Goal: Task Accomplishment & Management: Manage account settings

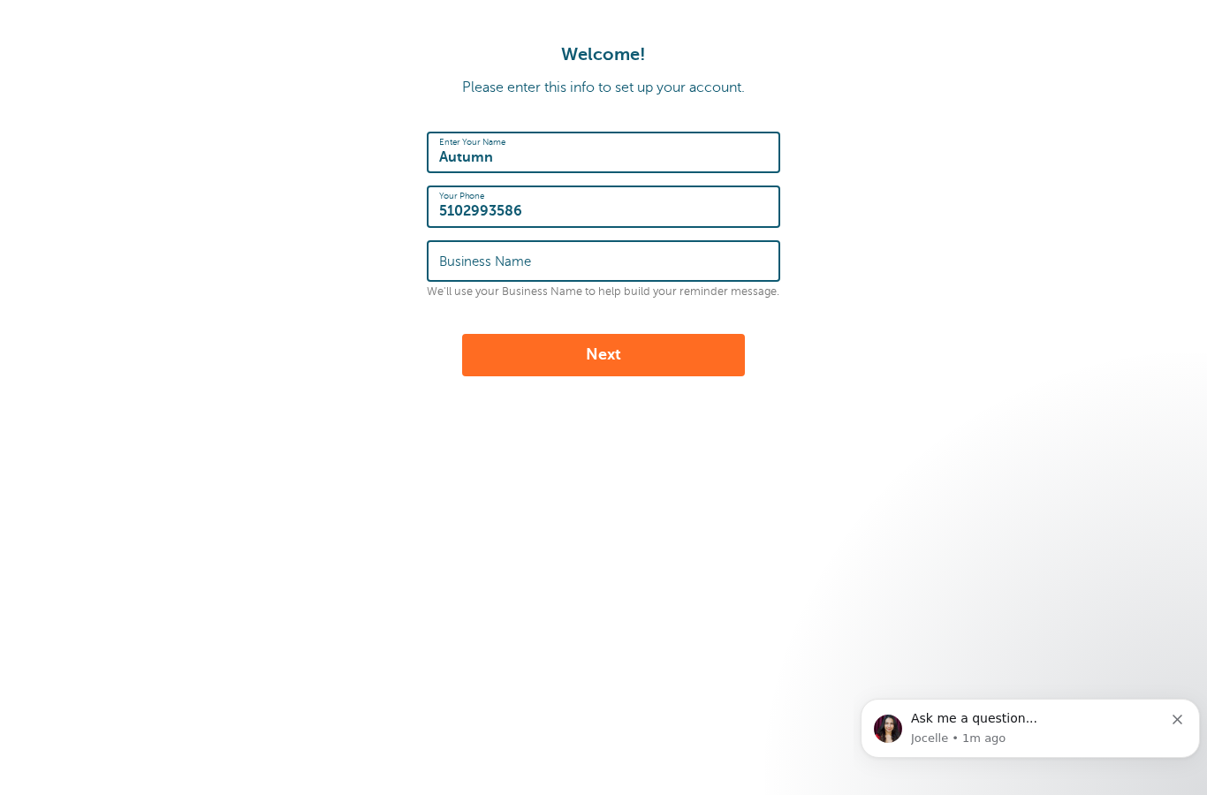
type input "5102993586"
type input "JoyFully Alive"
click at [619, 359] on button "Next" at bounding box center [603, 355] width 283 height 42
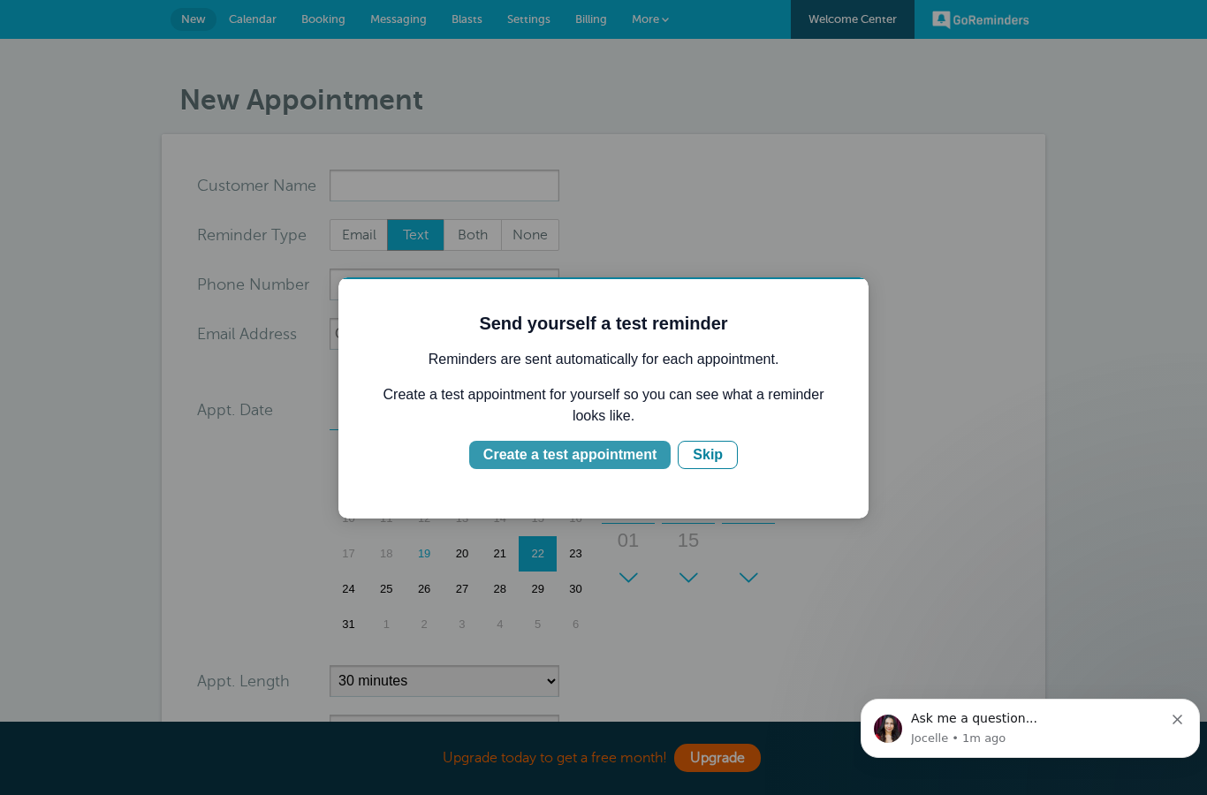
click at [576, 456] on div "Create a test appointment" at bounding box center [569, 455] width 173 height 21
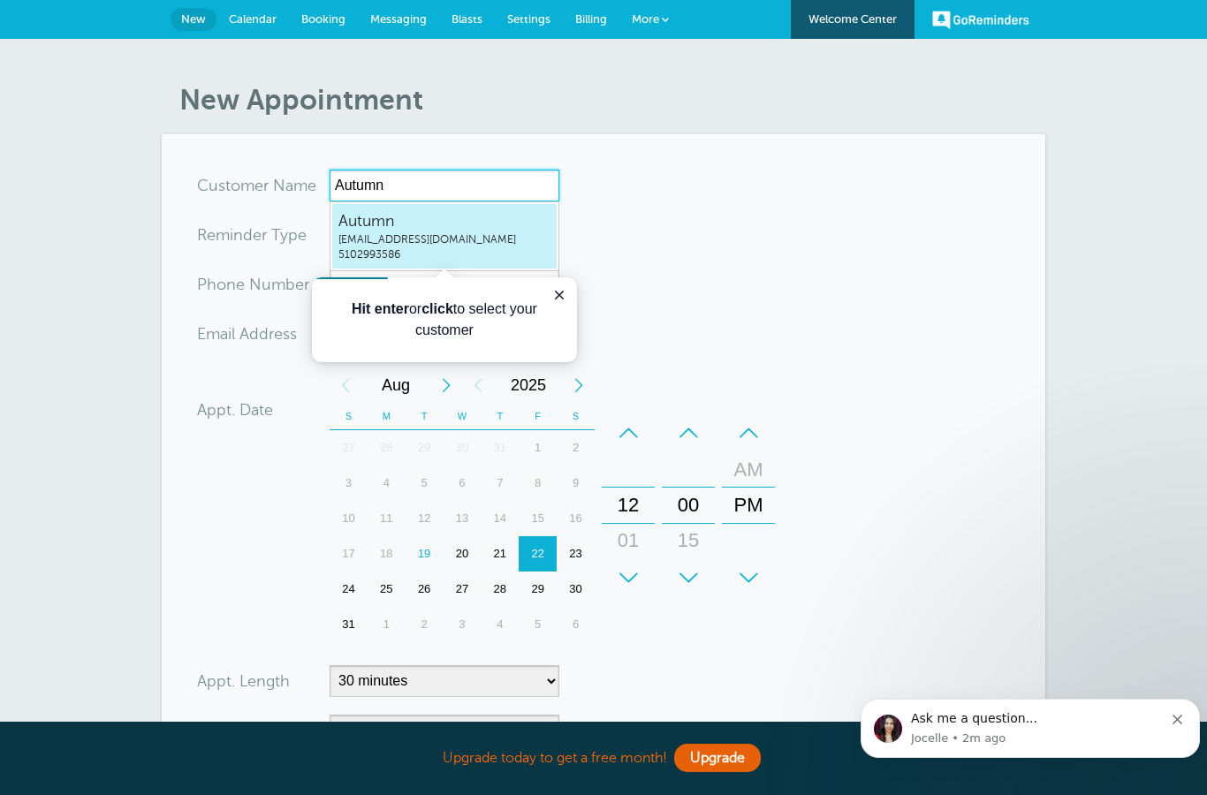
click at [458, 233] on span "fallstarrgaravito@gmail.com" at bounding box center [444, 239] width 212 height 15
type input "Autumnfallstarrgaravito@gmail.com5102993586"
type input "Autumn"
type input "5102993586"
type input "fallstarrgaravito@gmail.com"
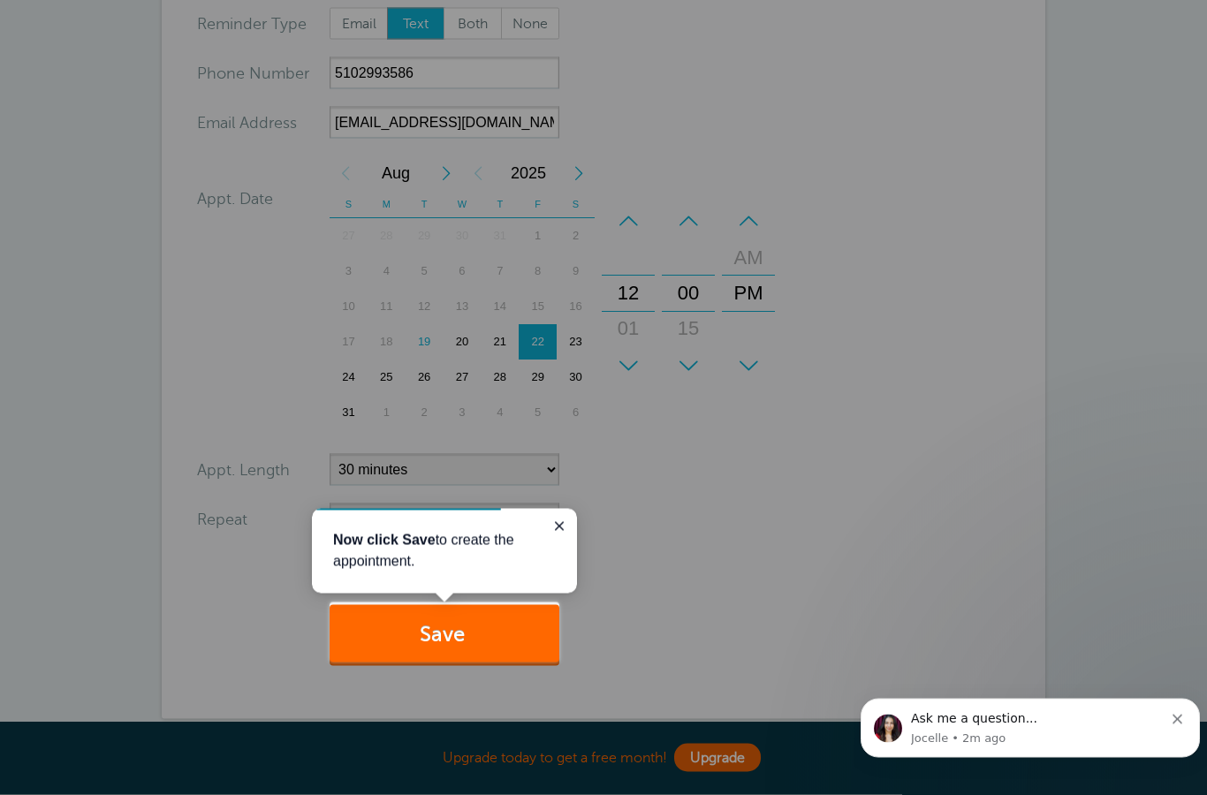
scroll to position [217, 0]
click at [475, 631] on button "Save" at bounding box center [445, 634] width 230 height 61
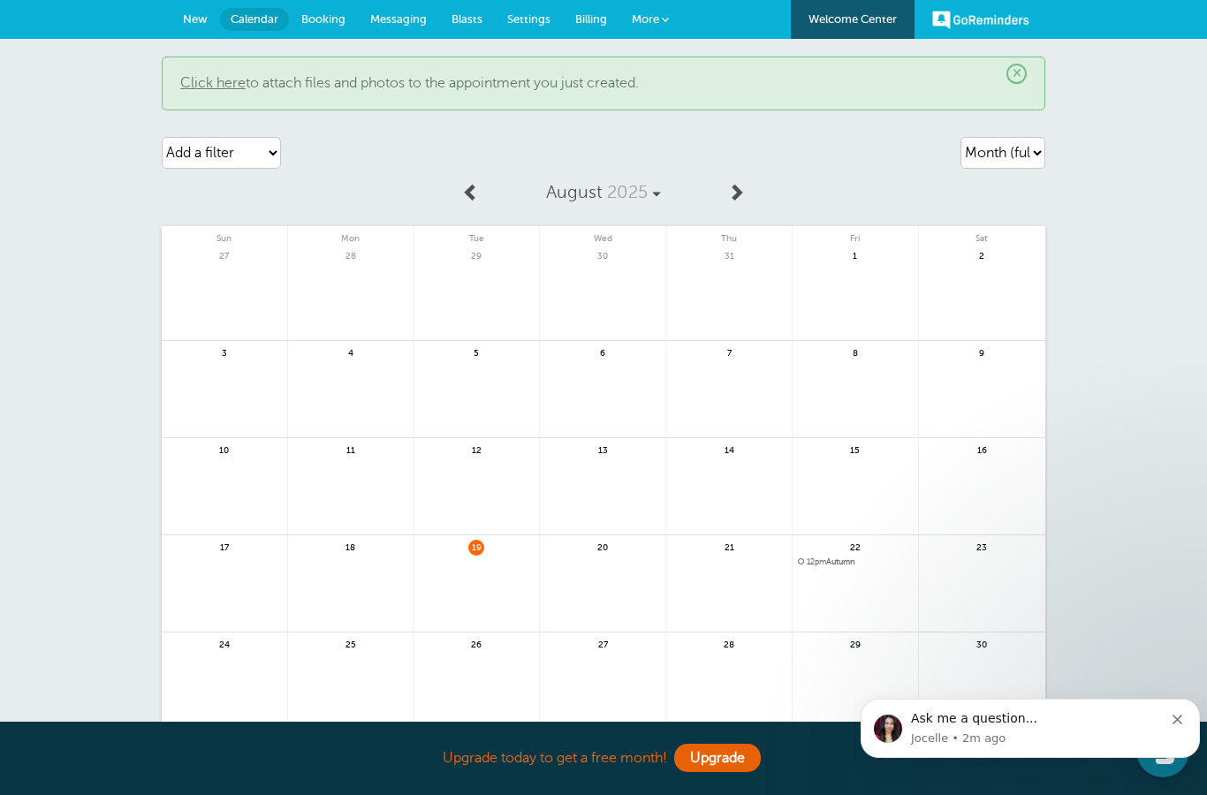
click at [195, 91] on link "Click here" at bounding box center [212, 83] width 65 height 16
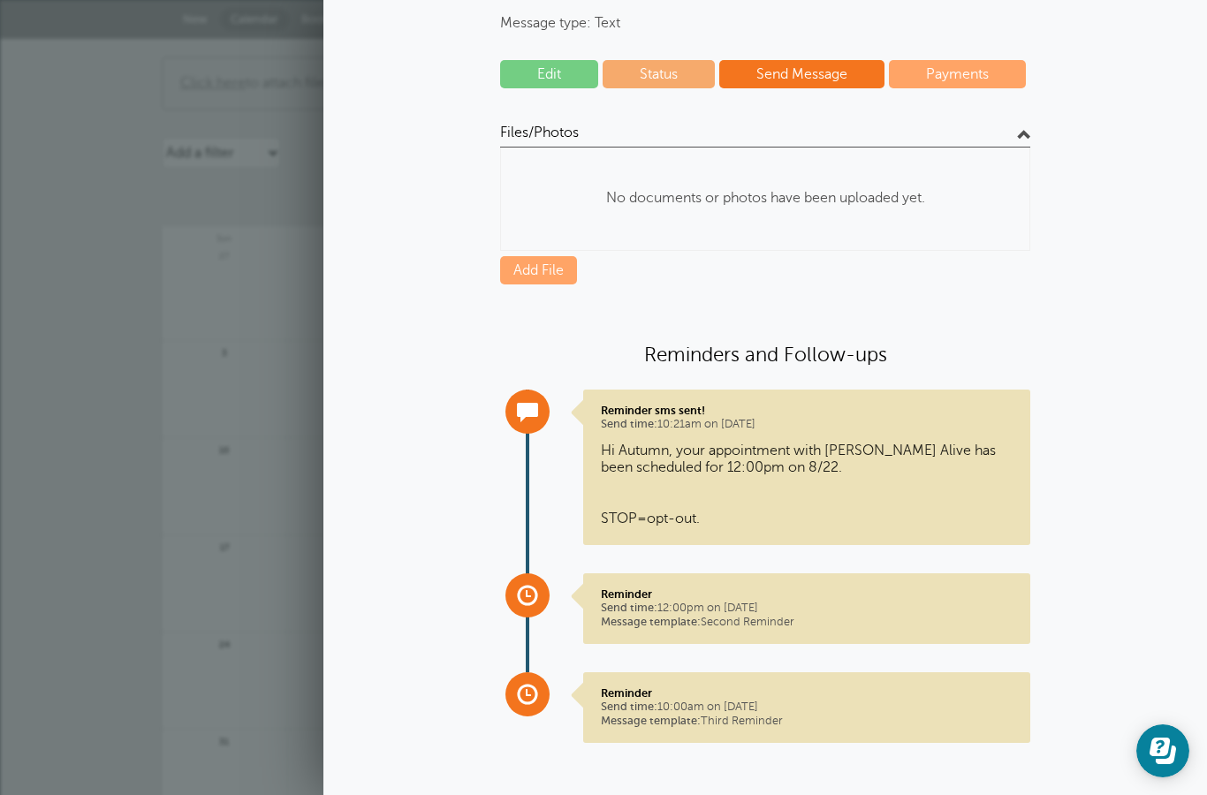
scroll to position [186, 0]
click at [950, 87] on link "Payments" at bounding box center [957, 75] width 137 height 28
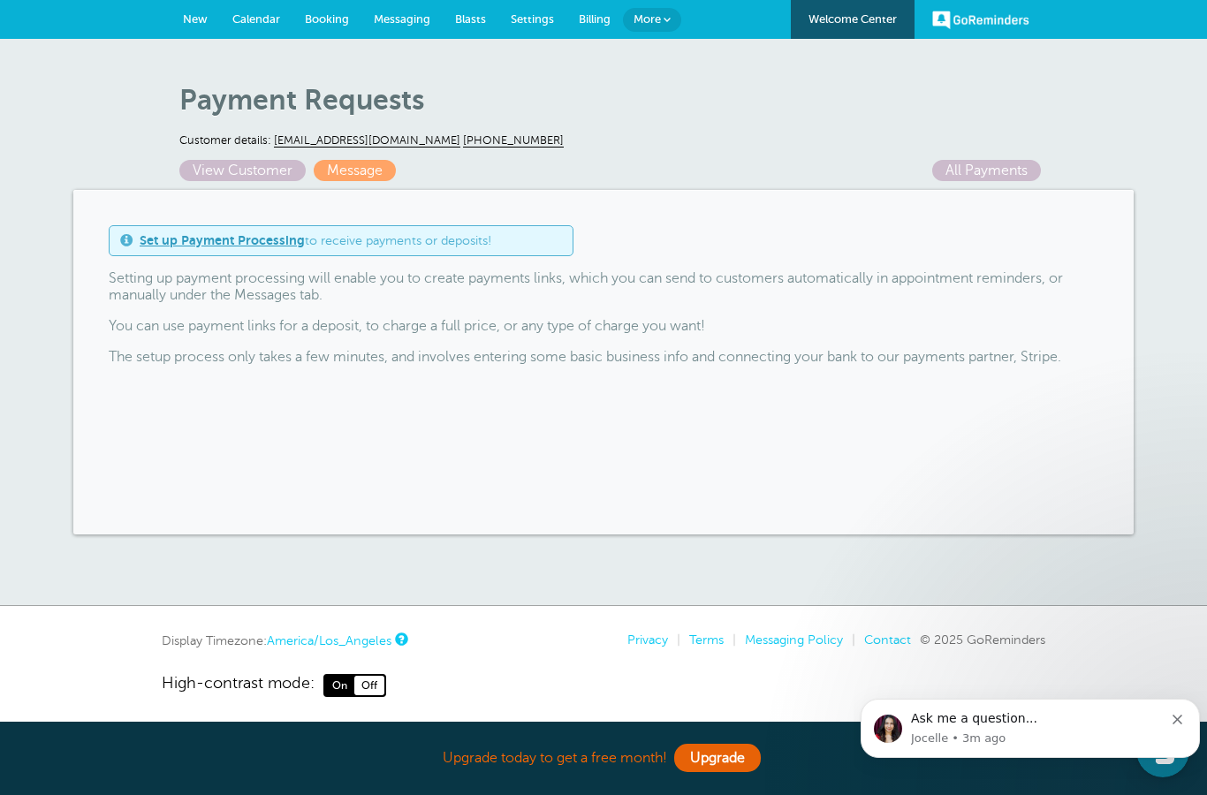
click at [204, 243] on link "Set up Payment Processing" at bounding box center [222, 240] width 165 height 14
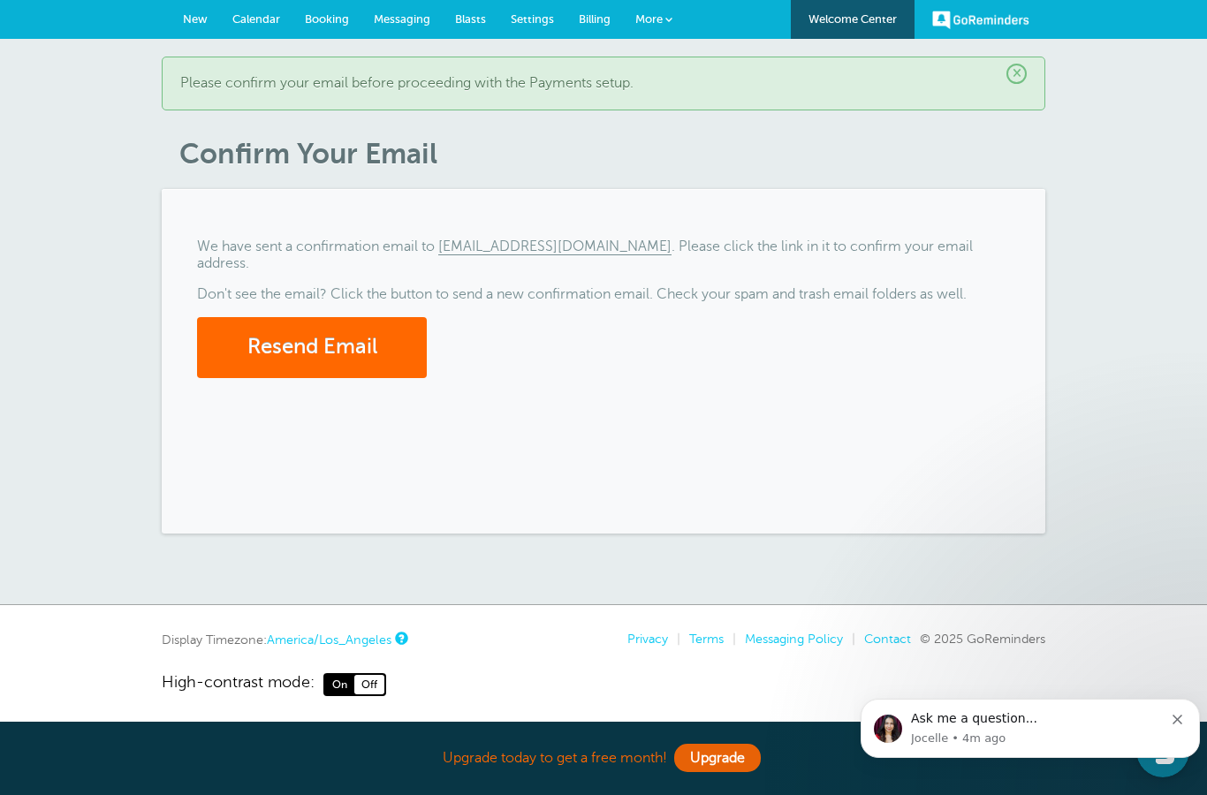
click at [1015, 66] on span "×" at bounding box center [1017, 74] width 20 height 20
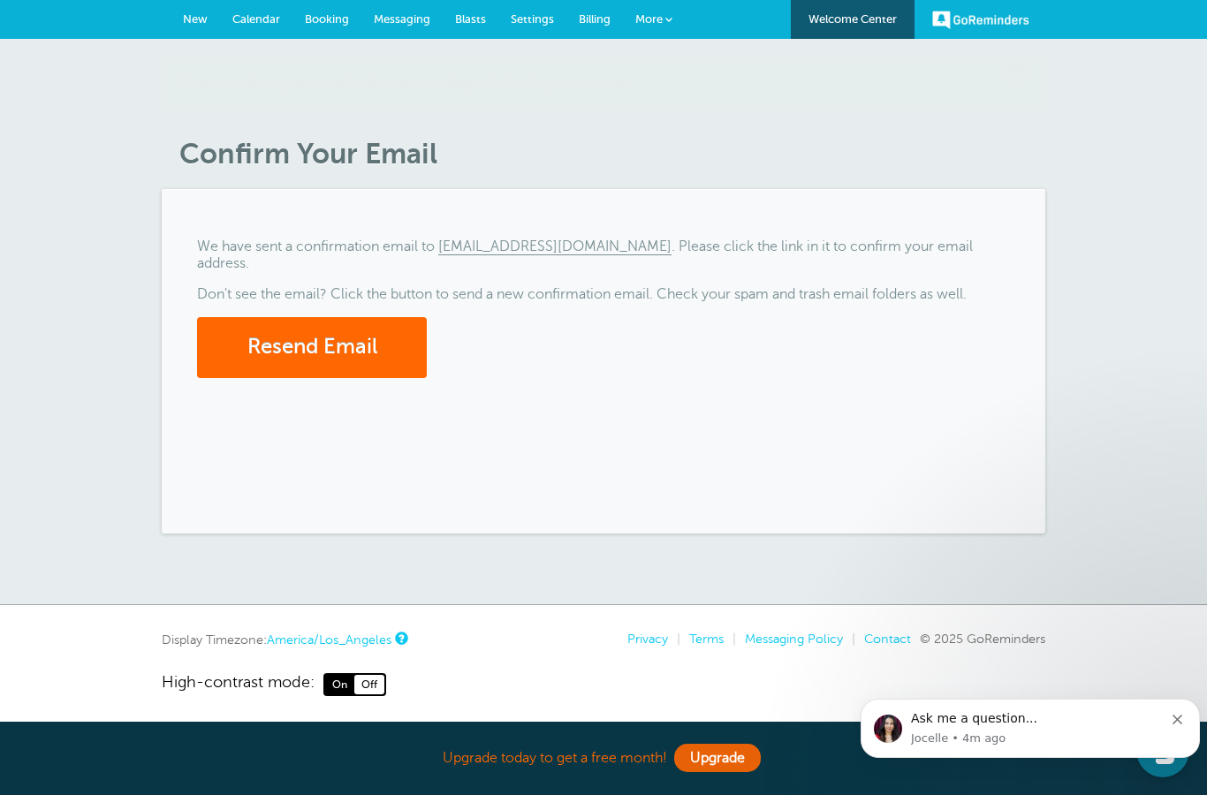
click at [1021, 68] on div "× Please confirm your email before proceeding with the Payments setup. Confirm …" at bounding box center [603, 322] width 1207 height 566
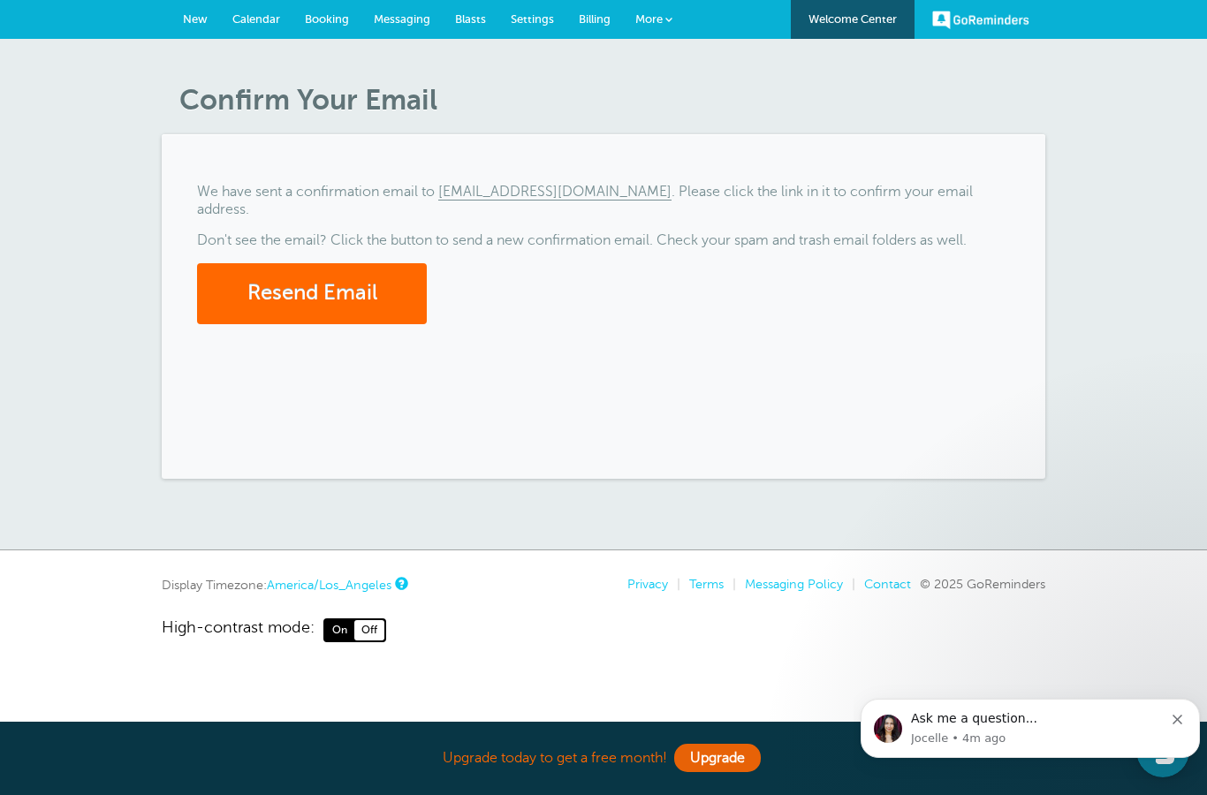
click at [862, 13] on link "Welcome Center" at bounding box center [853, 19] width 124 height 39
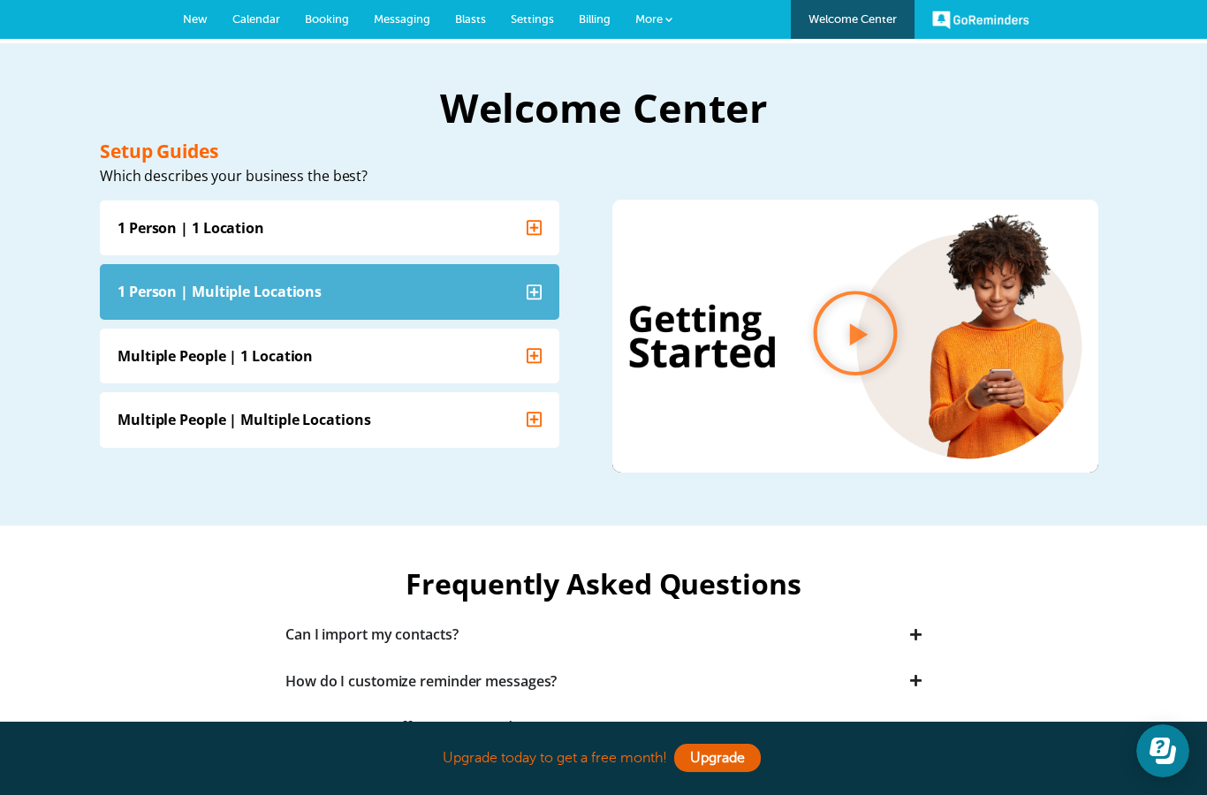
click at [419, 289] on summary "1 Person | Multiple Locations" at bounding box center [330, 290] width 460 height 55
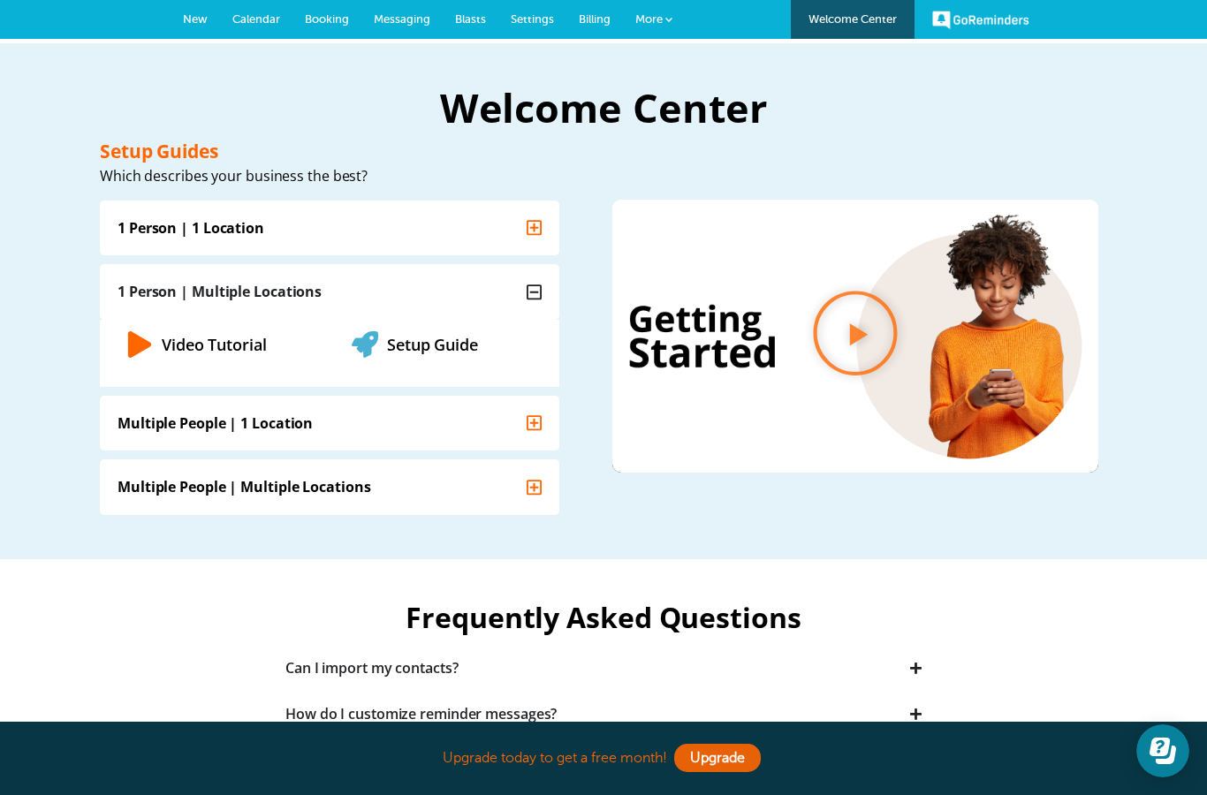
click at [329, 26] on link "Booking" at bounding box center [327, 19] width 69 height 39
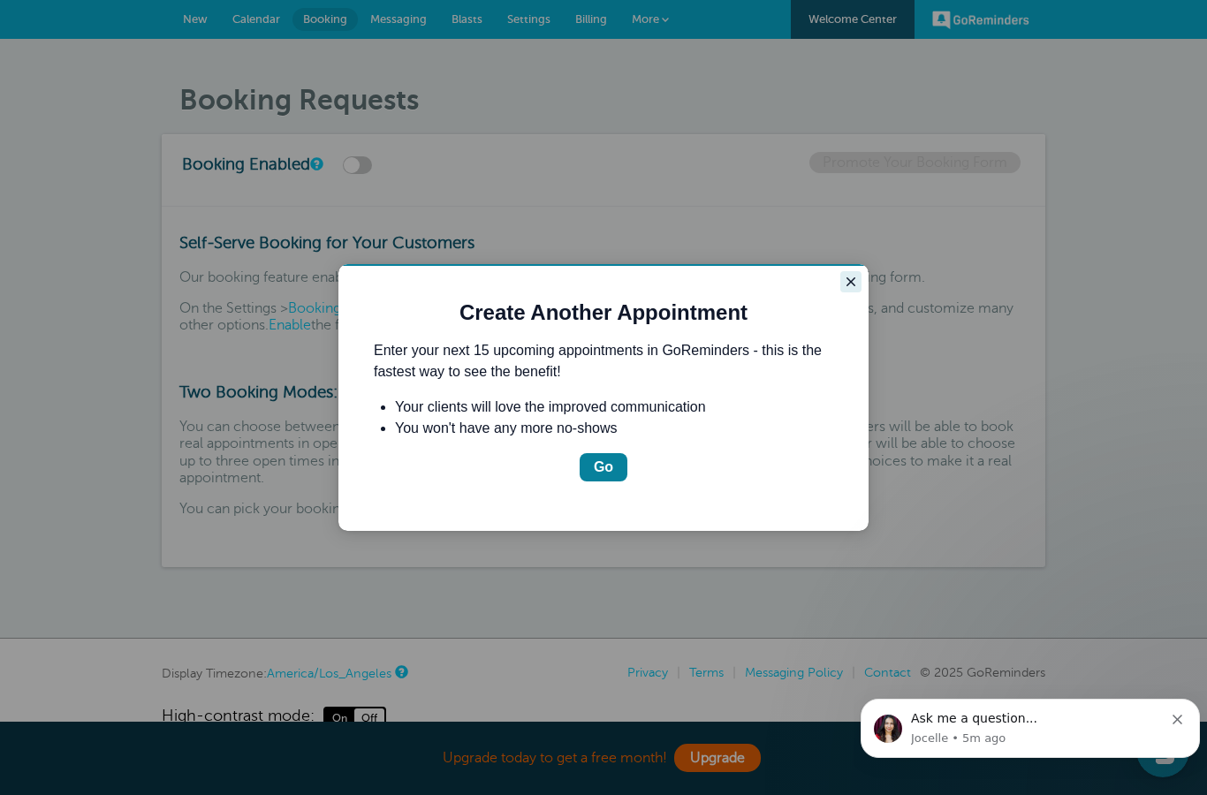
click at [848, 284] on icon "Close guide" at bounding box center [851, 281] width 9 height 9
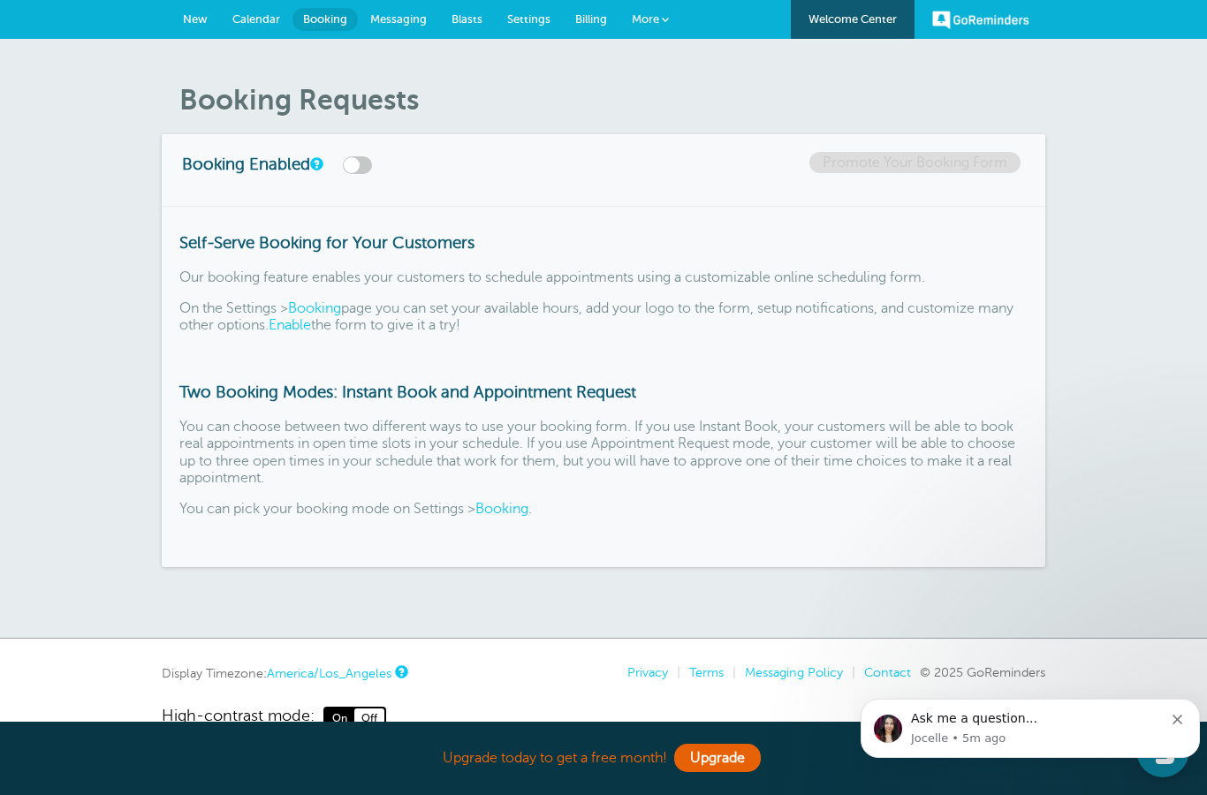
click at [1175, 725] on icon "Dismiss notification" at bounding box center [1178, 720] width 10 height 10
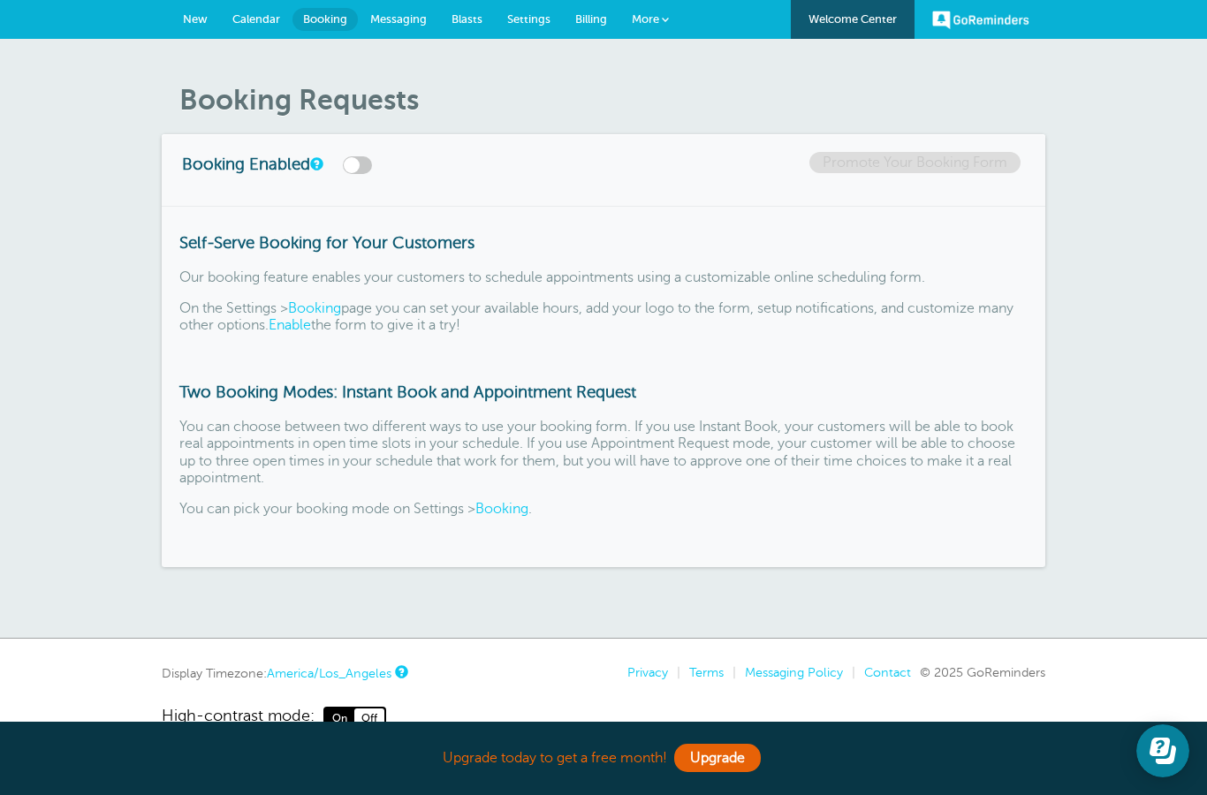
click at [394, 15] on span "Messaging" at bounding box center [398, 18] width 57 height 13
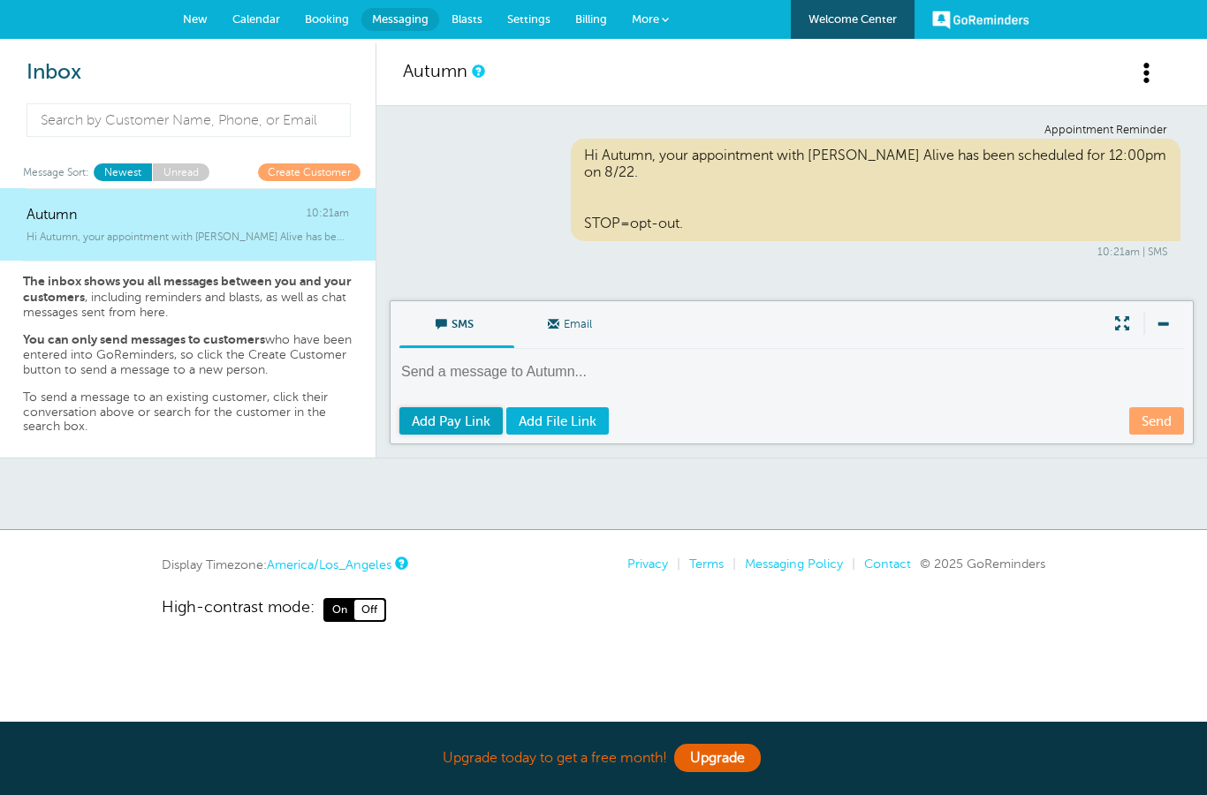
click at [451, 414] on span "Add Pay Link" at bounding box center [451, 421] width 79 height 14
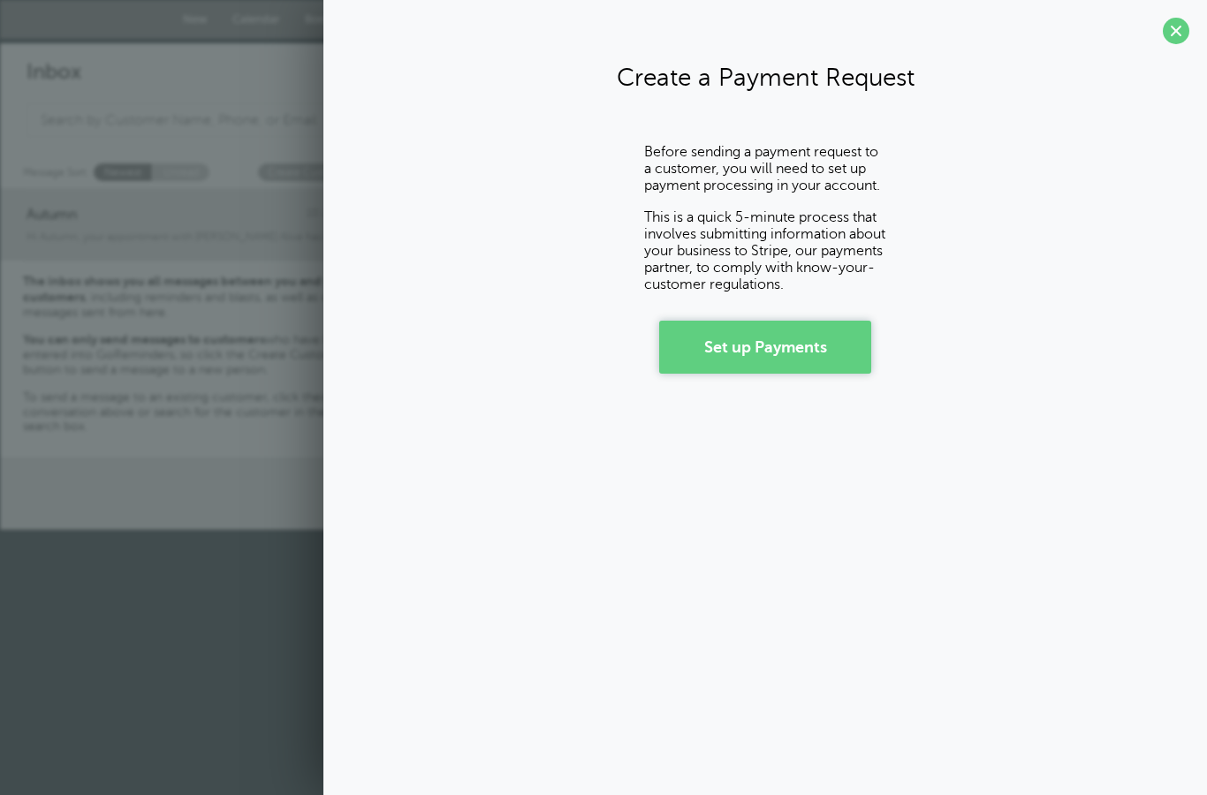
click at [772, 346] on link "Set up Payments" at bounding box center [765, 347] width 212 height 53
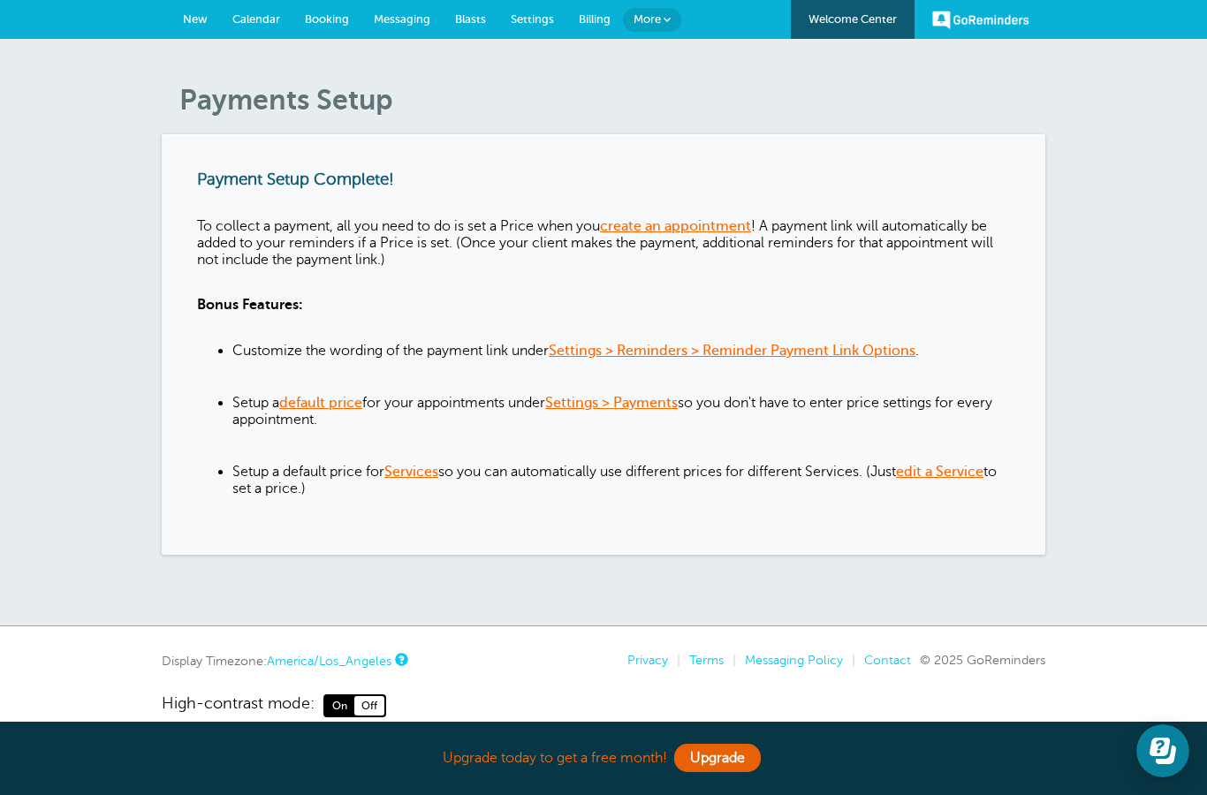
click at [765, 353] on link "Settings > Reminders > Reminder Payment Link Options" at bounding box center [732, 351] width 367 height 16
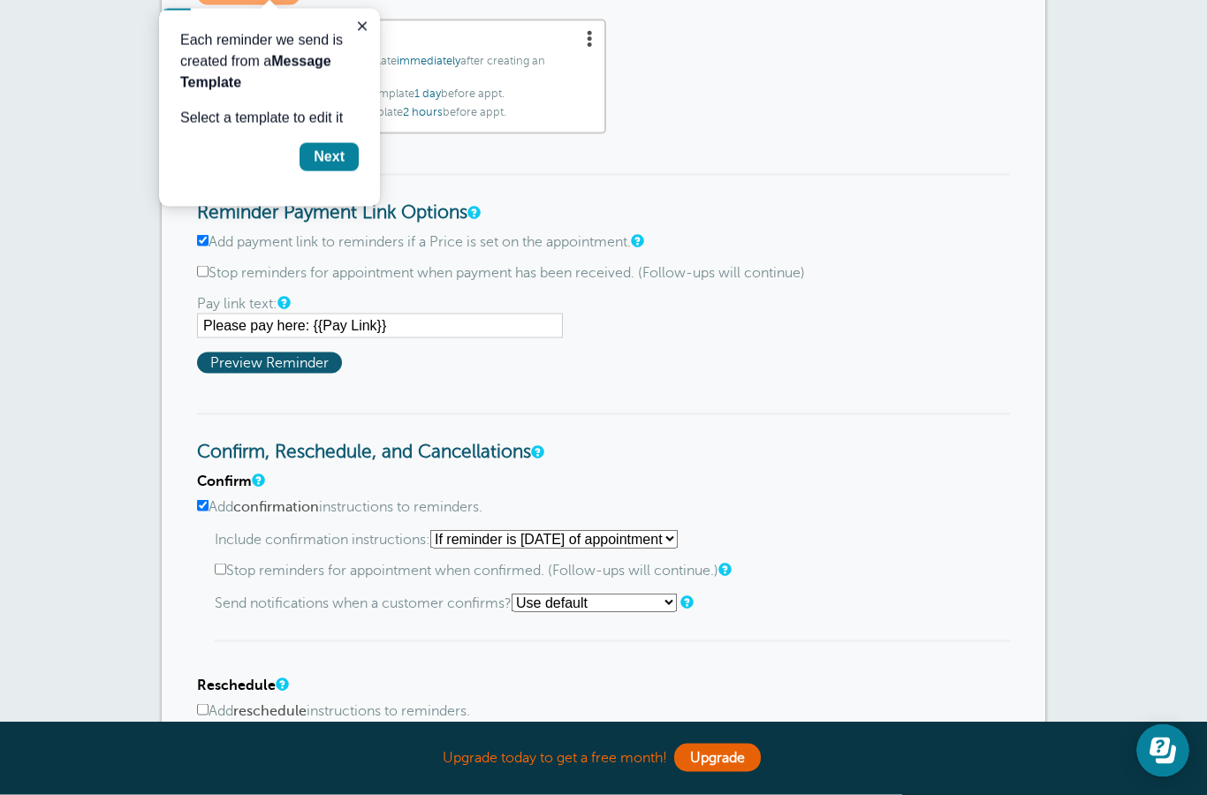
scroll to position [254, 0]
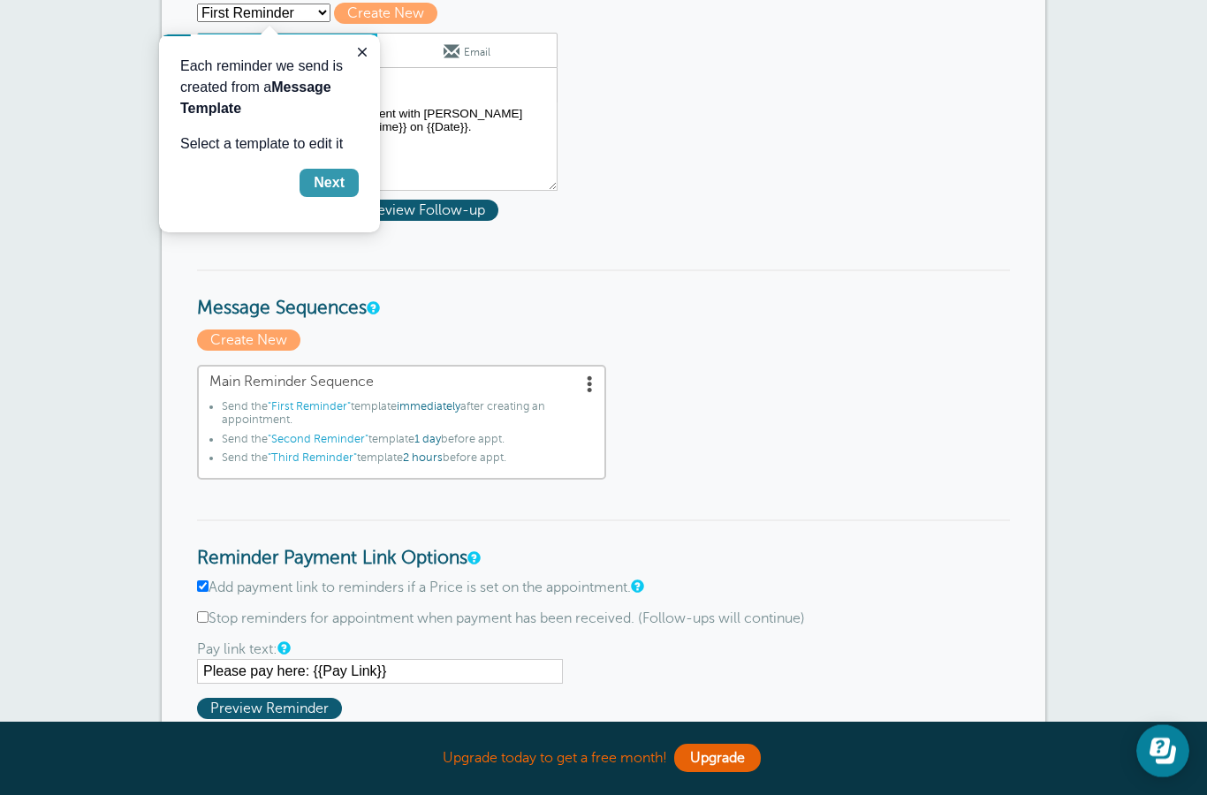
click at [341, 180] on div "Next" at bounding box center [329, 182] width 31 height 21
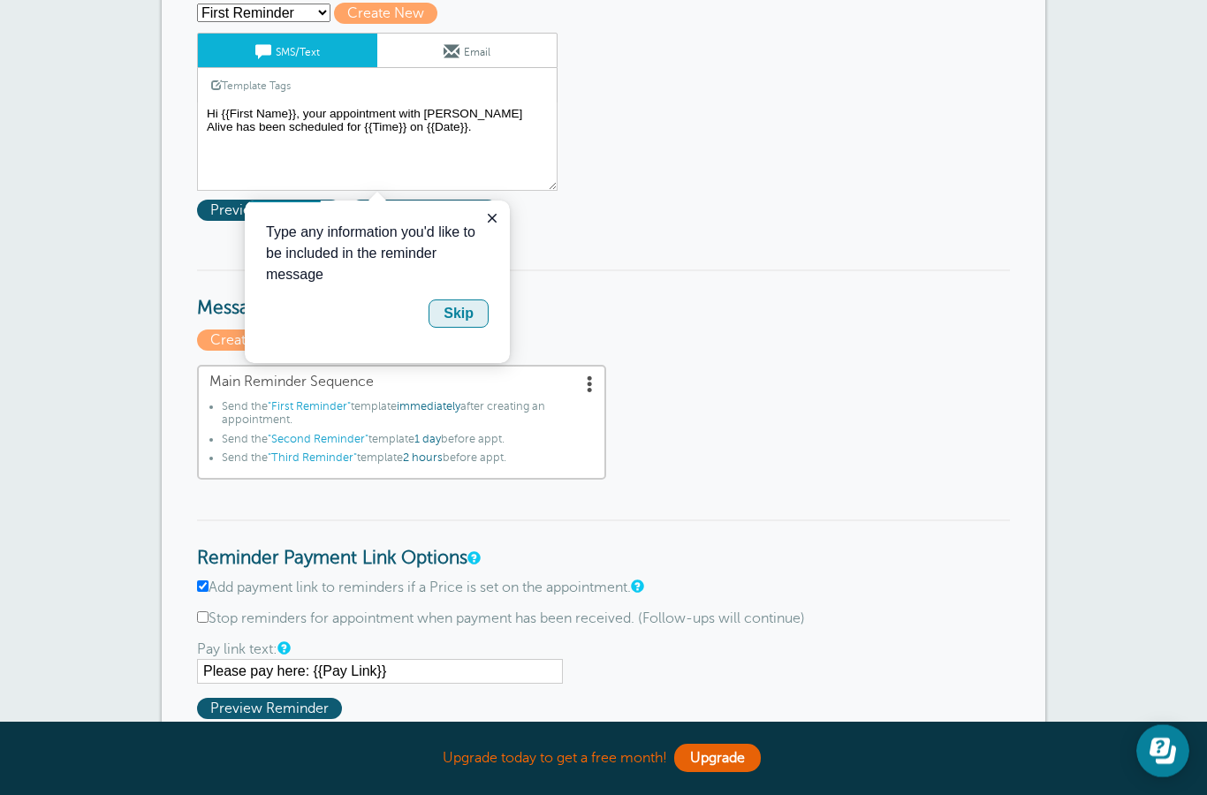
click at [448, 312] on div "Skip" at bounding box center [459, 313] width 30 height 21
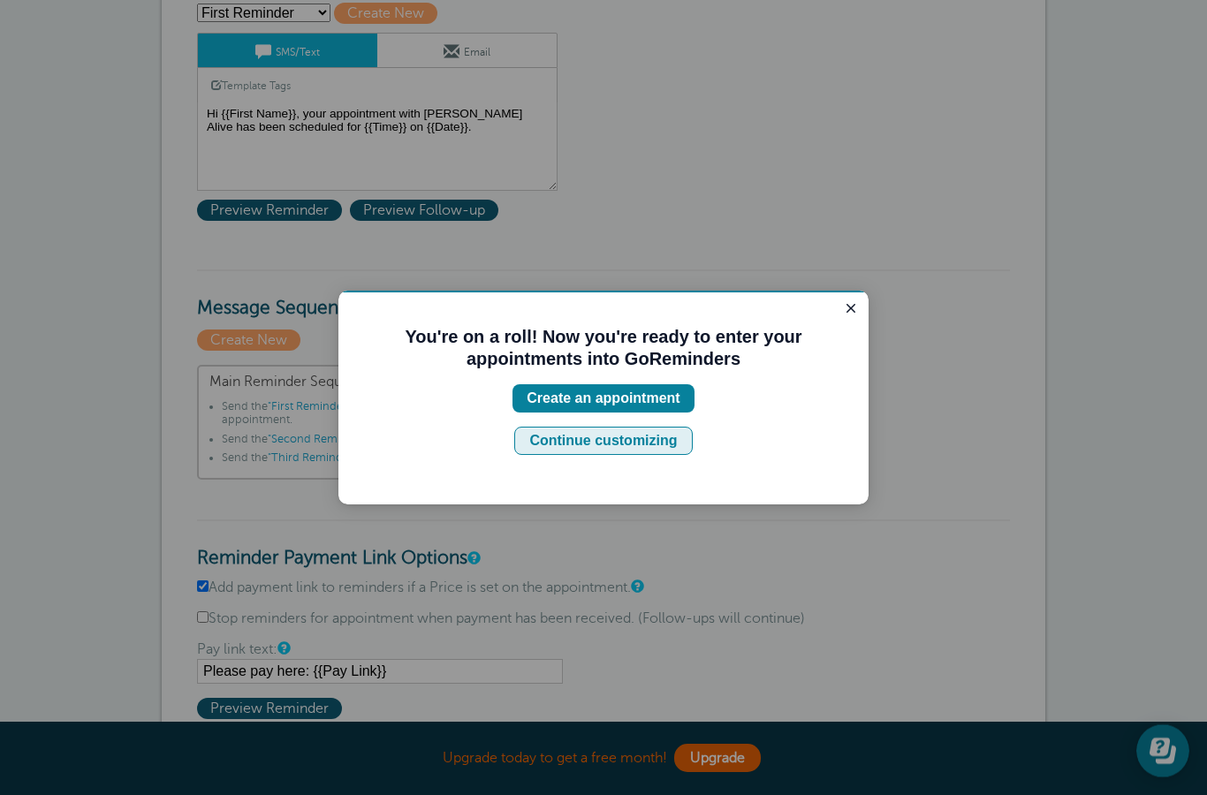
click at [638, 440] on div "Continue customizing" at bounding box center [603, 440] width 148 height 21
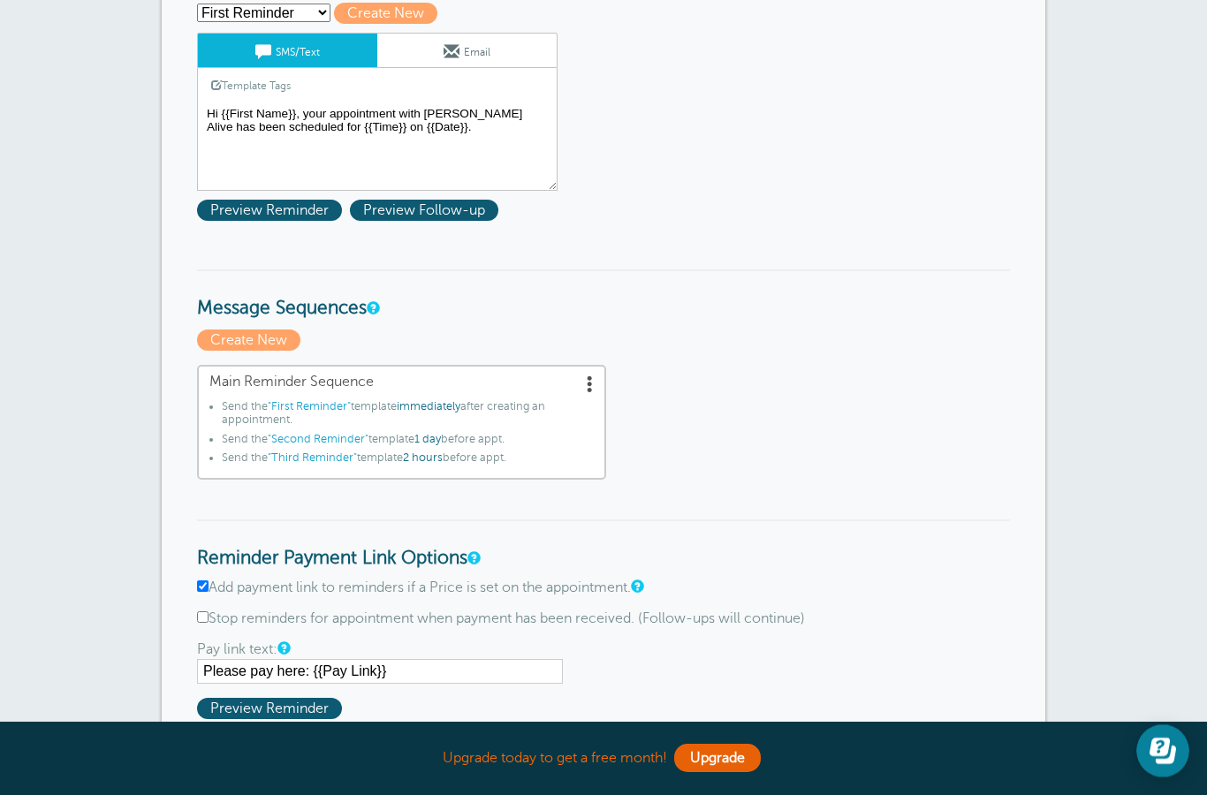
click at [430, 122] on textarea "Hi {{First Name}}, your appointment with JoyFully Alive has been scheduled for …" at bounding box center [377, 147] width 361 height 88
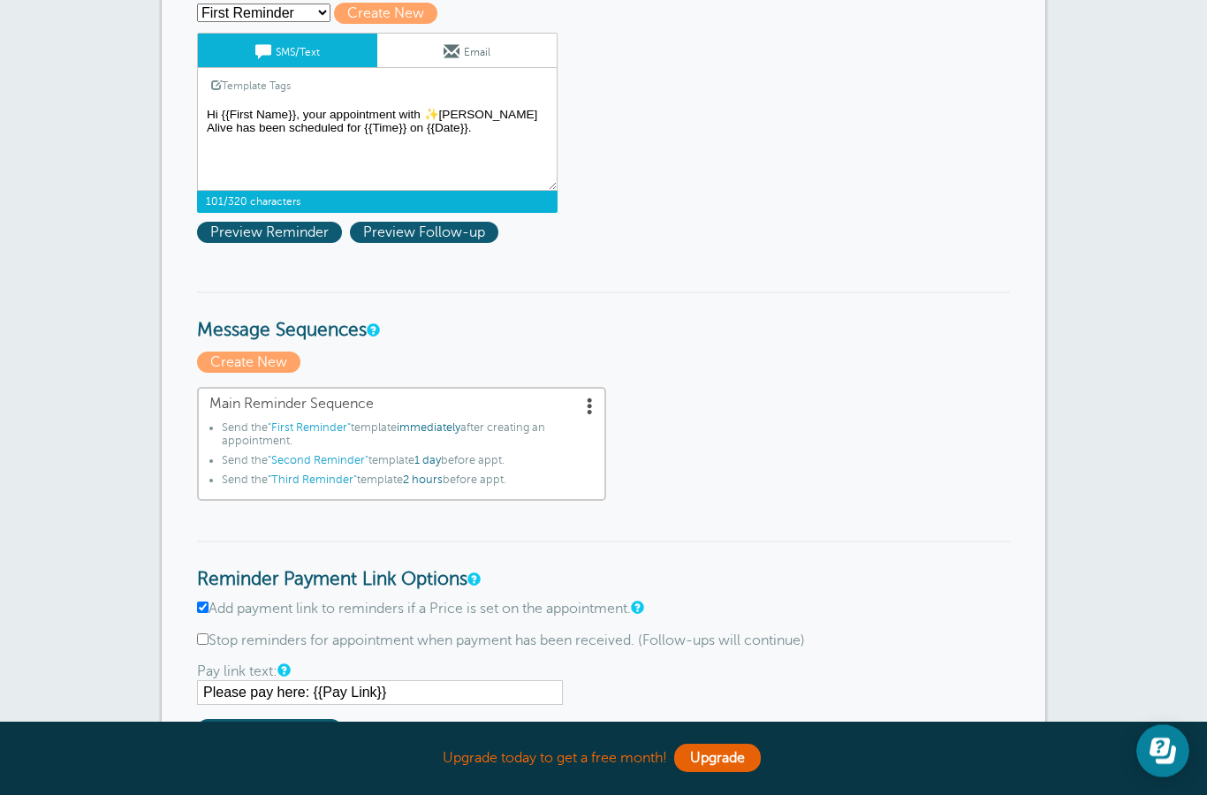
click at [516, 123] on textarea "Hi {{First Name}}, your appointment with JoyFully Alive has been scheduled for …" at bounding box center [377, 147] width 361 height 88
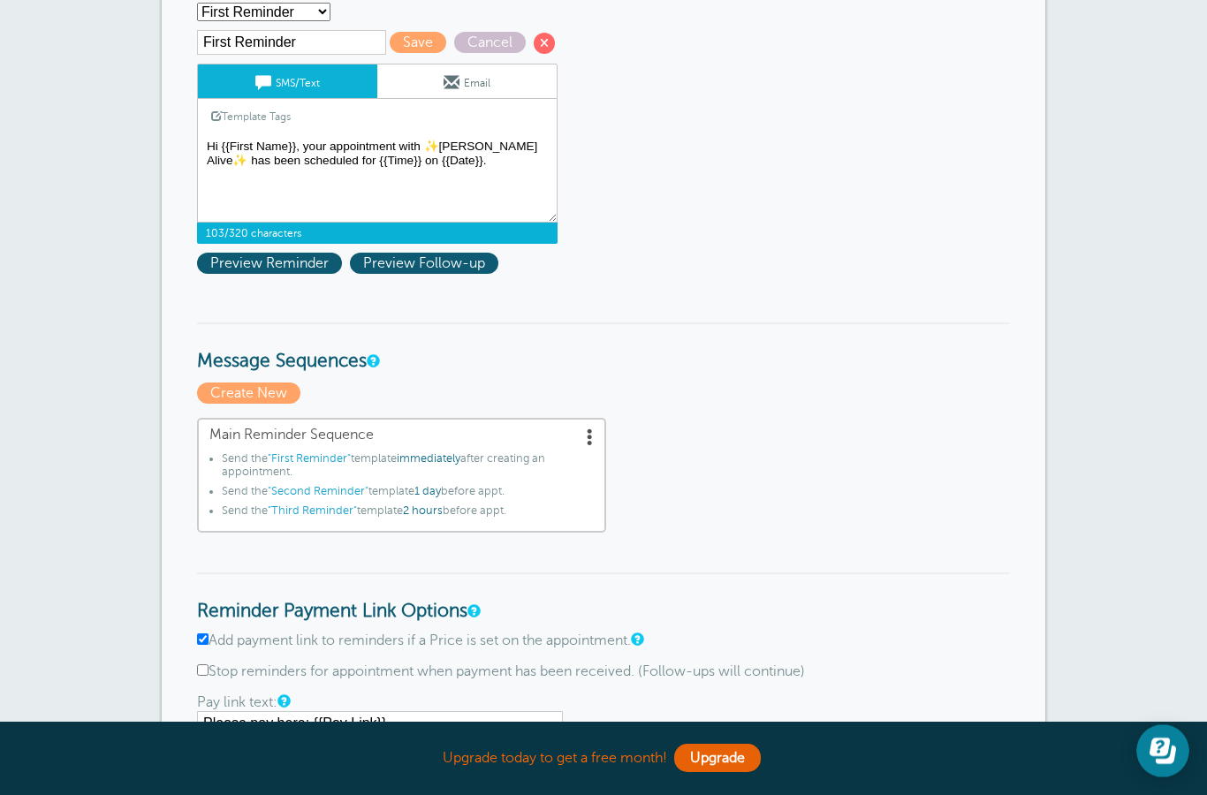
click at [419, 153] on textarea "Hi {{First Name}}, your appointment with JoyFully Alive has been scheduled for …" at bounding box center [377, 178] width 361 height 88
click at [257, 171] on textarea "Hi {{First Name}}, your appointment with JoyFully Alive has been scheduled for …" at bounding box center [377, 178] width 361 height 88
click at [515, 189] on textarea "Hi {{First Name}}, your appointment with JoyFully Alive has been scheduled for …" at bounding box center [377, 178] width 361 height 88
click at [270, 262] on span "Preview Reminder" at bounding box center [269, 263] width 145 height 21
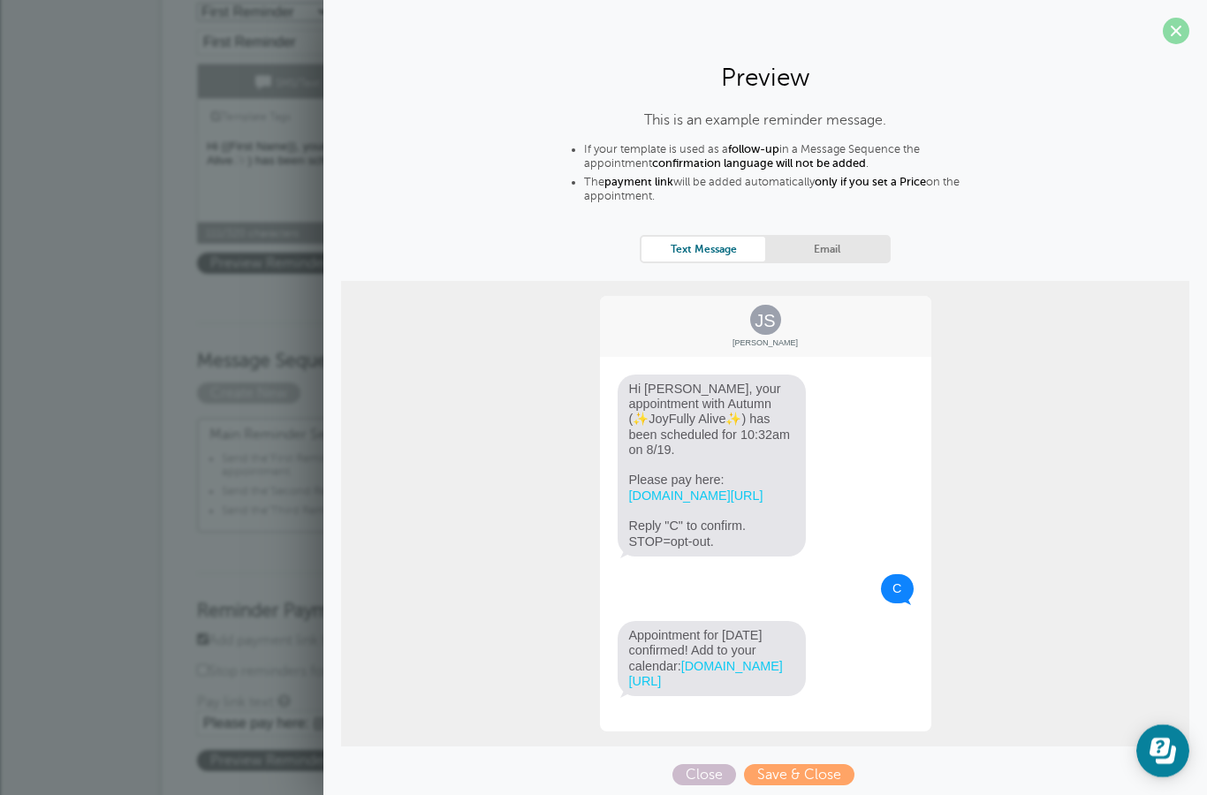
click at [1167, 31] on span at bounding box center [1176, 31] width 27 height 27
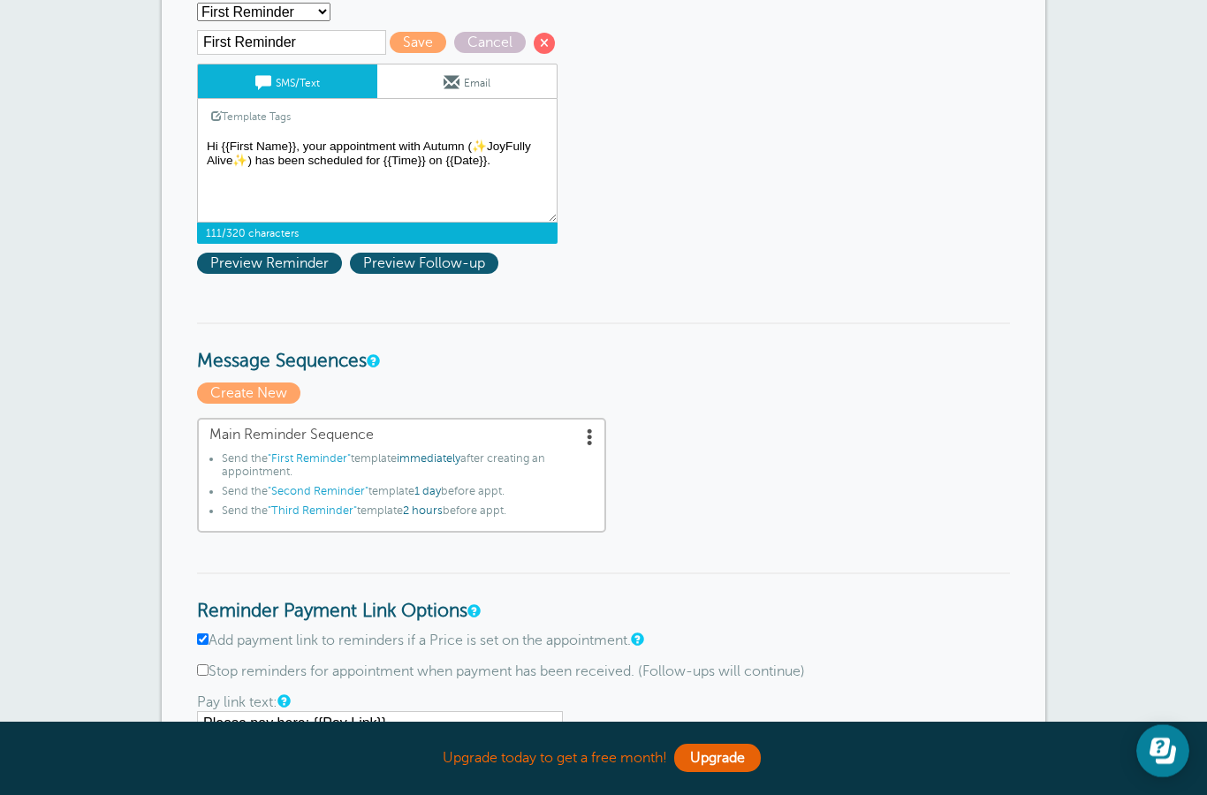
click at [259, 171] on textarea "Hi {{First Name}}, your appointment with JoyFully Alive has been scheduled for …" at bounding box center [377, 178] width 361 height 88
type textarea "Hi {{First Name}}, your appointment with Autumn has been scheduled for {{Time}}…"
click at [263, 263] on span "Preview Reminder" at bounding box center [269, 263] width 145 height 21
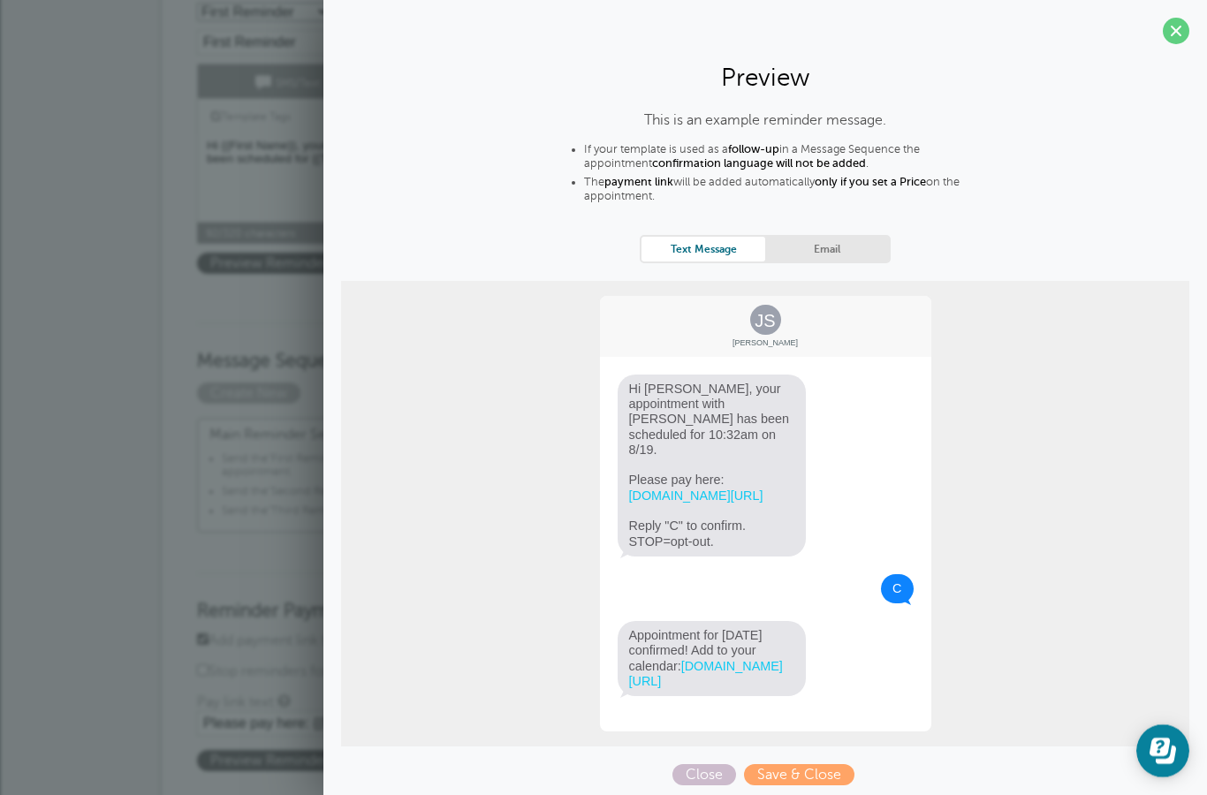
click at [1198, 31] on section "Preview This is an example reminder message. If your template is used as a foll…" at bounding box center [765, 399] width 884 height 799
click at [1179, 35] on span at bounding box center [1176, 31] width 27 height 27
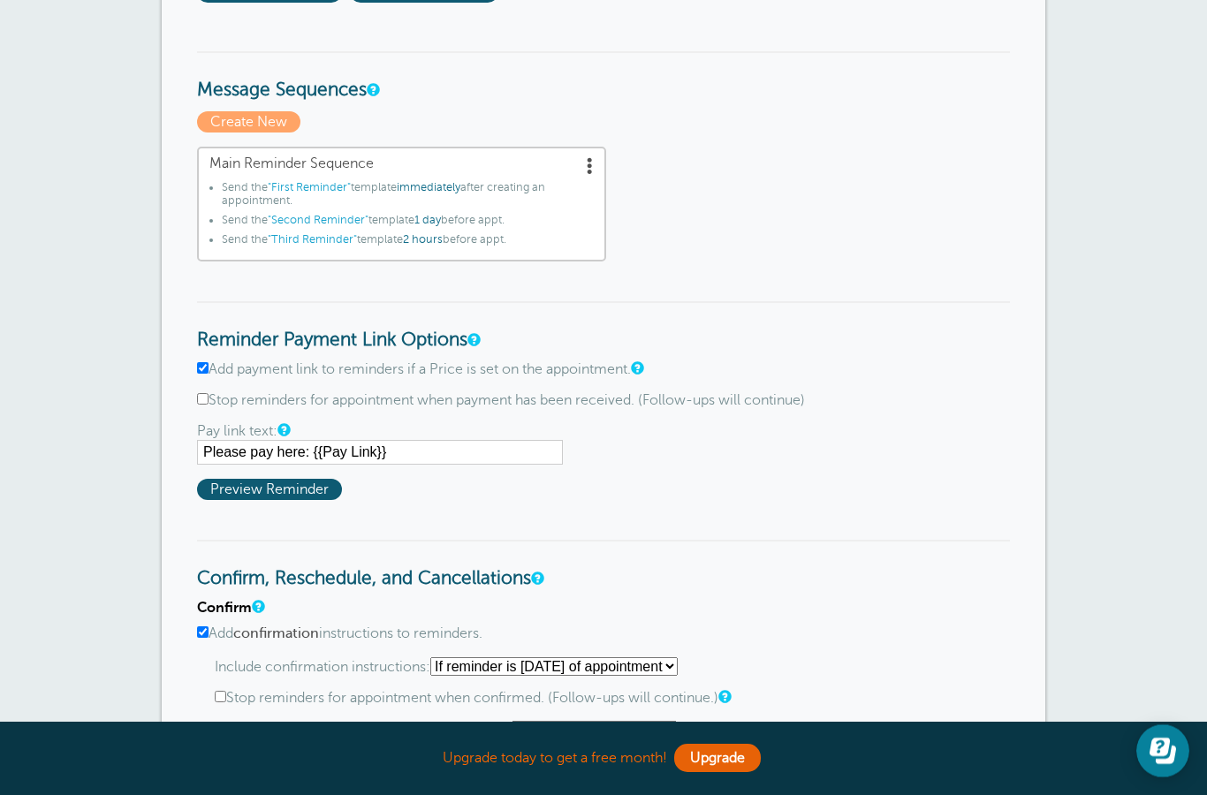
scroll to position [527, 0]
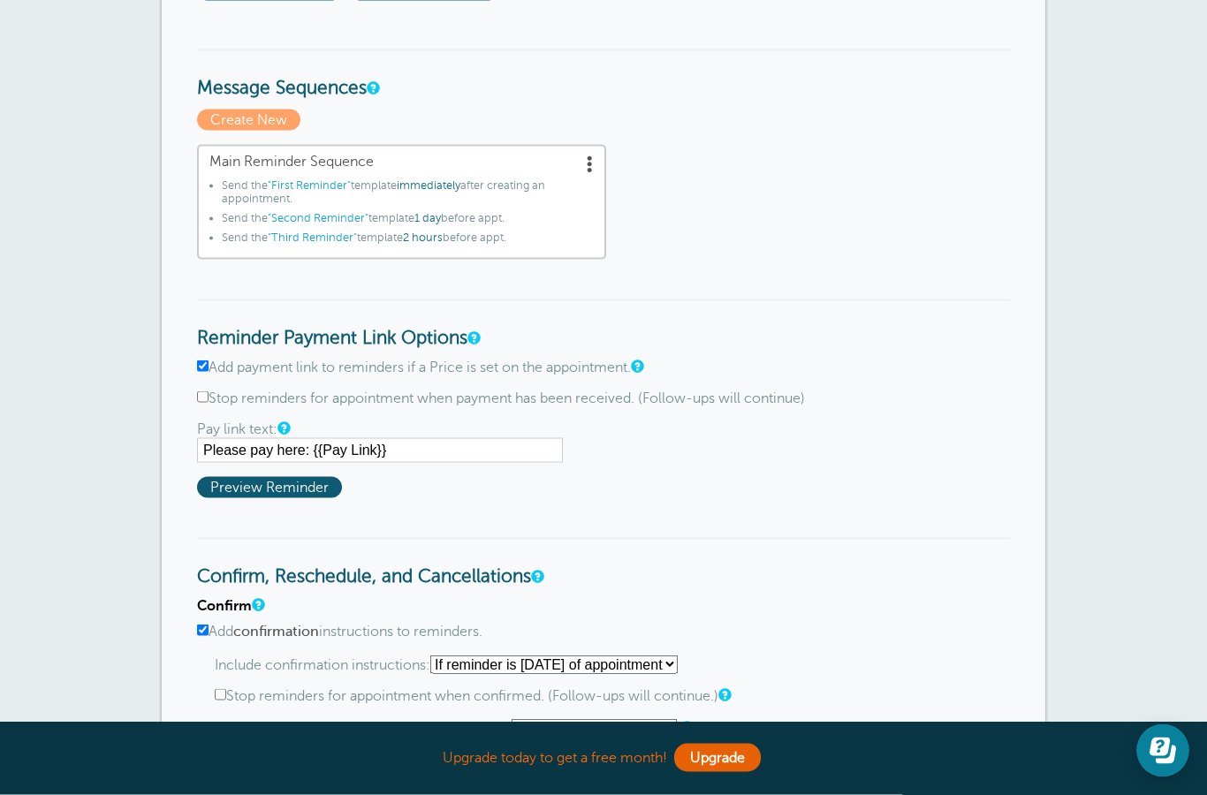
click at [251, 454] on input "Please pay here: {{Pay Link}}" at bounding box center [380, 450] width 366 height 25
click at [208, 455] on input "You may pre-pay here: {{Pay Link}}" at bounding box center [380, 450] width 366 height 25
type input "✨ You may pre-pay here: {{Pay Link}}"
click at [286, 490] on span "Preview Reminder" at bounding box center [269, 487] width 145 height 21
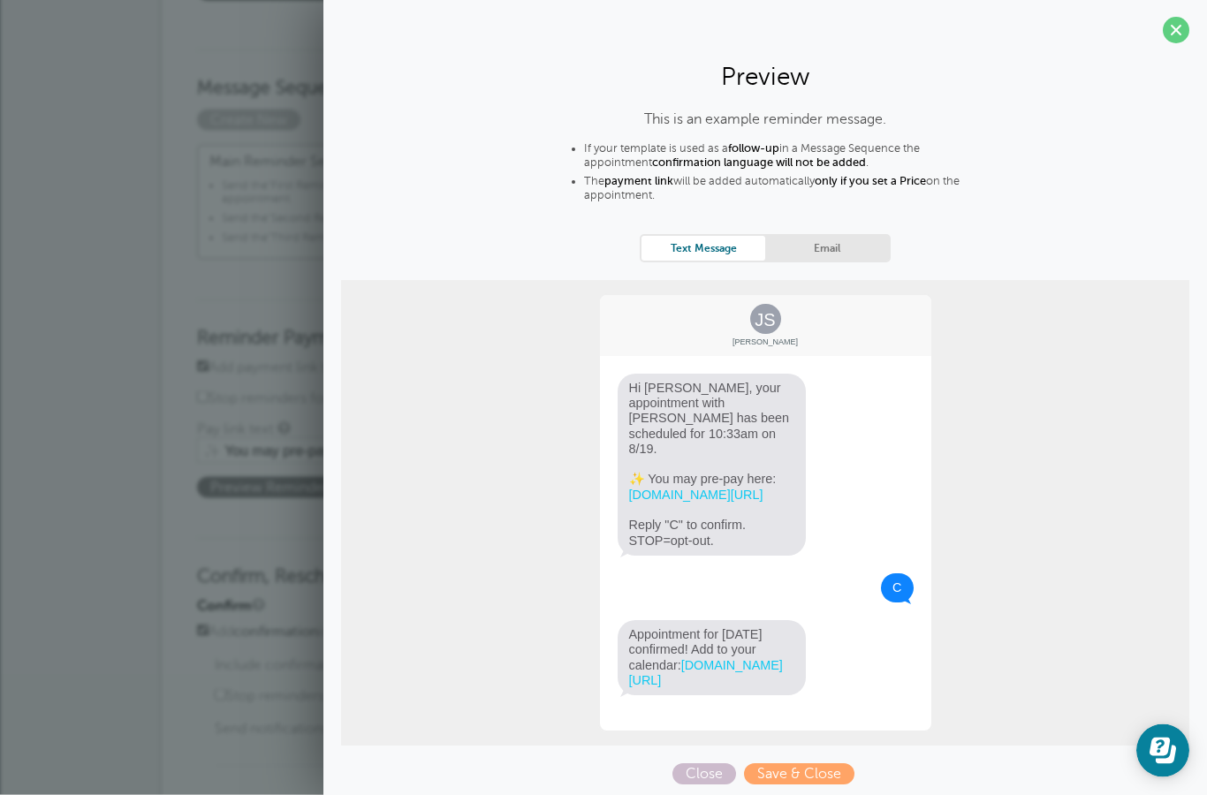
scroll to position [528, 0]
click at [1182, 30] on span at bounding box center [1176, 31] width 27 height 27
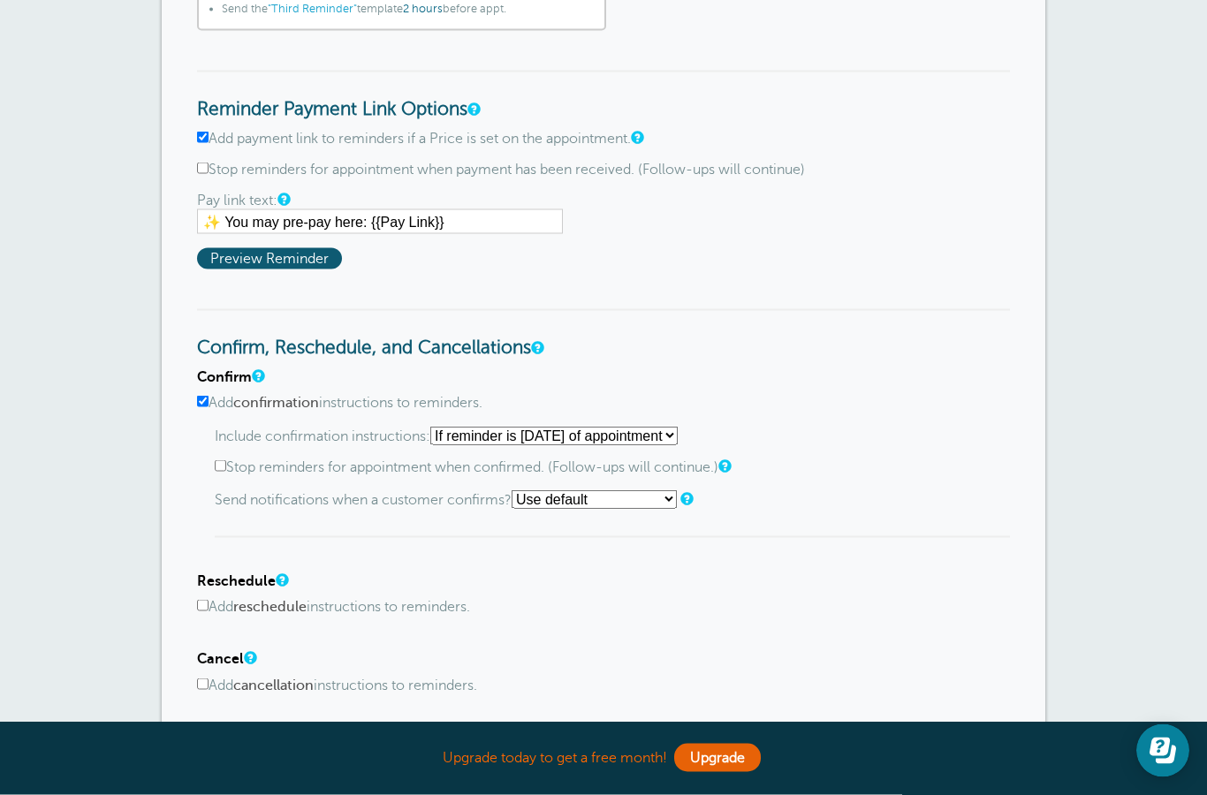
scroll to position [756, 0]
click at [643, 508] on select "Use default Text me Email me Don't send notifications" at bounding box center [594, 499] width 165 height 19
select select "4"
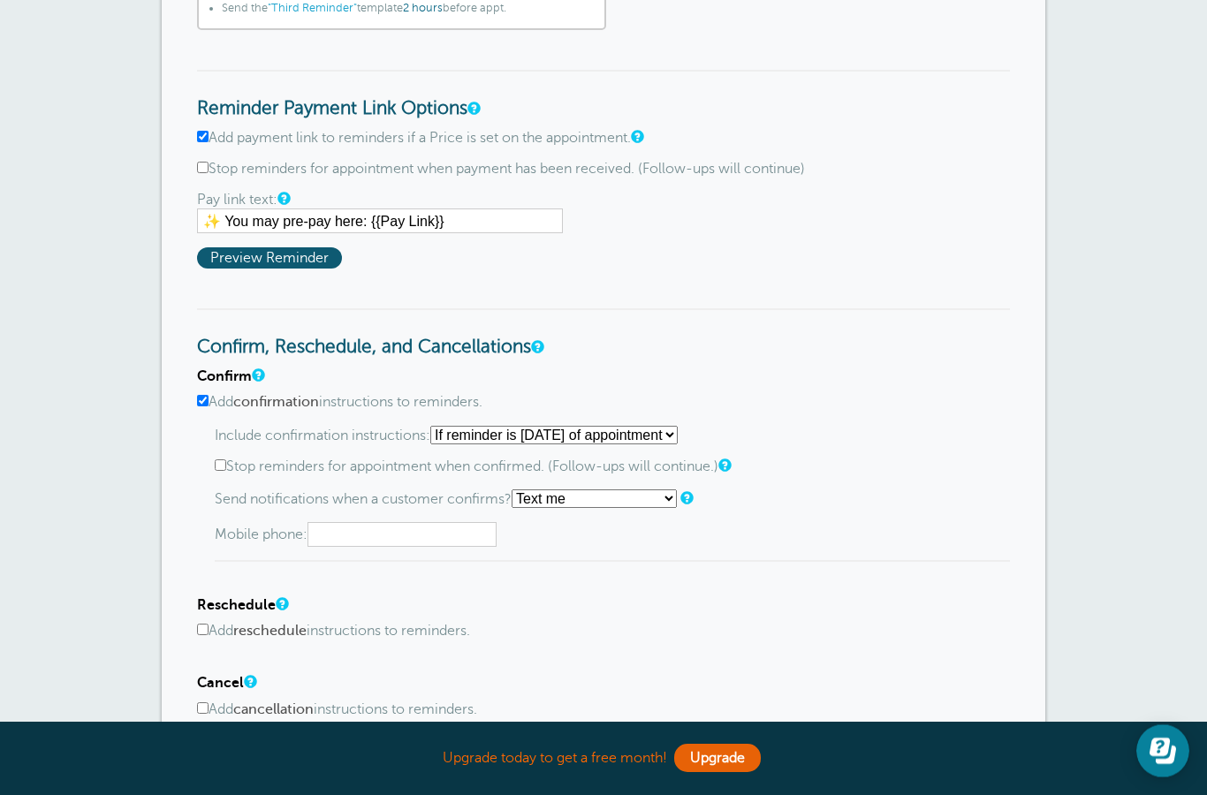
click at [376, 547] on input "text" at bounding box center [402, 534] width 189 height 25
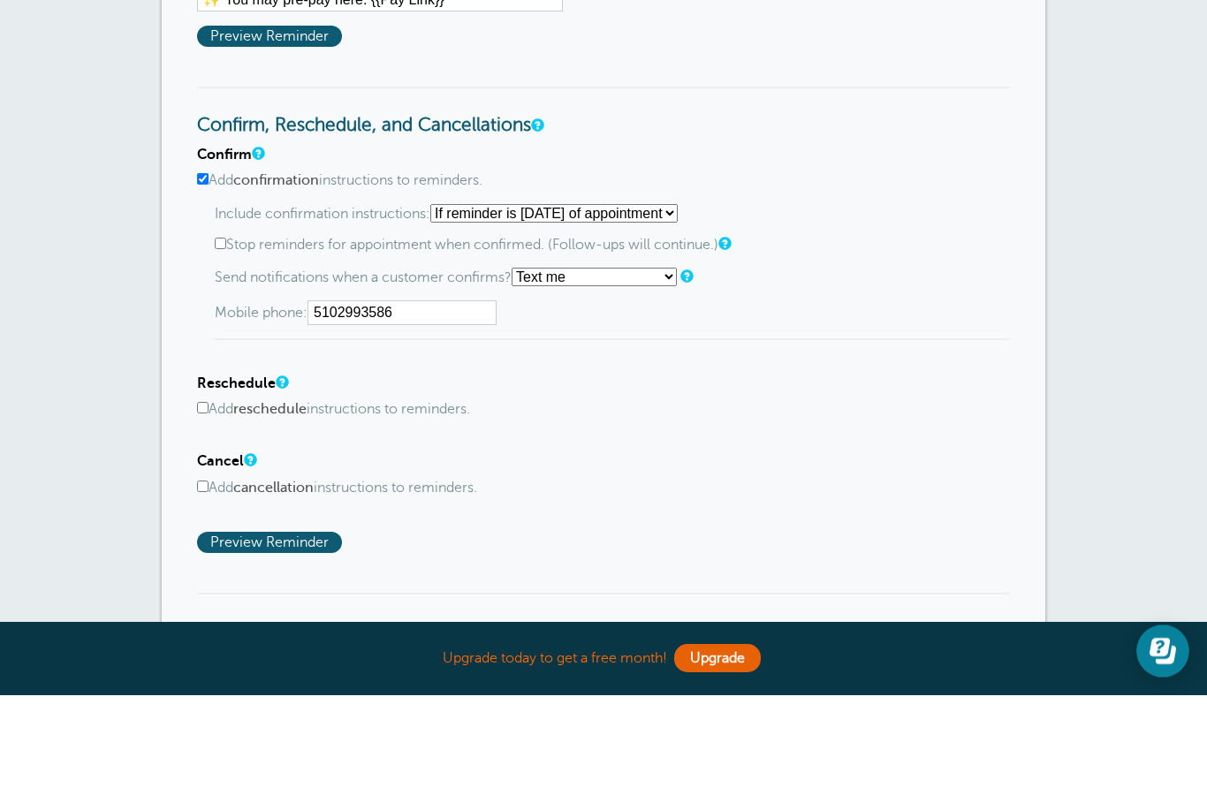
scroll to position [931, 0]
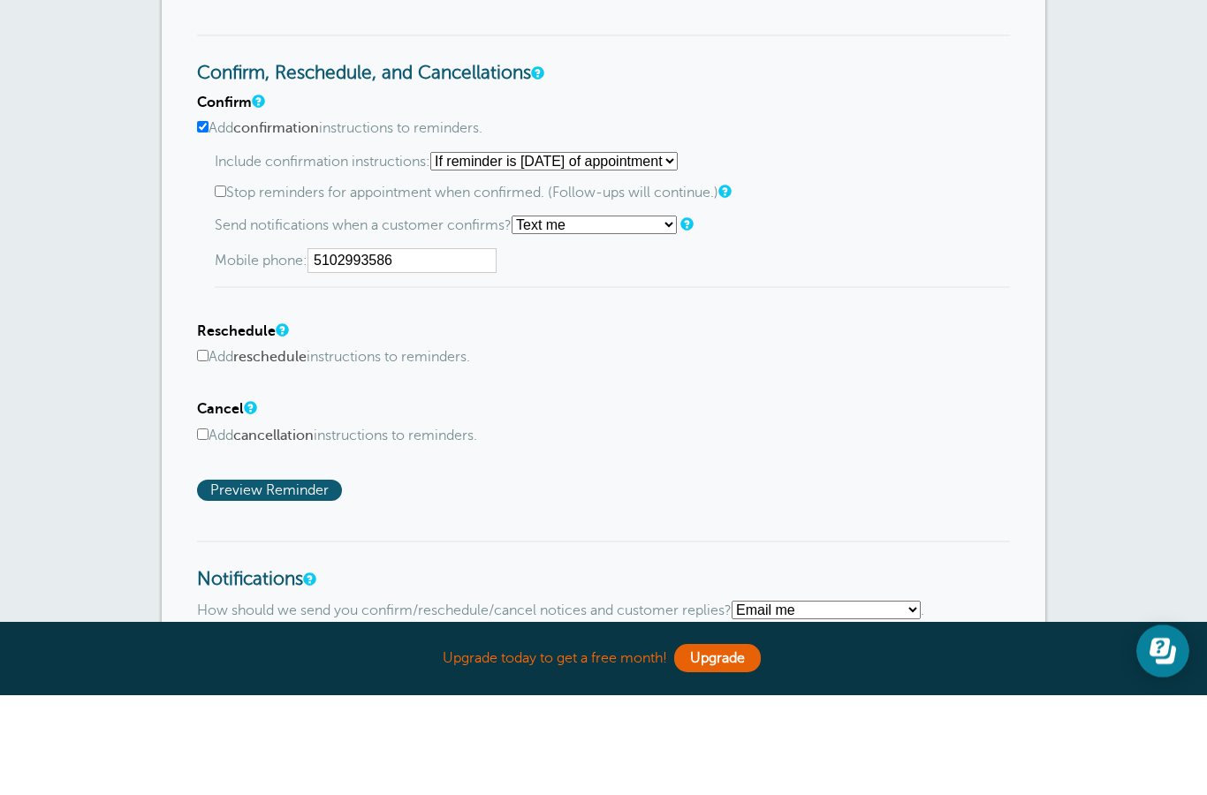
type input "5102993586"
click at [298, 423] on h4 "Reschedule" at bounding box center [603, 431] width 813 height 17
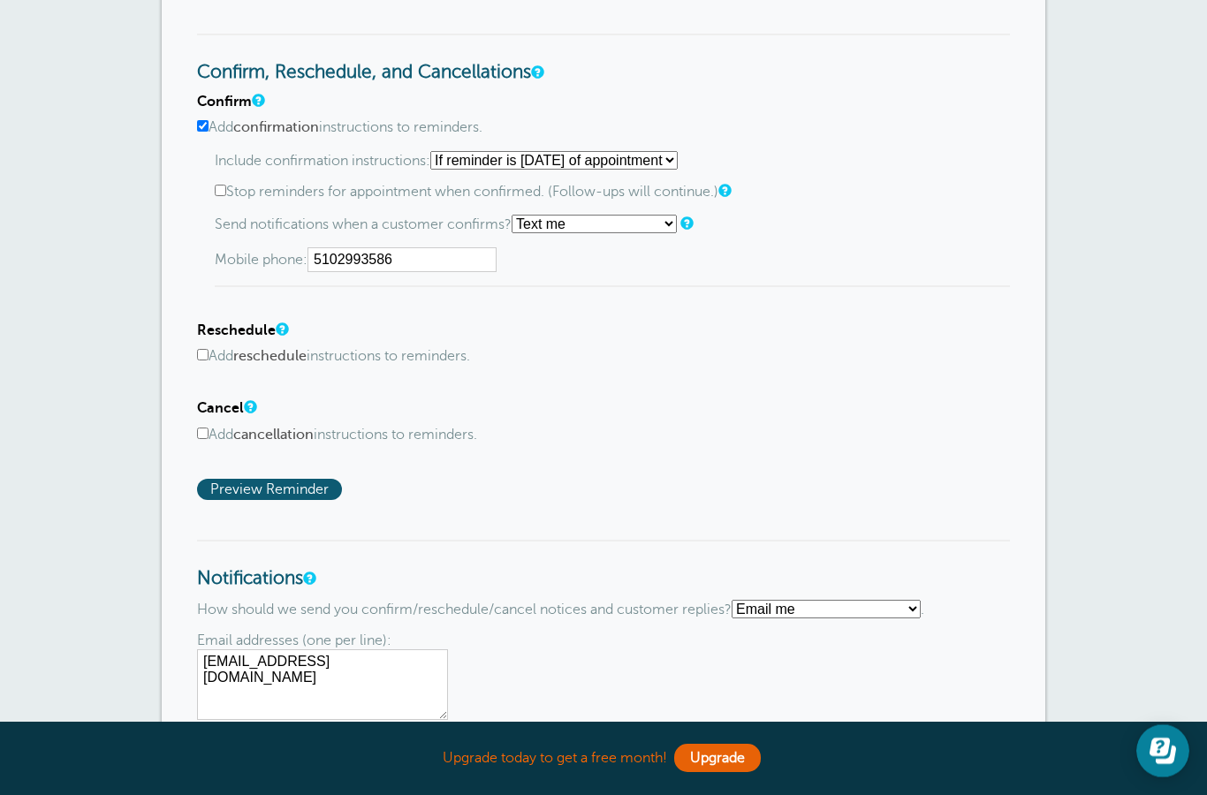
click at [277, 335] on link at bounding box center [281, 328] width 11 height 11
click at [207, 361] on input "Add reschedule instructions to reminders." at bounding box center [202, 354] width 11 height 11
checkbox input "true"
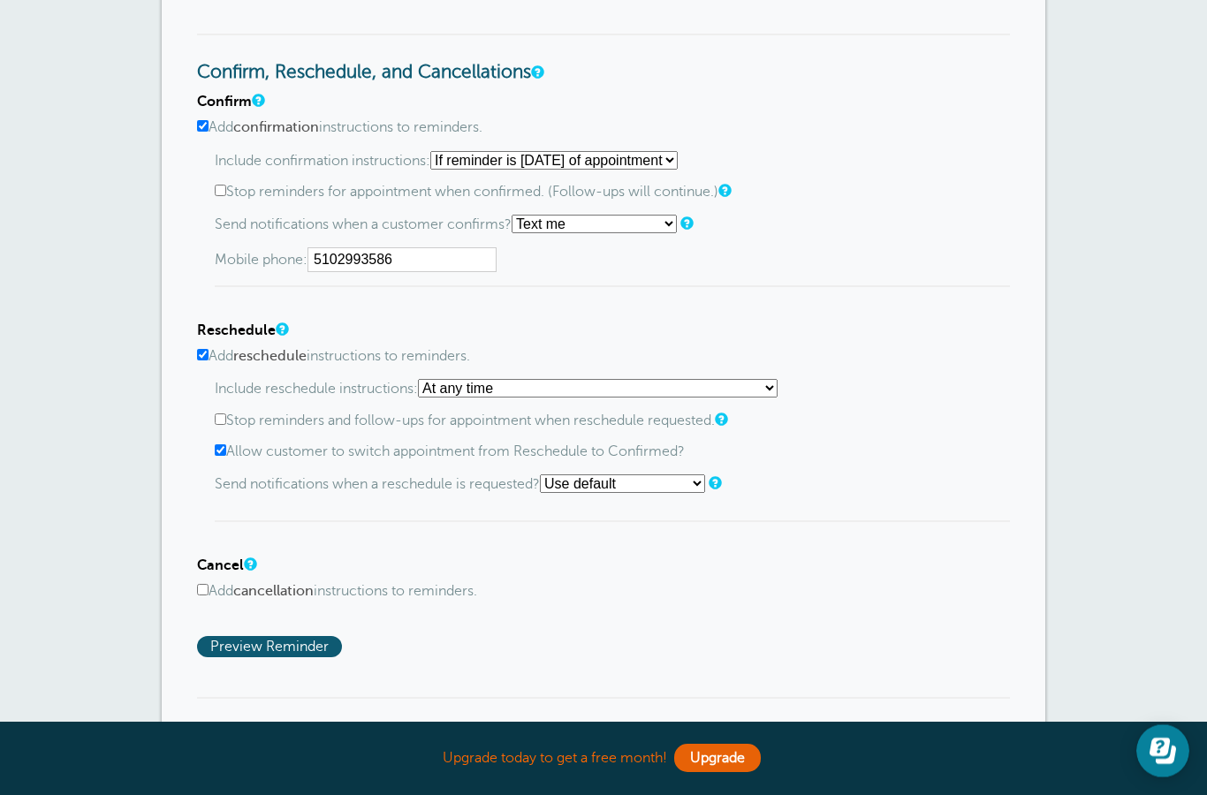
click at [715, 398] on select "At any time If reminder more than 1 day away from appointment If reminder more …" at bounding box center [598, 388] width 360 height 19
select select "2"
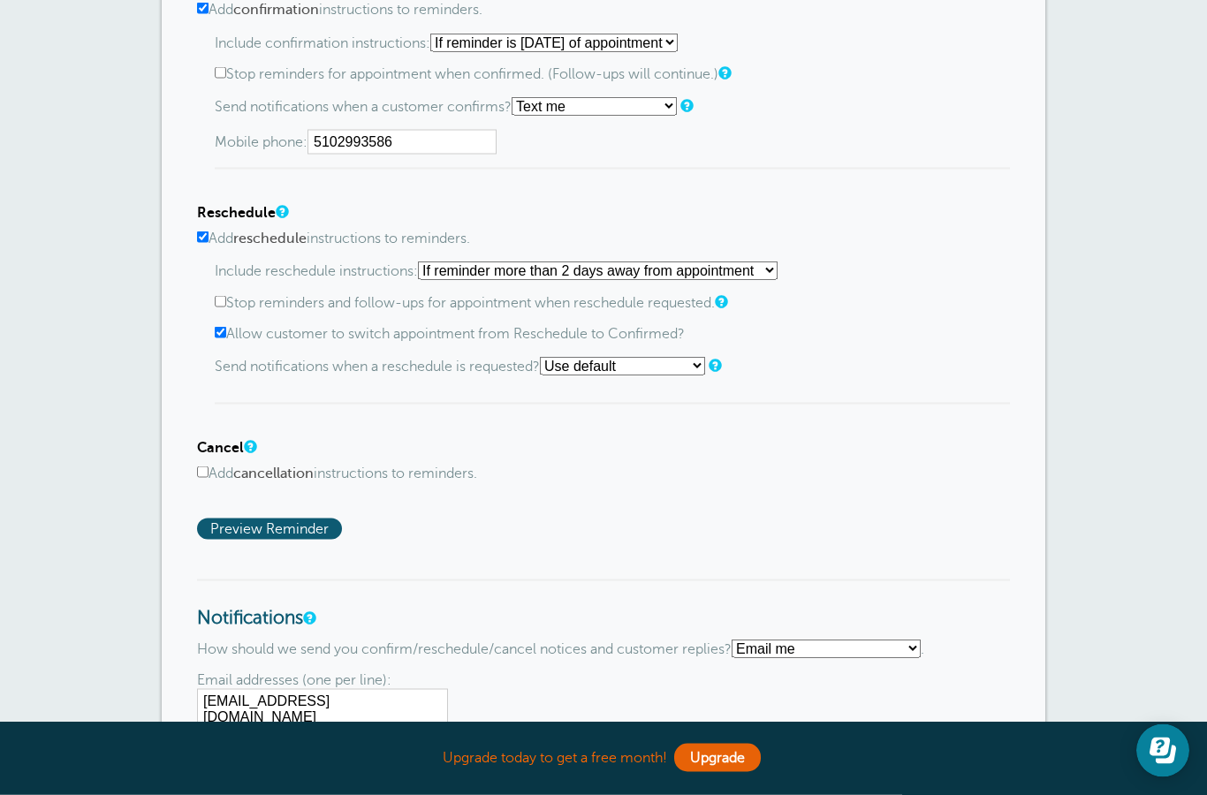
scroll to position [1158, 0]
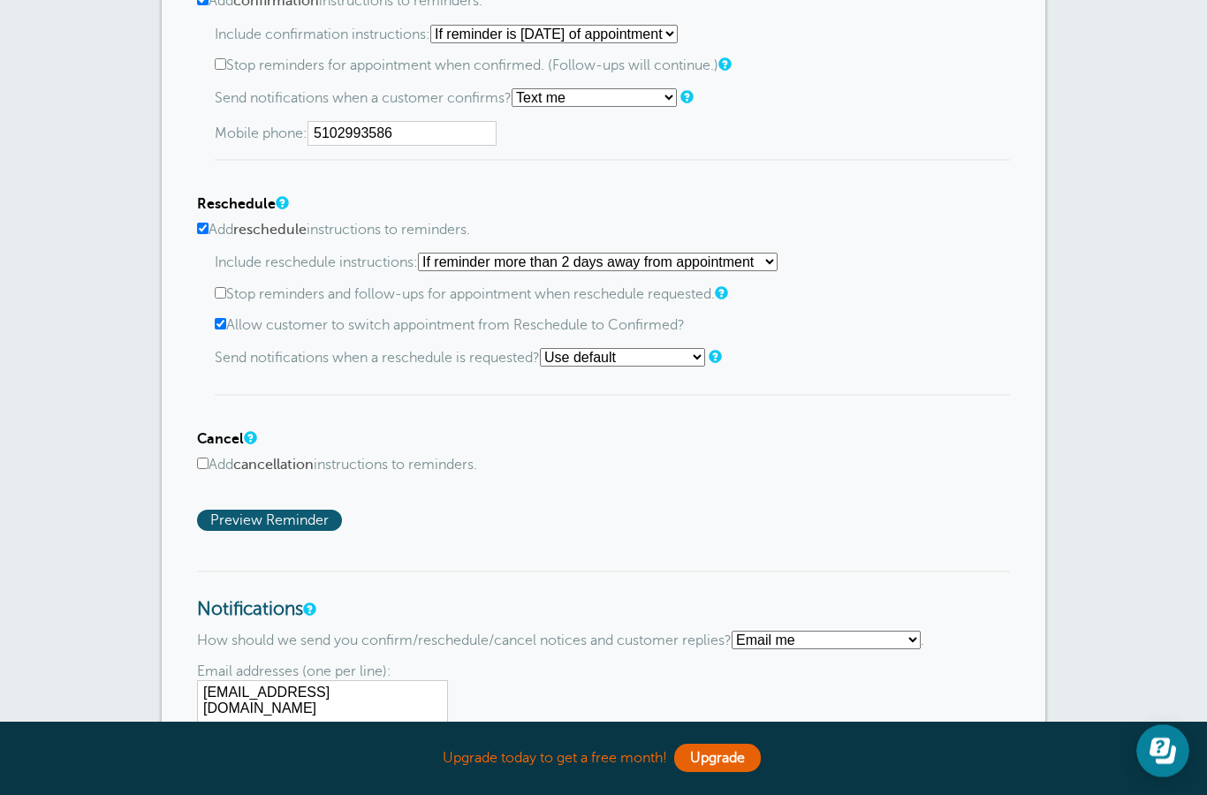
click at [726, 299] on link at bounding box center [720, 292] width 11 height 11
click at [729, 303] on label "Stop reminders and follow-ups for appointment when reschedule requested." at bounding box center [612, 294] width 795 height 17
click at [226, 299] on input "Stop reminders and follow-ups for appointment when reschedule requested." at bounding box center [220, 292] width 11 height 11
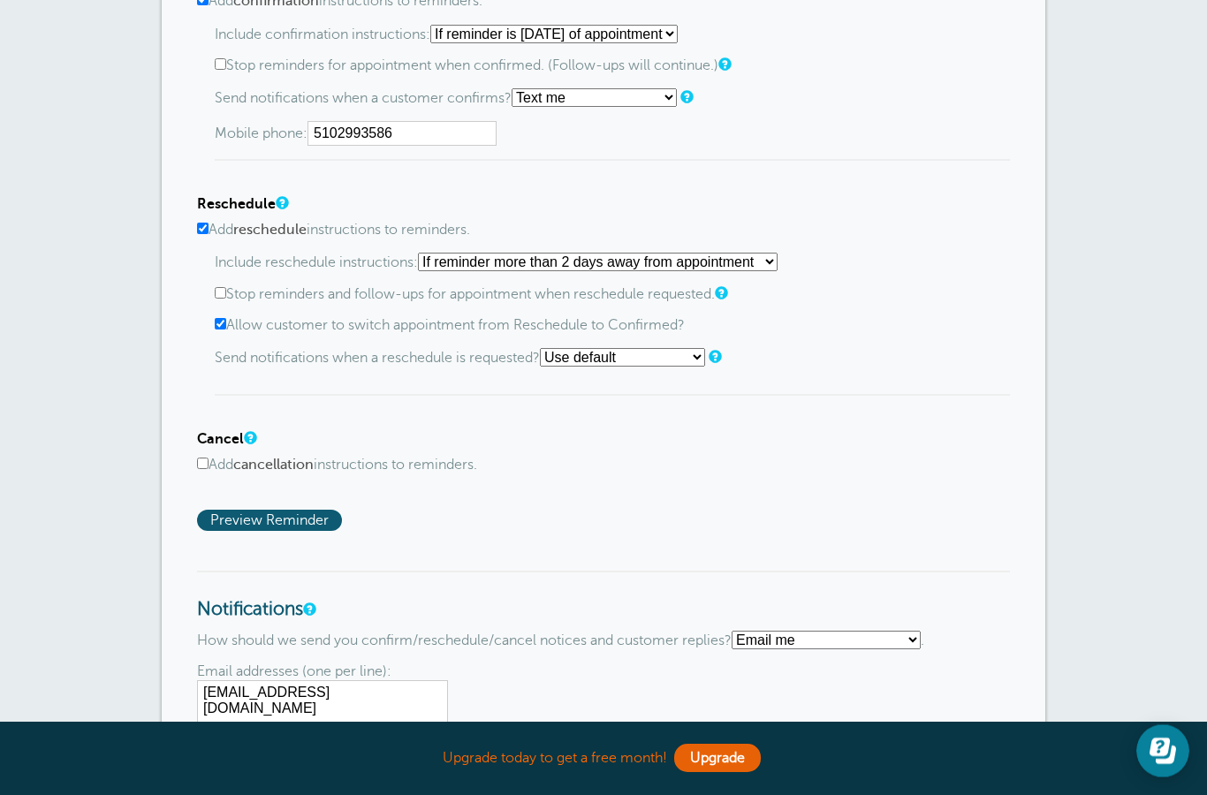
checkbox input "true"
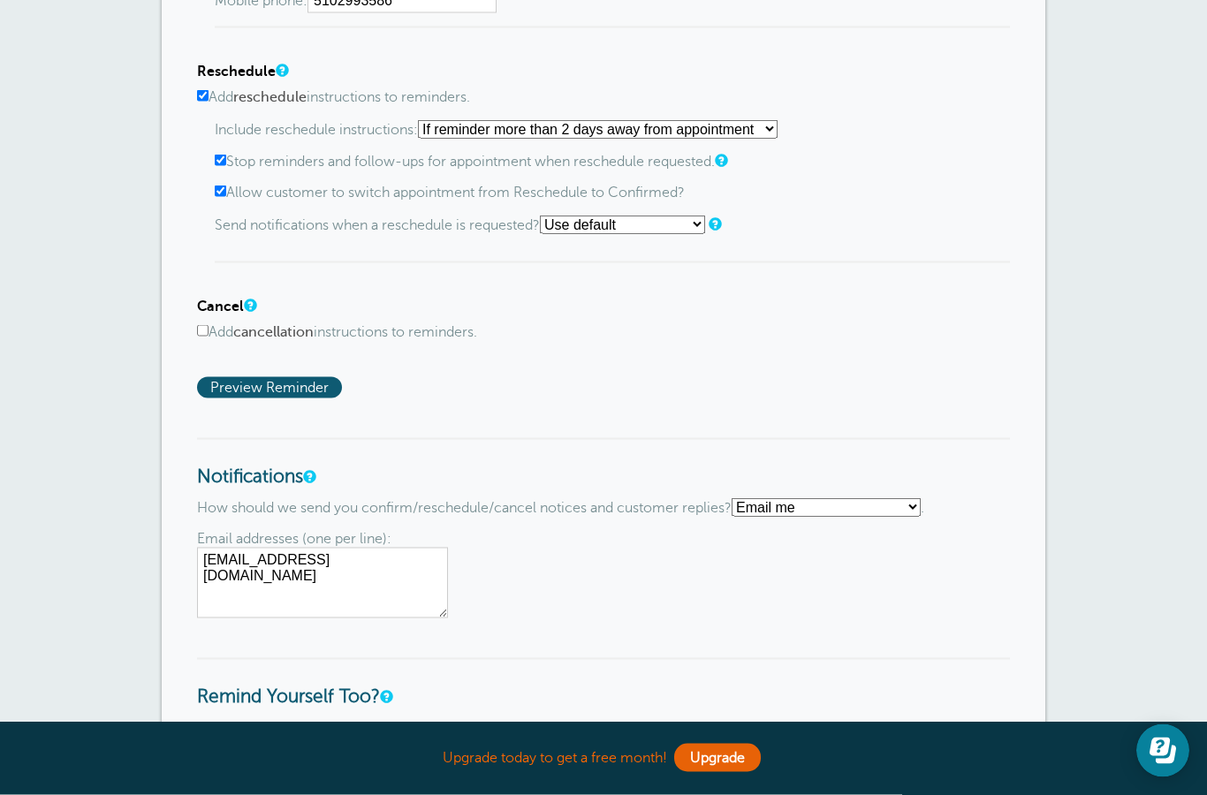
scroll to position [1289, 0]
click at [209, 338] on input "Add cancellation instructions to reminders." at bounding box center [202, 331] width 11 height 11
checkbox input "true"
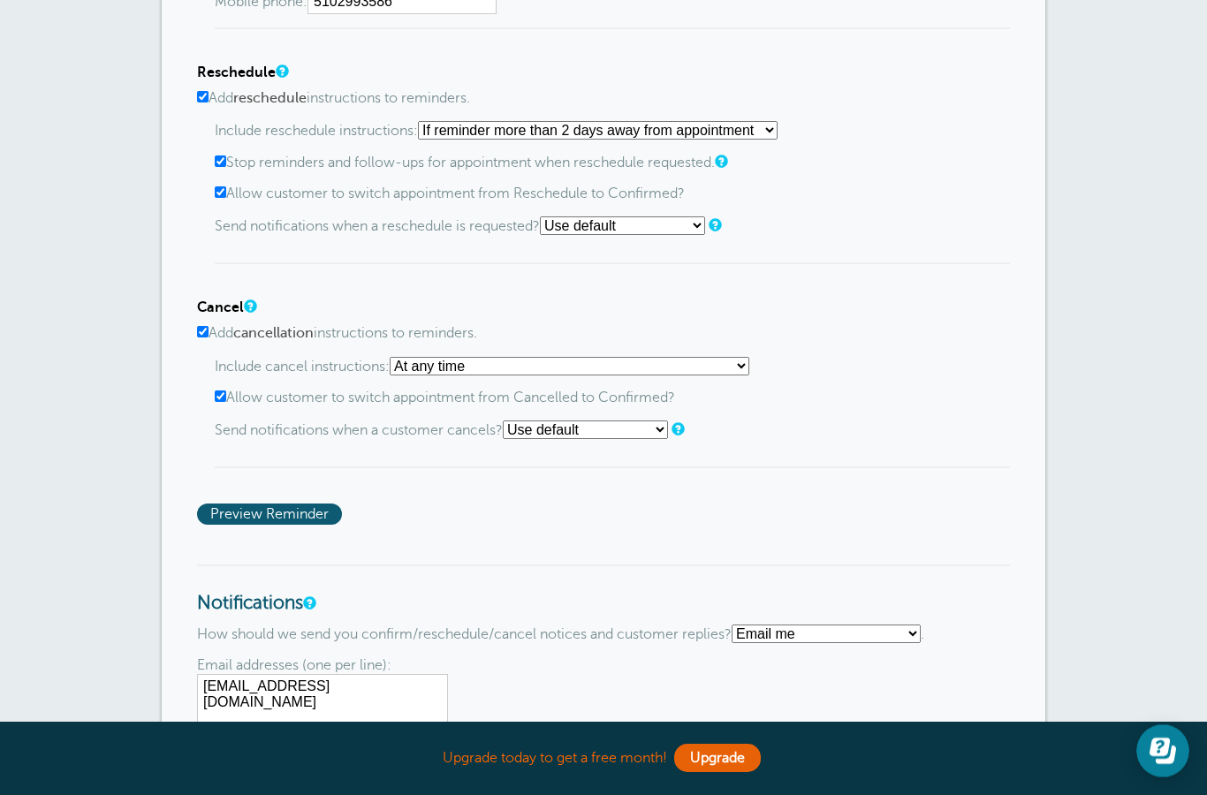
click at [682, 376] on select "At any time If reminder more than 1 day away from appointment If reminder more …" at bounding box center [570, 366] width 360 height 19
select select "1"
click at [243, 525] on span "Preview Reminder" at bounding box center [269, 514] width 145 height 21
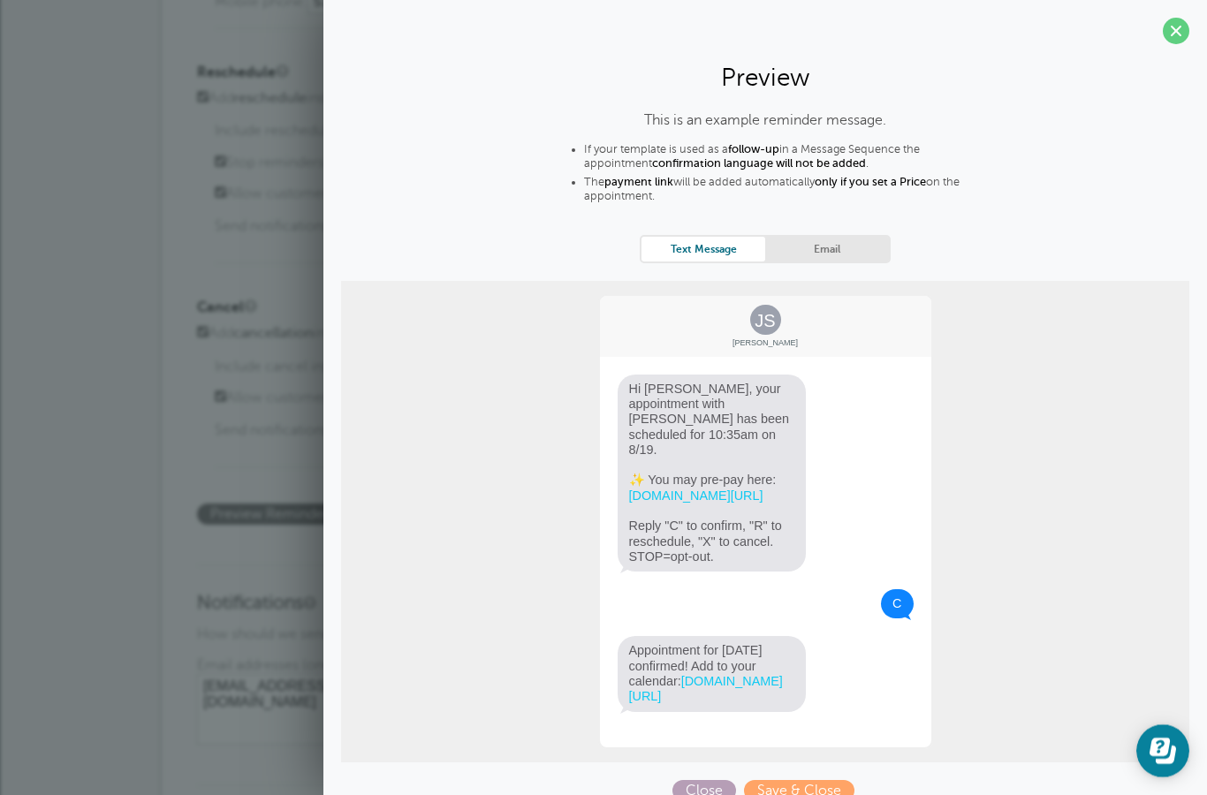
click at [708, 794] on span "Close" at bounding box center [705, 790] width 64 height 21
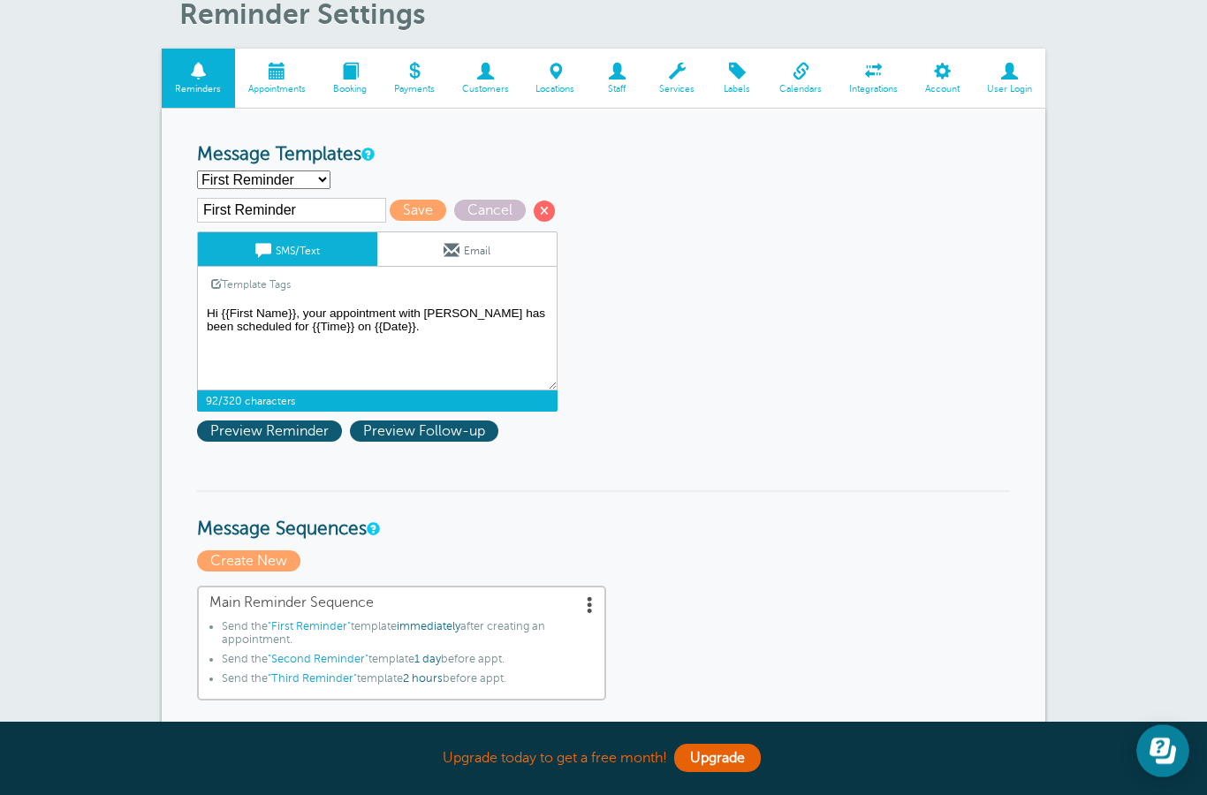
click at [212, 319] on textarea "Hi {{First Name}}, your appointment with JoyFully Alive has been scheduled for …" at bounding box center [377, 346] width 361 height 88
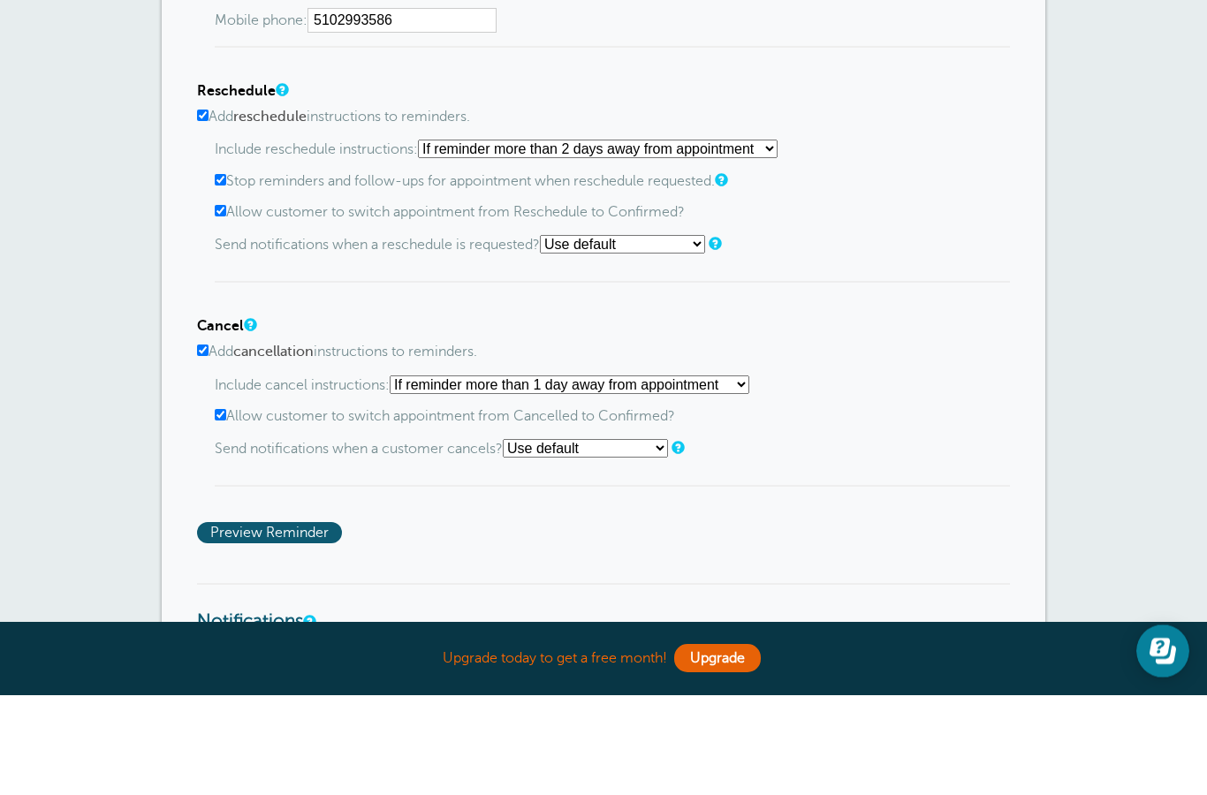
scroll to position [1208, 0]
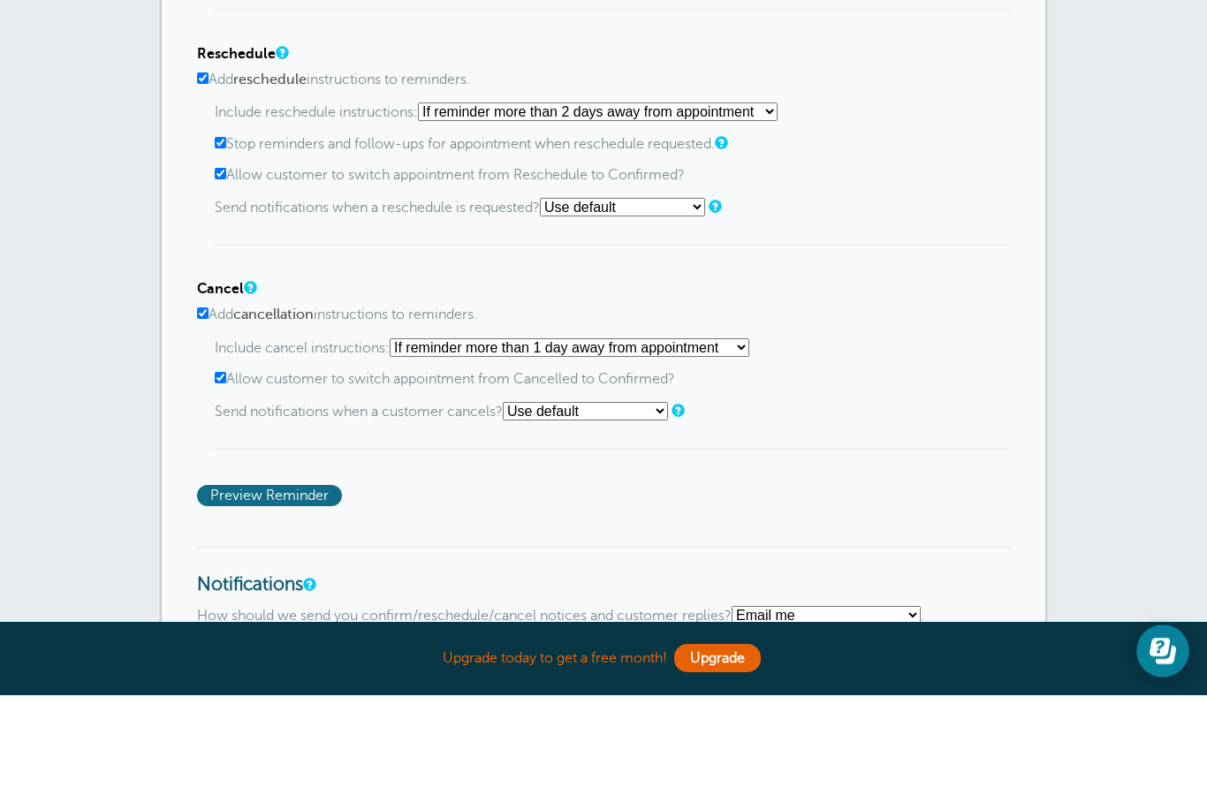
type textarea "✨ Hi {{First Name}}, your appointment with [PERSON_NAME] has been scheduled for…"
click at [277, 585] on span "Preview Reminder" at bounding box center [269, 595] width 145 height 21
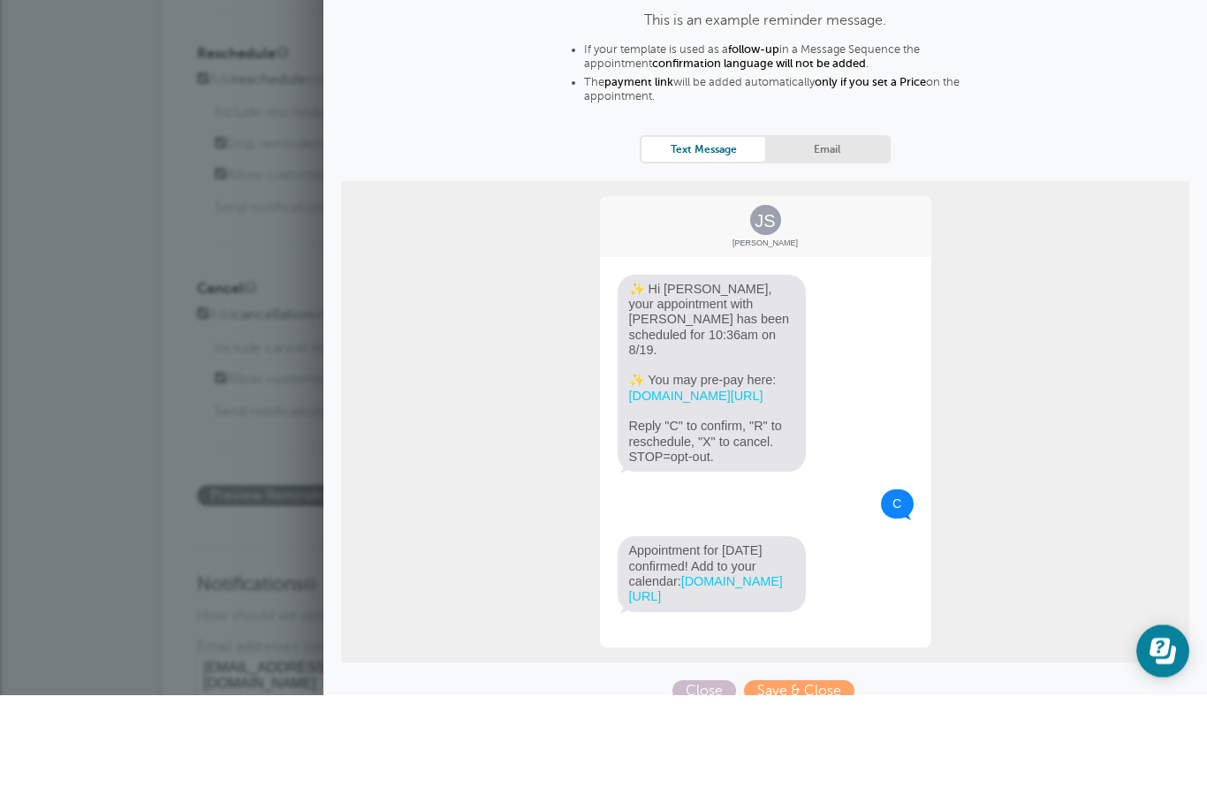
scroll to position [1308, 0]
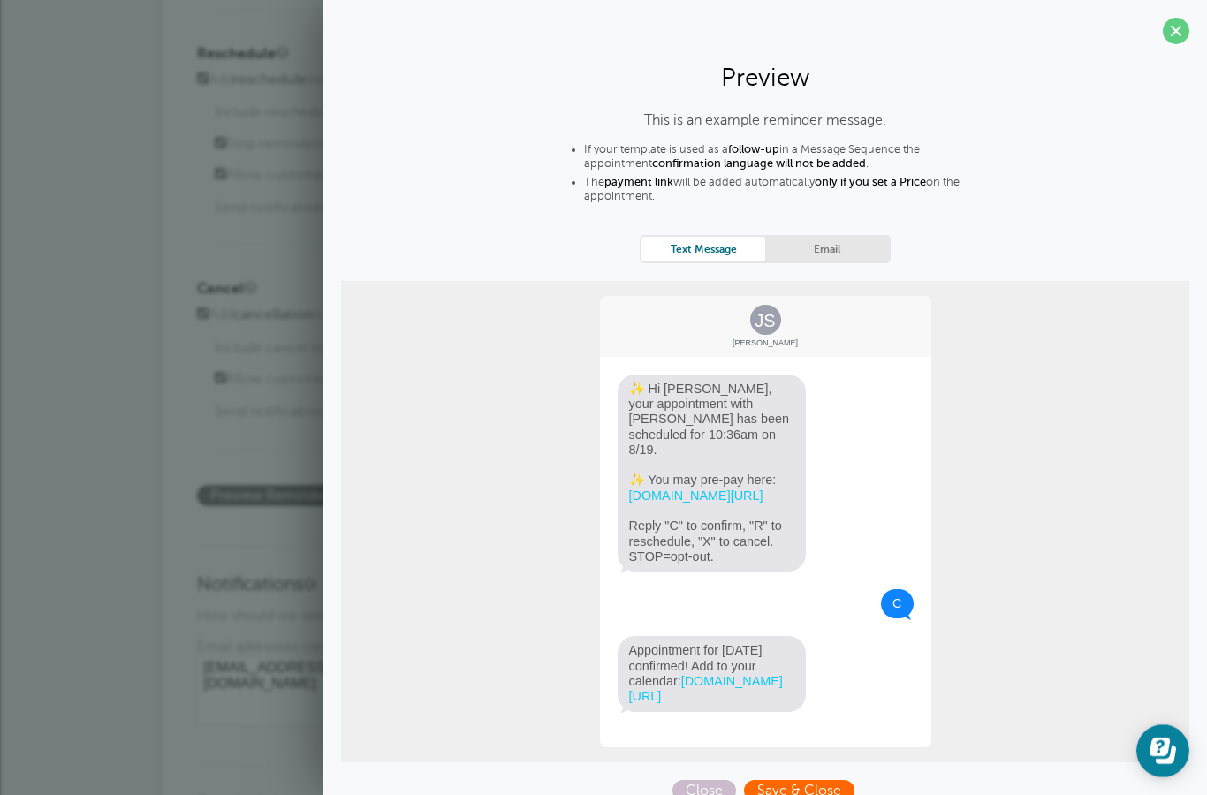
click at [802, 794] on span "Save & Close" at bounding box center [799, 790] width 110 height 21
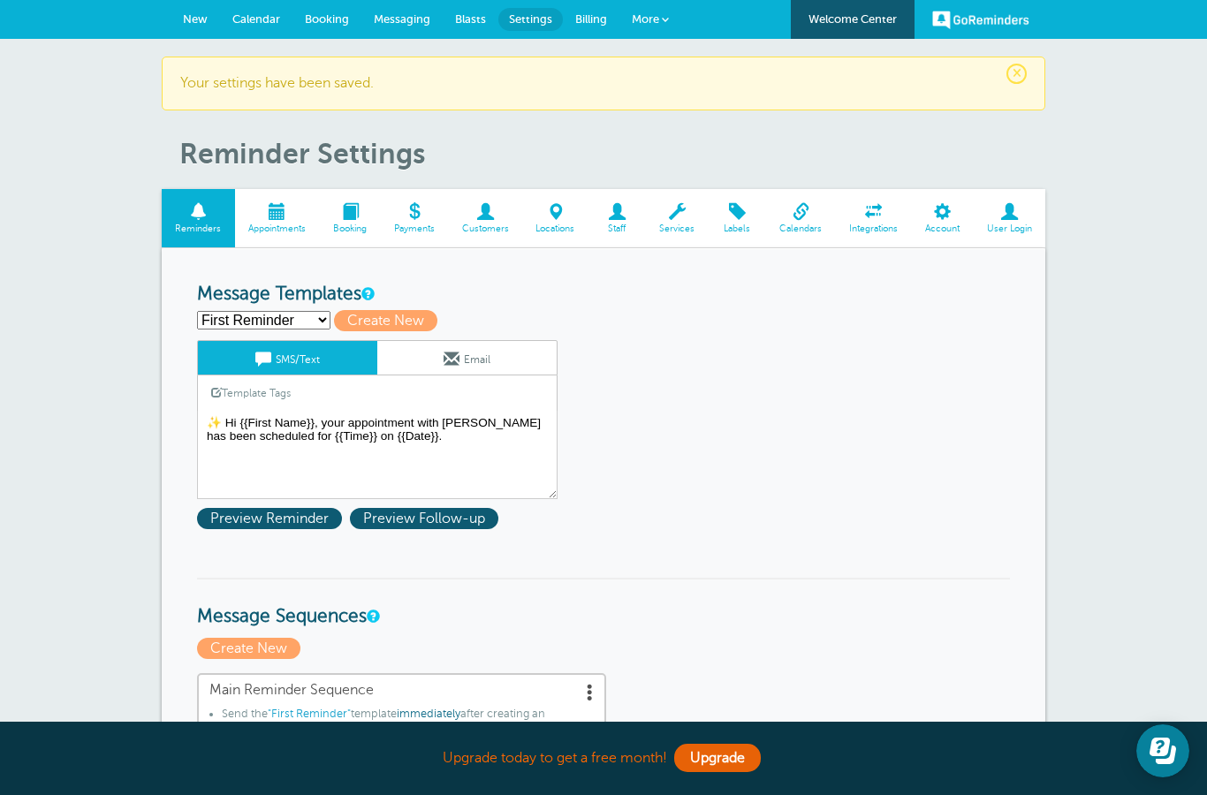
click at [257, 312] on select "First Reminder Second Reminder Third Reminder Create new..." at bounding box center [263, 320] width 133 height 19
select select "159597"
type input "Second Reminder"
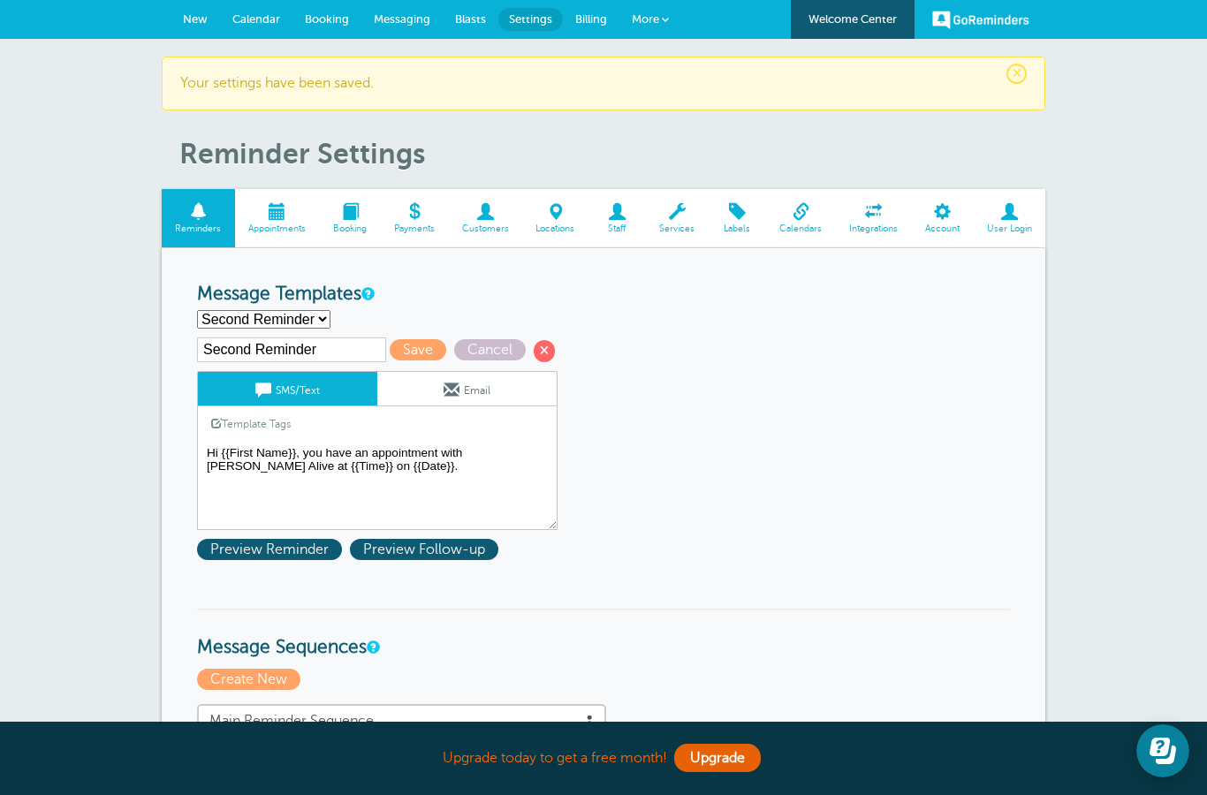
click at [208, 457] on textarea "✨ Hi {{First Name}}, your appointment with [PERSON_NAME] has been scheduled for…" at bounding box center [377, 486] width 361 height 88
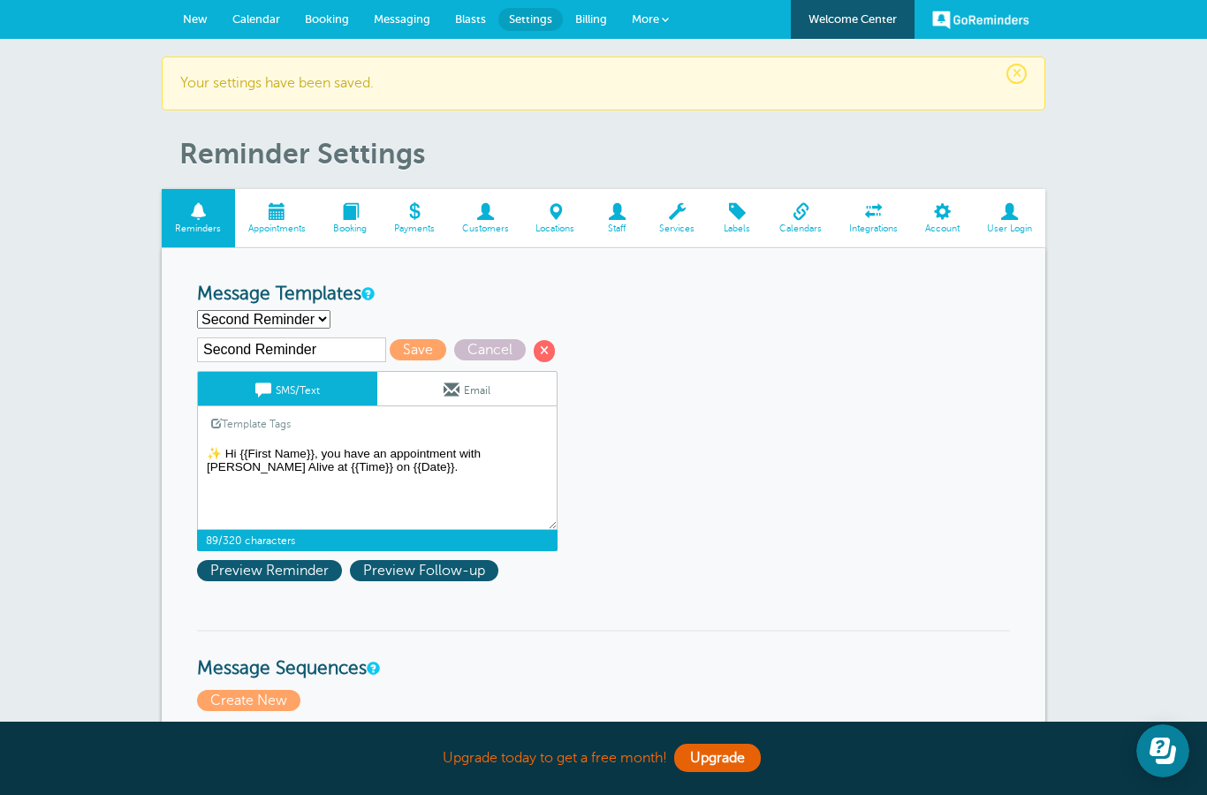
click at [226, 472] on textarea "✨ Hi {{First Name}}, your appointment with [PERSON_NAME] has been scheduled for…" at bounding box center [377, 486] width 361 height 88
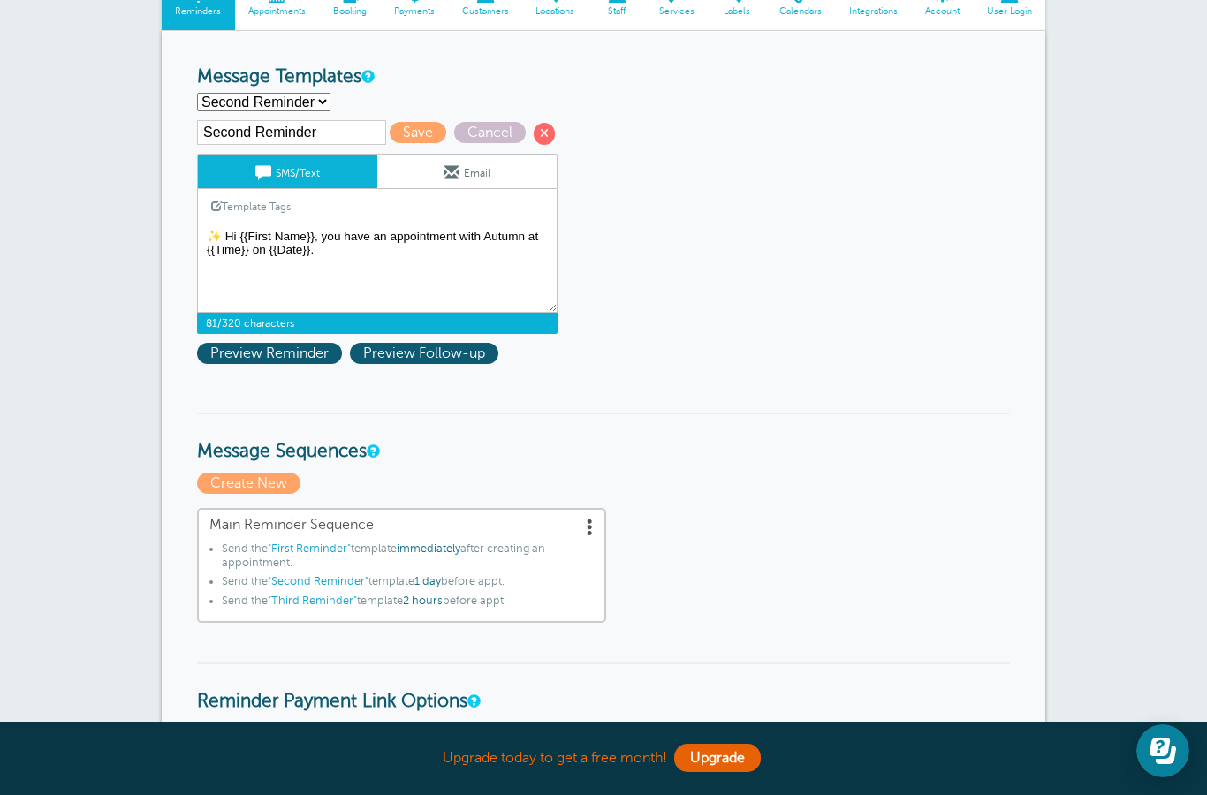
scroll to position [206, 0]
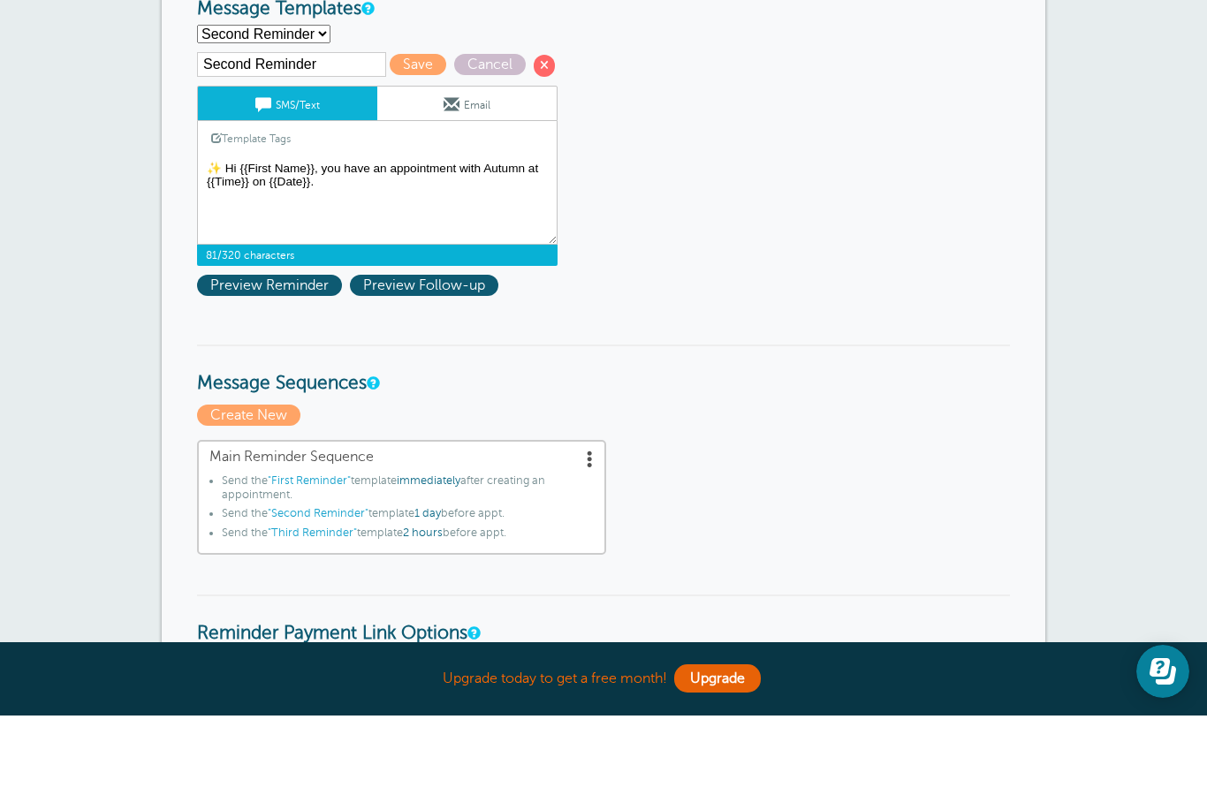
click at [466, 236] on textarea "✨ Hi {{First Name}}, your appointment with [PERSON_NAME] has been scheduled for…" at bounding box center [377, 280] width 361 height 88
click at [369, 236] on textarea "✨ Hi {{First Name}}, your appointment with [PERSON_NAME] has been scheduled for…" at bounding box center [377, 280] width 361 height 88
click at [363, 236] on textarea "✨ Hi {{First Name}}, your appointment with [PERSON_NAME] has been scheduled for…" at bounding box center [377, 280] width 361 height 88
type textarea "✨ Hi {{First Name}}, you have an appointment [DATE] with [PERSON_NAME] at {{Tim…"
click at [274, 354] on span "Preview Reminder" at bounding box center [269, 364] width 145 height 21
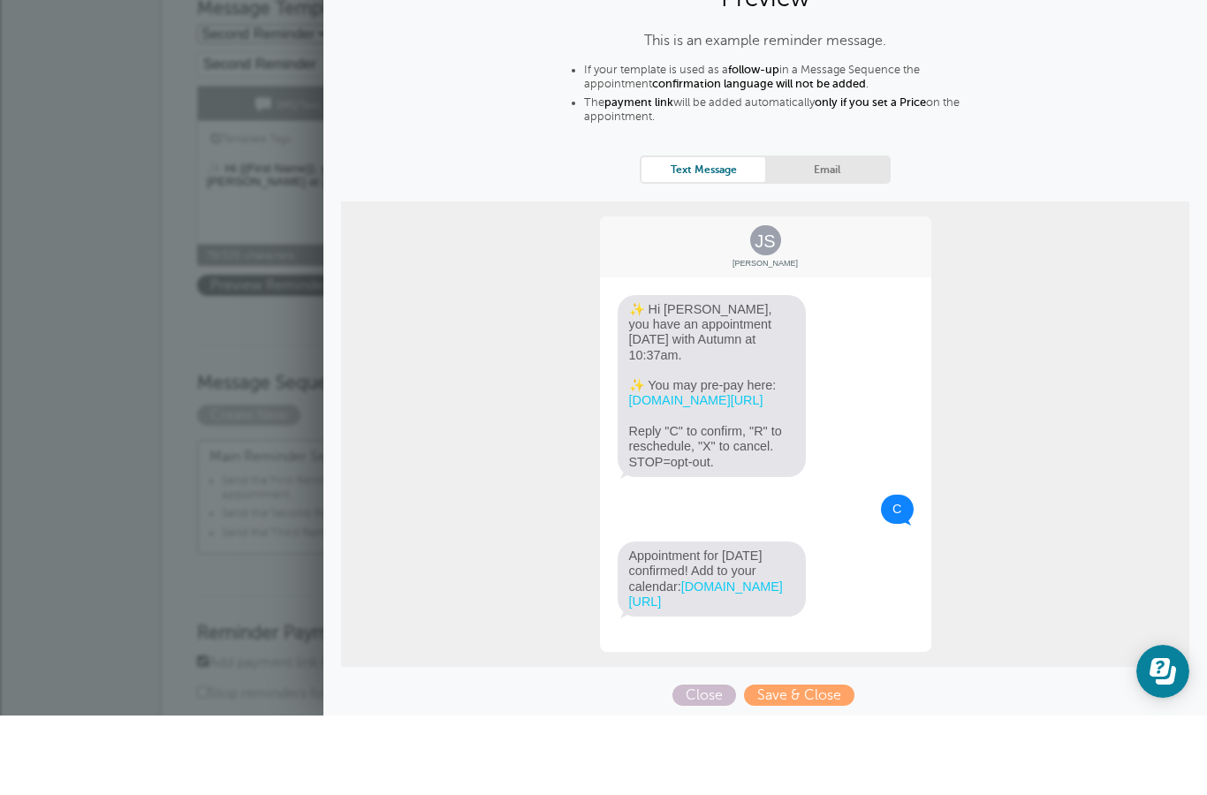
scroll to position [286, 0]
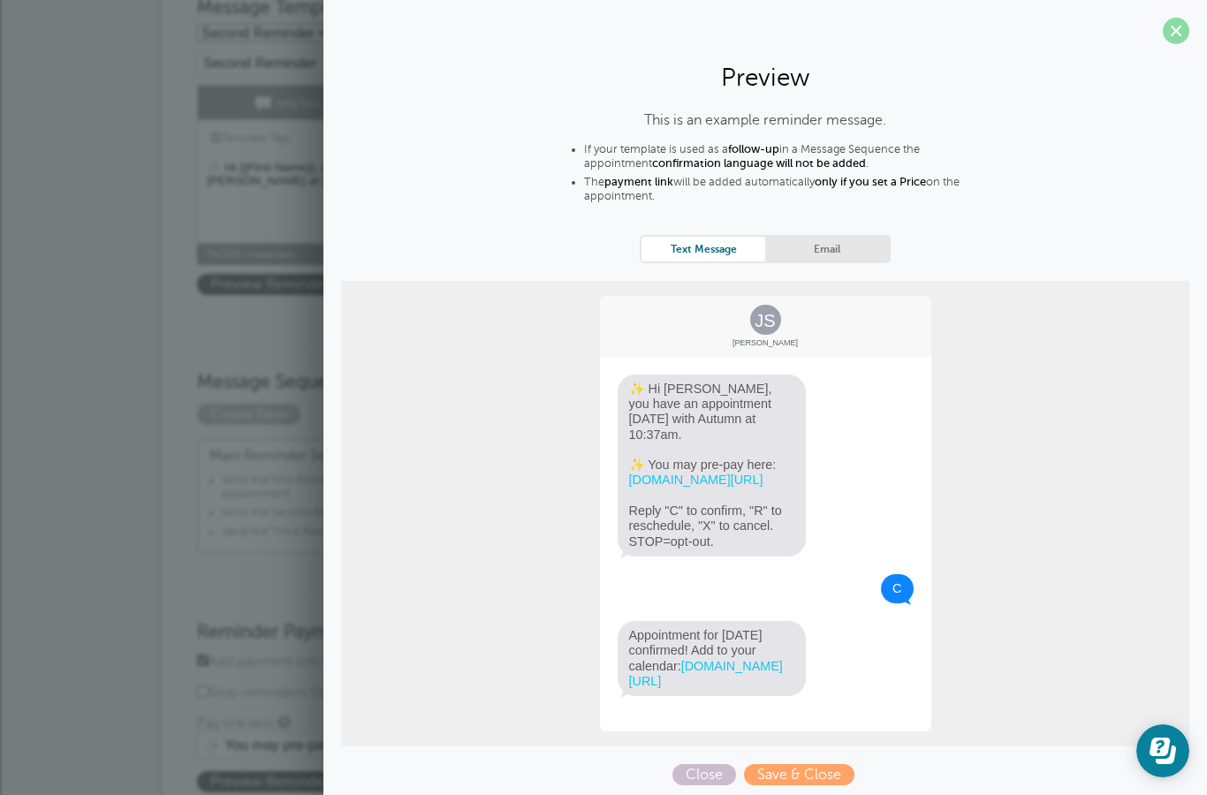
click at [1175, 32] on span at bounding box center [1176, 31] width 27 height 27
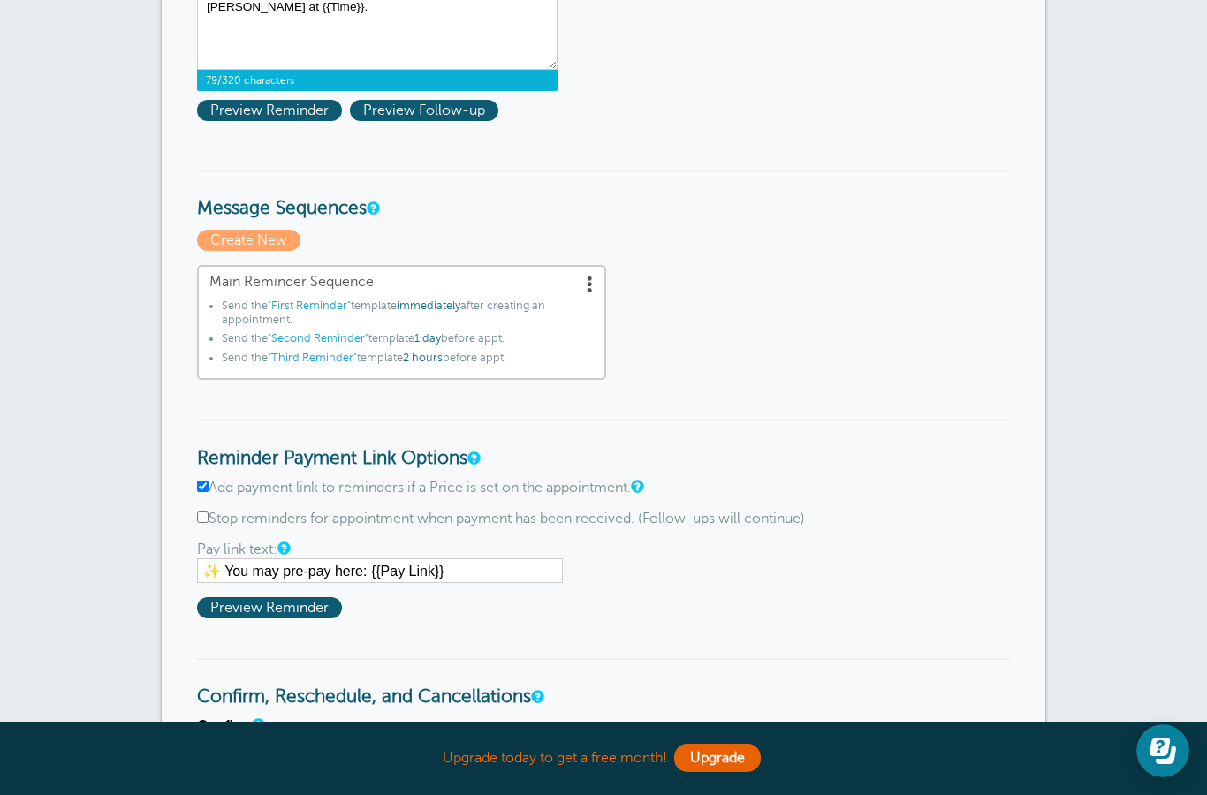
scroll to position [438, 0]
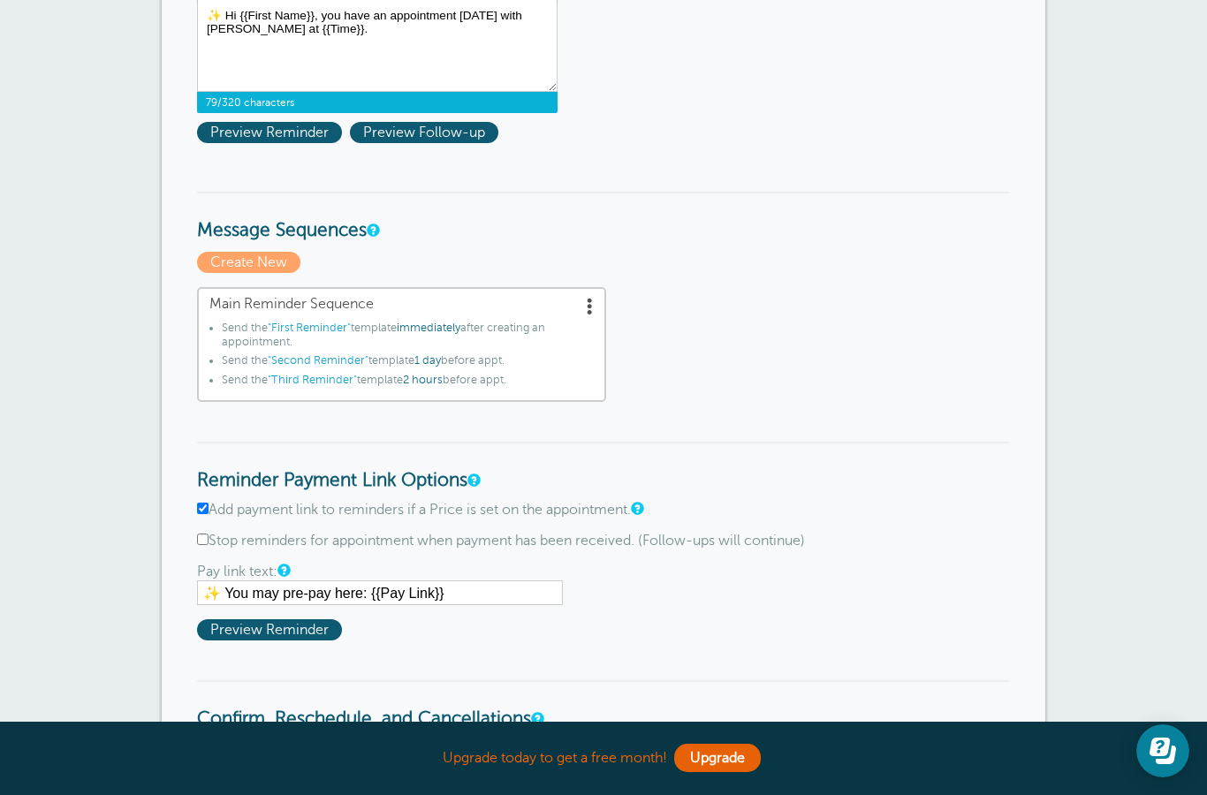
click at [589, 304] on span at bounding box center [591, 306] width 18 height 18
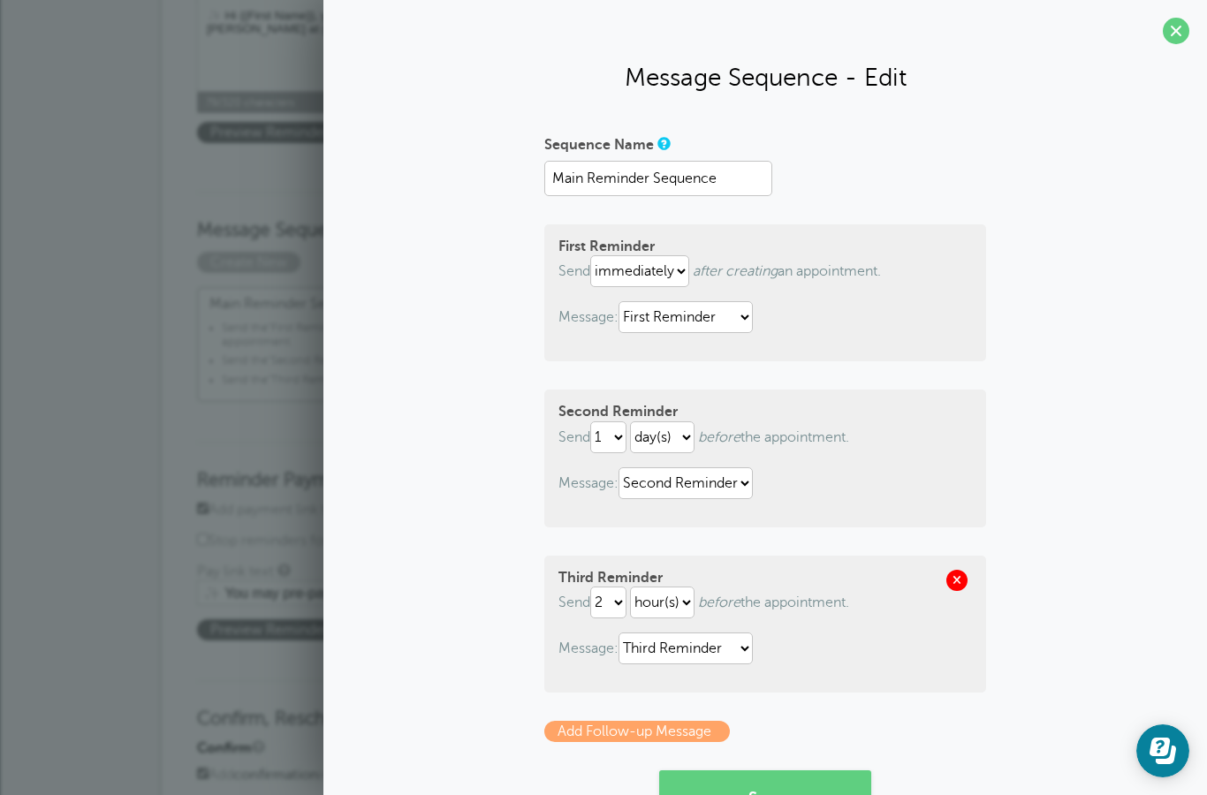
click at [952, 582] on span at bounding box center [956, 580] width 21 height 21
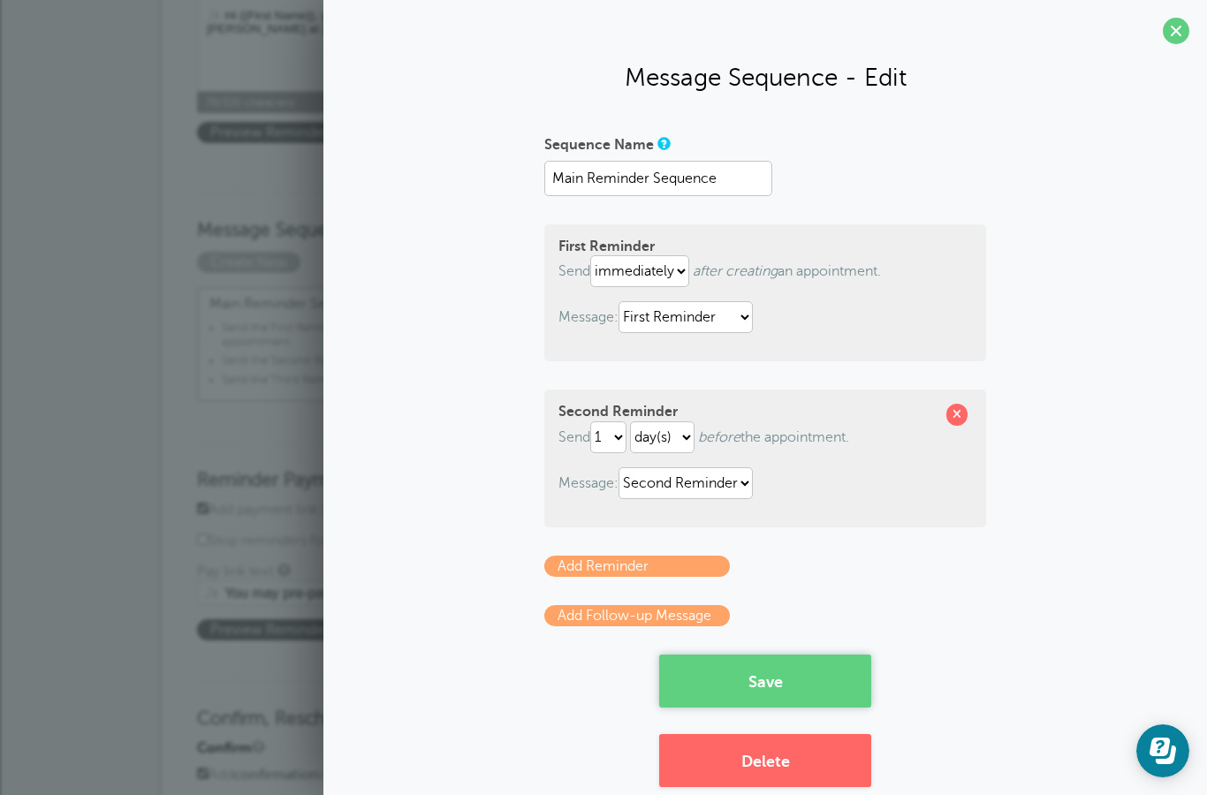
click at [772, 687] on button "Save" at bounding box center [765, 681] width 212 height 53
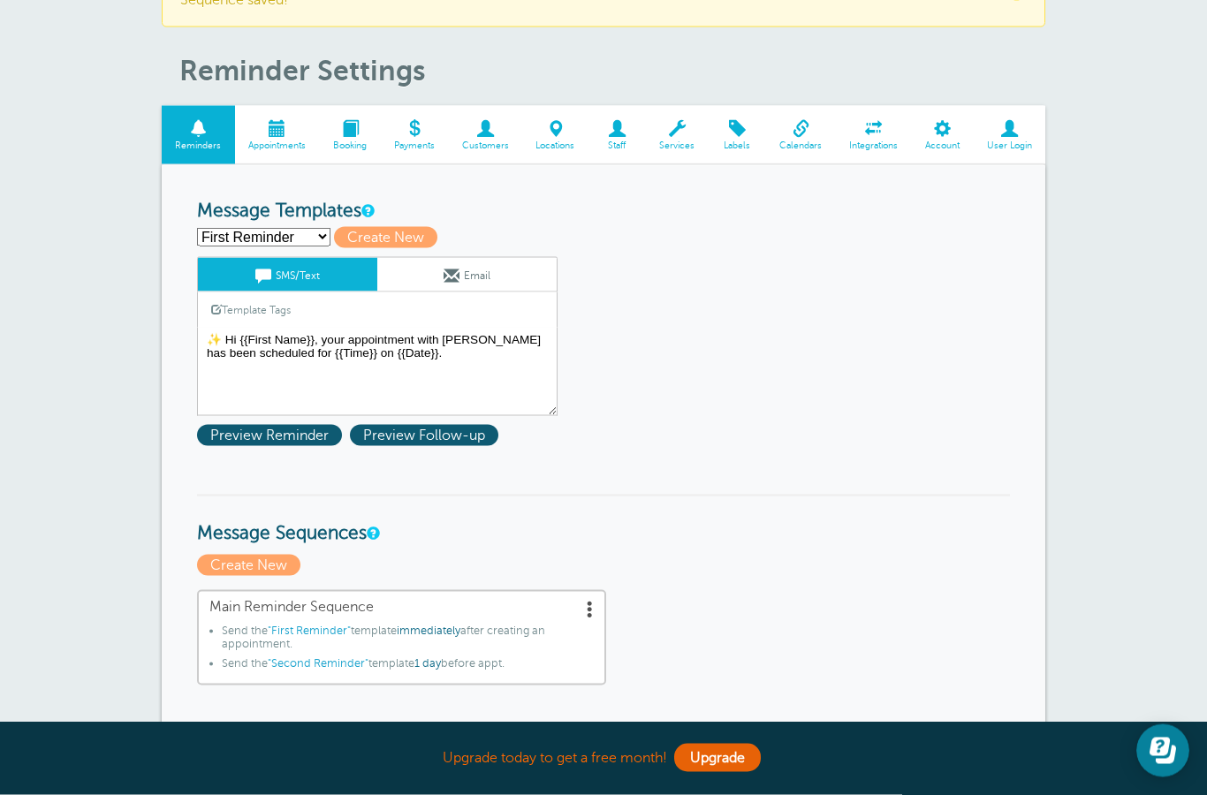
click at [430, 360] on textarea "✨ Hi {{First Name}}, your appointment with [PERSON_NAME] has been scheduled for…" at bounding box center [377, 372] width 361 height 88
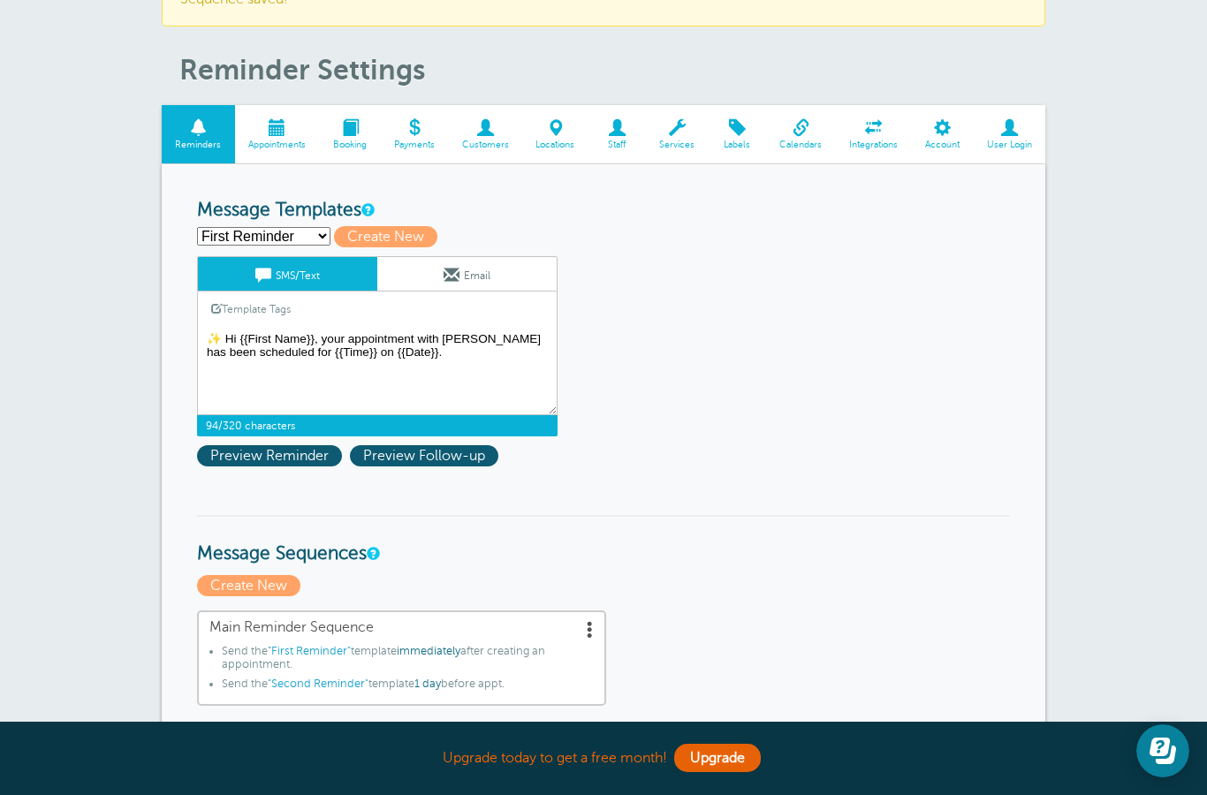
scroll to position [83, 0]
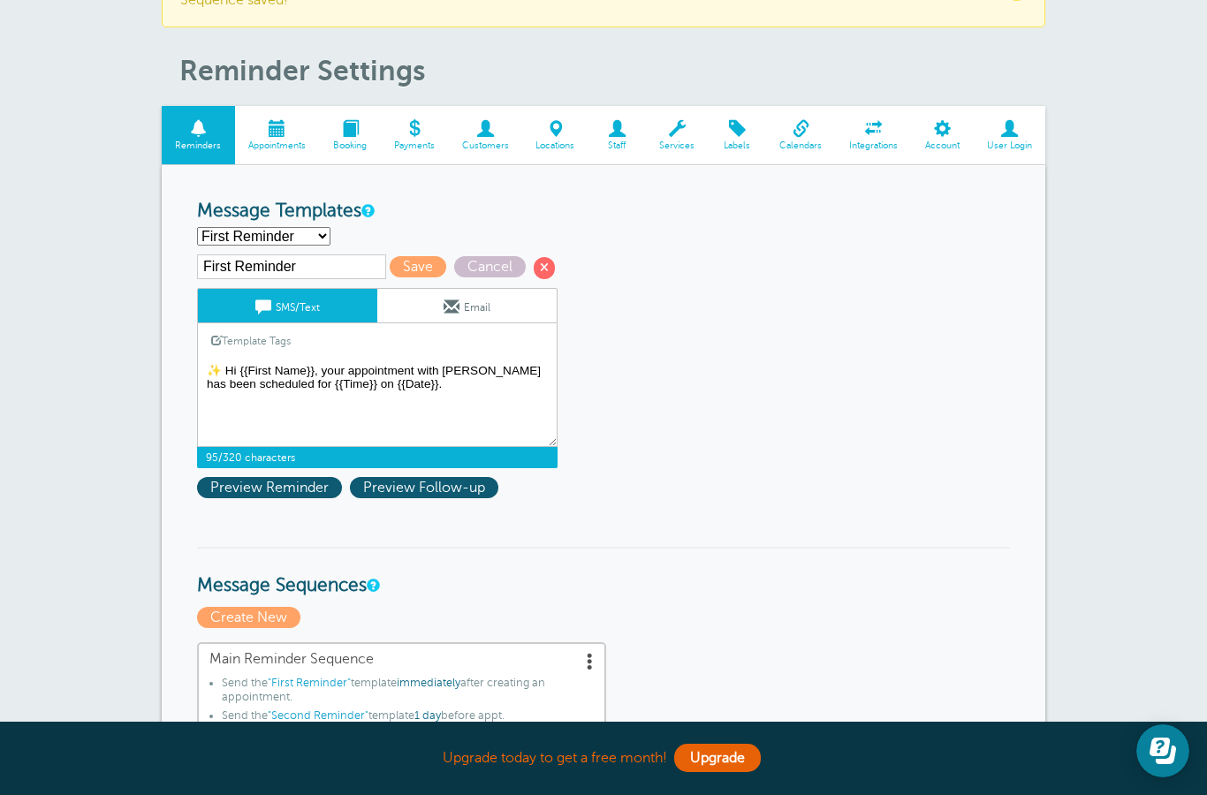
type textarea "✨ Hi {{First Name}}, your appointment with [PERSON_NAME] has been scheduled for…"
click at [237, 275] on input "First Reminder" at bounding box center [291, 267] width 189 height 25
click at [262, 230] on select "First Reminder Second Reminder Third Reminder Create new..." at bounding box center [263, 236] width 133 height 19
select select "159595"
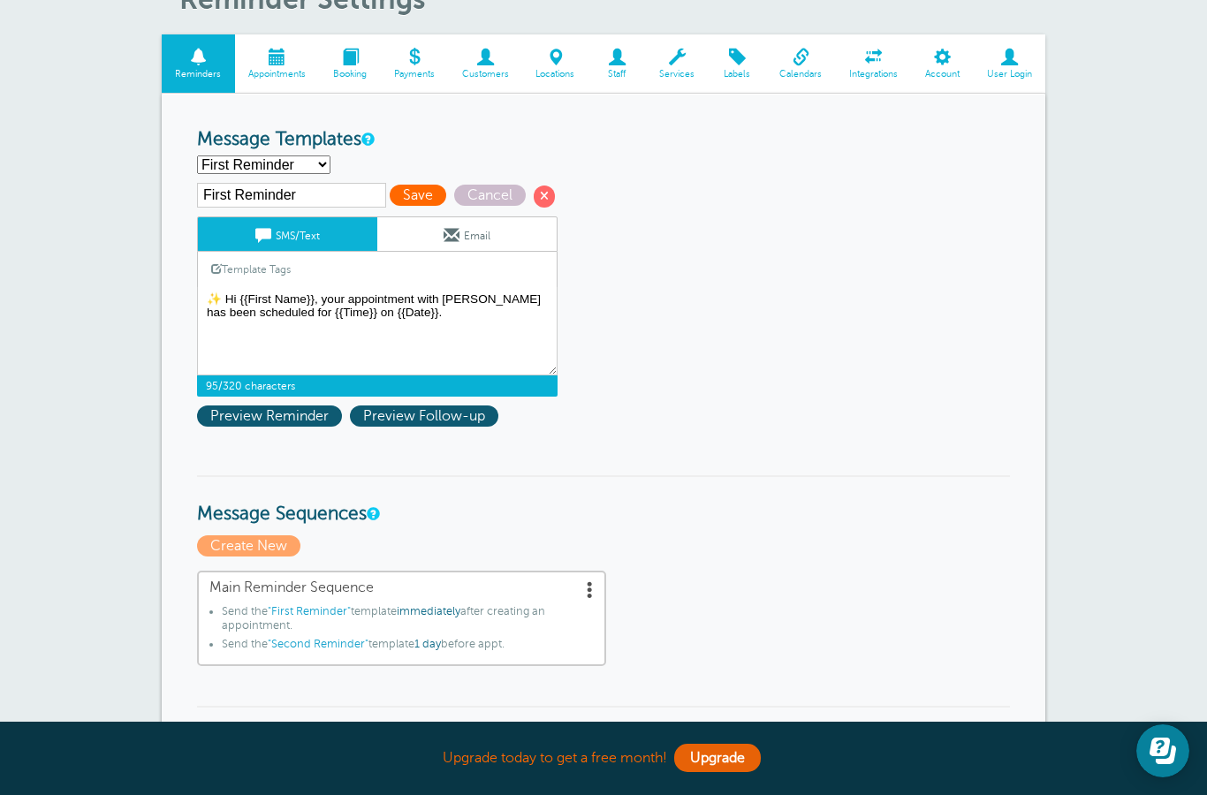
click at [390, 206] on span "Save" at bounding box center [418, 195] width 57 height 21
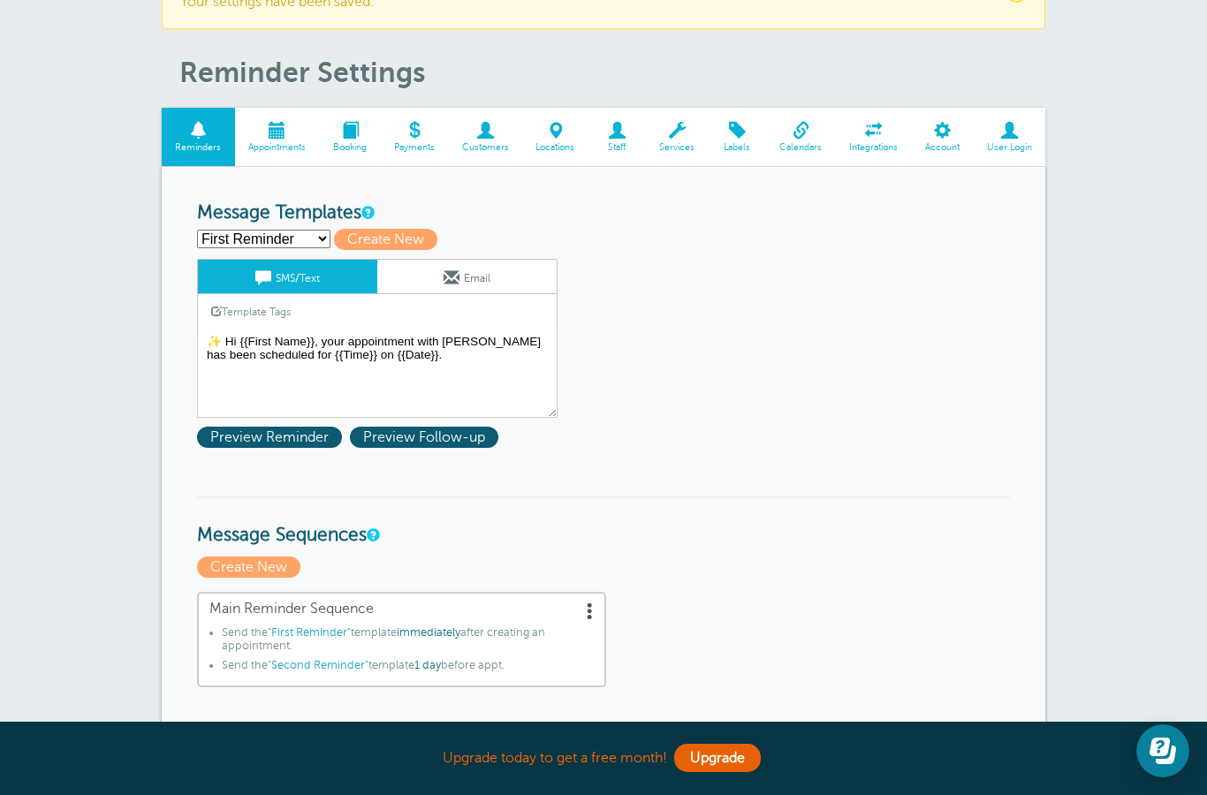
scroll to position [89, 0]
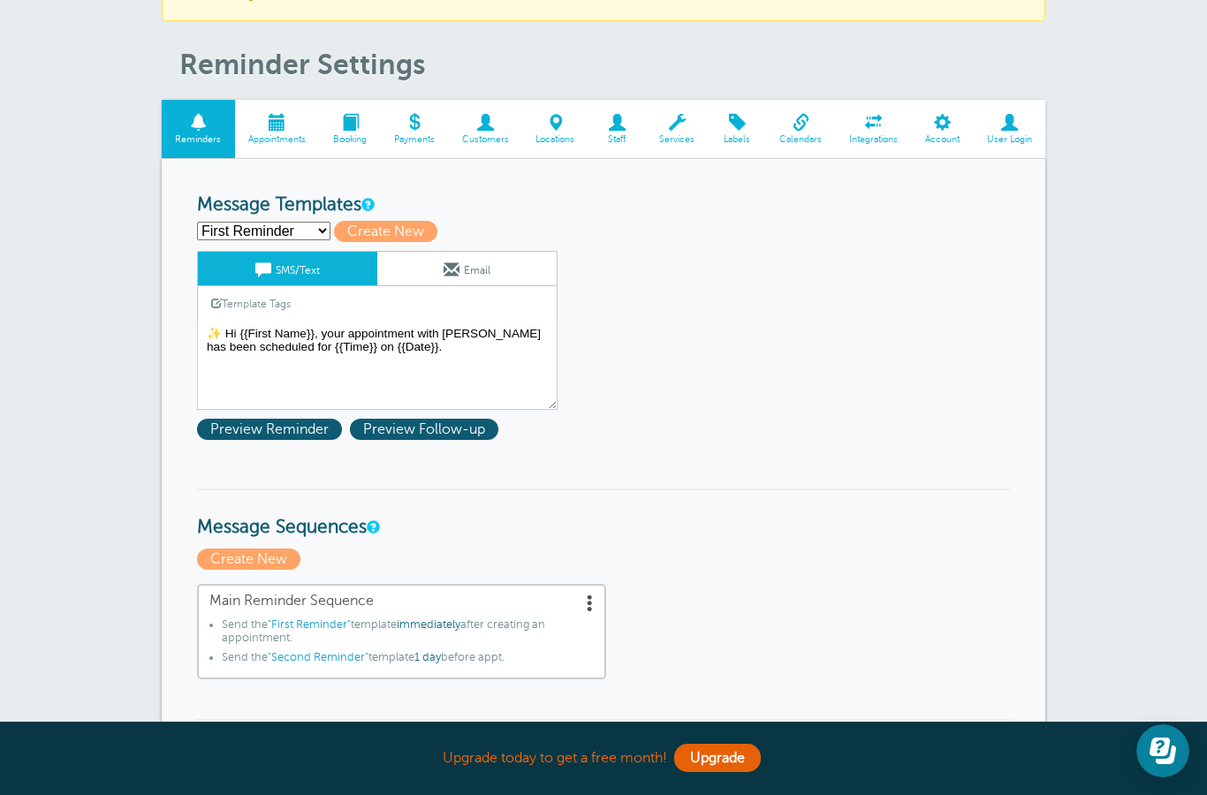
click at [244, 239] on select "First Reminder Second Reminder Third Reminder Create new..." at bounding box center [263, 231] width 133 height 19
select select "159597"
type input "Second Reminder"
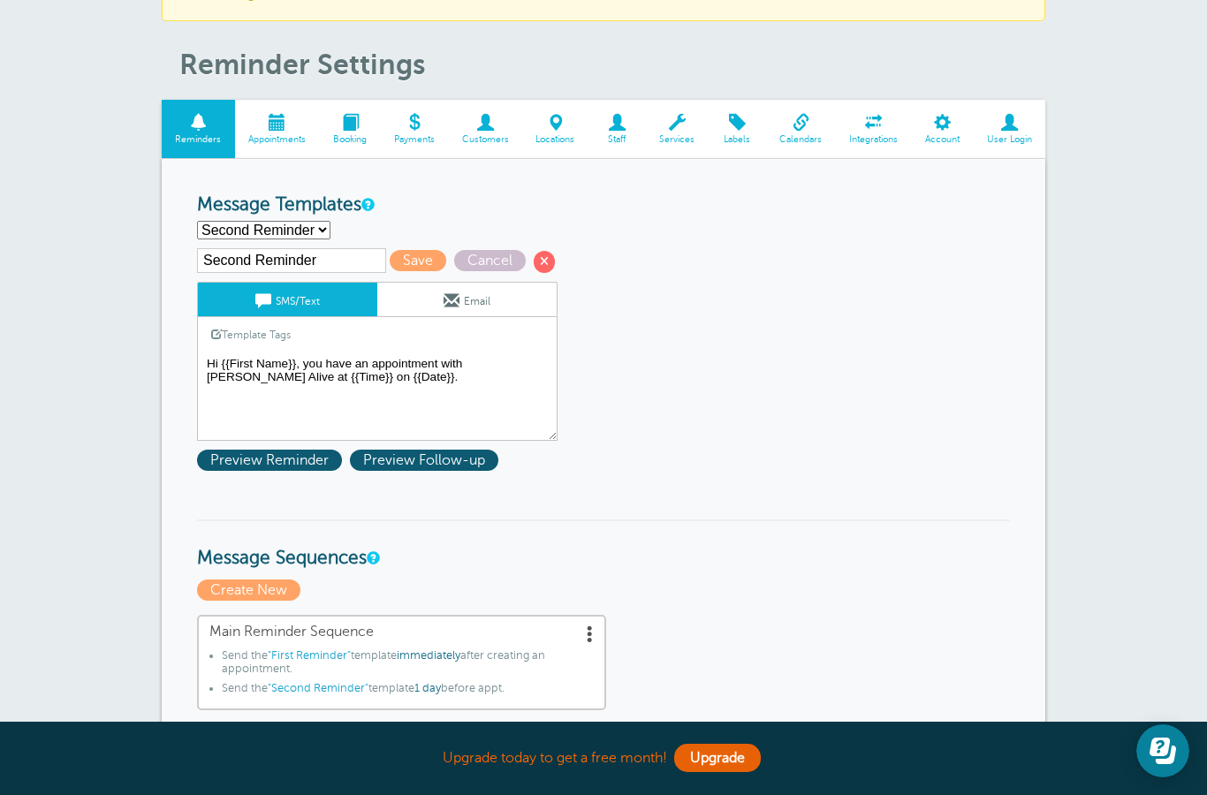
click at [209, 377] on textarea "✨ Hi {{First Name}}, your appointment with [PERSON_NAME] has been scheduled for…" at bounding box center [377, 397] width 361 height 88
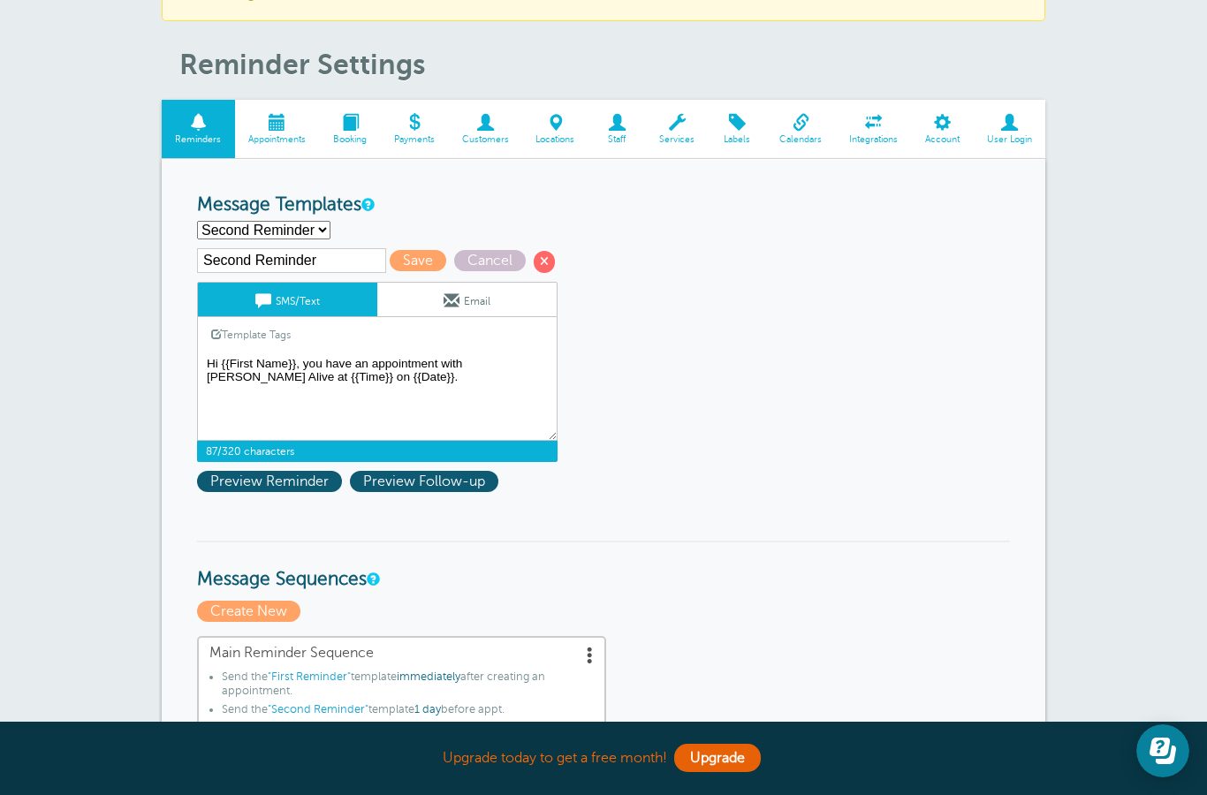
scroll to position [88, 0]
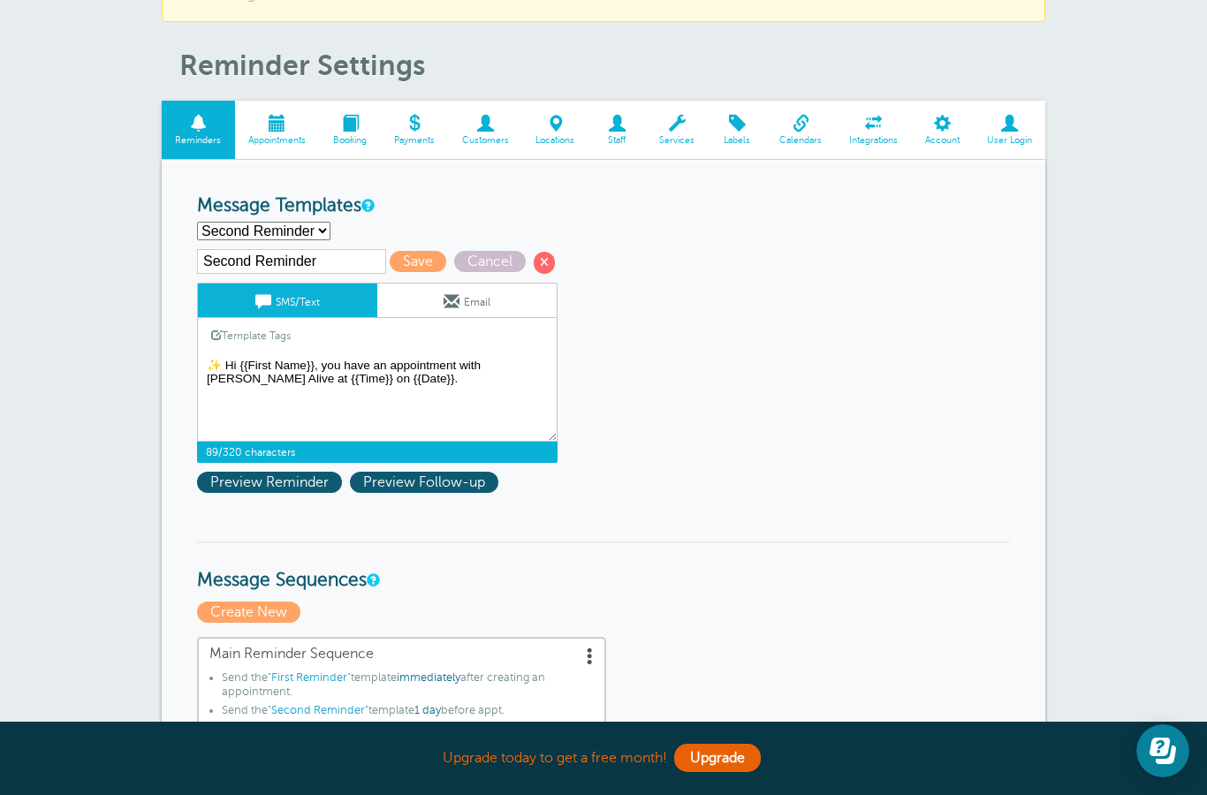
click at [392, 376] on textarea "✨ Hi {{First Name}}, your appointment with [PERSON_NAME] has been scheduled for…" at bounding box center [377, 397] width 361 height 88
click at [299, 392] on textarea "✨ Hi {{First Name}}, your appointment with [PERSON_NAME] has been scheduled for…" at bounding box center [377, 397] width 361 height 88
click at [407, 403] on textarea "✨ Hi {{First Name}}, your appointment with [PERSON_NAME] has been scheduled for…" at bounding box center [377, 397] width 361 height 88
type textarea "✨ Hi {{First Name}}, I’m looking forward to our appointment [DATE] at {{Time}}.…"
click at [390, 257] on span "Save" at bounding box center [418, 261] width 57 height 21
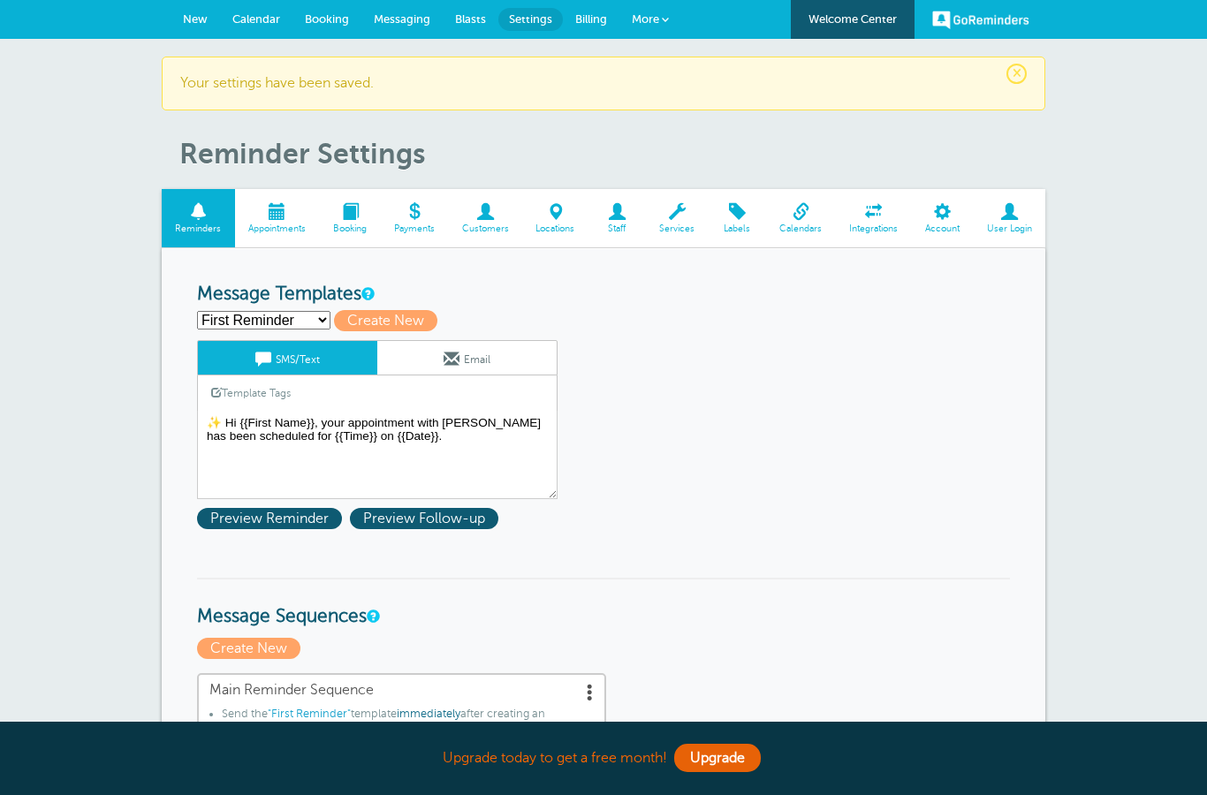
click at [277, 317] on select "First Reminder Second Reminder Third Reminder Create new..." at bounding box center [263, 320] width 133 height 19
select select "159597"
type input "Second Reminder"
type textarea "✨ Hi {{First Name}}, I’m looking forward to our appointment [DATE] at {{Time}}.…"
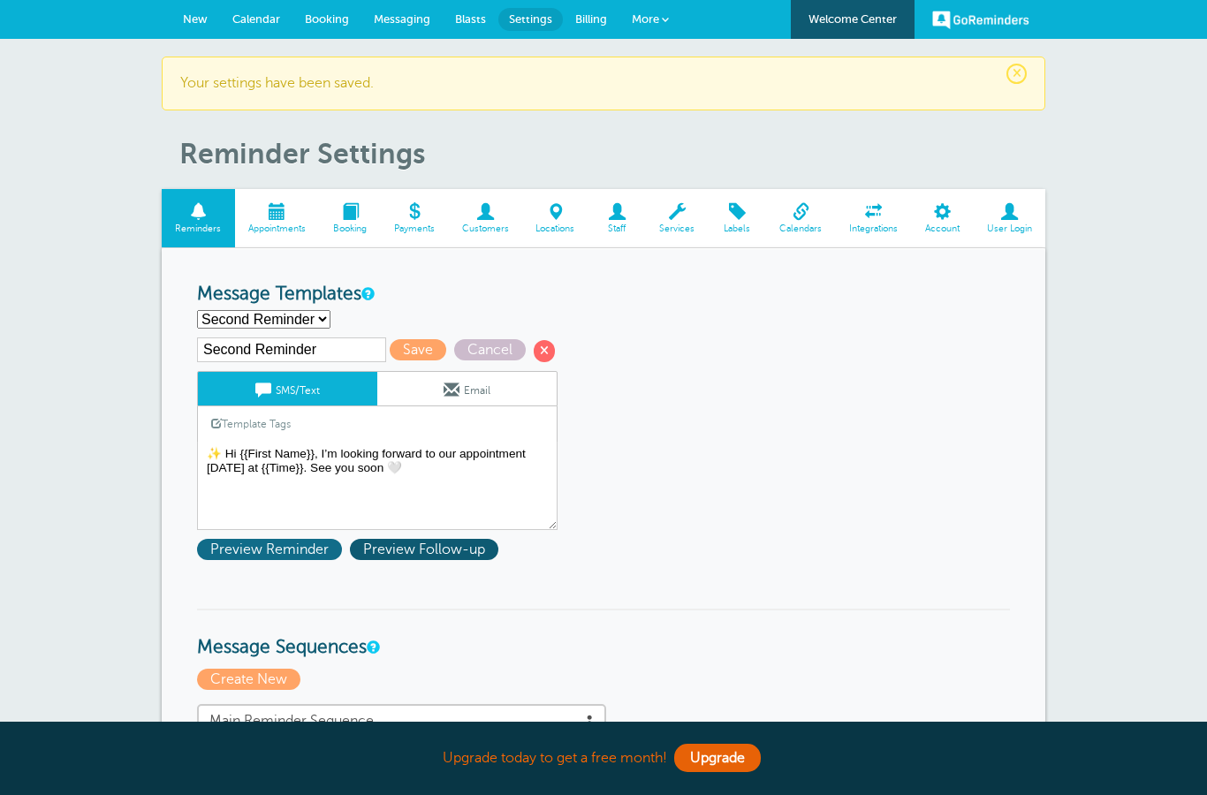
click at [283, 558] on span "Preview Reminder" at bounding box center [269, 549] width 145 height 21
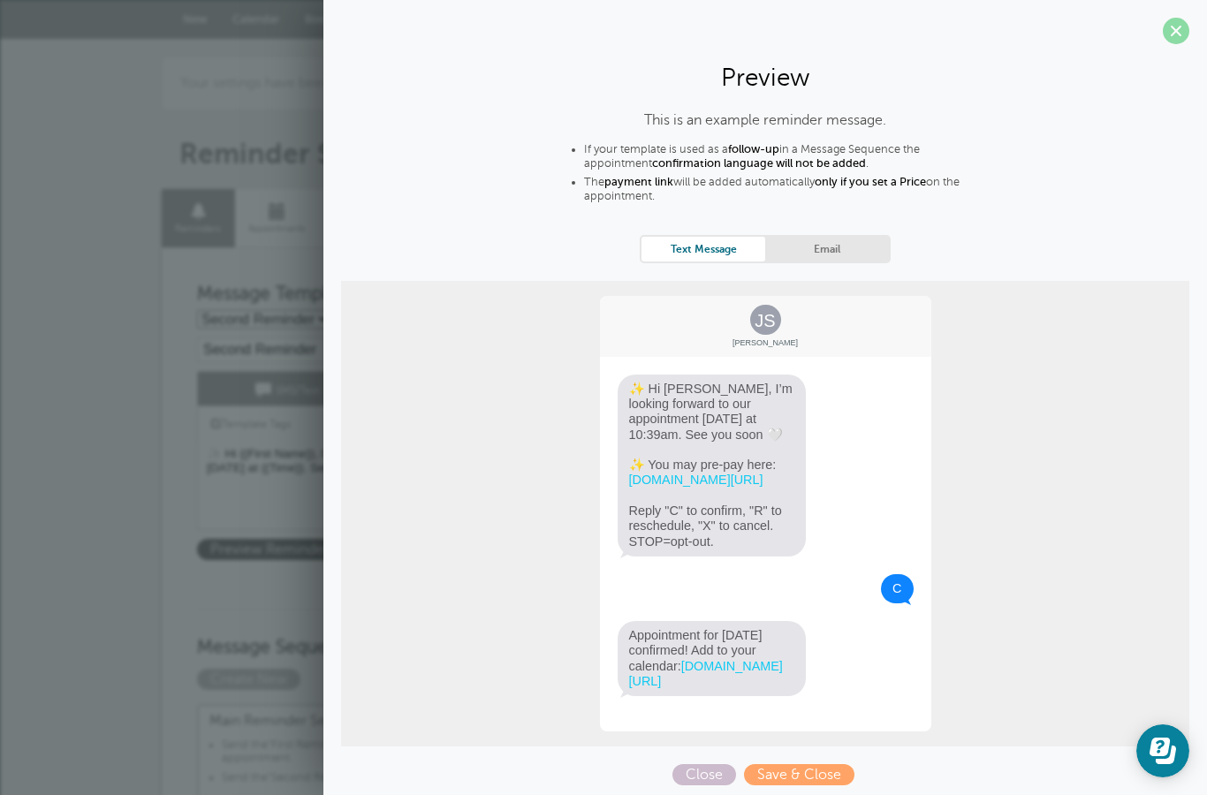
click at [1182, 27] on span at bounding box center [1176, 31] width 27 height 27
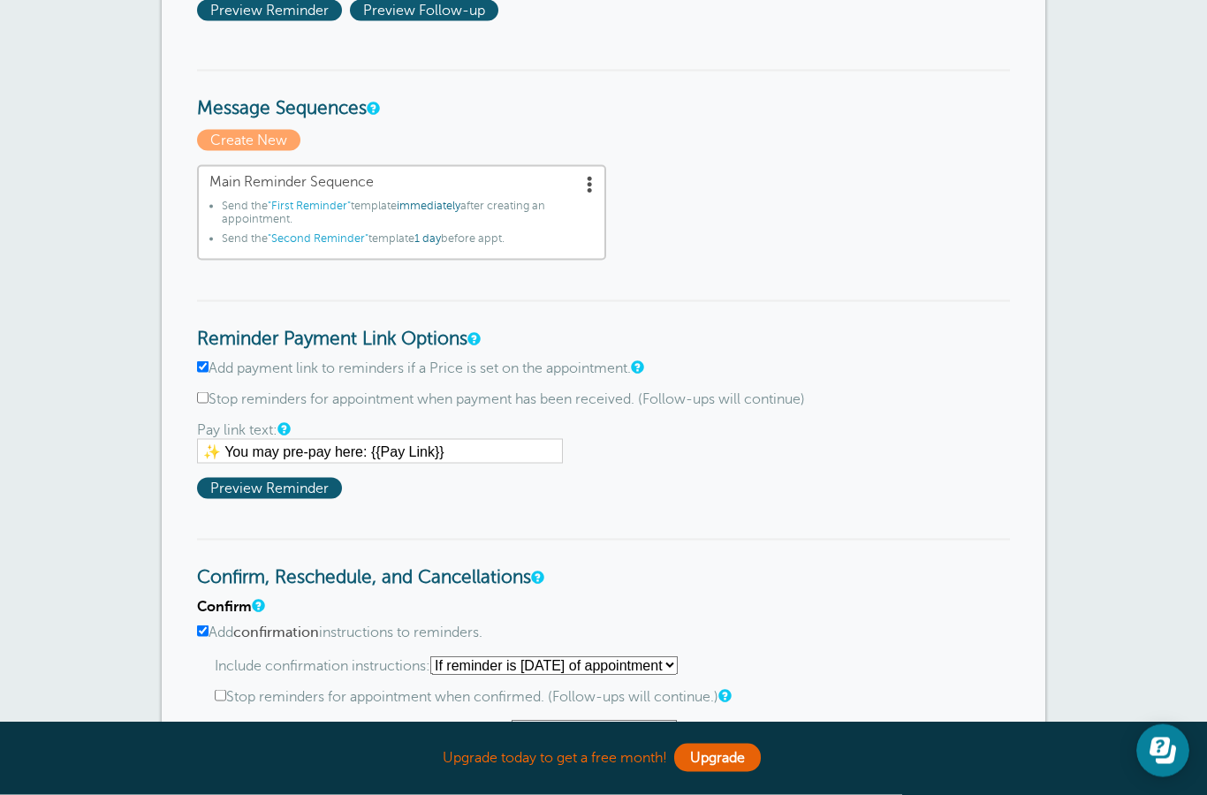
scroll to position [602, 0]
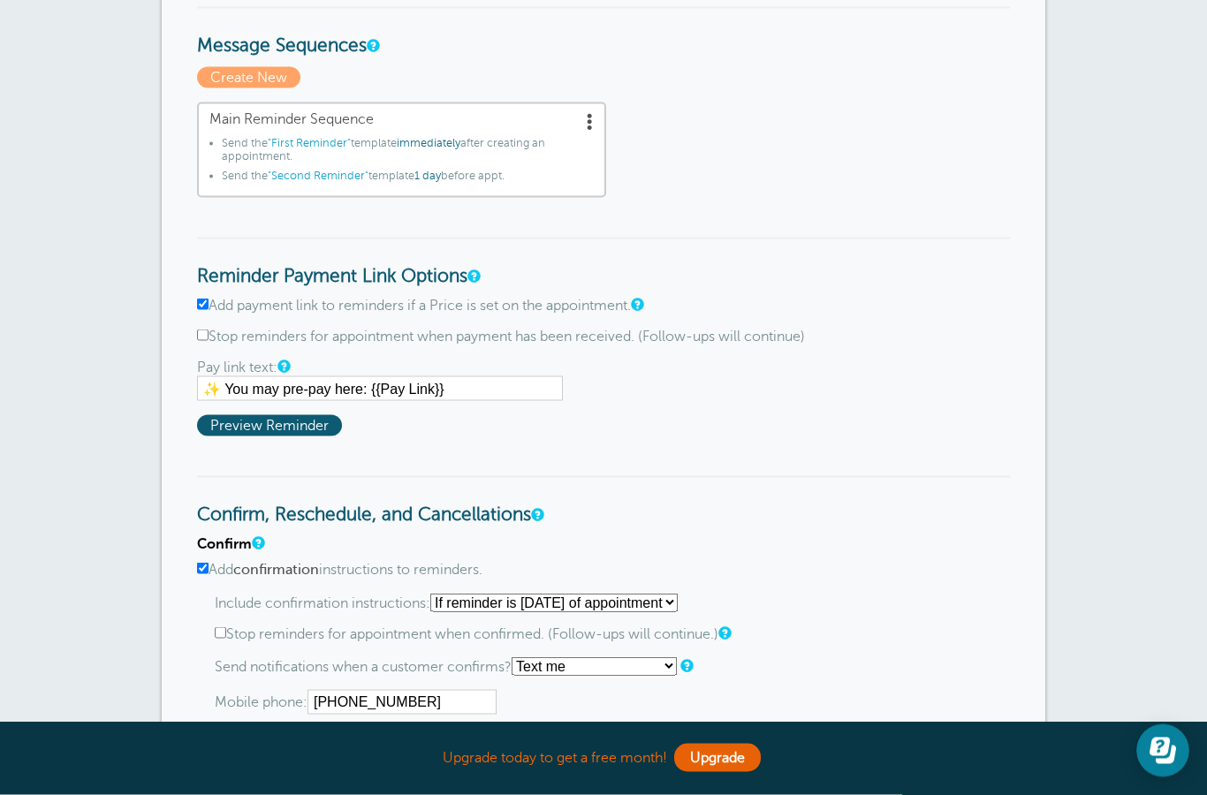
click at [206, 335] on input "Stop reminders for appointment when payment has been received. (Follow-ups will…" at bounding box center [202, 335] width 11 height 11
checkbox input "true"
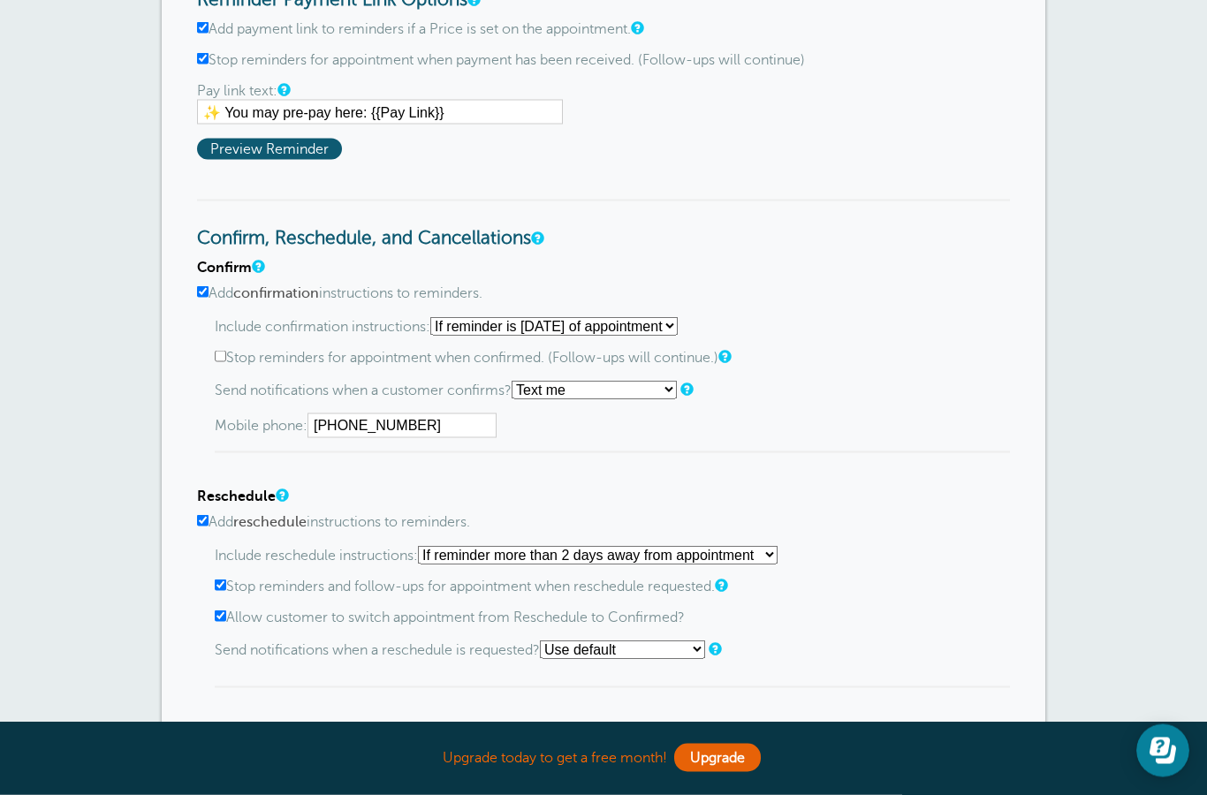
scroll to position [899, 0]
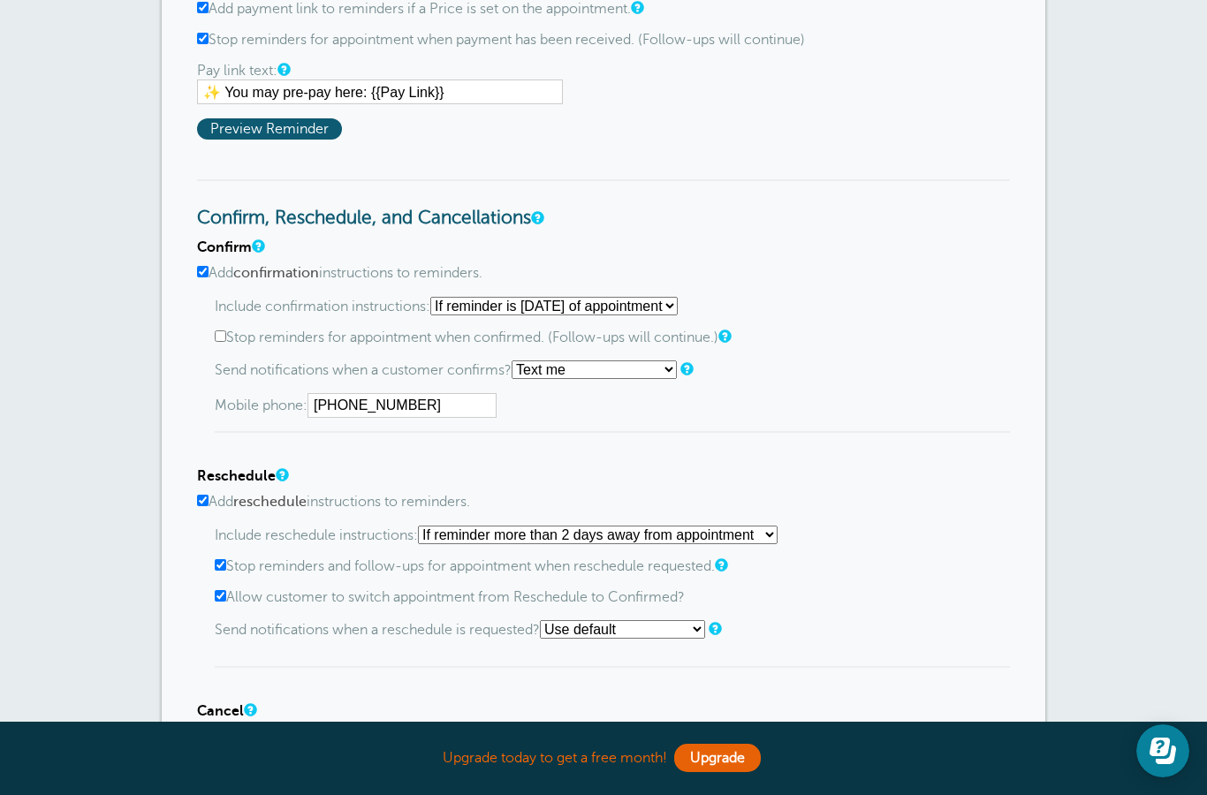
click at [224, 342] on input "Stop reminders for appointment when confirmed. (Follow-ups will continue.)" at bounding box center [220, 336] width 11 height 11
checkbox input "true"
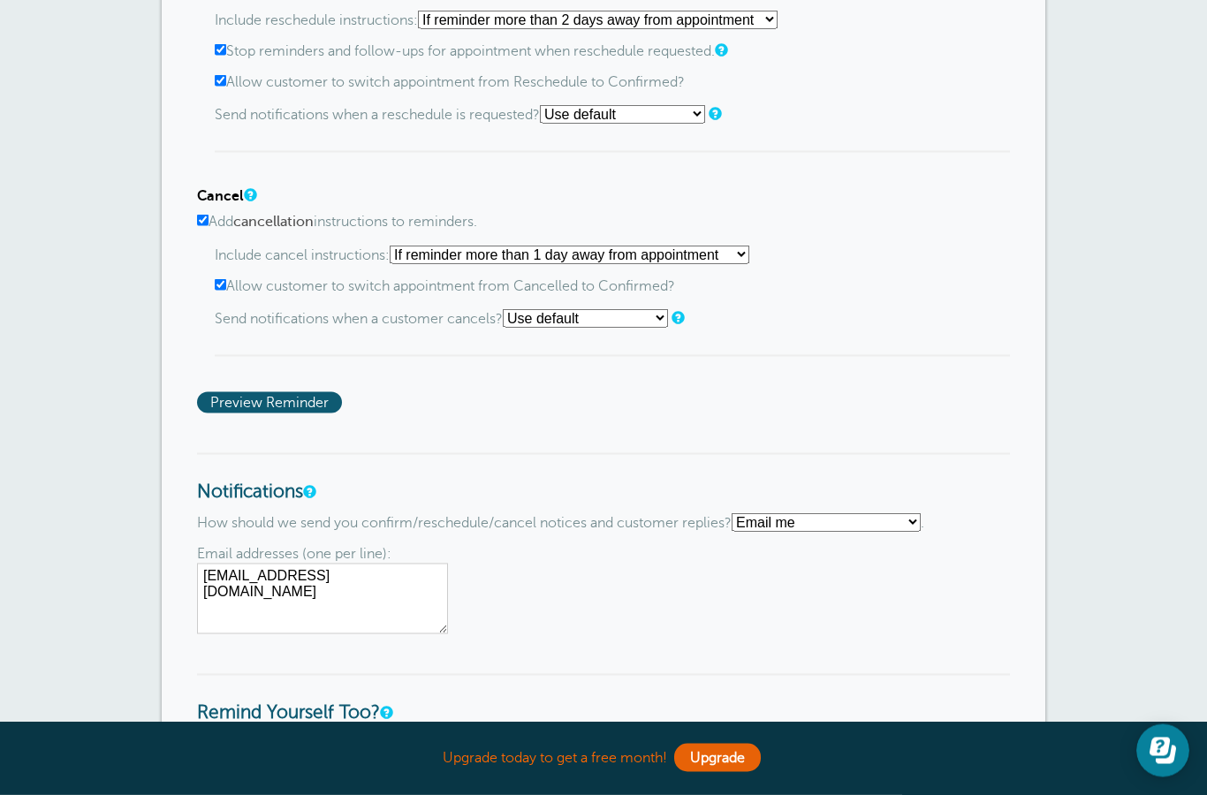
scroll to position [1418, 0]
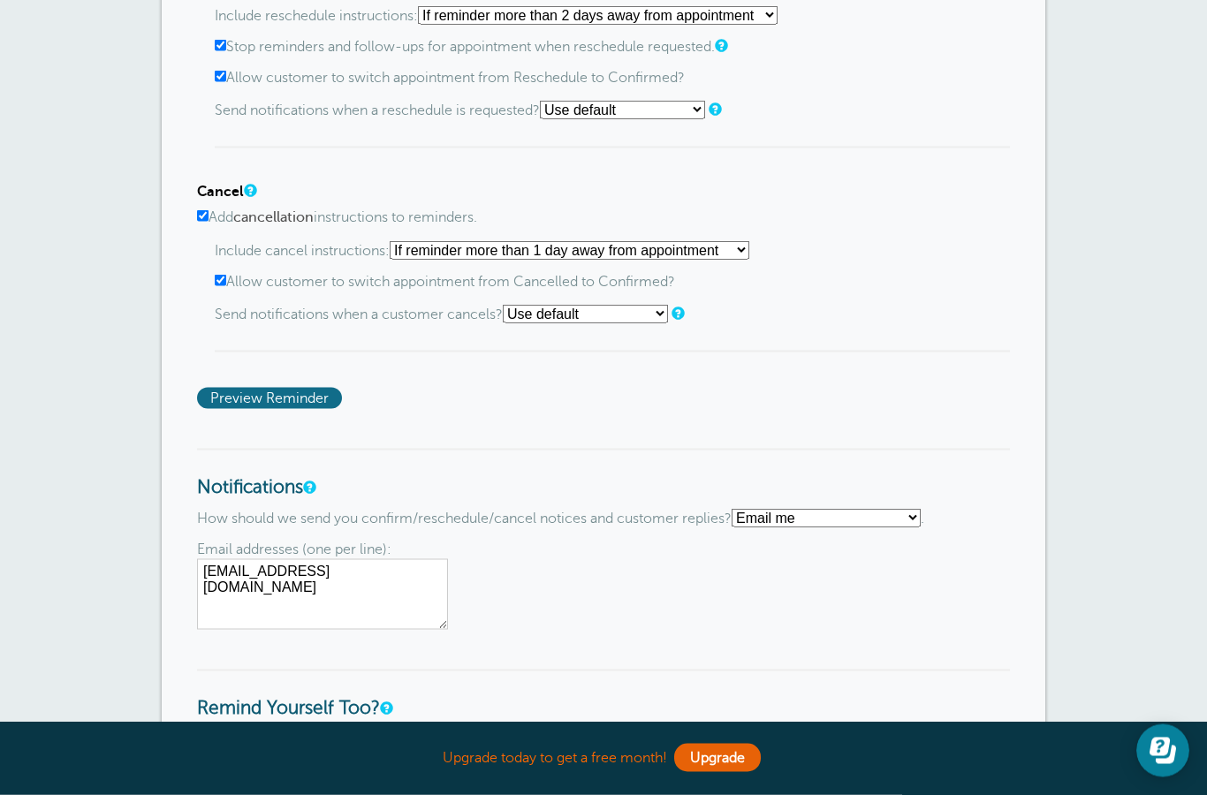
click at [248, 409] on span "Preview Reminder" at bounding box center [269, 398] width 145 height 21
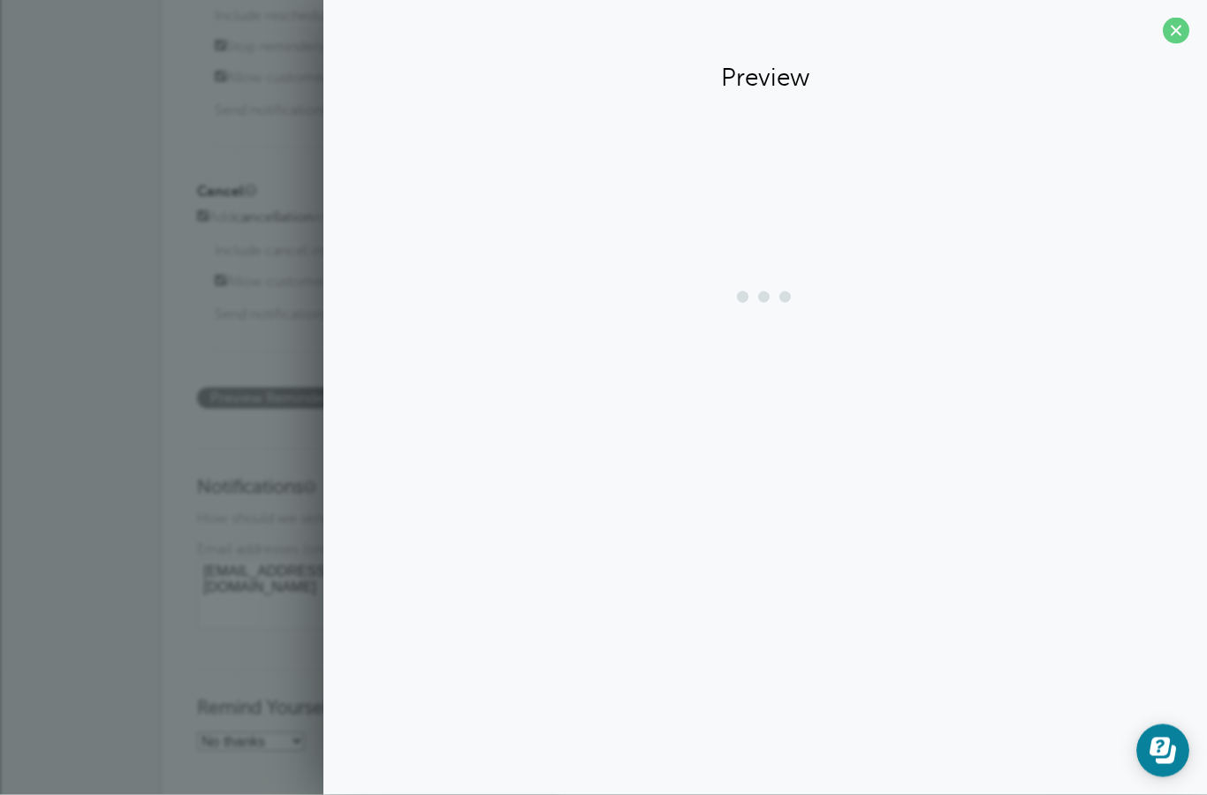
scroll to position [1419, 0]
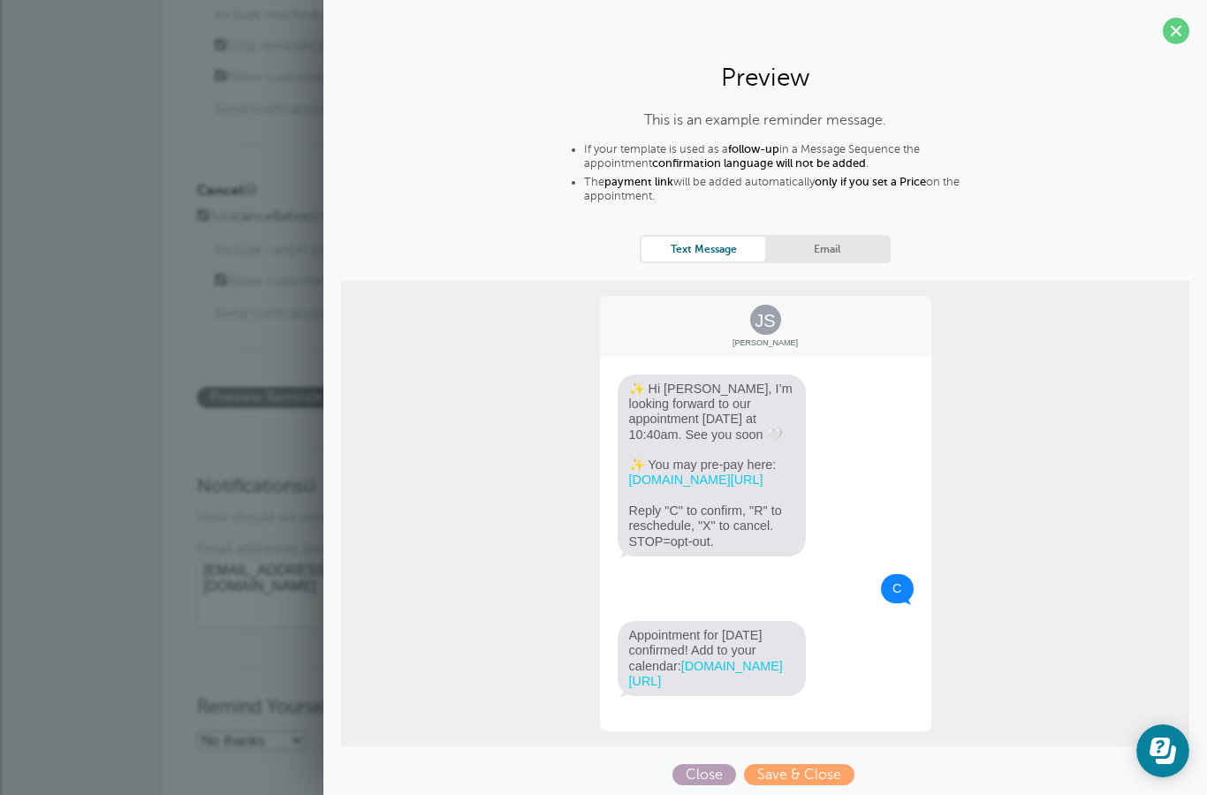
click at [703, 786] on span "Close" at bounding box center [705, 774] width 64 height 21
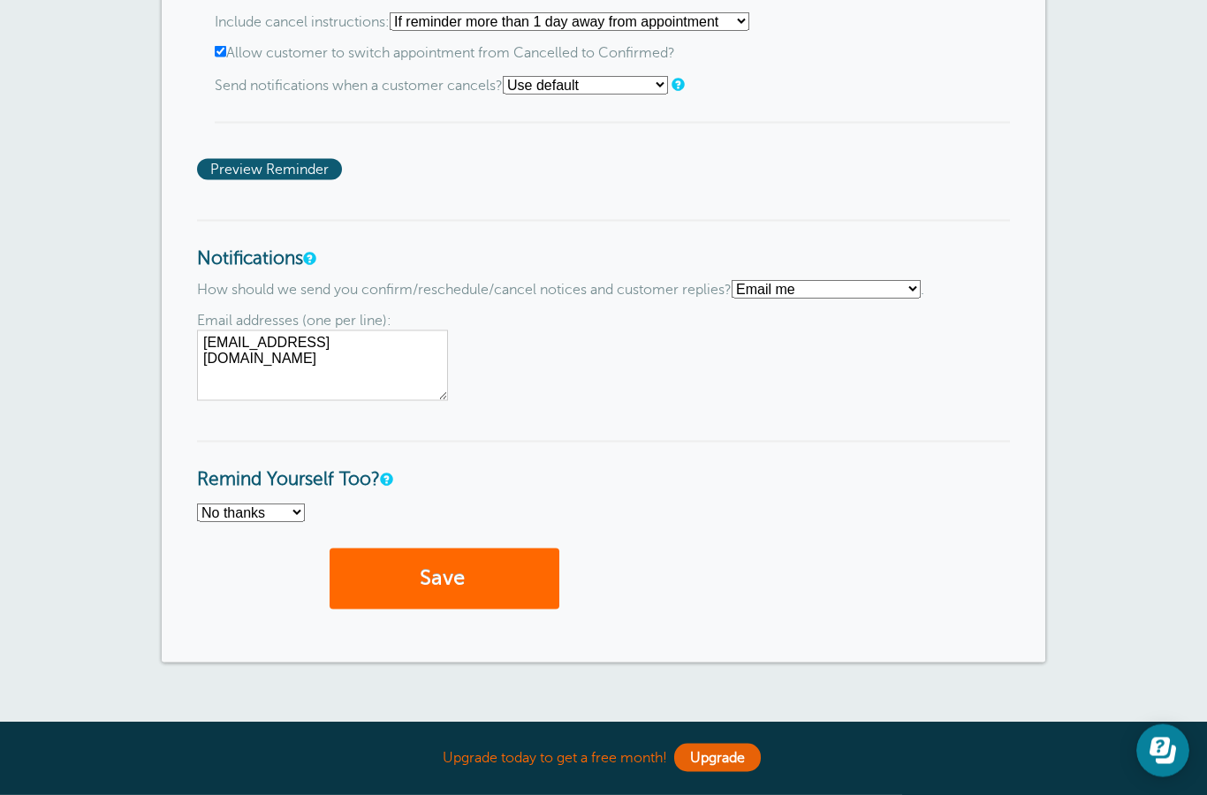
scroll to position [1686, 0]
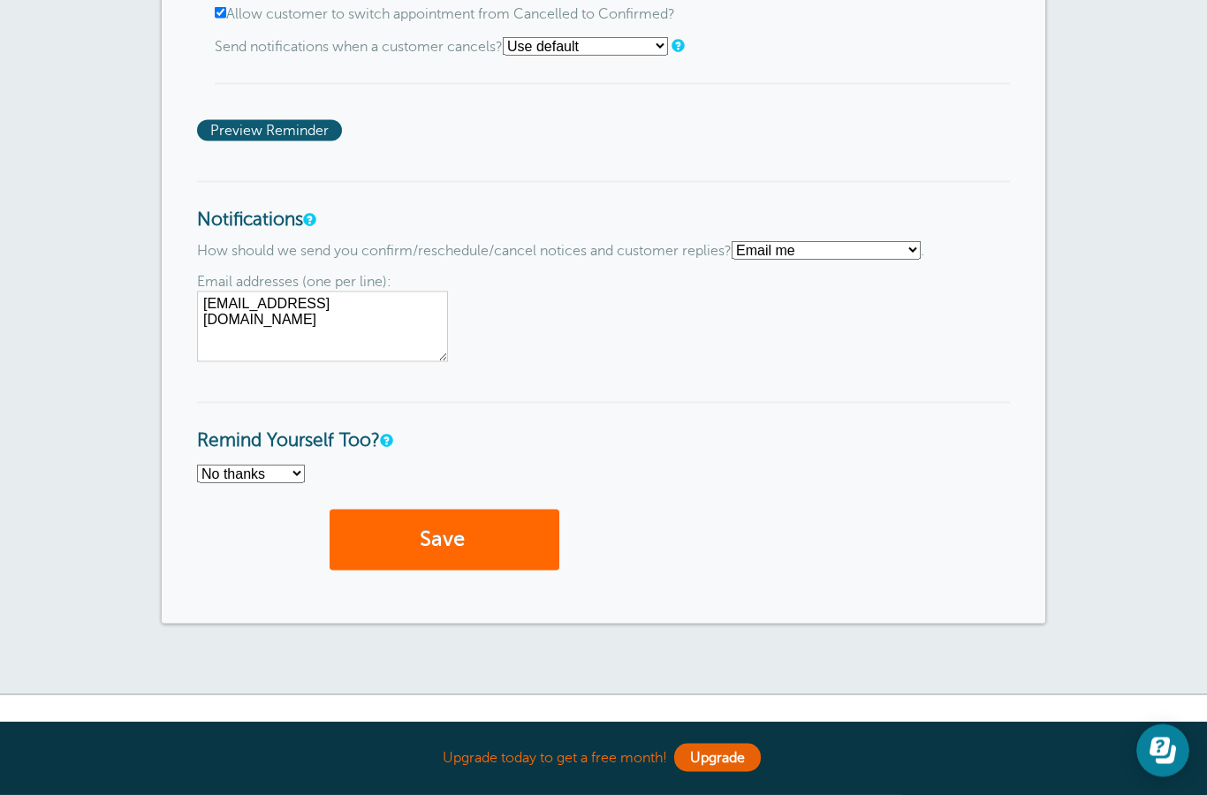
click at [840, 260] on select "Text me Email me Don't send me notifications" at bounding box center [826, 250] width 189 height 19
select select "4"
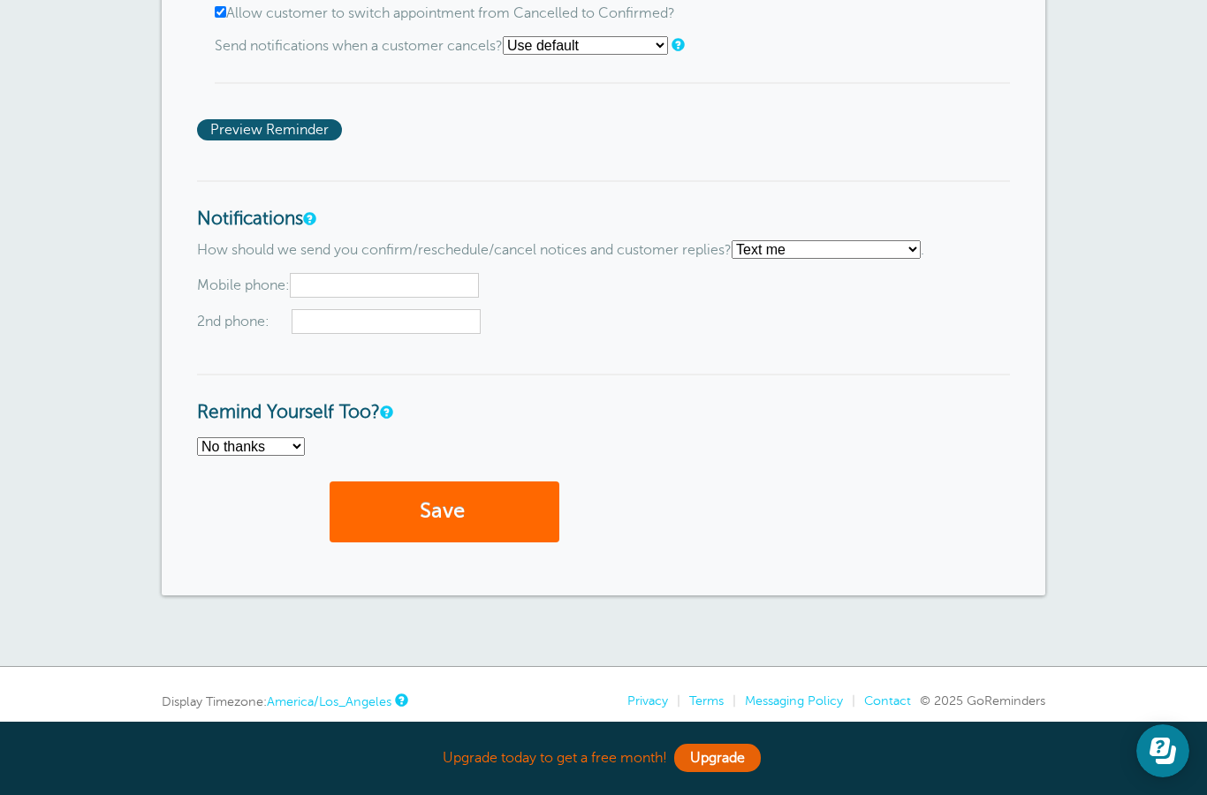
click at [373, 298] on input "text" at bounding box center [384, 285] width 189 height 25
type input "5102993586"
click at [336, 335] on input "text" at bounding box center [386, 322] width 189 height 25
click at [284, 457] on select "No thanks Yes, text me Yes, email me" at bounding box center [251, 447] width 108 height 19
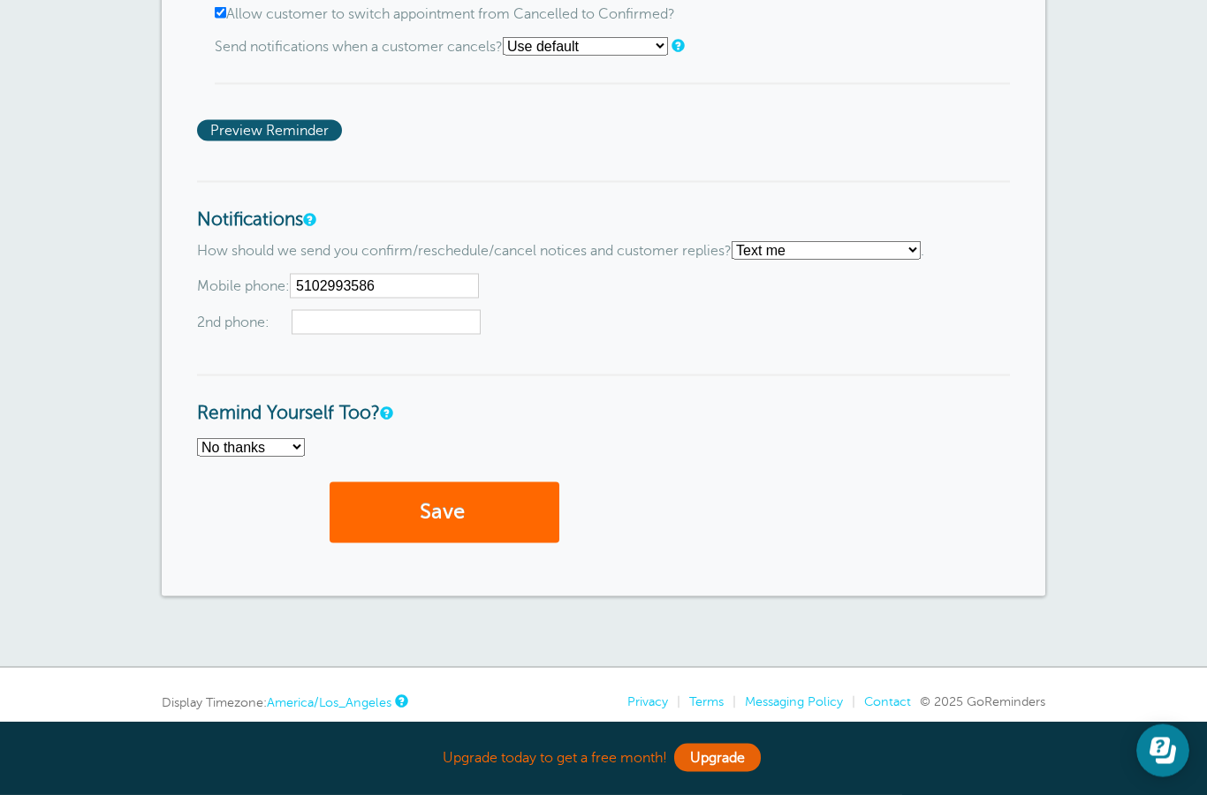
select select "4"
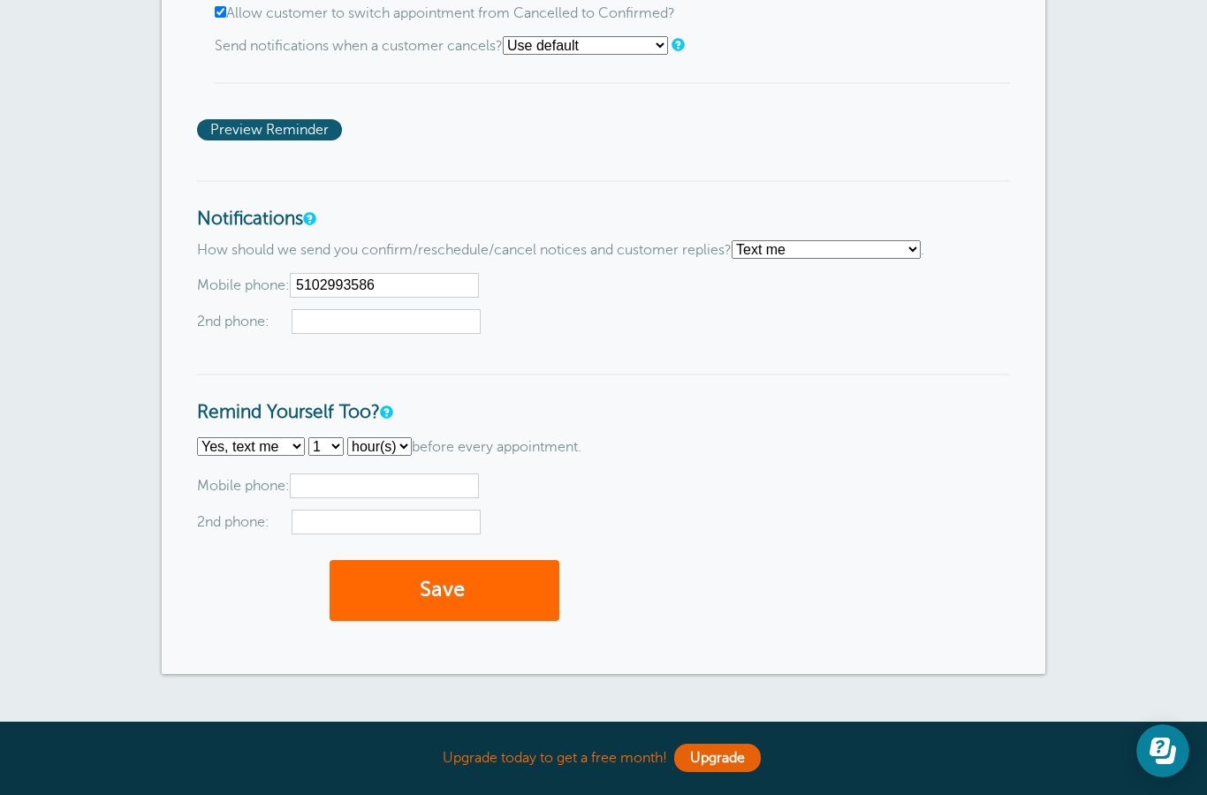
click at [370, 498] on input "text" at bounding box center [384, 486] width 189 height 25
click at [344, 457] on select "1 2 3 4 5 6 7 8 9 10 11 12 13 14 15 16 17 18 19 20 21 22 23 24 25 26 27 28 29 30" at bounding box center [325, 447] width 35 height 19
click at [343, 457] on select "1 2 3 4 5 6 7 8 9 10 11 12 13 14 15 16 17 18 19 20 21 22 23 24 25 26 27 28 29 30" at bounding box center [325, 447] width 35 height 19
select select "2"
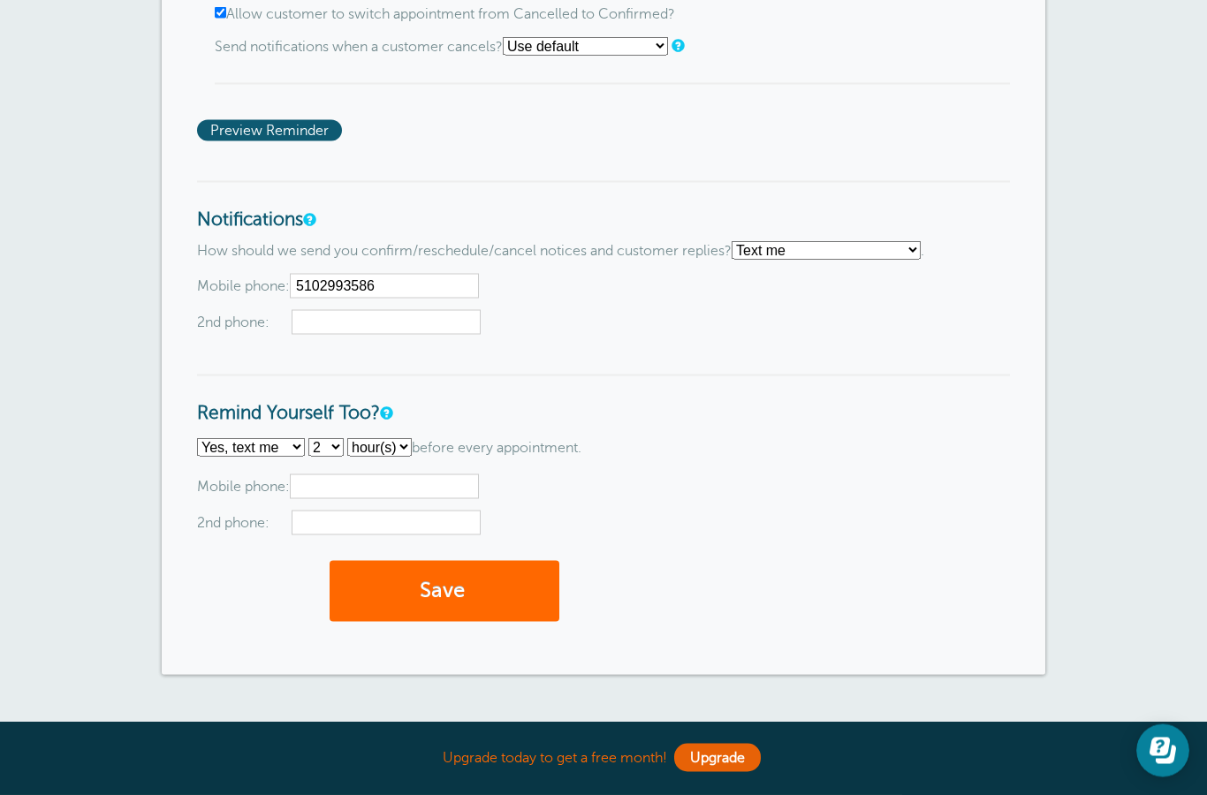
scroll to position [1687, 0]
click at [408, 456] on select "hour(s) day(s)" at bounding box center [379, 446] width 65 height 19
select select "DAY"
click at [349, 498] on input "text" at bounding box center [384, 486] width 189 height 25
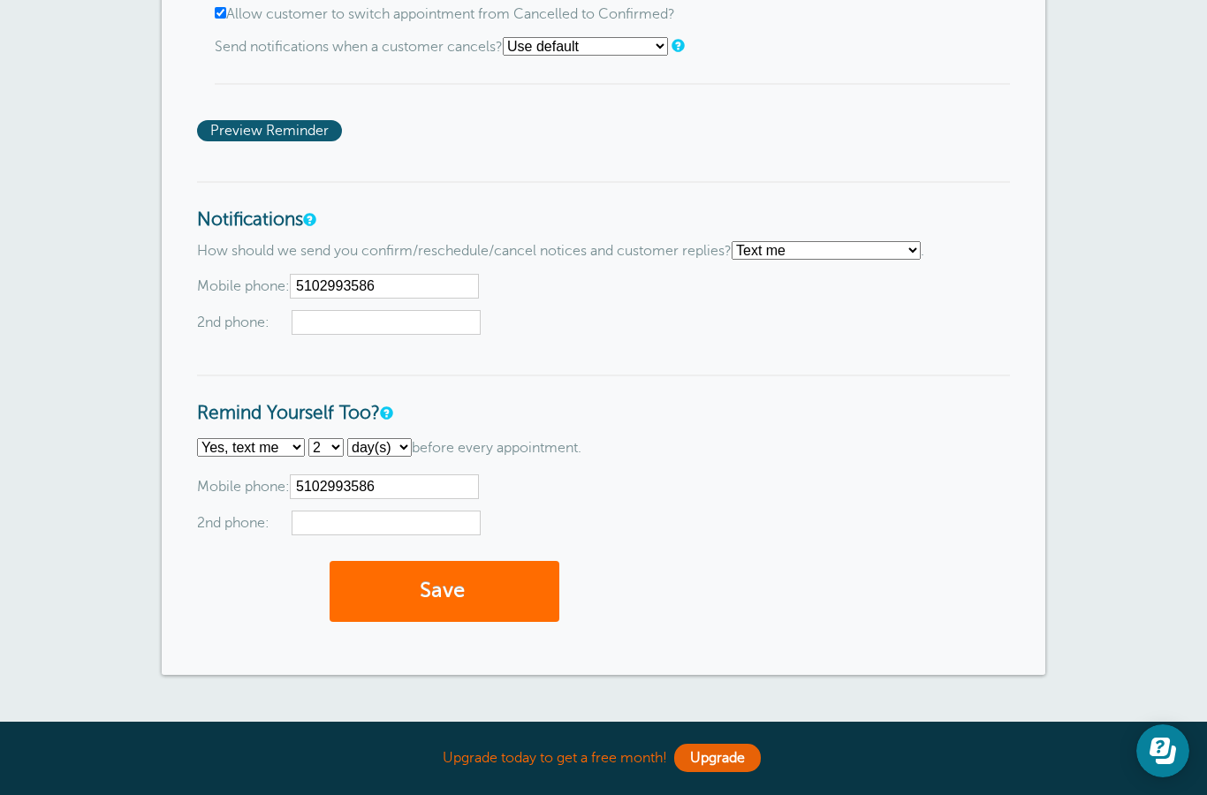
type input "5102993586"
click at [445, 622] on button "Save" at bounding box center [445, 591] width 230 height 61
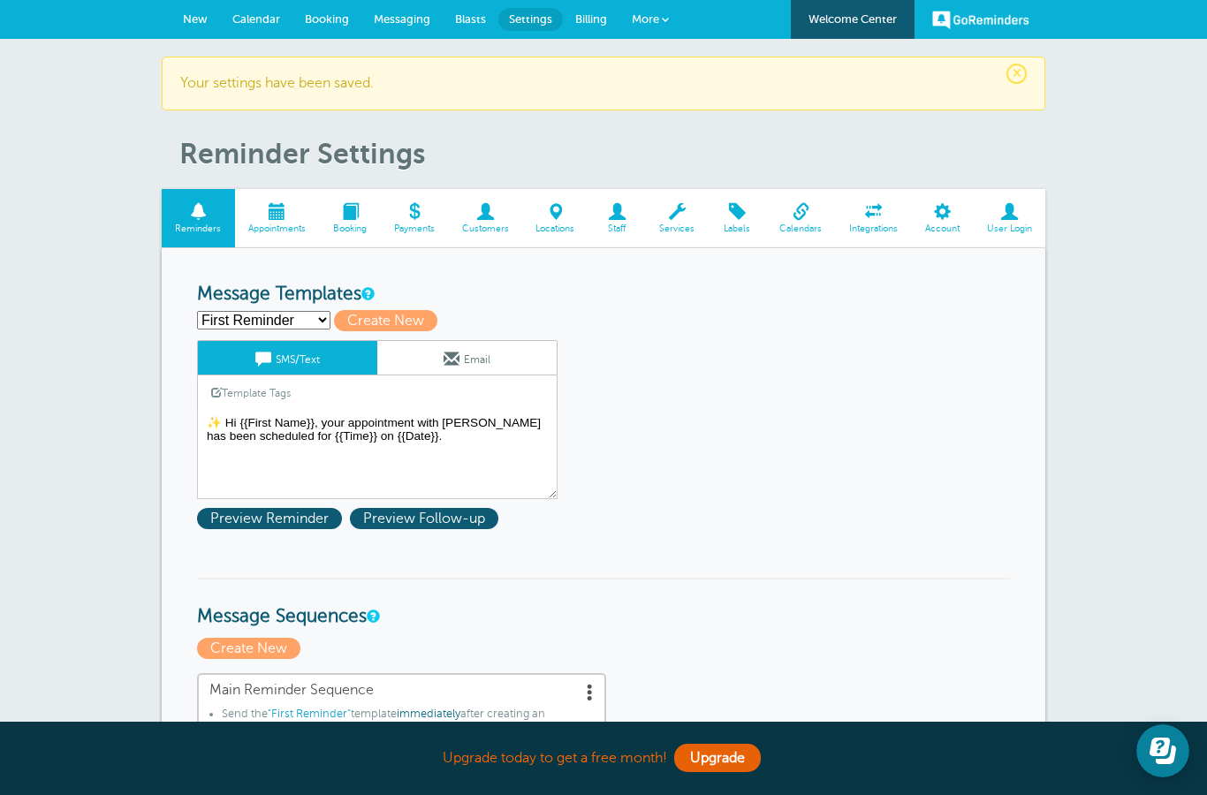
click at [234, 316] on select "First Reminder Second Reminder Third Reminder Create new..." at bounding box center [263, 320] width 133 height 19
select select "159597"
type input "Second Reminder"
type textarea "✨ Hi {{First Name}}, I’m looking forward to our appointment tomorrow at {{Time}…"
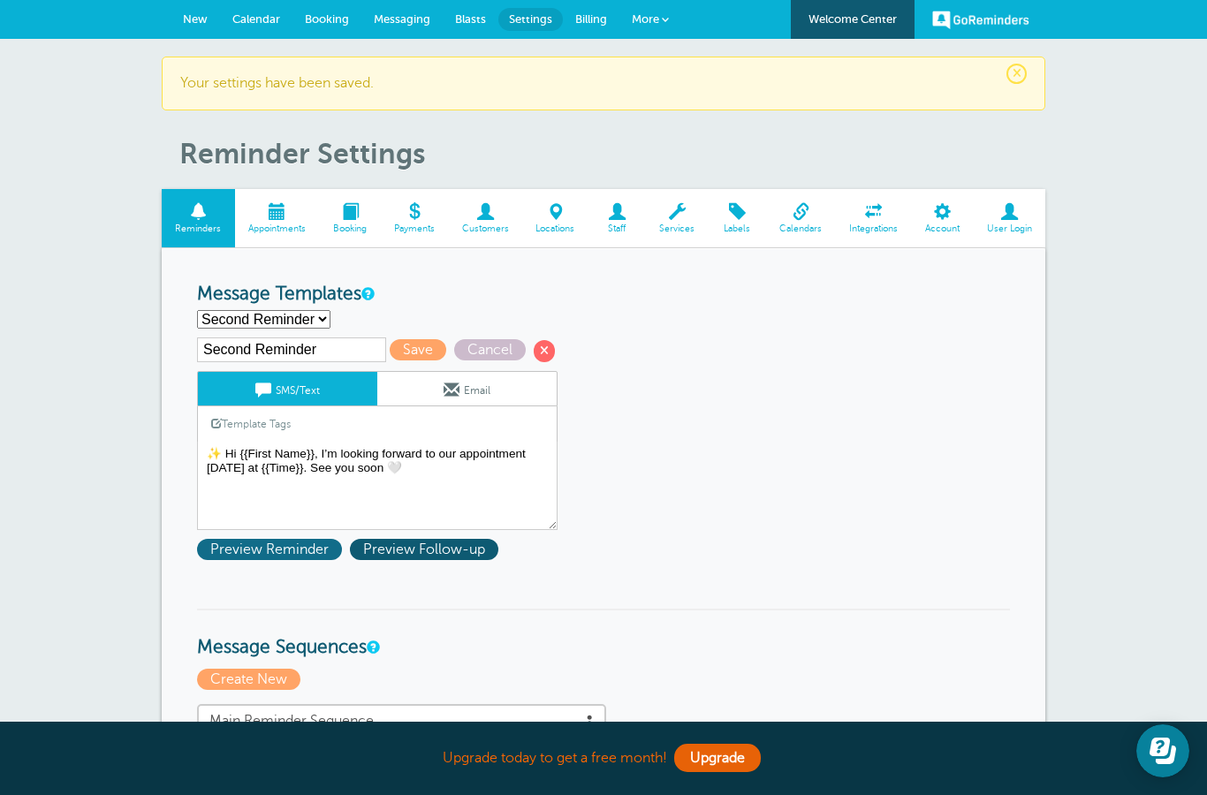
click at [249, 553] on span "Preview Reminder" at bounding box center [269, 549] width 145 height 21
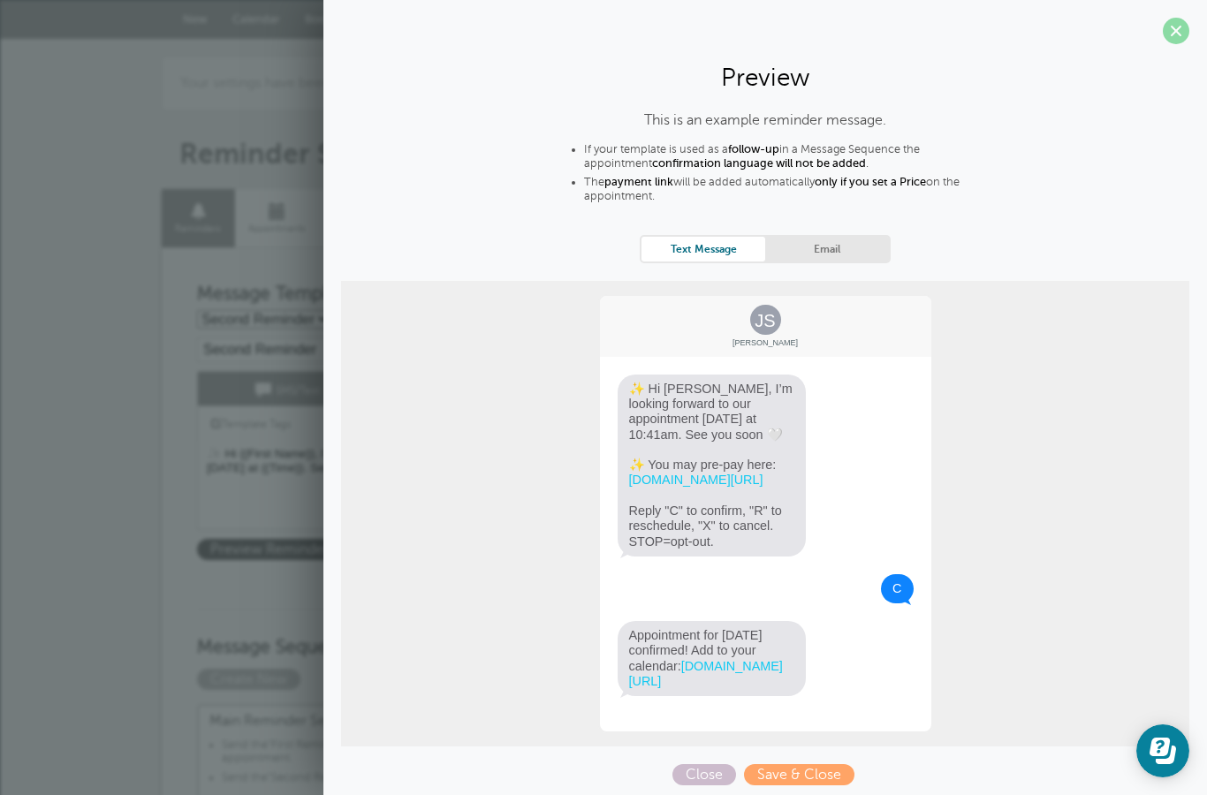
click at [1164, 19] on span at bounding box center [1176, 31] width 27 height 27
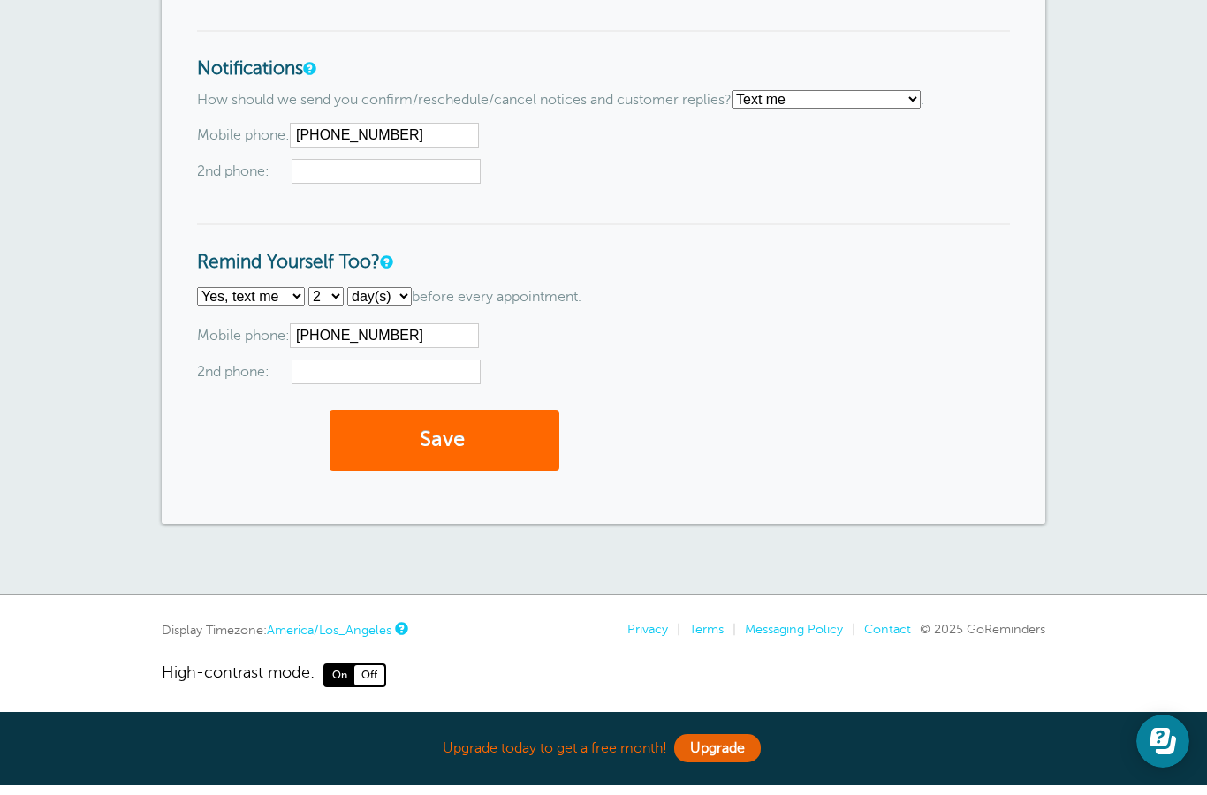
scroll to position [1898, 0]
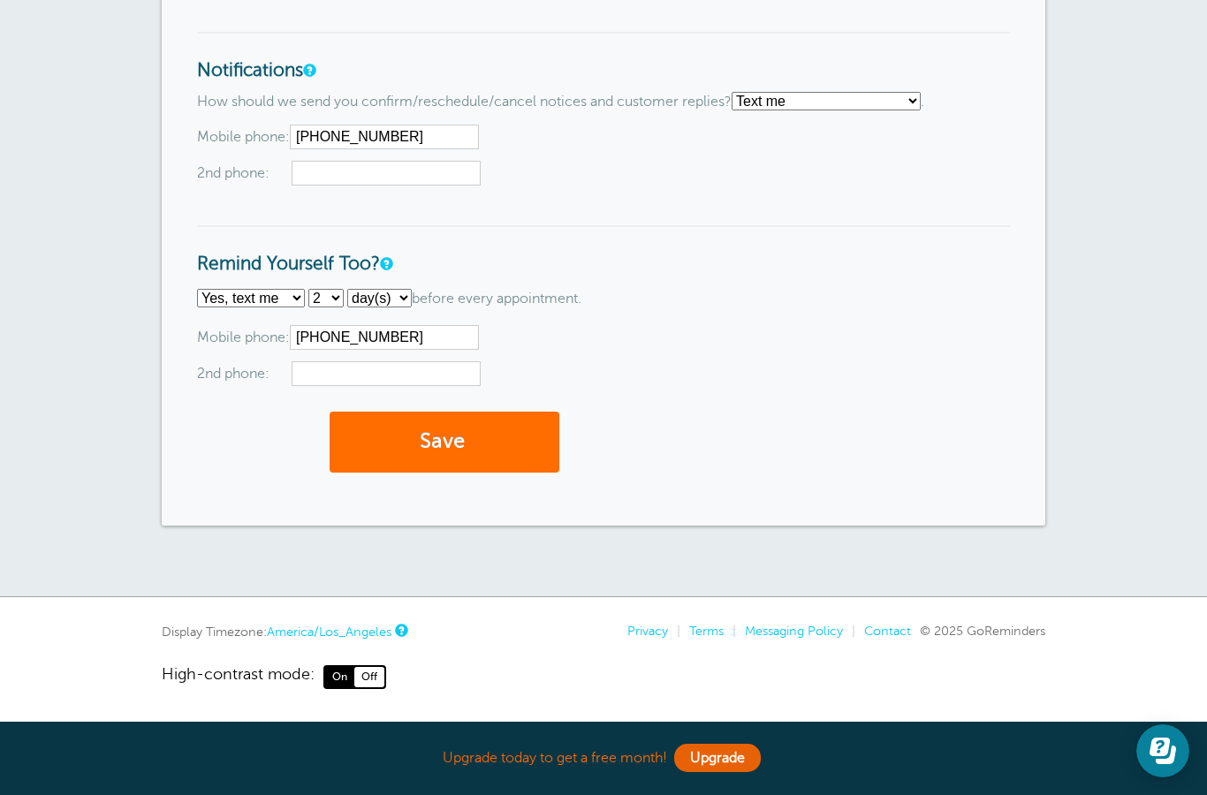
click at [445, 451] on button "Save" at bounding box center [445, 442] width 230 height 61
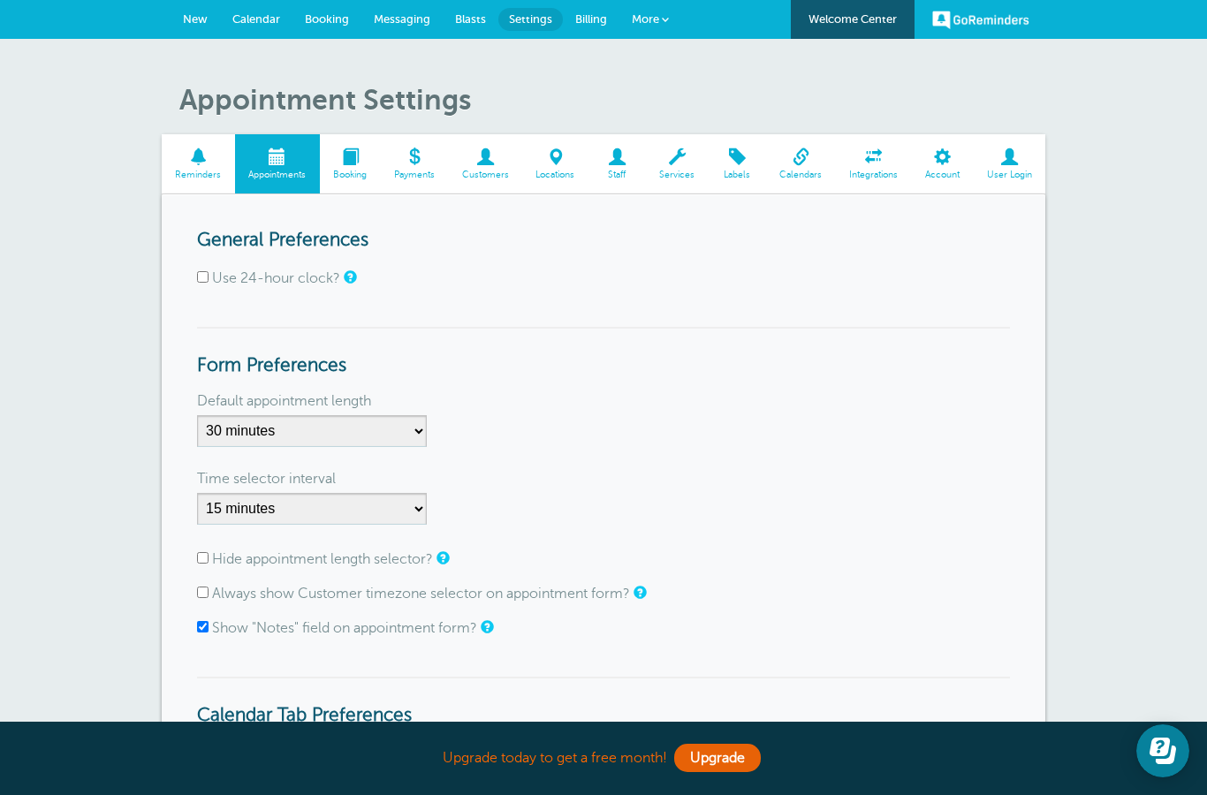
click at [230, 405] on label "Default appointment length" at bounding box center [284, 401] width 174 height 28
click at [230, 415] on select "5 minutes 10 minutes 15 minutes 20 minutes 25 minutes 30 minutes 35 minutes 40 …" at bounding box center [312, 431] width 230 height 32
select select "60"
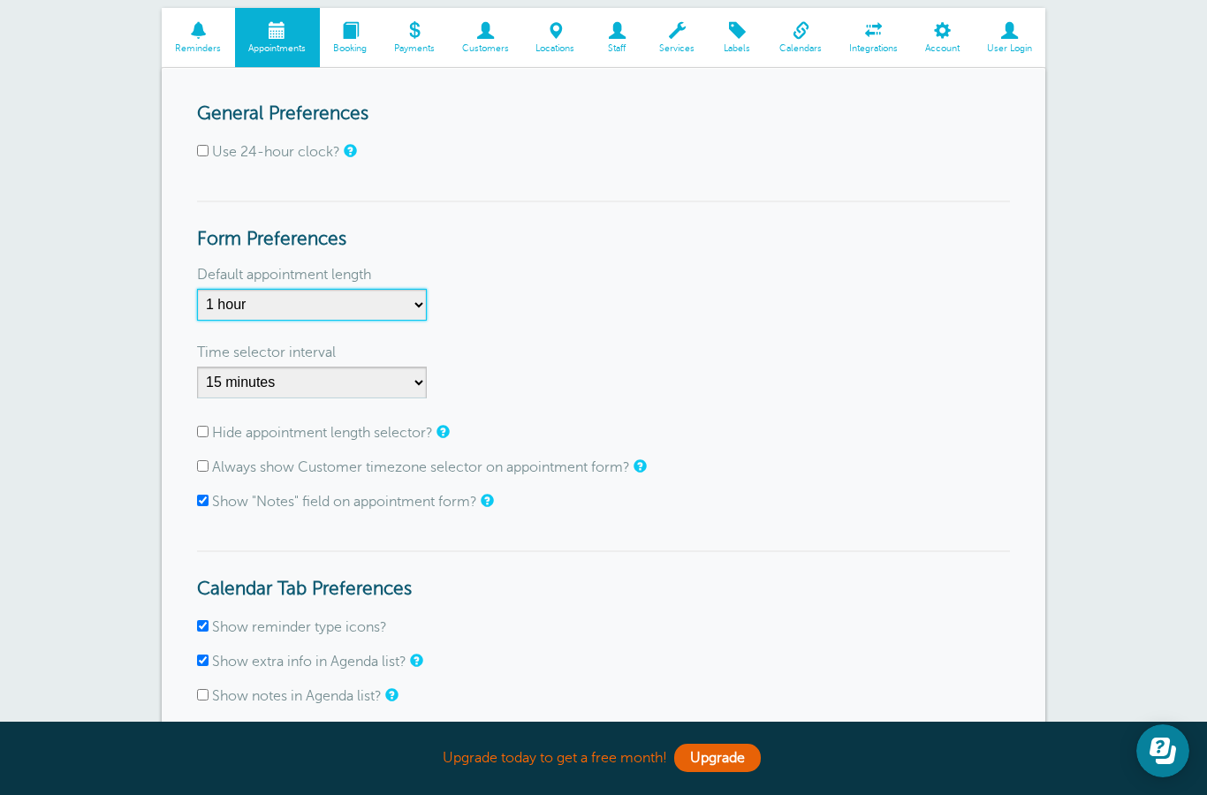
scroll to position [174, 0]
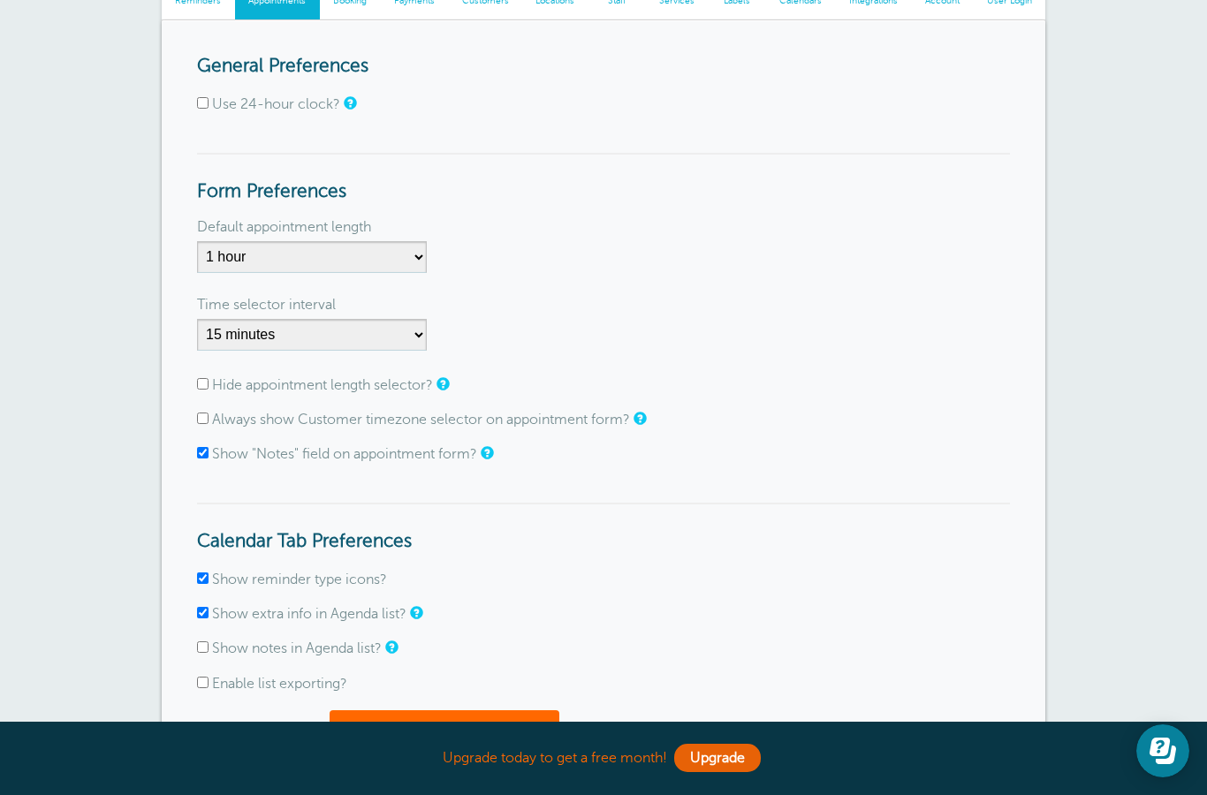
click at [208, 378] on input "Hide appointment length selector?" at bounding box center [202, 383] width 11 height 11
checkbox input "true"
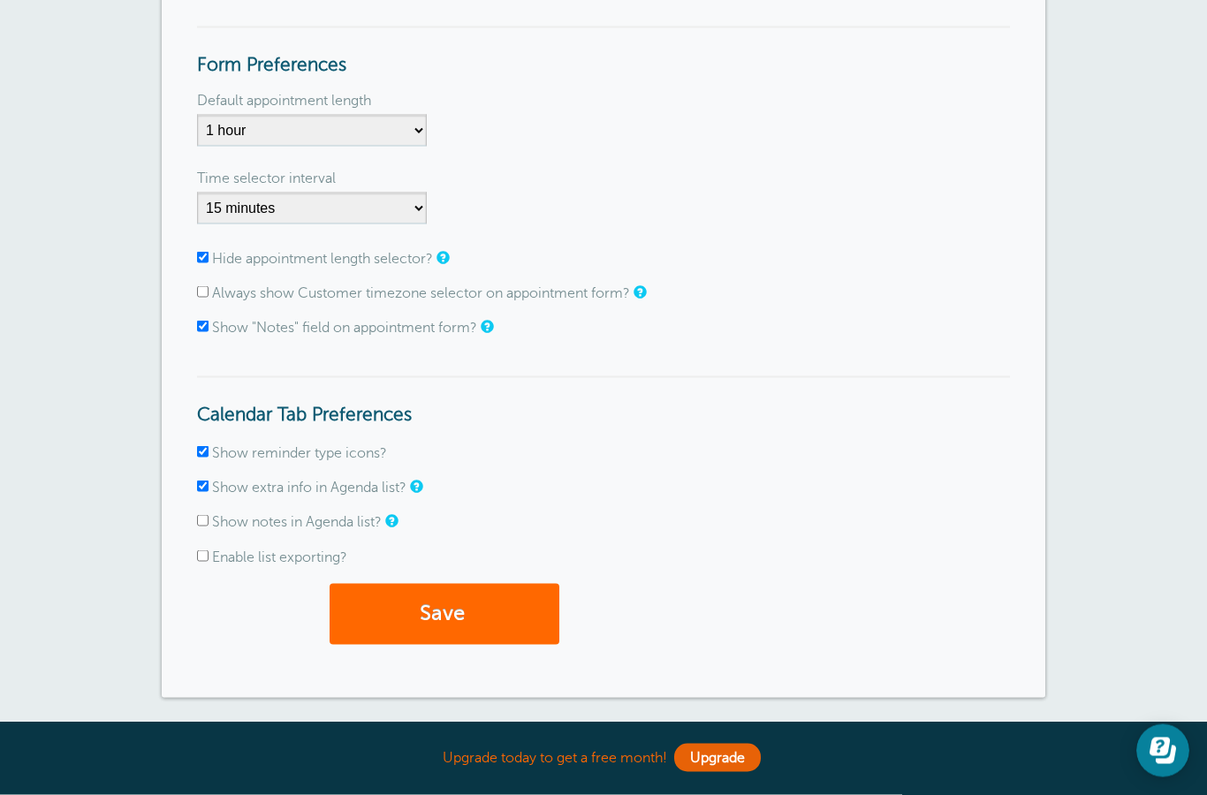
scroll to position [395, 0]
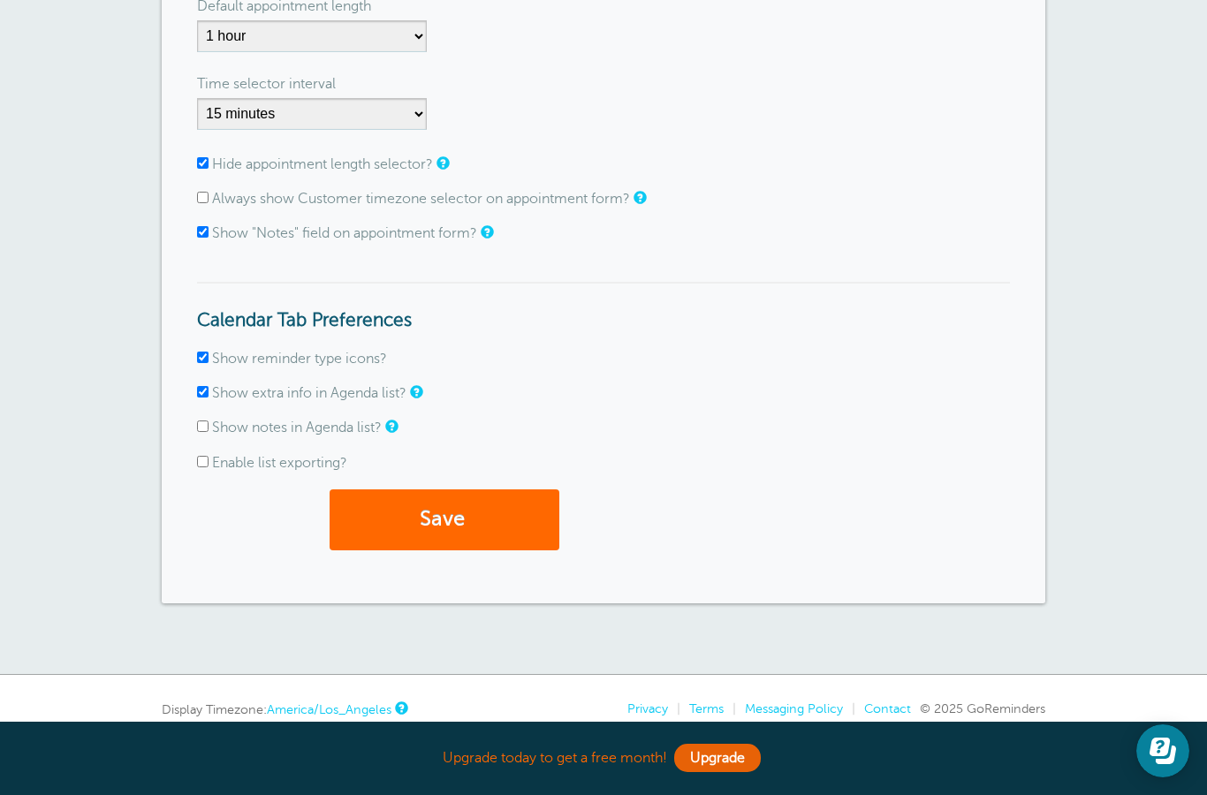
click at [421, 391] on link at bounding box center [415, 391] width 11 height 11
click at [421, 393] on link at bounding box center [415, 391] width 11 height 11
click at [421, 391] on link at bounding box center [415, 391] width 11 height 11
click at [443, 511] on button "Save" at bounding box center [445, 520] width 230 height 61
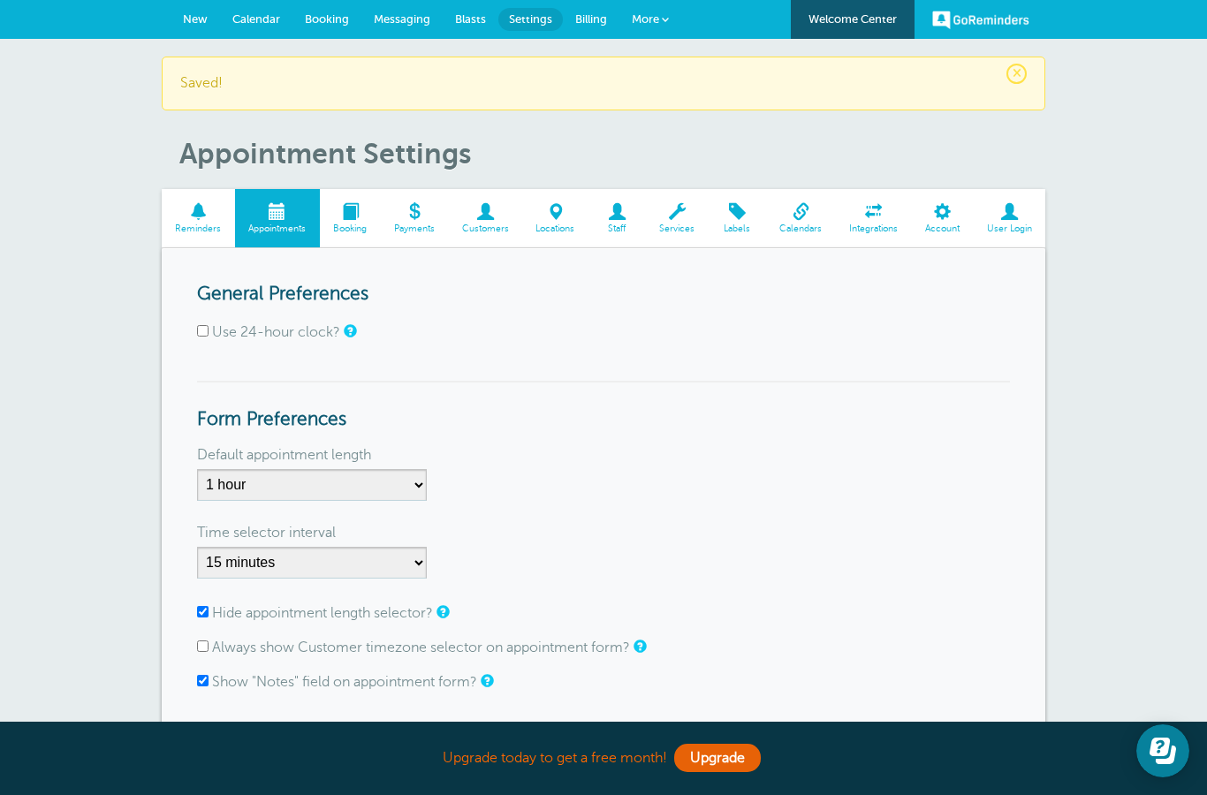
click at [352, 217] on span at bounding box center [350, 211] width 61 height 17
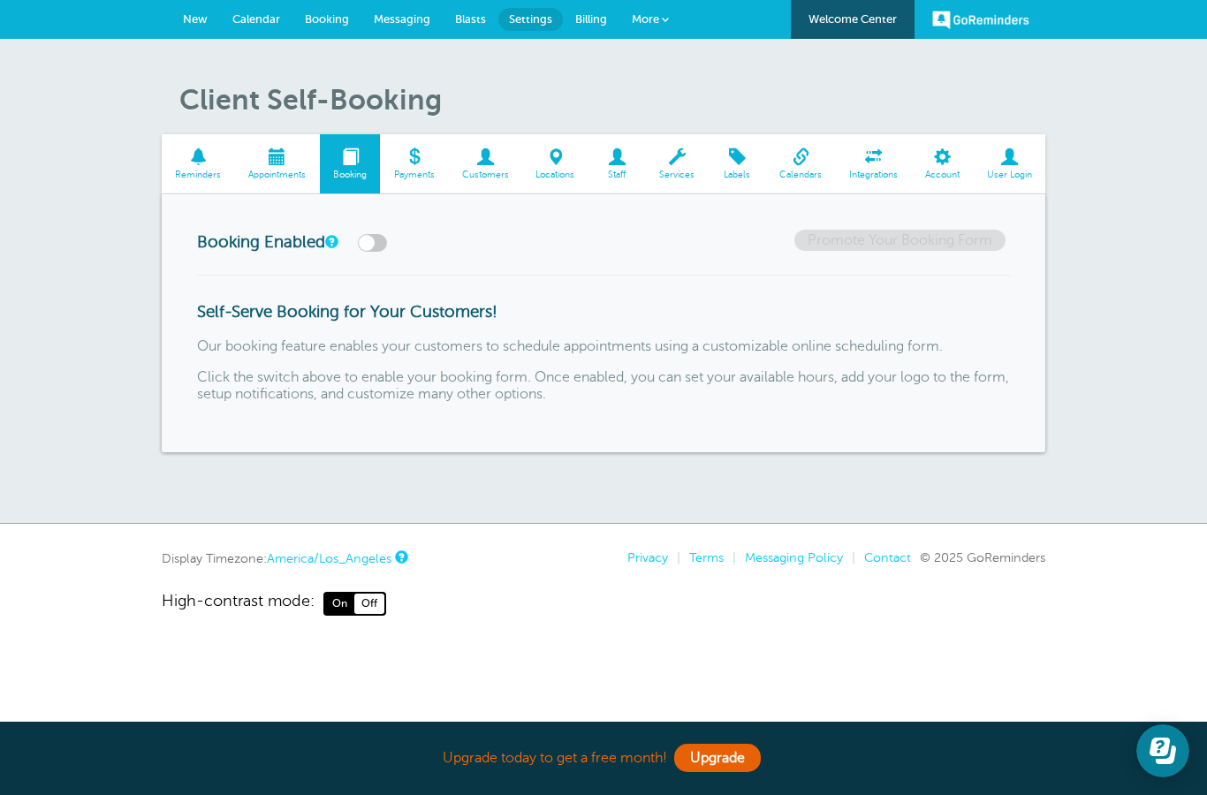
click at [409, 170] on span "Payments" at bounding box center [414, 175] width 50 height 11
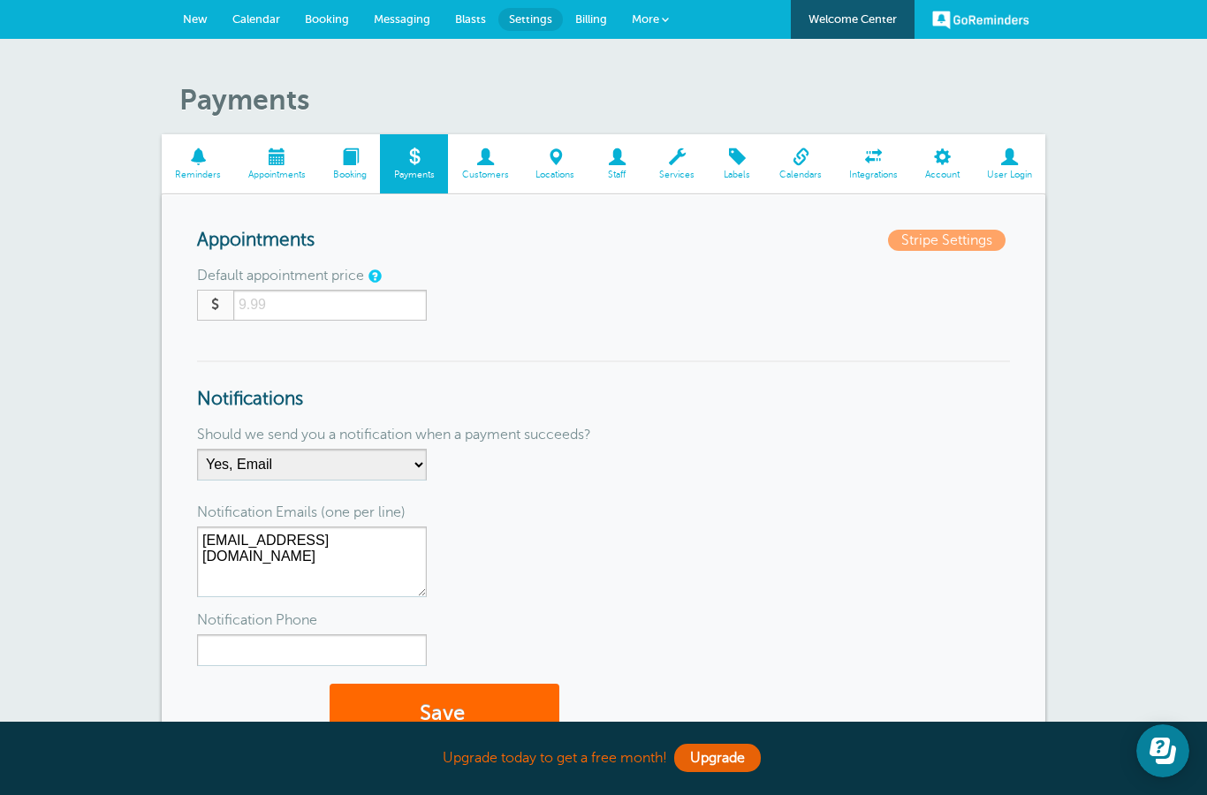
click at [309, 306] on input "number" at bounding box center [330, 305] width 194 height 31
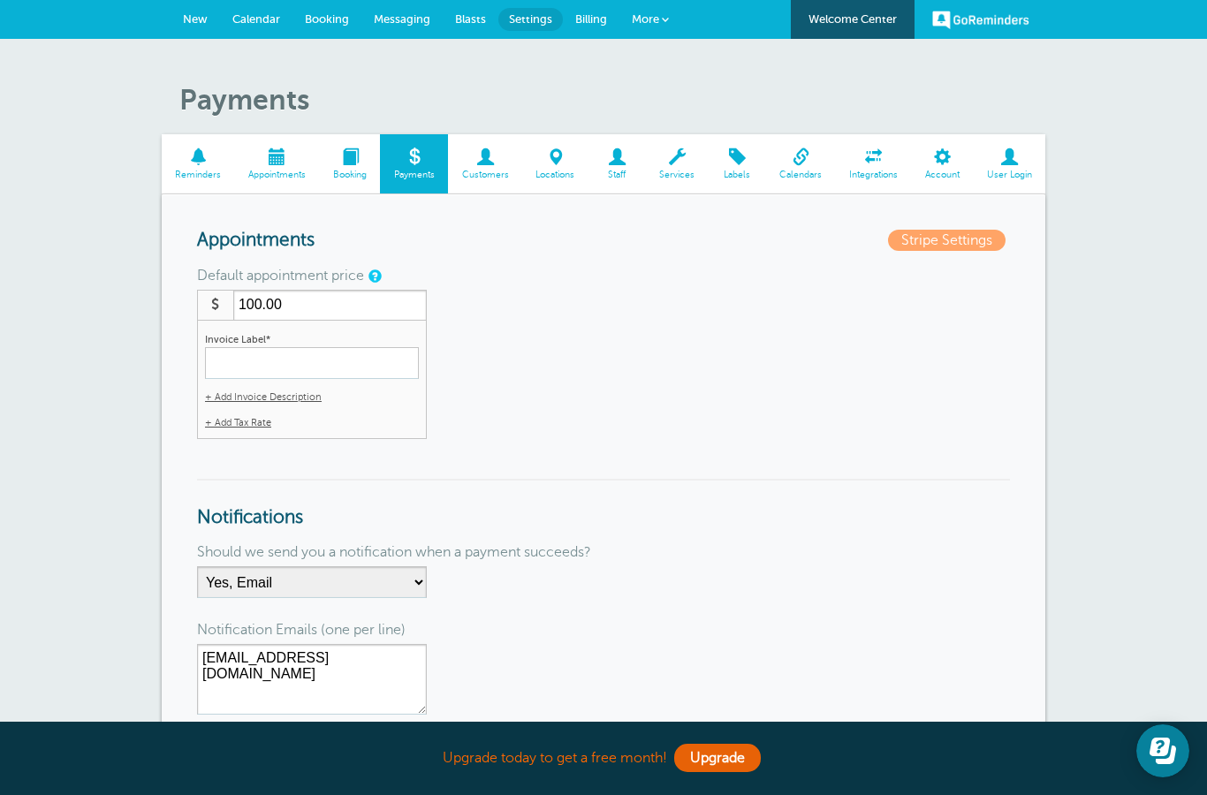
type input "100.00"
click at [312, 364] on input "Invoice Label*" at bounding box center [312, 363] width 214 height 32
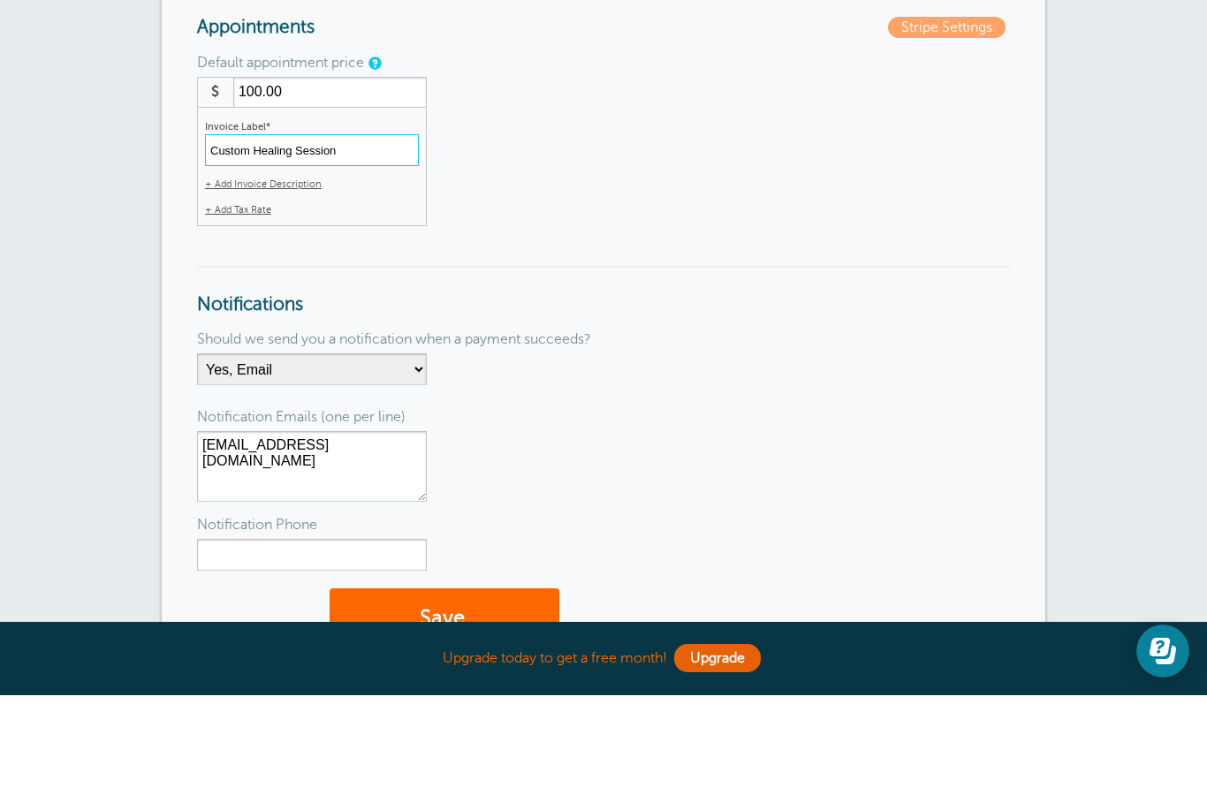
scroll to position [118, 0]
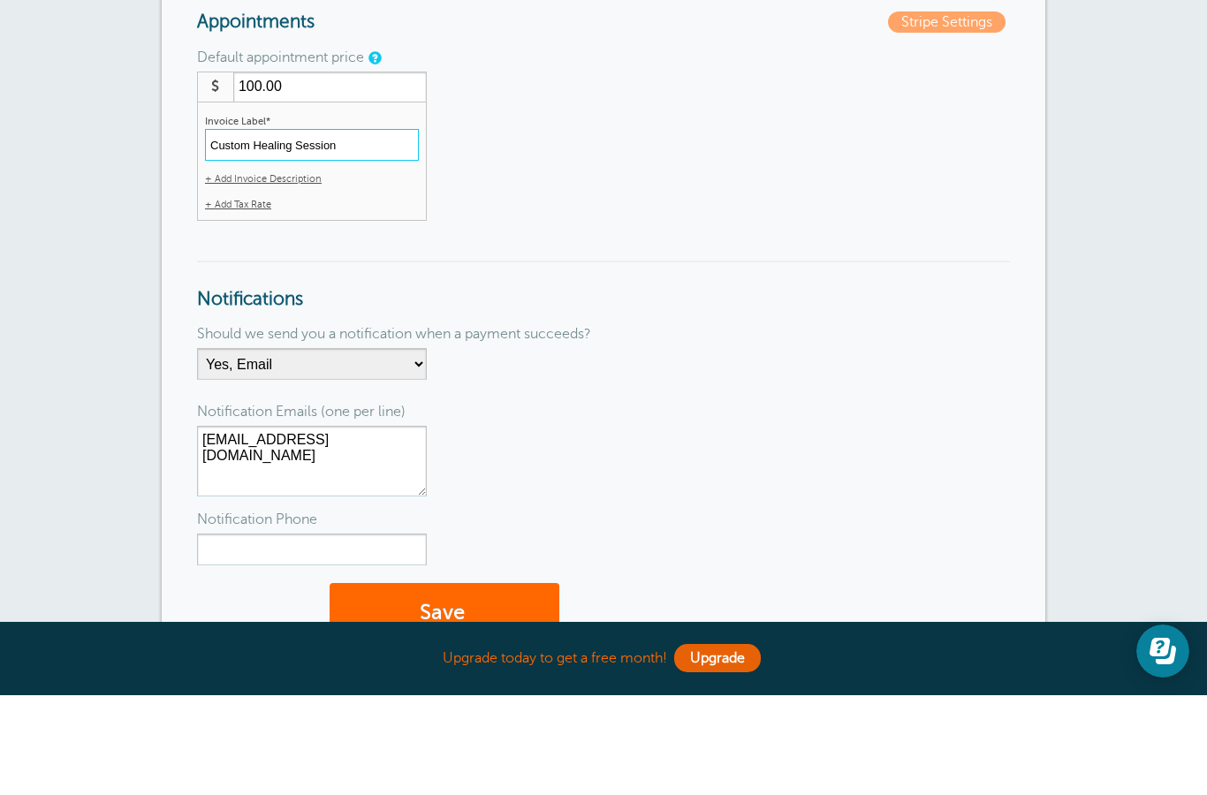
type input "Custom Healing Session"
click at [358, 448] on select "No Thanks Yes, Email Yes, SMS Yes, Email & SMS" at bounding box center [312, 464] width 230 height 32
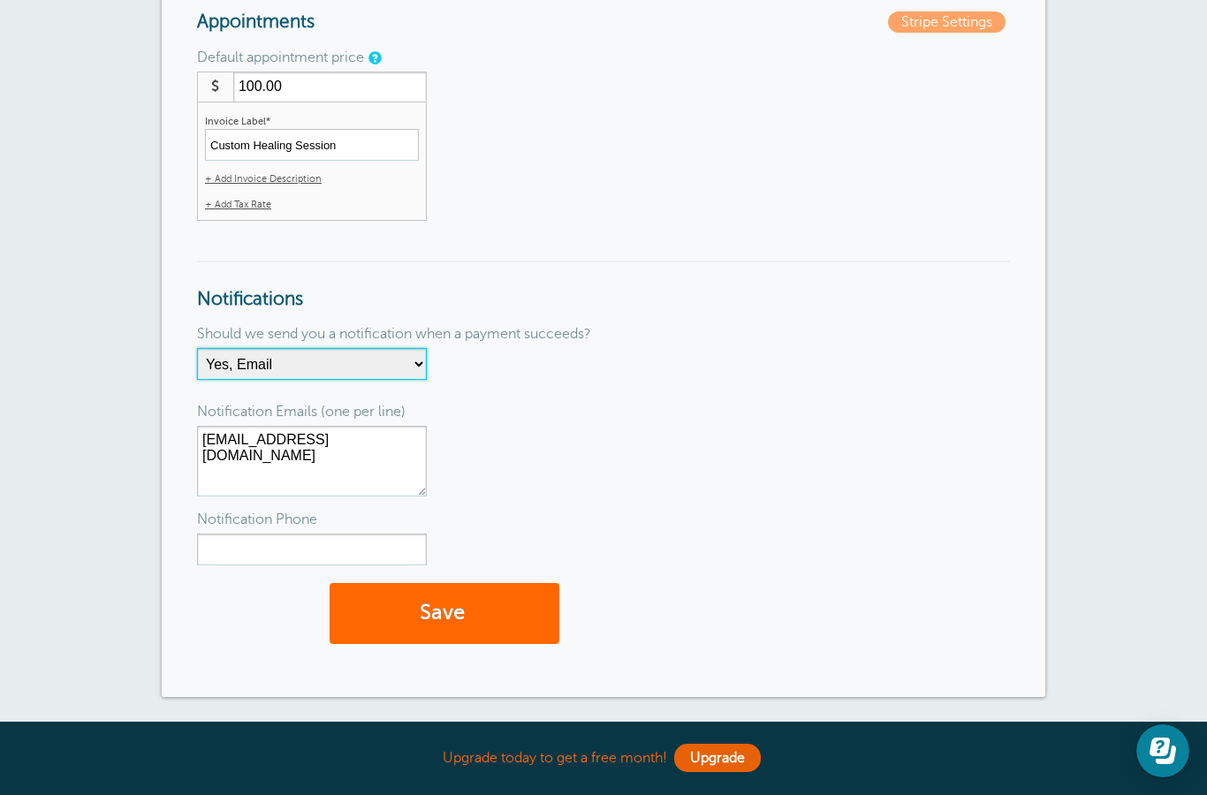
select select "4"
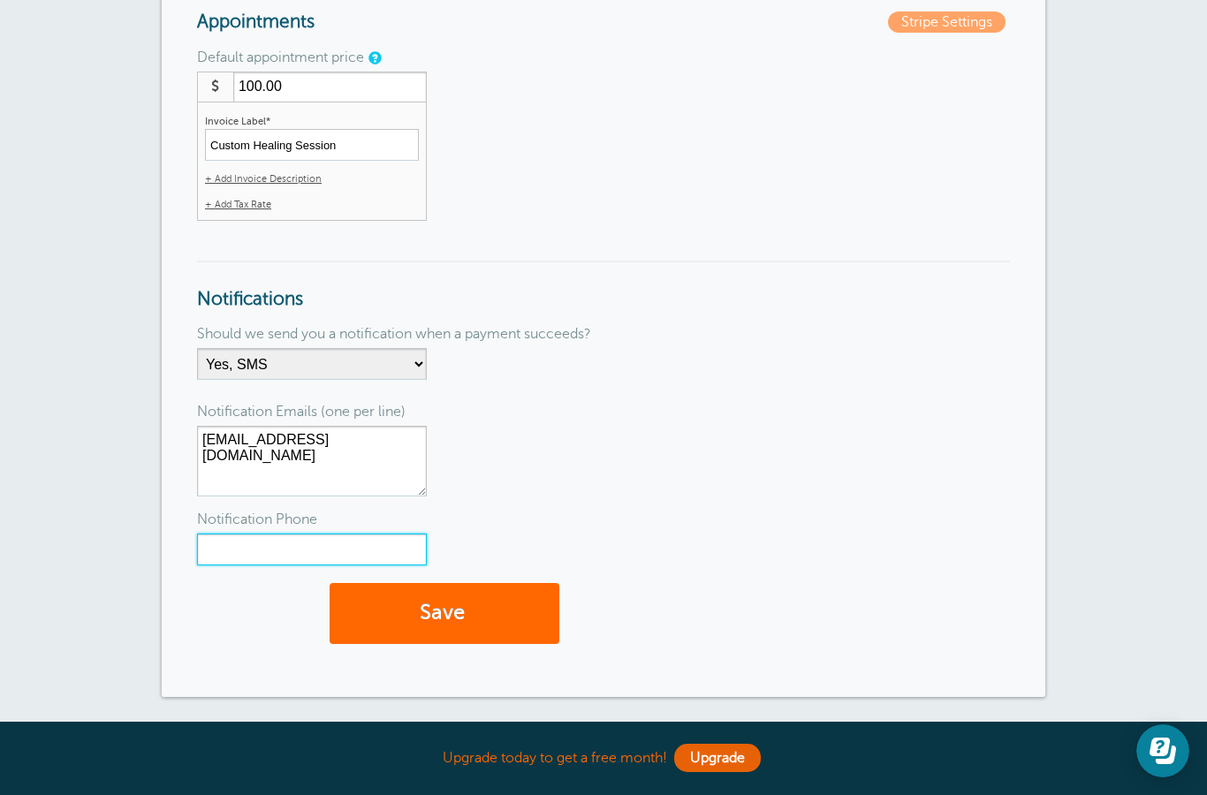
click at [284, 544] on input "Notification Phone" at bounding box center [312, 550] width 230 height 32
type input "5102993586"
click at [447, 602] on button "Save" at bounding box center [445, 613] width 230 height 61
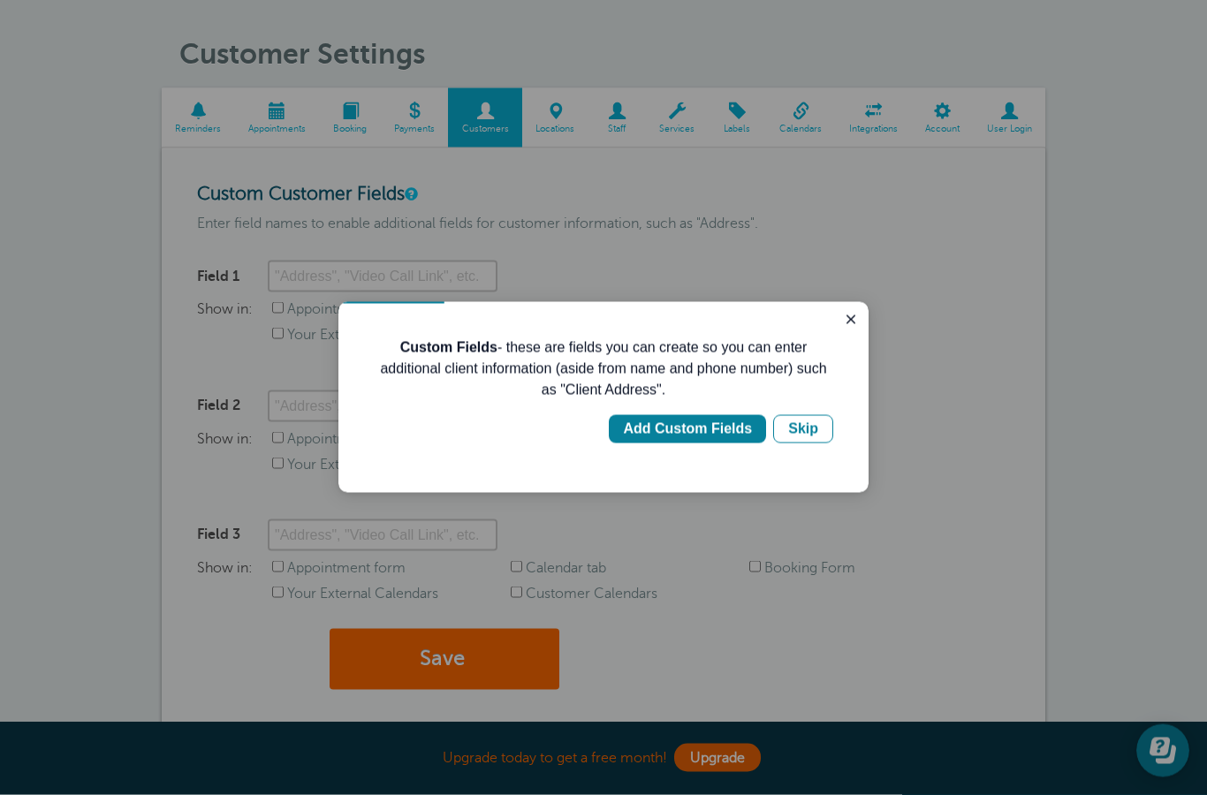
scroll to position [55, 0]
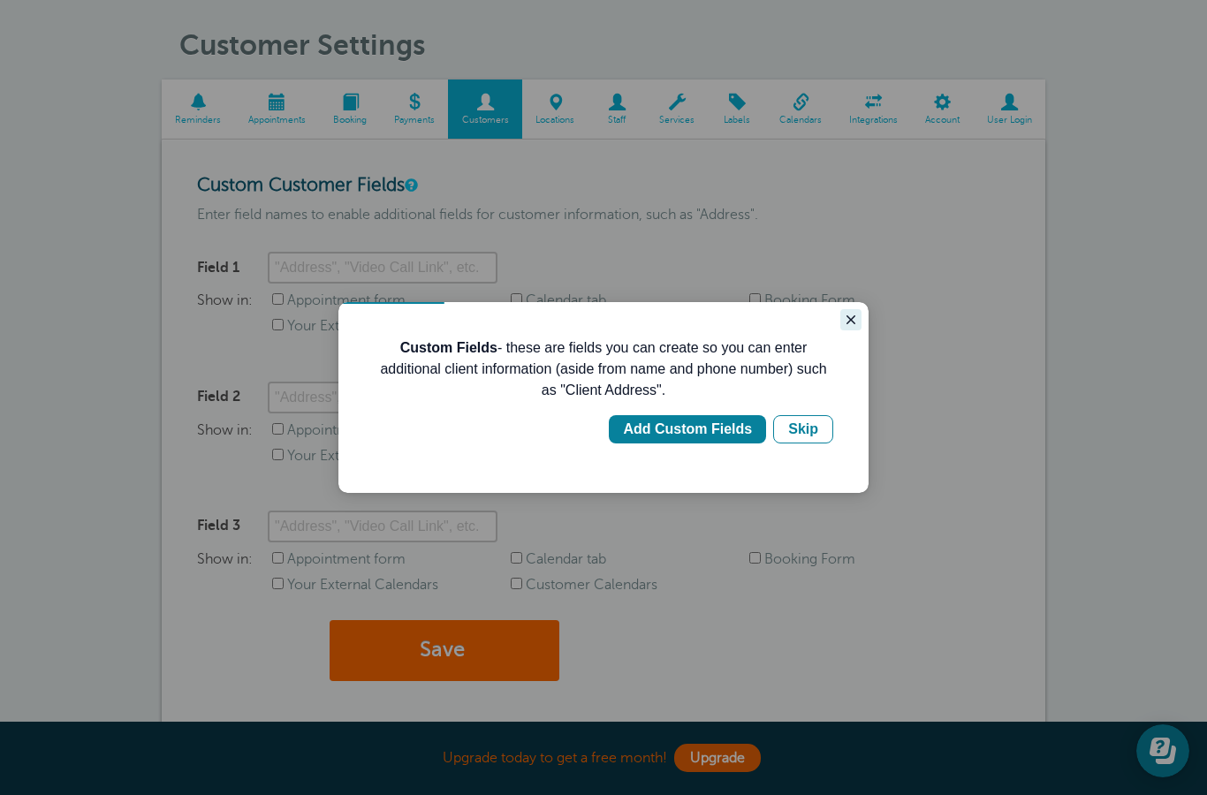
click at [847, 316] on icon "Close guide" at bounding box center [851, 320] width 14 height 14
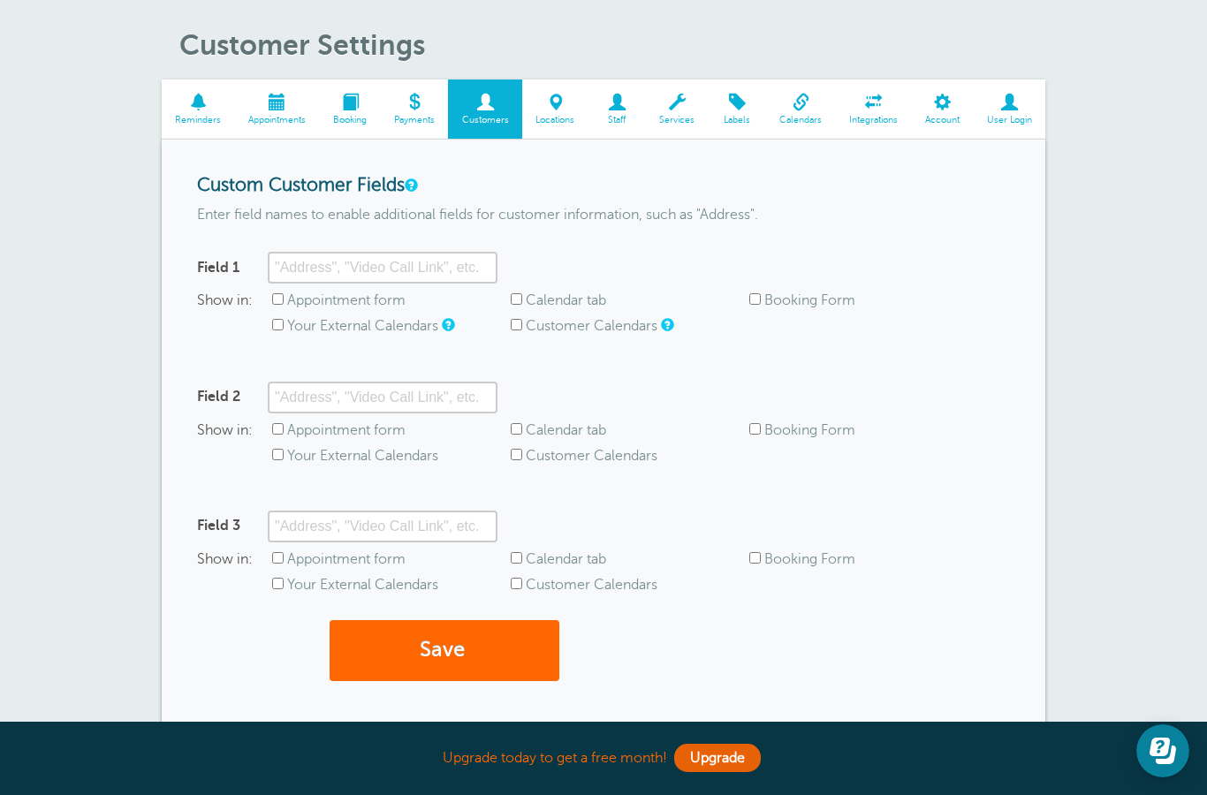
click at [617, 102] on span at bounding box center [617, 102] width 57 height 17
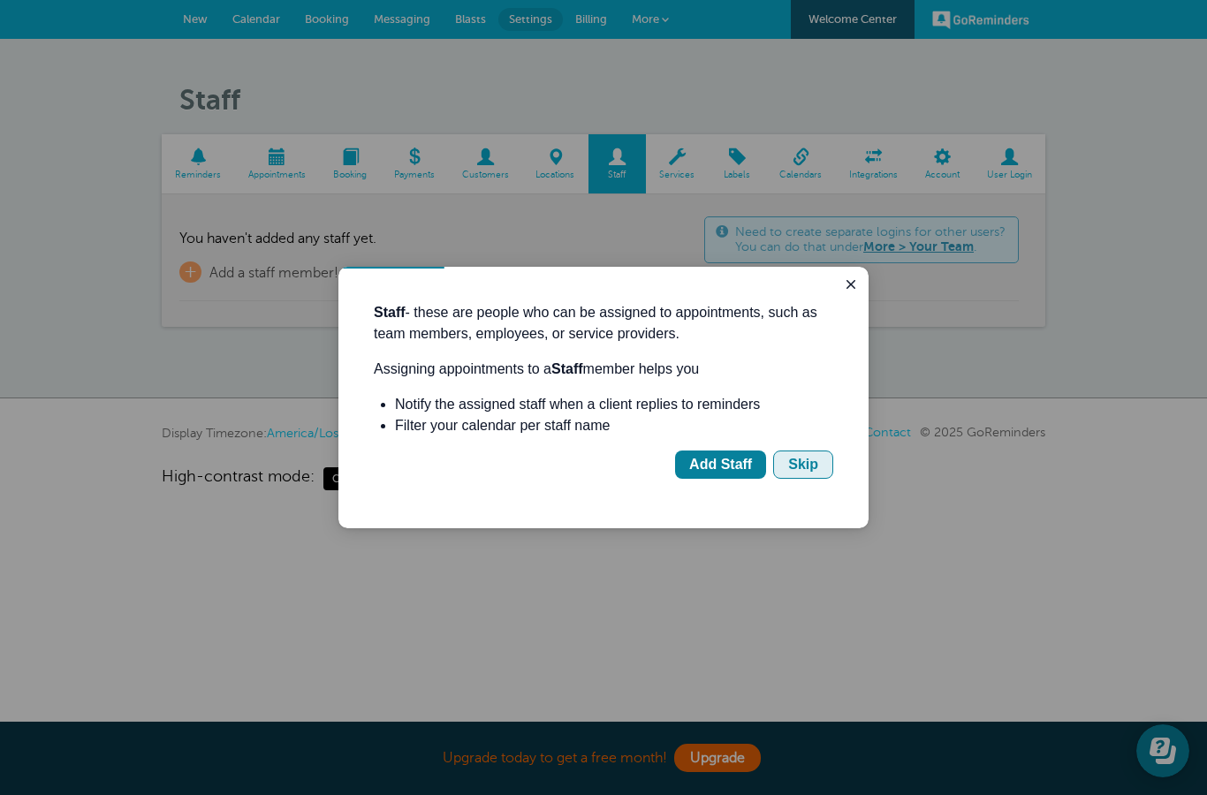
click at [808, 468] on div "Skip" at bounding box center [803, 464] width 30 height 21
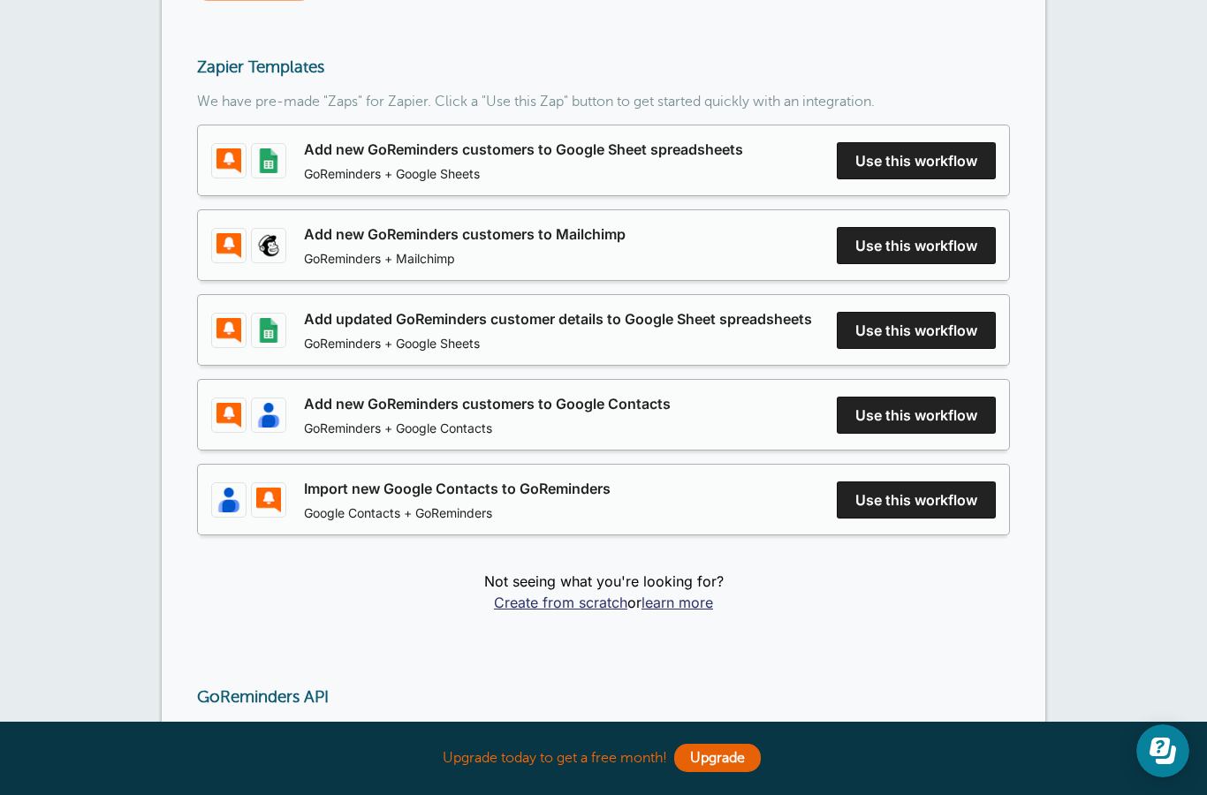
scroll to position [430, 0]
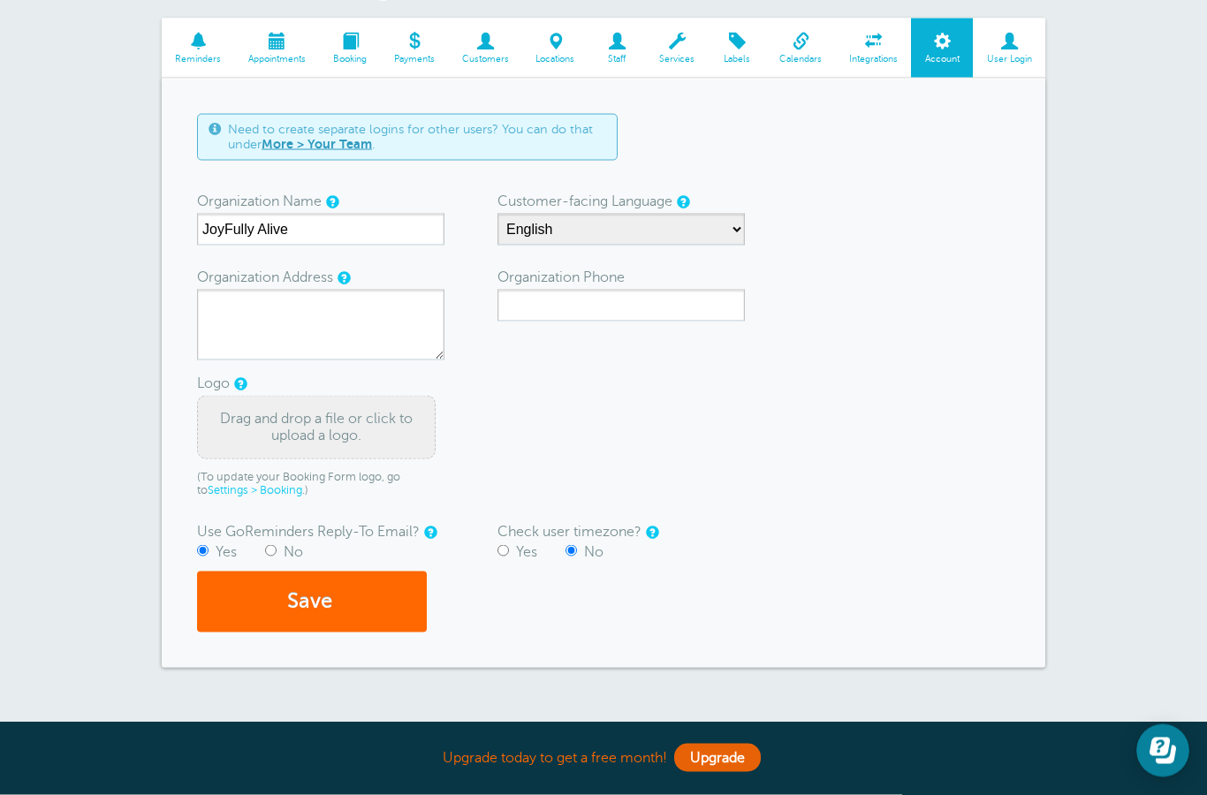
scroll to position [117, 0]
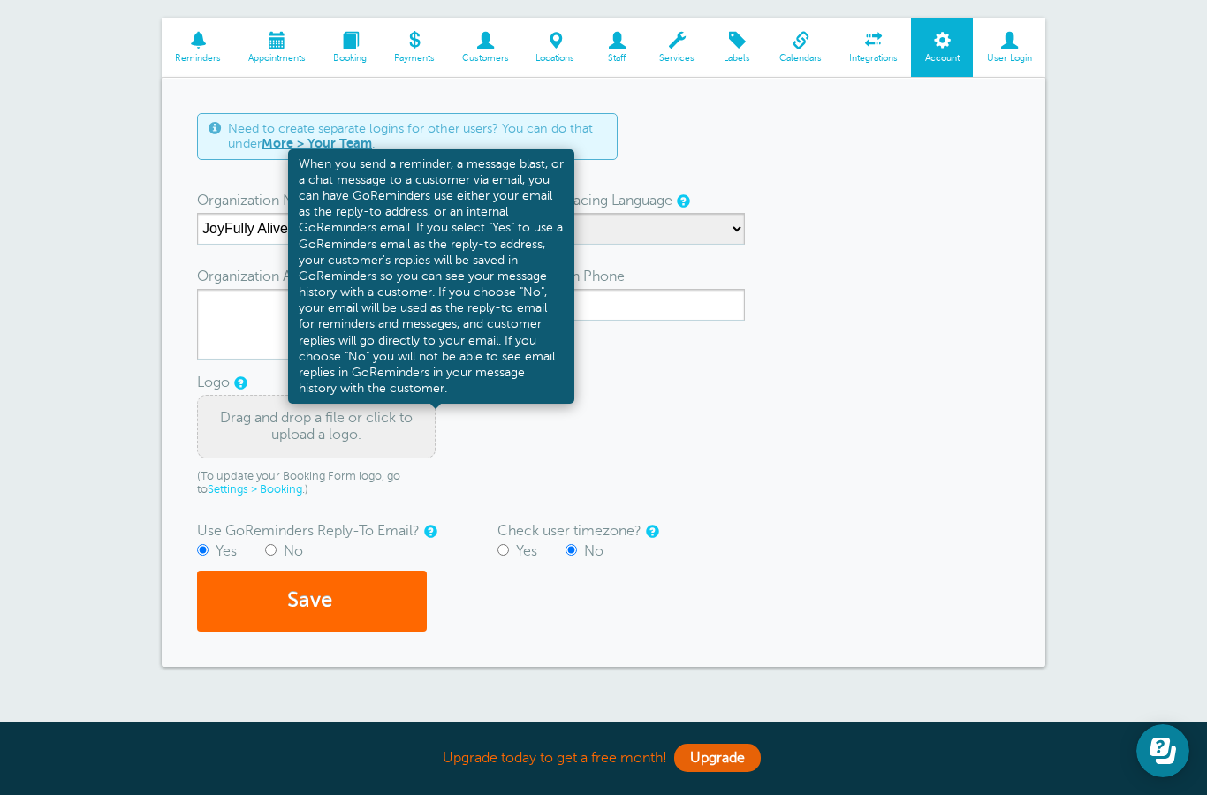
click at [431, 528] on link at bounding box center [429, 531] width 11 height 11
click at [494, 607] on div "Save" at bounding box center [603, 601] width 813 height 61
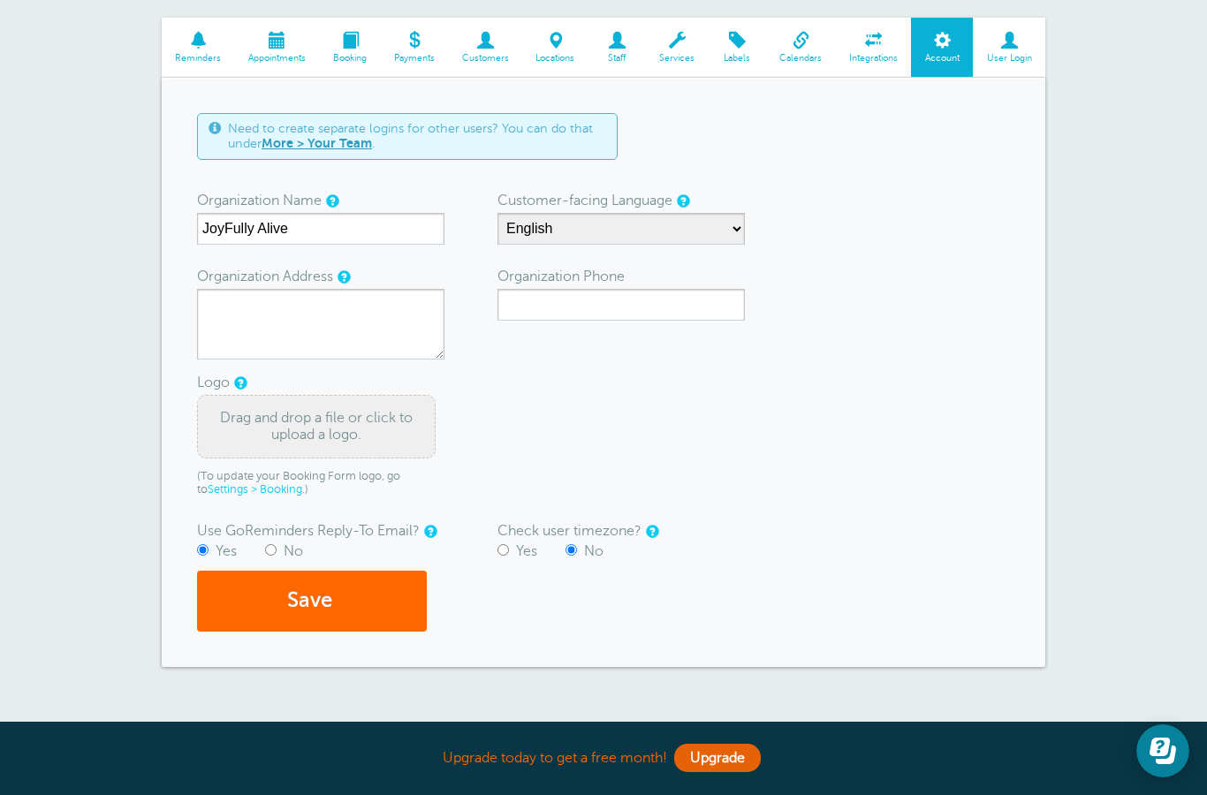
scroll to position [0, 0]
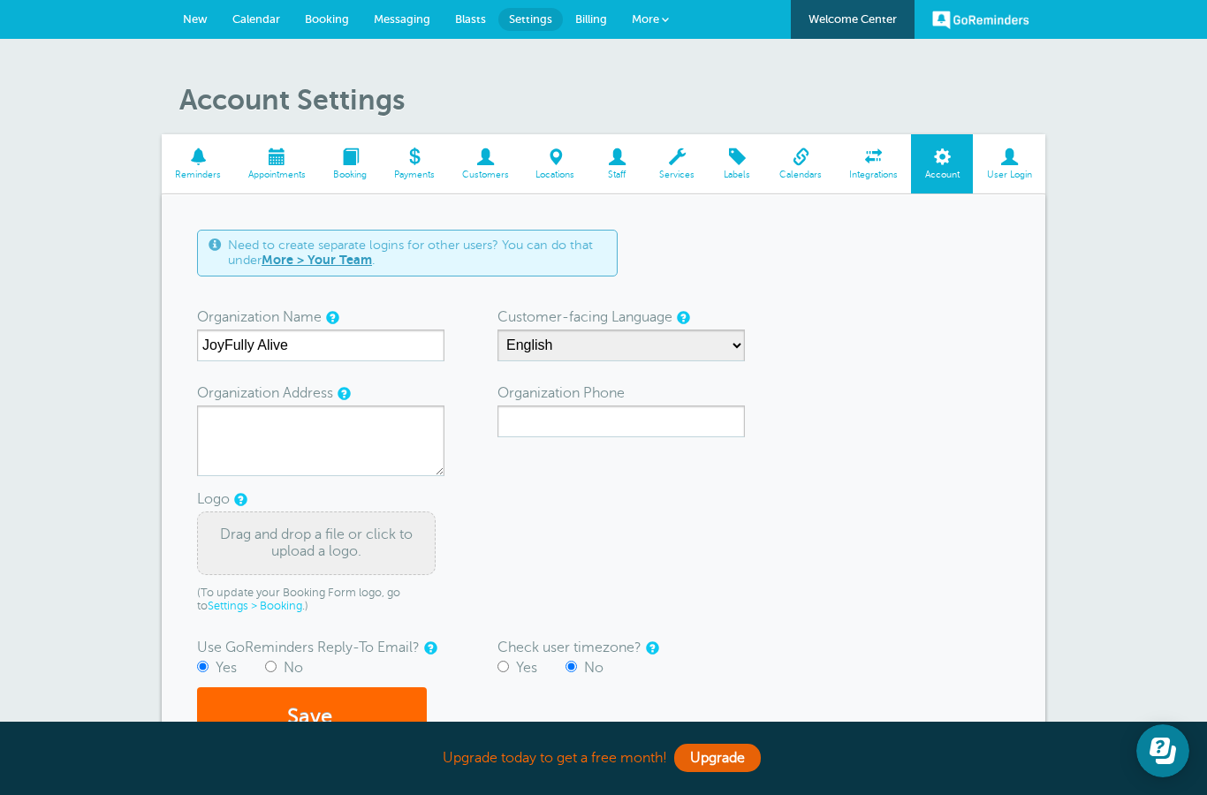
click at [659, 22] on link "More" at bounding box center [651, 20] width 62 height 40
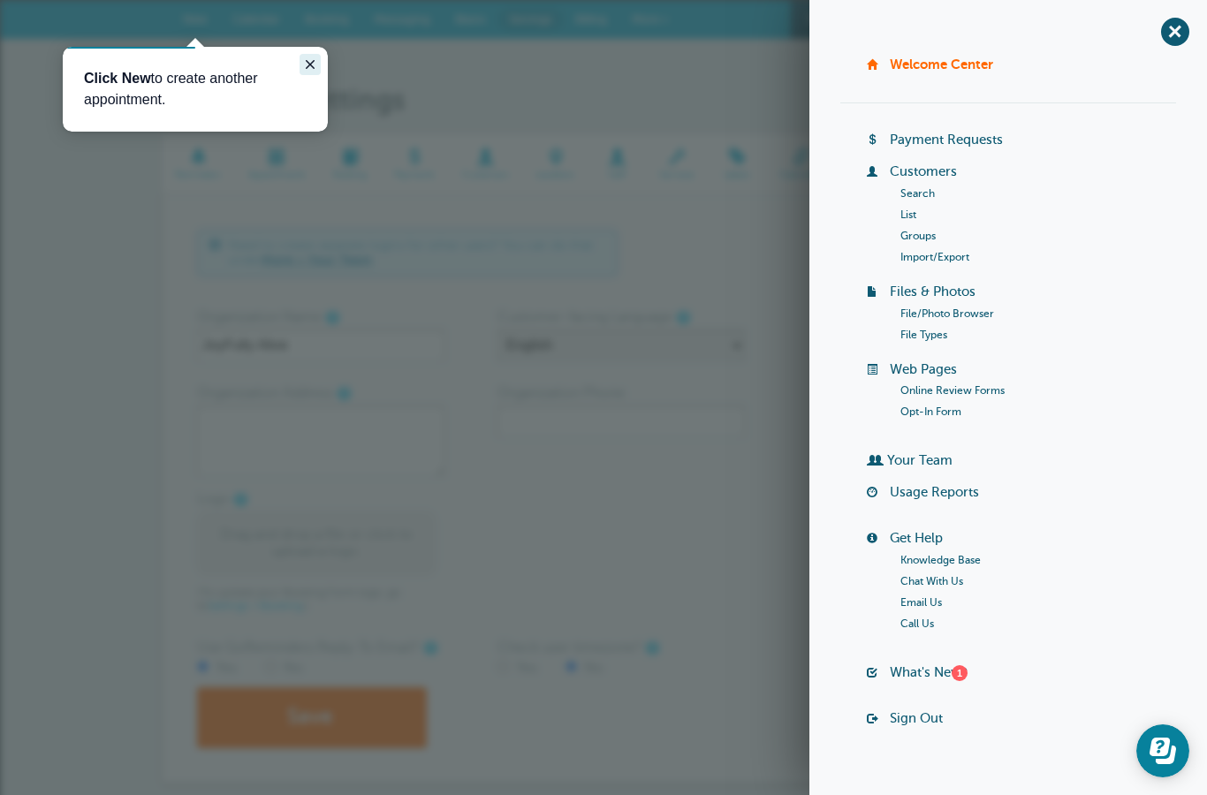
click at [316, 72] on button "Close guide" at bounding box center [310, 64] width 21 height 21
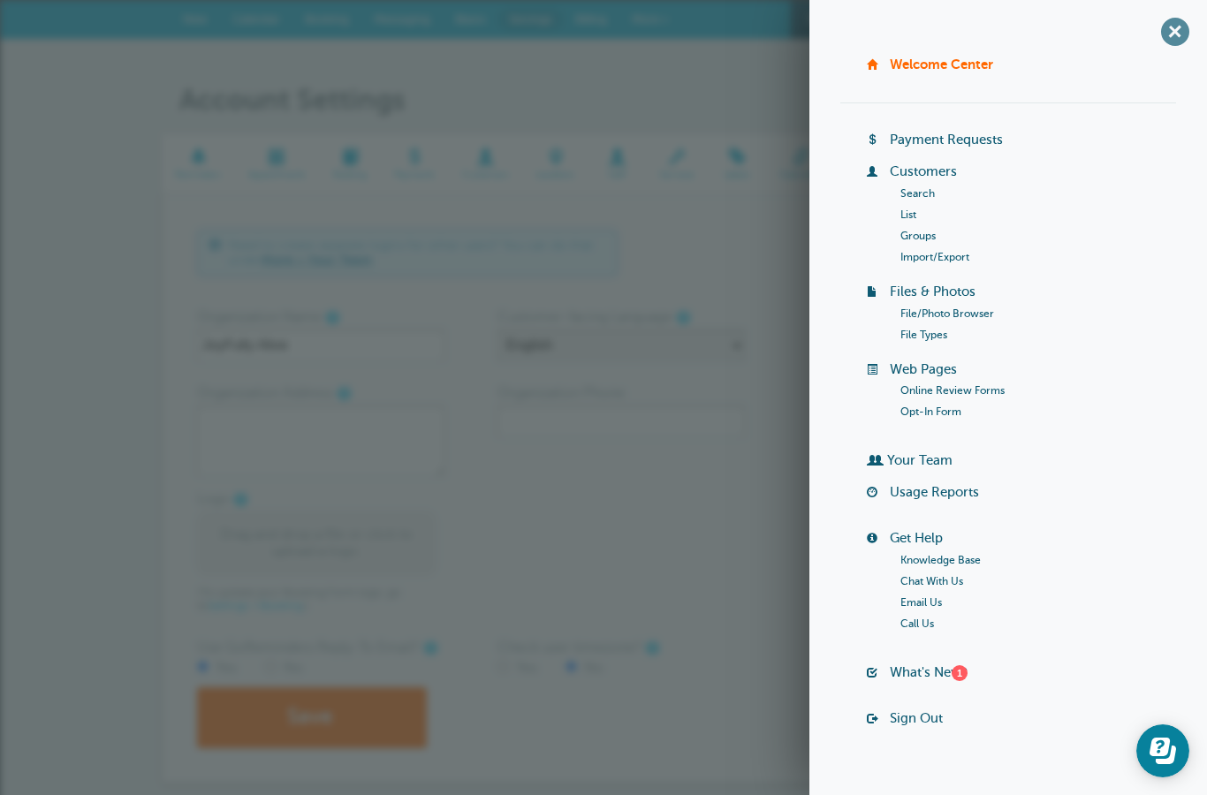
click at [1167, 35] on span "+" at bounding box center [1175, 31] width 40 height 40
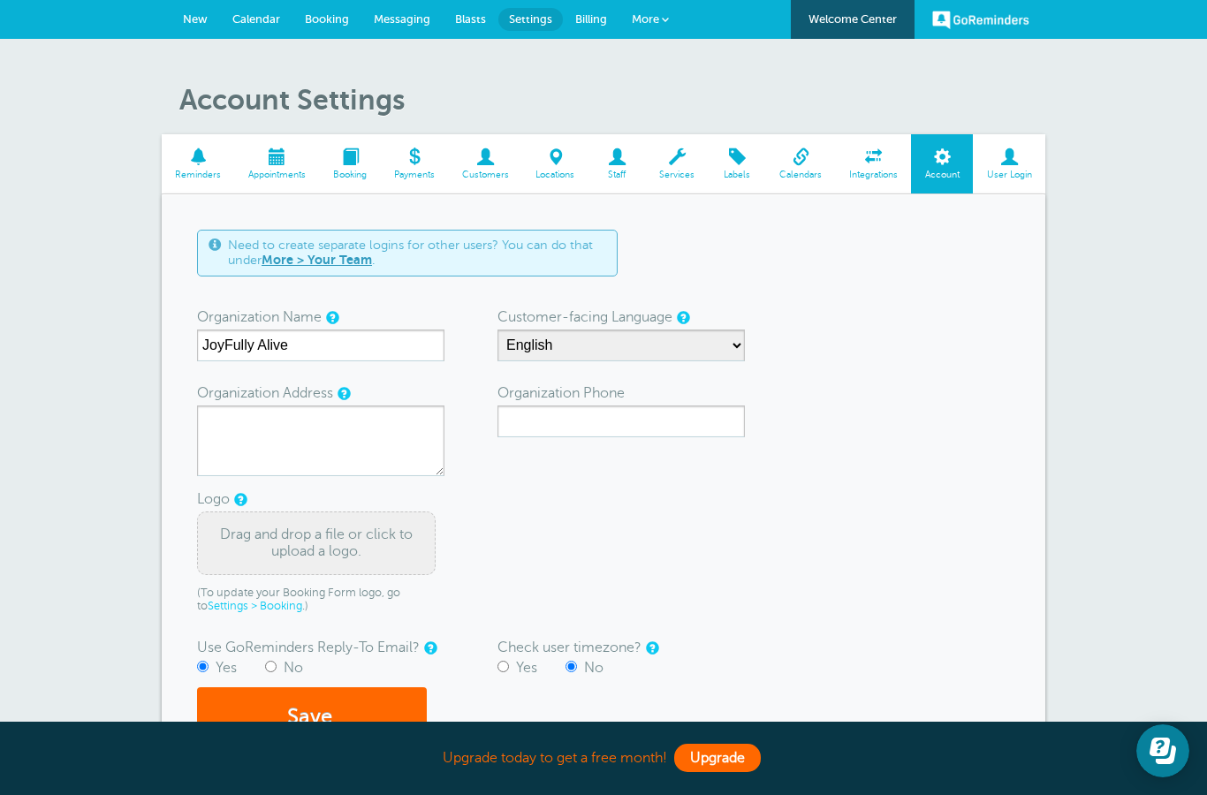
click at [721, 764] on link "Upgrade" at bounding box center [717, 758] width 87 height 28
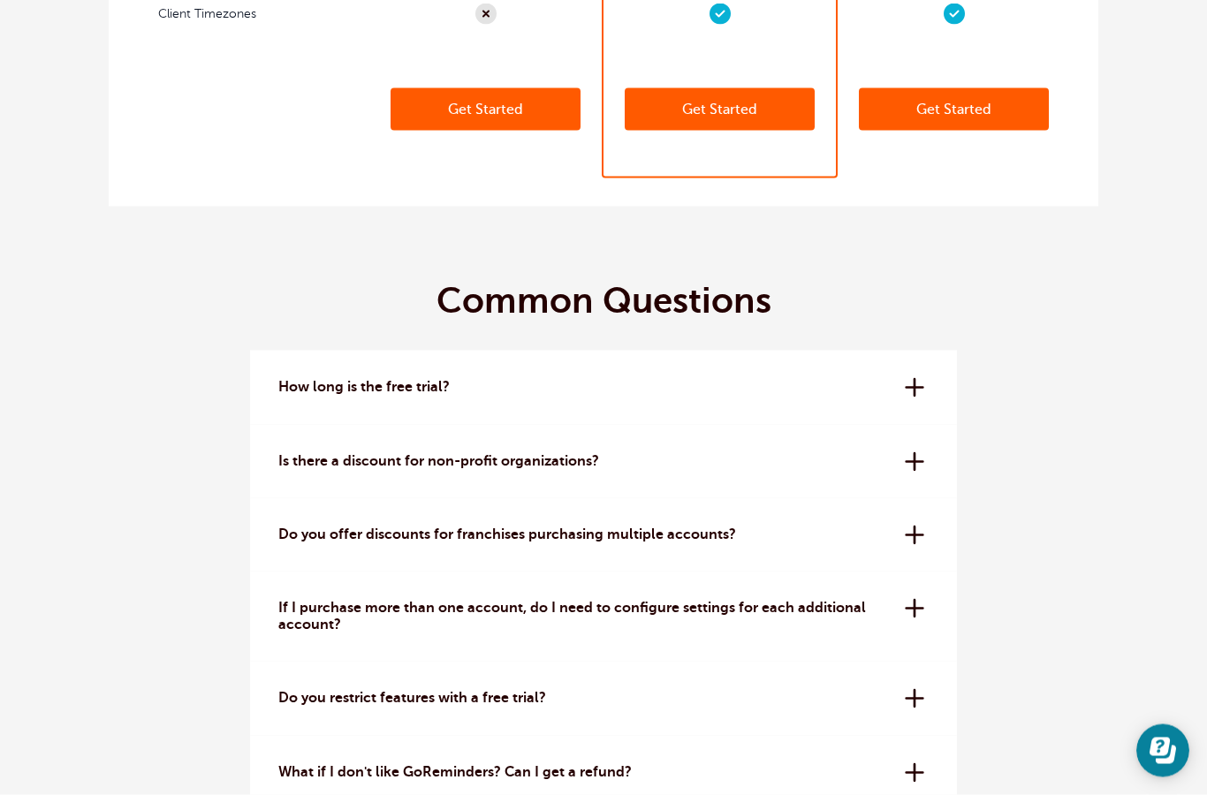
scroll to position [5098, 0]
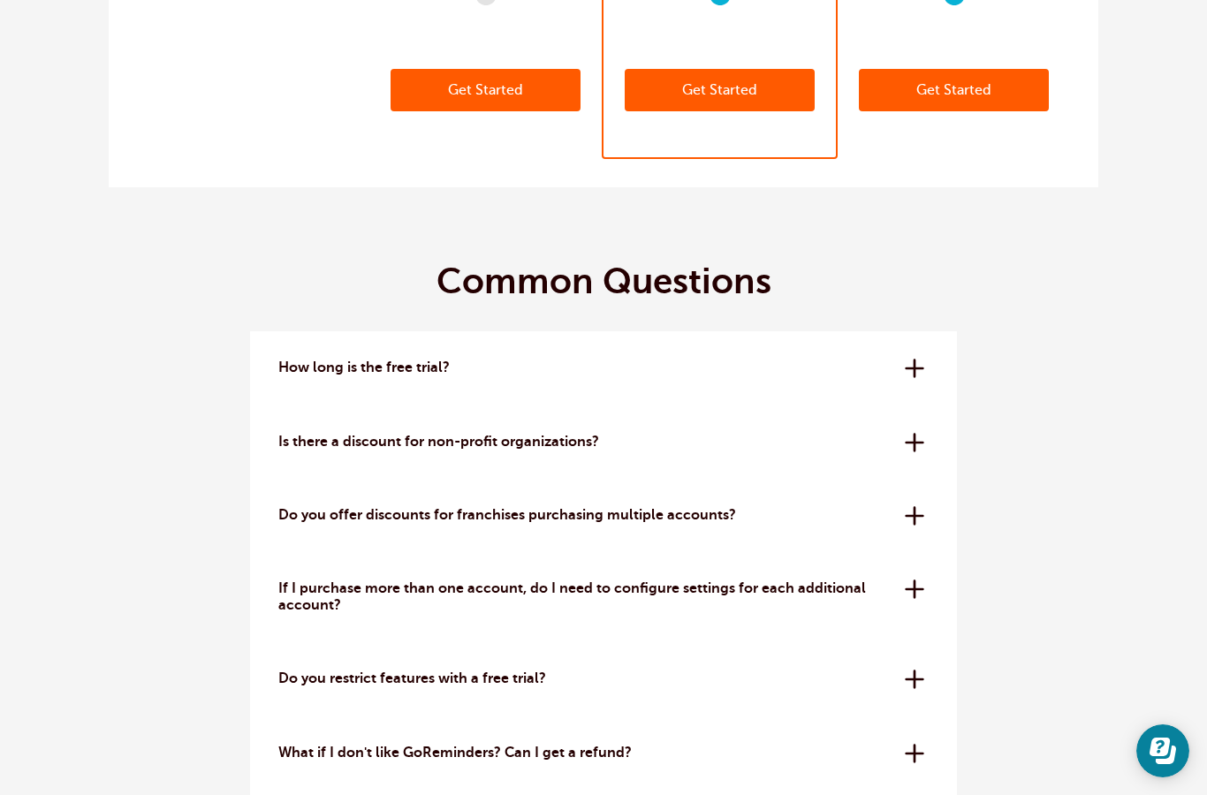
click at [908, 371] on div "How long is the free trial? The free trial is 14 days. No credit card needed to…" at bounding box center [603, 367] width 707 height 73
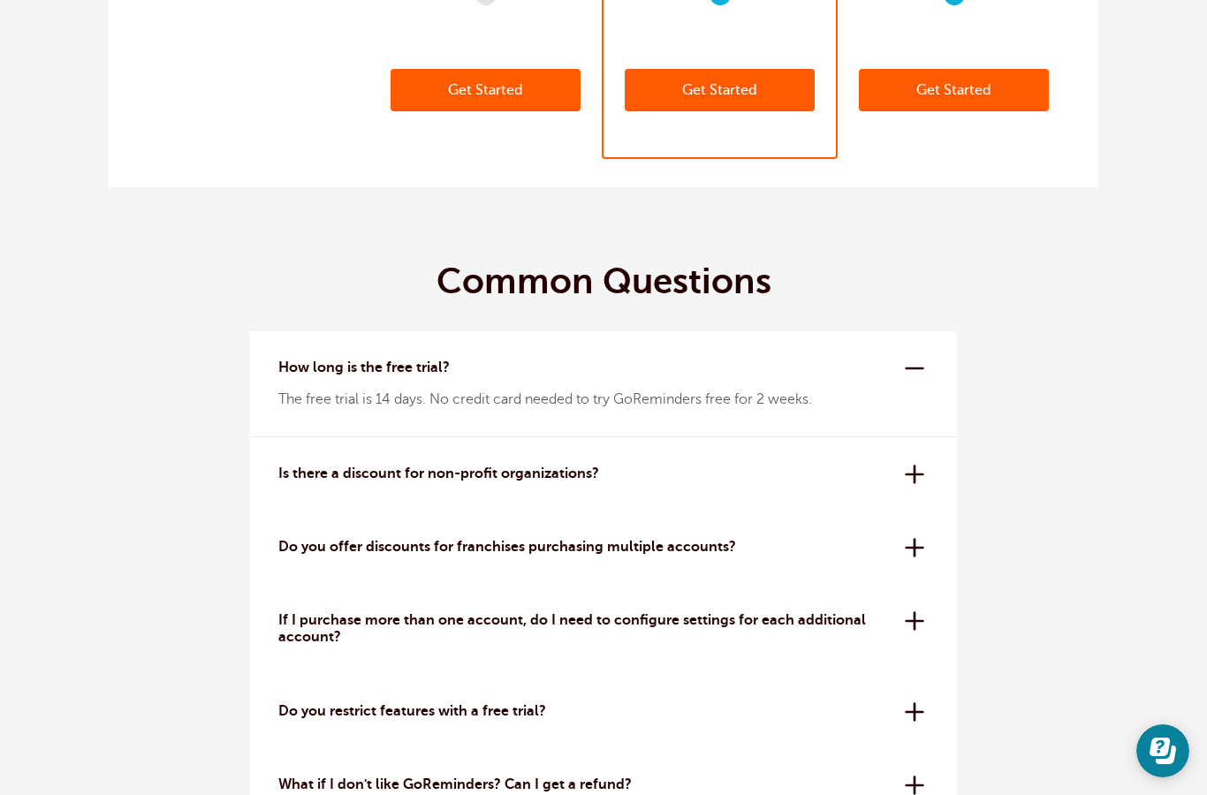
click at [915, 472] on div "Is there a discount for non-profit organizations? Yes, we offer a 20% off disco…" at bounding box center [603, 473] width 707 height 73
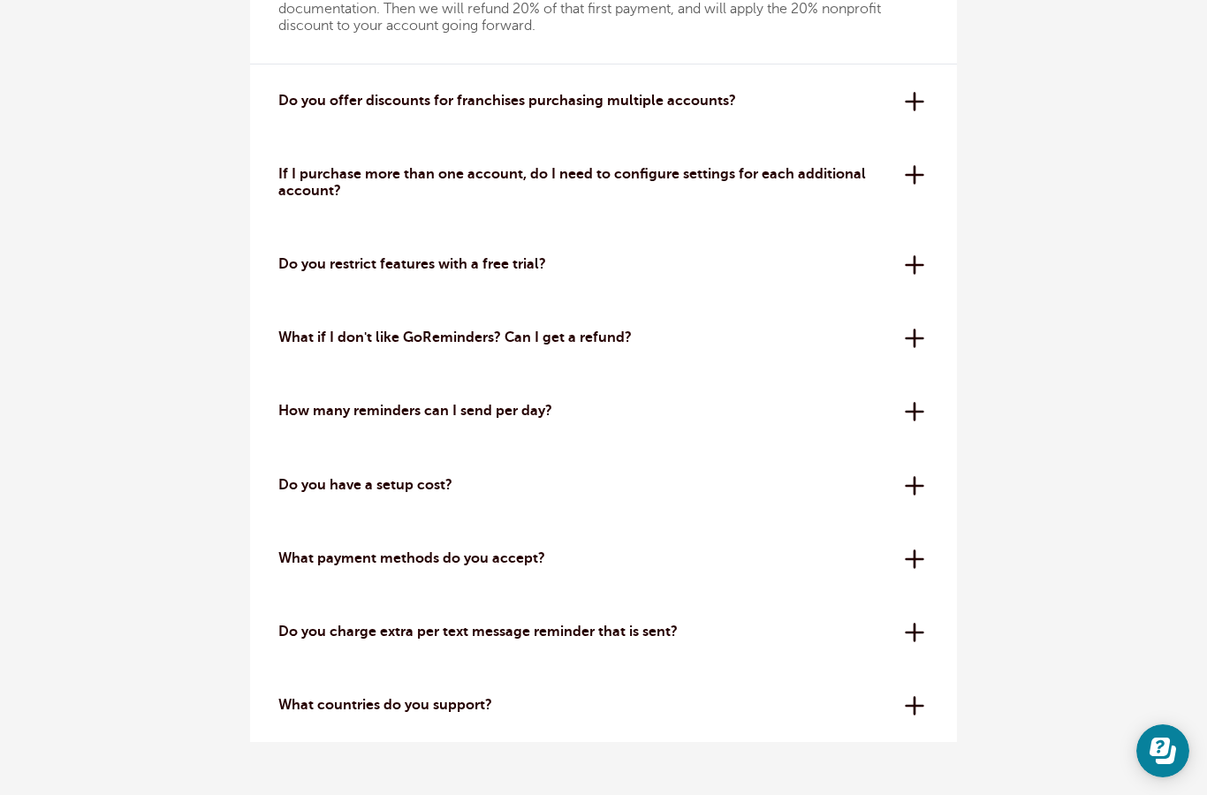
scroll to position [5618, 0]
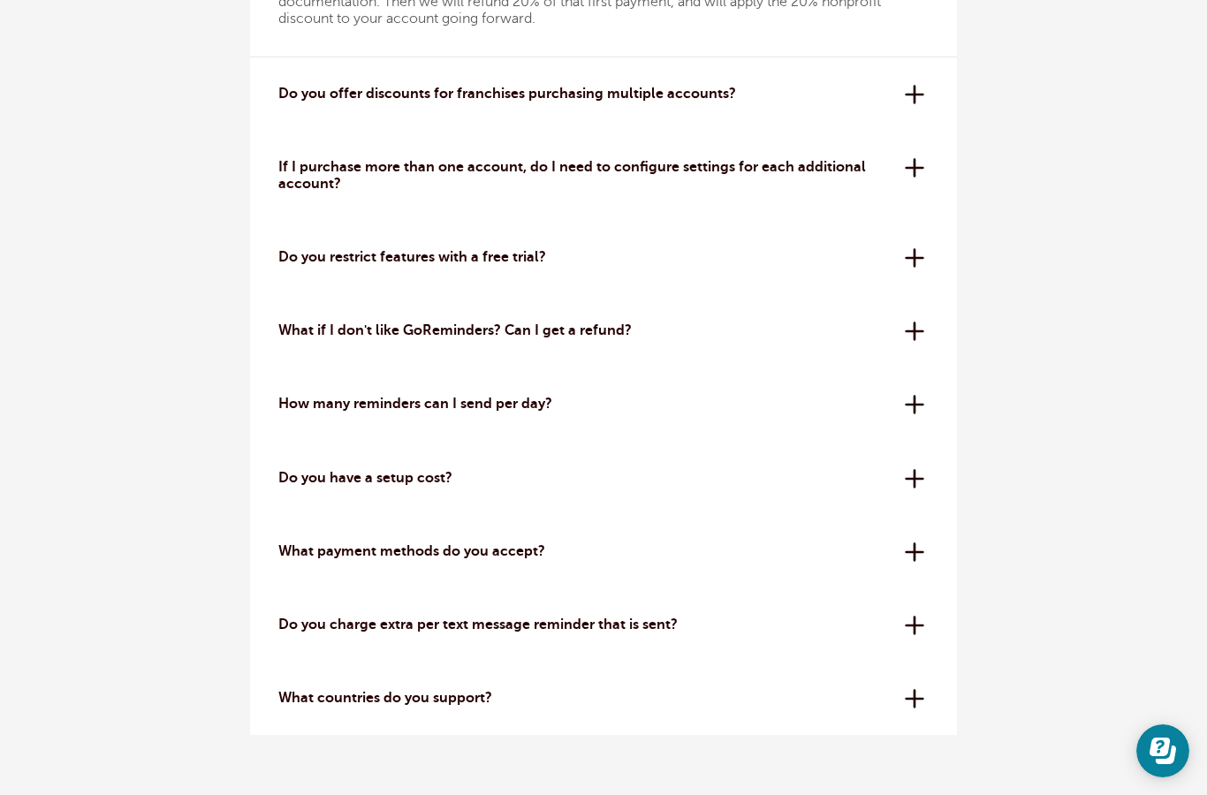
click at [927, 247] on div "Do you restrict features with a free trial? No! While trials are more limited t…" at bounding box center [603, 257] width 707 height 73
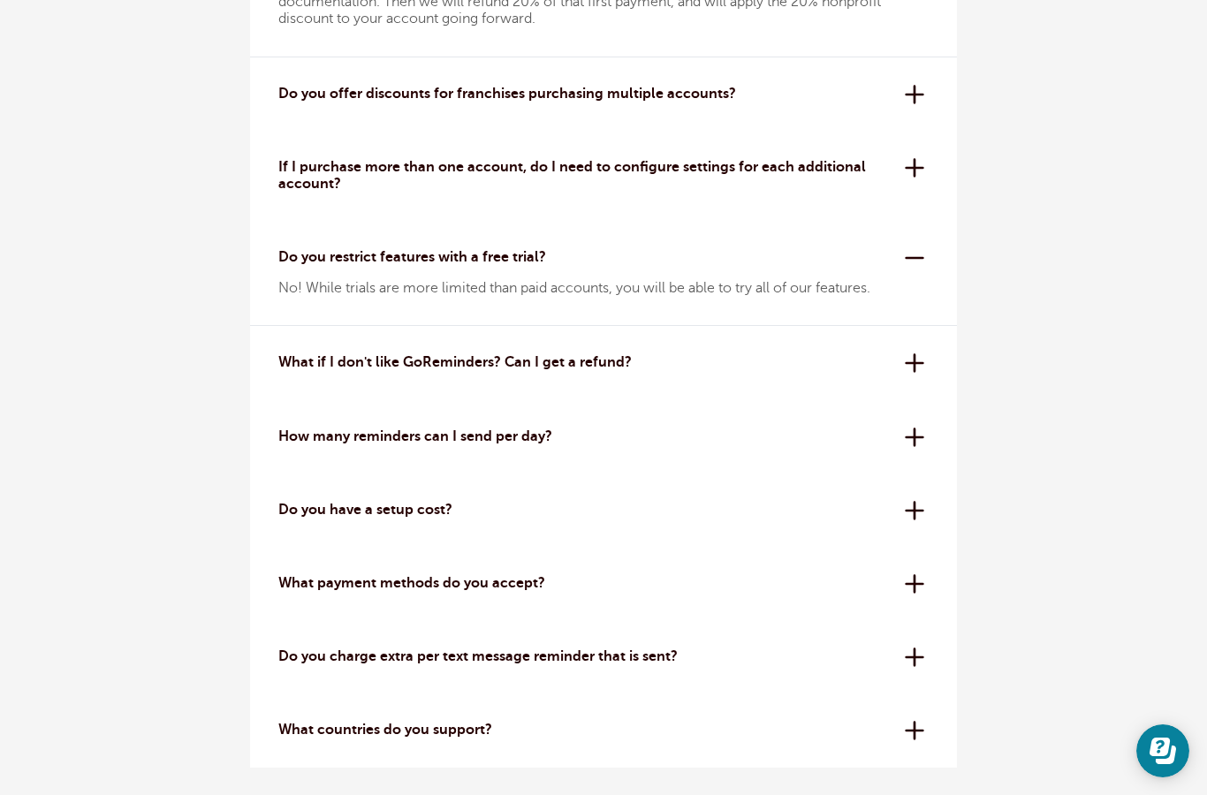
click at [913, 356] on div "What if I don't like GoReminders? Can I get a refund? We offer a 30-day money-b…" at bounding box center [603, 362] width 707 height 73
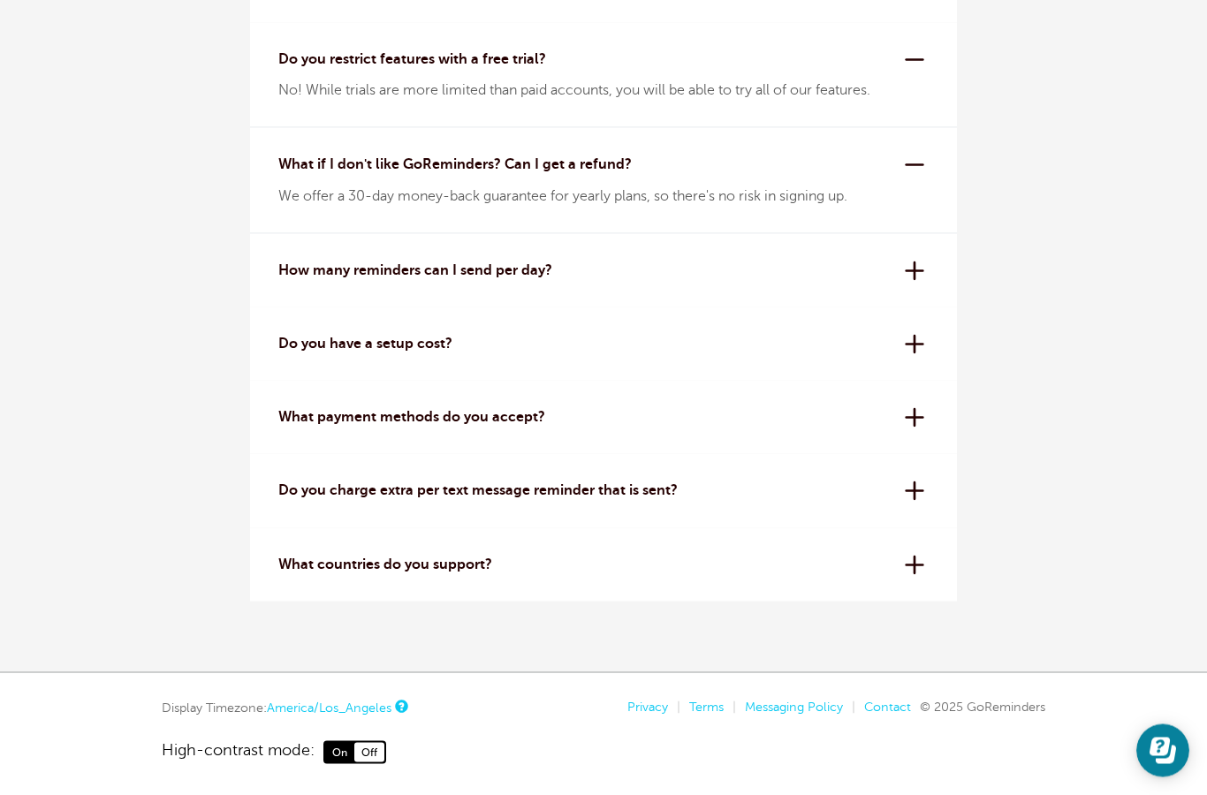
scroll to position [5817, 0]
click at [911, 260] on div "How many reminders can I send per day? All plans have a 24-hour reminder sendin…" at bounding box center [603, 269] width 707 height 73
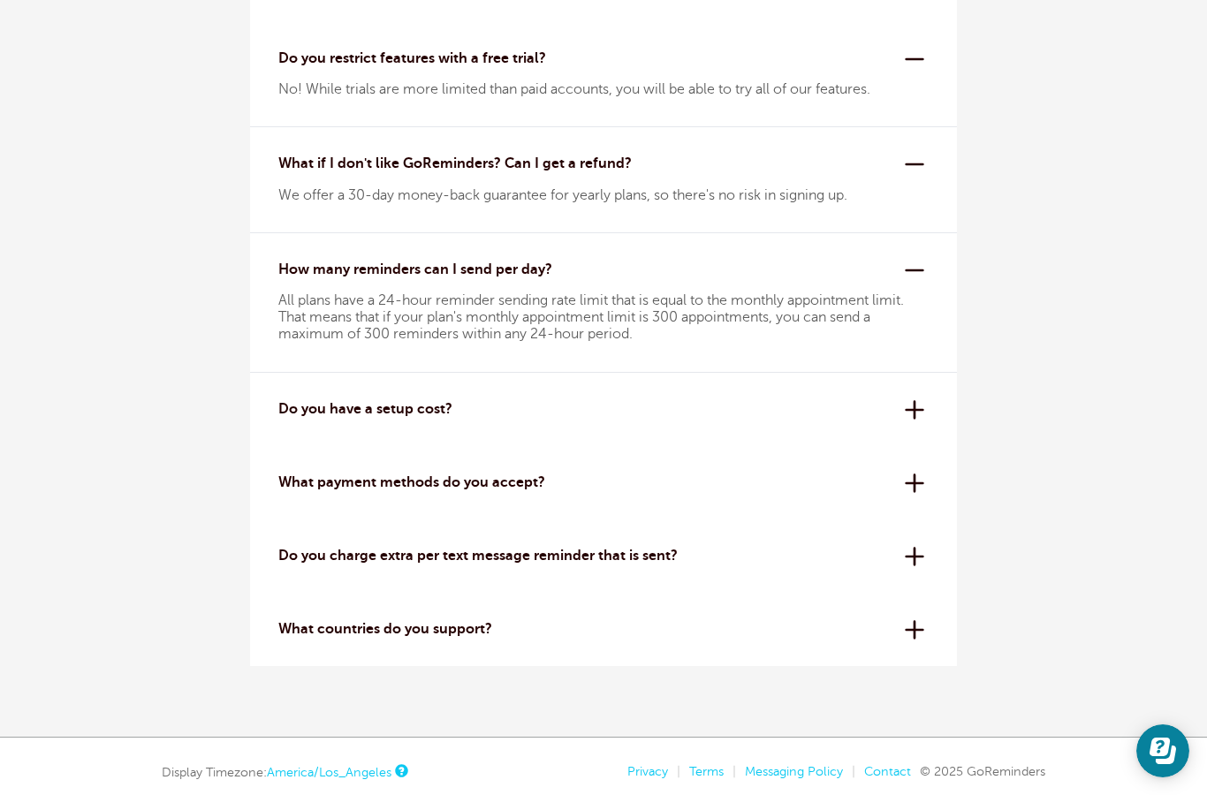
click at [923, 474] on div "What payment methods do you accept? We use Stripe for secure credit card proces…" at bounding box center [603, 482] width 707 height 73
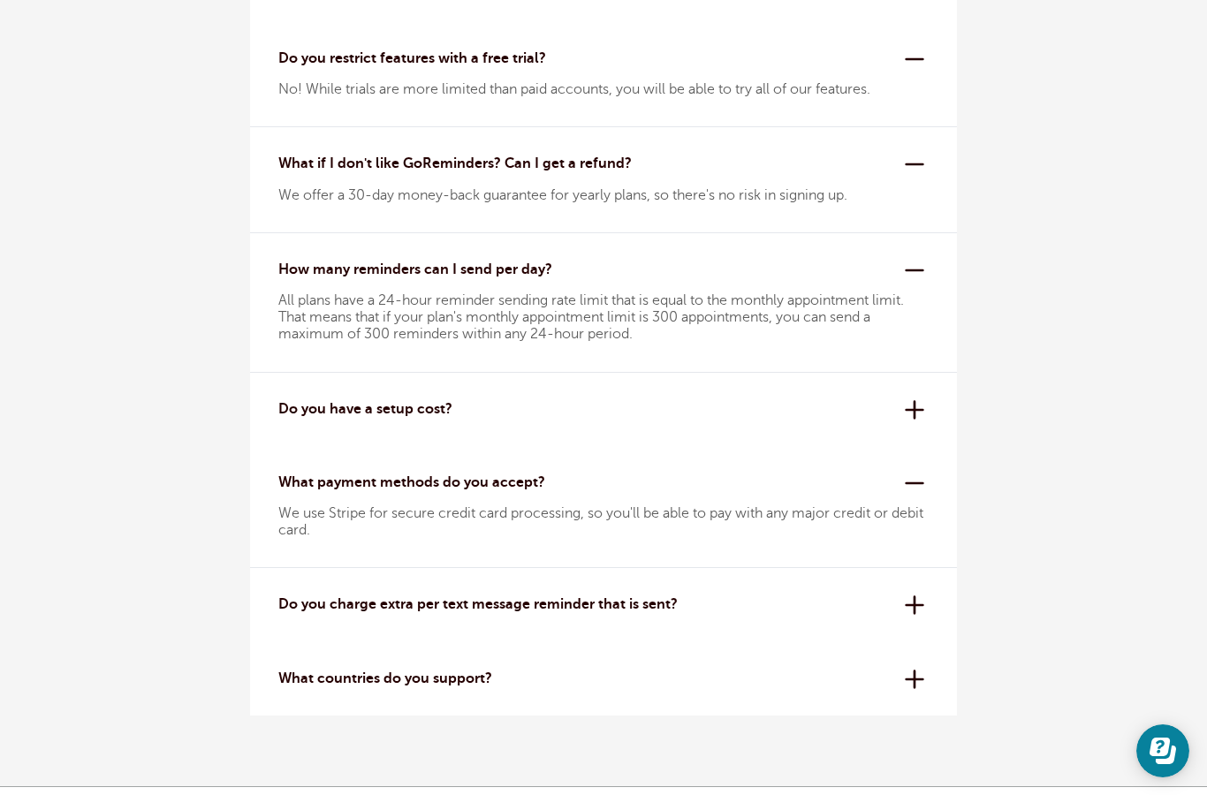
click at [909, 595] on div "Do you charge extra per text message reminder that is sent? Nope! Our pricing i…" at bounding box center [603, 604] width 707 height 73
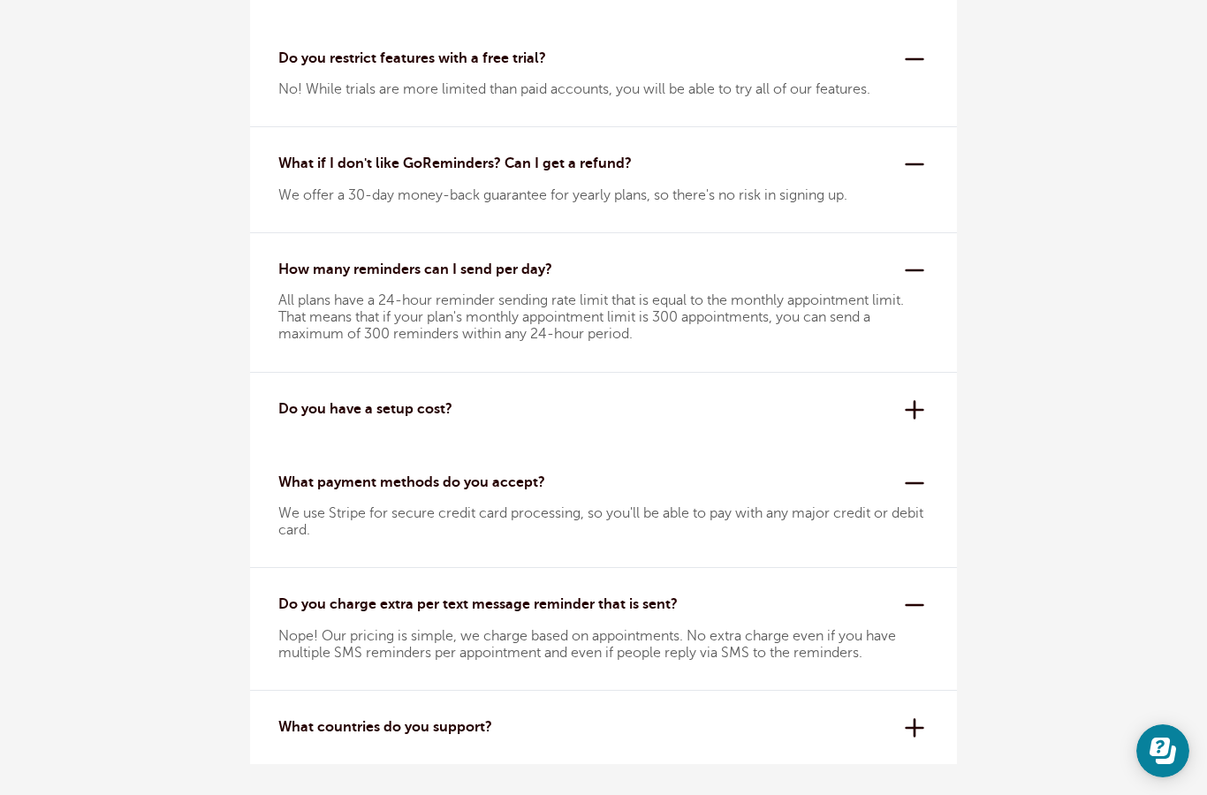
click at [919, 722] on div "What countries do you support? The United States, Canada, UK, Australia, Hong K…" at bounding box center [603, 727] width 707 height 73
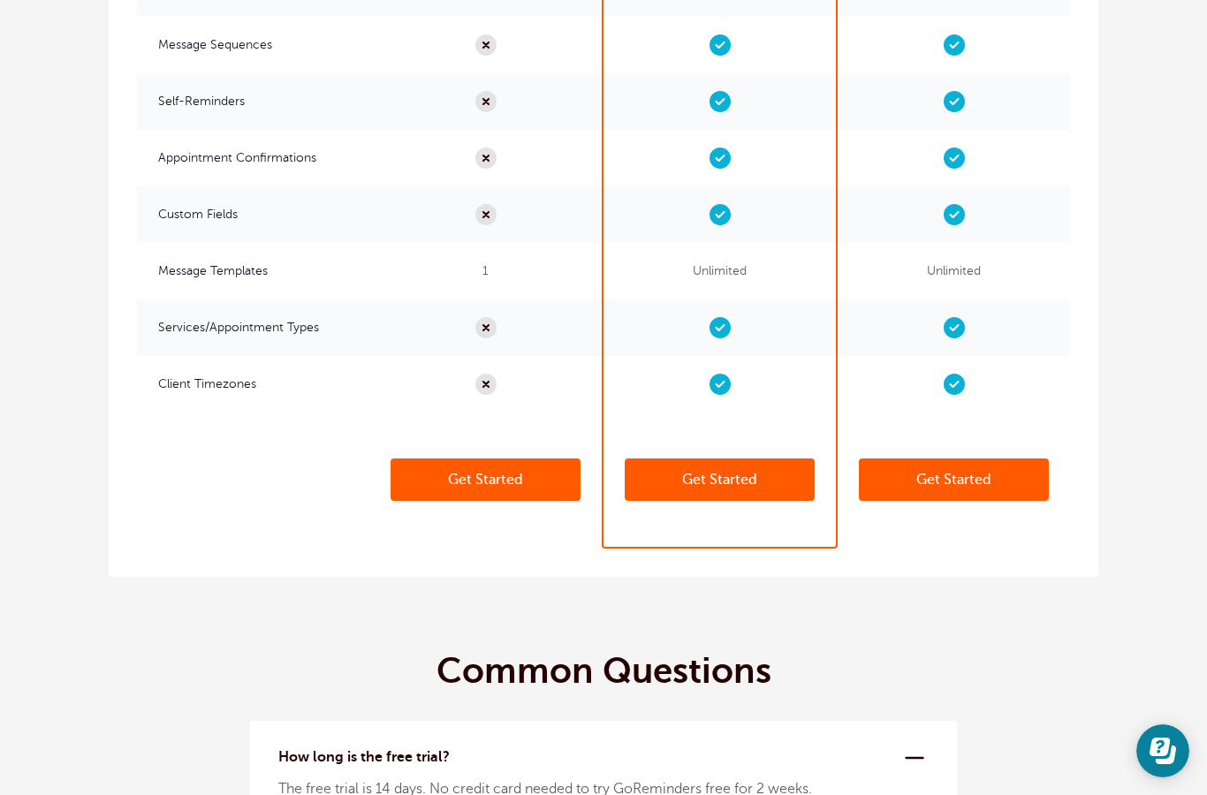
scroll to position [4704, 0]
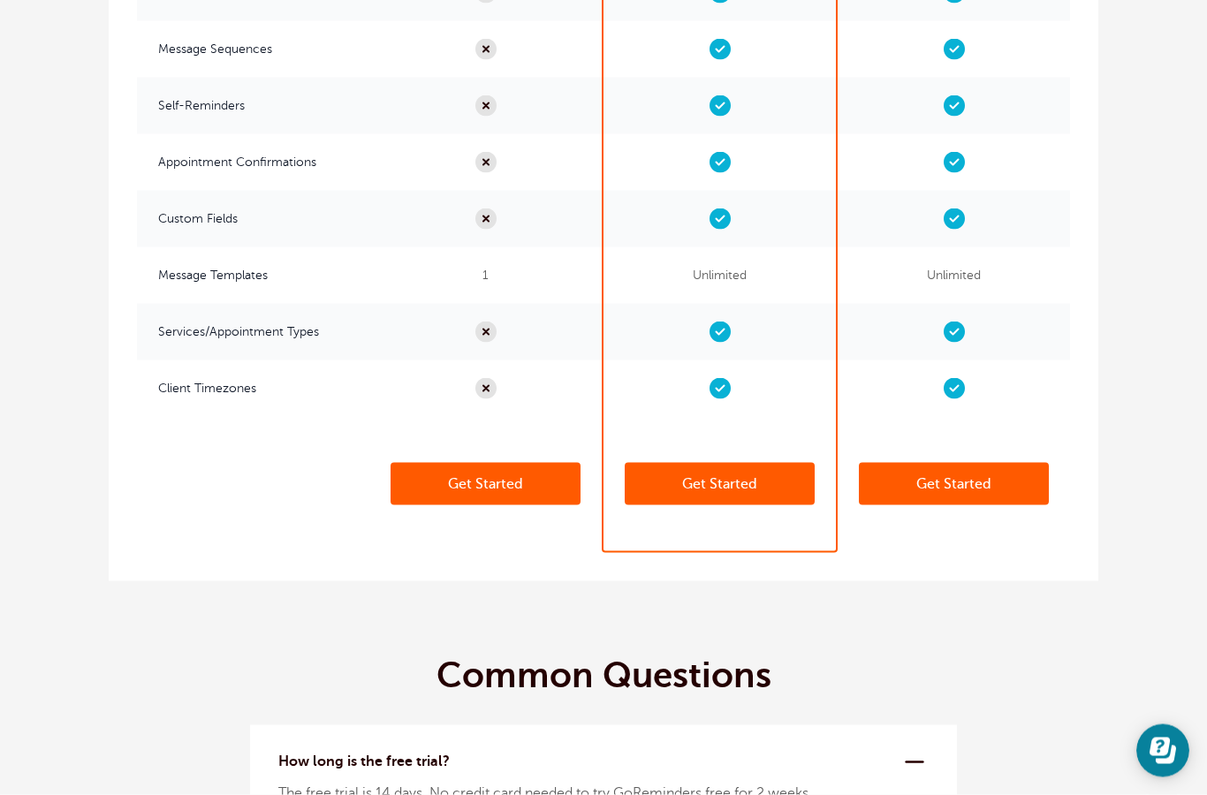
click at [482, 473] on link "Get Started" at bounding box center [486, 484] width 190 height 42
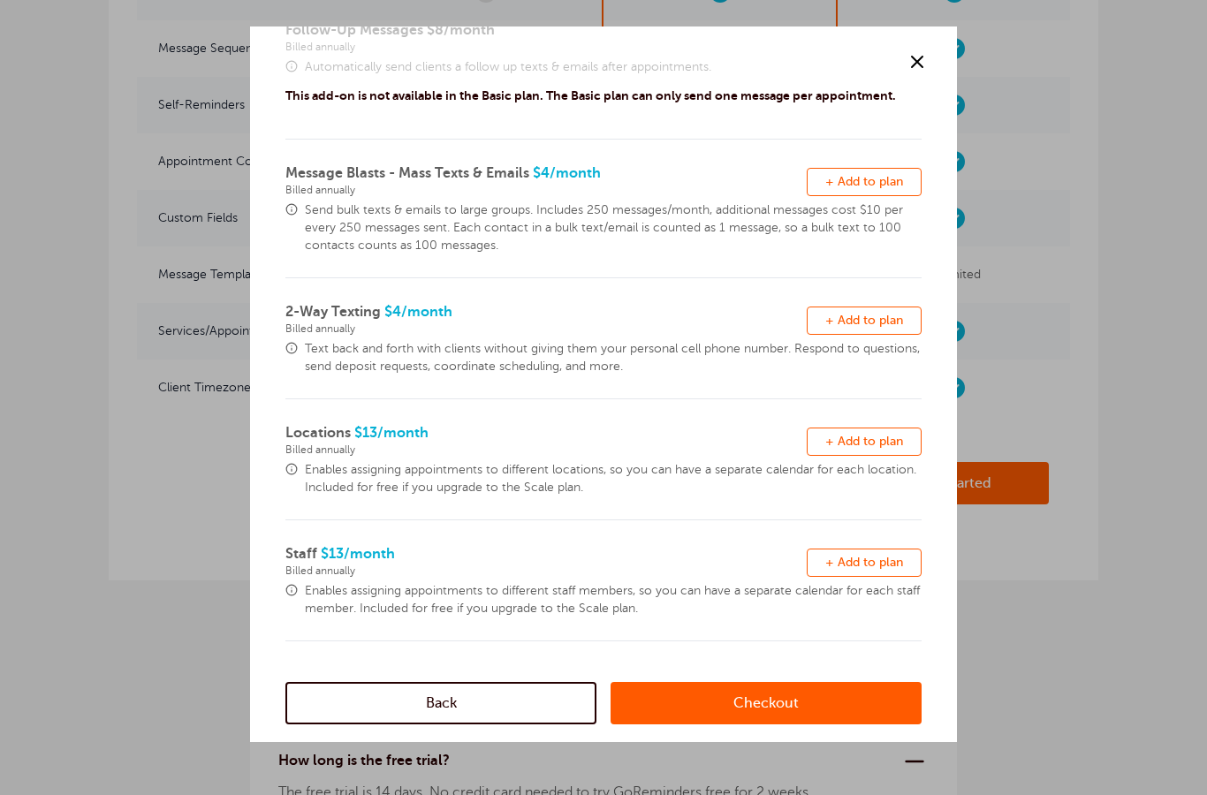
scroll to position [394, 0]
click at [771, 699] on link "Checkout" at bounding box center [766, 703] width 311 height 42
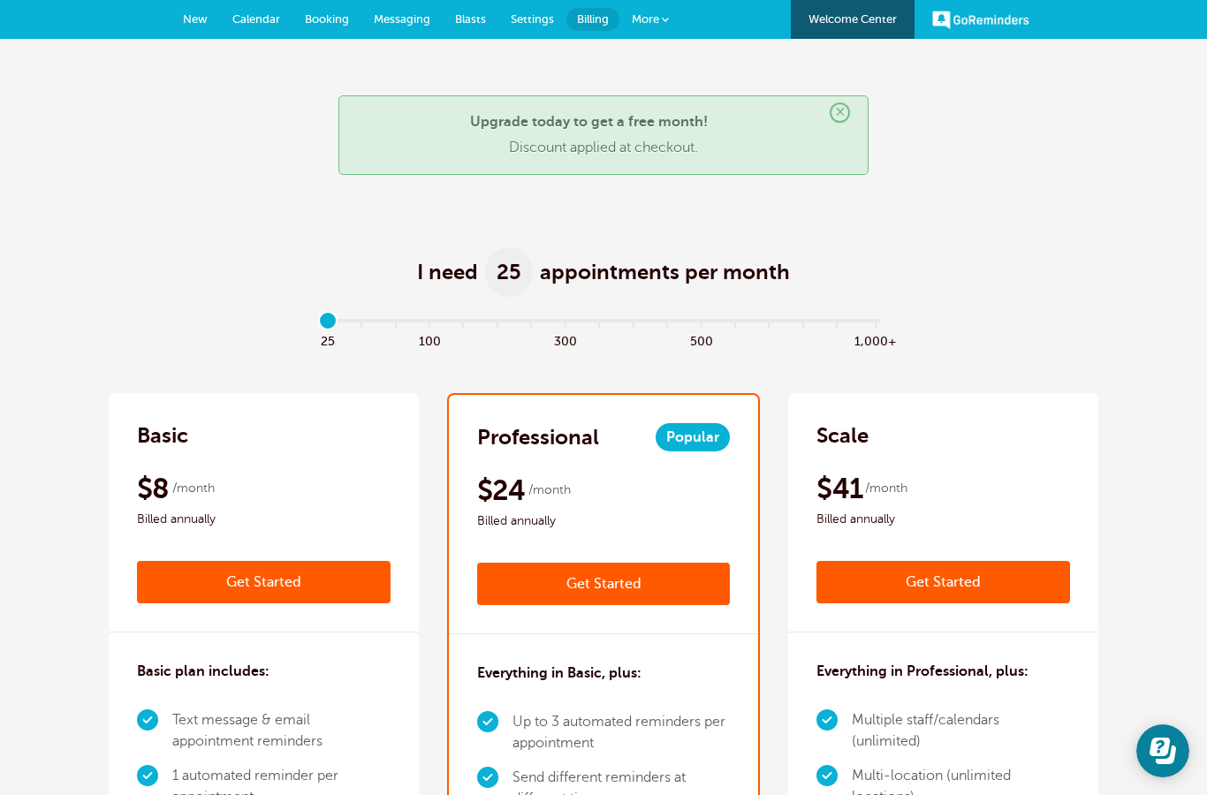
click at [191, 22] on span "New" at bounding box center [195, 18] width 25 height 13
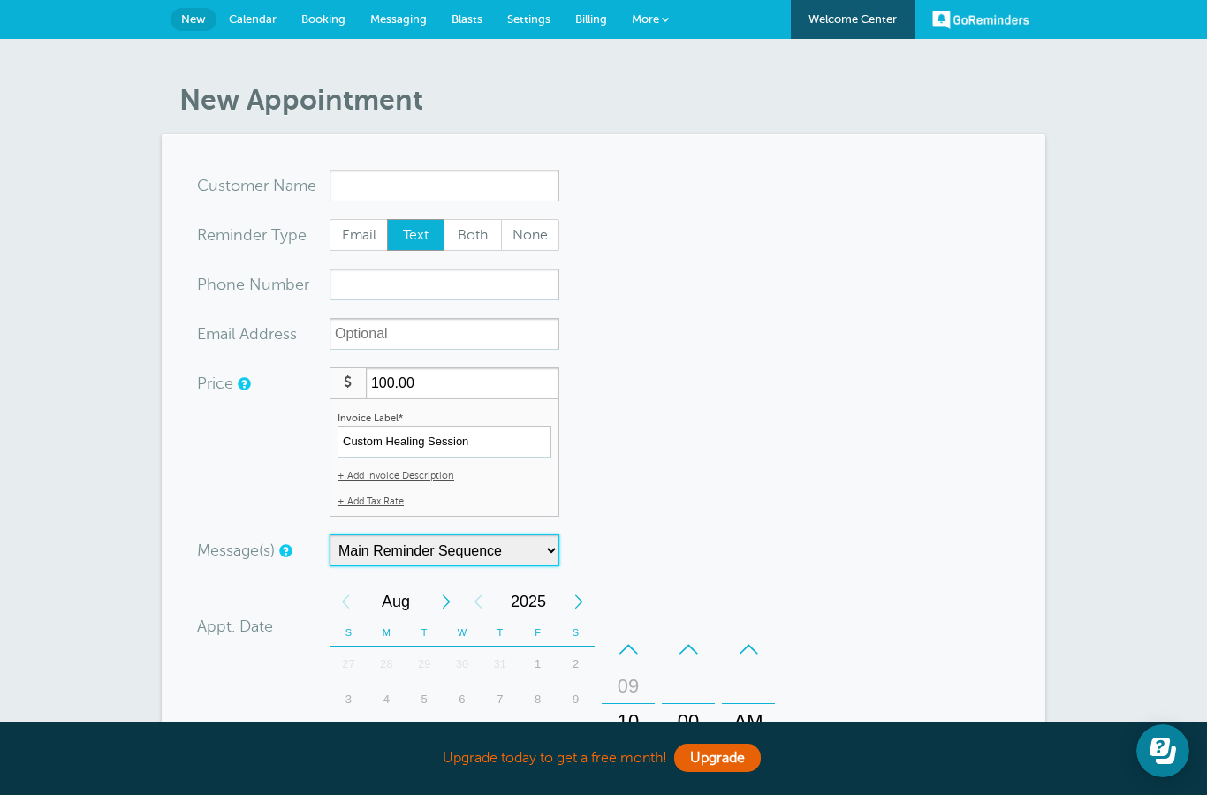
click at [506, 545] on select "Main Reminder Sequence" at bounding box center [445, 551] width 230 height 32
click at [321, 12] on span "Booking" at bounding box center [323, 18] width 44 height 13
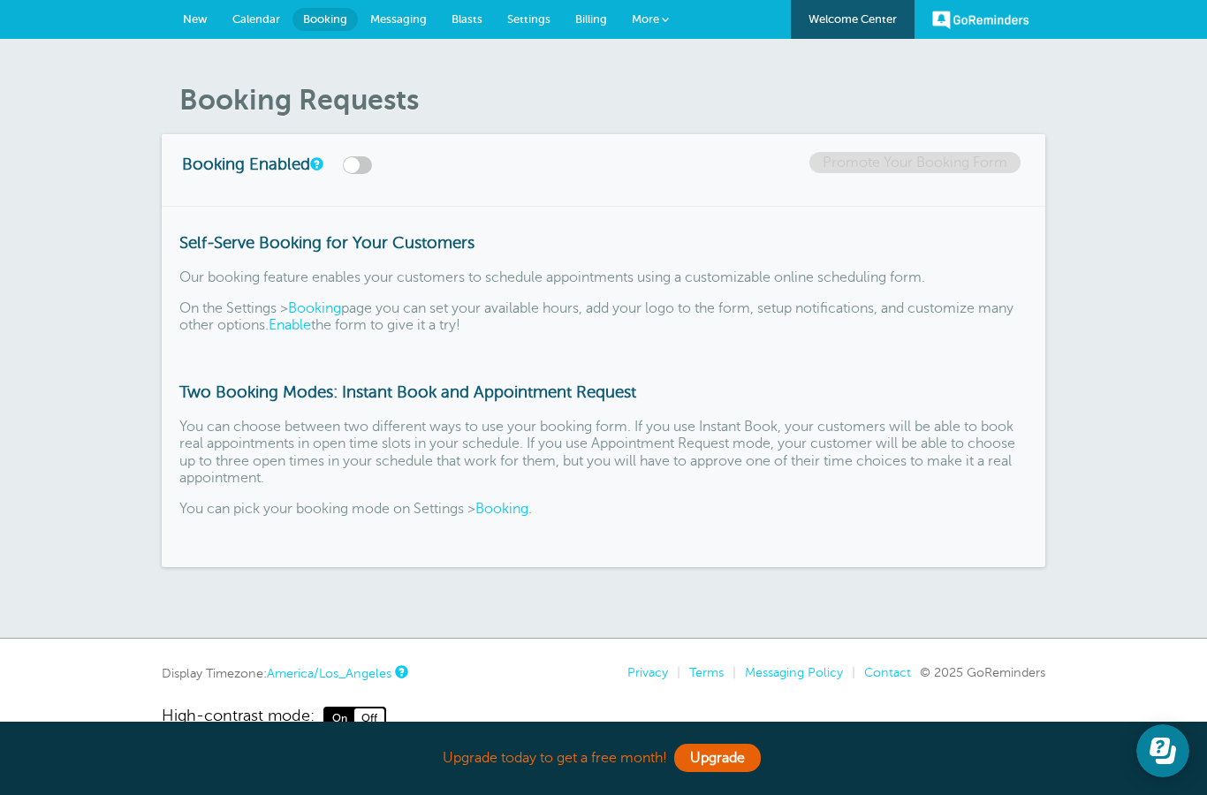
click at [396, 29] on link "Messaging" at bounding box center [398, 19] width 81 height 39
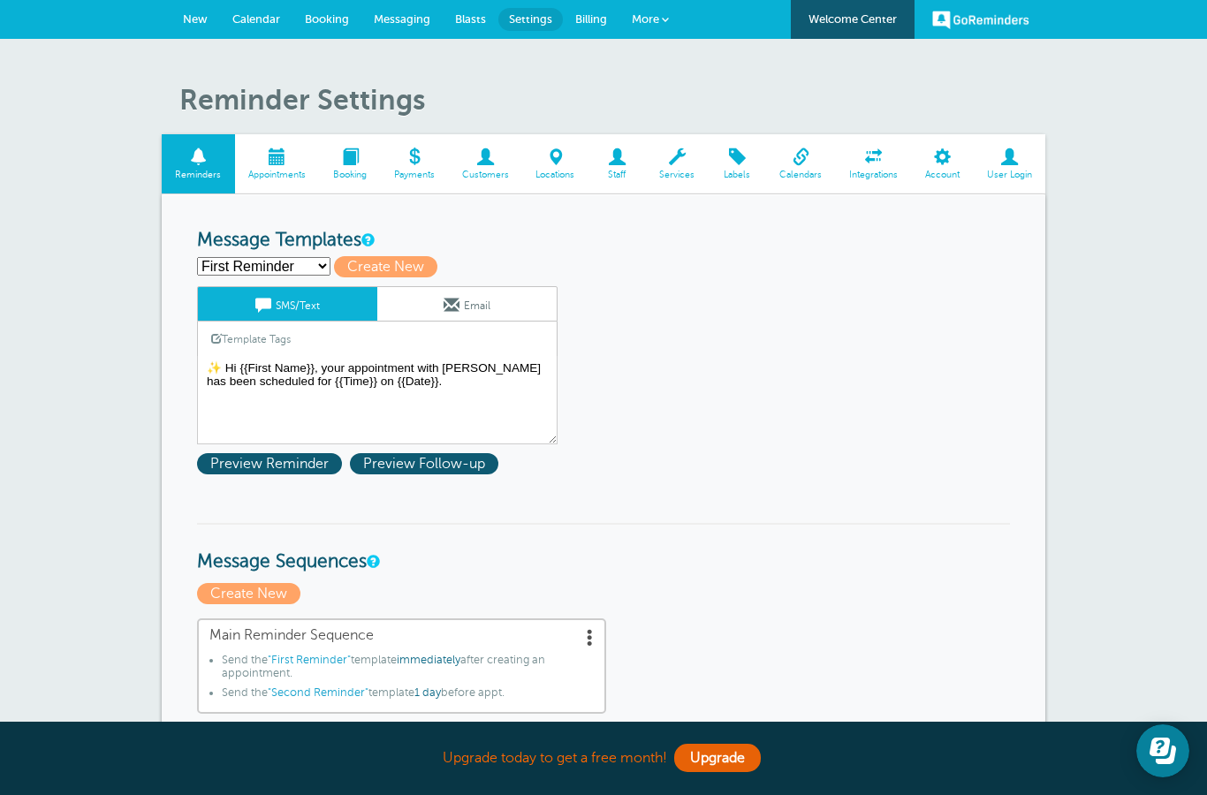
click at [410, 148] on span at bounding box center [414, 156] width 68 height 17
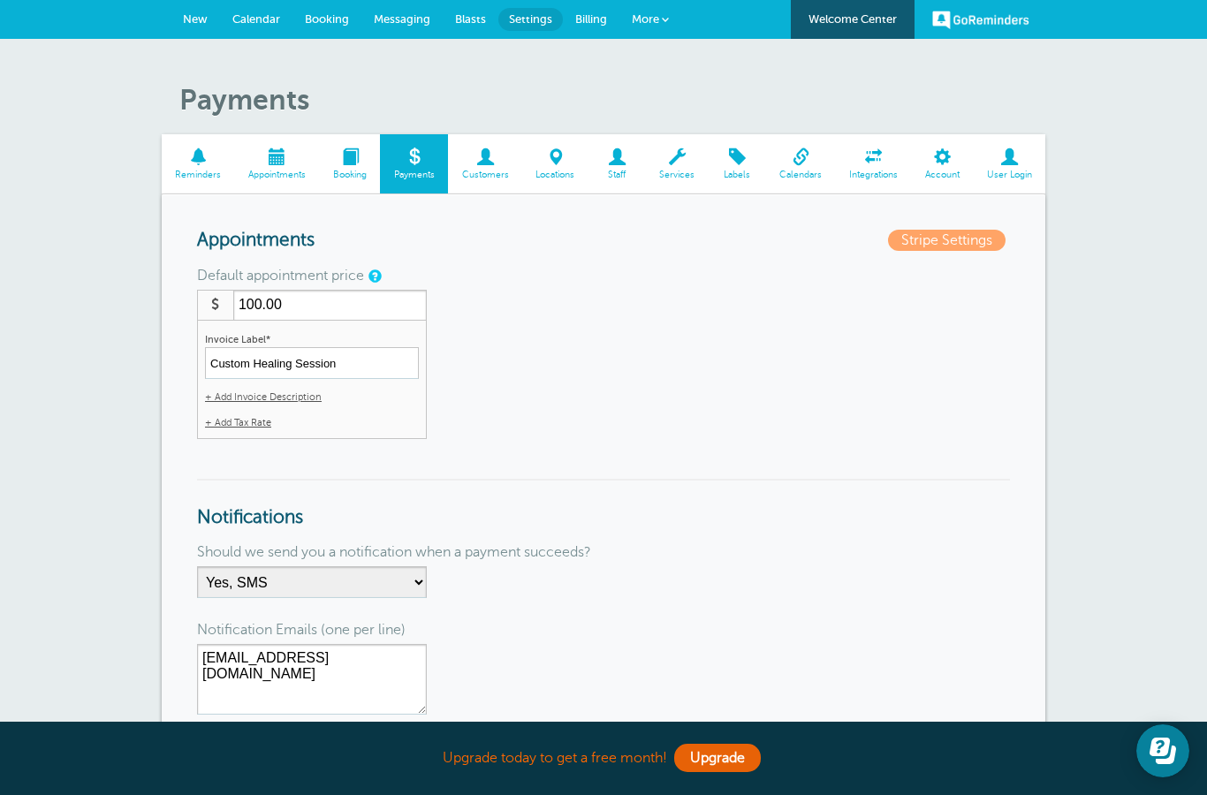
click at [267, 163] on span at bounding box center [277, 156] width 85 height 17
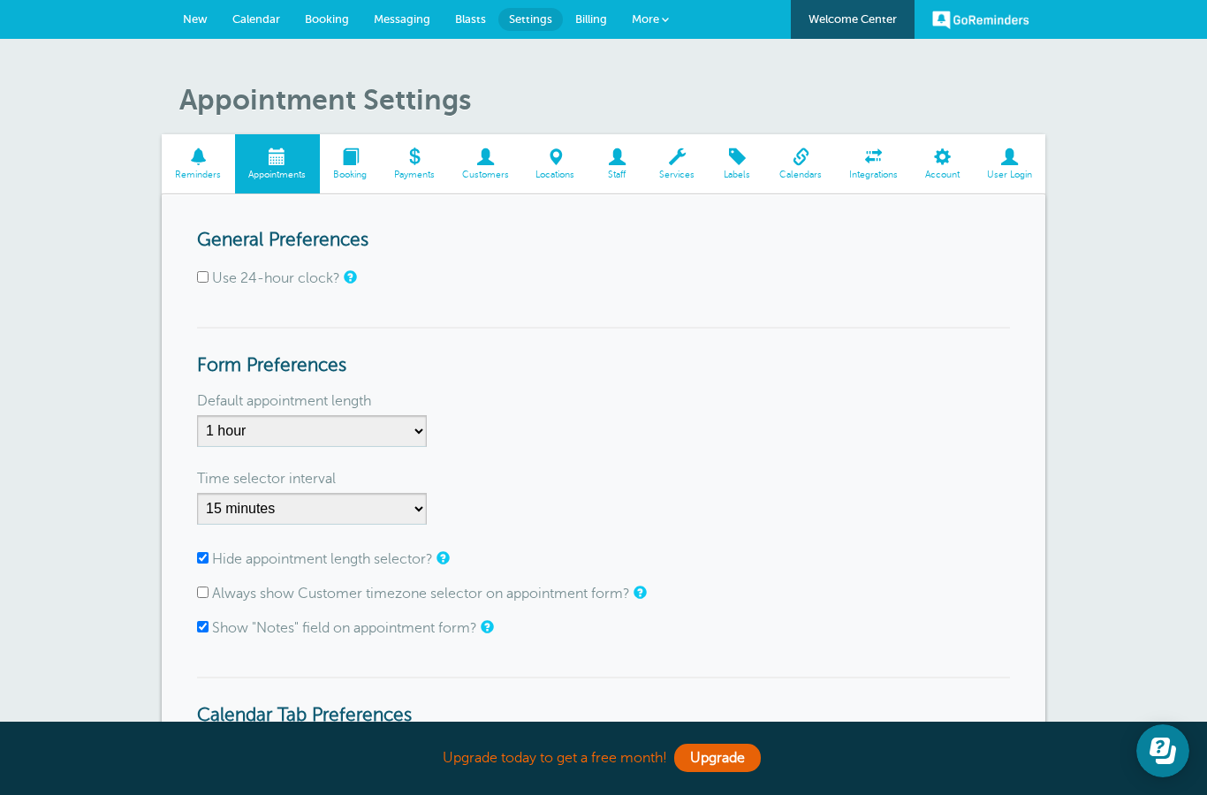
click at [195, 179] on link "Reminders" at bounding box center [198, 163] width 73 height 59
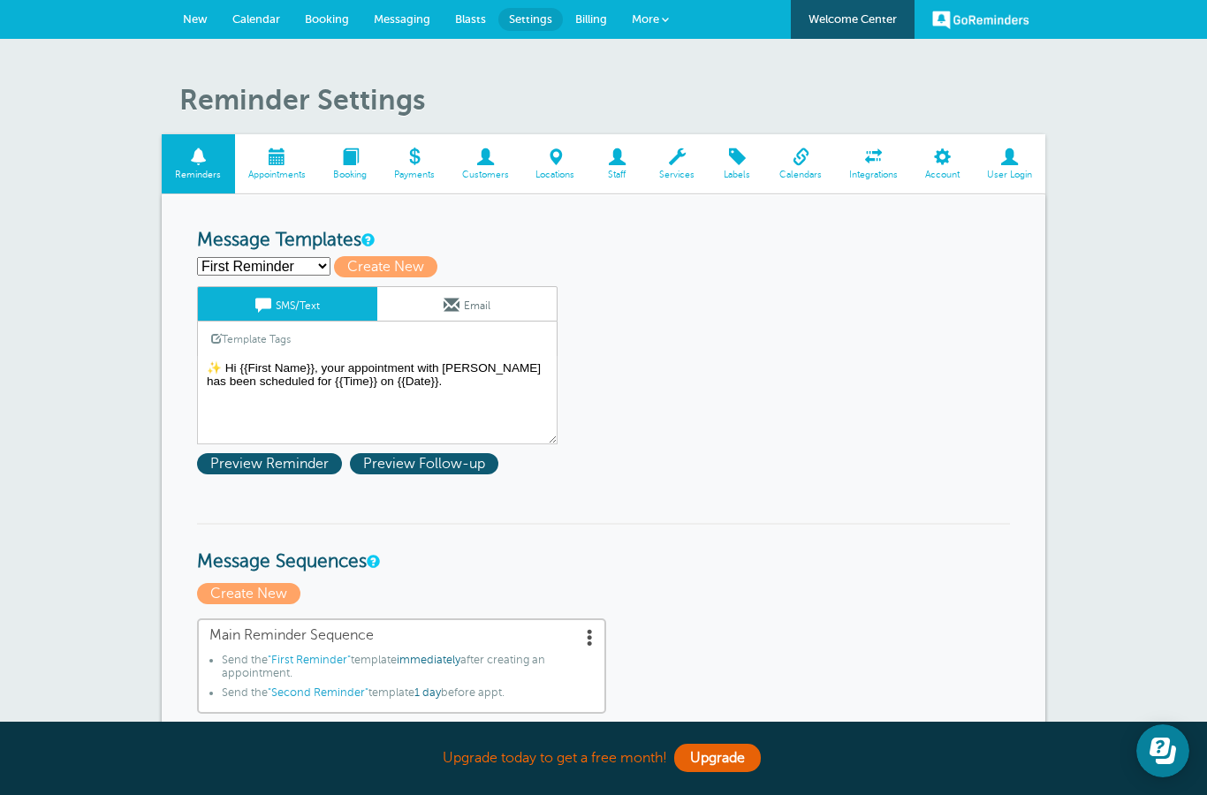
click at [224, 262] on select "First Reminder Second Reminder Third Reminder Create new..." at bounding box center [263, 266] width 133 height 19
select select "159597"
type input "Second Reminder"
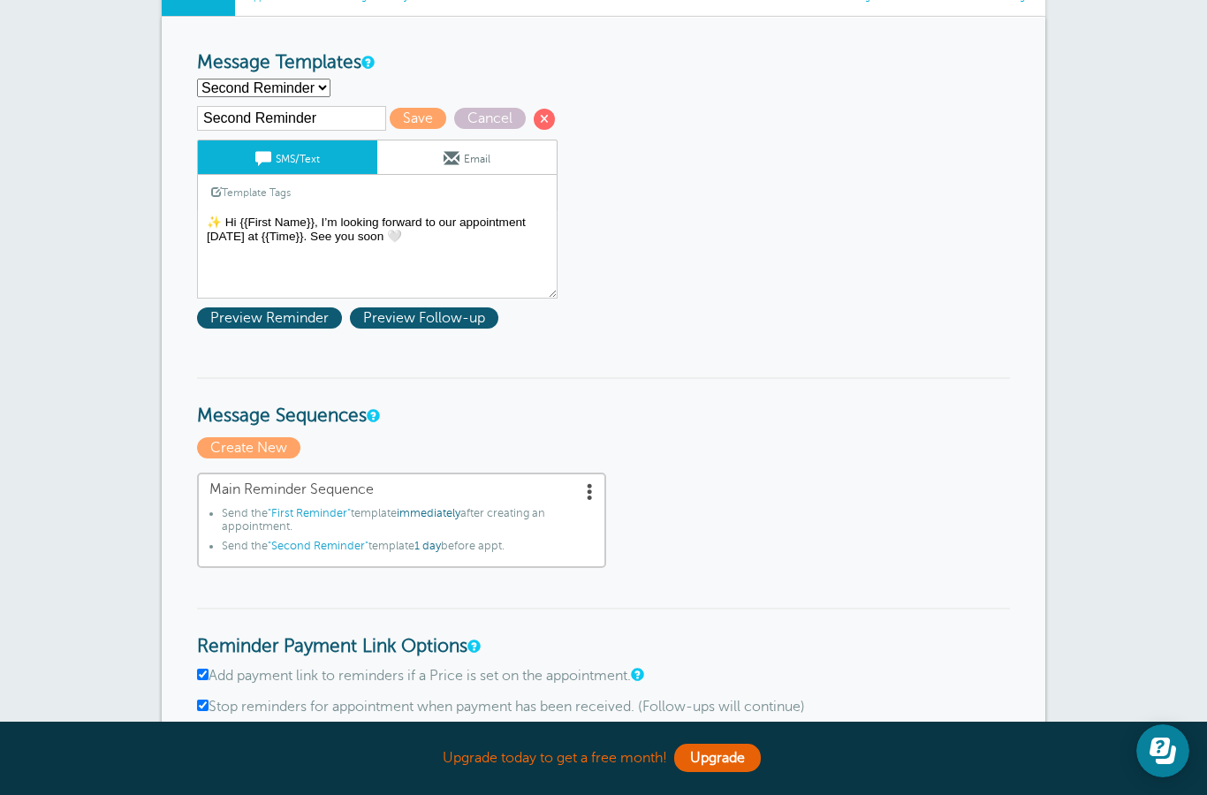
scroll to position [156, 0]
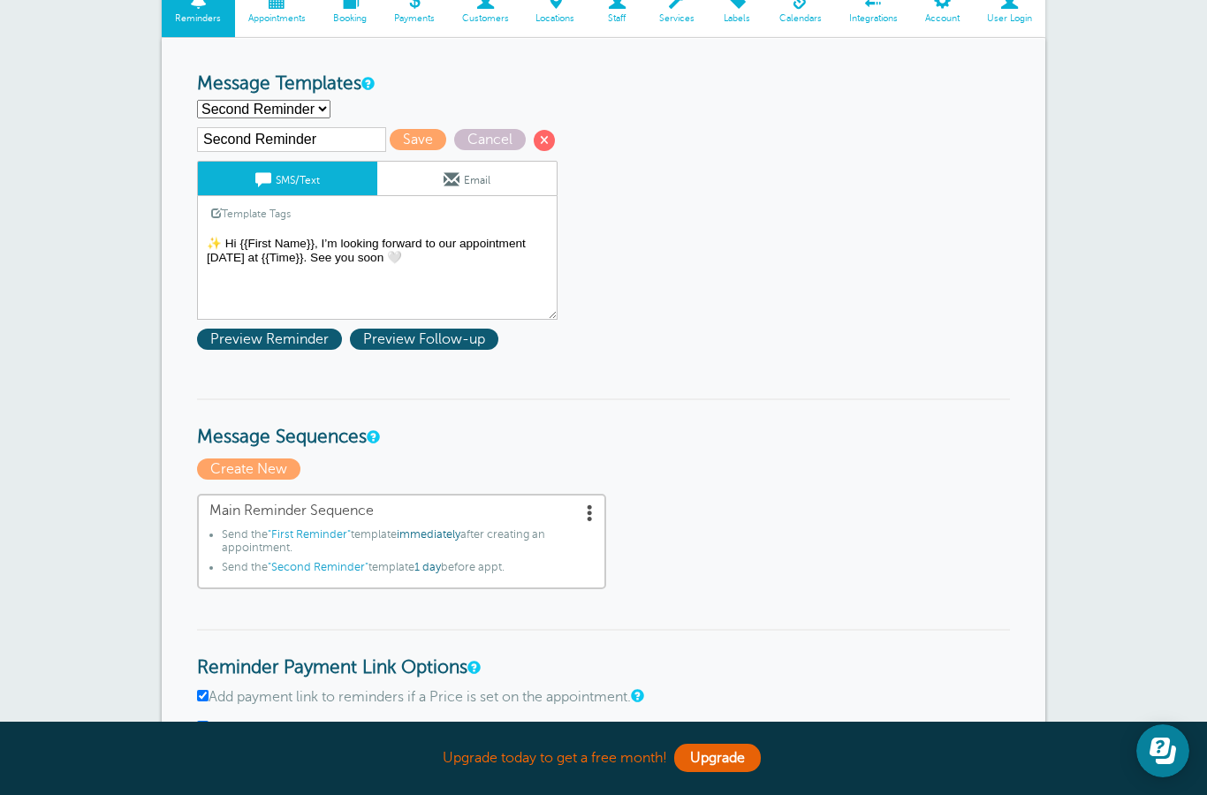
click at [449, 271] on textarea "✨ Hi {{First Name}}, your appointment with Autumn has been scheduled for {{Time…" at bounding box center [377, 276] width 361 height 88
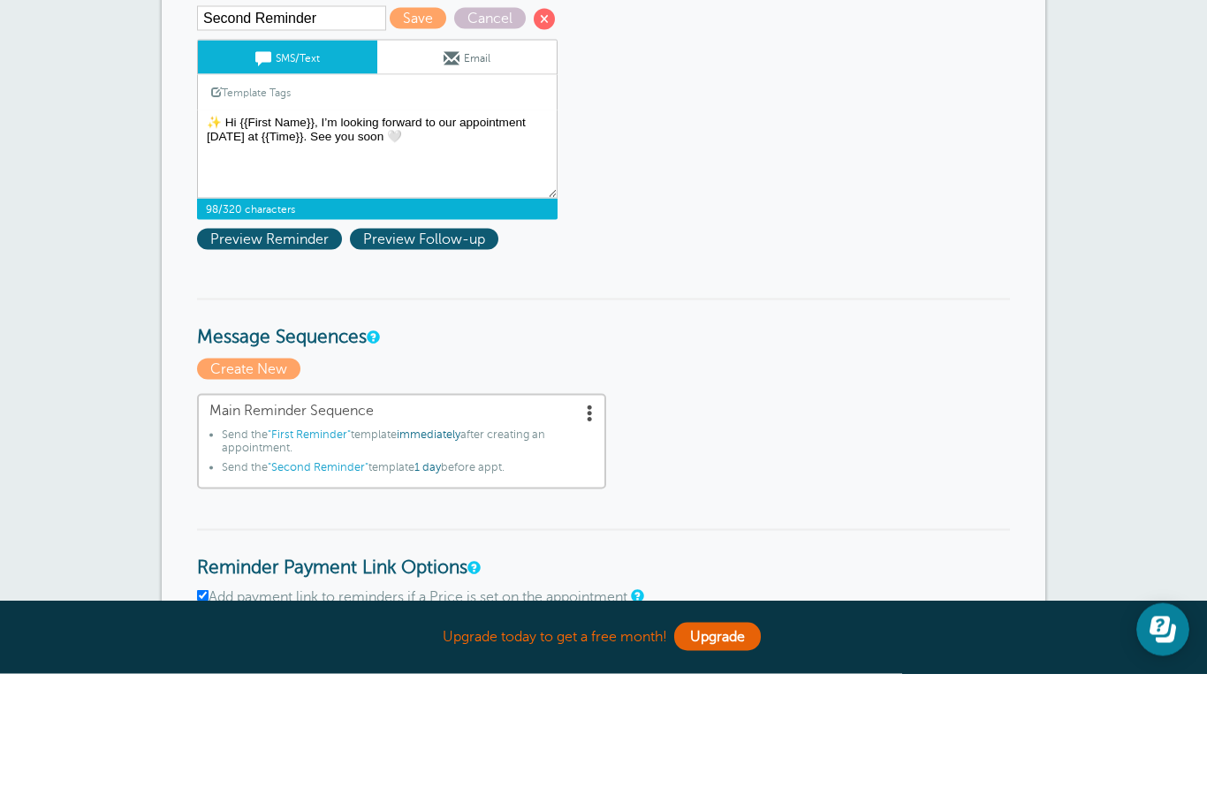
scroll to position [178, 0]
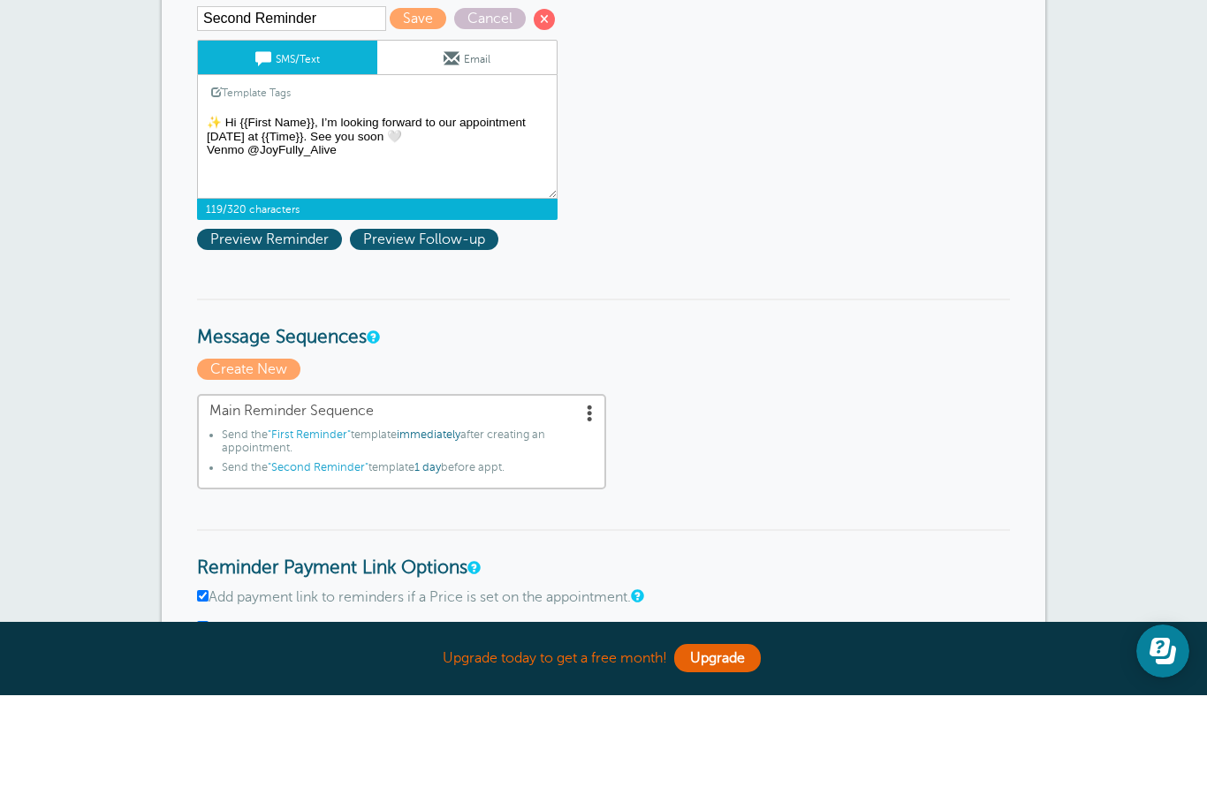
click at [218, 210] on textarea "✨ Hi {{First Name}}, your appointment with Autumn has been scheduled for {{Time…" at bounding box center [377, 254] width 361 height 88
click at [389, 210] on textarea "✨ Hi {{First Name}}, your appointment with Autumn has been scheduled for {{Time…" at bounding box center [377, 254] width 361 height 88
click at [341, 210] on textarea "✨ Hi {{First Name}}, your appointment with Autumn has been scheduled for {{Time…" at bounding box center [377, 254] width 361 height 88
click at [337, 210] on textarea "✨ Hi {{First Name}}, your appointment with Autumn has been scheduled for {{Time…" at bounding box center [377, 254] width 361 height 88
click at [206, 210] on textarea "✨ Hi {{First Name}}, your appointment with Autumn has been scheduled for {{Time…" at bounding box center [377, 254] width 361 height 88
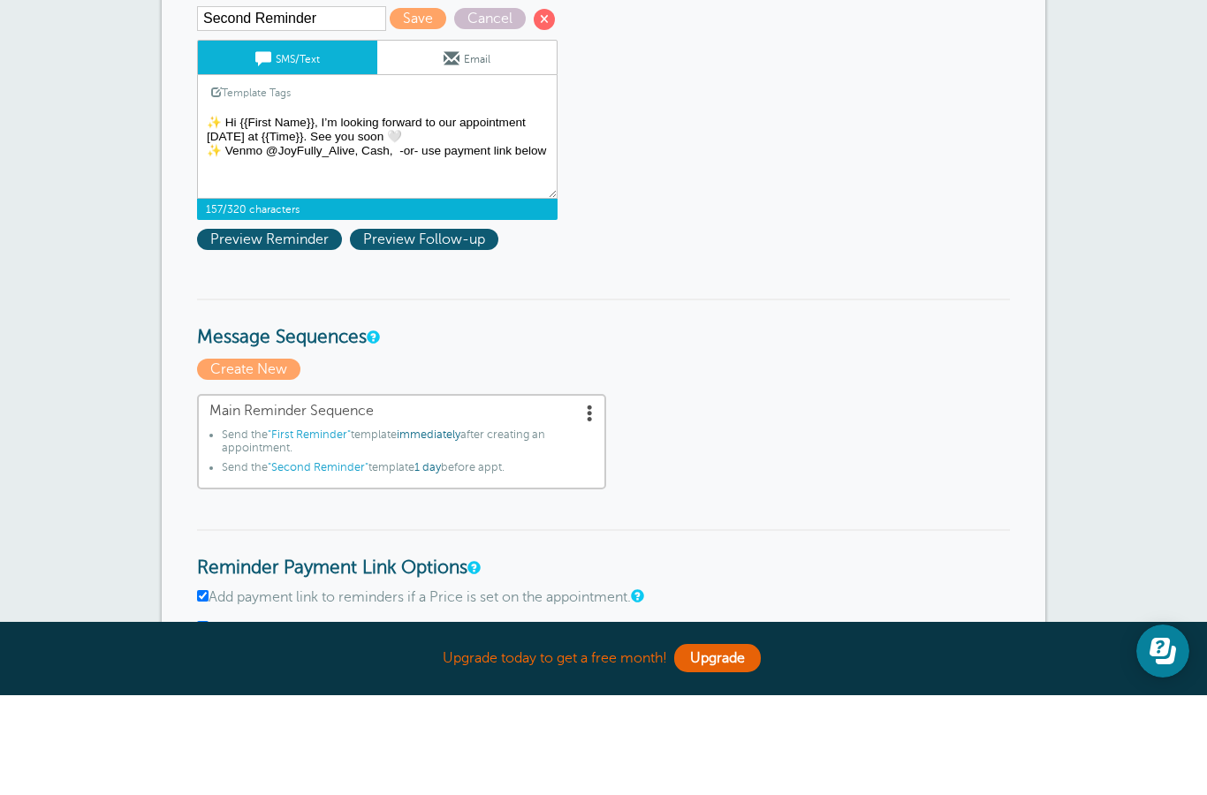
click at [360, 210] on textarea "✨ Hi {{First Name}}, your appointment with Autumn has been scheduled for {{Time…" at bounding box center [377, 254] width 361 height 88
click at [400, 210] on textarea "✨ Hi {{First Name}}, your appointment with Autumn has been scheduled for {{Time…" at bounding box center [377, 254] width 361 height 88
click at [261, 210] on textarea "✨ Hi {{First Name}}, your appointment with Autumn has been scheduled for {{Time…" at bounding box center [377, 254] width 361 height 88
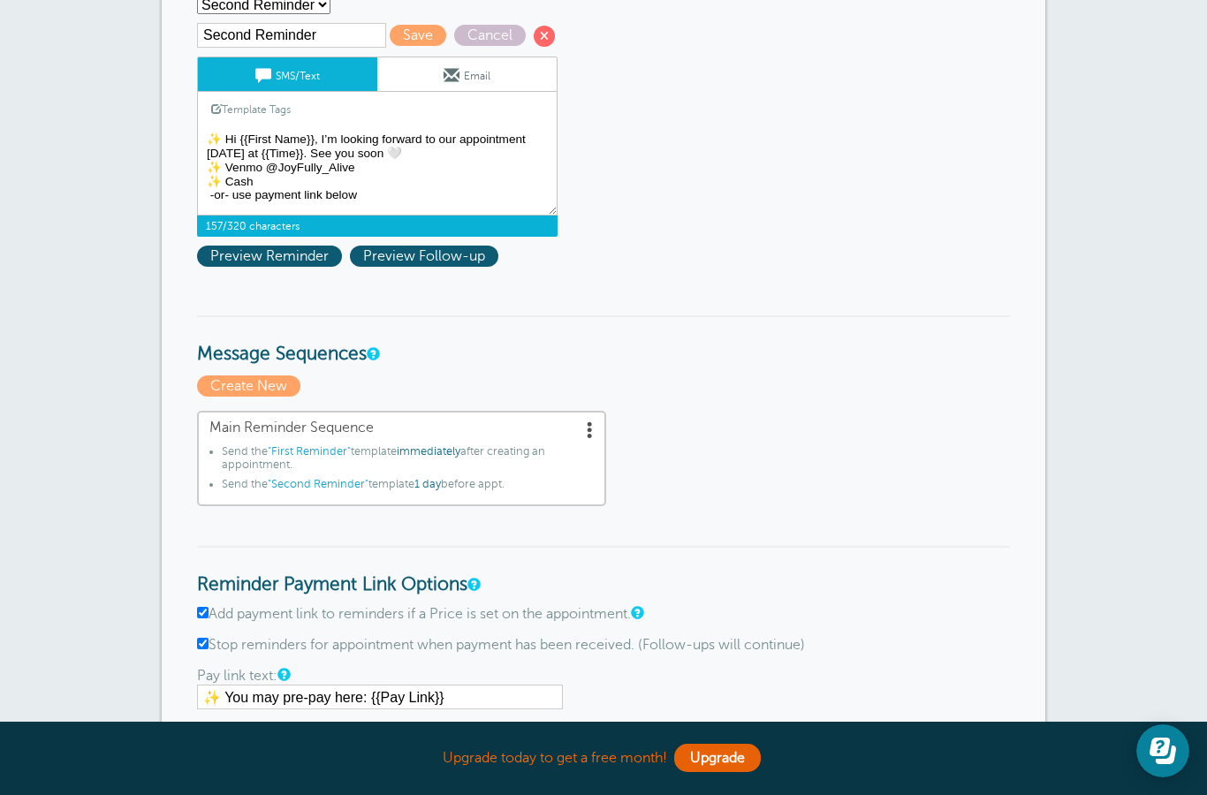
scroll to position [18, 0]
click at [275, 258] on span "Preview Reminder" at bounding box center [269, 256] width 145 height 21
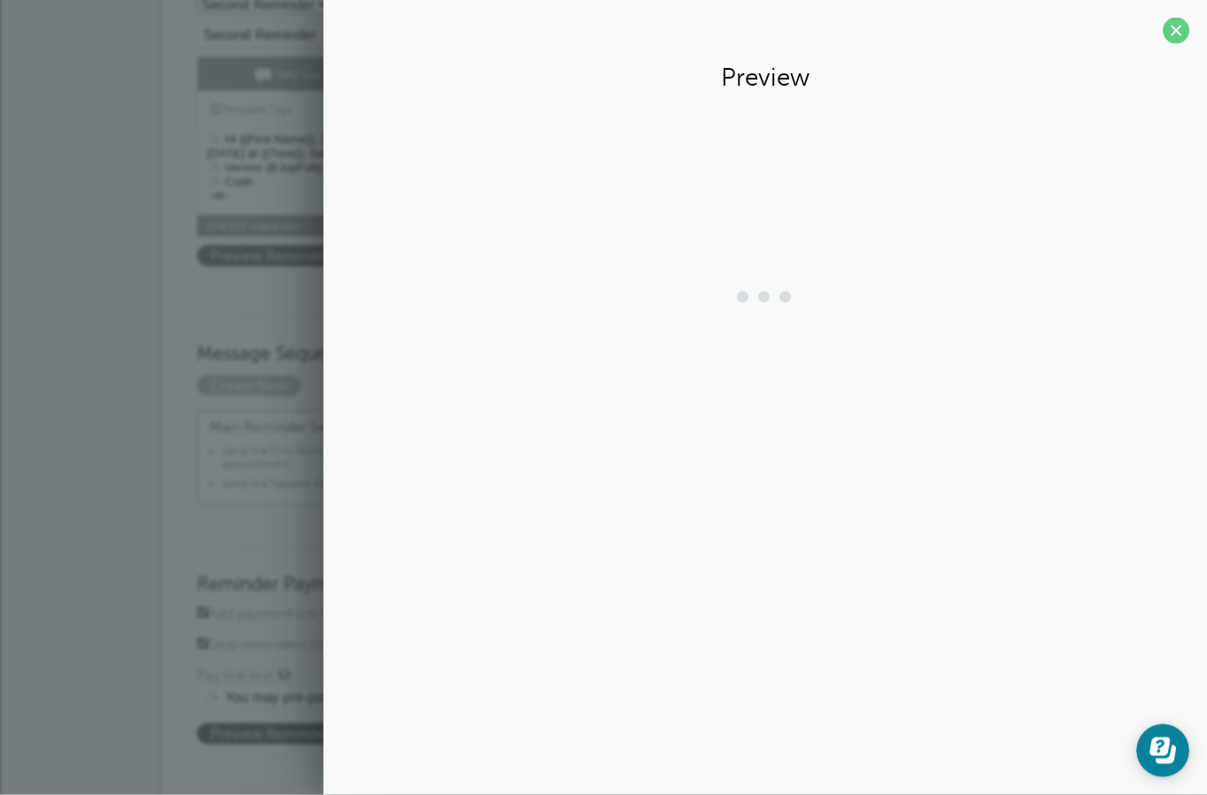
scroll to position [262, 0]
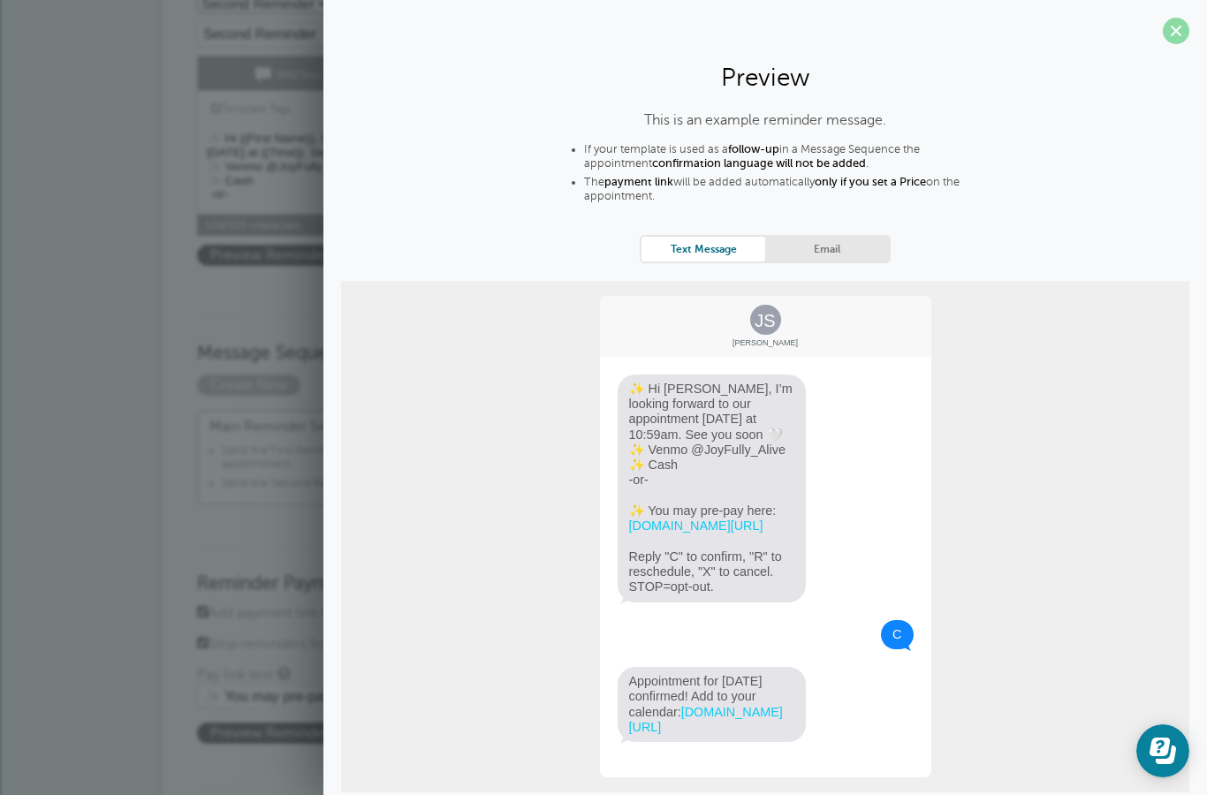
click at [1179, 34] on span at bounding box center [1176, 31] width 27 height 27
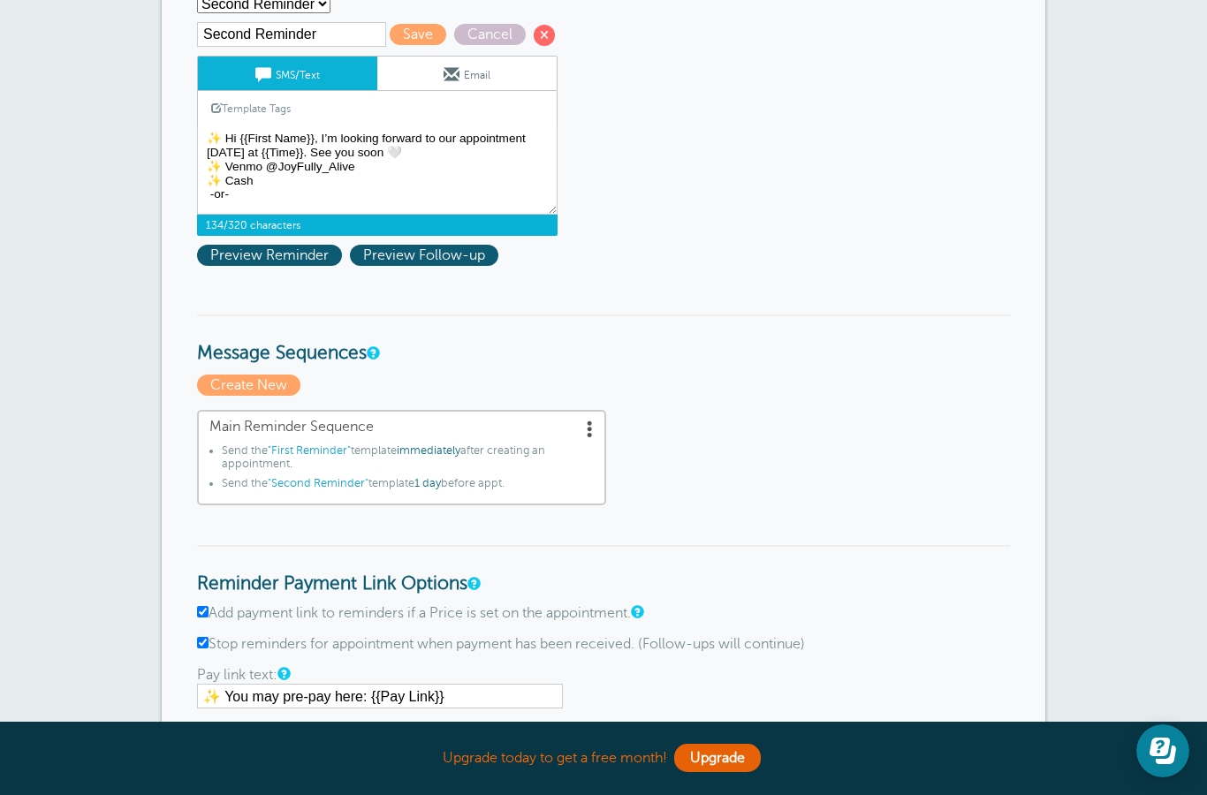
scroll to position [22, 0]
click at [280, 215] on textarea "✨ Hi {{First Name}}, your appointment with Autumn has been scheduled for {{Time…" at bounding box center [377, 170] width 361 height 88
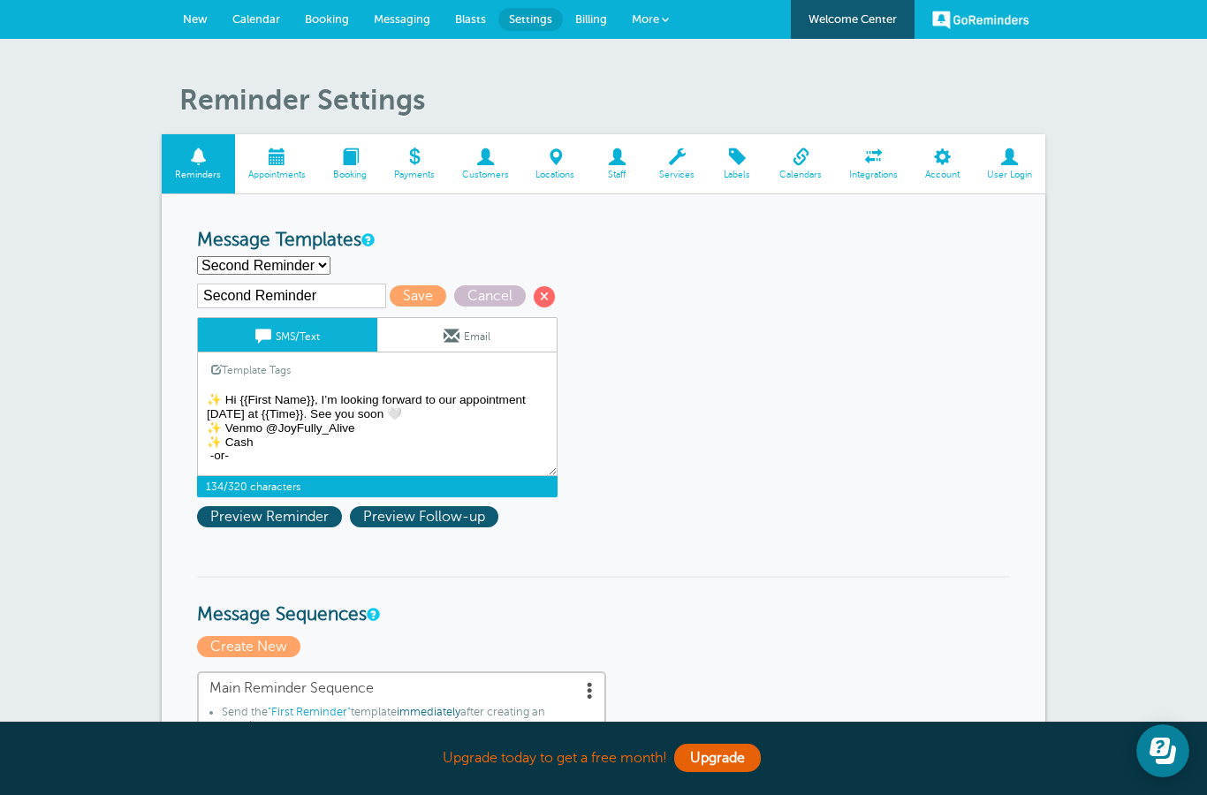
scroll to position [0, 0]
click at [228, 399] on textarea "✨ Hi {{First Name}}, your appointment with Autumn has been scheduled for {{Time…" at bounding box center [377, 432] width 361 height 88
click at [445, 434] on textarea "✨ Hi {{First Name}}, your appointment with Autumn has been scheduled for {{Time…" at bounding box center [377, 432] width 361 height 88
type textarea "🤍 Hi {{First Name}}, I’m looking forward to our appointment tomorrow at {{Time}…"
click at [290, 524] on span "Preview Reminder" at bounding box center [269, 516] width 145 height 21
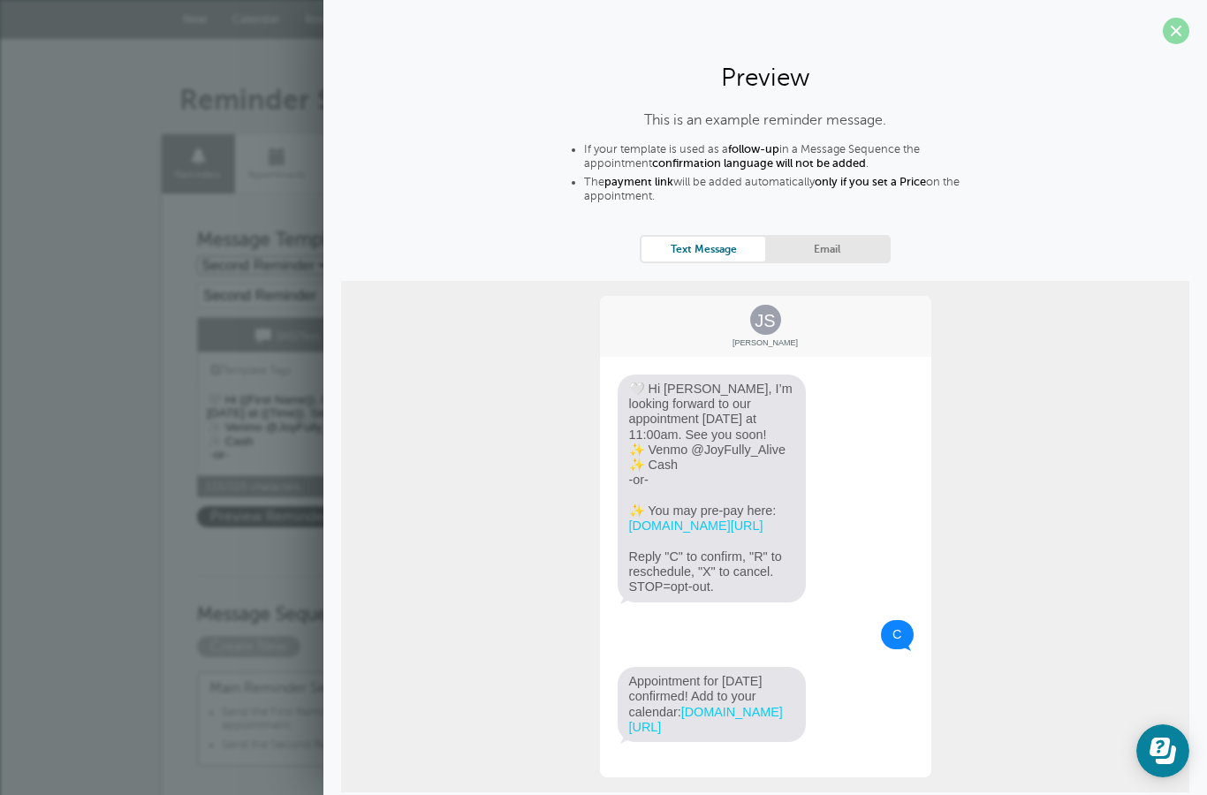
click at [1175, 29] on span at bounding box center [1176, 31] width 27 height 27
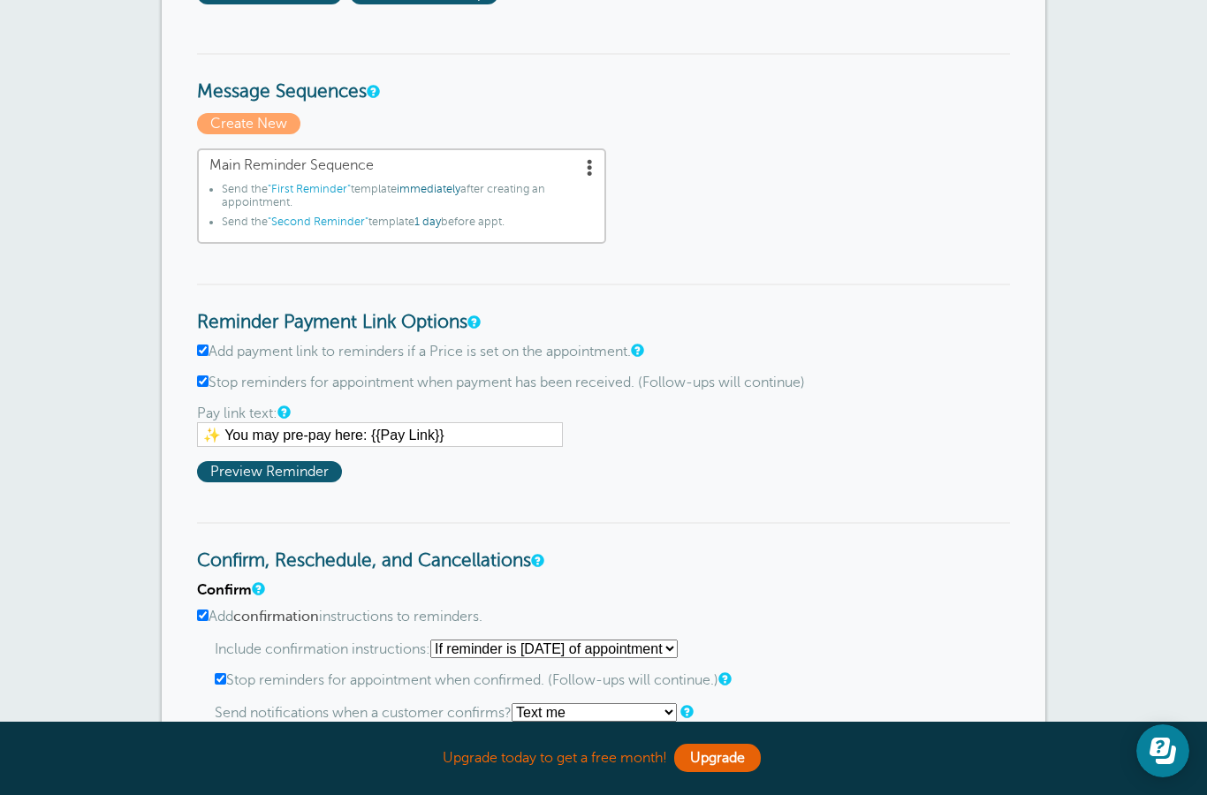
scroll to position [548, 0]
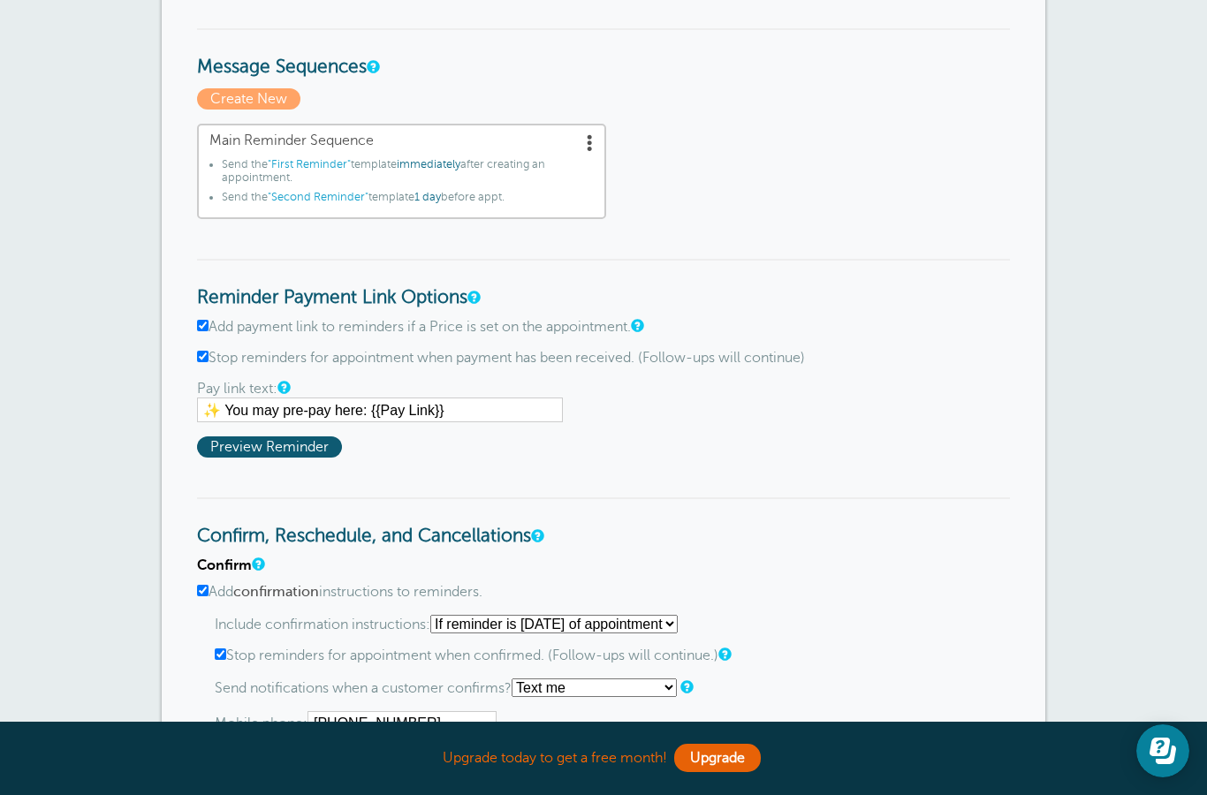
click at [309, 415] on input "✨ You may pre-pay here: {{Pay Link}}" at bounding box center [380, 410] width 366 height 25
type input "✨ You may pay with credit card: {{Pay Link}}"
click at [272, 446] on span "Preview Reminder" at bounding box center [269, 447] width 145 height 21
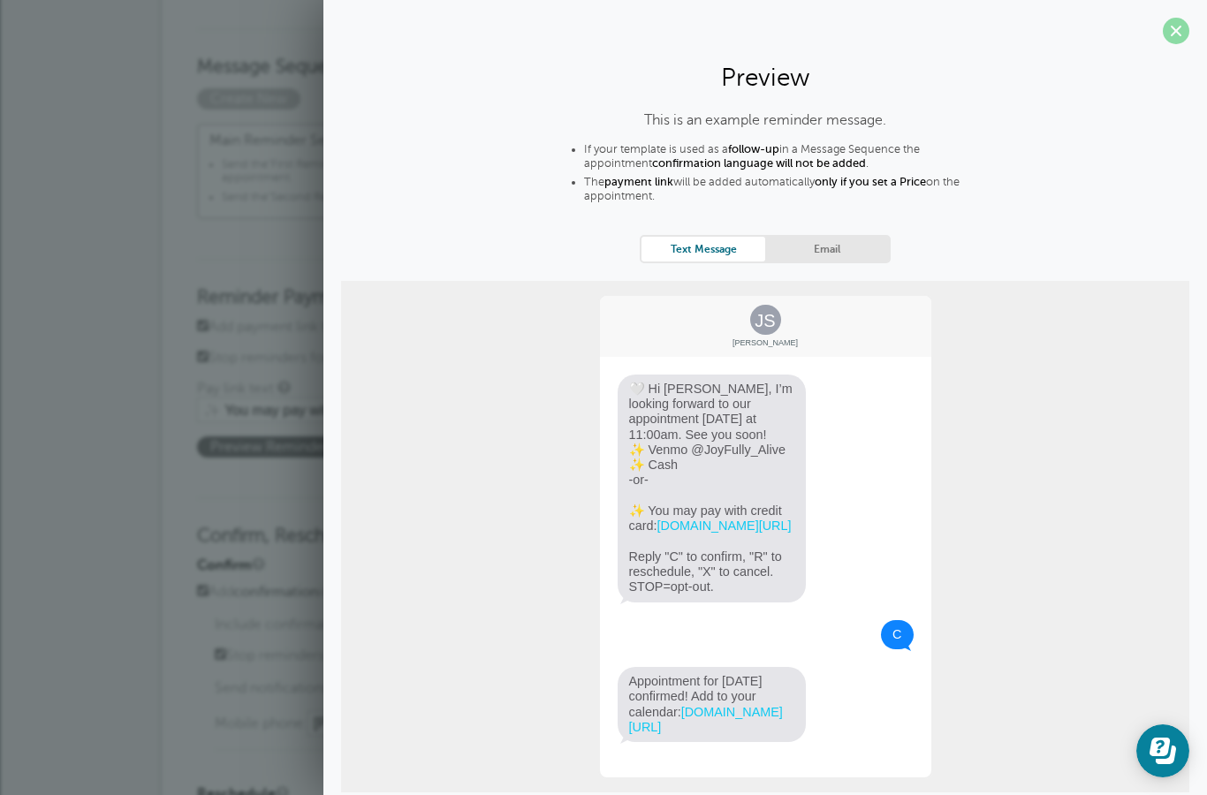
click at [1186, 33] on span at bounding box center [1176, 31] width 27 height 27
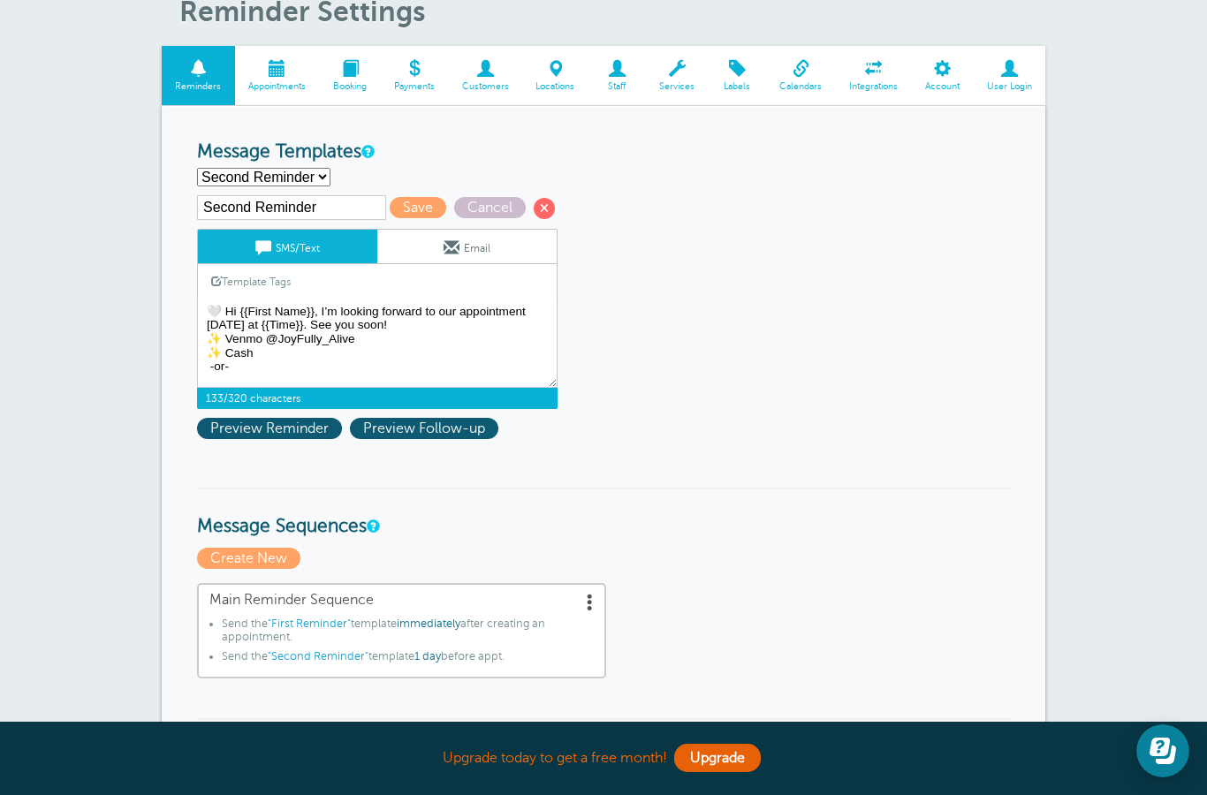
scroll to position [76, 0]
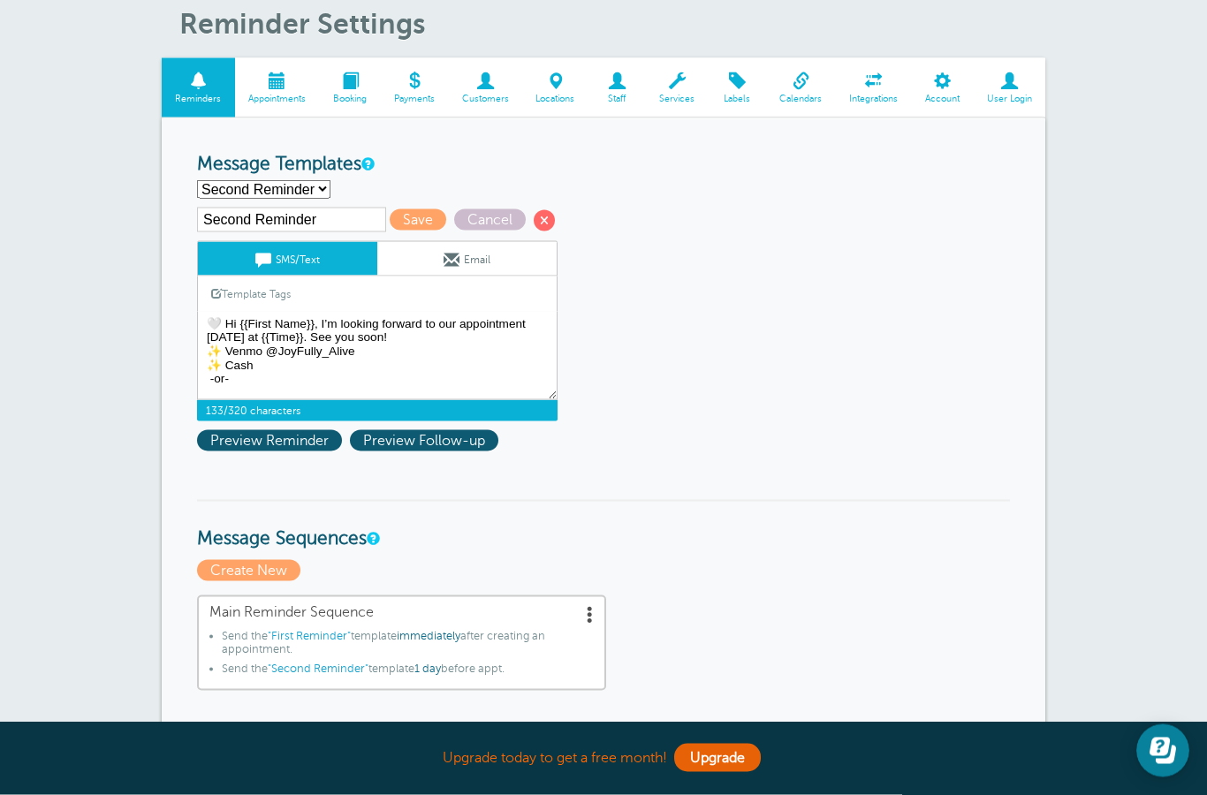
click at [281, 393] on textarea "✨ Hi {{First Name}}, your appointment with Autumn has been scheduled for {{Time…" at bounding box center [377, 356] width 361 height 88
click at [207, 371] on textarea "✨ Hi {{First Name}}, your appointment with Autumn has been scheduled for {{Time…" at bounding box center [377, 356] width 361 height 88
click at [447, 350] on textarea "✨ Hi {{First Name}}, your appointment with Autumn has been scheduled for {{Time…" at bounding box center [377, 356] width 361 height 88
type textarea "🤍 Hi {{First Name}}, I’m looking forward to our appointment tomorrow at {{Time}…"
click at [283, 452] on span "Preview Reminder" at bounding box center [269, 440] width 145 height 21
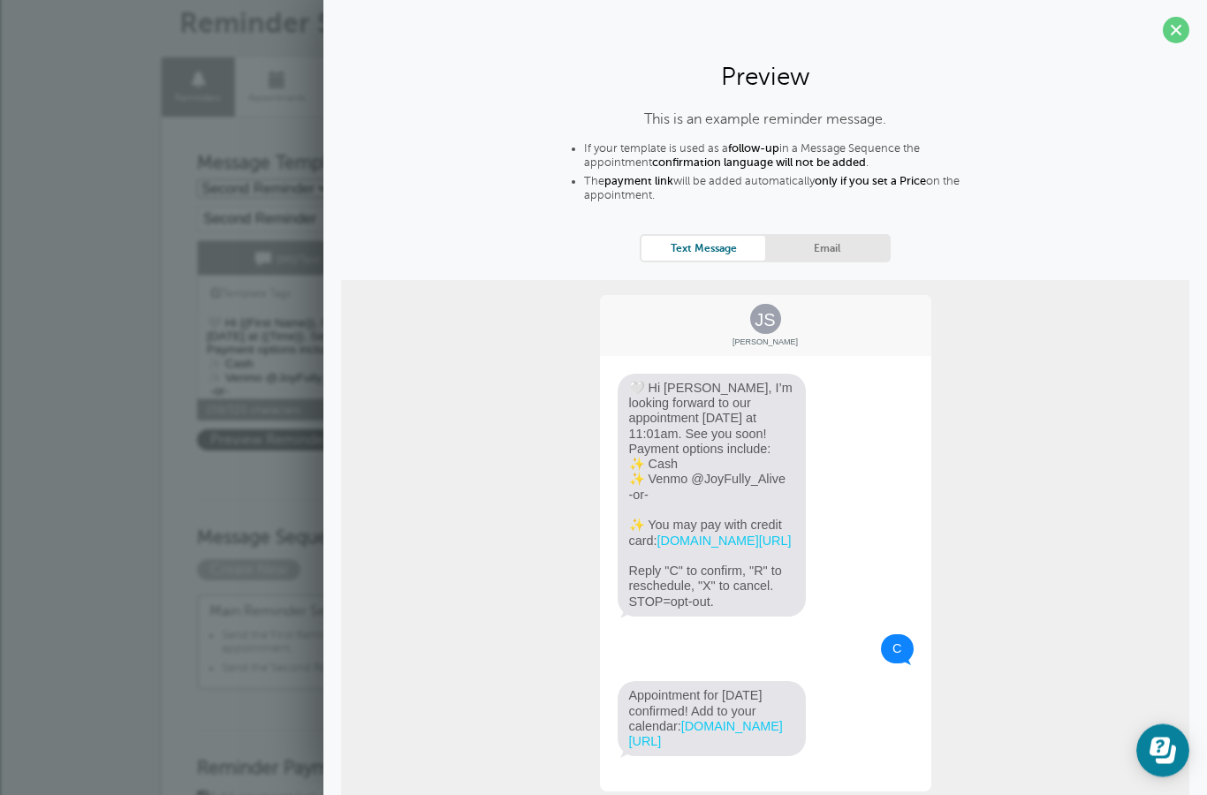
scroll to position [77, 0]
click at [1175, 27] on span at bounding box center [1176, 31] width 27 height 27
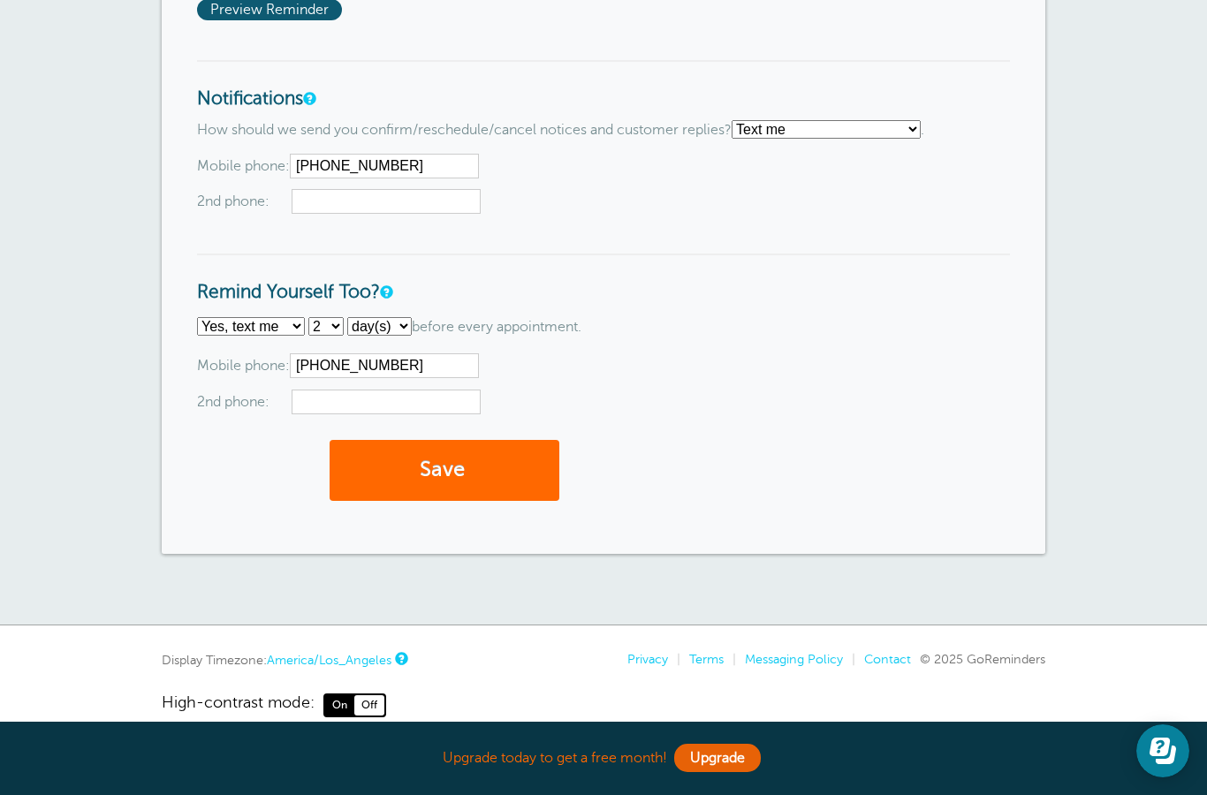
scroll to position [1788, 0]
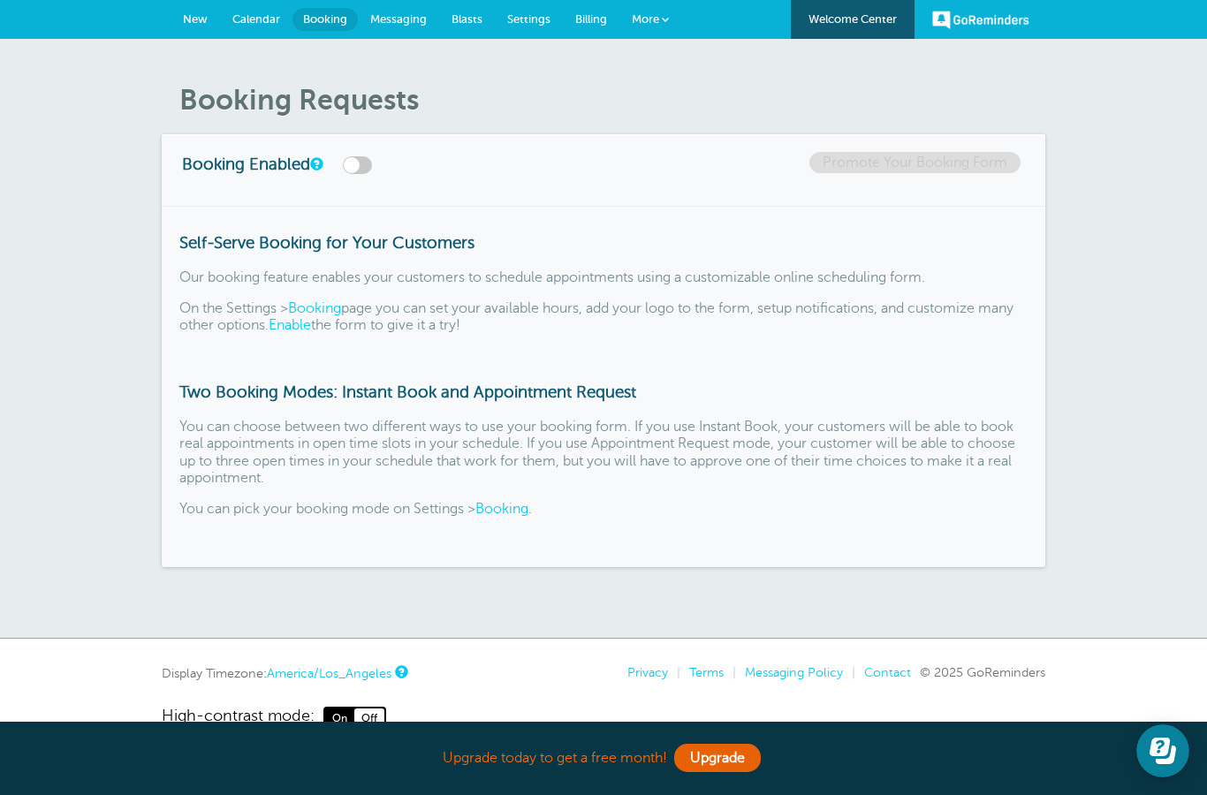
click at [191, 22] on span "New" at bounding box center [195, 18] width 25 height 13
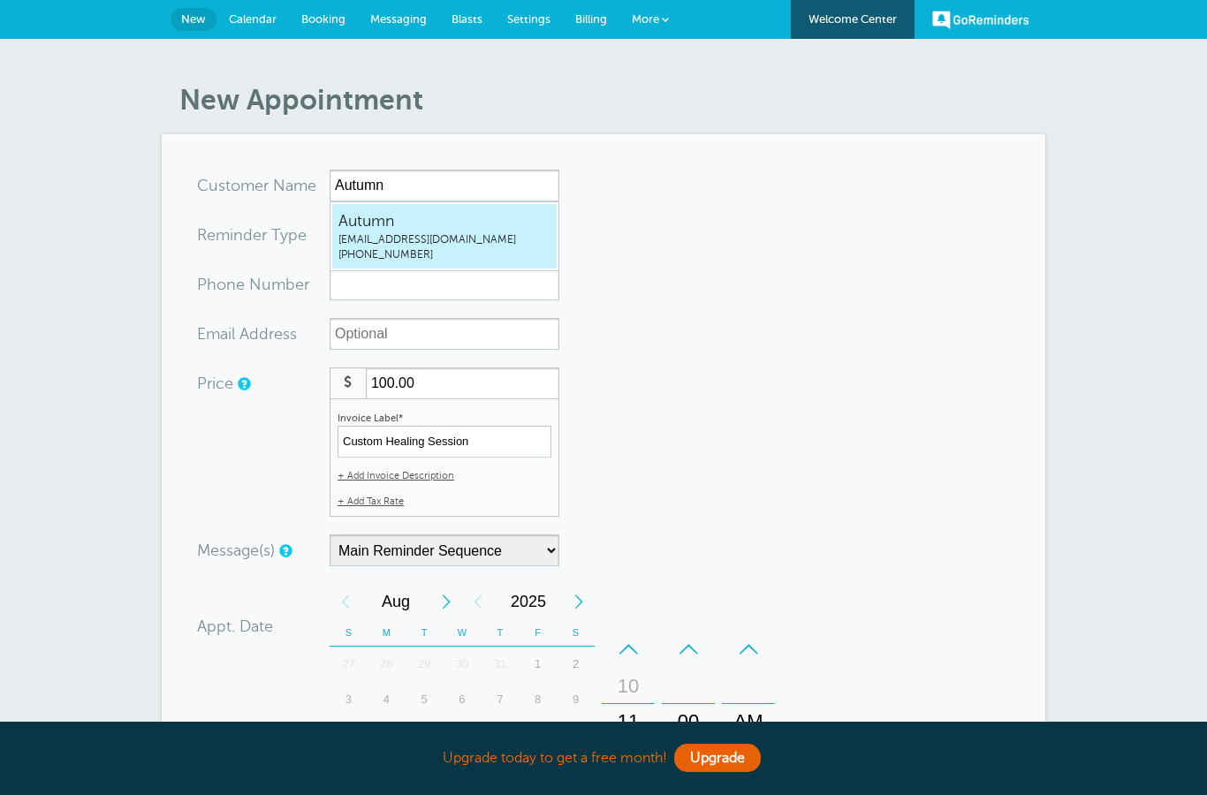
click at [438, 243] on span "fallstarrgaravito@gmail.com" at bounding box center [444, 239] width 212 height 15
type input "Autumnfallstarrgaravito@gmail.com5102993586"
type input "Autumn"
type input "(510) 299-3586"
type input "fallstarrgaravito@gmail.com"
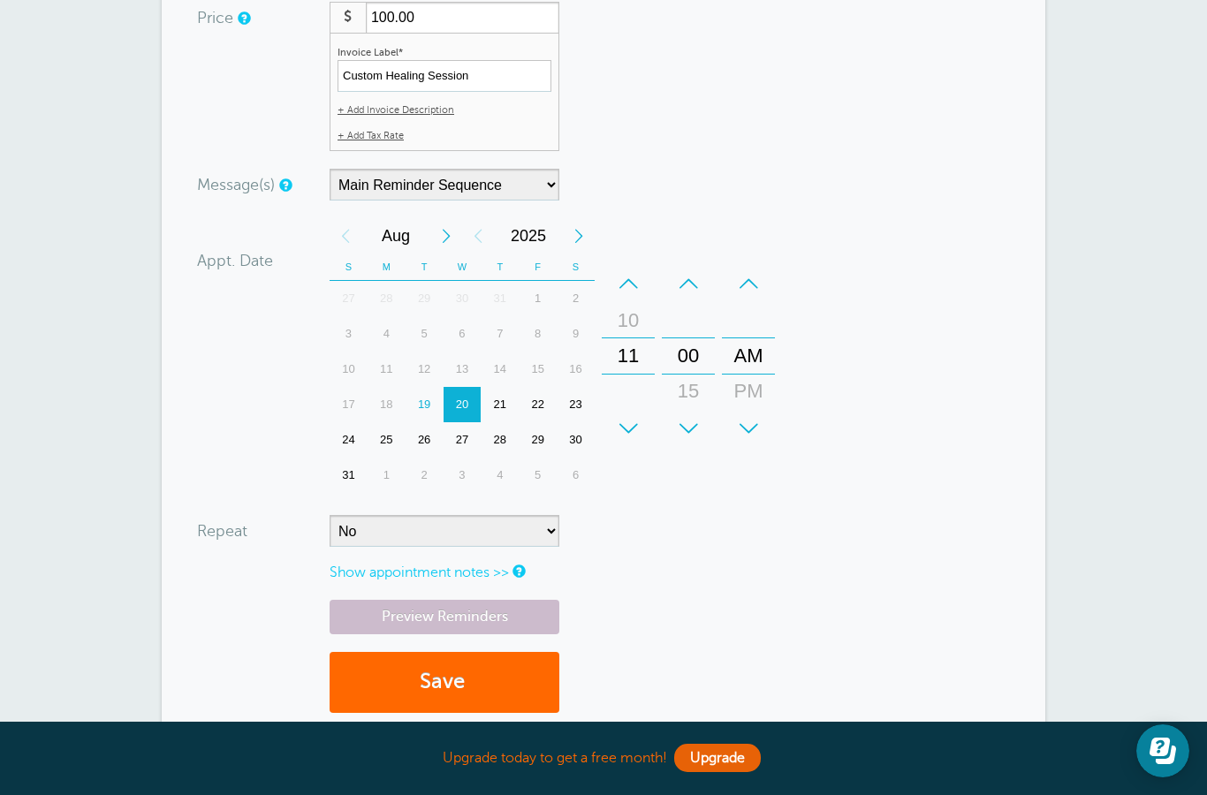
scroll to position [393, 0]
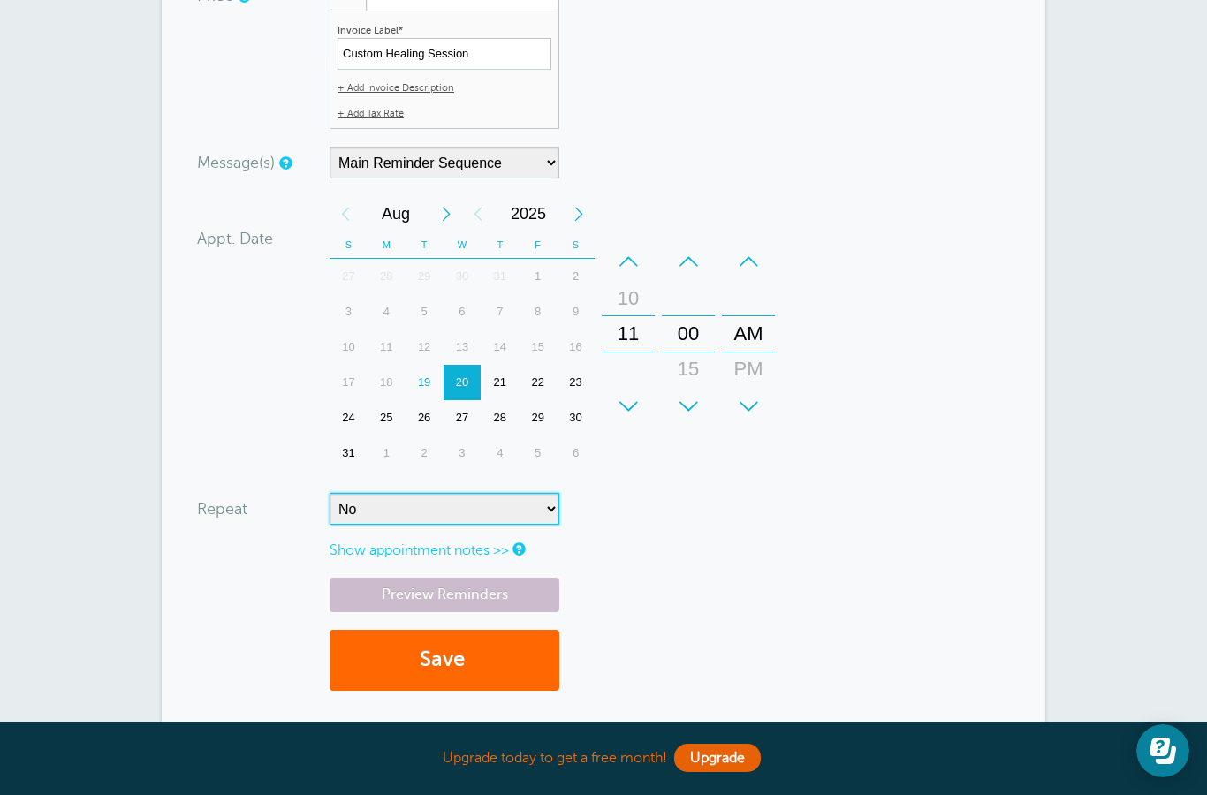
click at [514, 508] on select "No Daily Weekly Every 2 weeks Every 3 weeks Every 4 weeks Monthly Every 5 weeks…" at bounding box center [445, 509] width 230 height 32
click at [424, 505] on select "No Daily Weekly Every 2 weeks Every 3 weeks Every 4 weeks Monthly Every 5 weeks…" at bounding box center [445, 509] width 230 height 32
select select "RRULE:FREQ=WEEKLY;INTERVAL=2"
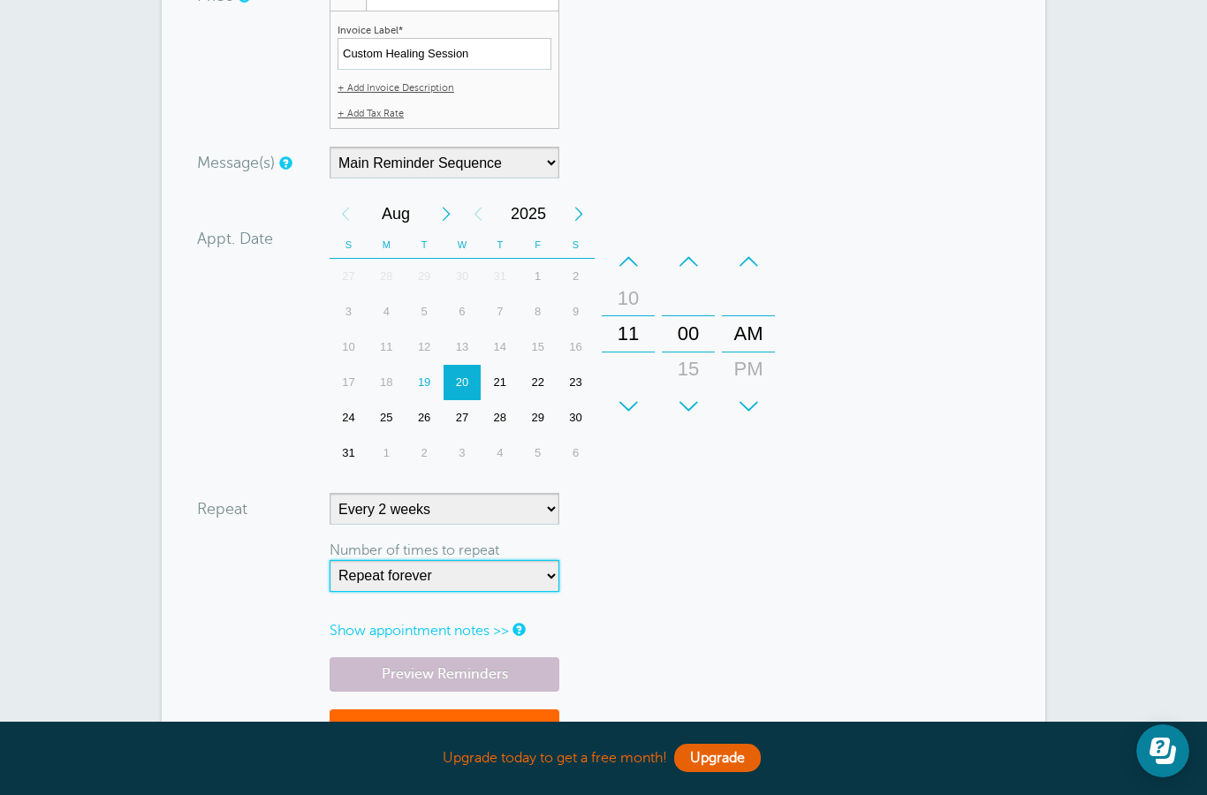
click at [524, 570] on select "Repeat forever 2 3 4 5 6 7 8 9 10 11 12 13 14 15 16 17 18 19 20" at bounding box center [445, 576] width 230 height 32
select select "2"
click at [508, 623] on link "Show appointment notes >>" at bounding box center [419, 631] width 179 height 16
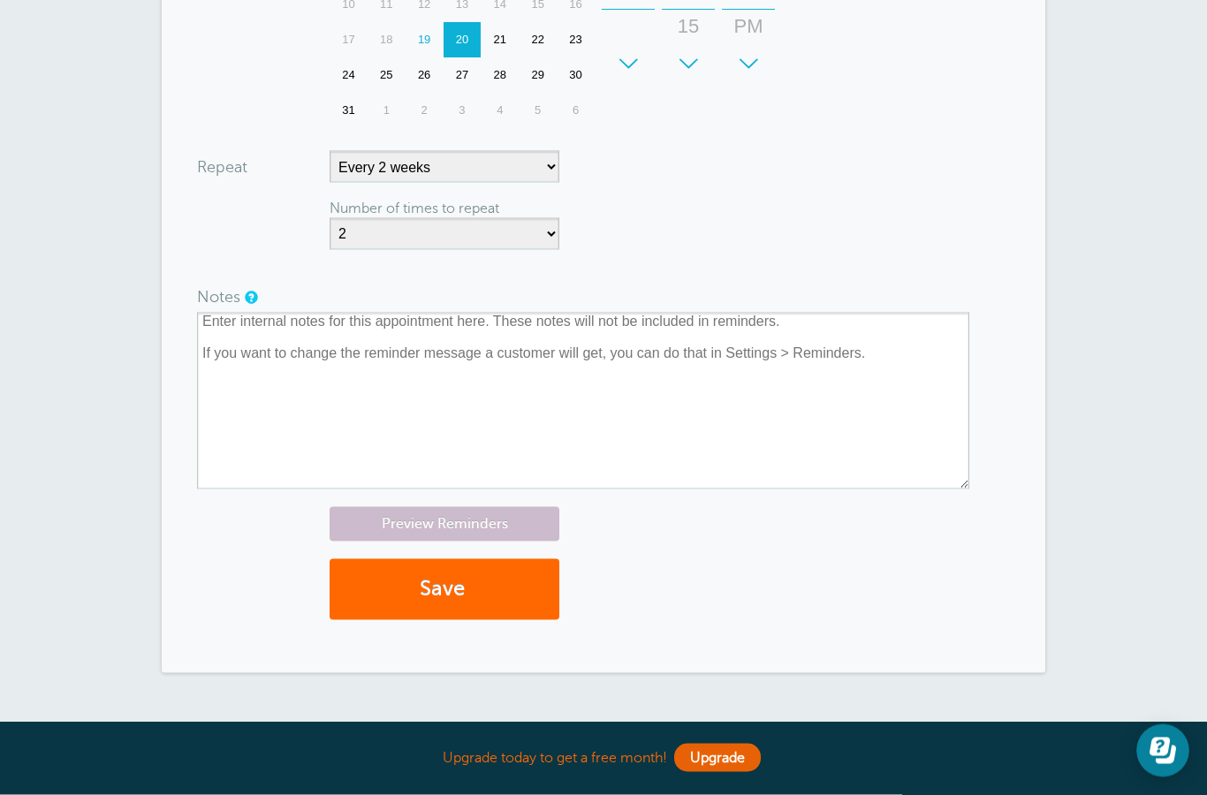
scroll to position [736, 0]
click at [451, 581] on button "Save" at bounding box center [445, 589] width 230 height 61
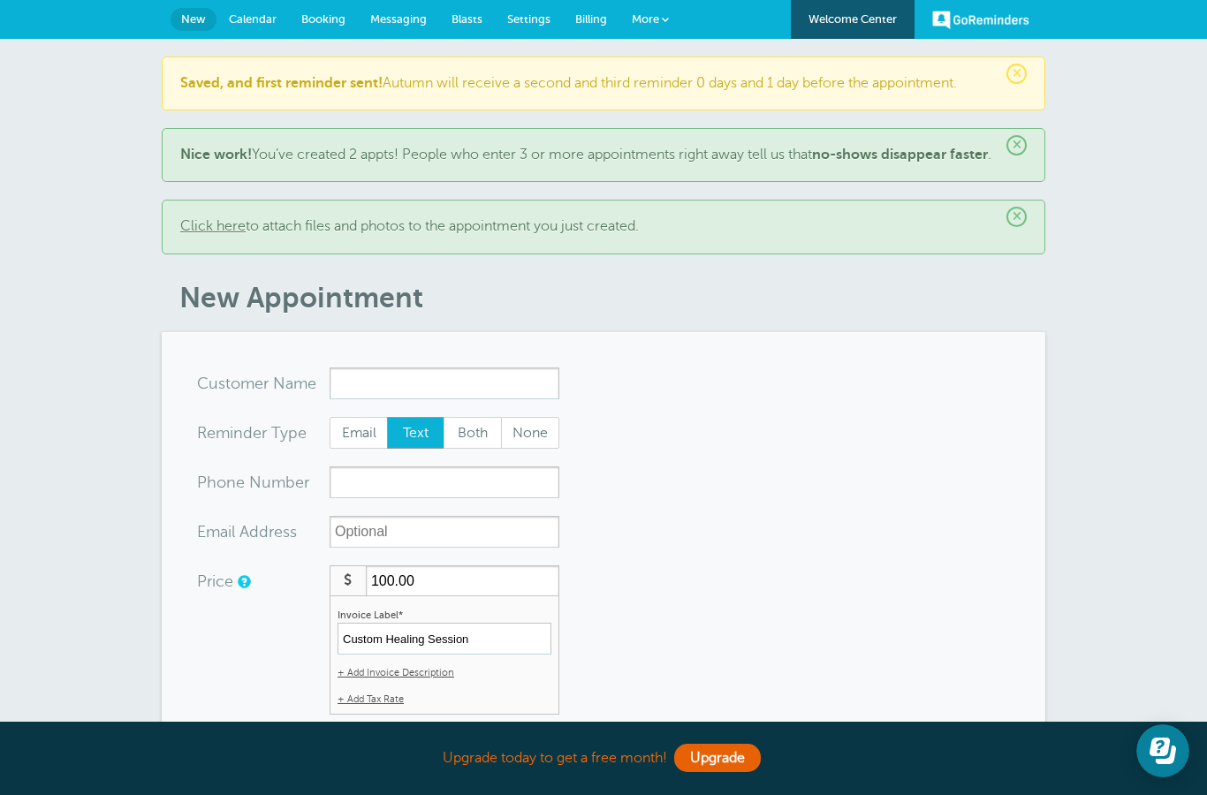
click at [206, 234] on link "Click here" at bounding box center [212, 226] width 65 height 16
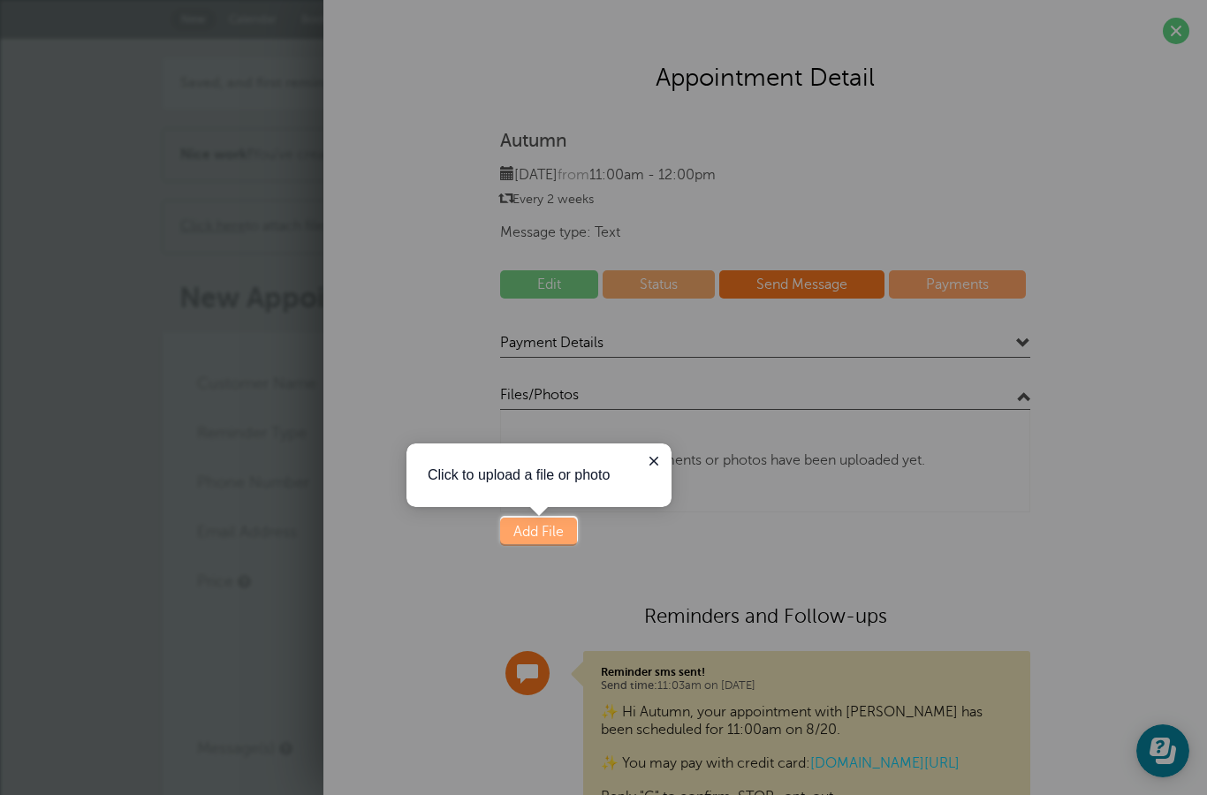
click at [543, 530] on link "Add File" at bounding box center [538, 532] width 77 height 28
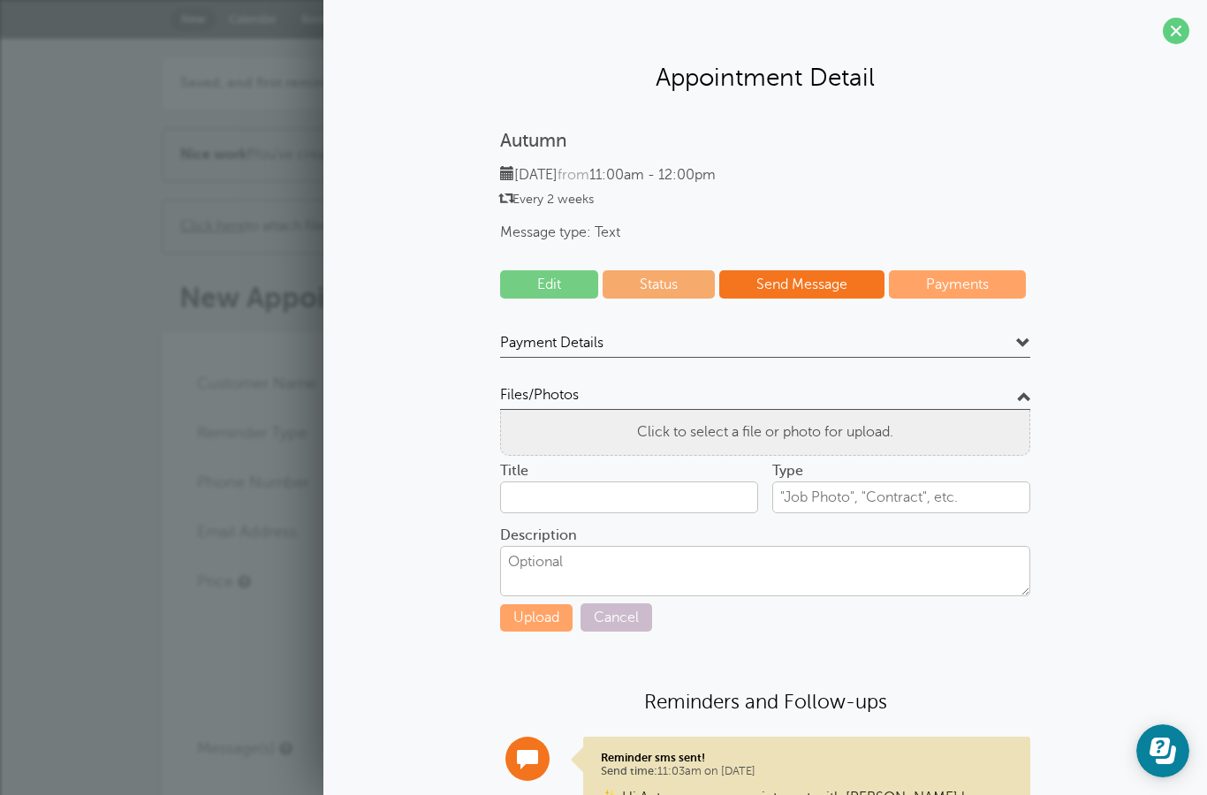
click at [758, 431] on span "Click to select a file or photo for upload." at bounding box center [765, 432] width 256 height 16
type input "Client Agreement Form | JoyFully Alive.pdf"
click at [650, 567] on textarea "Description" at bounding box center [765, 570] width 530 height 49
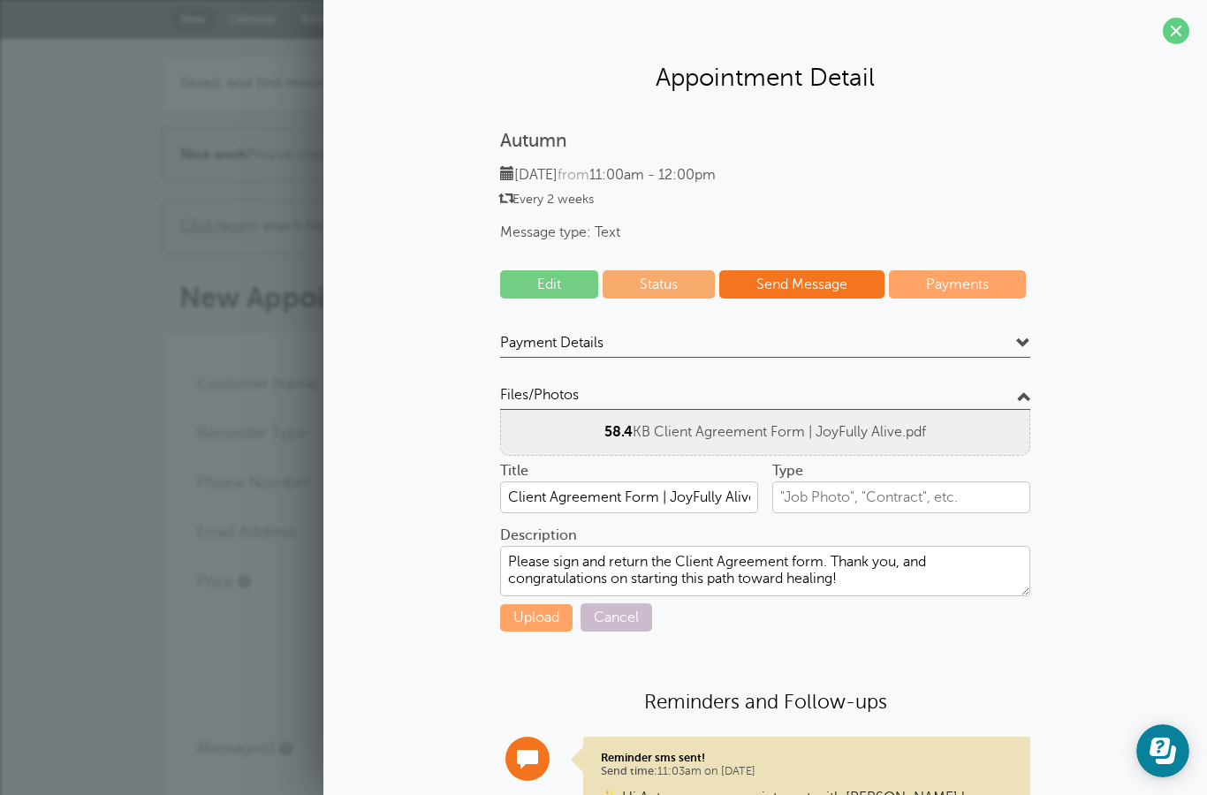
type textarea "Please sign and return the Client Agreement form. Thank you, and congratulation…"
click at [540, 609] on button "Upload" at bounding box center [536, 617] width 72 height 27
click at [1021, 339] on span at bounding box center [1023, 344] width 14 height 14
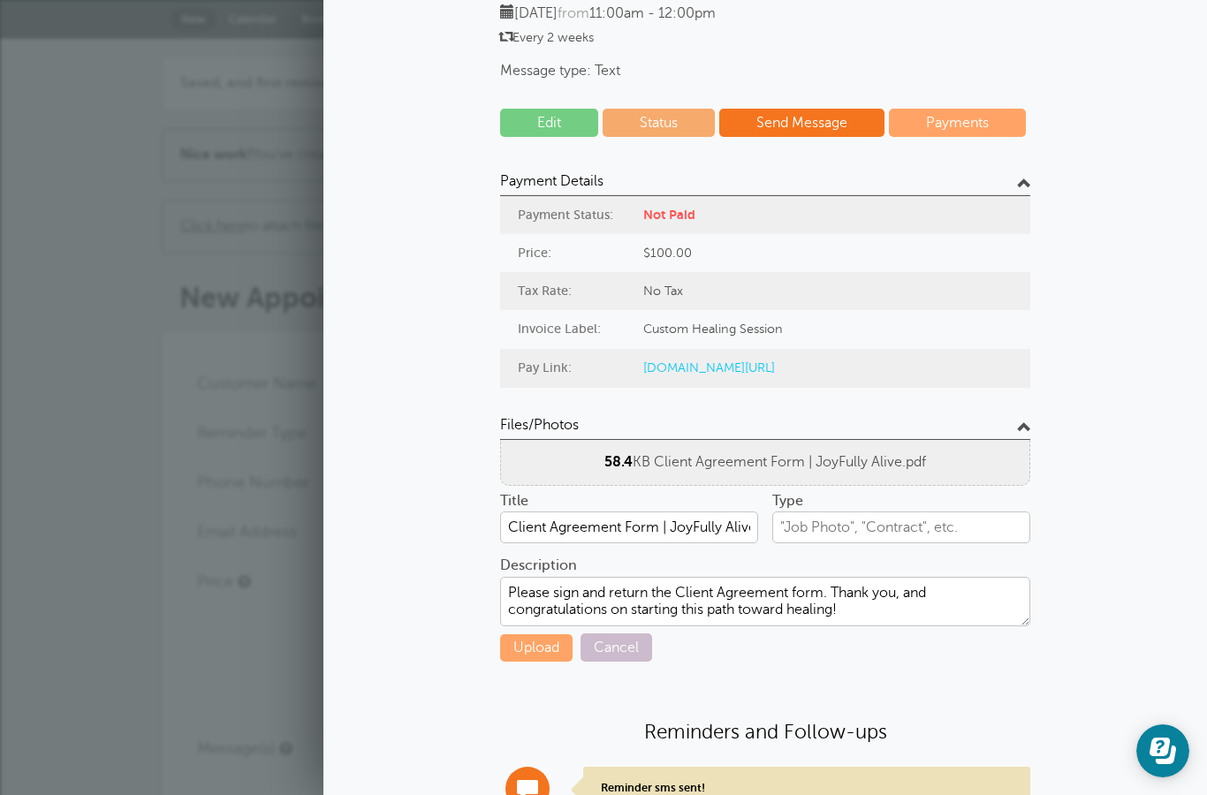
scroll to position [179, 0]
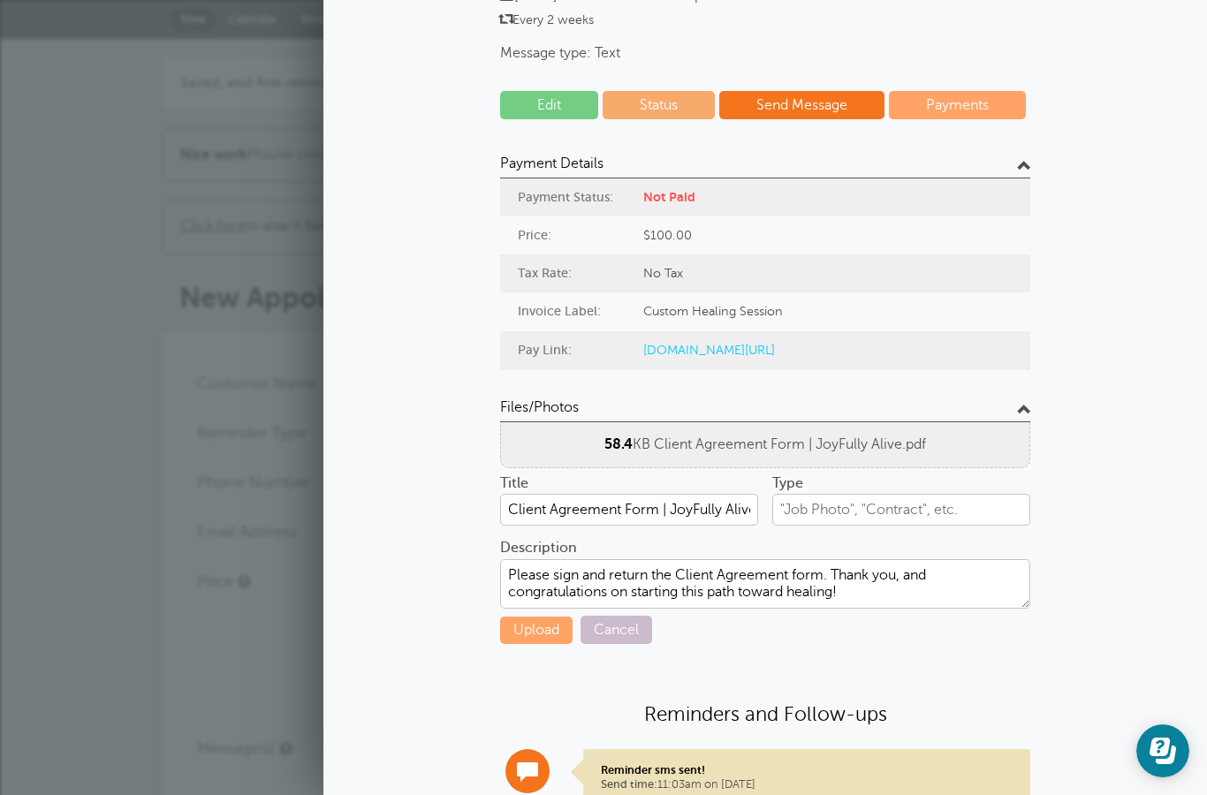
click at [1022, 163] on span at bounding box center [1023, 164] width 14 height 14
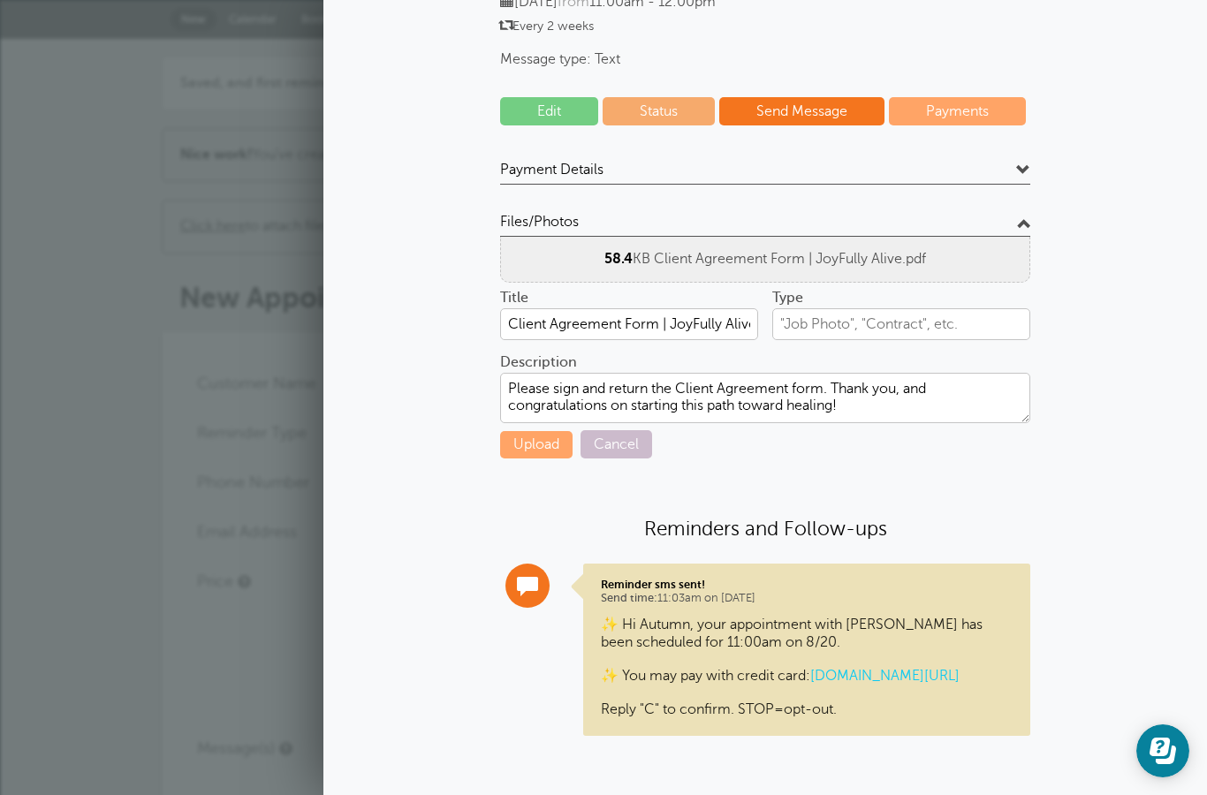
click at [544, 433] on button "Upload" at bounding box center [536, 444] width 72 height 27
type input "Client Agreement Form"
click at [532, 436] on button "Upload" at bounding box center [536, 444] width 72 height 27
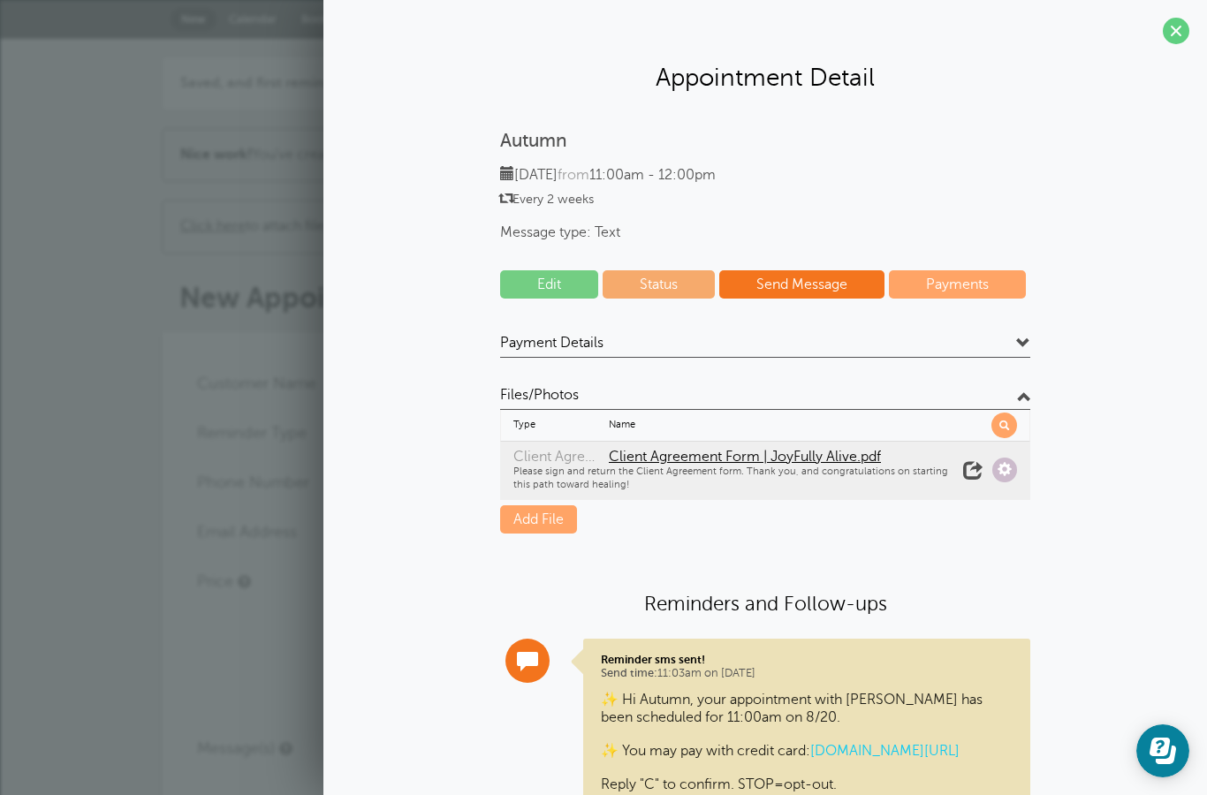
scroll to position [0, 0]
click at [1170, 32] on span at bounding box center [1176, 31] width 27 height 27
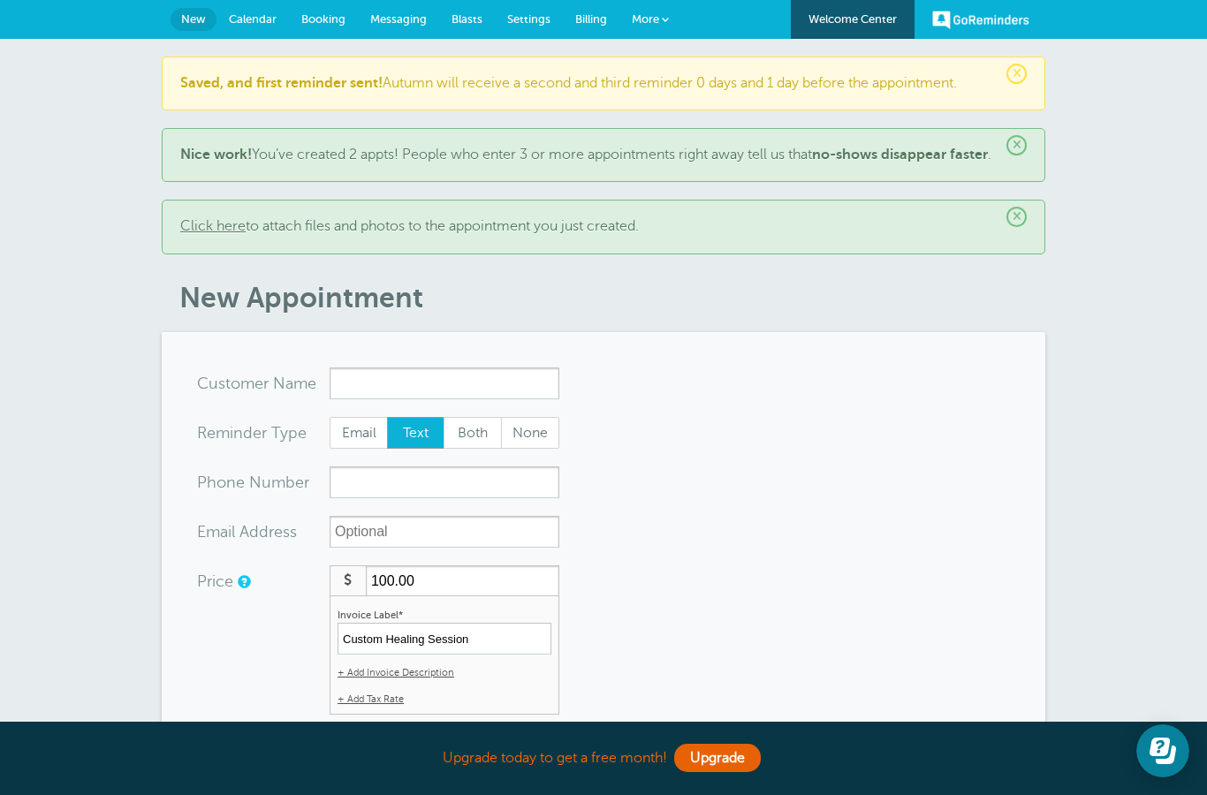
click at [406, 28] on link "Messaging" at bounding box center [398, 19] width 81 height 39
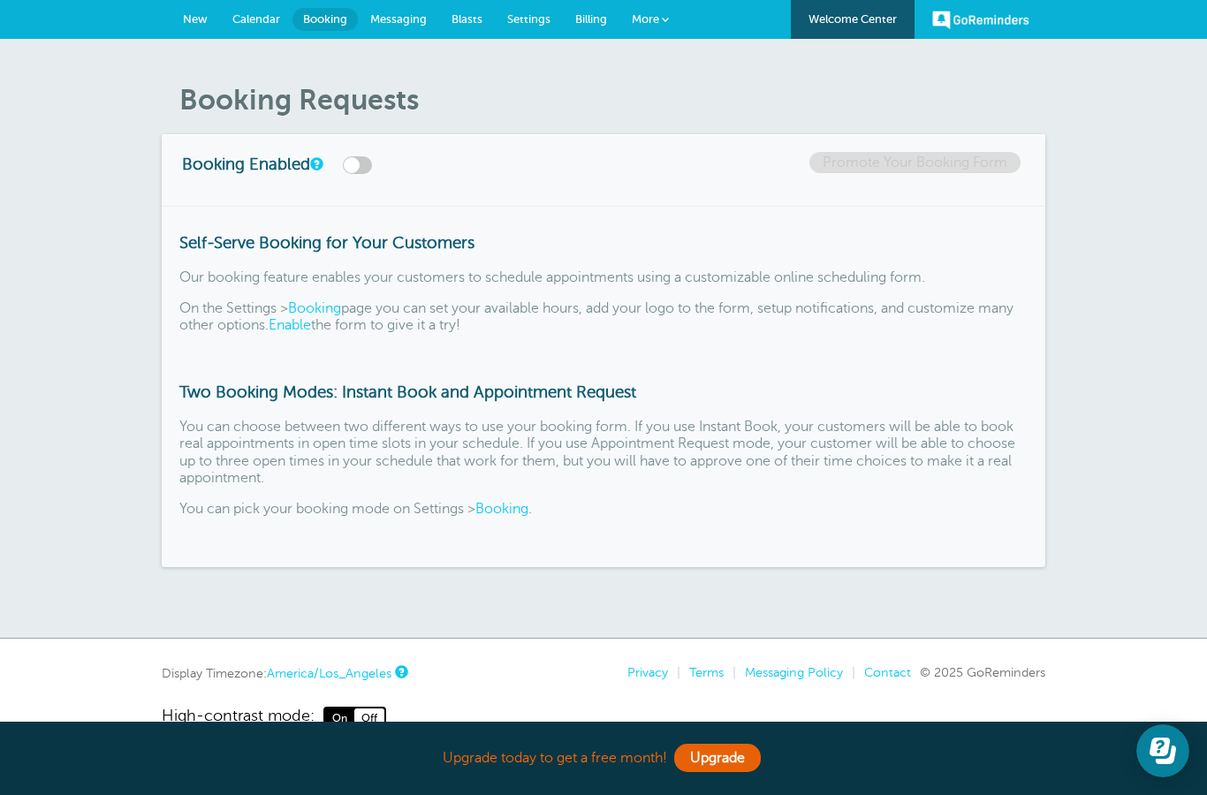
click at [536, 18] on span "Settings" at bounding box center [528, 18] width 43 height 13
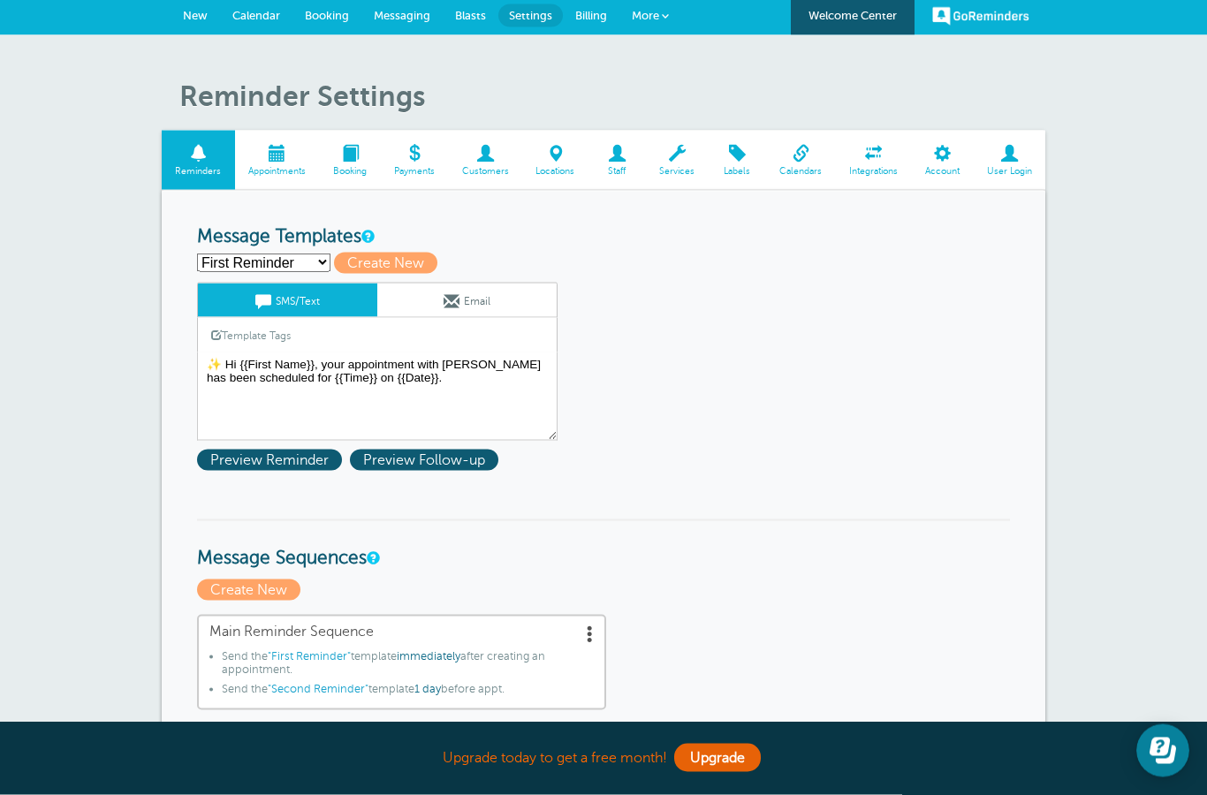
scroll to position [9, 0]
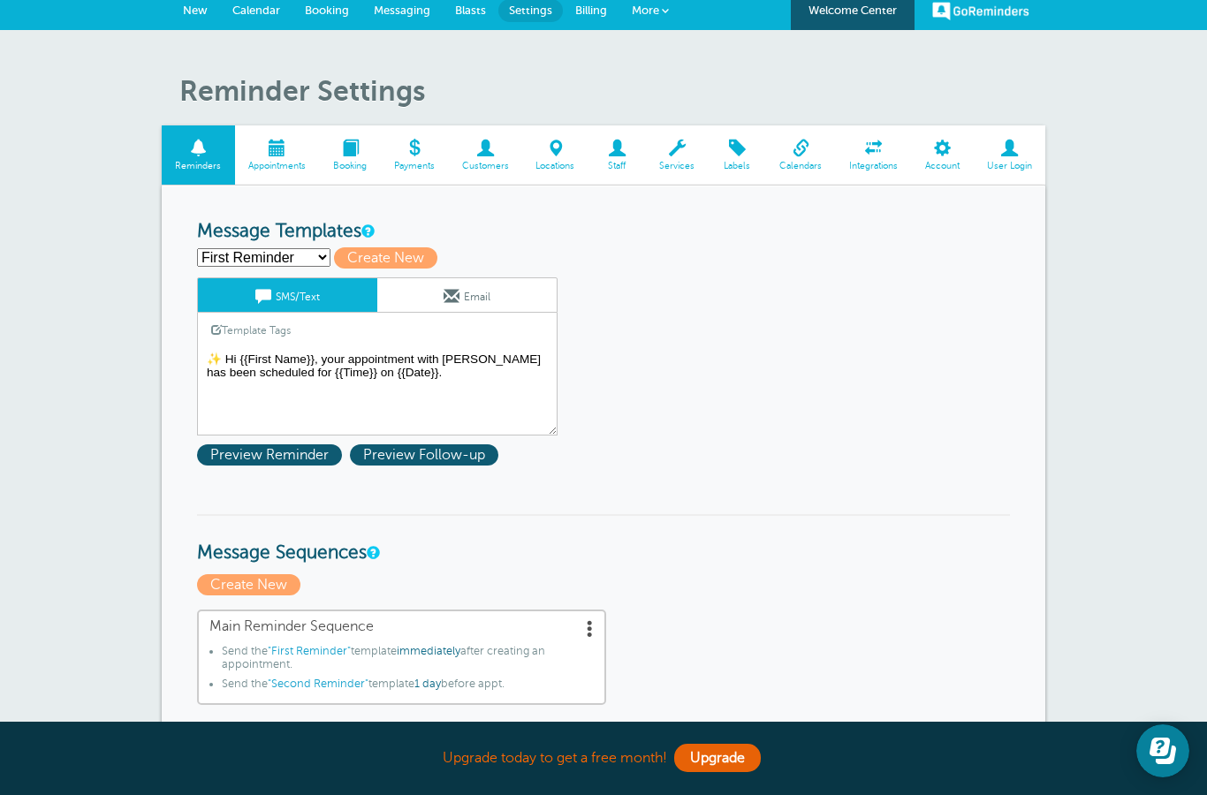
click at [456, 387] on textarea "✨ Hi {{First Name}}, your appointment with [PERSON_NAME] has been scheduled for…" at bounding box center [377, 391] width 361 height 88
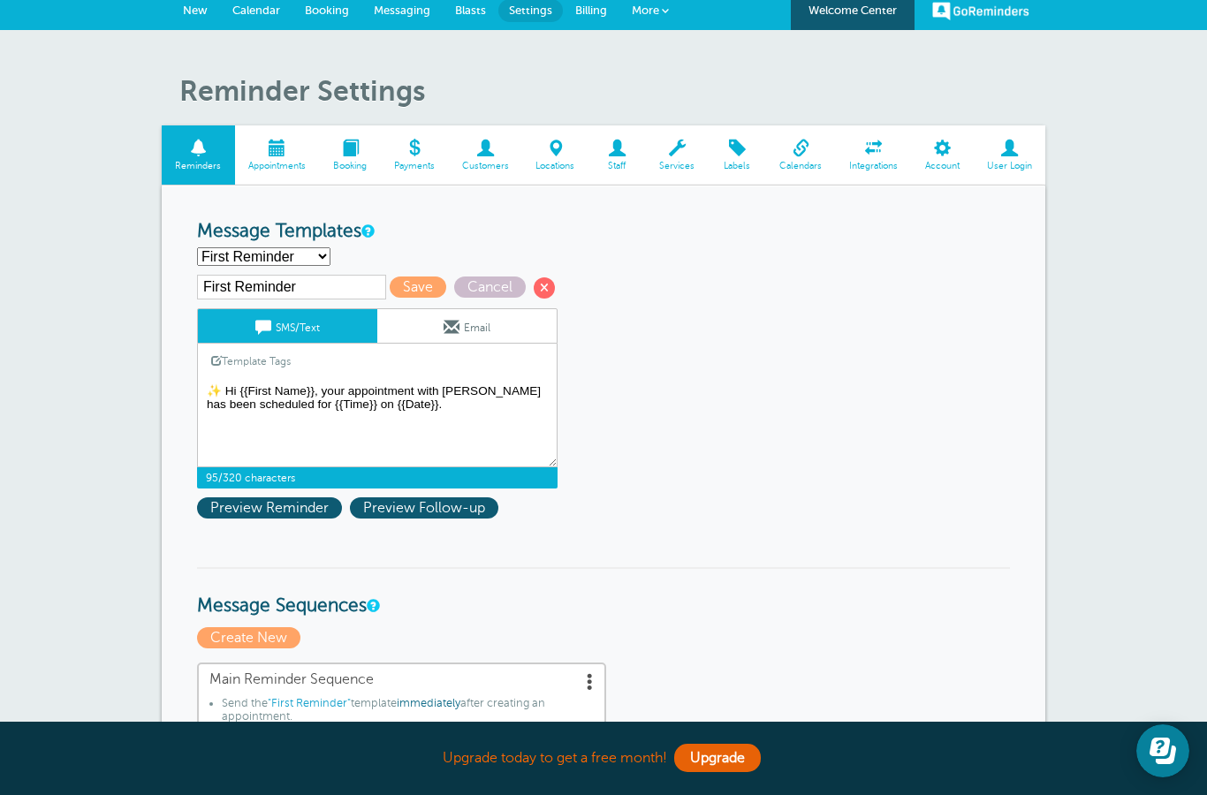
type textarea "✨ Hi {{First Name}}, your appointment with [PERSON_NAME] has been scheduled for…"
click at [270, 293] on input "First Reminder" at bounding box center [291, 287] width 189 height 25
click at [312, 261] on select "First Reminder Second Reminder Third Reminder Create new..." at bounding box center [263, 256] width 133 height 19
select select "159597"
type input "Second Reminder"
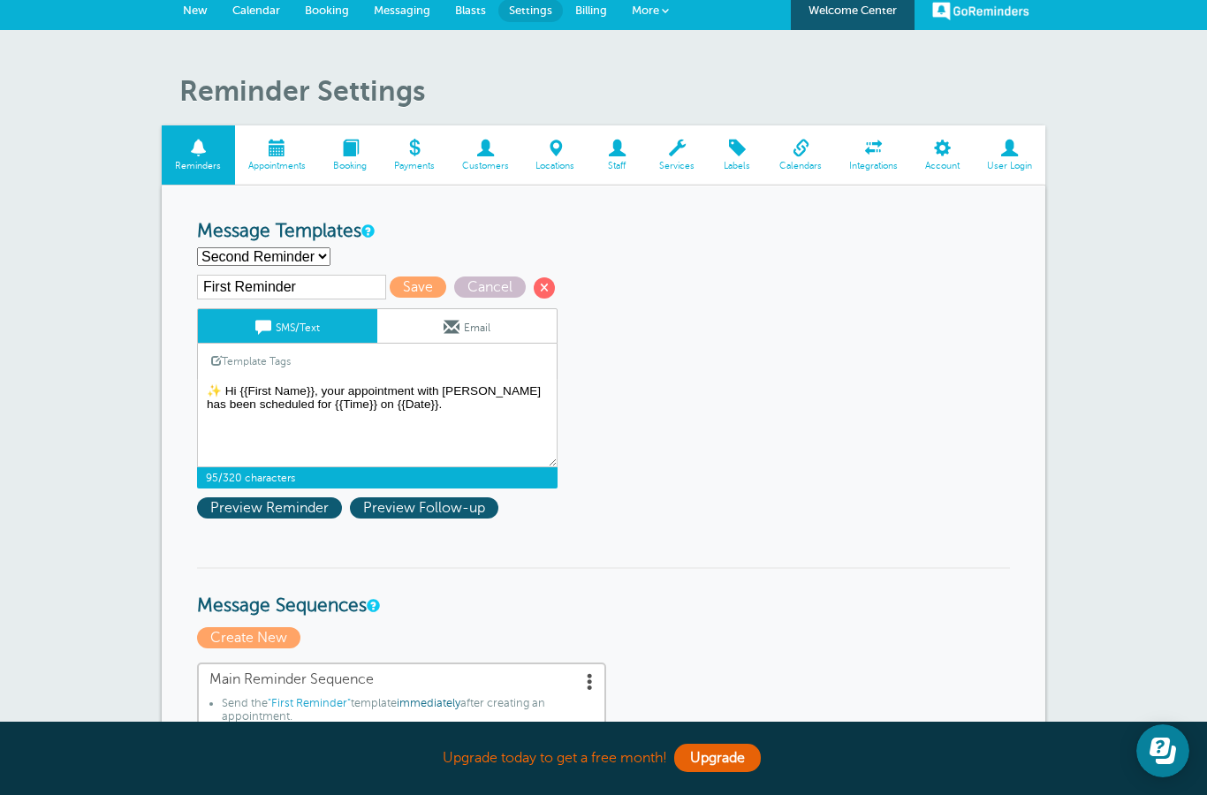
type textarea "🤍 Hi {{First Name}}, I’m looking forward to our appointment [DATE] at {{Time}}.…"
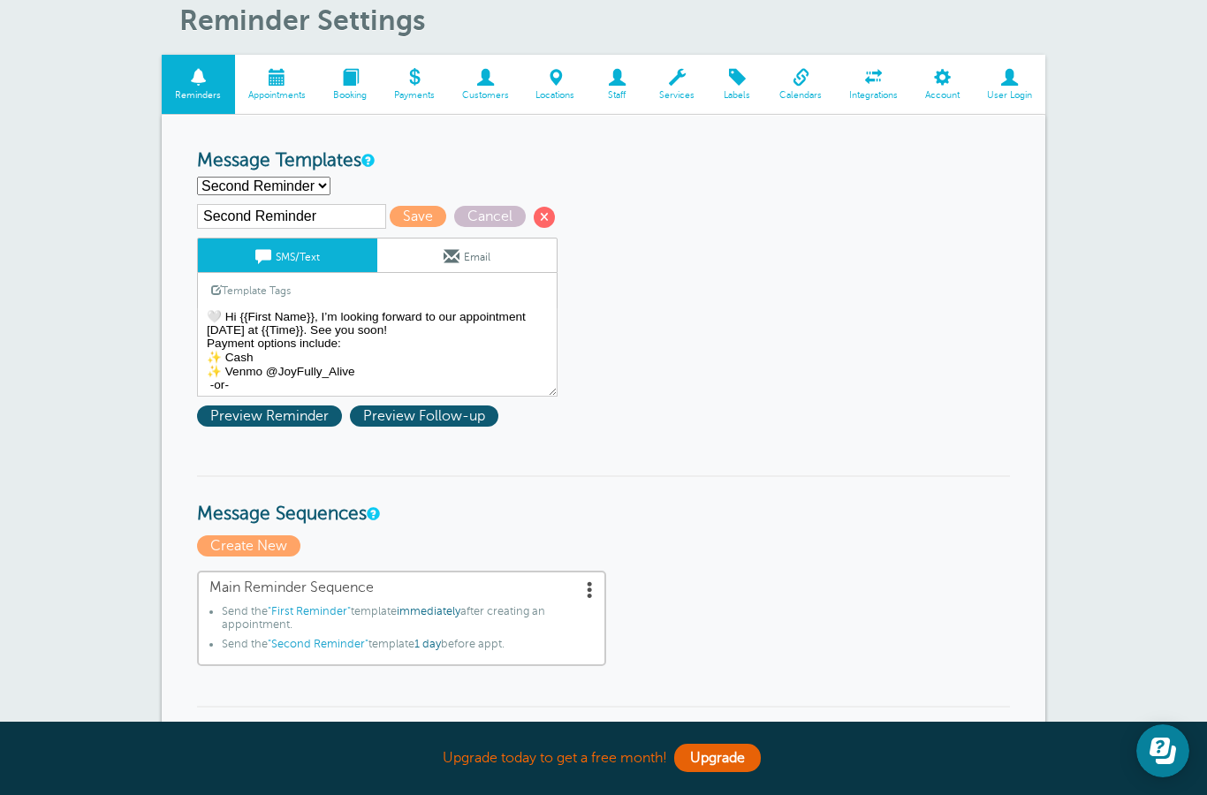
scroll to position [18, 0]
click at [213, 349] on textarea "✨ Hi {{First Name}}, your appointment with [PERSON_NAME] has been scheduled for…" at bounding box center [377, 352] width 361 height 88
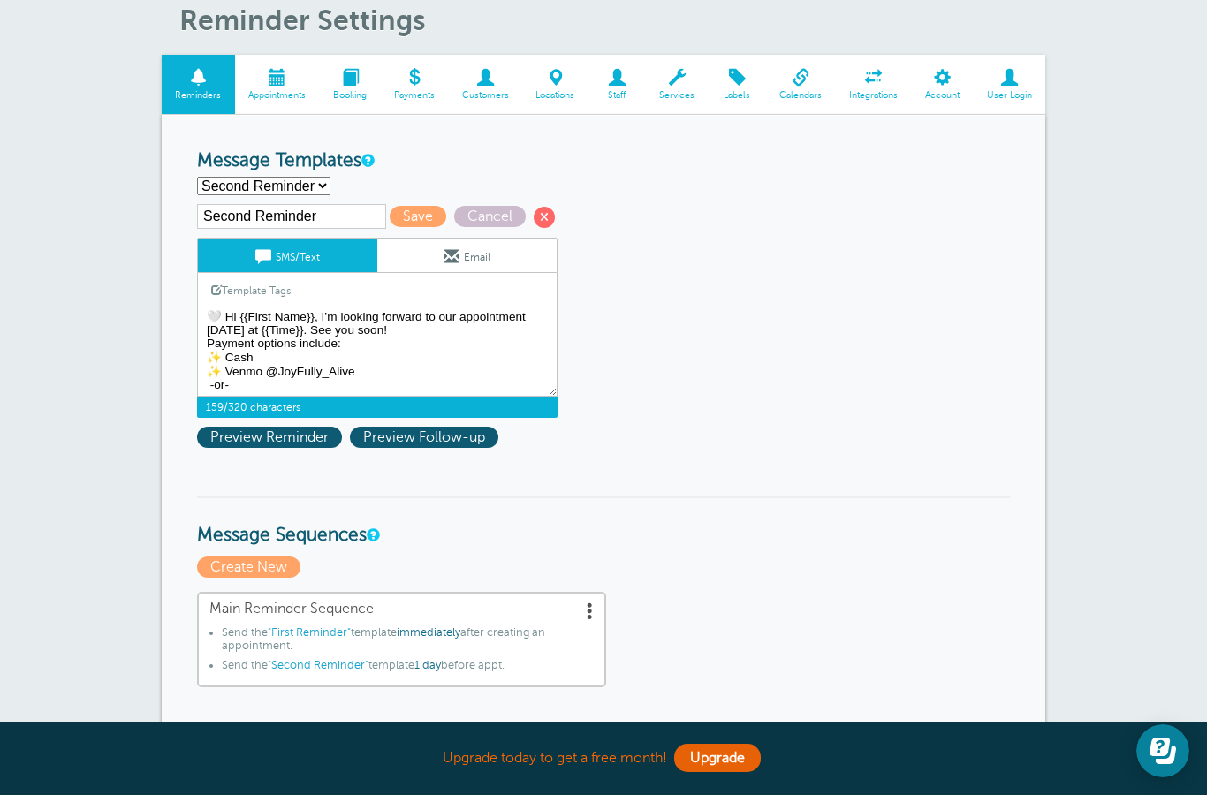
scroll to position [33, 0]
click at [311, 224] on input "Second Reminder" at bounding box center [291, 216] width 189 height 25
click at [240, 227] on input "Second Reminder" at bounding box center [291, 216] width 189 height 25
type input "2nd Reminder"
click at [390, 213] on span "Save" at bounding box center [418, 216] width 57 height 21
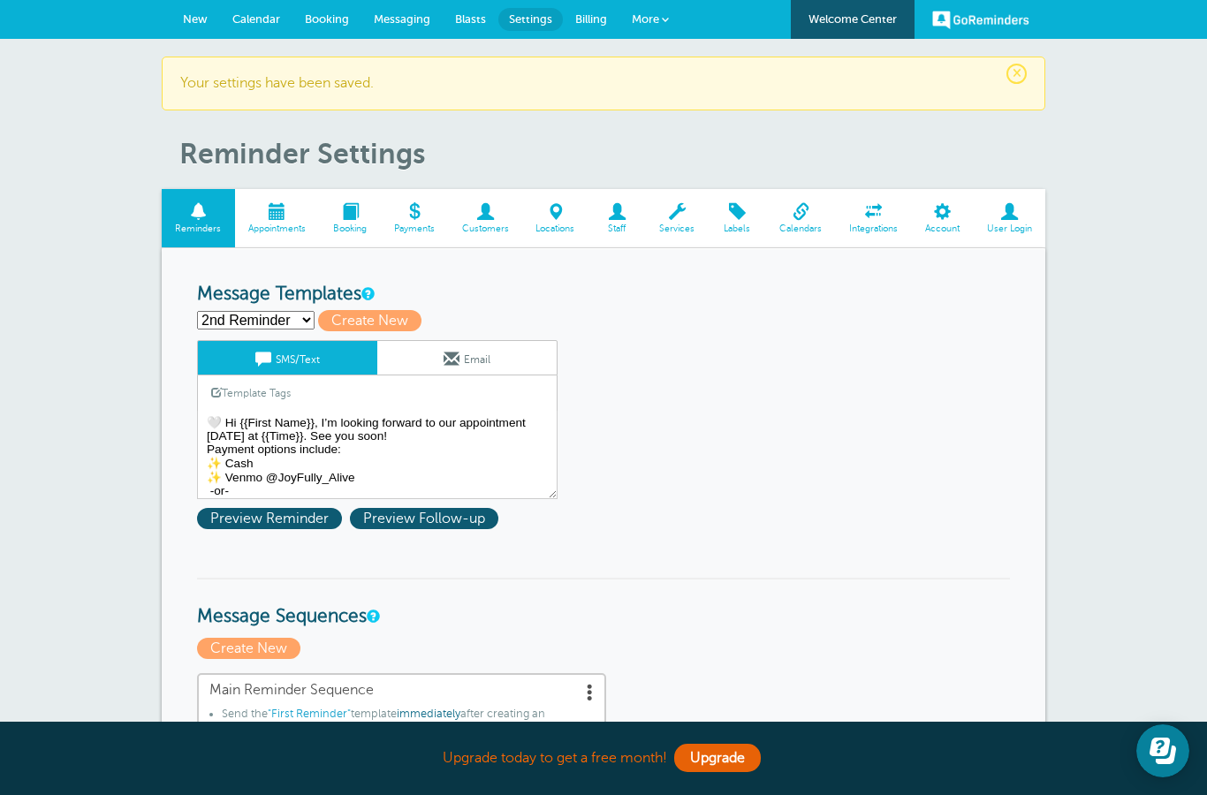
click at [297, 329] on select "2nd Reminder First Reminder Third Reminder Create new..." at bounding box center [256, 320] width 118 height 19
select select "159595"
type input "First Reminder"
type textarea "✨ Hi {{First Name}}, your appointment with Autumn has been scheduled for {{Time…"
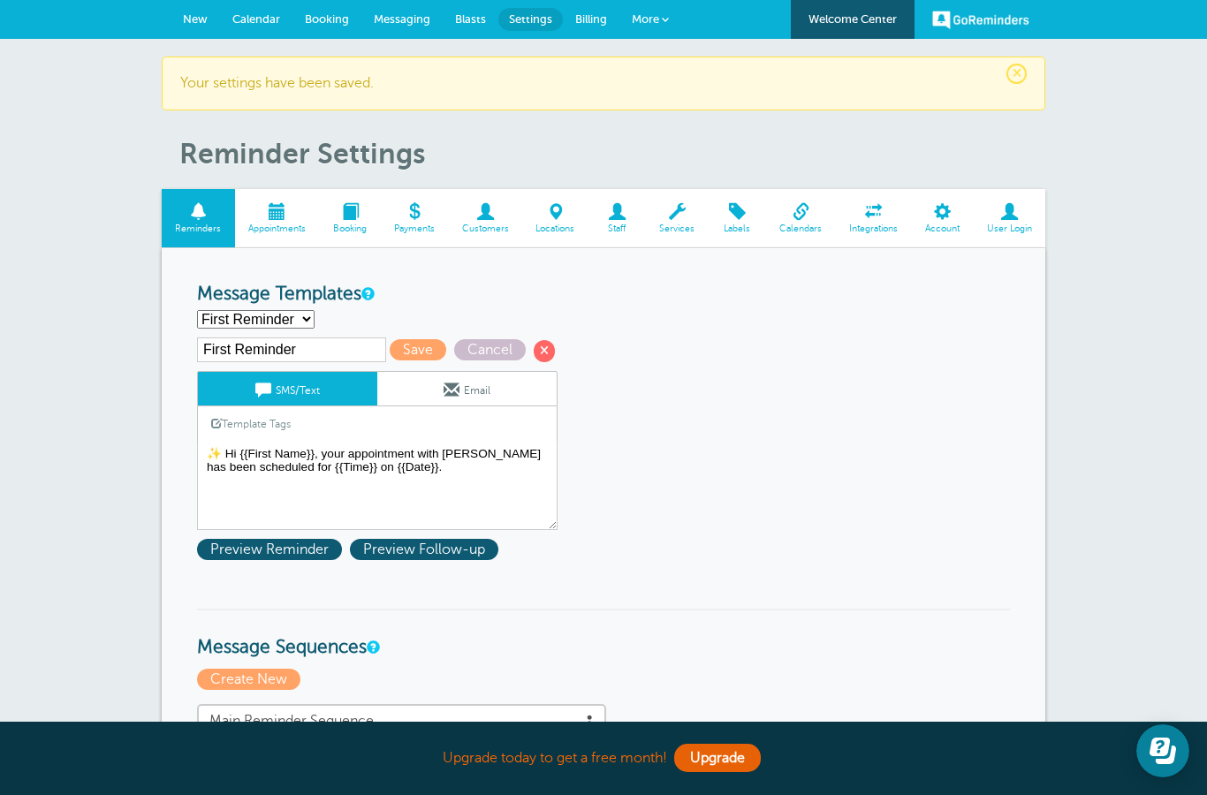
click at [239, 356] on input "First Reminder" at bounding box center [291, 350] width 189 height 25
type input "1st Reminder"
click at [420, 487] on textarea "🤍 Hi {{First Name}}, I’m looking forward to our appointment [DATE] at {{Time}}.…" at bounding box center [377, 486] width 361 height 88
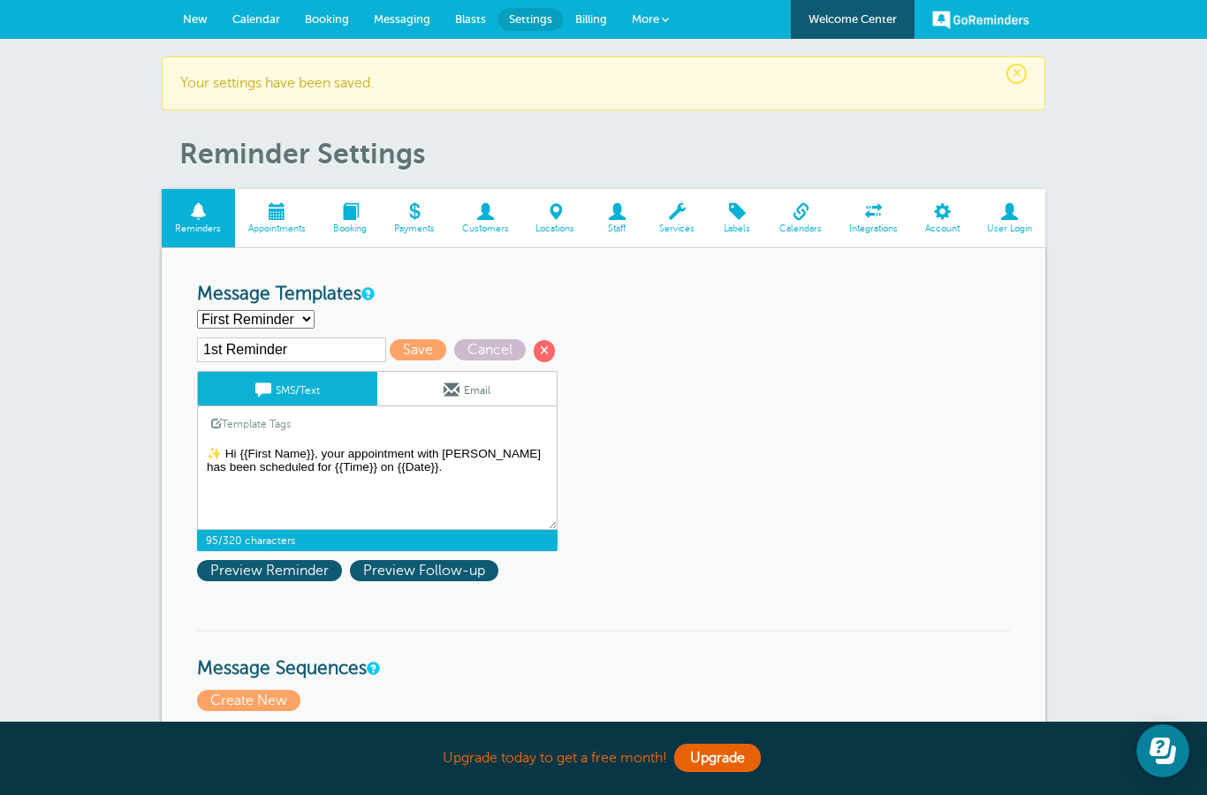
paste textarea "Payment options include: ✨ Cash ✨ Venmo @JoyFully_Alive -or-"
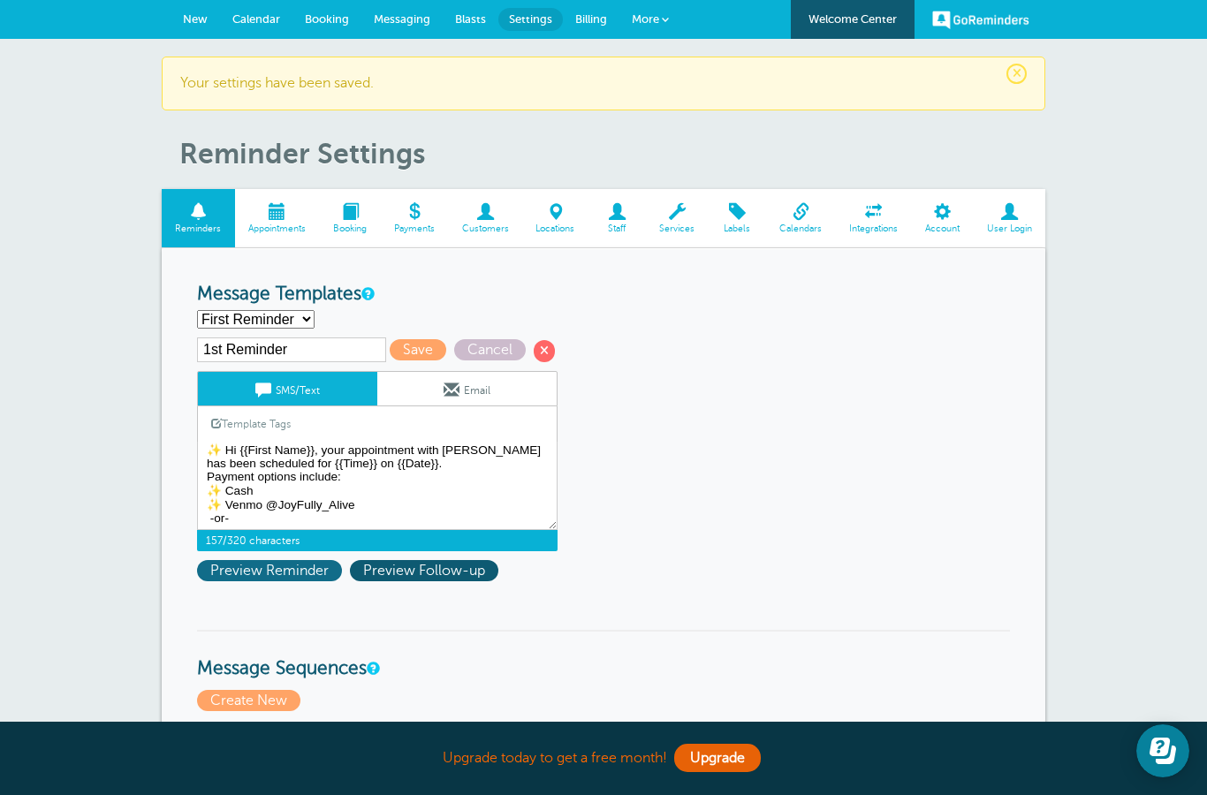
click at [247, 577] on span "Preview Reminder" at bounding box center [269, 570] width 145 height 21
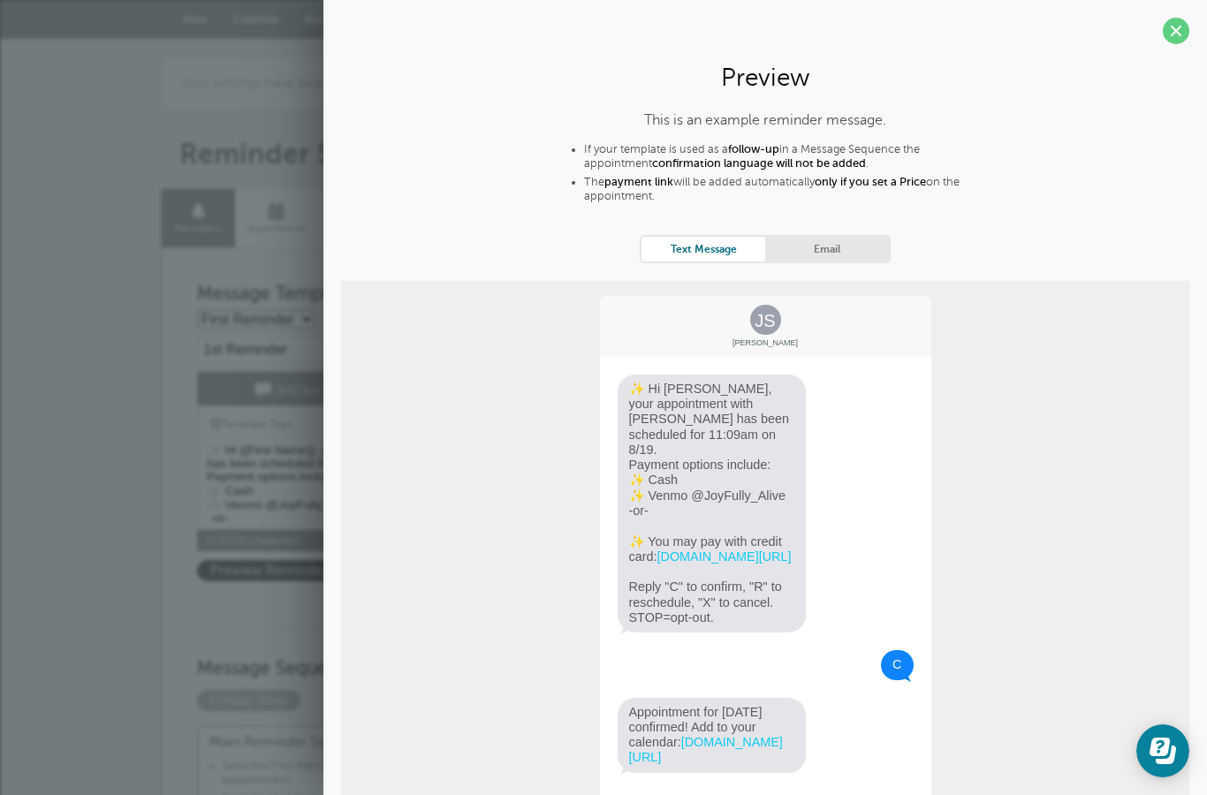
click at [1171, 45] on section "Preview This is an example reminder message. If your template is used as a foll…" at bounding box center [765, 438] width 884 height 876
click at [1201, 33] on section "Preview This is an example reminder message. If your template is used as a foll…" at bounding box center [765, 438] width 884 height 876
click at [1177, 25] on span at bounding box center [1176, 31] width 27 height 27
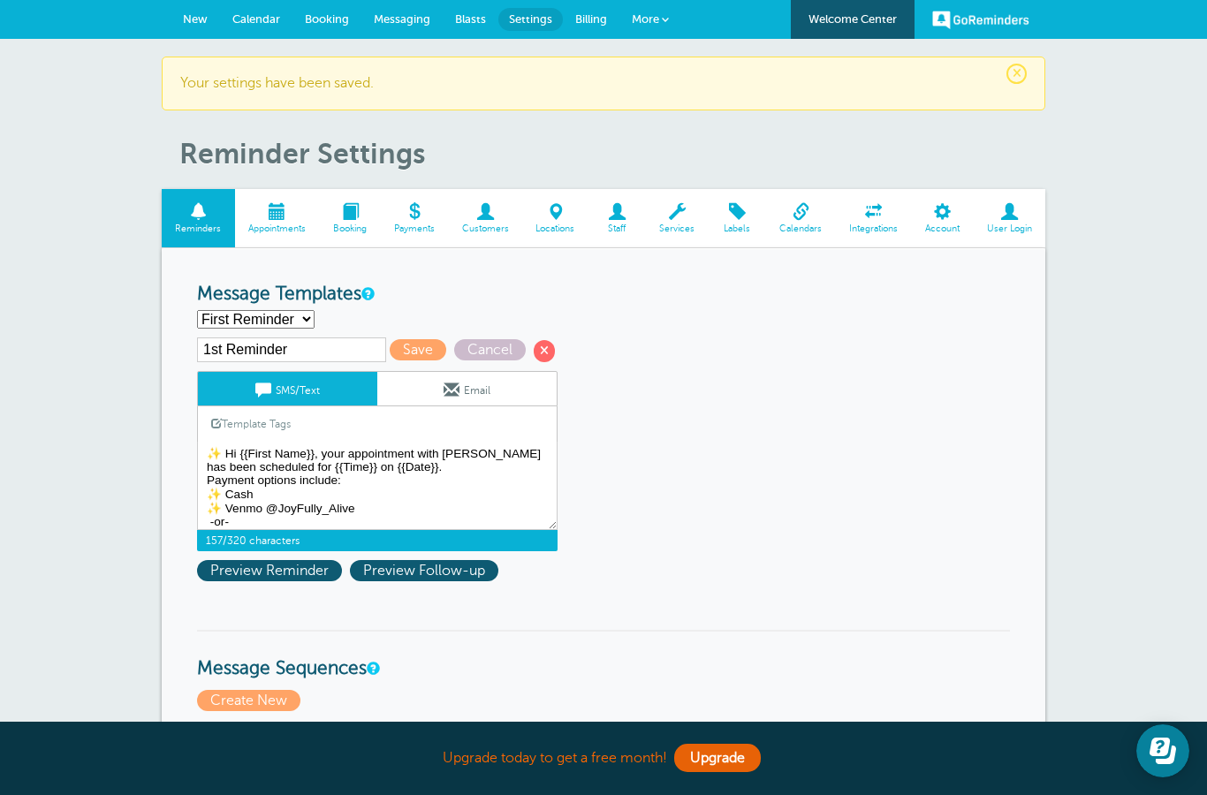
scroll to position [0, 0]
click at [232, 465] on textarea "🤍 Hi {{First Name}}, I’m looking forward to our appointment tomorrow at {{Time}…" at bounding box center [377, 486] width 361 height 88
type textarea "Hi {{First Name}}, your appointment with Autumn has been scheduled for {{Time}}…"
click at [259, 582] on span "Preview Reminder" at bounding box center [269, 570] width 145 height 21
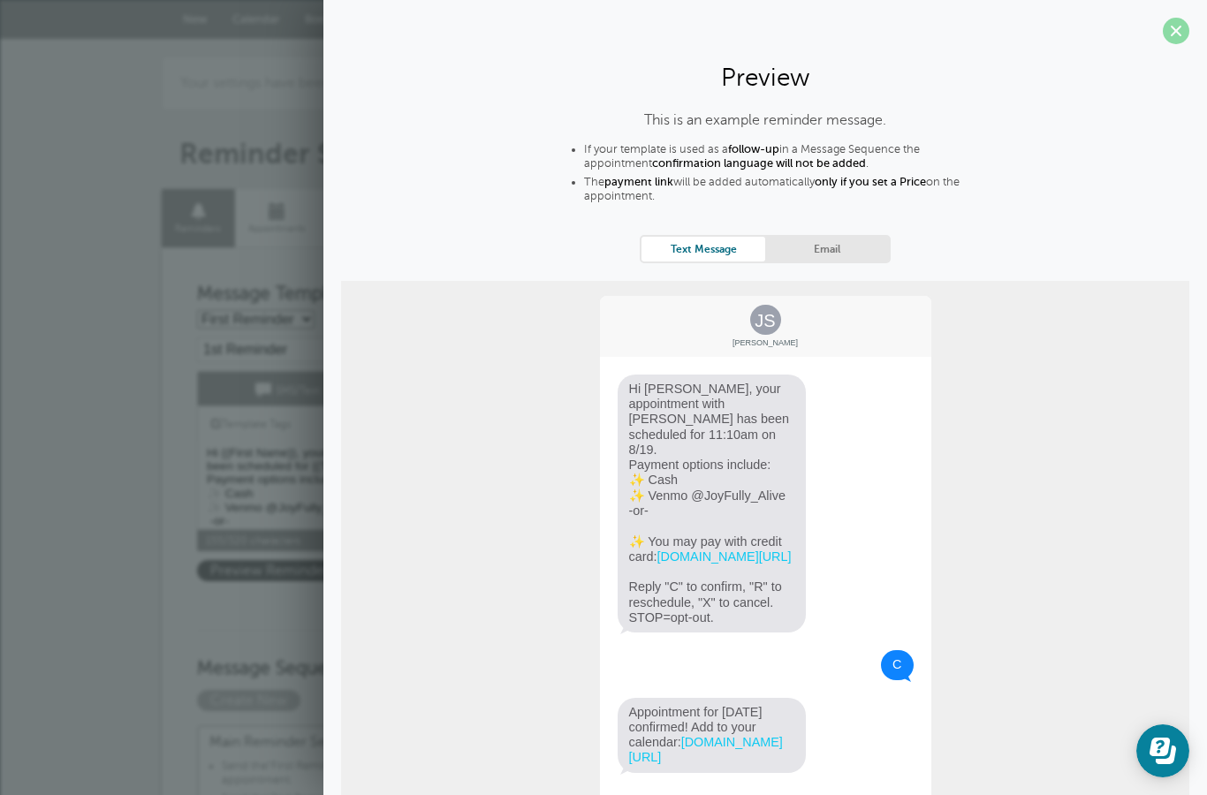
click at [1175, 26] on span at bounding box center [1176, 31] width 27 height 27
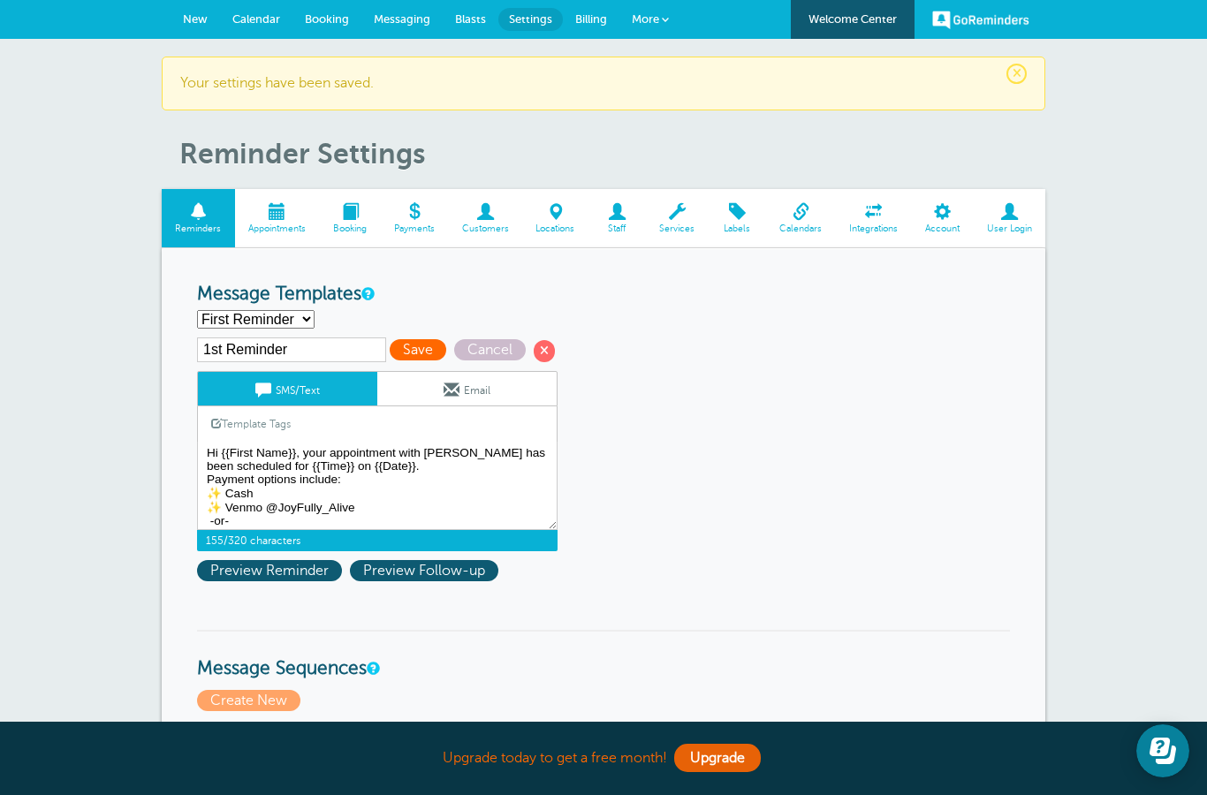
click at [390, 353] on span "Save" at bounding box center [418, 349] width 57 height 21
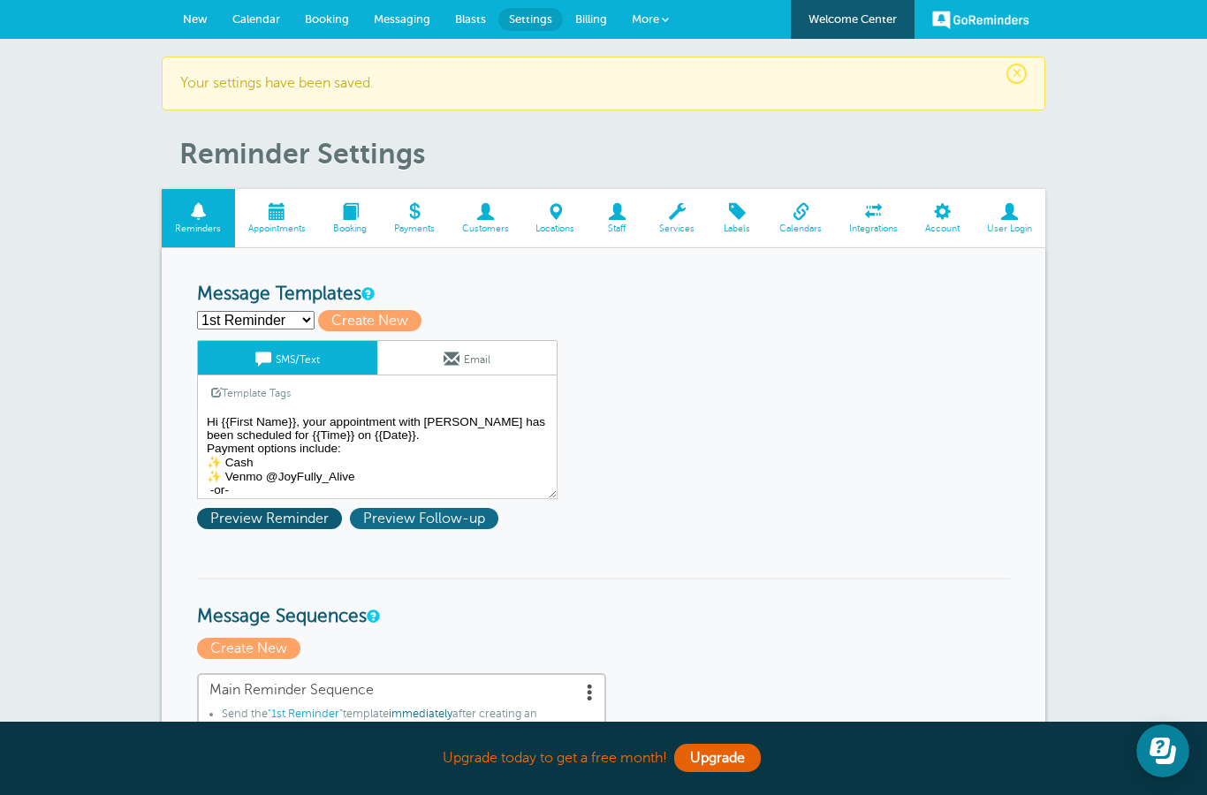
click at [422, 511] on span "Preview Follow-up" at bounding box center [424, 518] width 148 height 21
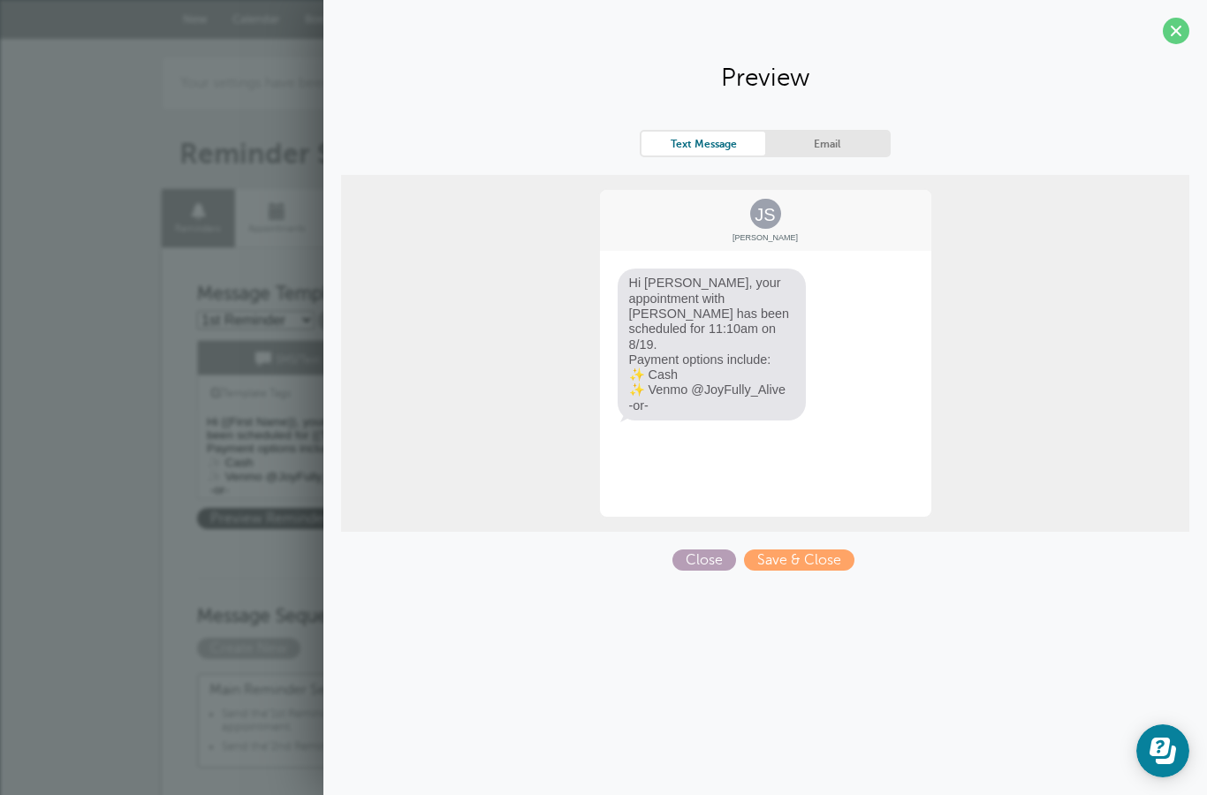
click at [701, 555] on span "Close" at bounding box center [705, 560] width 64 height 21
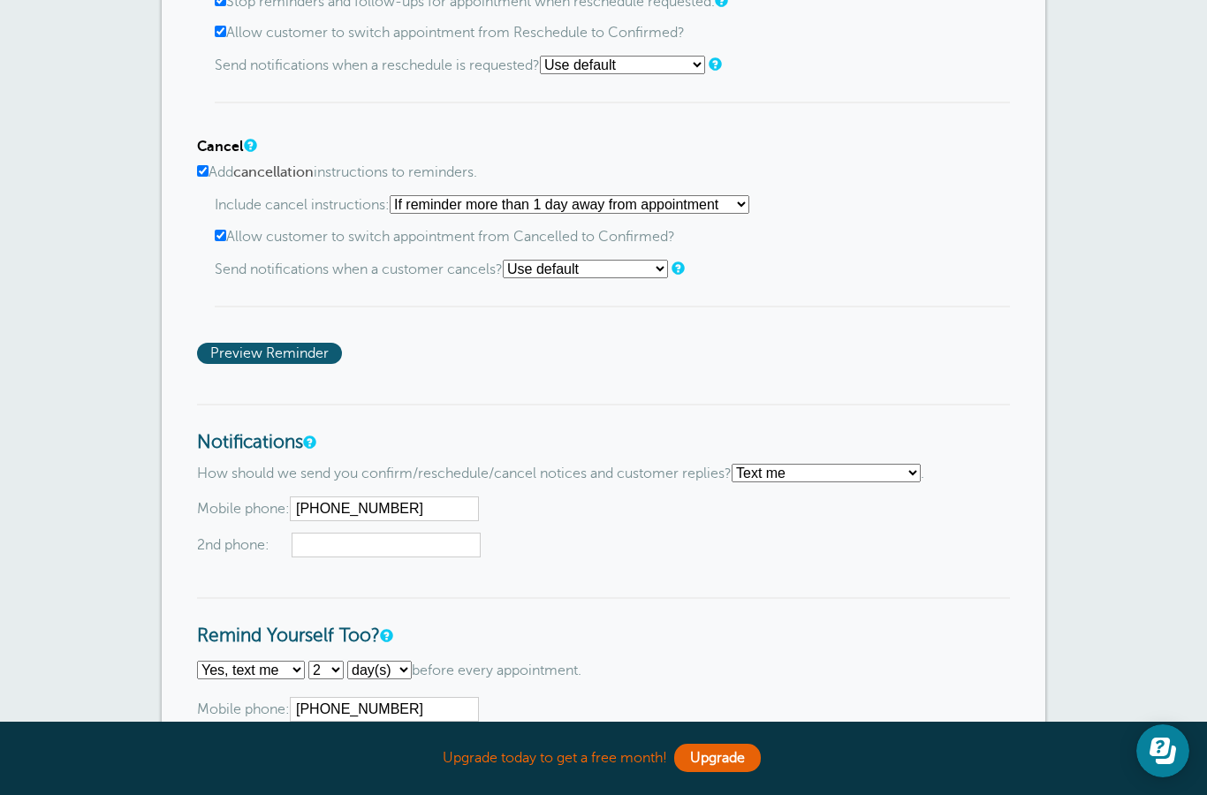
scroll to position [1439, 0]
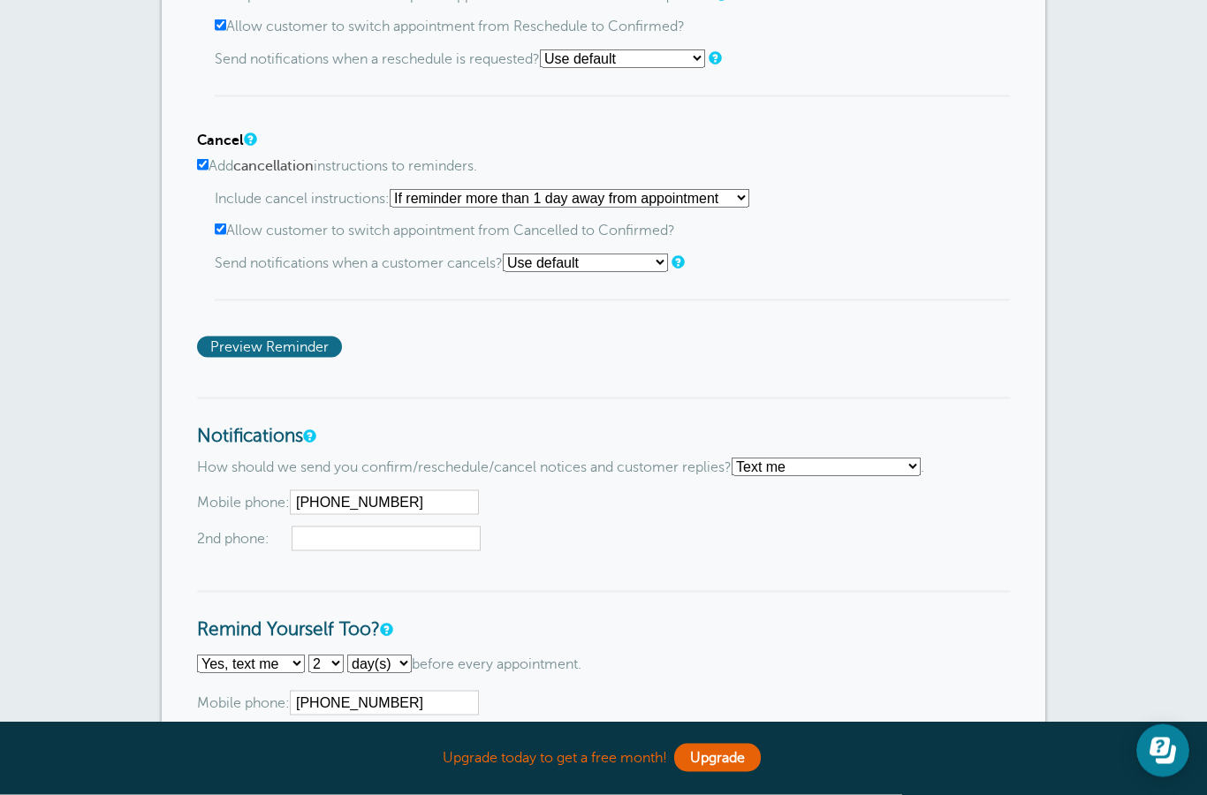
click at [255, 358] on span "Preview Reminder" at bounding box center [269, 347] width 145 height 21
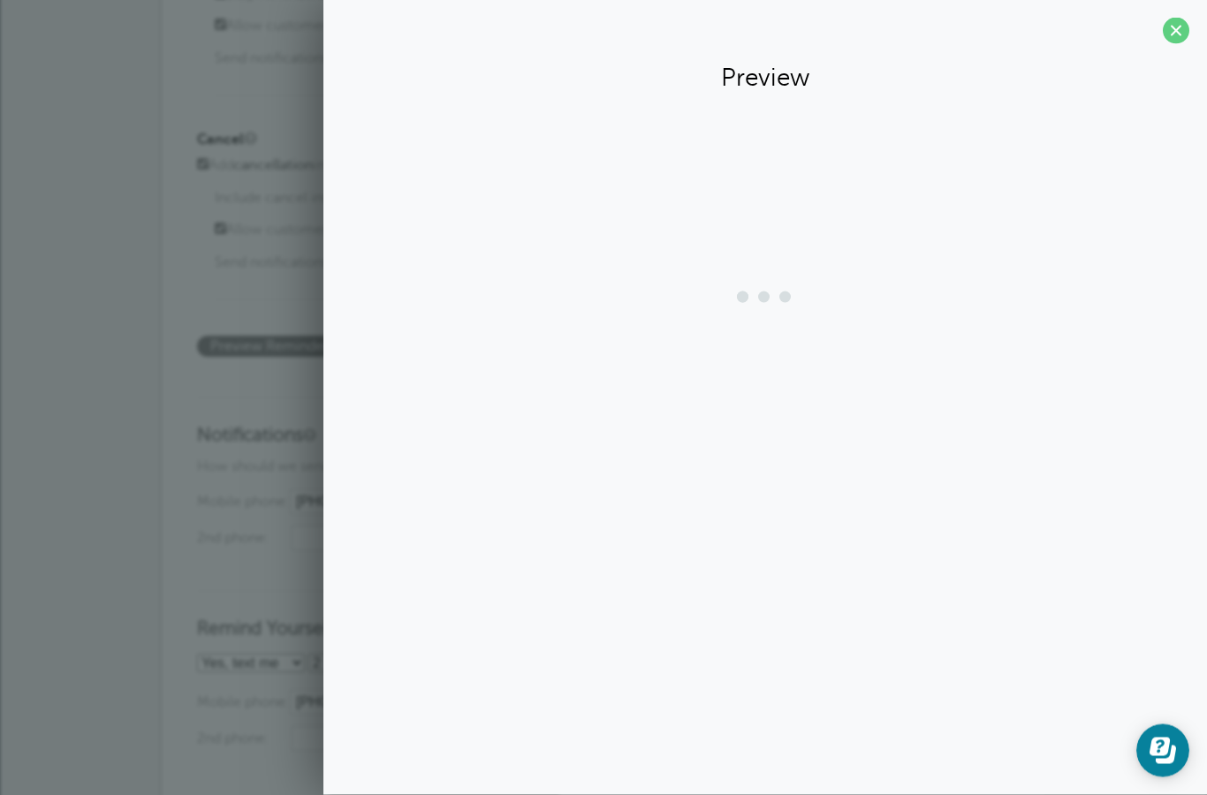
scroll to position [1440, 0]
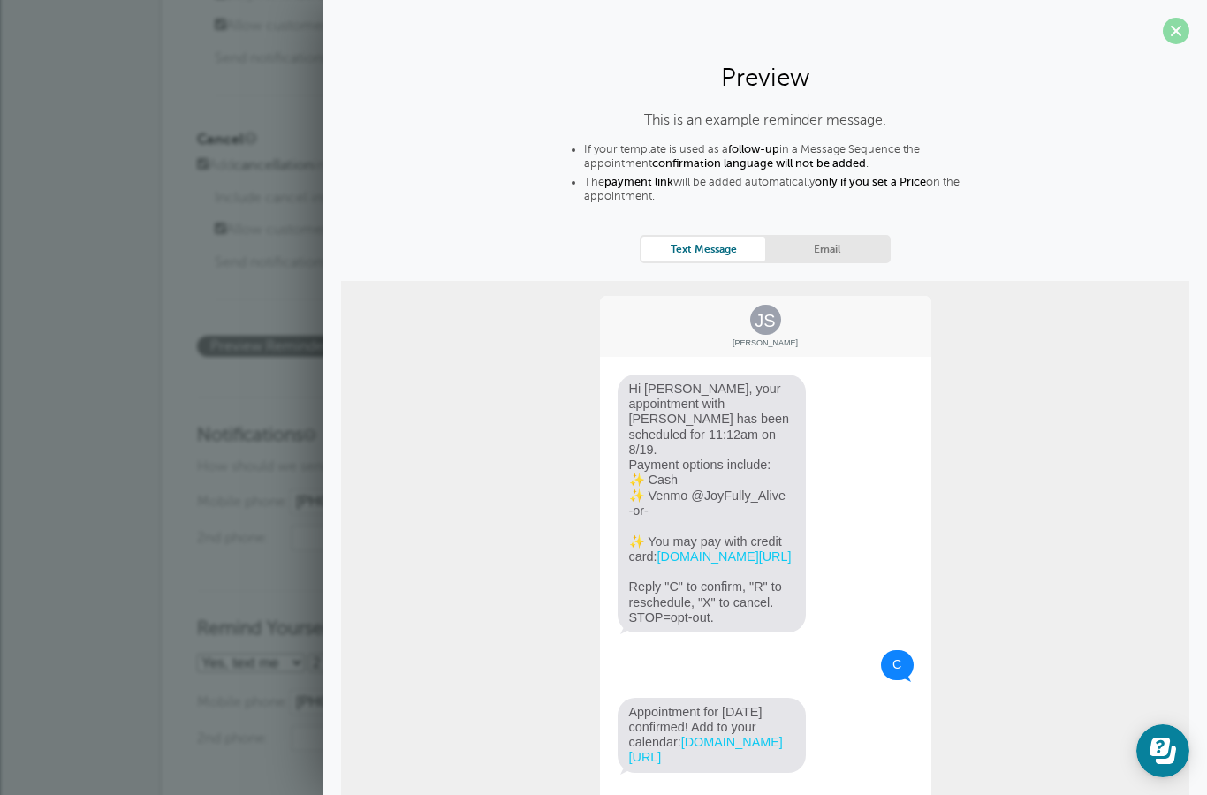
click at [1172, 27] on span at bounding box center [1176, 31] width 27 height 27
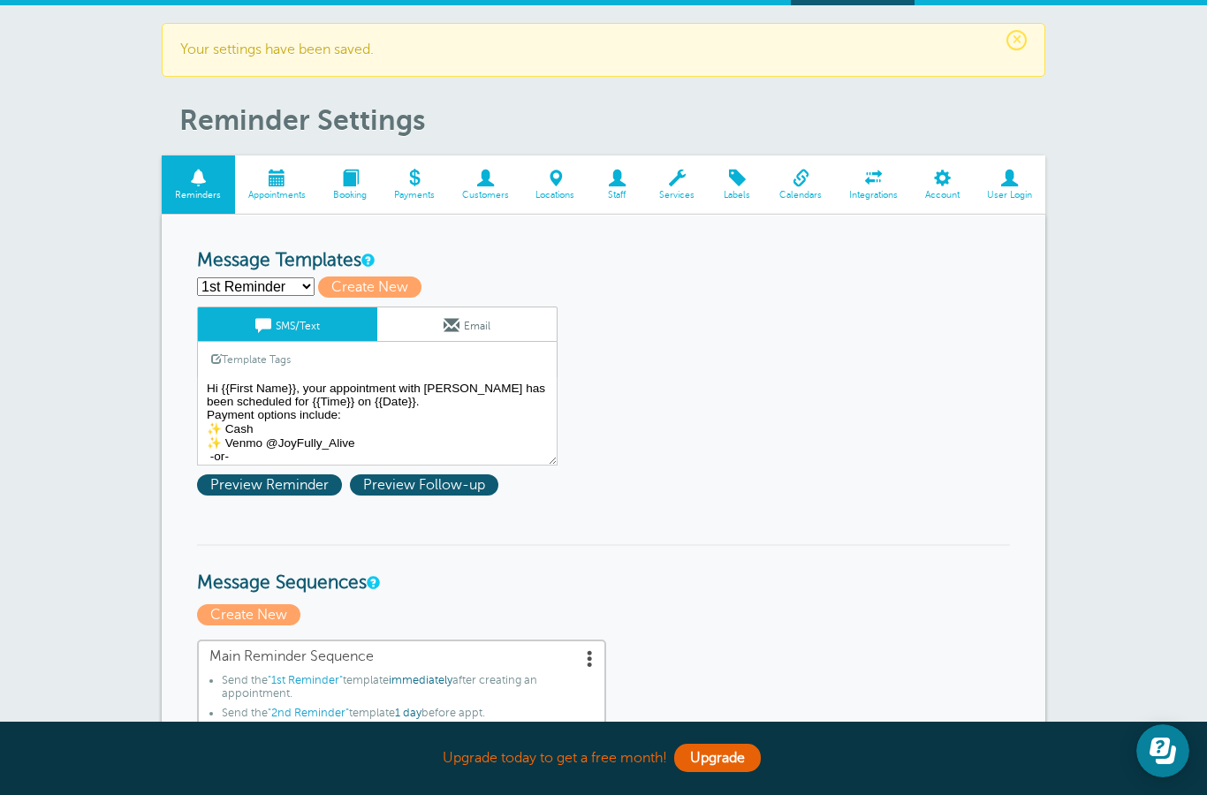
scroll to position [102, 0]
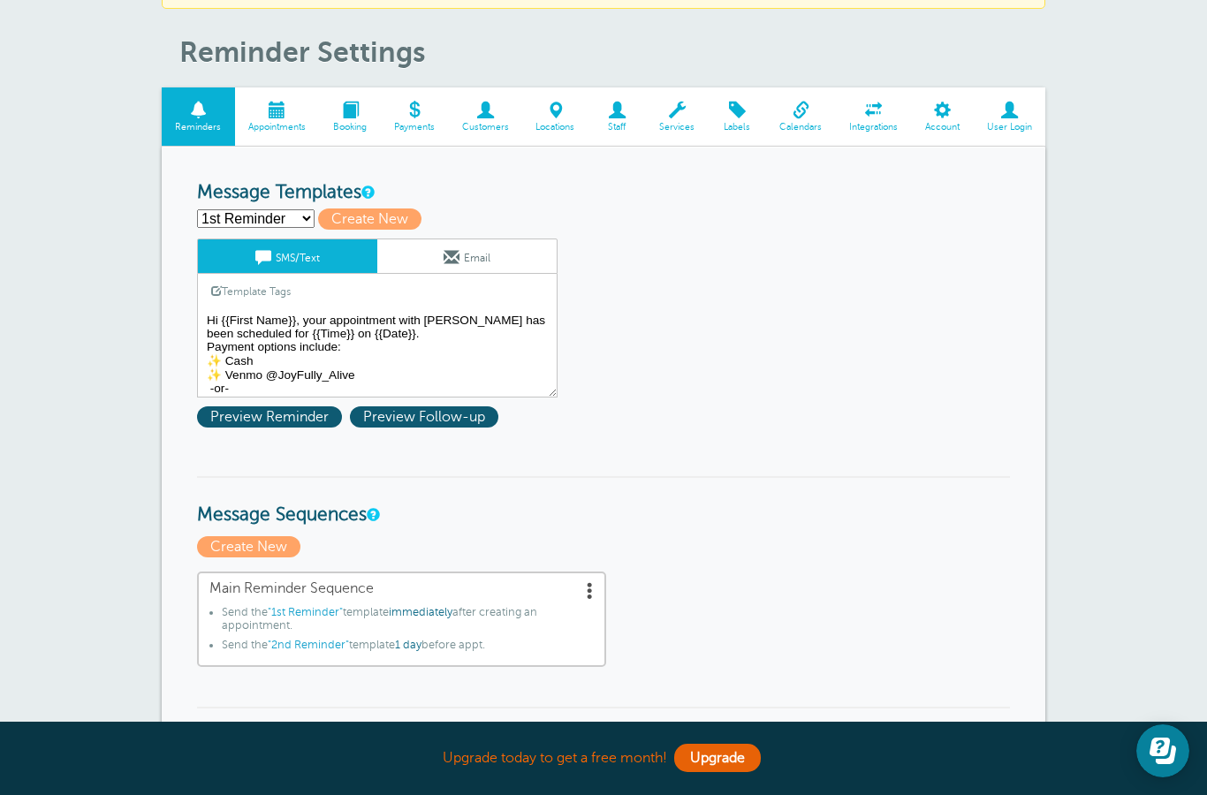
click at [217, 355] on textarea "Hi {{First Name}}, your appointment with Autumn has been scheduled for {{Time}}…" at bounding box center [377, 353] width 361 height 88
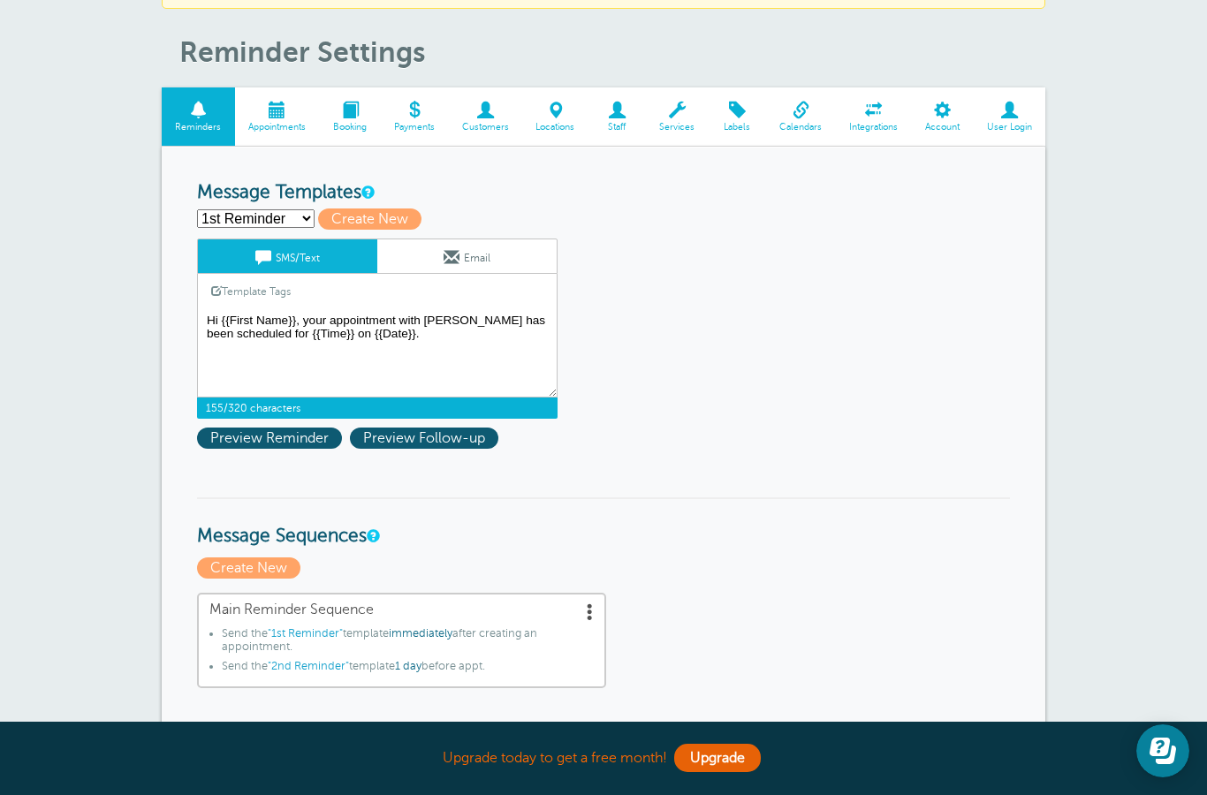
scroll to position [0, 0]
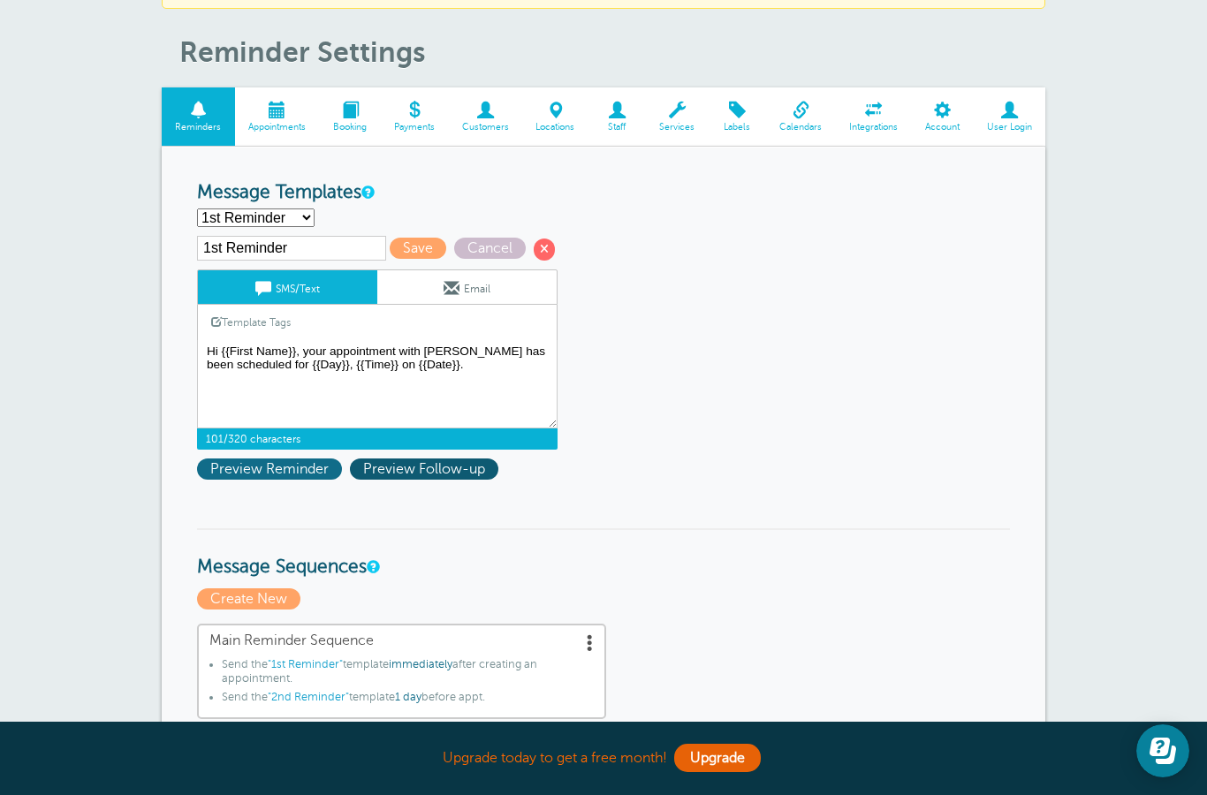
click at [285, 469] on span "Preview Reminder" at bounding box center [269, 469] width 145 height 21
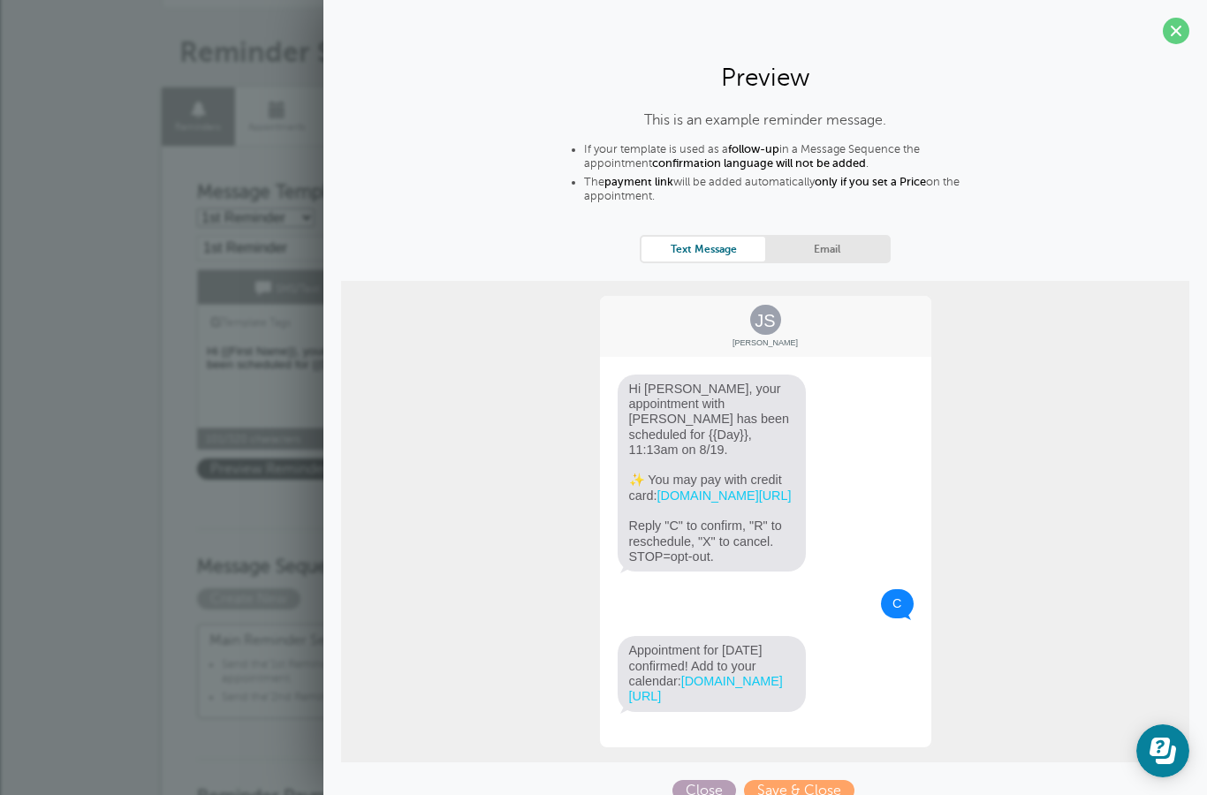
click at [715, 794] on span "Close" at bounding box center [705, 790] width 64 height 21
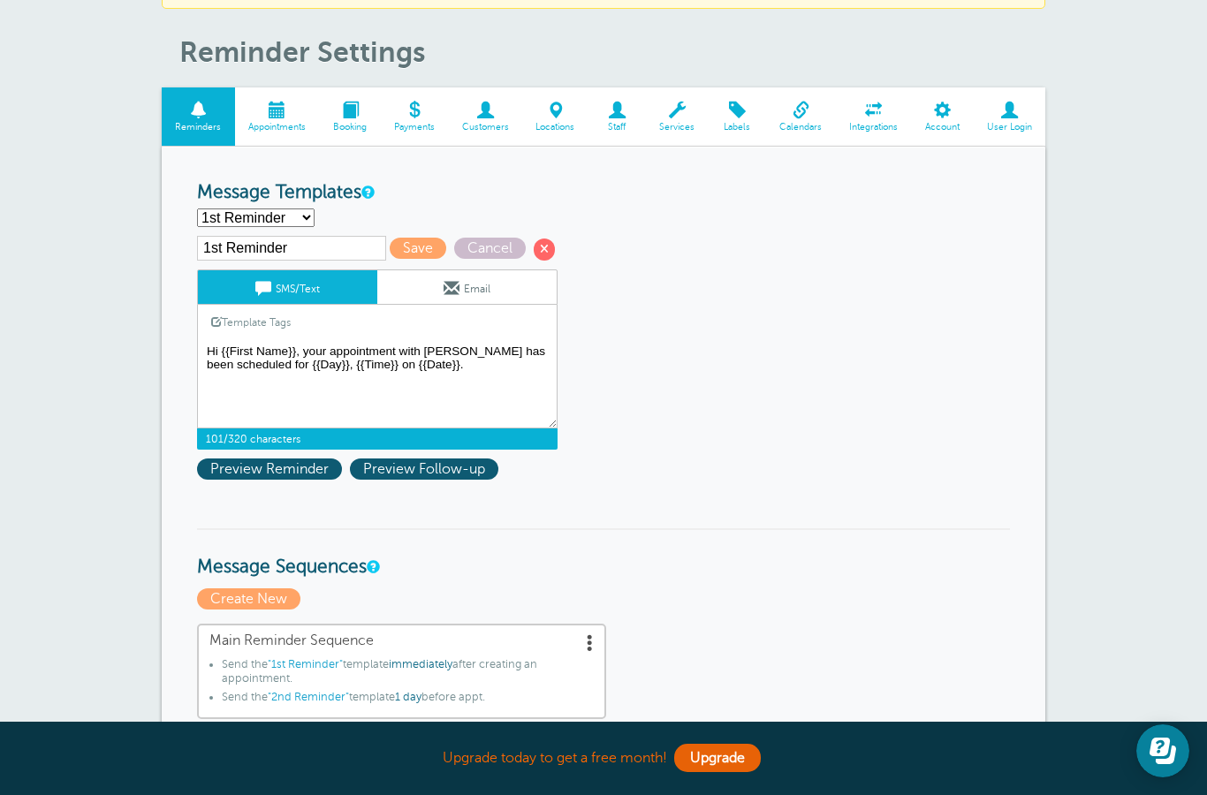
click at [323, 378] on textarea "Hi {{First Name}}, your appointment with Autumn has been scheduled for {{Time}}…" at bounding box center [377, 384] width 361 height 88
click at [342, 376] on textarea "Hi {{First Name}}, your appointment with Autumn has been scheduled for {{Time}}…" at bounding box center [377, 384] width 361 height 88
click at [353, 381] on textarea "Hi {{First Name}}, your appointment with Autumn has been scheduled for {{Time}}…" at bounding box center [377, 384] width 361 height 88
click at [284, 480] on span "Preview Reminder" at bounding box center [269, 469] width 145 height 21
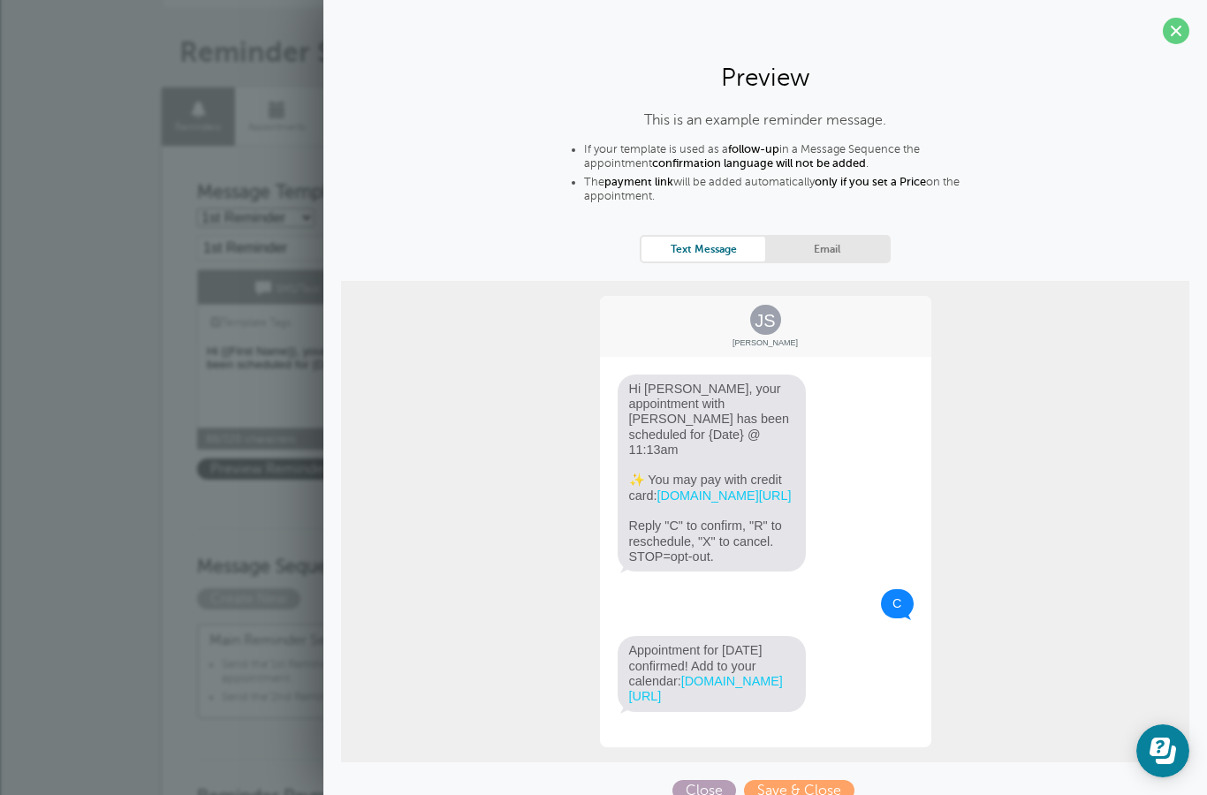
click at [705, 794] on span "Close" at bounding box center [705, 790] width 64 height 21
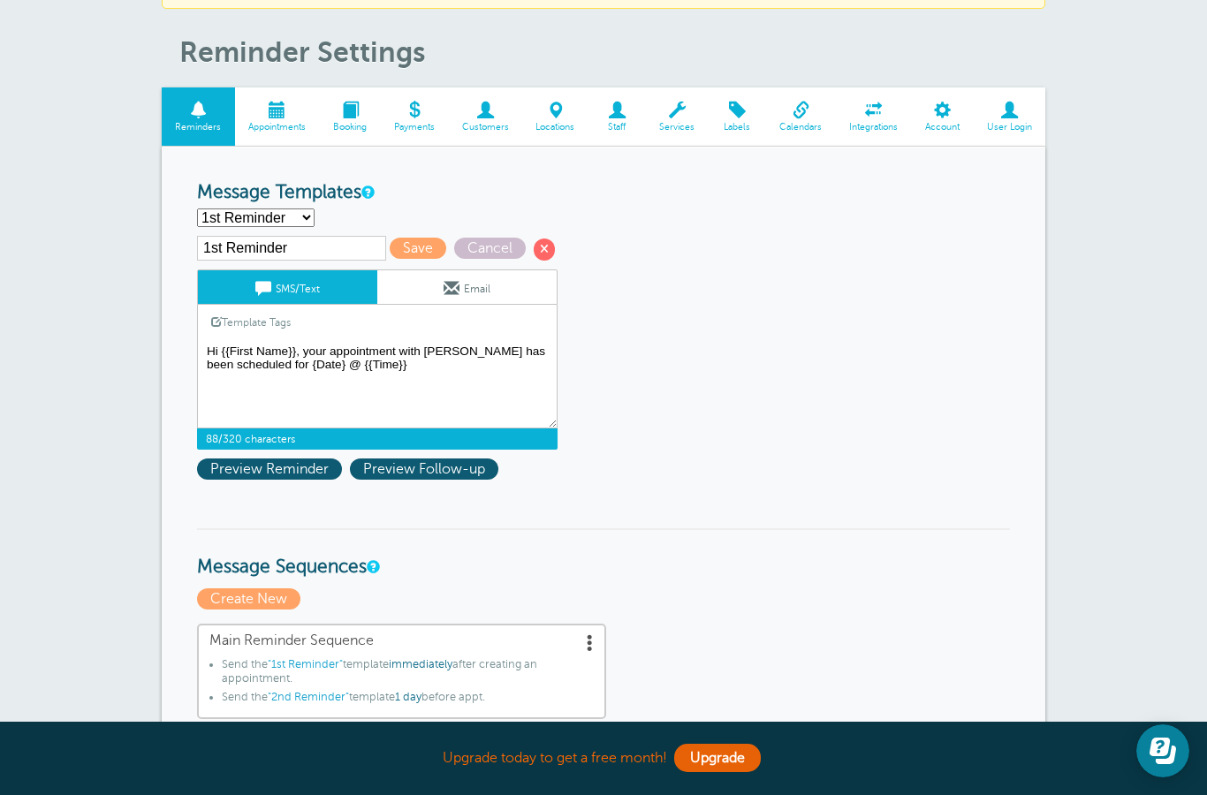
click at [283, 376] on textarea "Hi {{First Name}}, your appointment with Autumn has been scheduled for {{Time}}…" at bounding box center [377, 384] width 361 height 88
type textarea "Hi {{First Name}}, your appointment with [PERSON_NAME] has been scheduled for {…"
click at [261, 476] on span "Preview Reminder" at bounding box center [269, 469] width 145 height 21
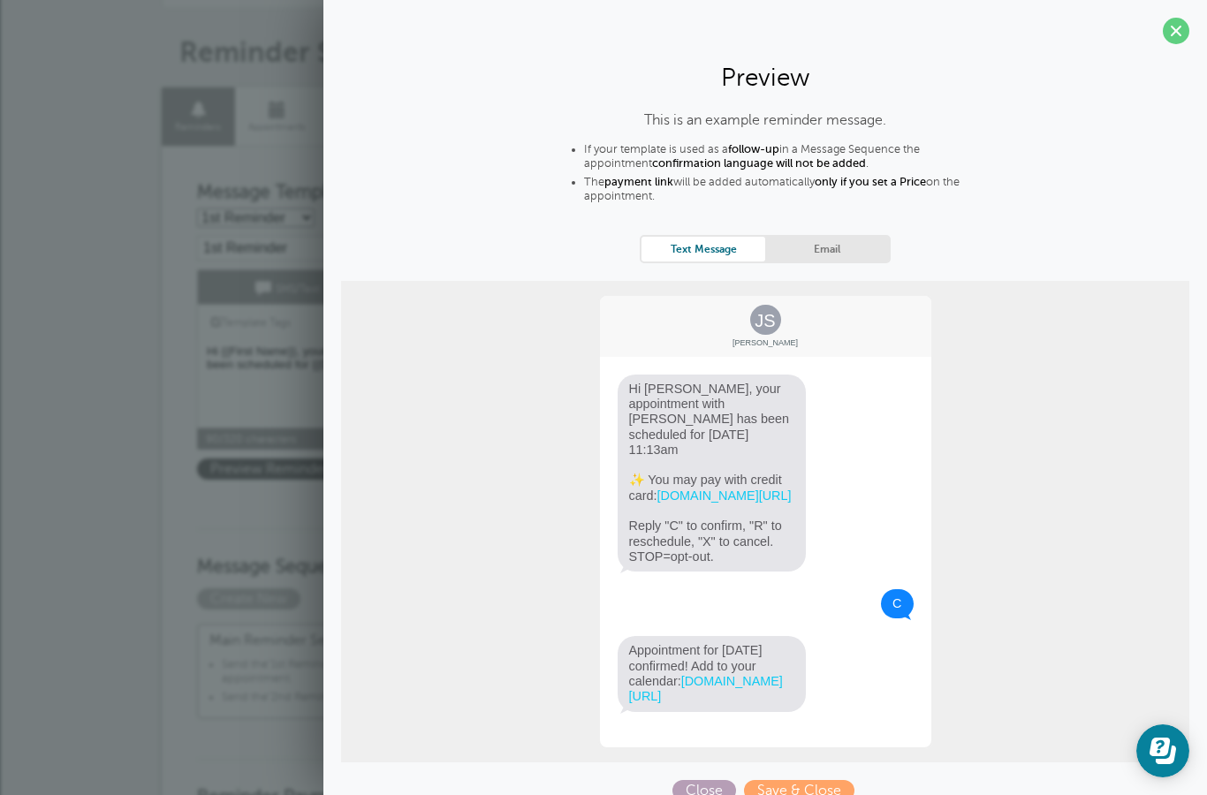
click at [706, 794] on span "Close" at bounding box center [705, 790] width 64 height 21
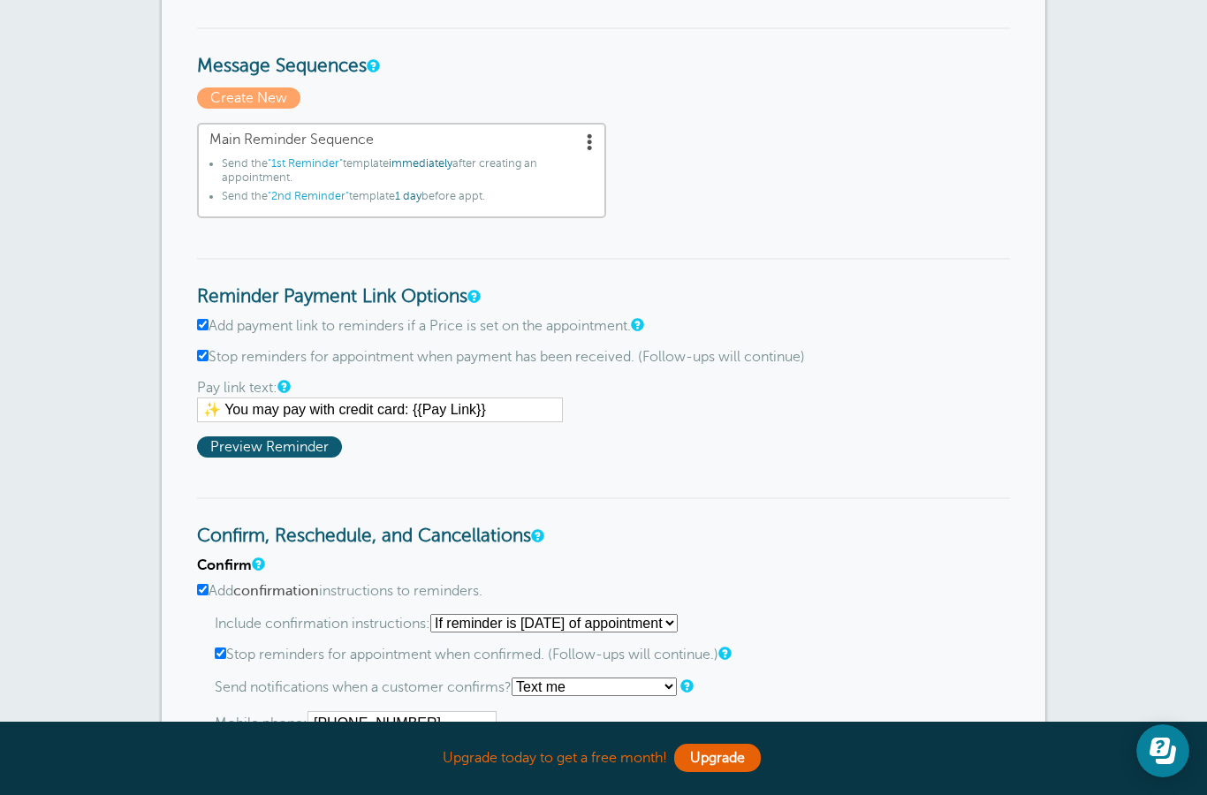
scroll to position [734, 0]
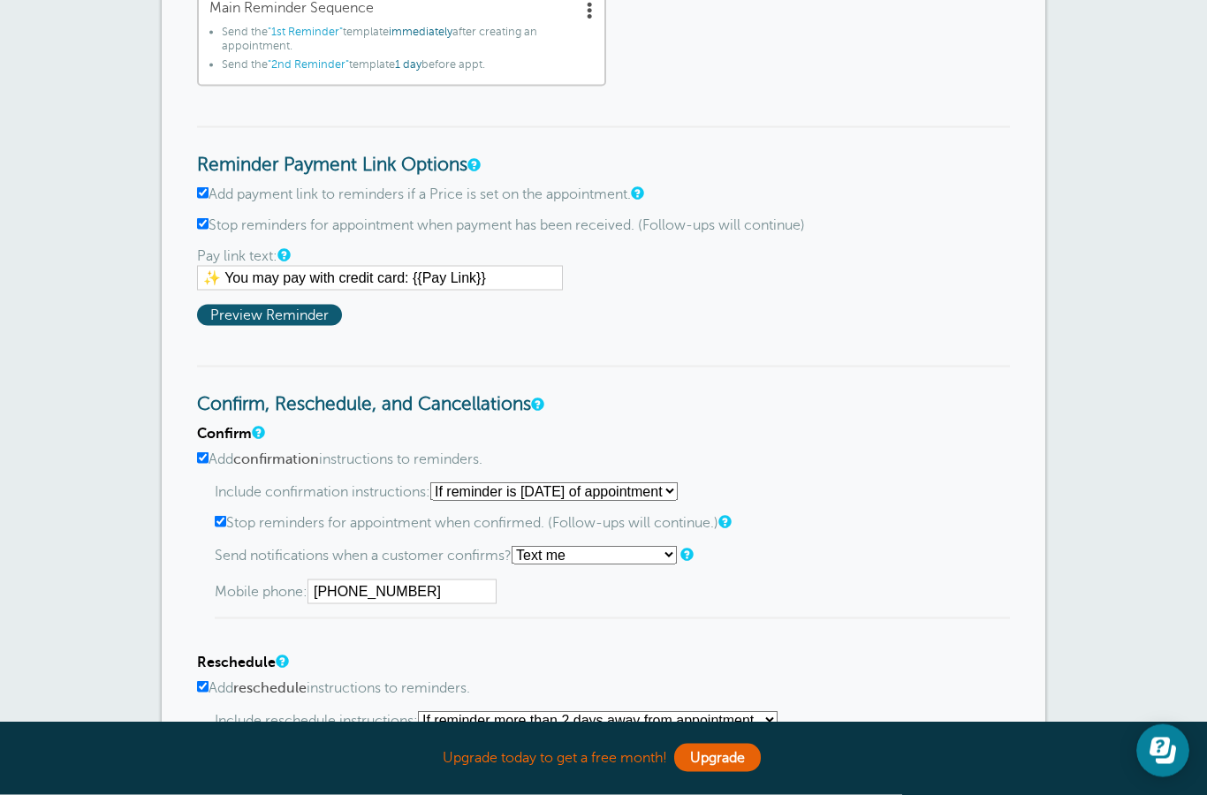
click at [209, 197] on input "Add payment link to reminders if a Price is set on the appointment." at bounding box center [202, 192] width 11 height 11
checkbox input "false"
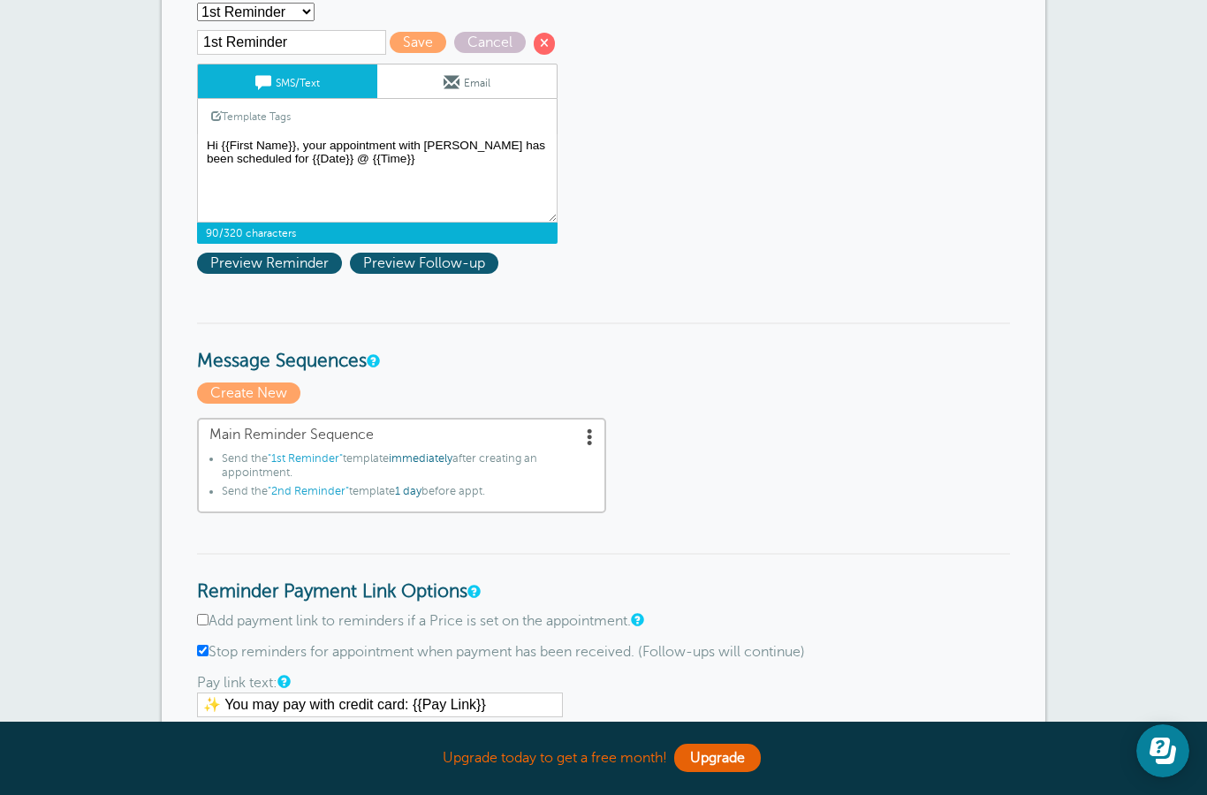
scroll to position [226, 0]
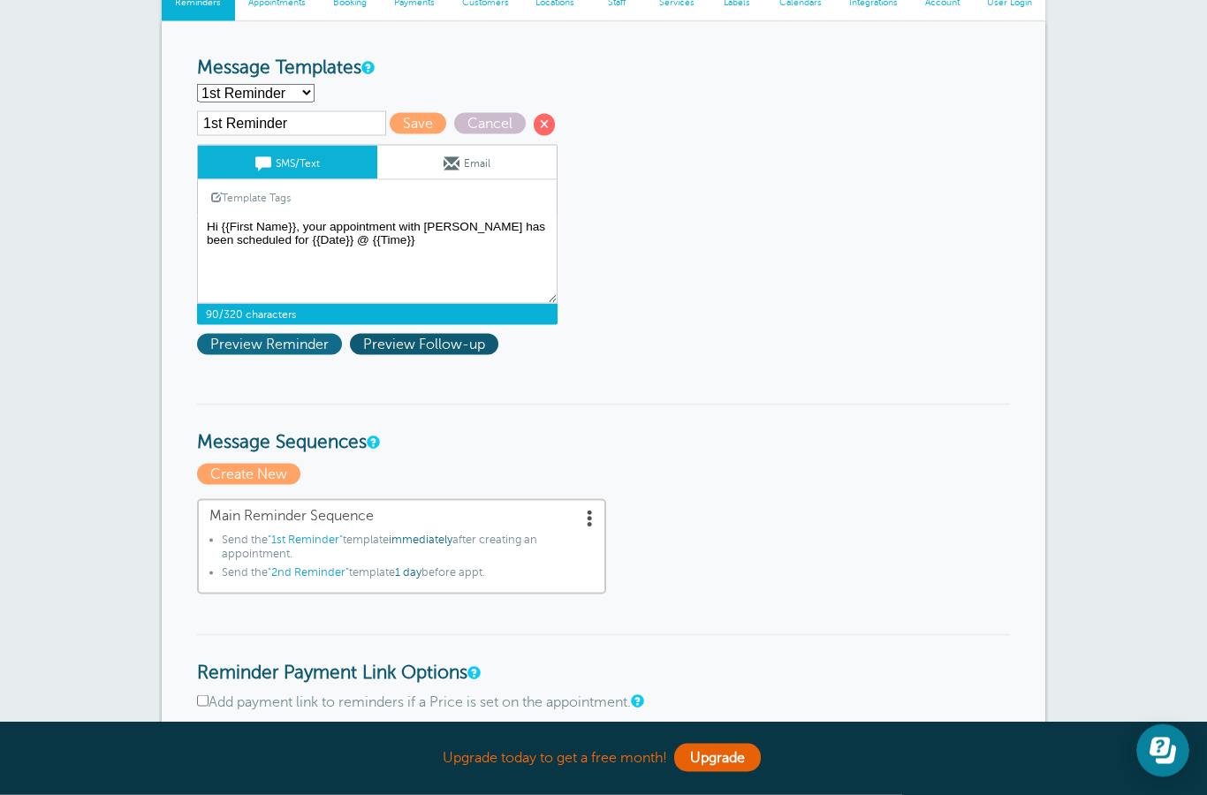
click at [293, 349] on span "Preview Reminder" at bounding box center [269, 344] width 145 height 21
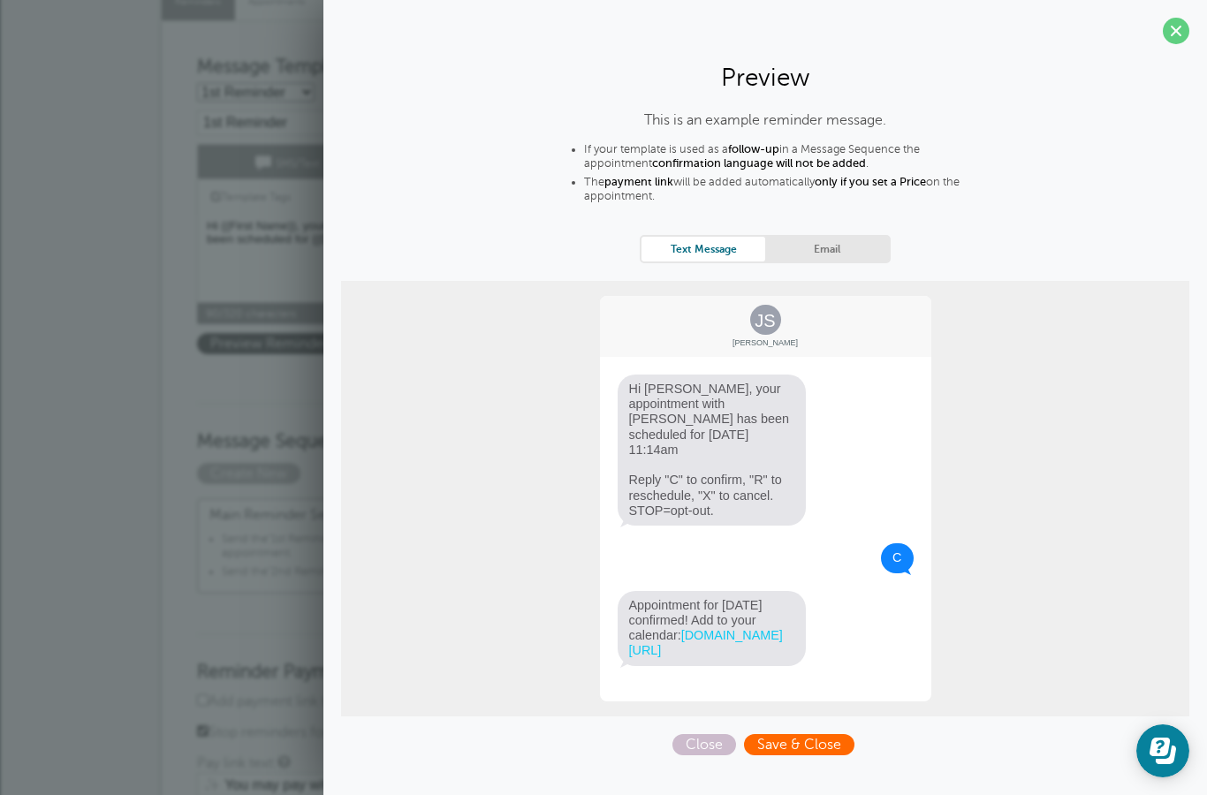
click at [812, 740] on span "Save & Close" at bounding box center [799, 744] width 110 height 21
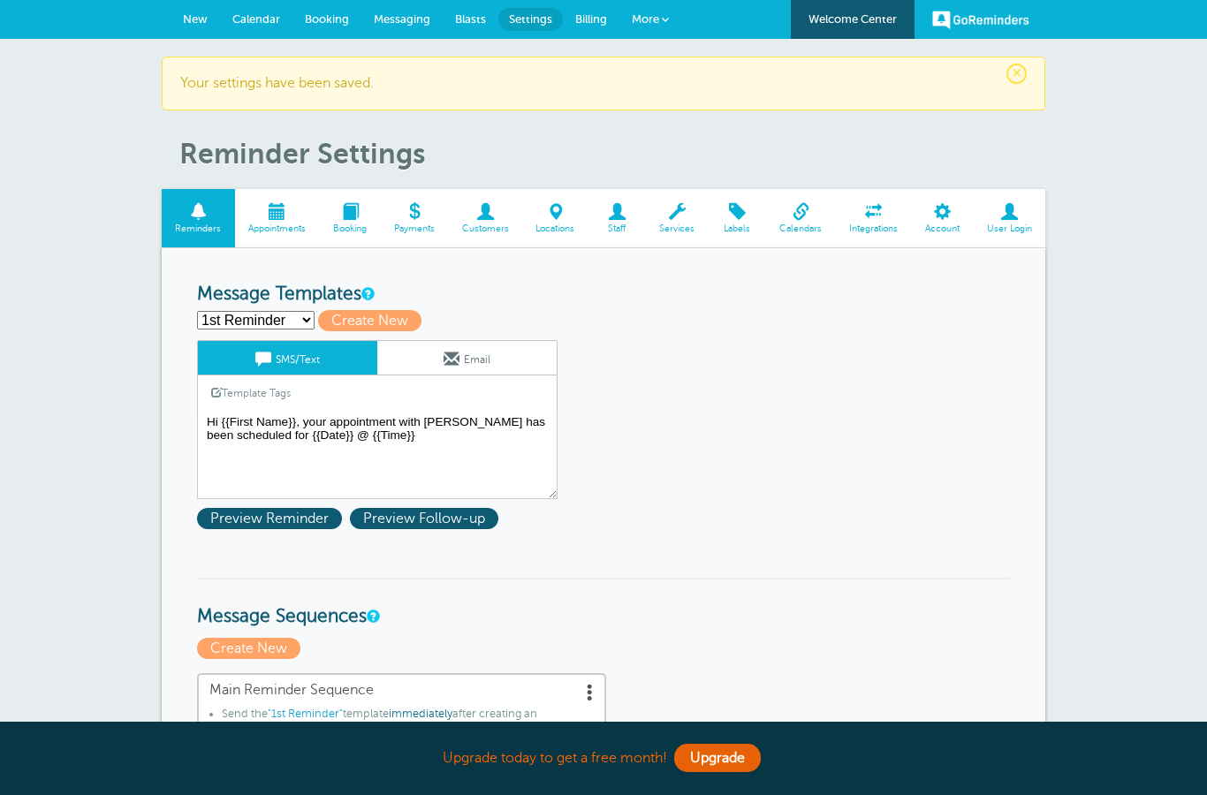
click at [285, 311] on select "1st Reminder 2nd Reminder Third Reminder Create new..." at bounding box center [256, 320] width 118 height 19
select select "159597"
type input "2nd Reminder"
type textarea "🤍 Hi {{First Name}}, I’m looking forward to our appointment [DATE] at {{Time}}.…"
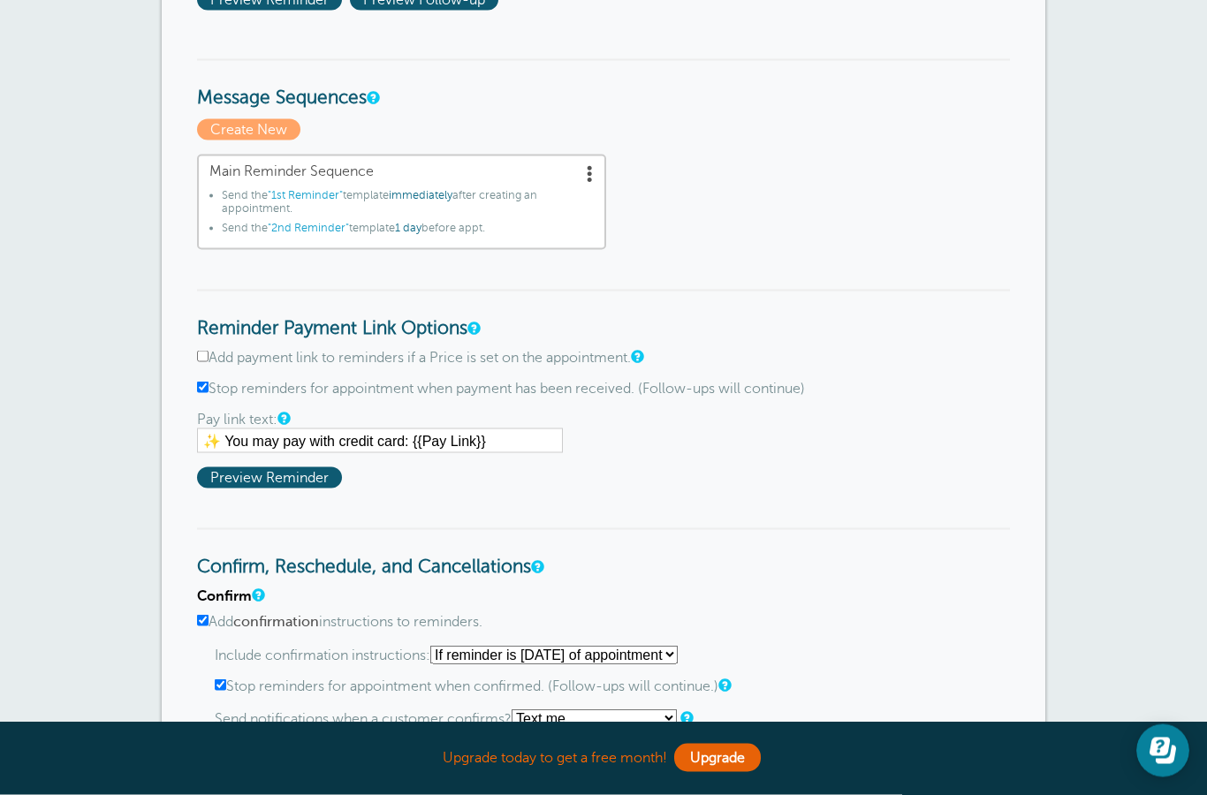
scroll to position [558, 0]
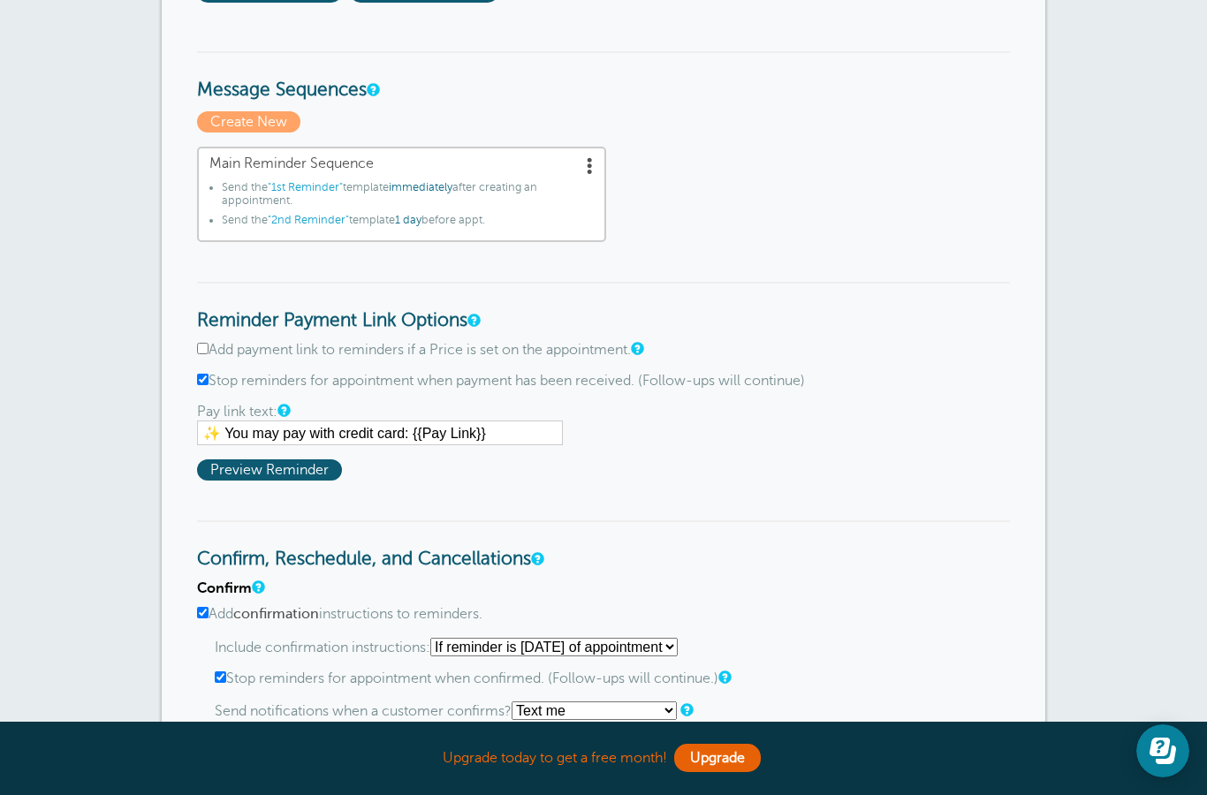
click at [208, 353] on input "Add payment link to reminders if a Price is set on the appointment." at bounding box center [202, 348] width 11 height 11
checkbox input "true"
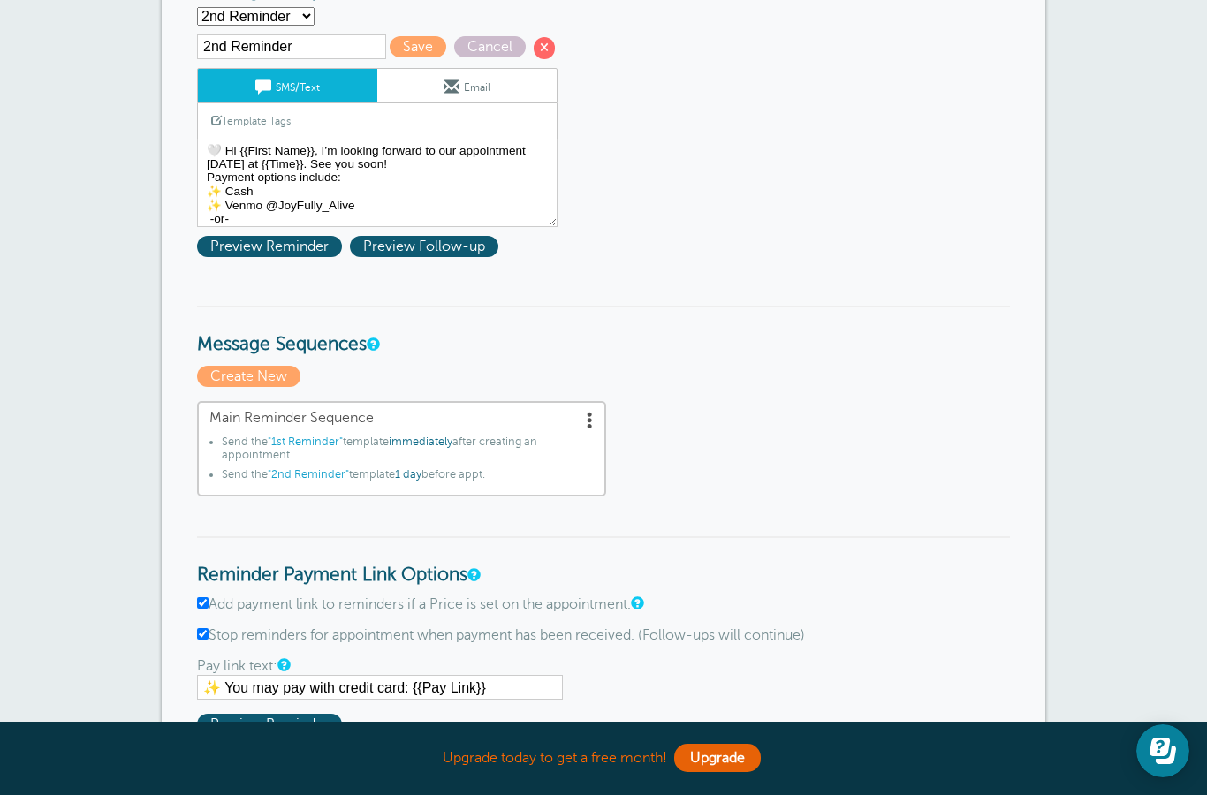
scroll to position [299, 0]
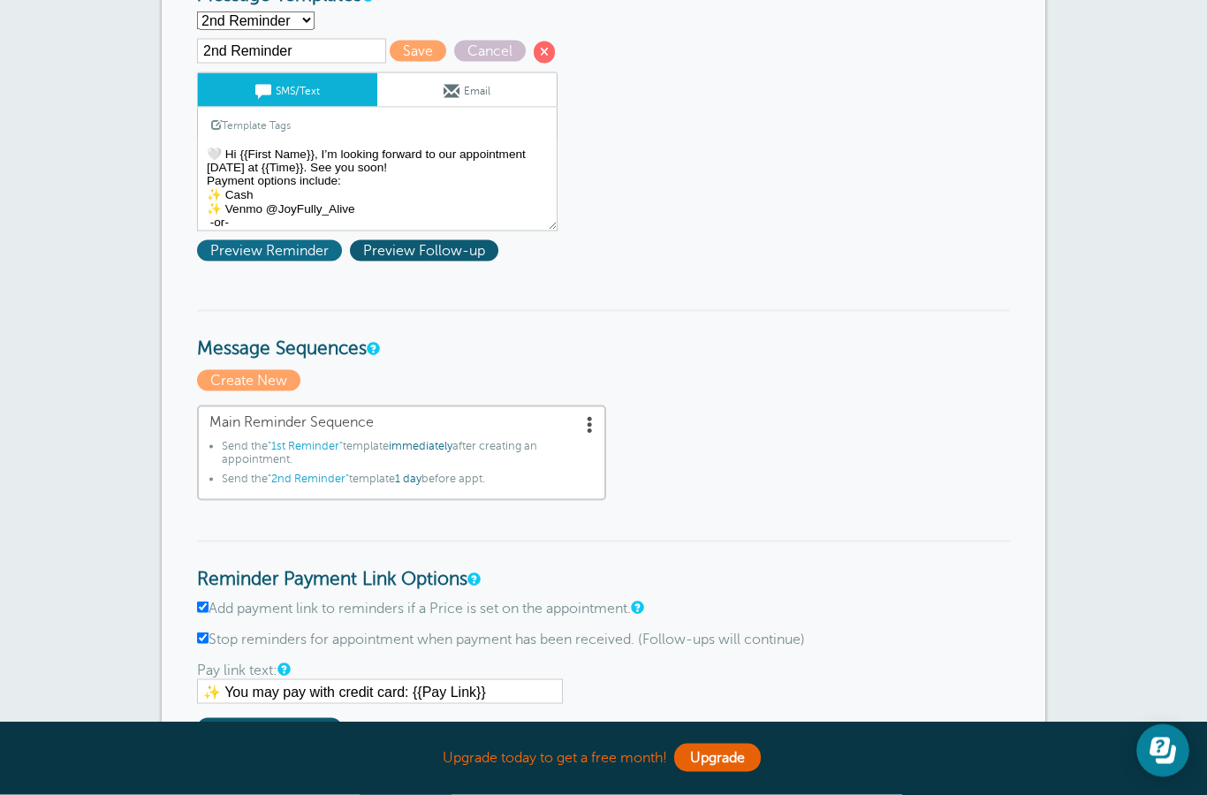
click at [288, 255] on span "Preview Reminder" at bounding box center [269, 250] width 145 height 21
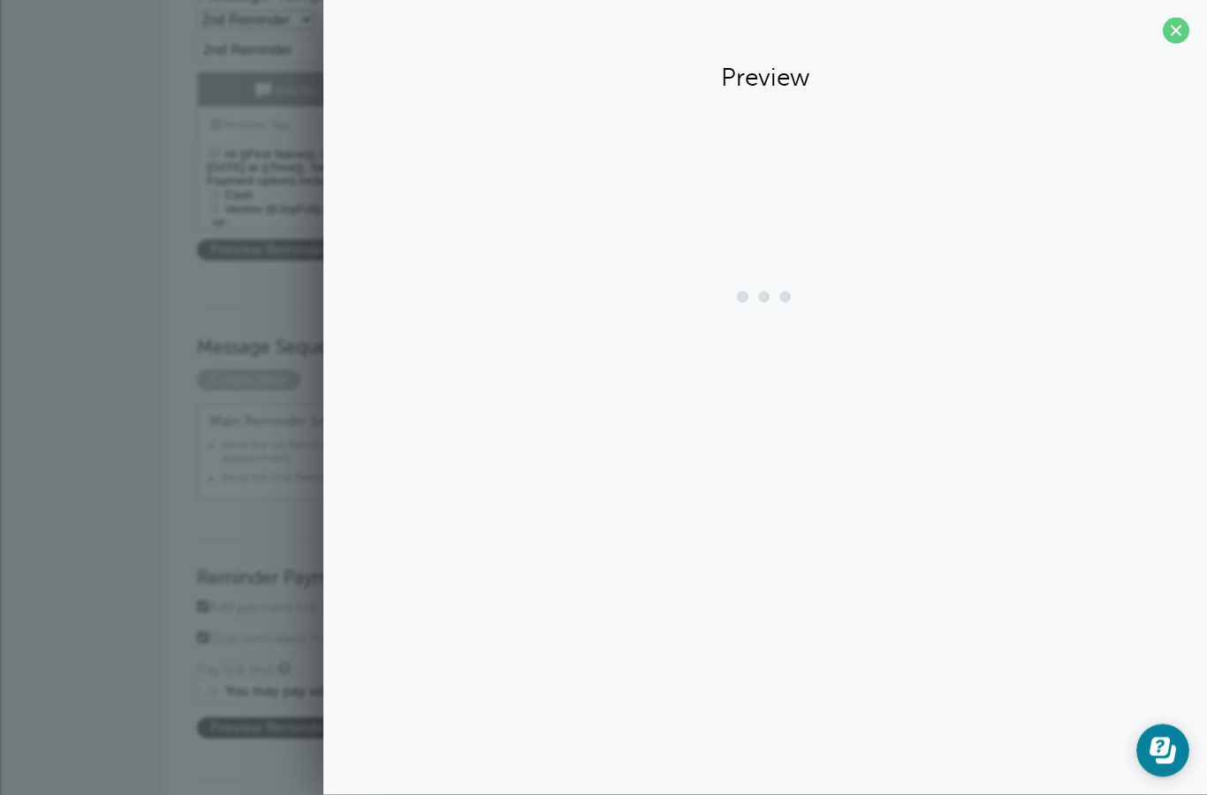
scroll to position [300, 0]
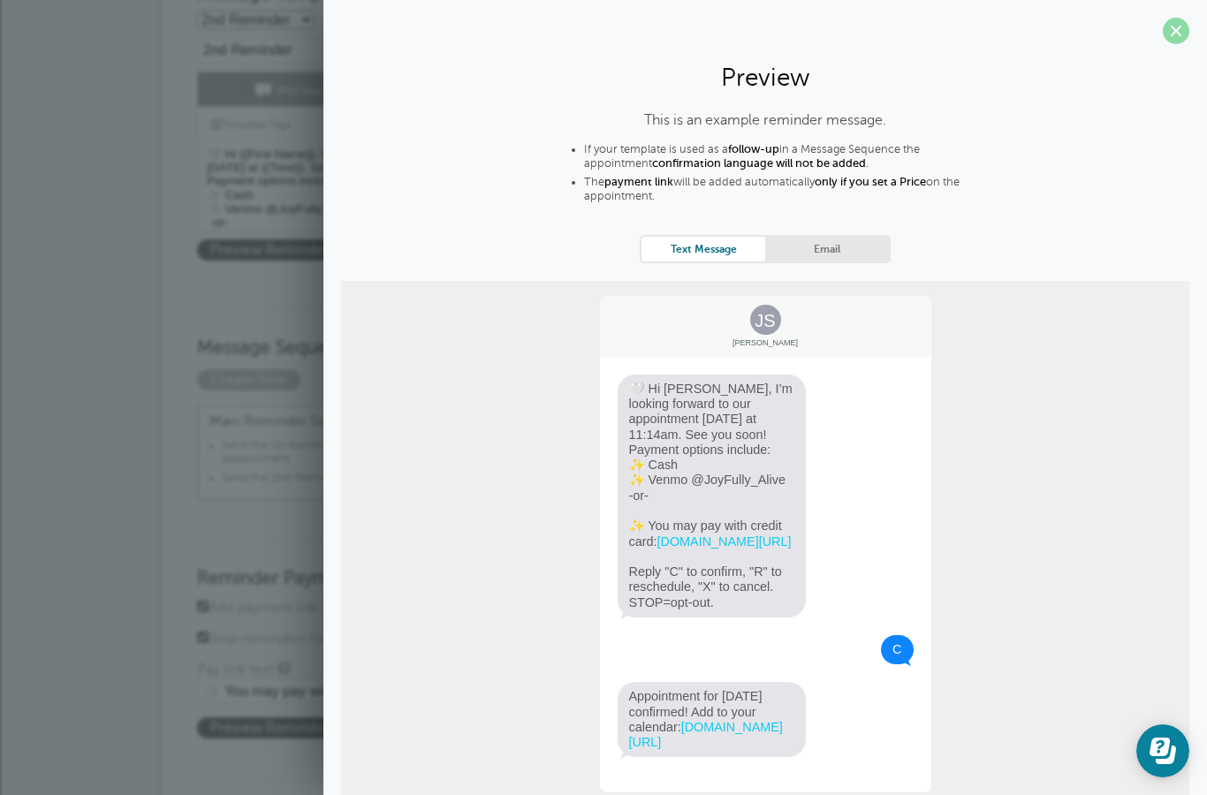
click at [1180, 41] on span at bounding box center [1176, 31] width 27 height 27
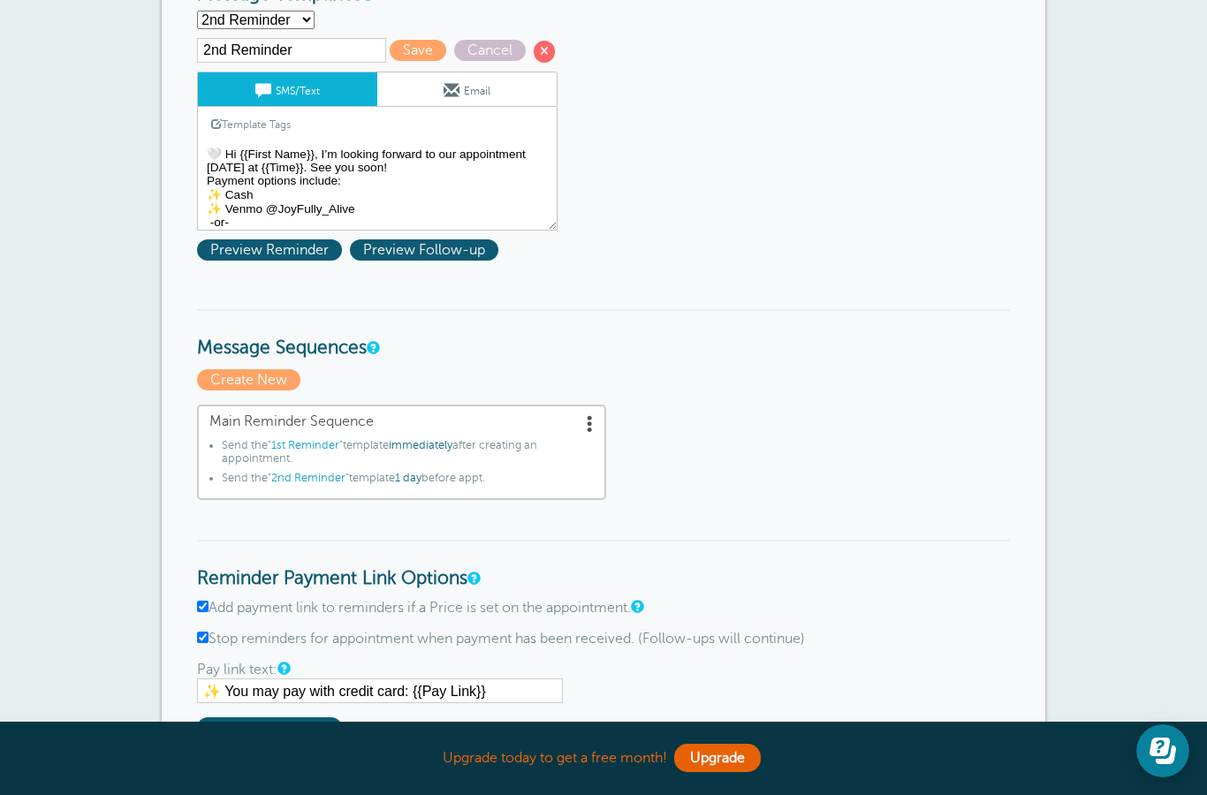
click at [252, 183] on textarea "Hi {{First Name}}, your appointment with [PERSON_NAME] has been scheduled for {…" at bounding box center [377, 186] width 361 height 88
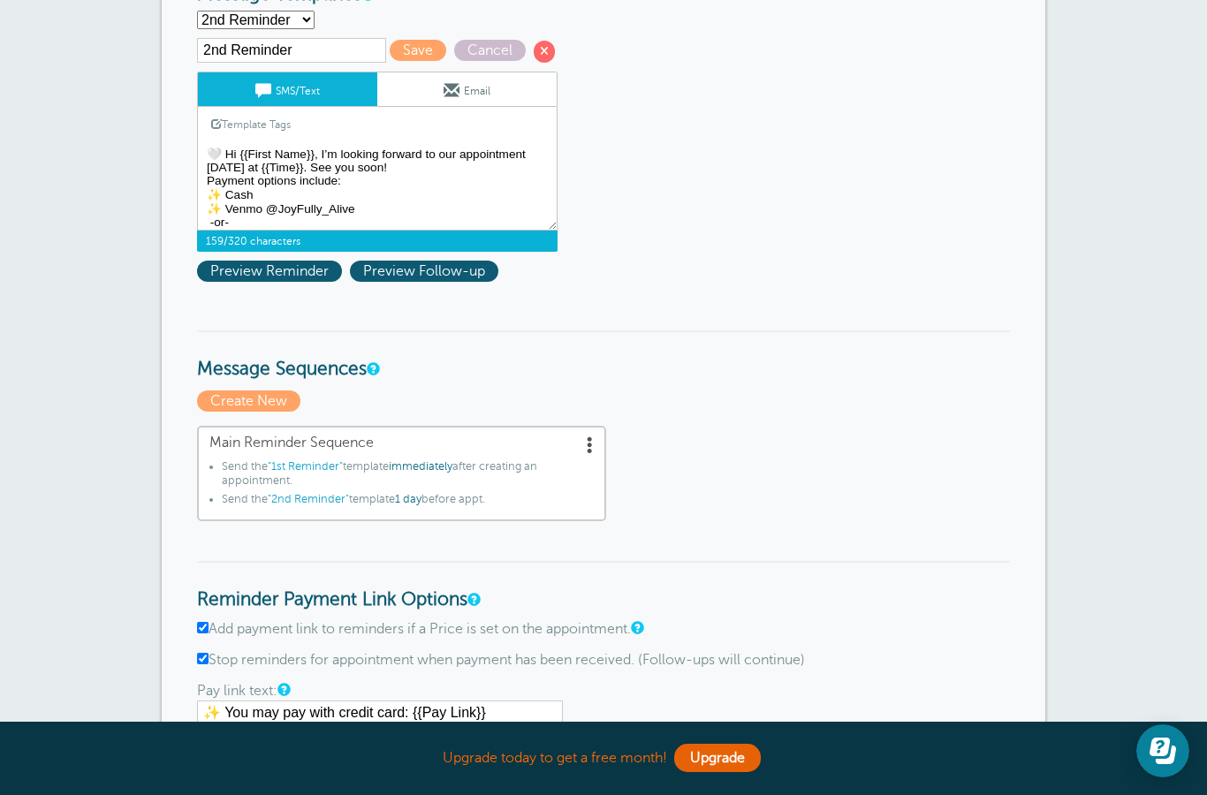
scroll to position [299, 0]
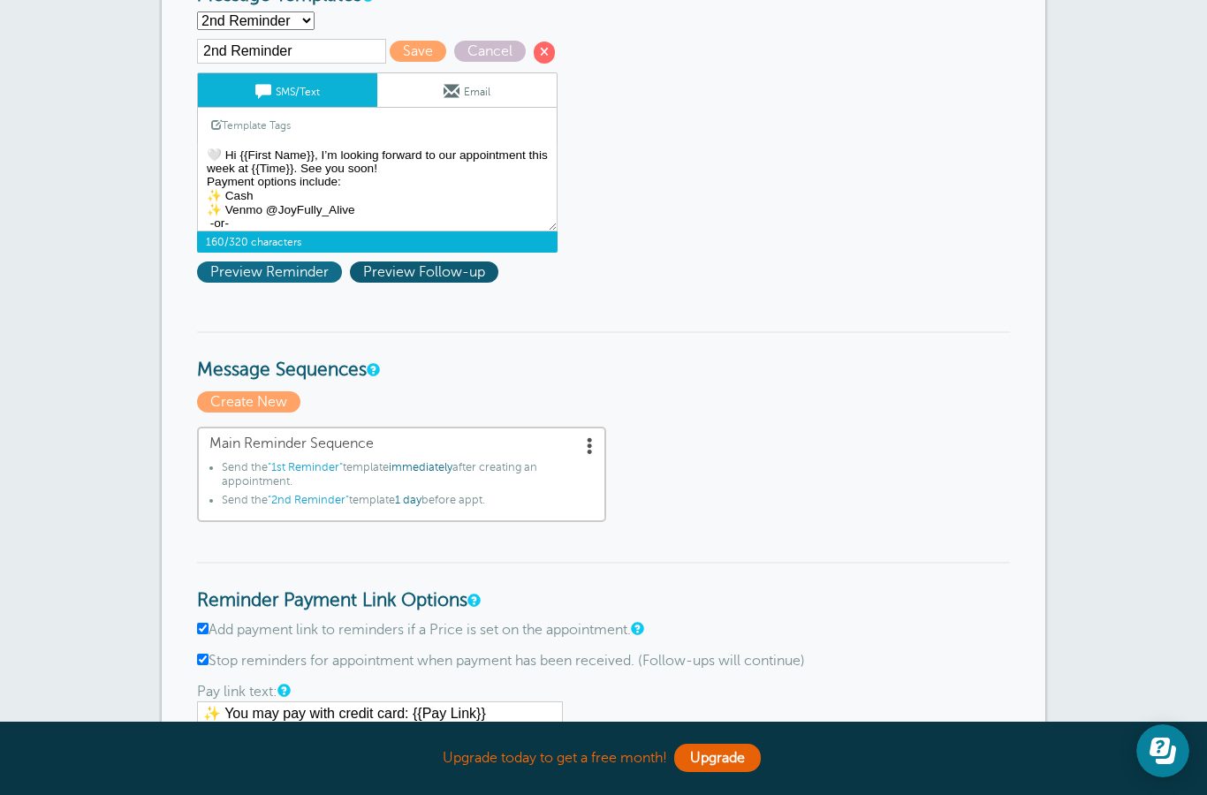
click at [279, 277] on span "Preview Reminder" at bounding box center [269, 272] width 145 height 21
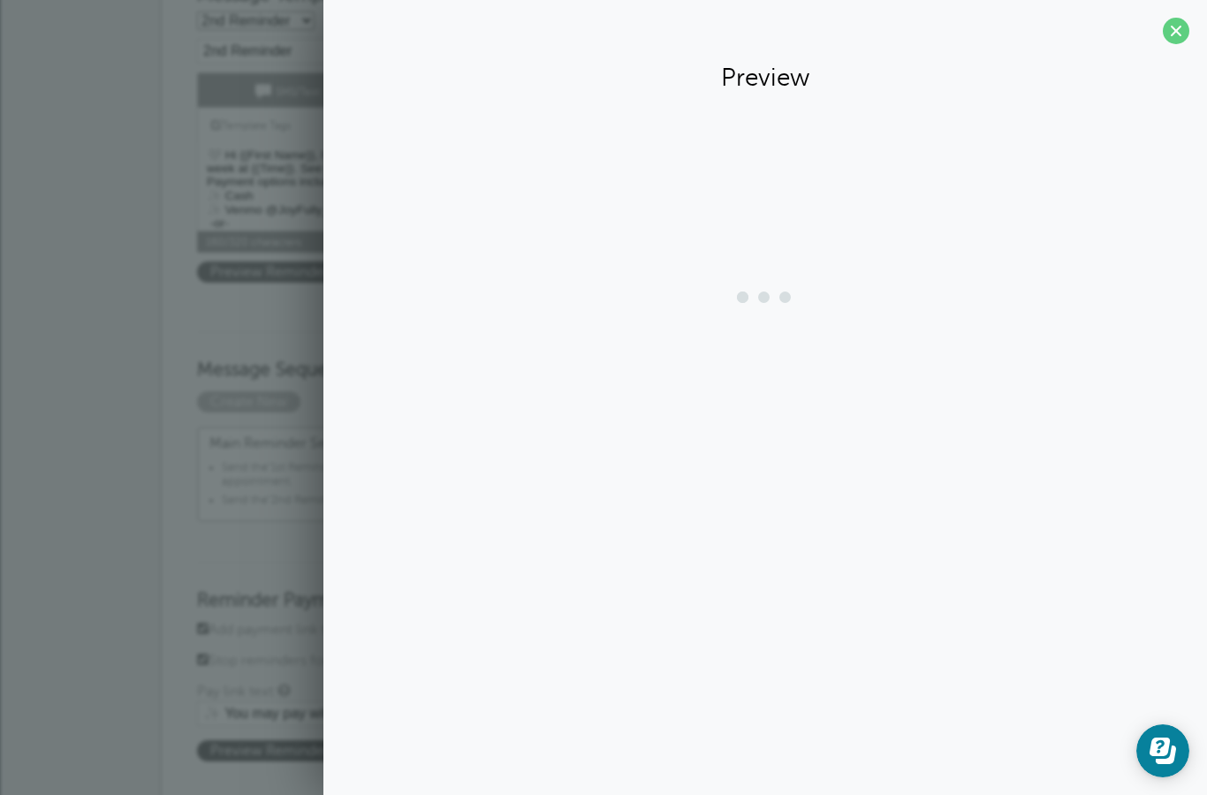
scroll to position [300, 0]
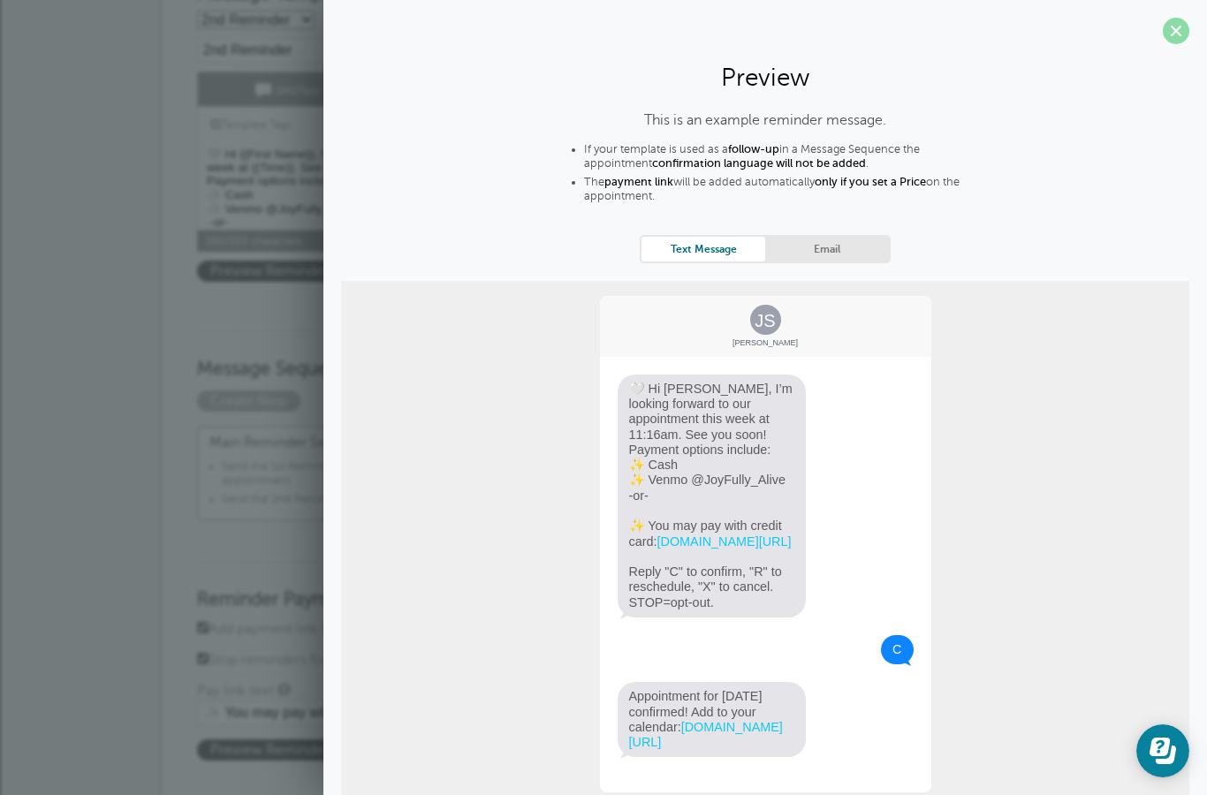
click at [1183, 34] on span at bounding box center [1176, 31] width 27 height 27
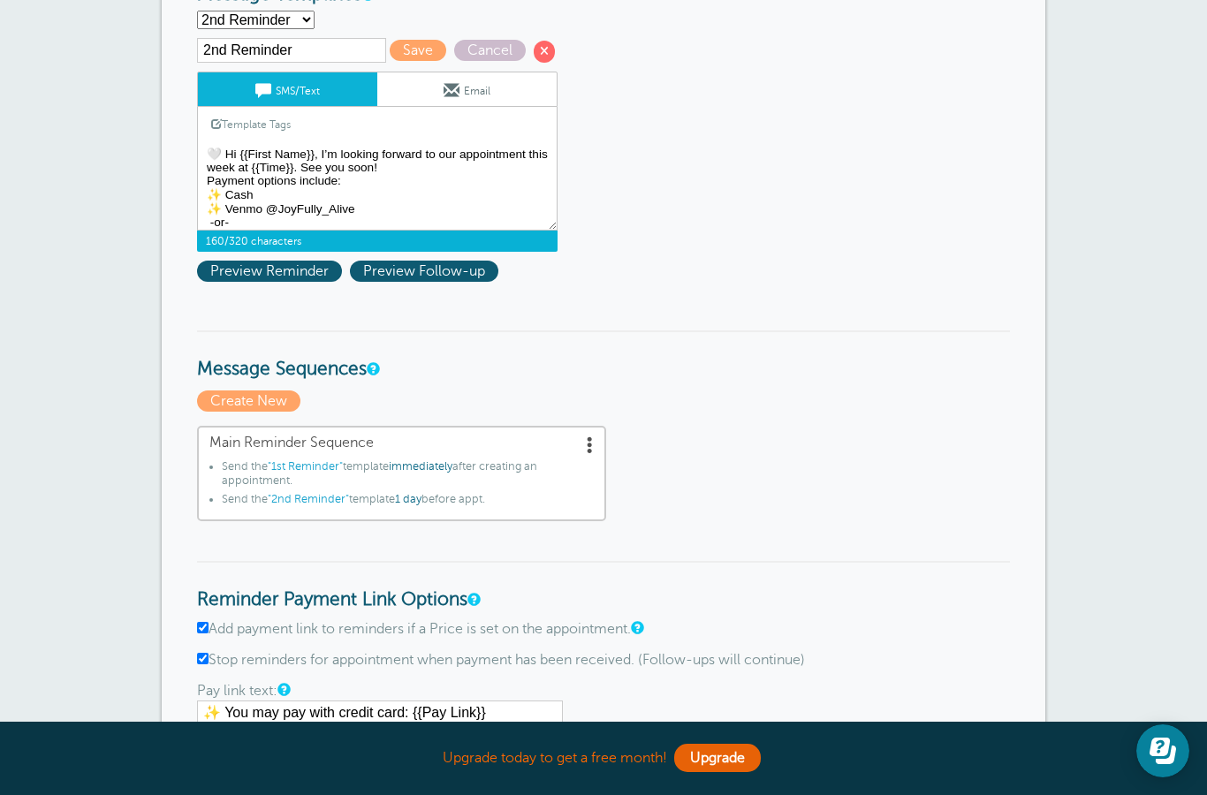
click at [256, 179] on textarea "Hi {{First Name}}, your appointment with [PERSON_NAME] has been scheduled for {…" at bounding box center [377, 186] width 361 height 88
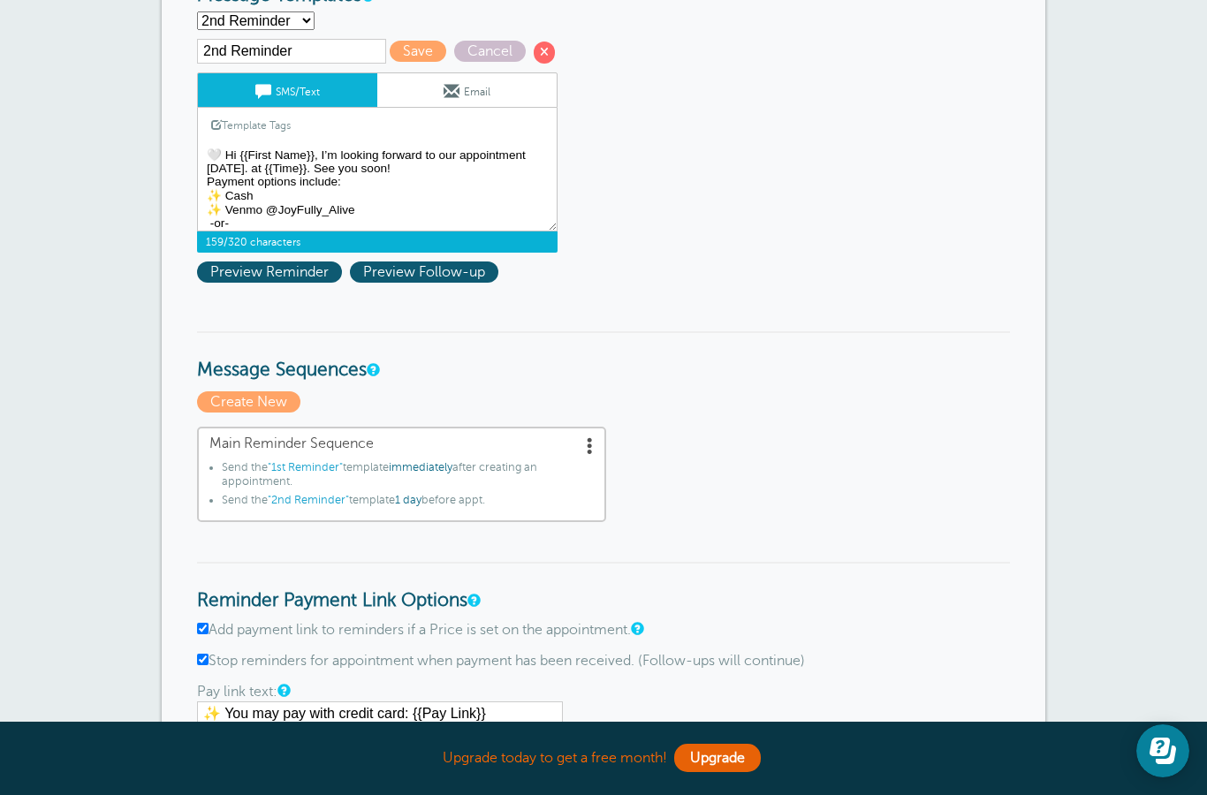
click at [391, 174] on textarea "Hi {{First Name}}, your appointment with [PERSON_NAME] has been scheduled for {…" at bounding box center [377, 187] width 361 height 88
type textarea "🤍 Hi {{First Name}}, I’m looking forward to our appointment [DATE]. at {{Time}}…"
click at [270, 268] on span "Preview Reminder" at bounding box center [269, 272] width 145 height 21
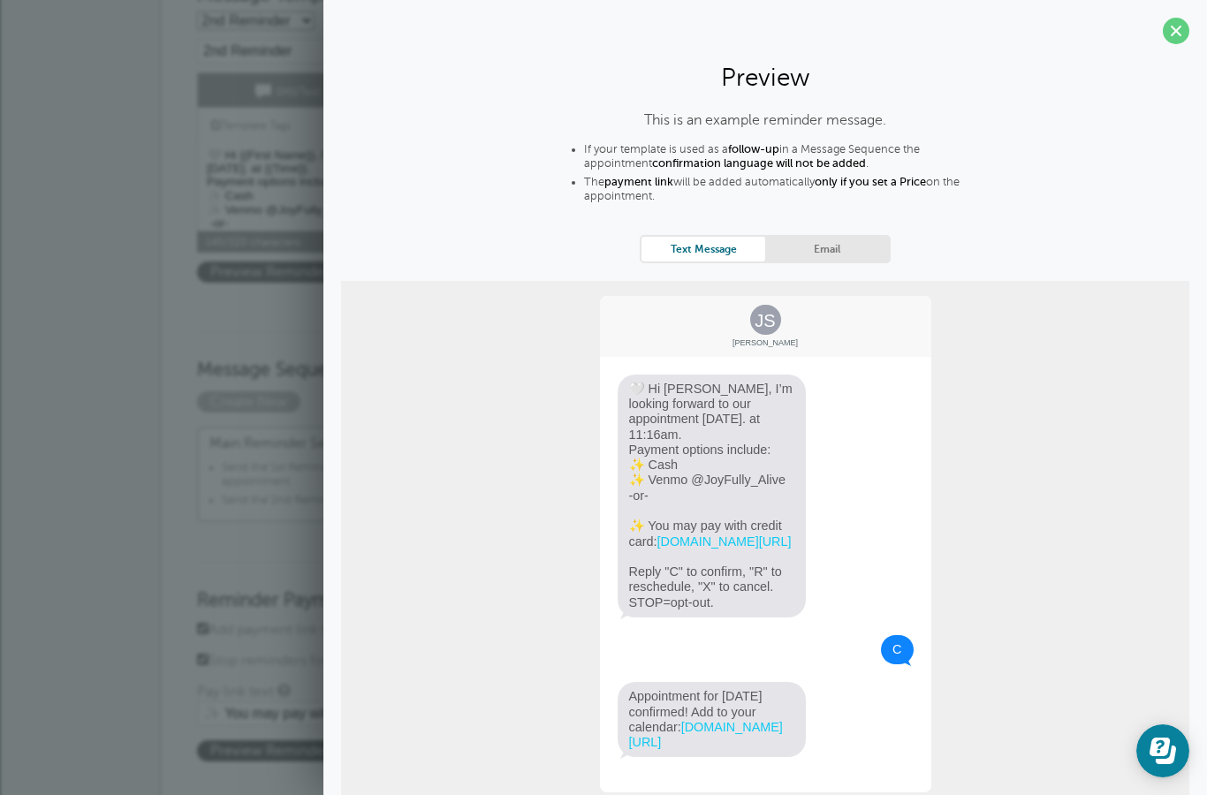
scroll to position [300, 0]
click at [1167, 33] on span at bounding box center [1176, 31] width 27 height 27
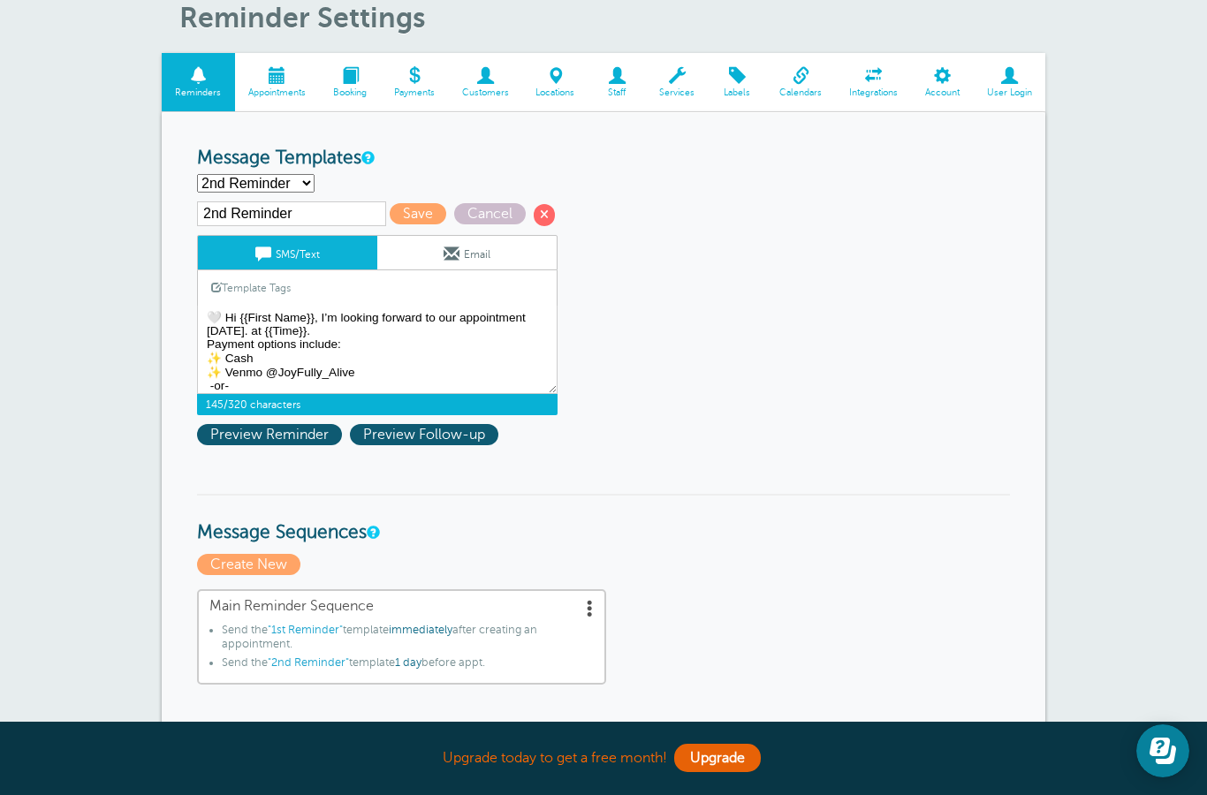
scroll to position [167, 0]
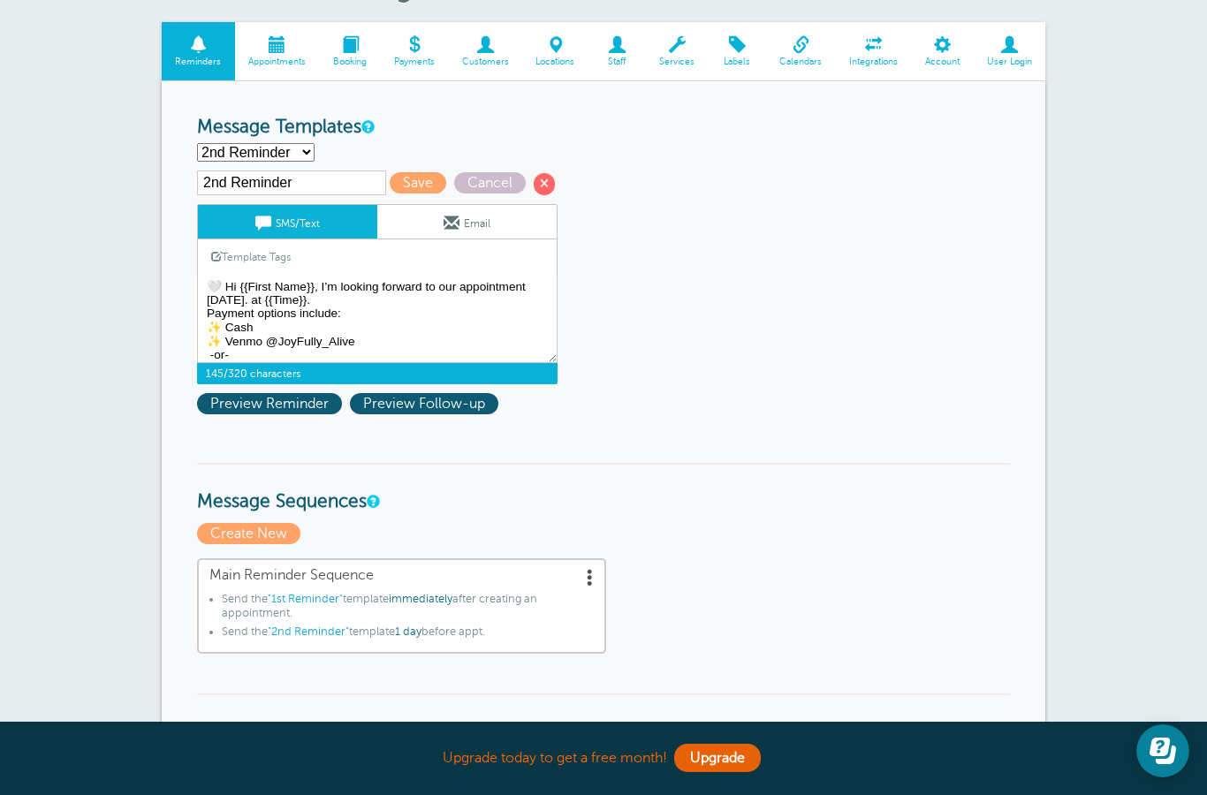
click at [293, 153] on select "1st Reminder 2nd Reminder Third Reminder Create new..." at bounding box center [256, 152] width 118 height 19
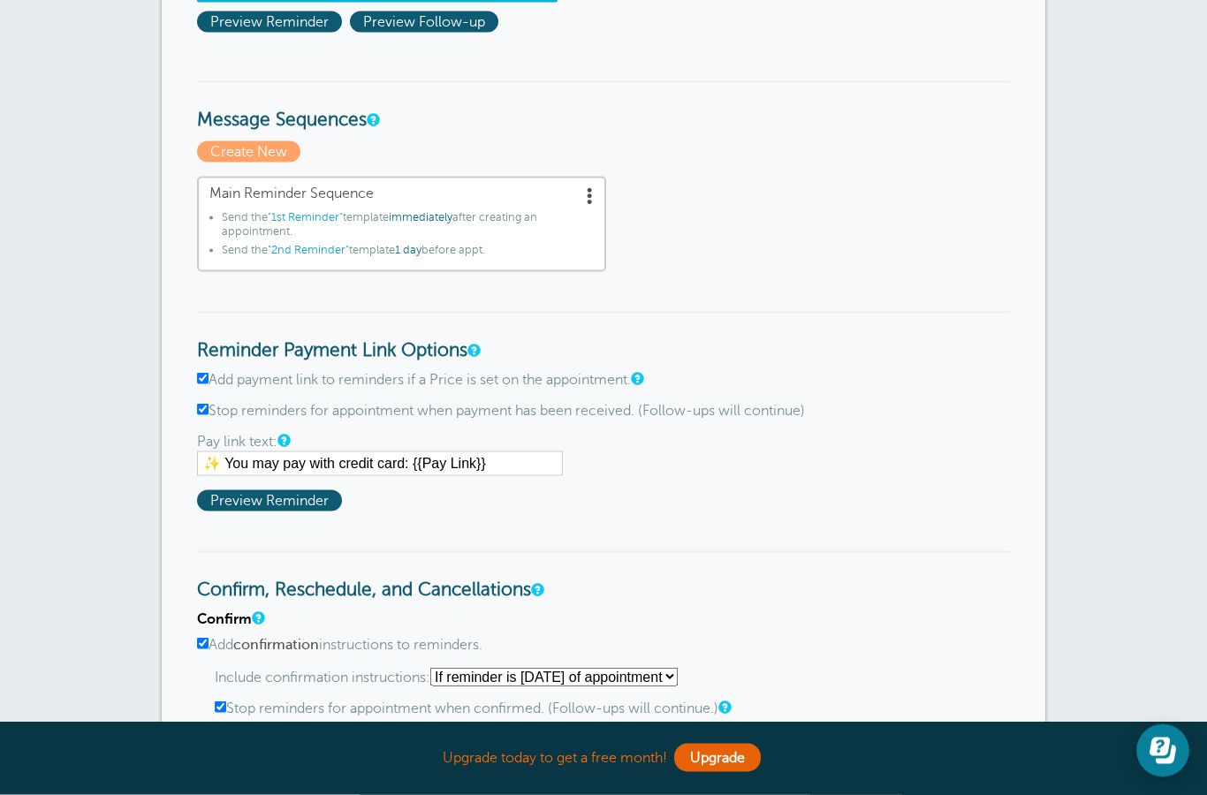
scroll to position [550, 0]
click at [422, 255] on span "1 day" at bounding box center [408, 249] width 27 height 12
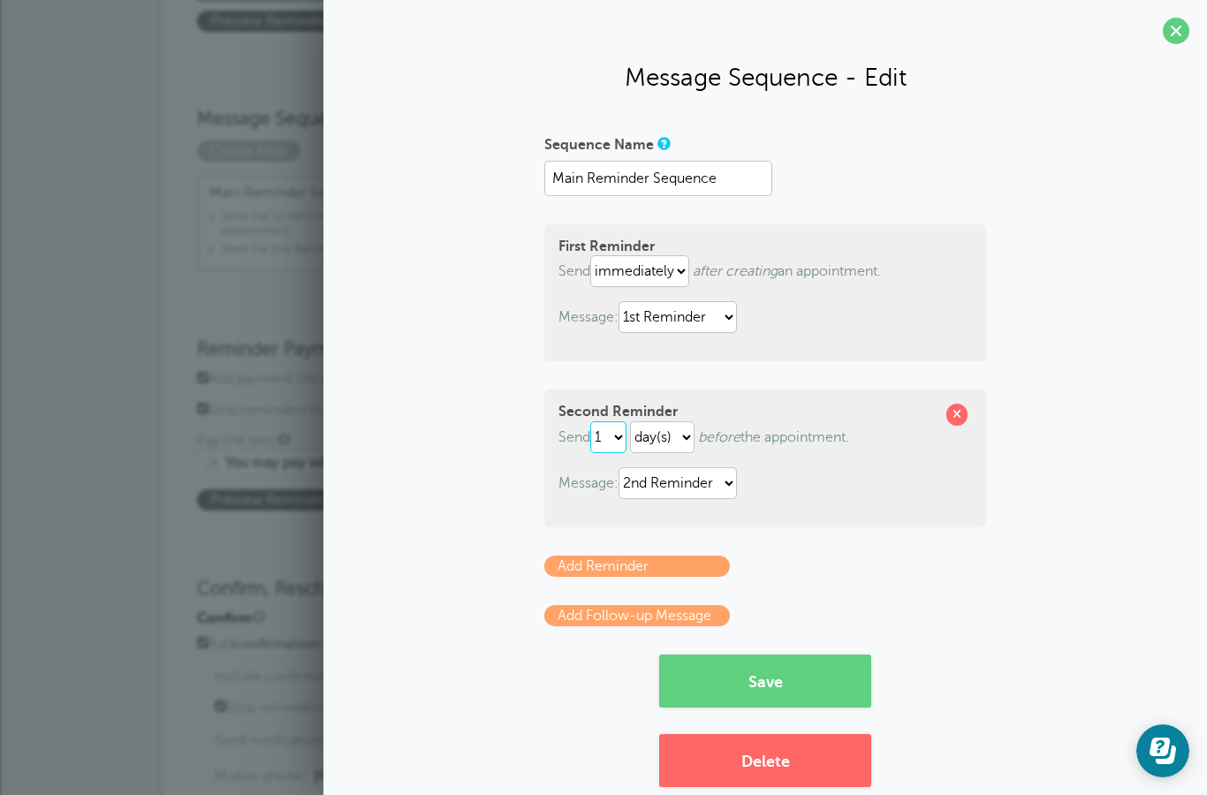
click at [619, 439] on select "1 2 3 4 5 6 7 8 9 10 11 12 13 14 15 16 17 18 19 20 21 22 23 24 25 26 27 28 29 30" at bounding box center [608, 438] width 36 height 32
select select "2"
click at [771, 687] on button "Save" at bounding box center [765, 681] width 212 height 53
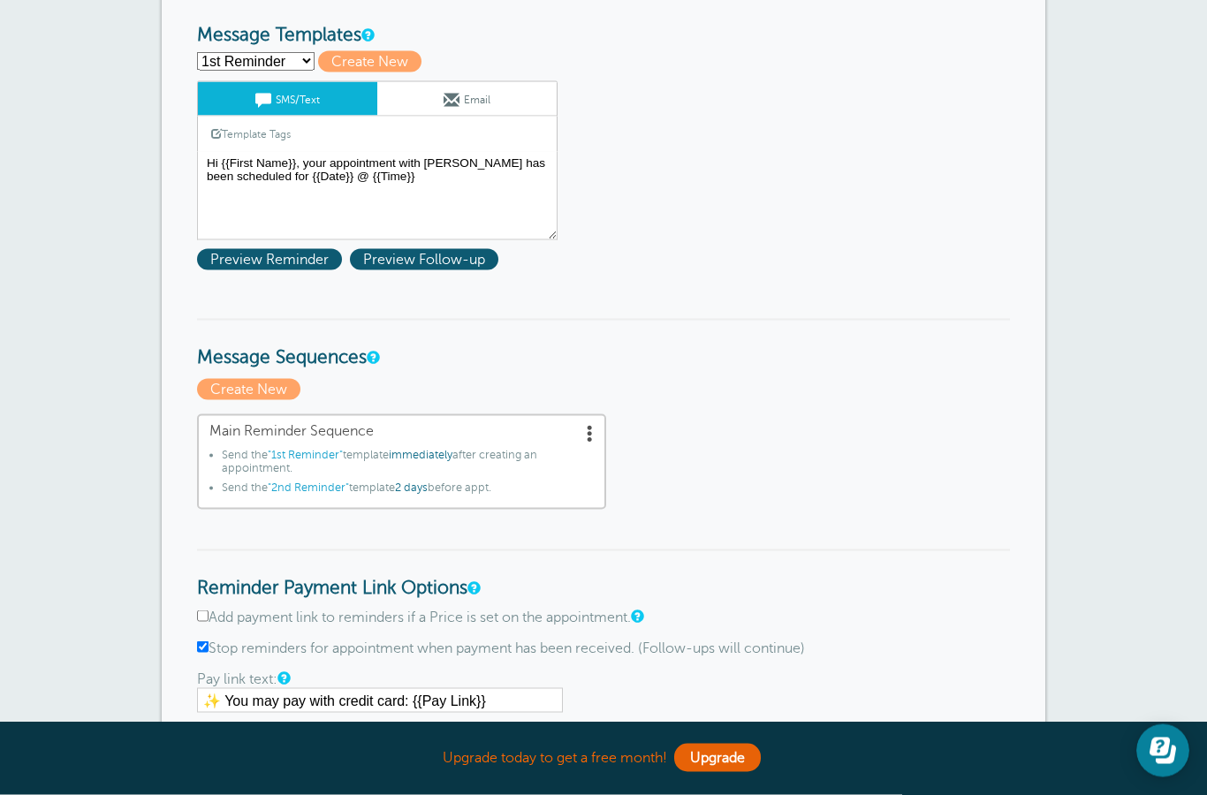
scroll to position [334, 0]
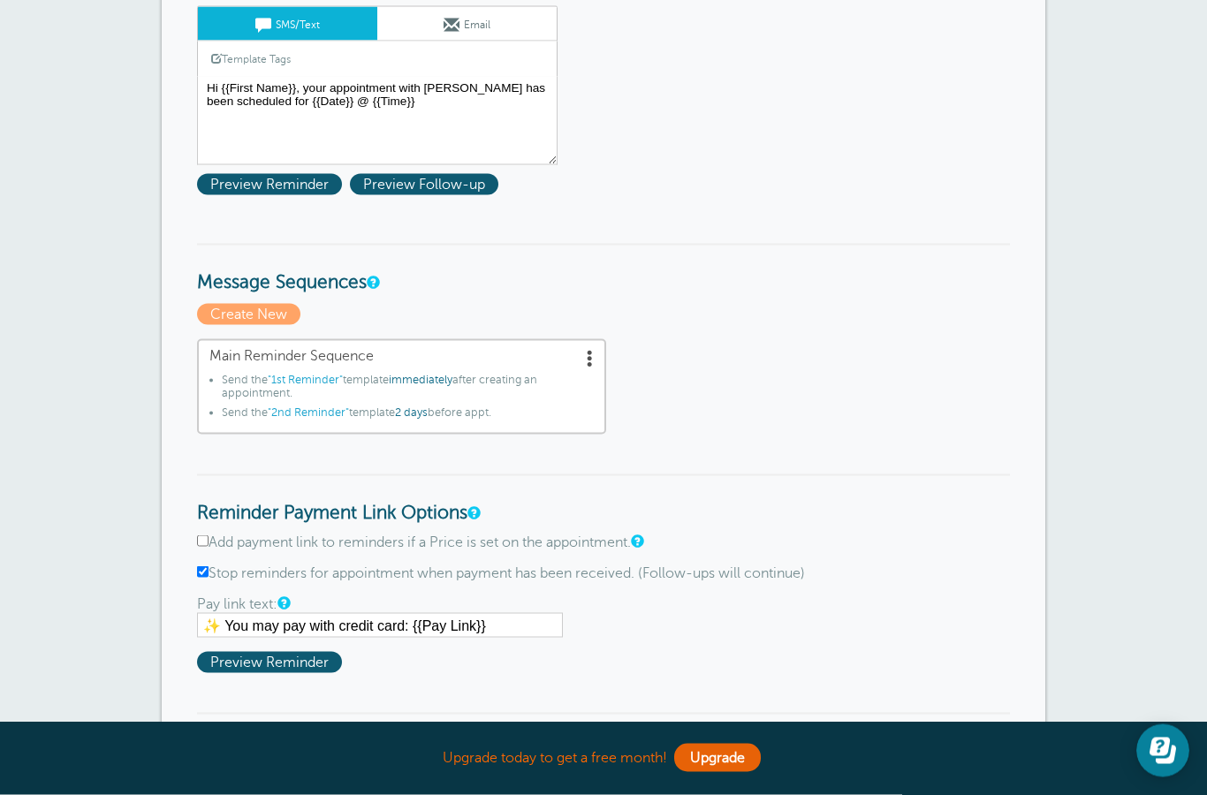
click at [318, 376] on span ""1st Reminder"" at bounding box center [305, 380] width 75 height 12
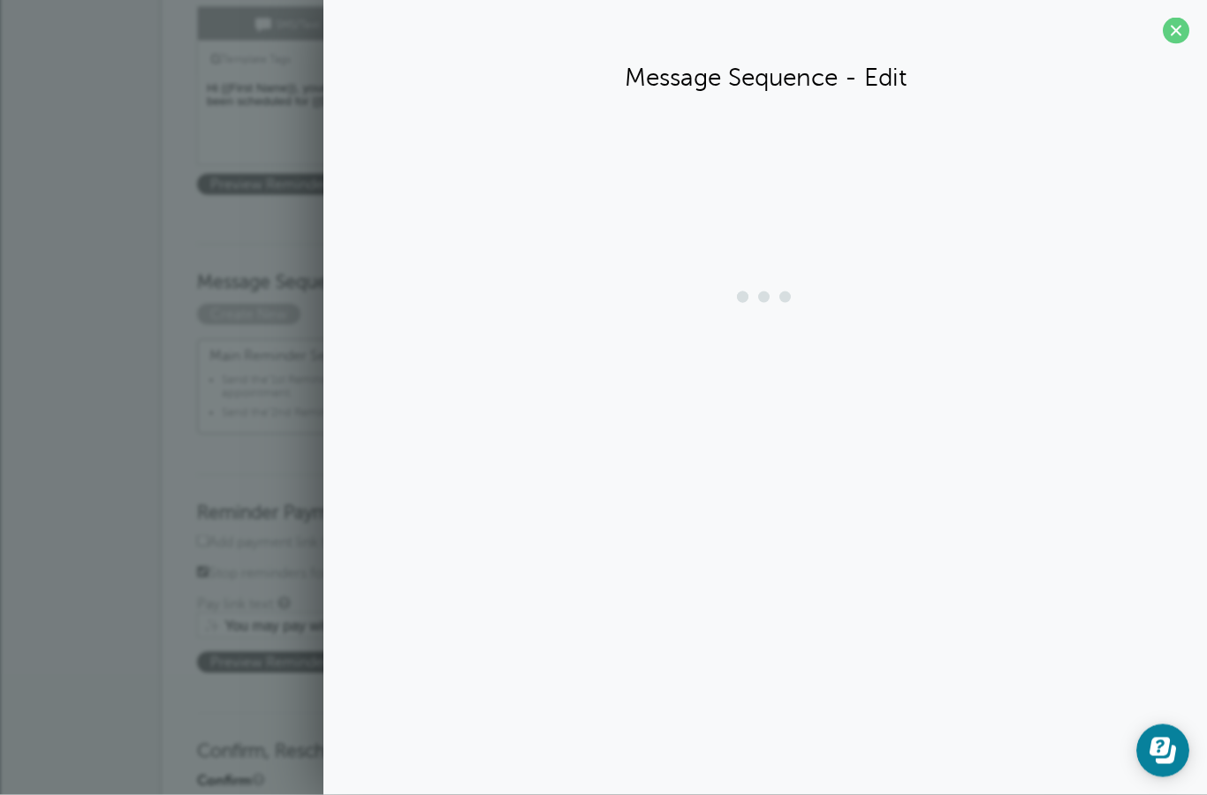
scroll to position [335, 0]
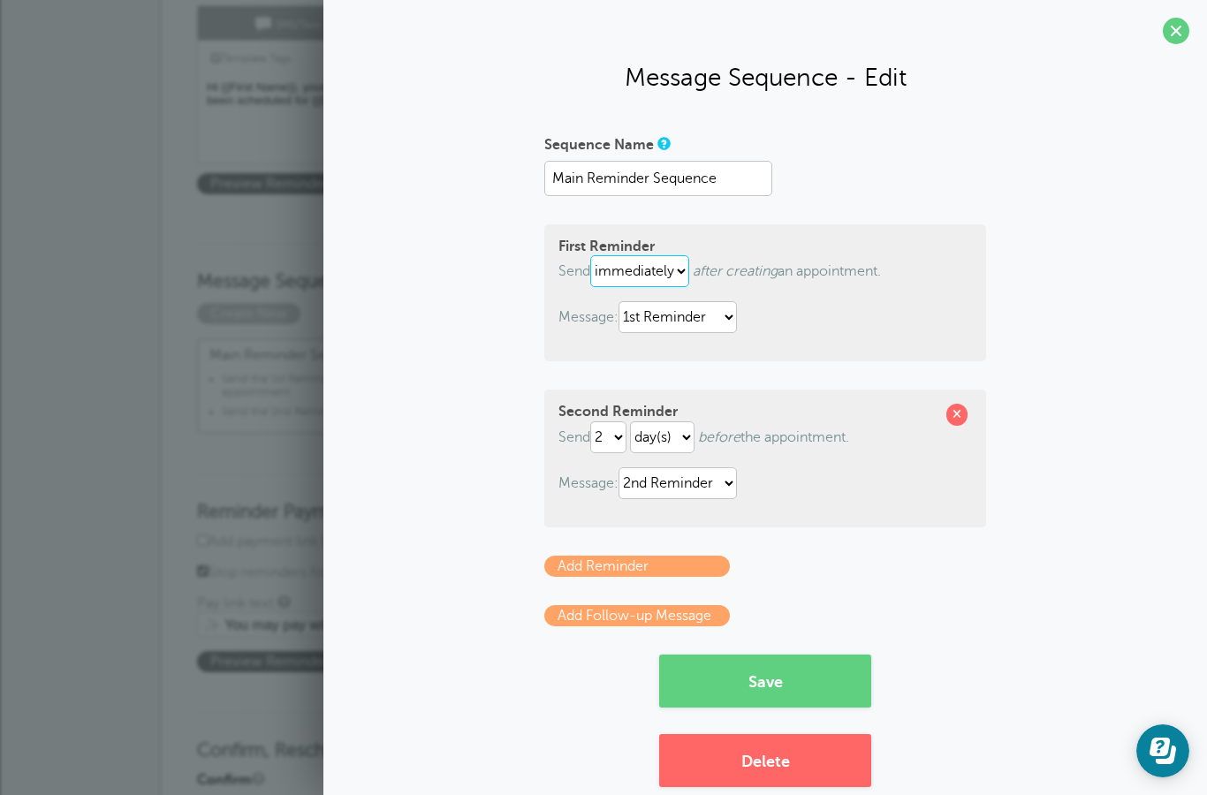
click at [653, 282] on select "immediately 1 2 3 4 5 6 7 8 9 10 11 12 13 14 15 16 17 18 19 20 21 22 23 24 25 2…" at bounding box center [639, 271] width 99 height 32
click at [670, 287] on select "immediately 1 2 3 4 5 6 7 8 9 10 11 12 13 14 15 16 17 18 19 20 21 22 23 24 25 2…" at bounding box center [639, 271] width 99 height 32
click at [676, 280] on select "immediately 1 2 3 4 5 6 7 8 9 10 11 12 13 14 15 16 17 18 19 20 21 22 23 24 25 2…" at bounding box center [639, 271] width 99 height 32
select select "0"
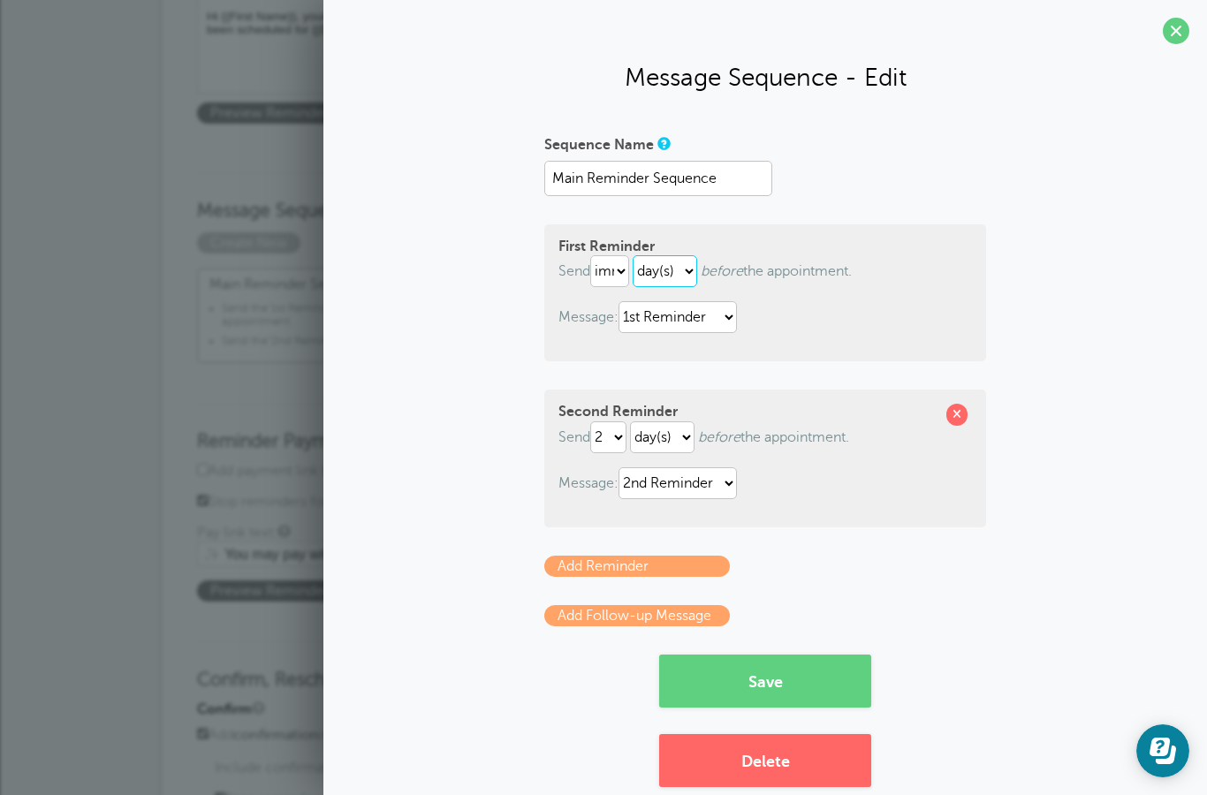
click at [694, 277] on select "hour(s) day(s)" at bounding box center [665, 271] width 65 height 32
click at [685, 275] on select "hour(s) day(s)" at bounding box center [665, 271] width 65 height 32
select select "DAY"
click at [612, 279] on select "immediately 1 2 3 4 5 6 7 8 9 10 11 12 13 14 15 16 17 18 19 20 21 22 23 24 25 2…" at bounding box center [609, 271] width 39 height 32
click at [782, 676] on button "Save" at bounding box center [765, 681] width 212 height 53
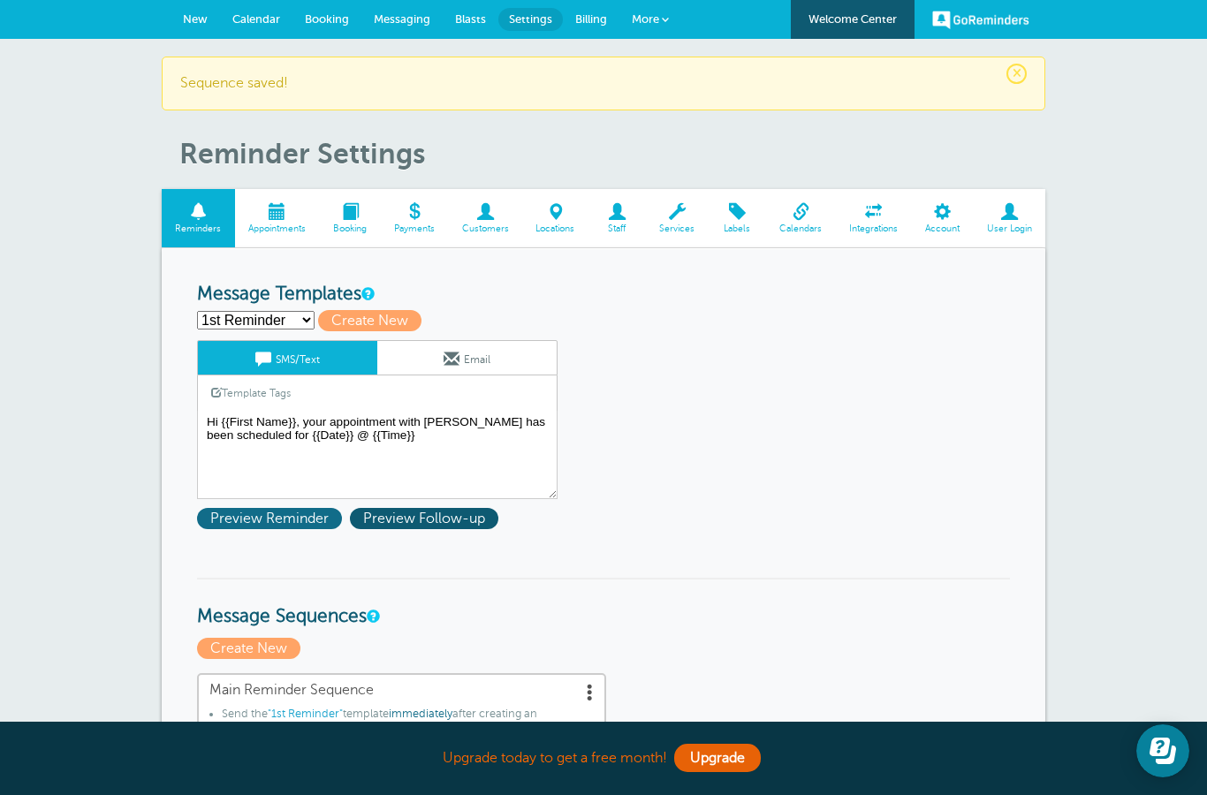
click at [261, 524] on span "Preview Reminder" at bounding box center [269, 518] width 145 height 21
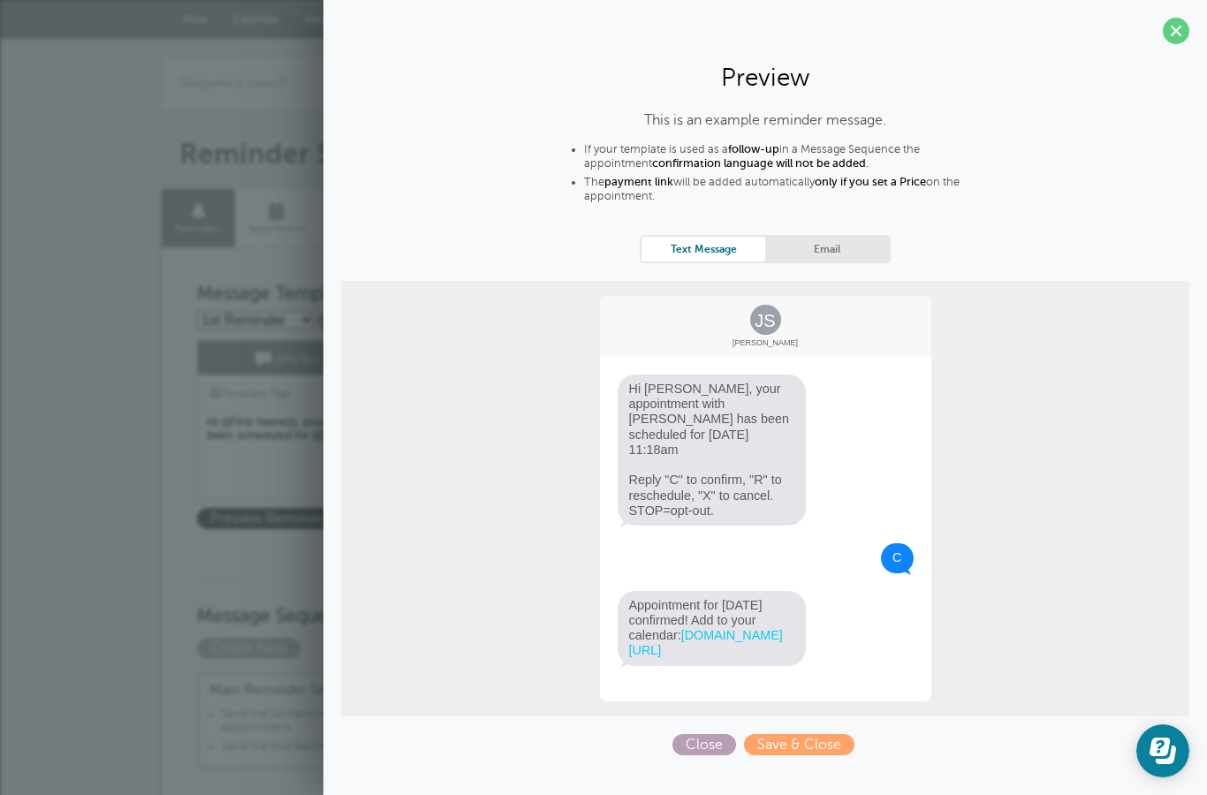
click at [708, 744] on span "Close" at bounding box center [705, 744] width 64 height 21
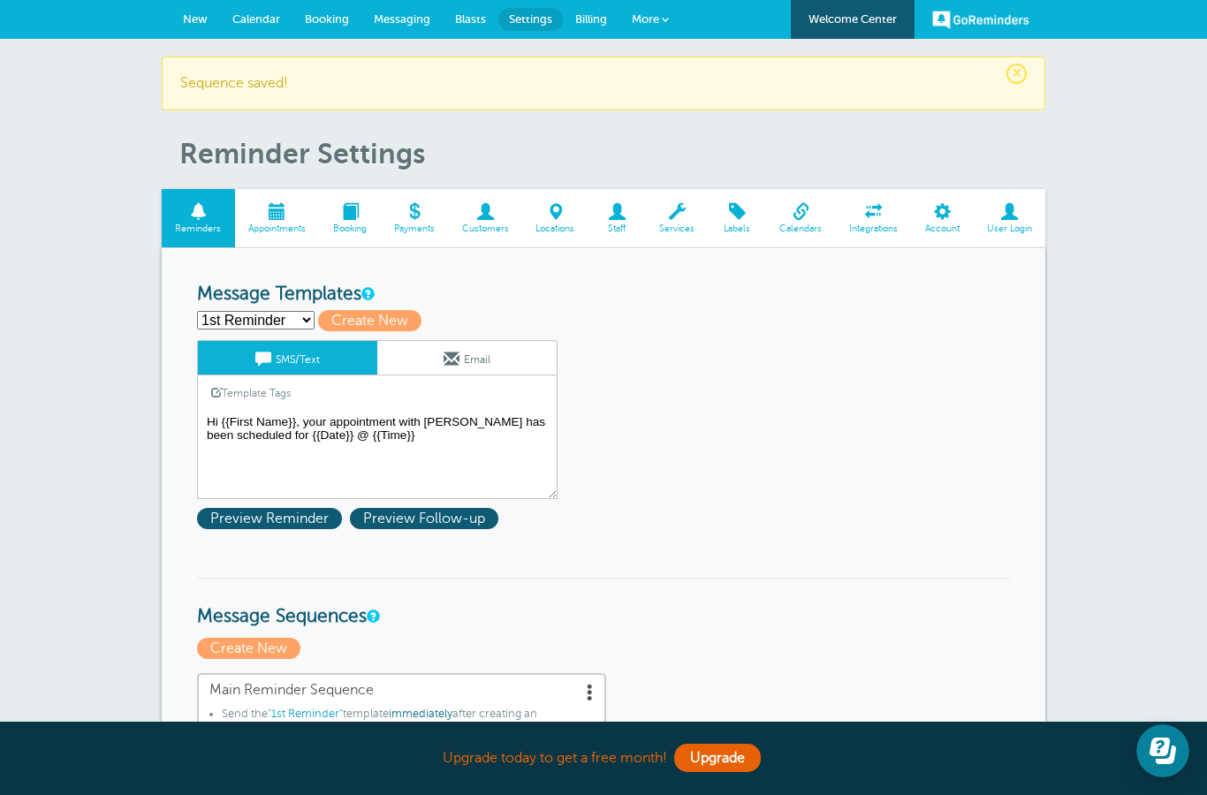
click at [314, 424] on textarea "Hi {{First Name}}, your appointment with Autumn has been scheduled for {{Date}}…" at bounding box center [377, 455] width 361 height 88
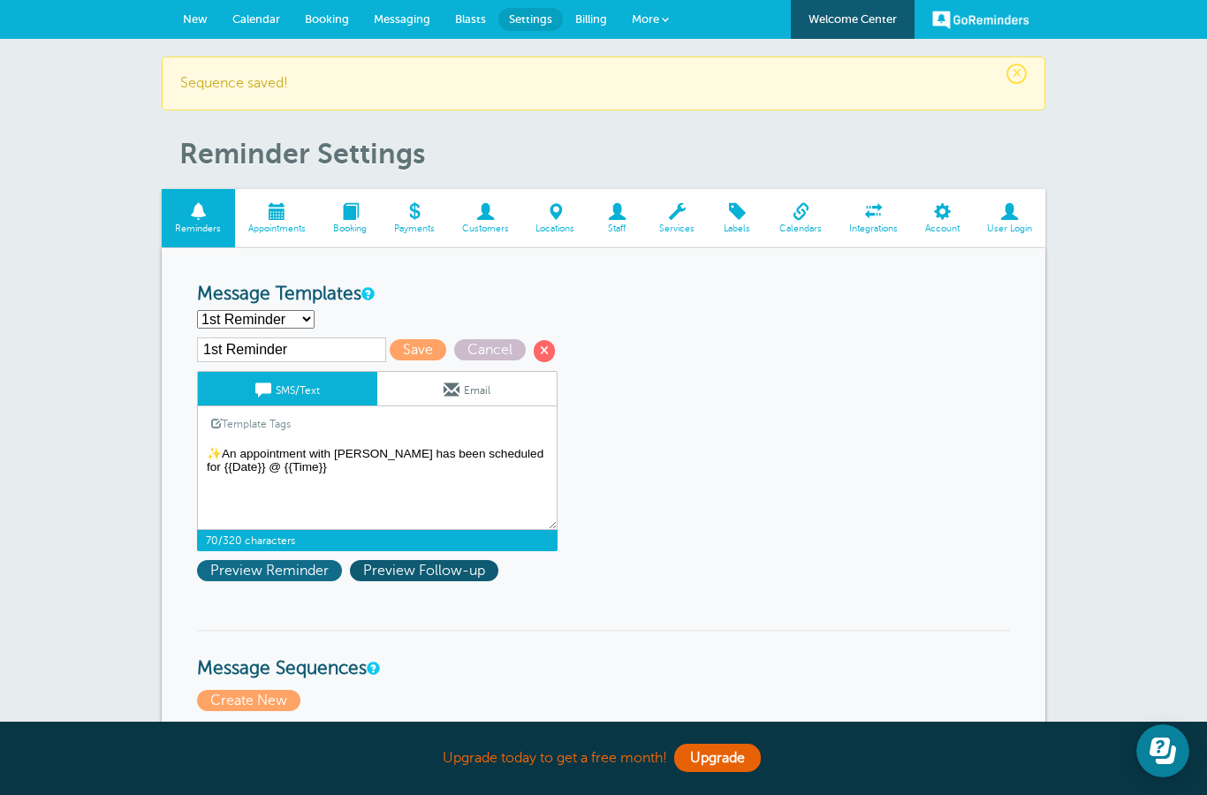
type textarea "✨An appointment with Autumn has been scheduled for {{Date}} @ {{Time}}"
click at [304, 574] on span "Preview Reminder" at bounding box center [269, 570] width 145 height 21
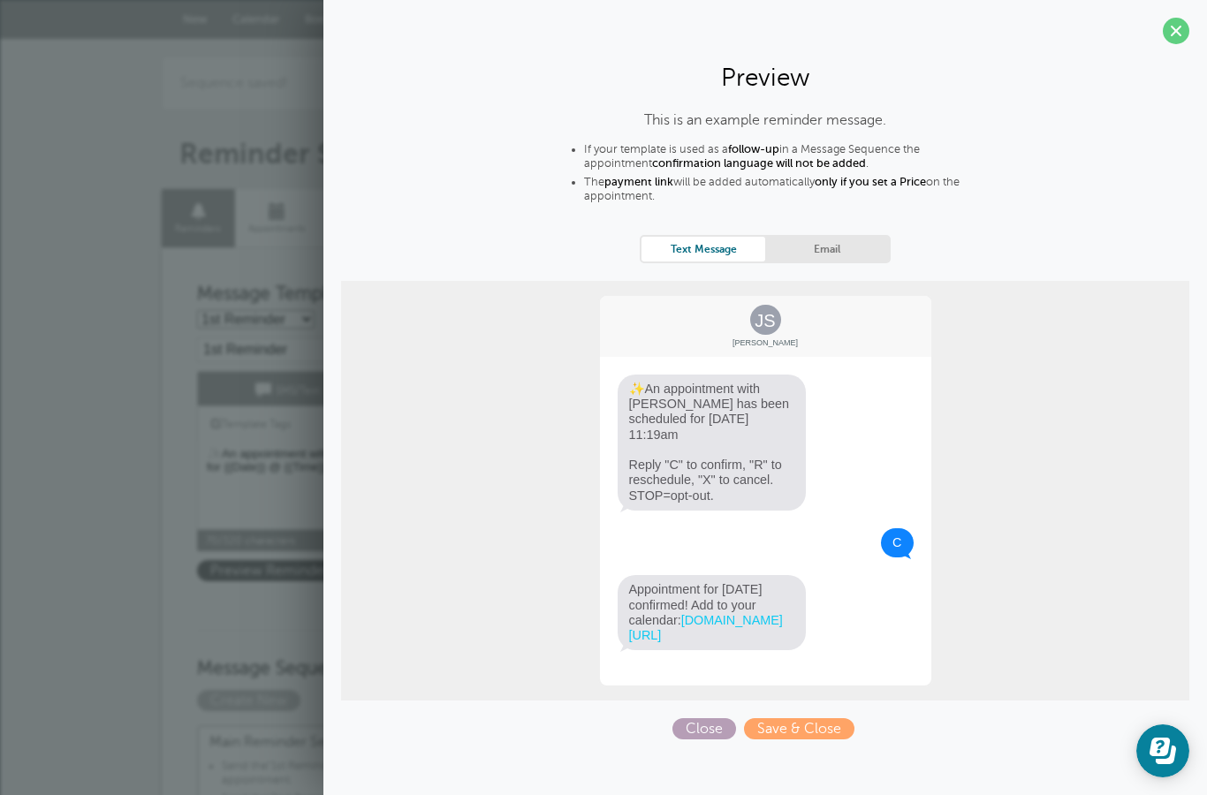
click at [703, 726] on span "Close" at bounding box center [705, 728] width 64 height 21
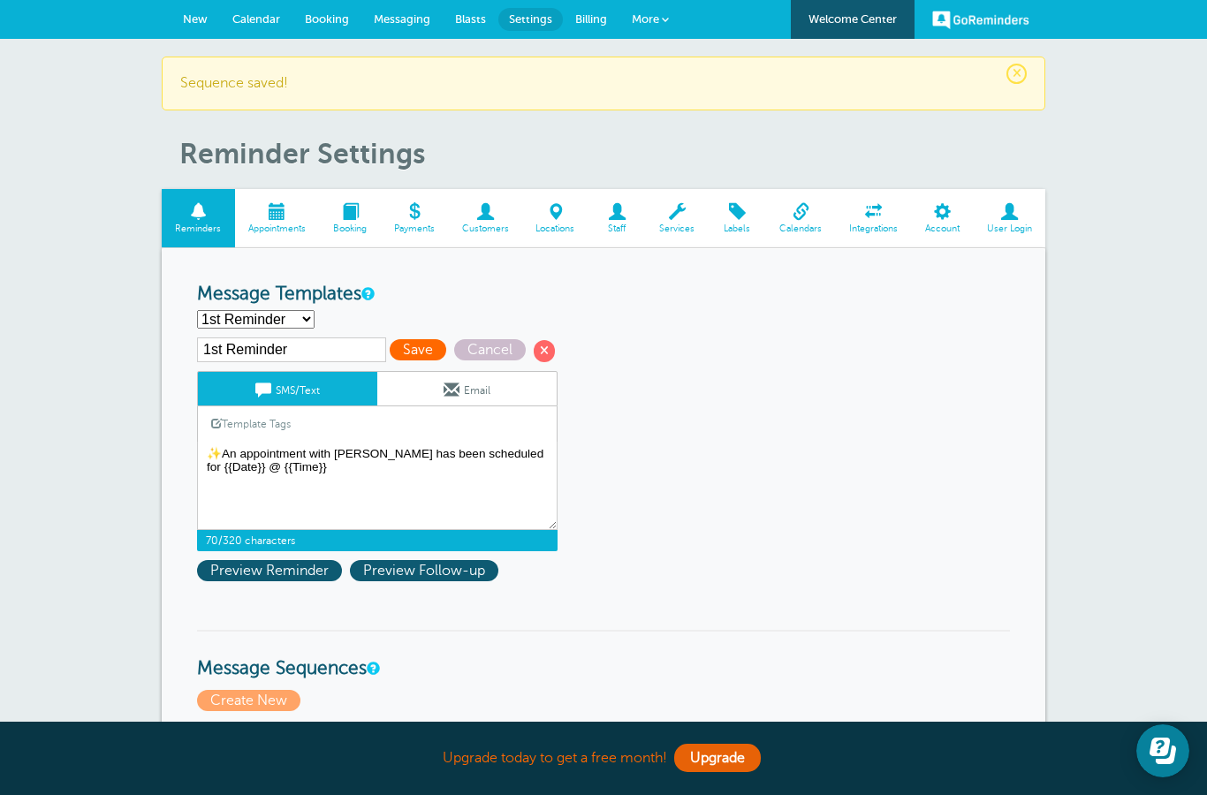
click at [390, 361] on span "Save" at bounding box center [418, 349] width 57 height 21
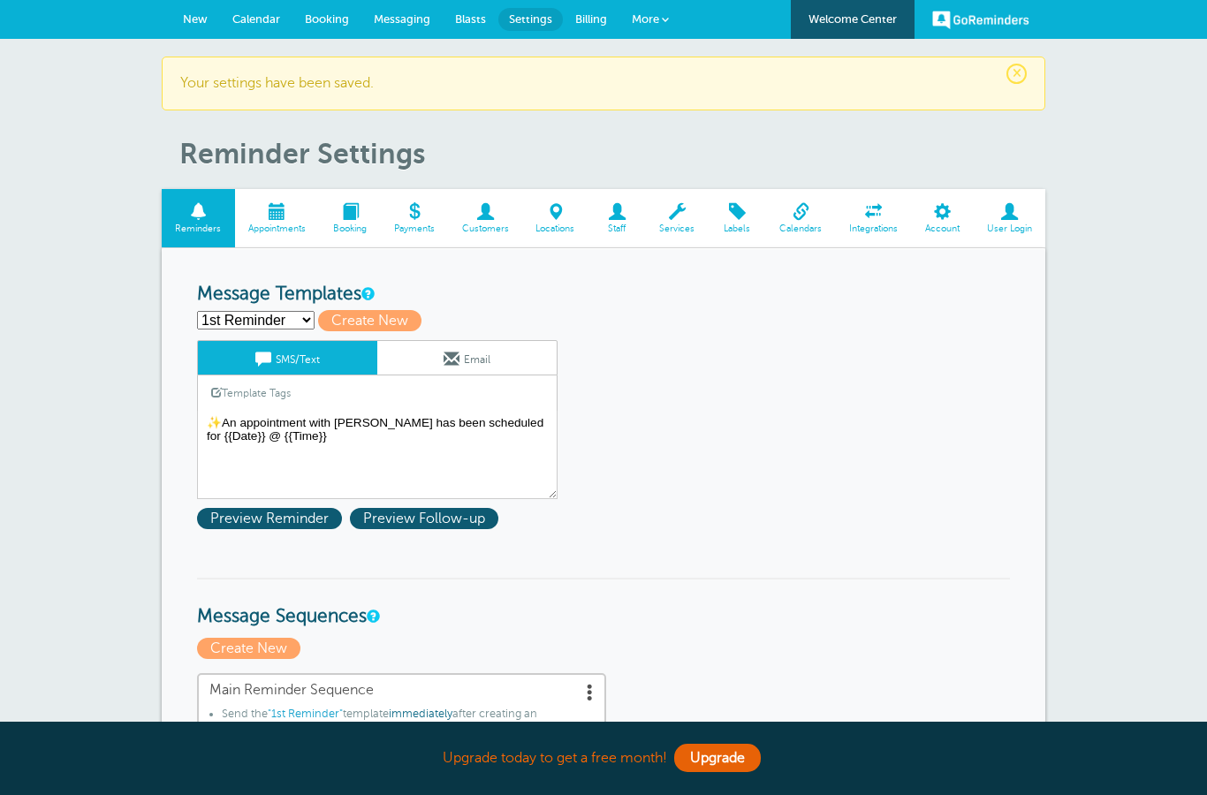
click at [737, 215] on span at bounding box center [737, 211] width 57 height 17
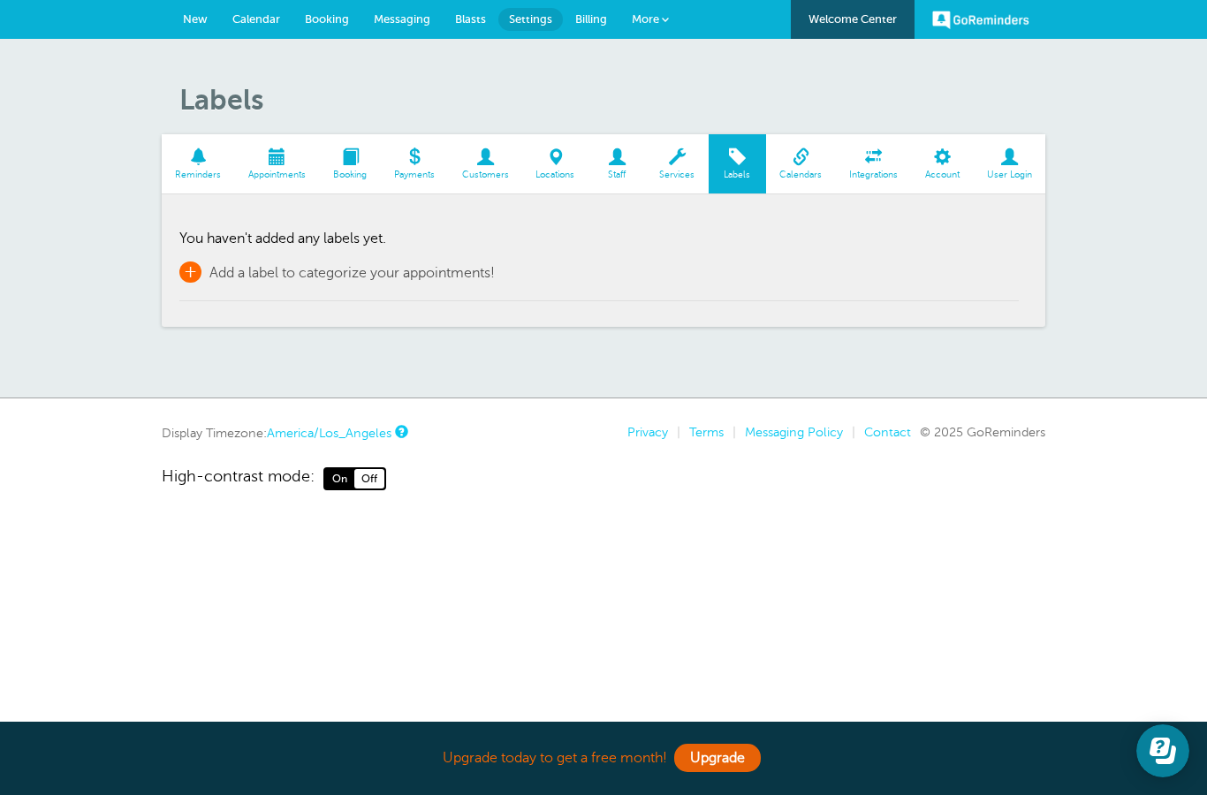
click at [194, 268] on span "+" at bounding box center [190, 272] width 22 height 21
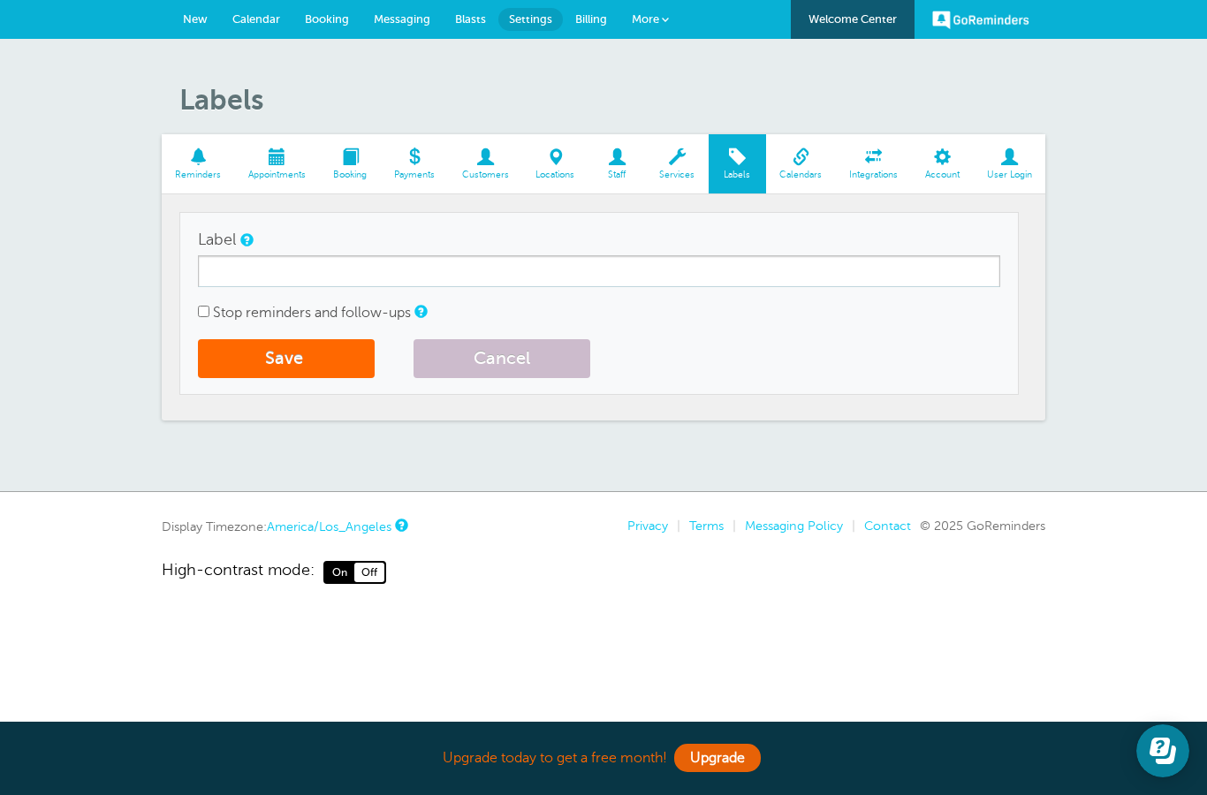
click at [802, 171] on span "Calendars" at bounding box center [801, 175] width 52 height 11
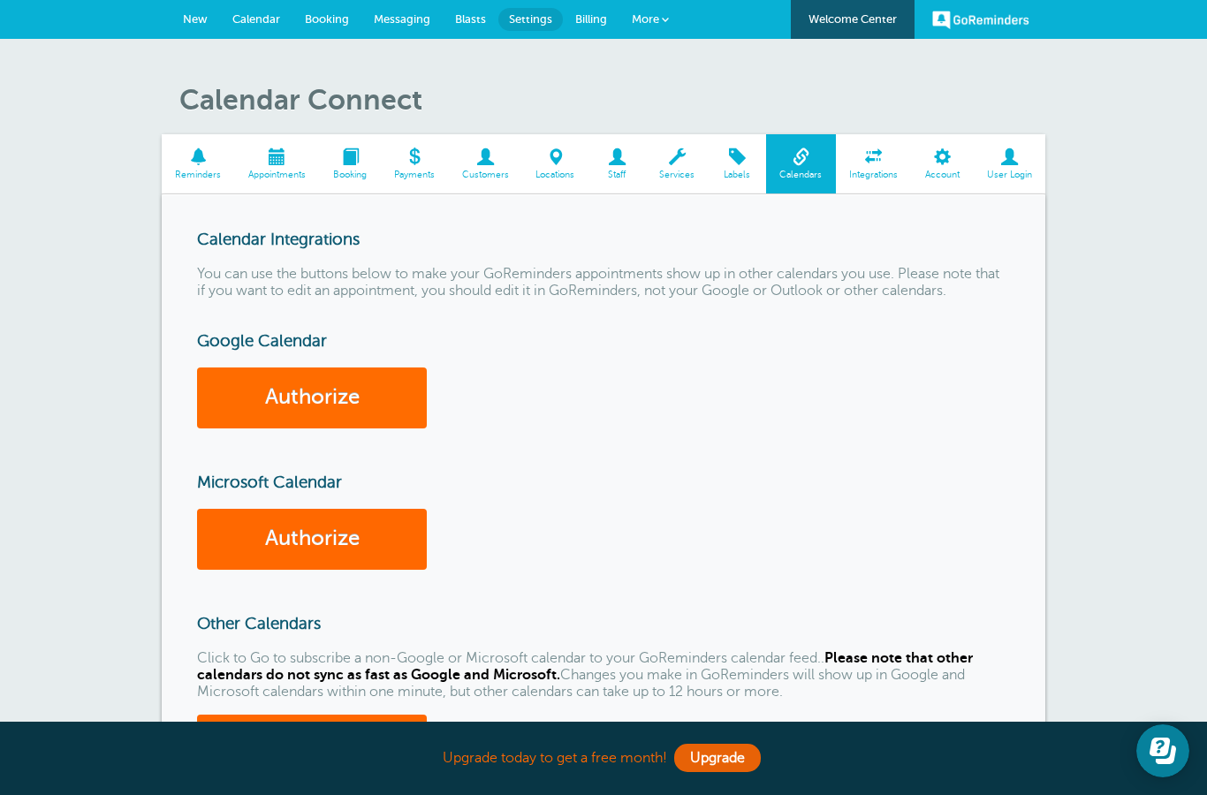
click at [321, 384] on link "Authorize" at bounding box center [312, 398] width 230 height 61
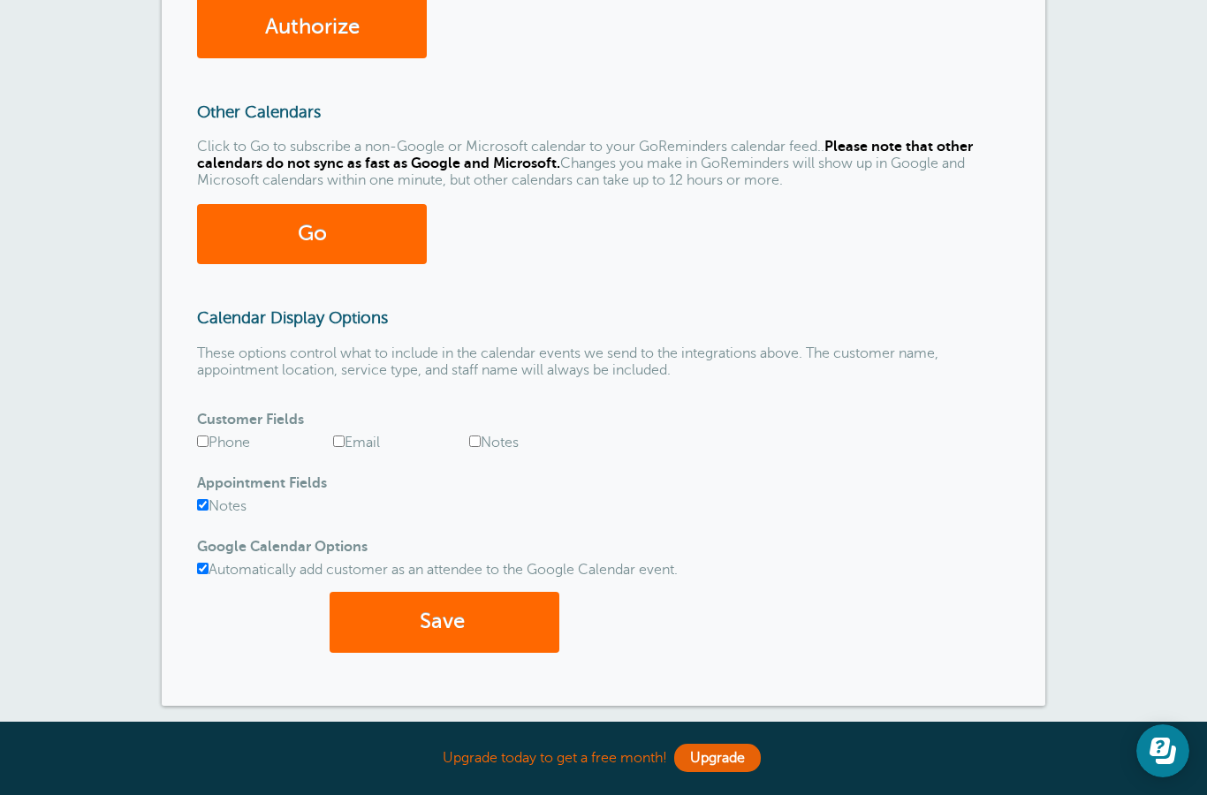
scroll to position [574, 0]
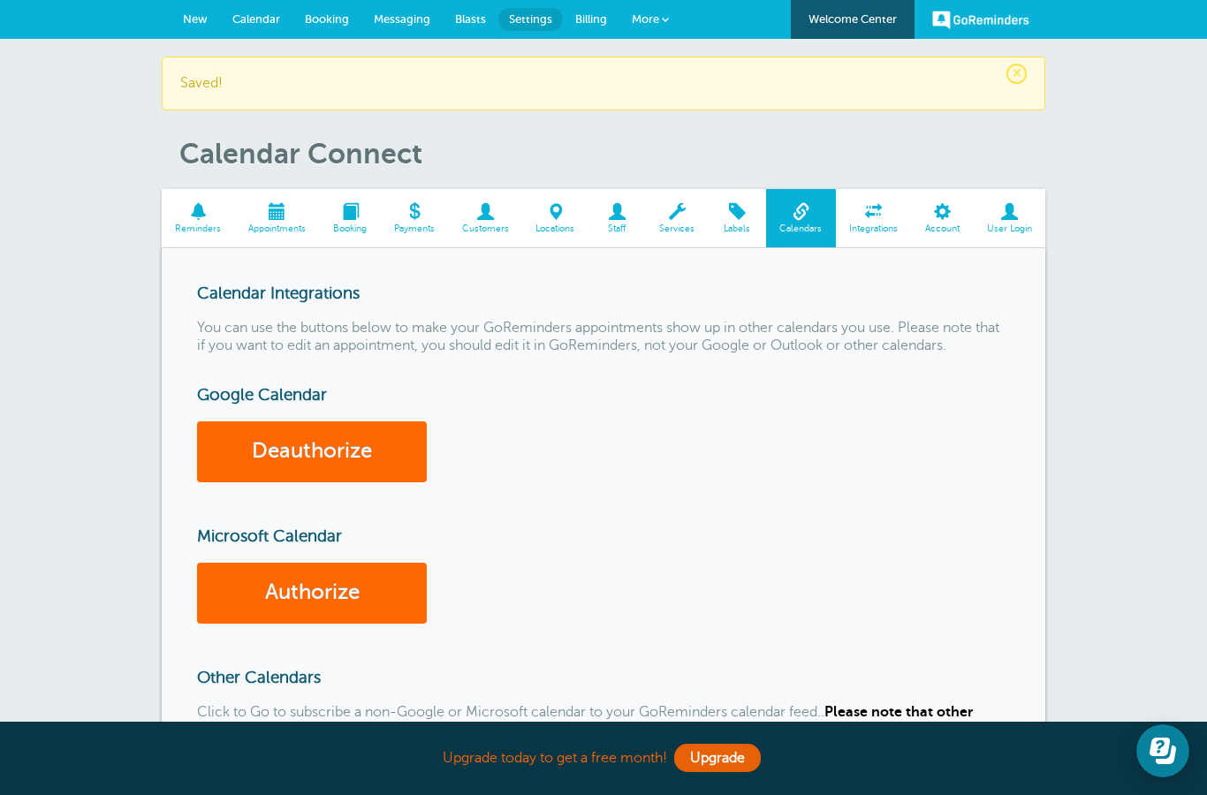
click at [674, 225] on span "Services" at bounding box center [677, 229] width 45 height 11
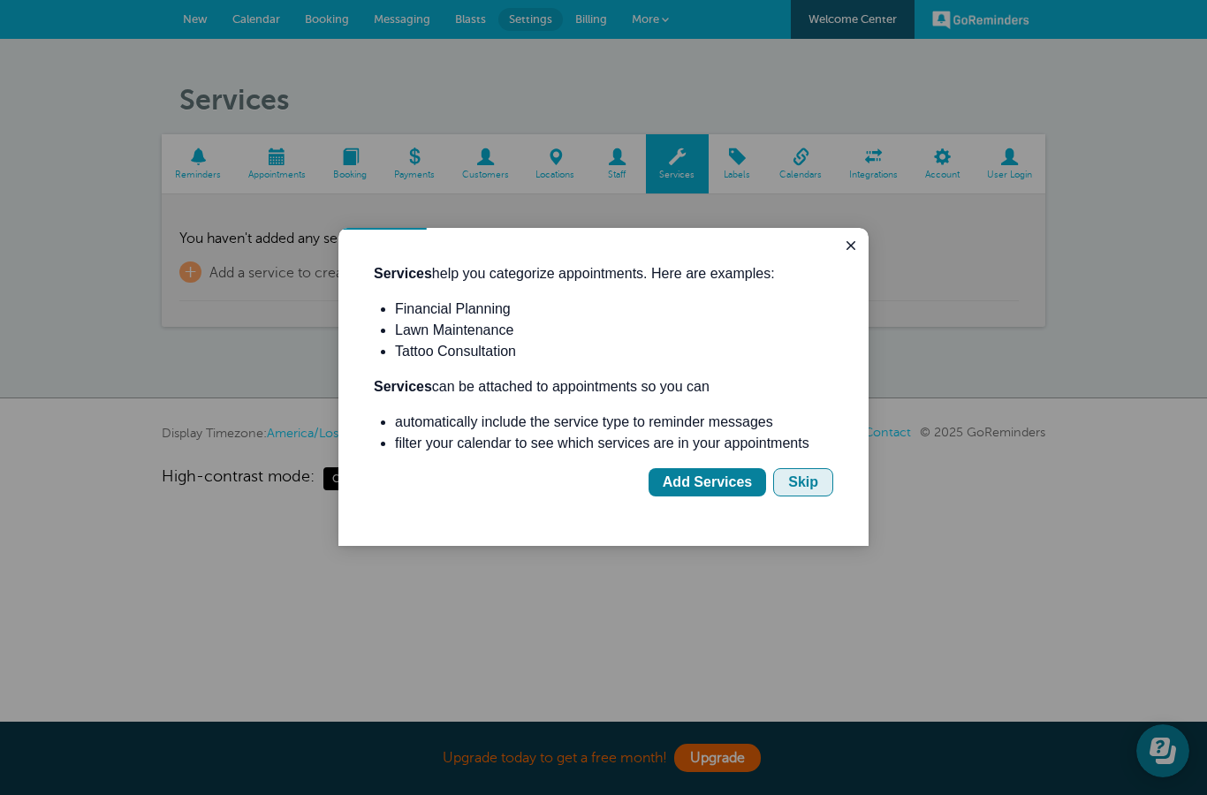
click at [823, 497] on button "Skip" at bounding box center [803, 482] width 60 height 28
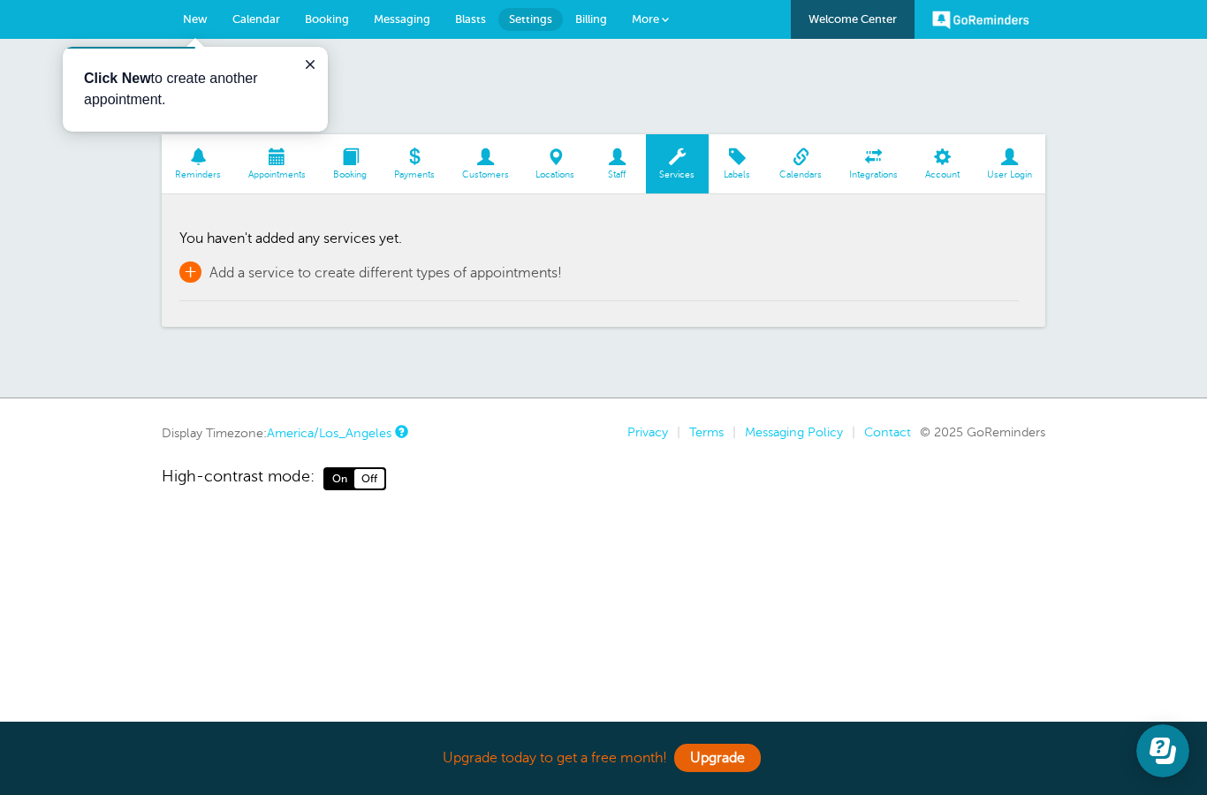
click at [190, 263] on span "+" at bounding box center [190, 272] width 22 height 21
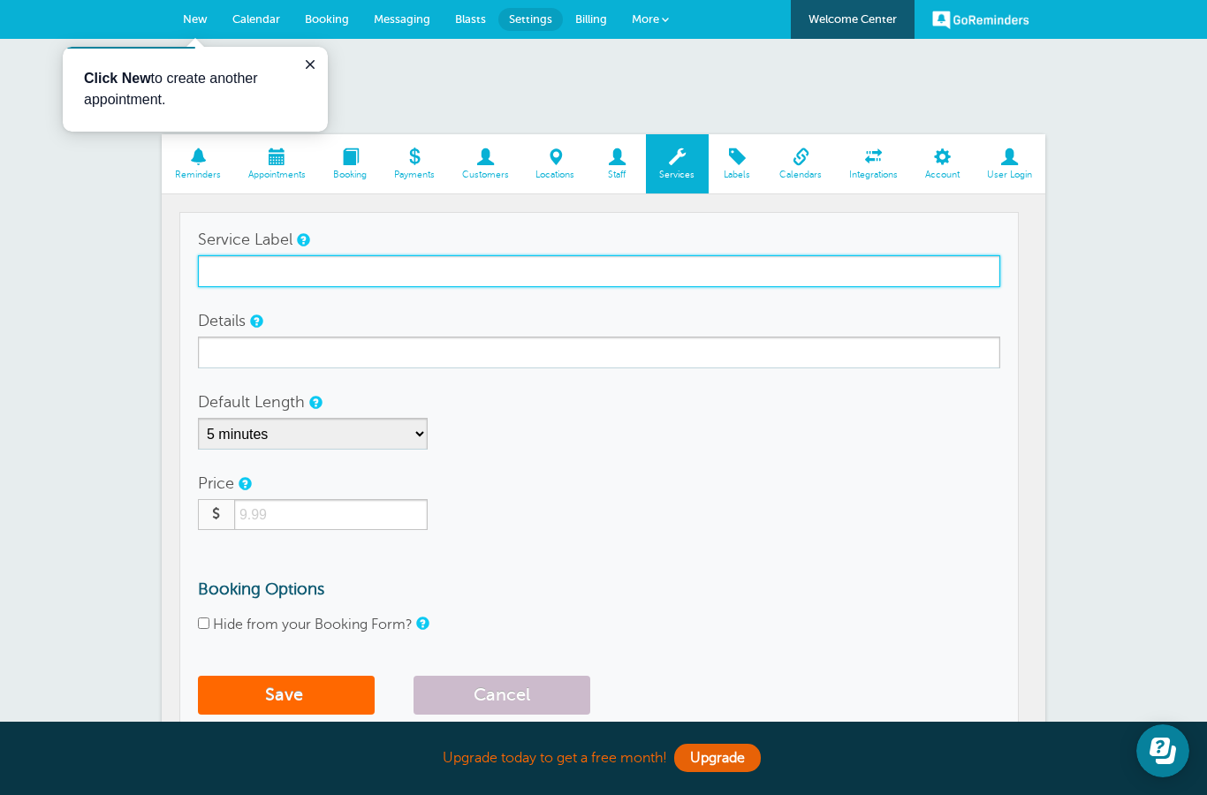
click at [309, 276] on input "Service Label" at bounding box center [599, 271] width 802 height 32
type input "Custom Healing Session"
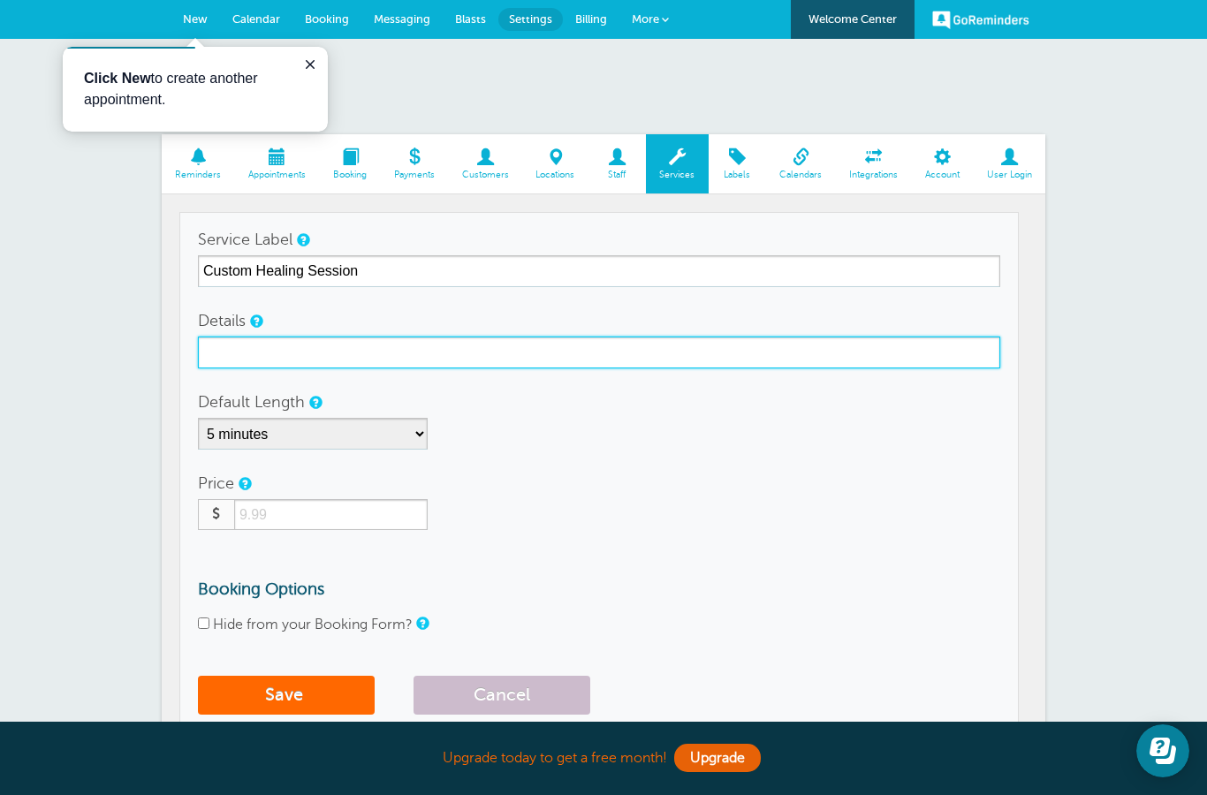
click at [358, 364] on input "Details" at bounding box center [599, 353] width 802 height 32
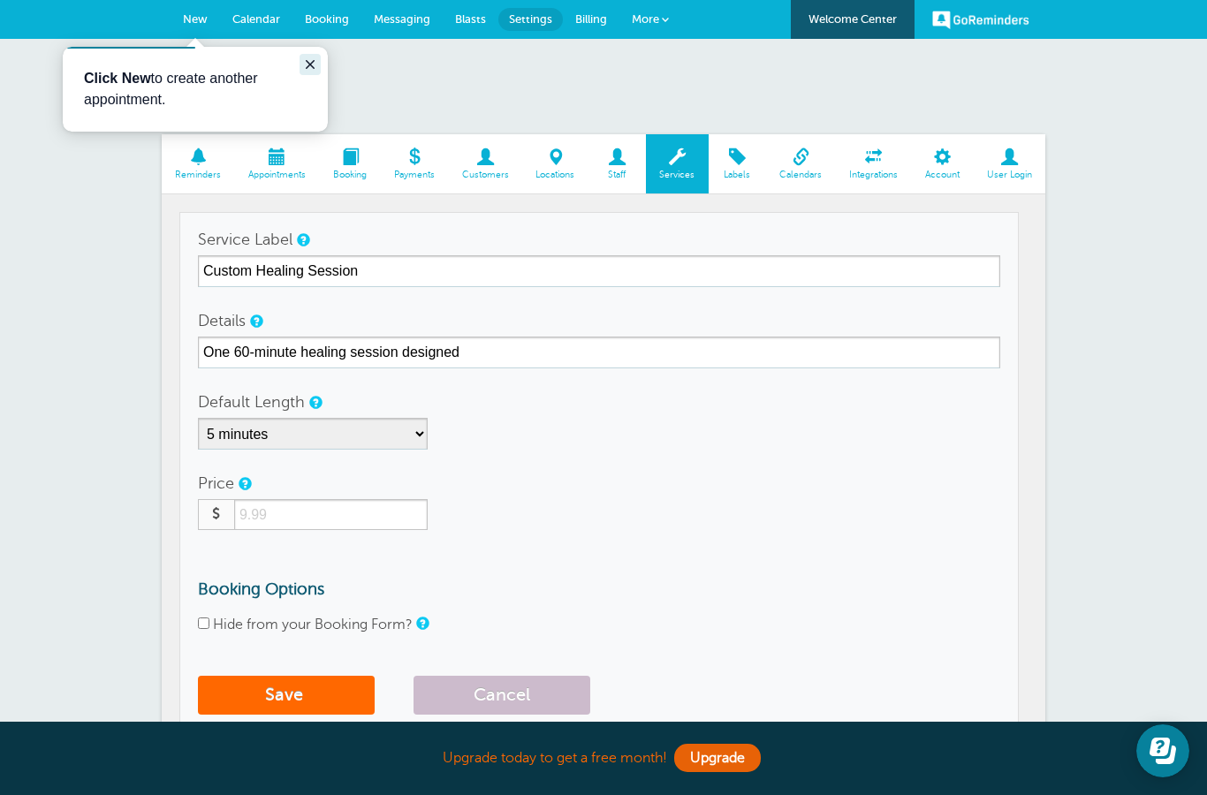
click at [309, 69] on icon "Close guide" at bounding box center [310, 64] width 14 height 14
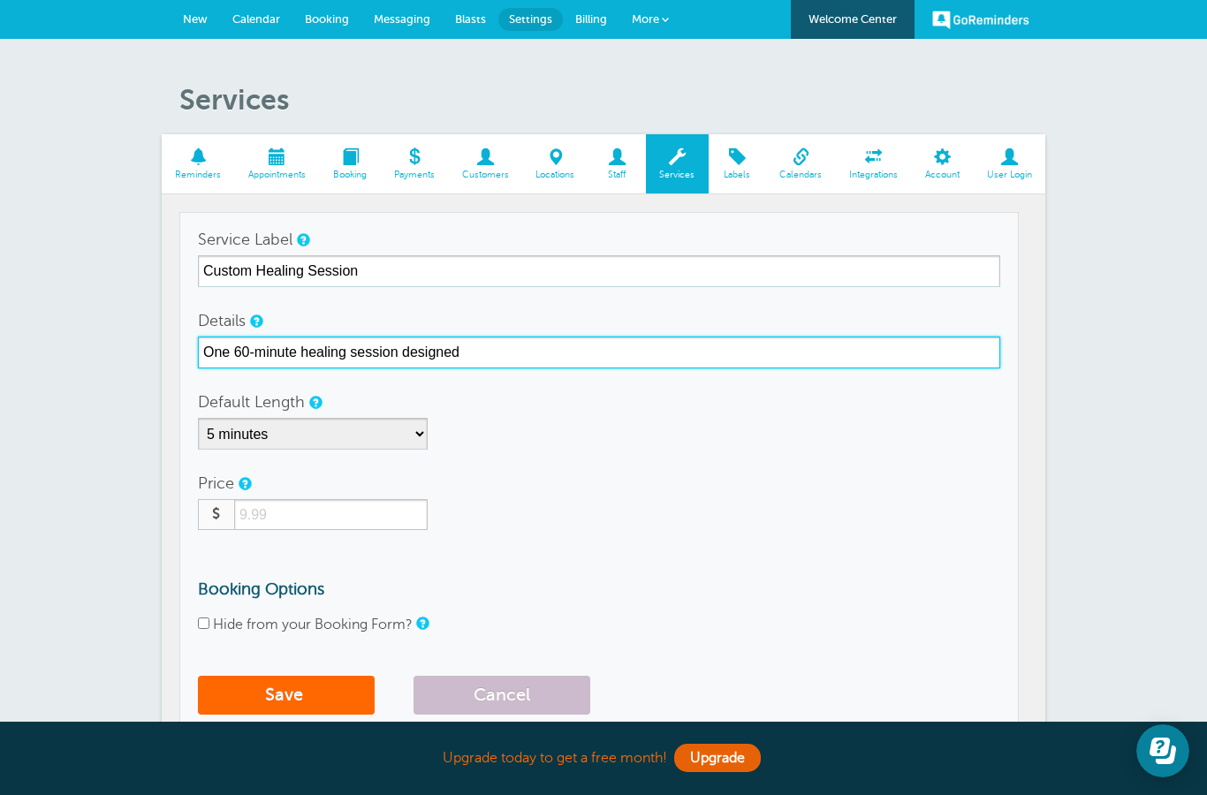
click at [509, 360] on input "One 60-minute healing session designed" at bounding box center [599, 353] width 802 height 32
type input "One 60-minute healing session designed especially for you"
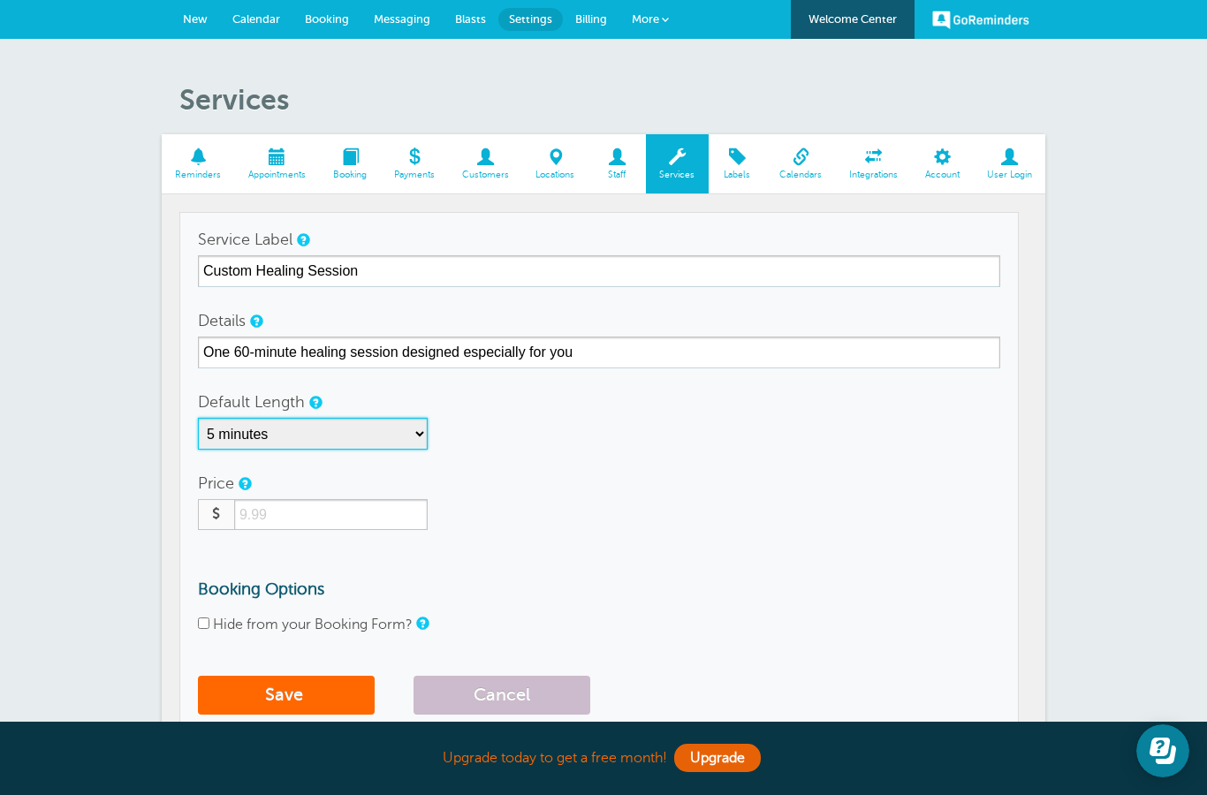
click at [382, 426] on select "5 minutes 10 minutes 15 minutes 20 minutes 25 minutes 30 minutes 35 minutes 40 …" at bounding box center [313, 434] width 230 height 32
select select "60"
click at [346, 517] on input "number" at bounding box center [331, 514] width 194 height 31
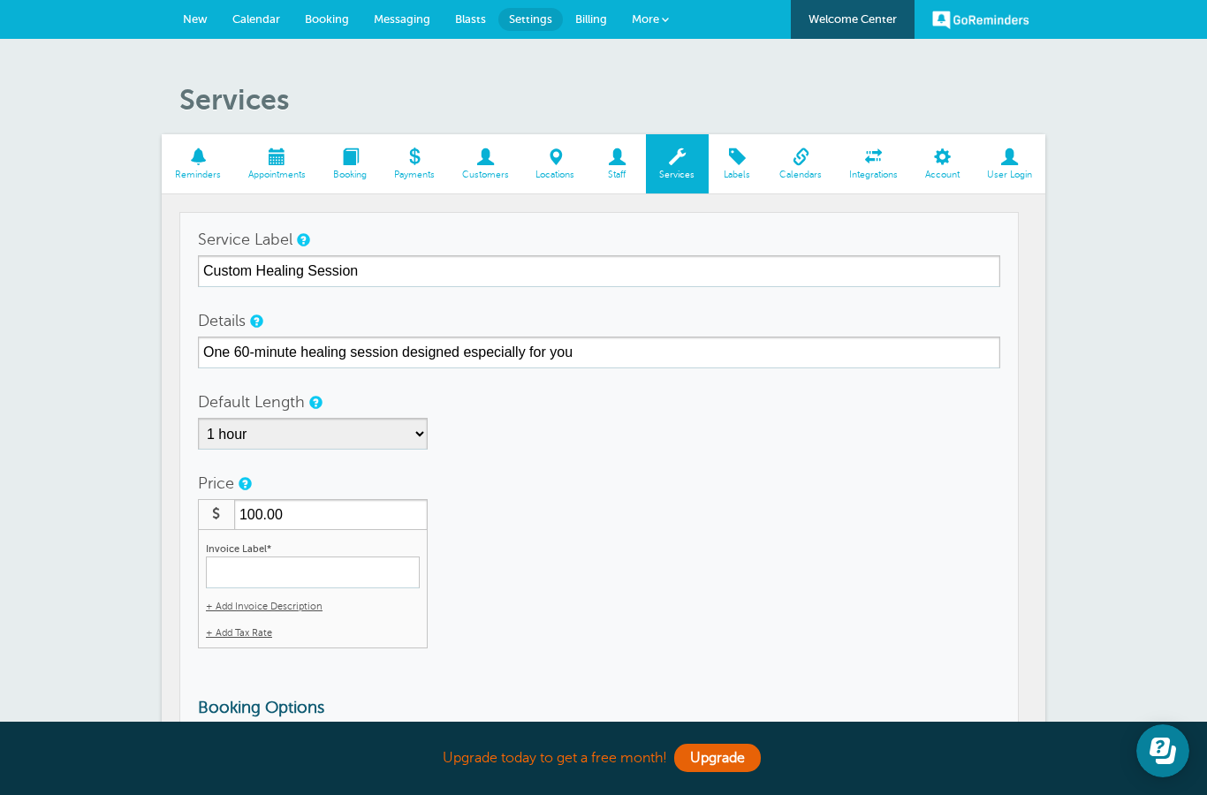
type input "100.00"
click at [323, 583] on input "Invoice Label*" at bounding box center [313, 573] width 214 height 32
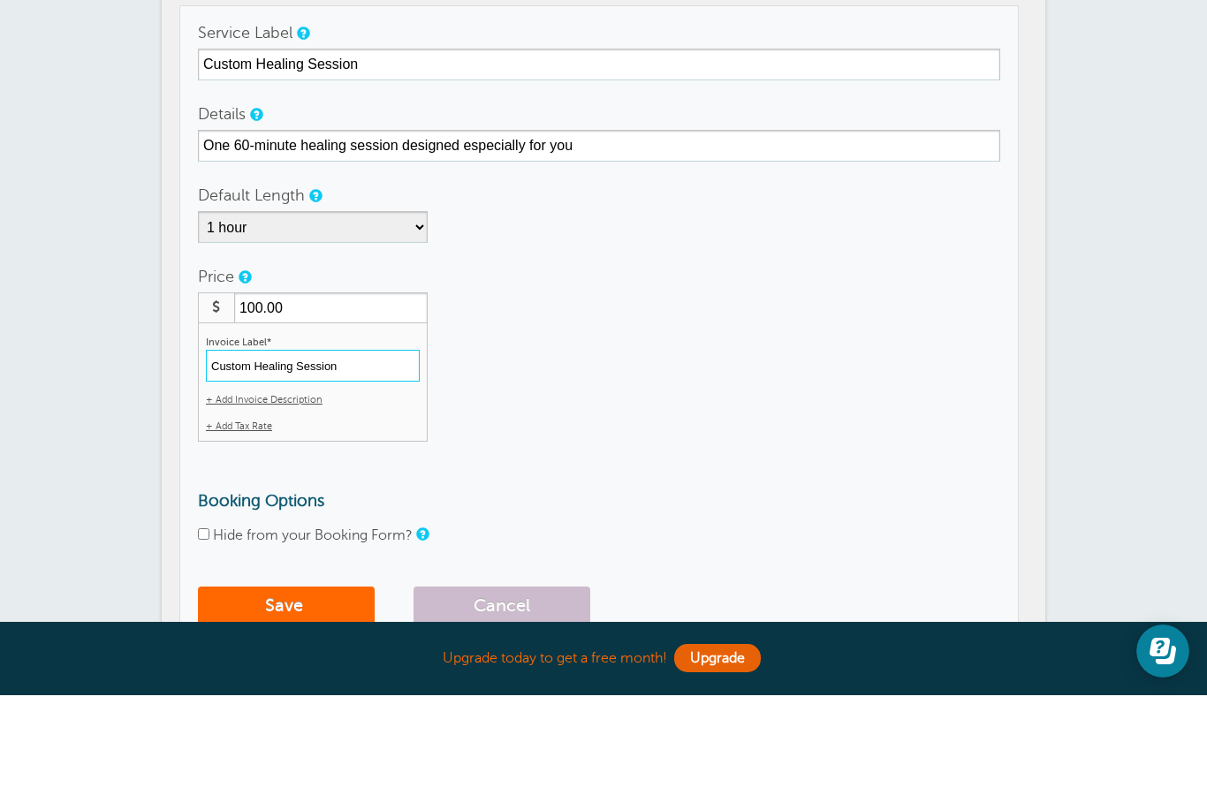
scroll to position [129, 0]
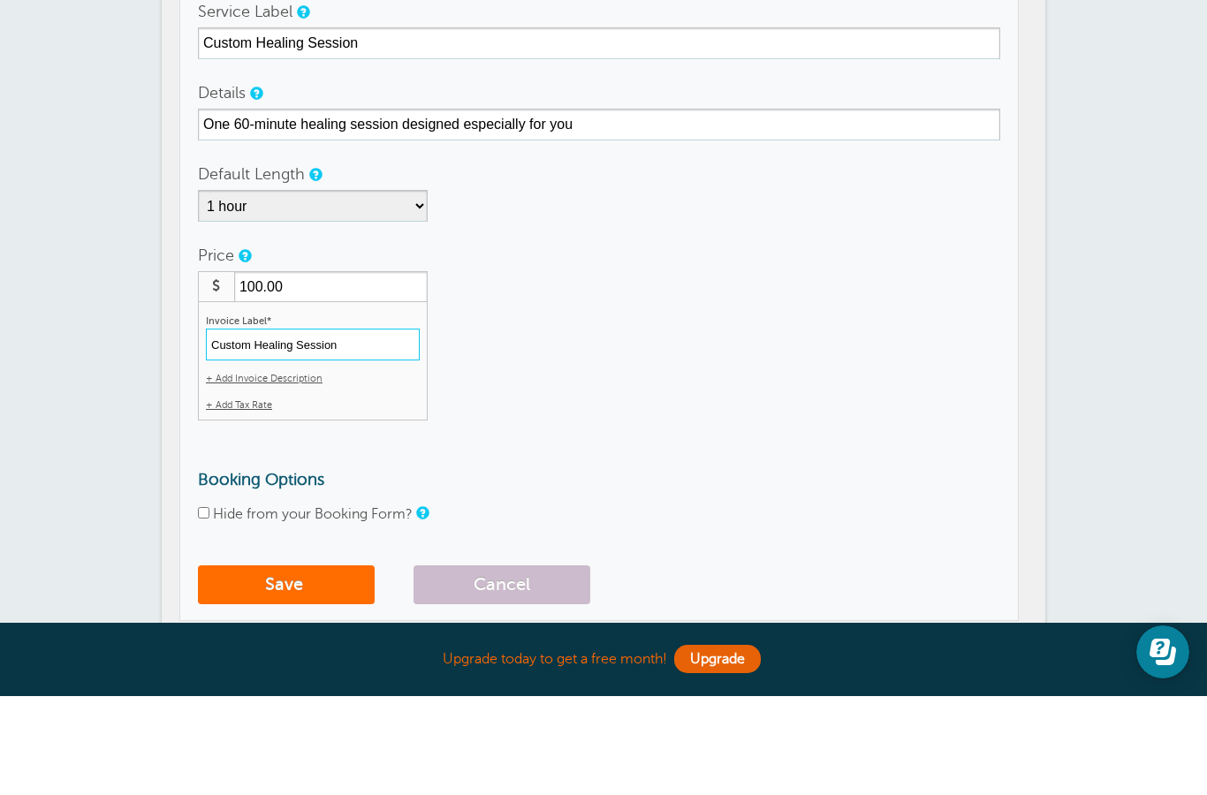
type input "Custom Healing Session"
click at [301, 665] on button "Save" at bounding box center [286, 684] width 177 height 39
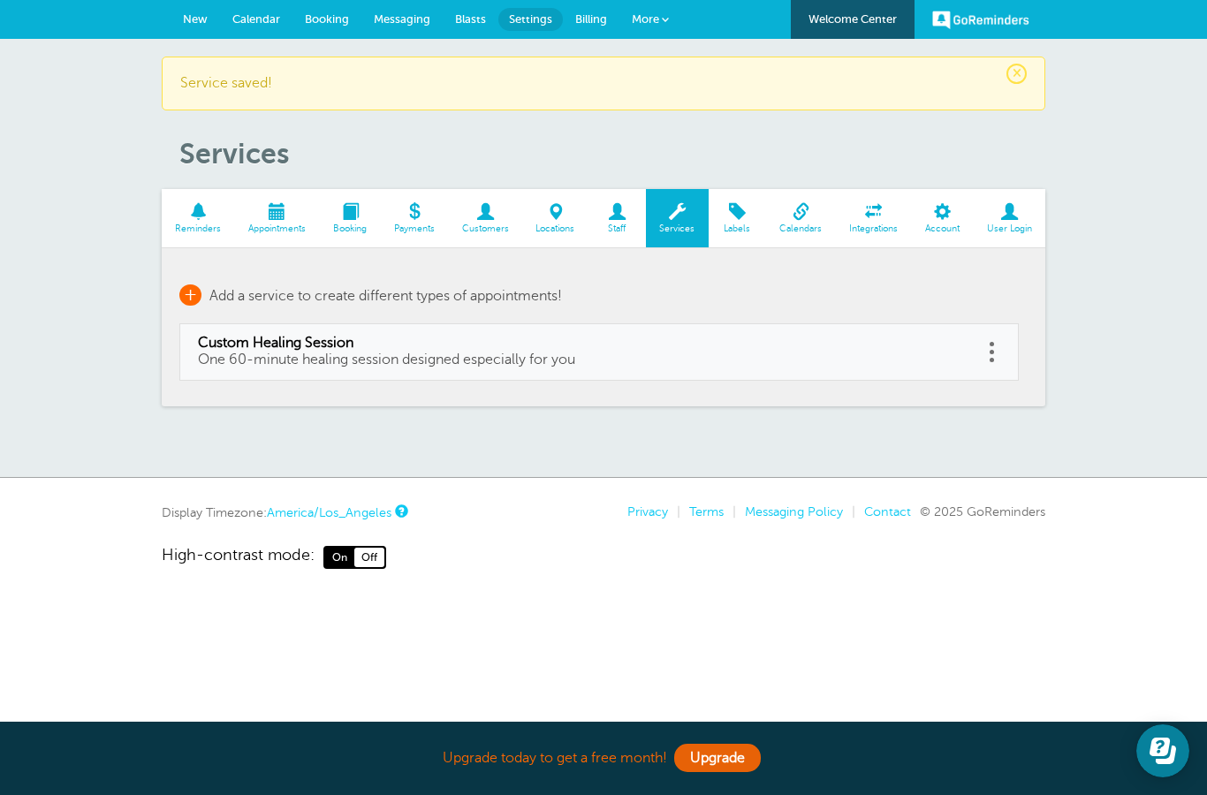
click at [190, 296] on span "+" at bounding box center [190, 295] width 22 height 21
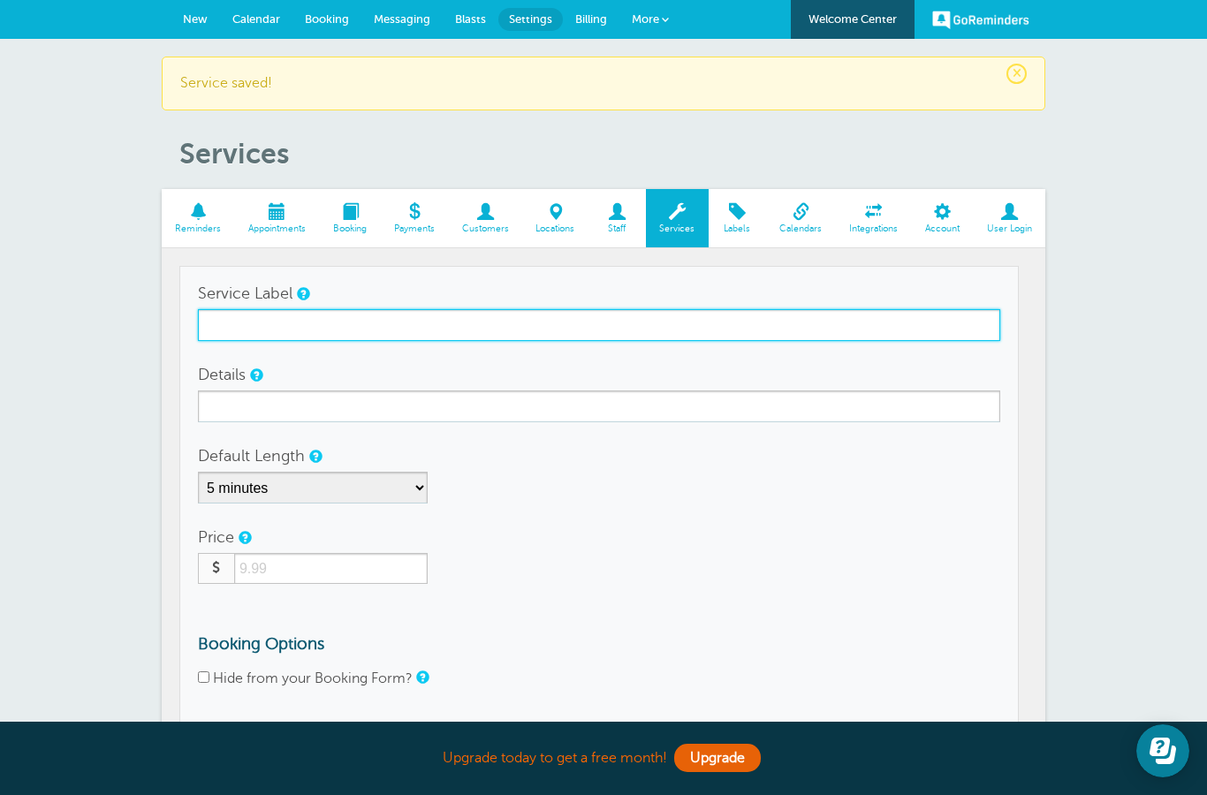
click at [353, 315] on input "Service Label" at bounding box center [599, 325] width 802 height 32
type input "N"
type input "f"
type input "First Session (1/2 price)"
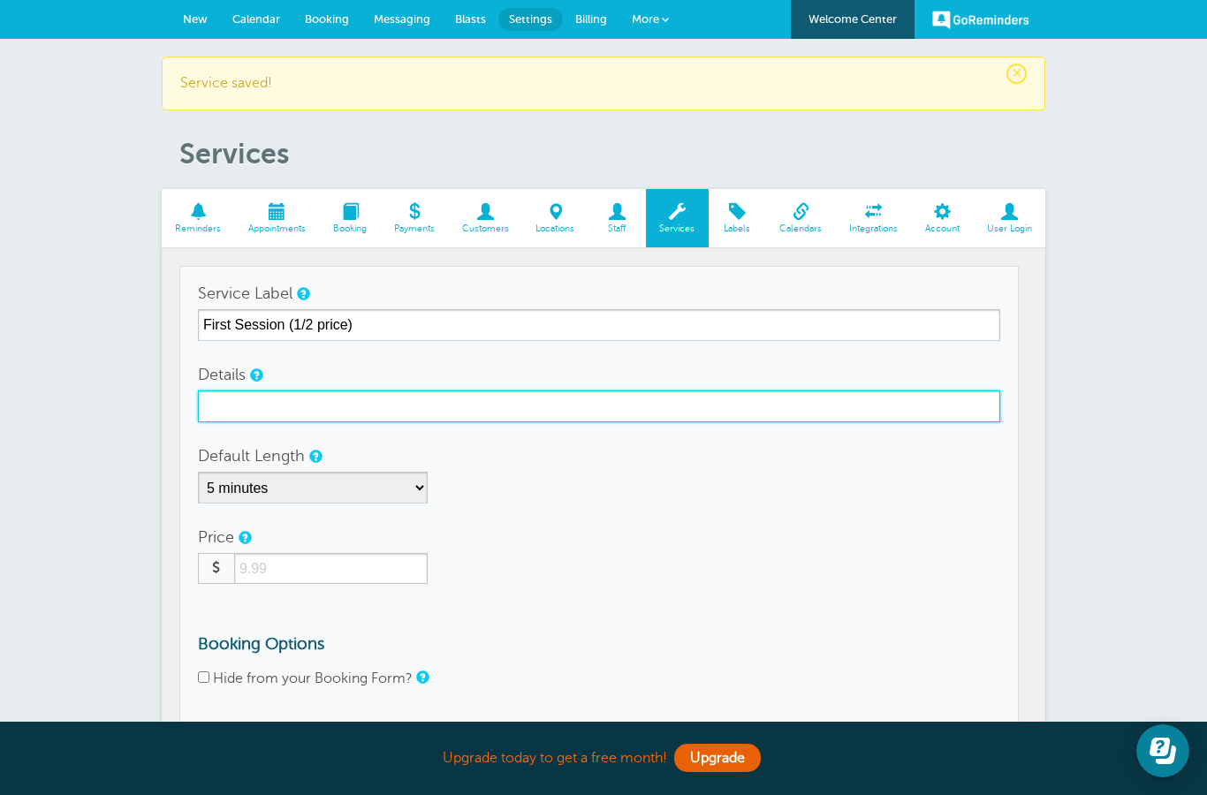
click at [263, 401] on input "Details" at bounding box center [599, 407] width 802 height 32
type input "L"
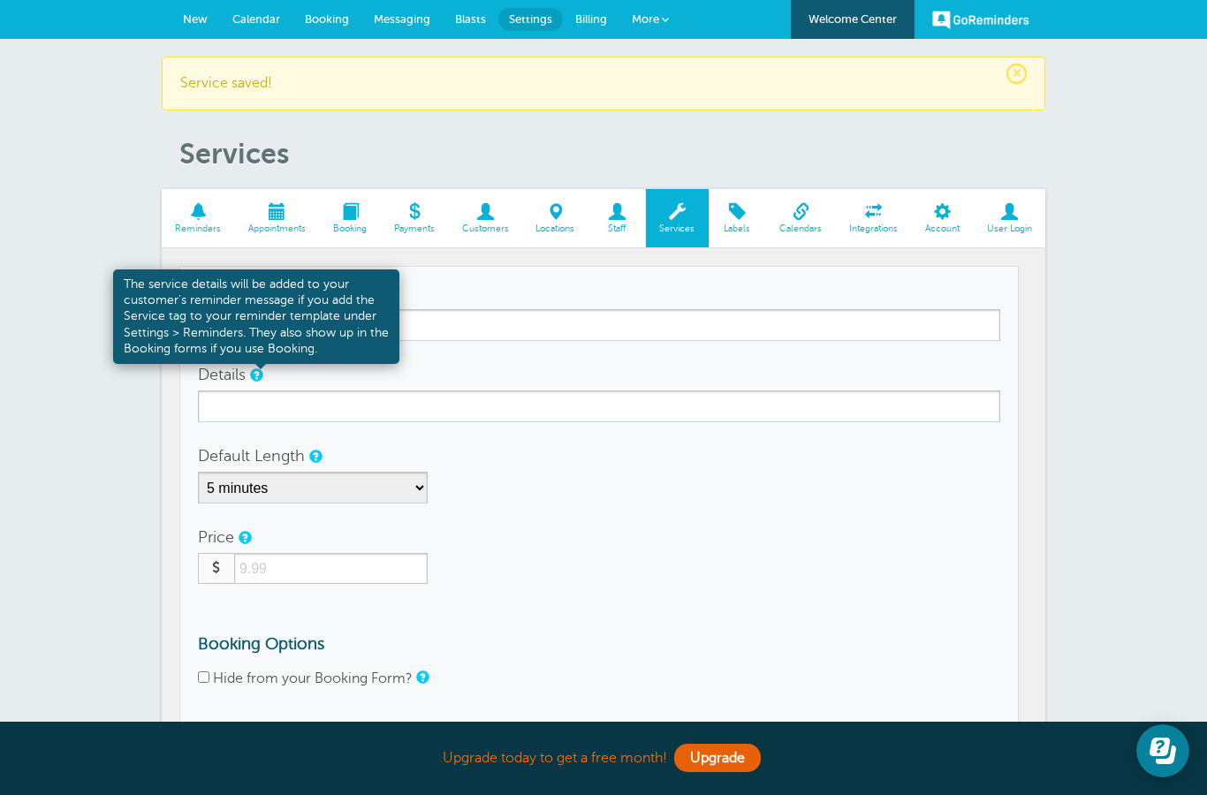
click at [260, 367] on span at bounding box center [261, 363] width 12 height 12
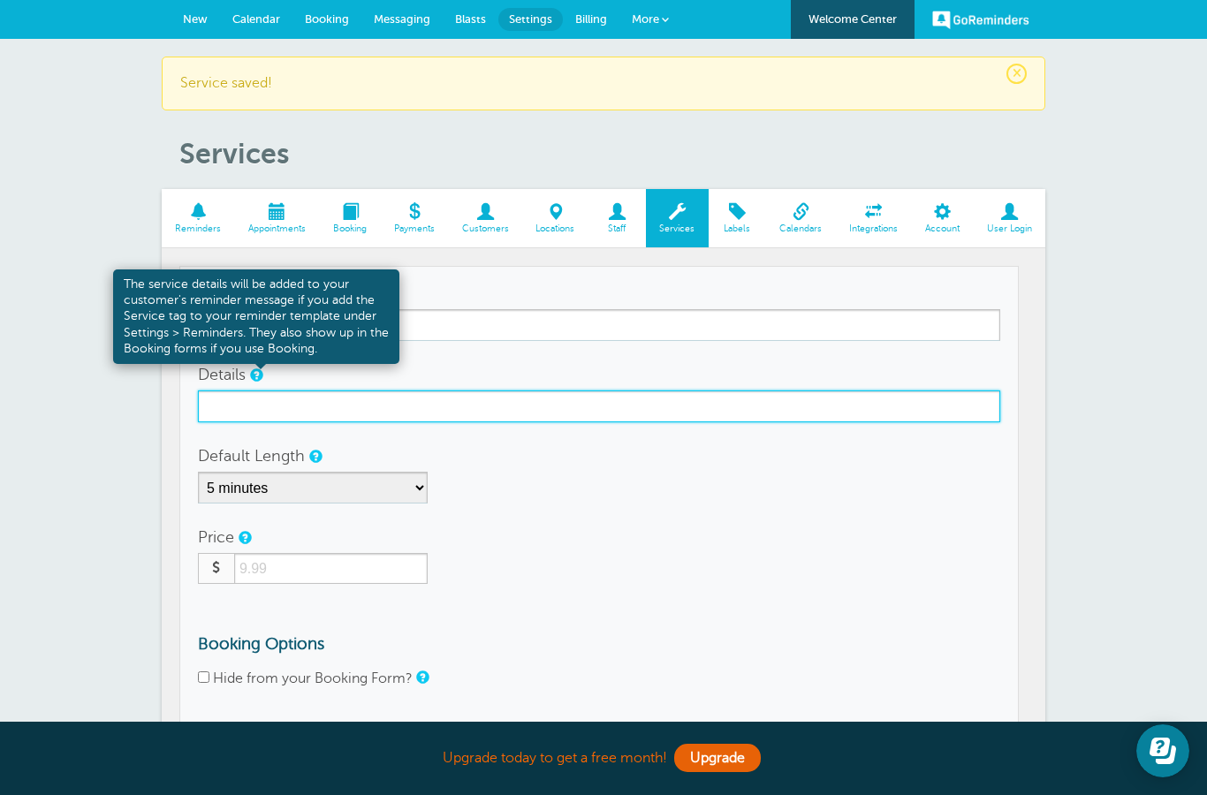
click at [216, 411] on input "Details" at bounding box center [599, 407] width 802 height 32
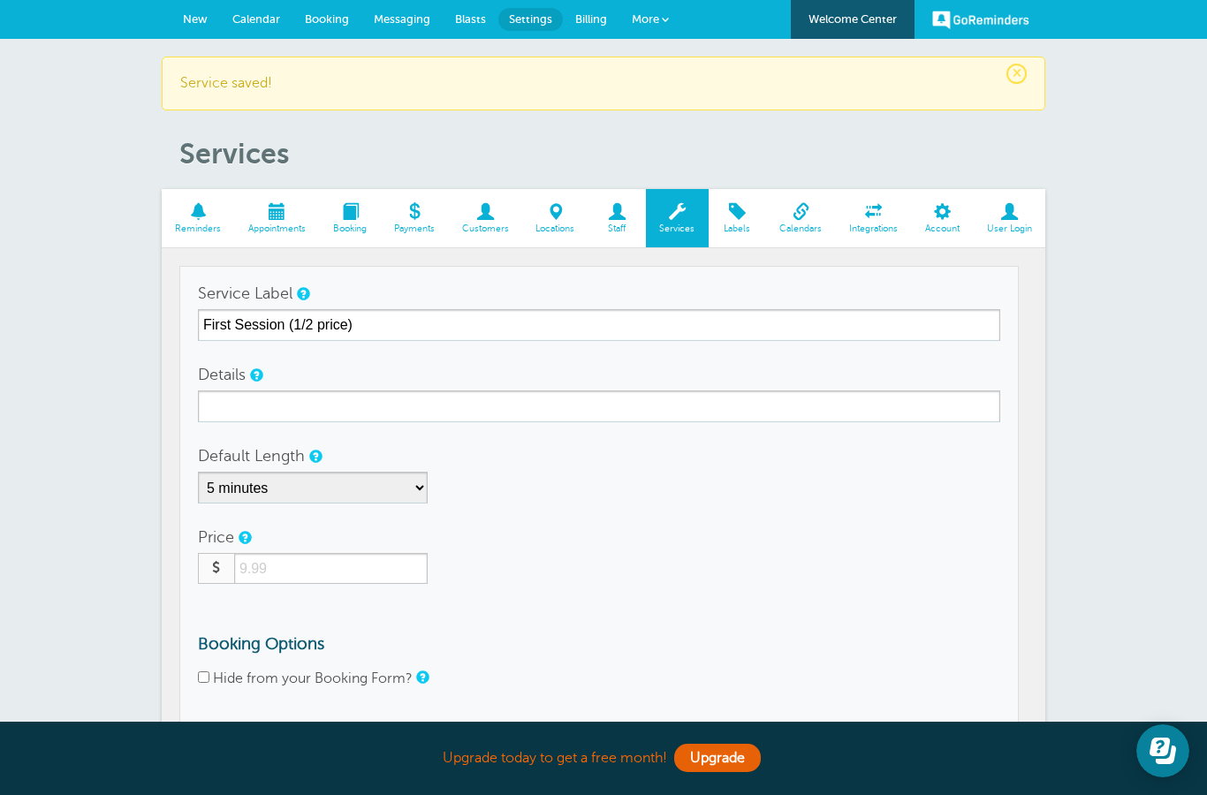
click at [292, 286] on label "Service Label" at bounding box center [245, 293] width 95 height 16
click at [292, 309] on input "First Session (1/2 price)" at bounding box center [599, 325] width 802 height 32
click at [308, 290] on link at bounding box center [302, 293] width 11 height 11
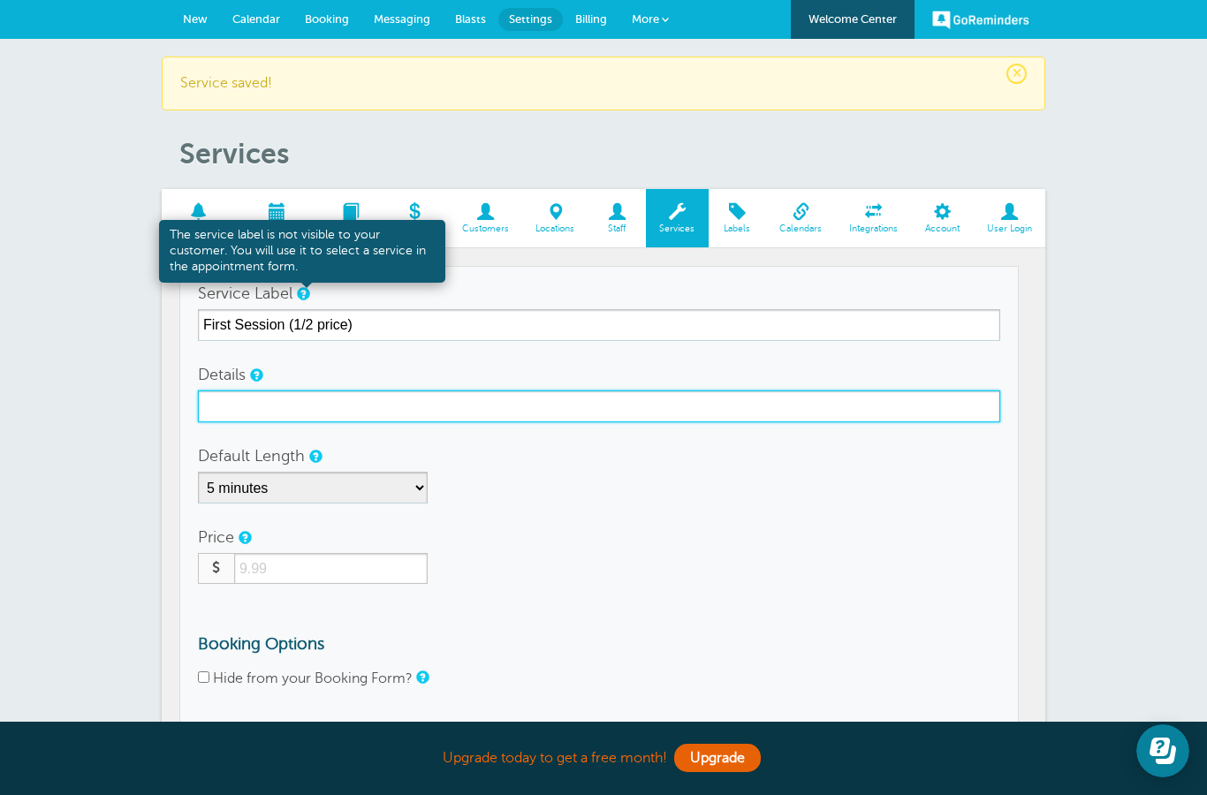
click at [242, 397] on input "Details" at bounding box center [599, 407] width 802 height 32
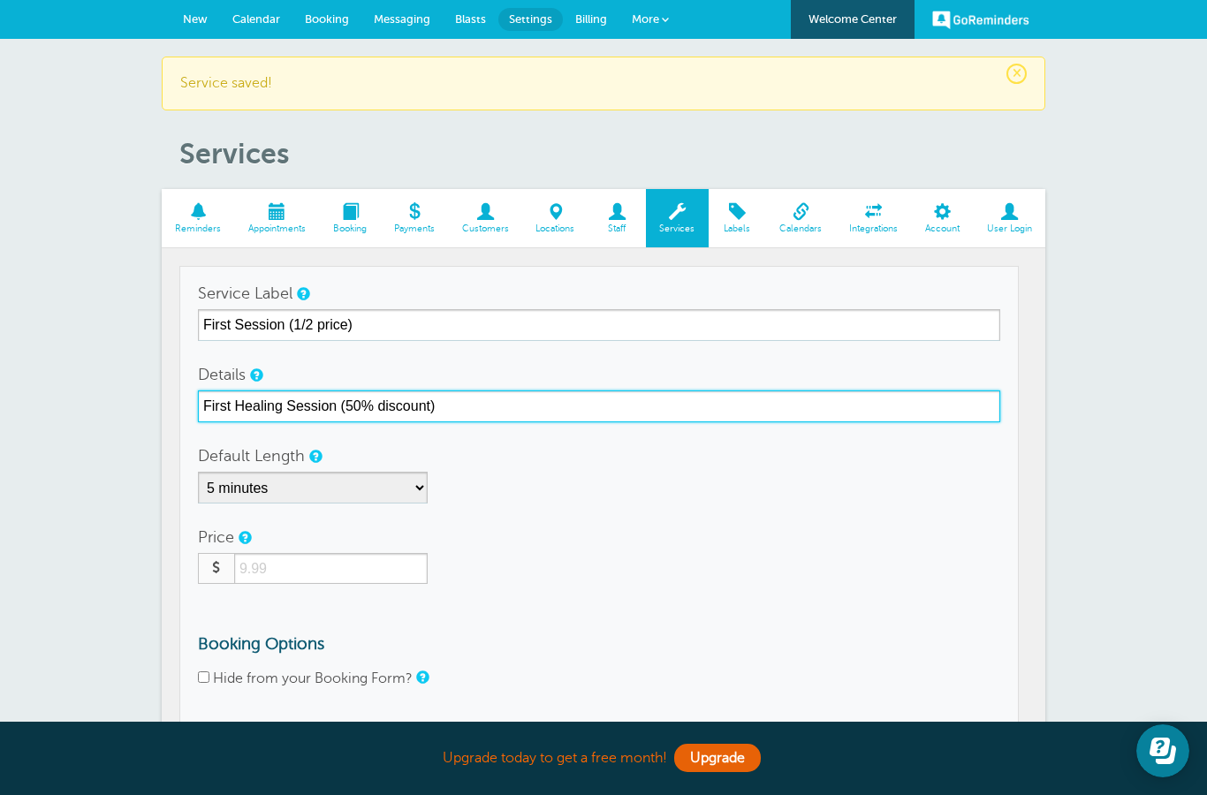
type input "First Healing Session (50% discount)"
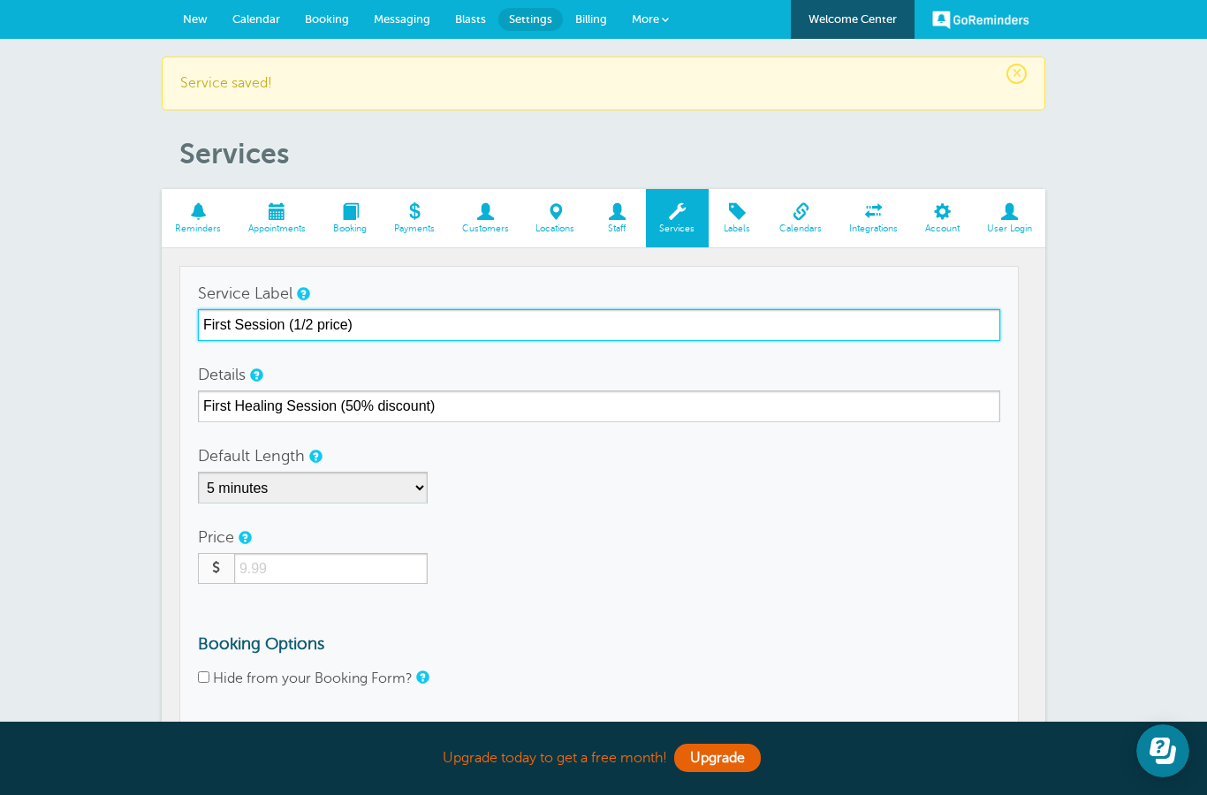
click at [392, 330] on input "First Session (1/2 price)" at bounding box center [599, 325] width 802 height 32
type input "First Session (50% discount)"
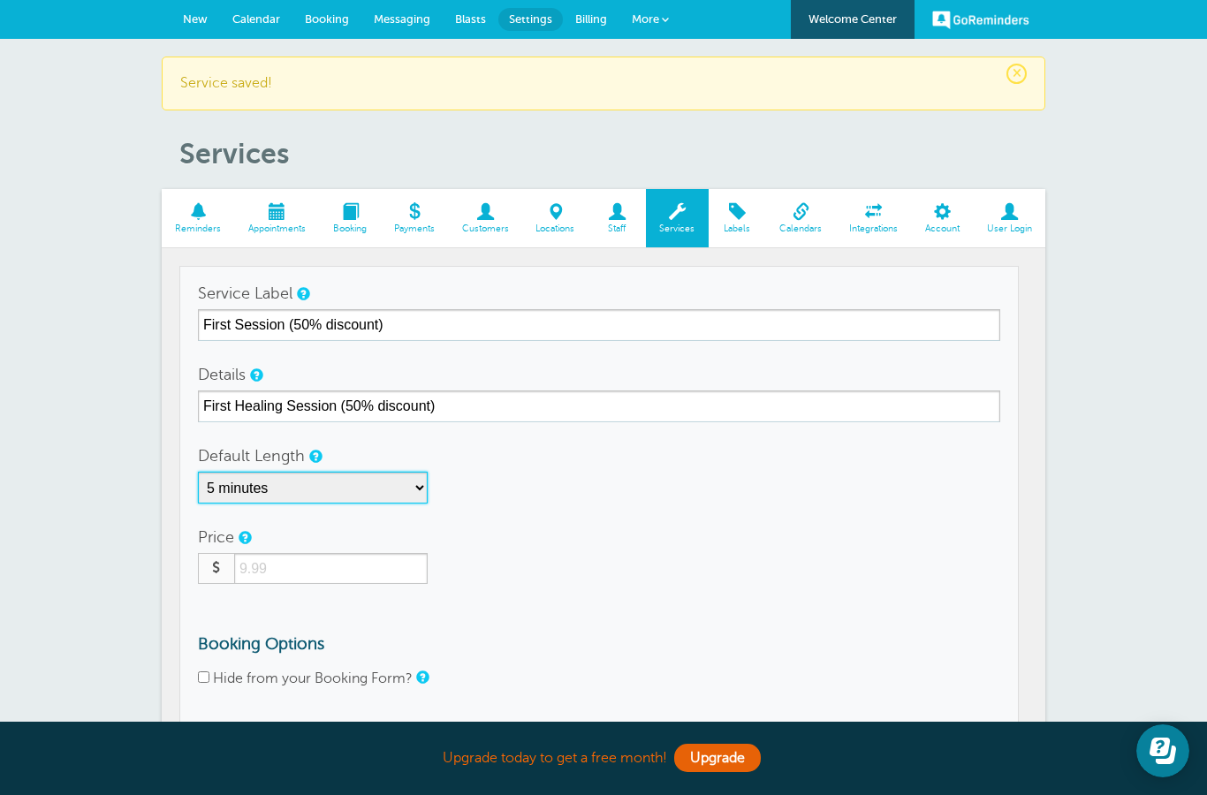
click at [353, 484] on select "5 minutes 10 minutes 15 minutes 20 minutes 25 minutes 30 minutes 35 minutes 40 …" at bounding box center [313, 488] width 230 height 32
select select "60"
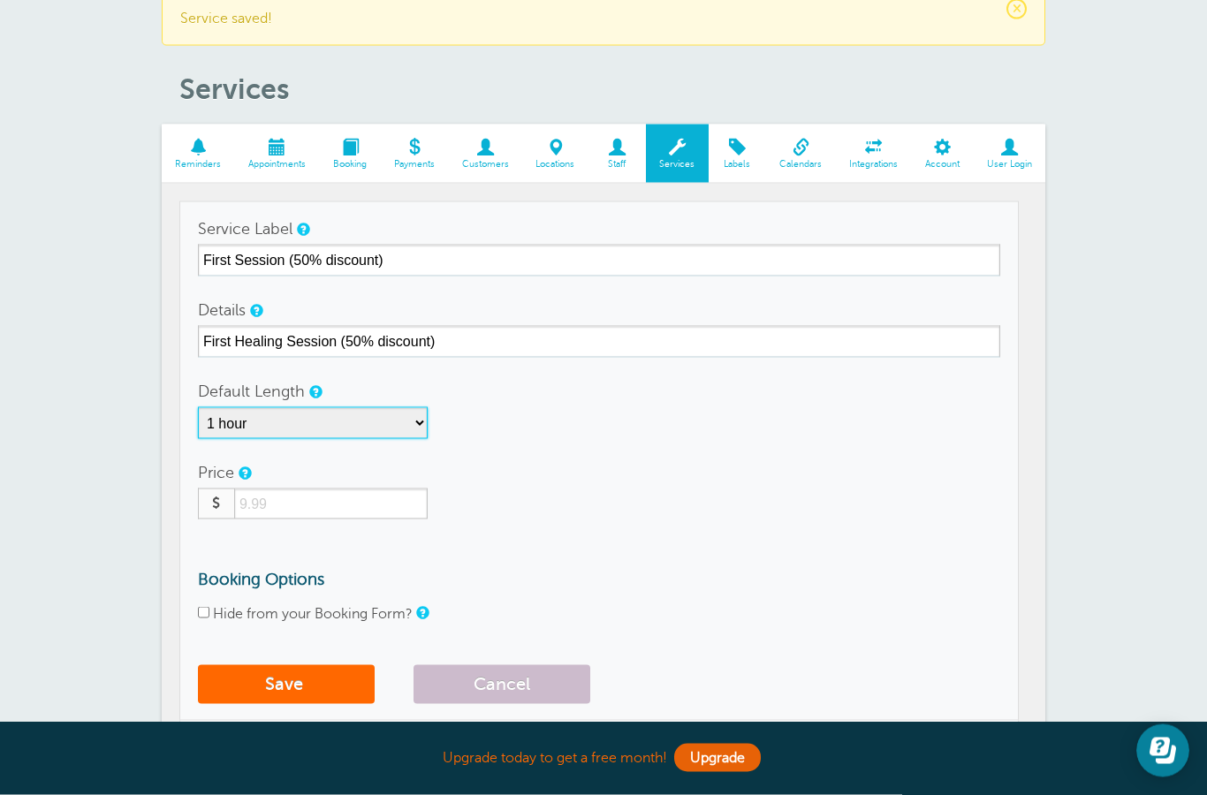
scroll to position [67, 0]
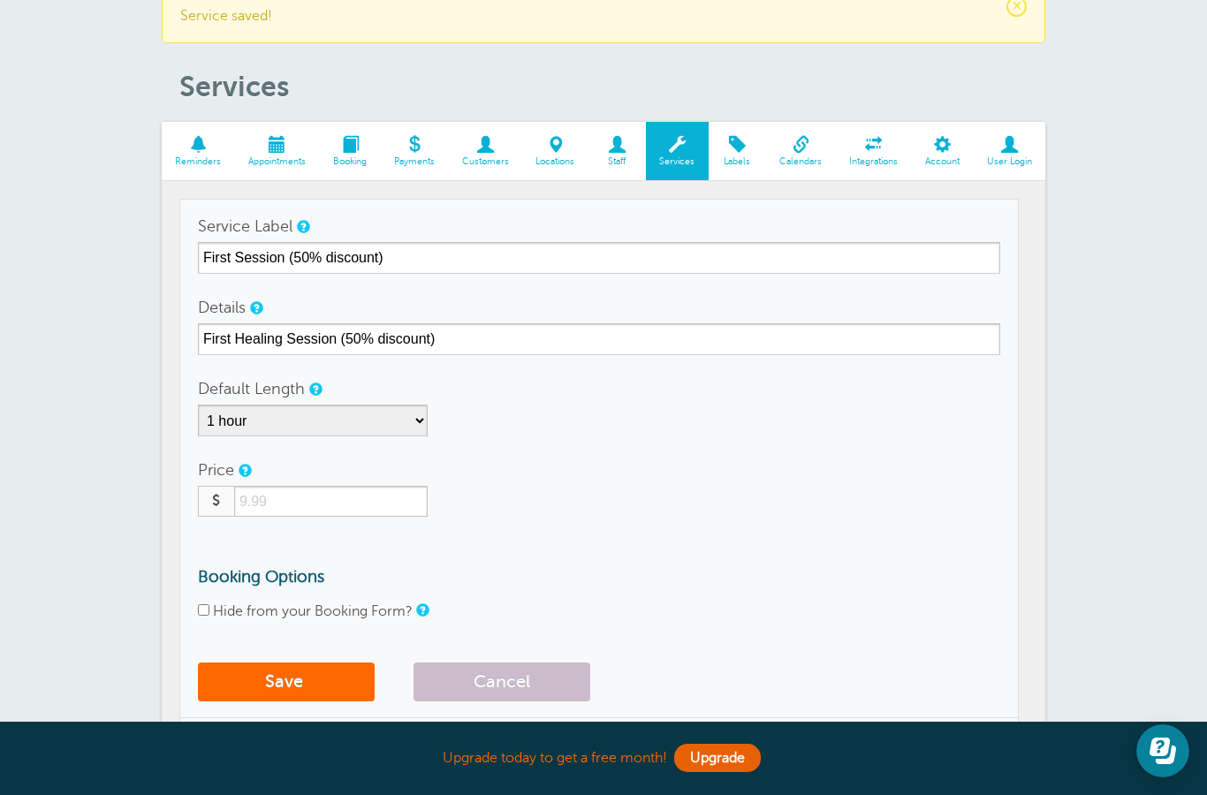
click at [358, 501] on input "number" at bounding box center [331, 501] width 194 height 31
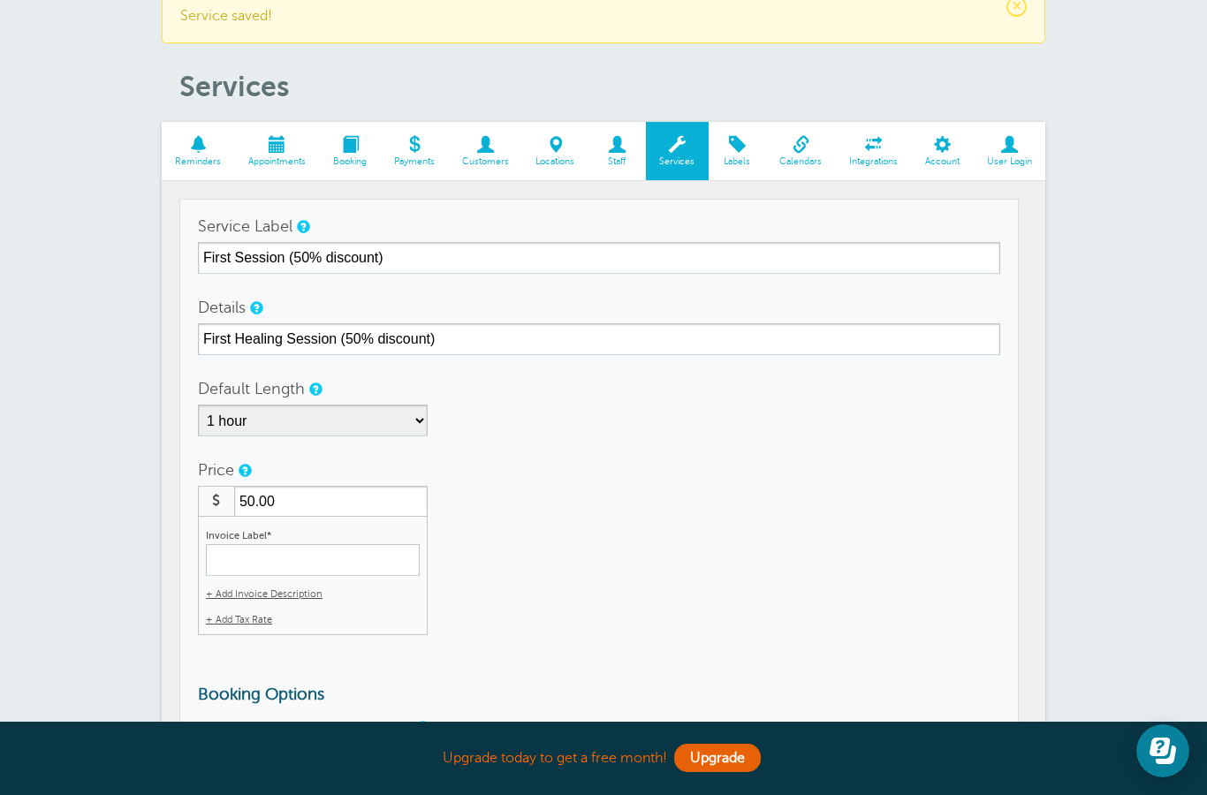
type input "50.00"
click at [340, 561] on input "Invoice Label*" at bounding box center [313, 560] width 214 height 32
type input "First Healing Session"
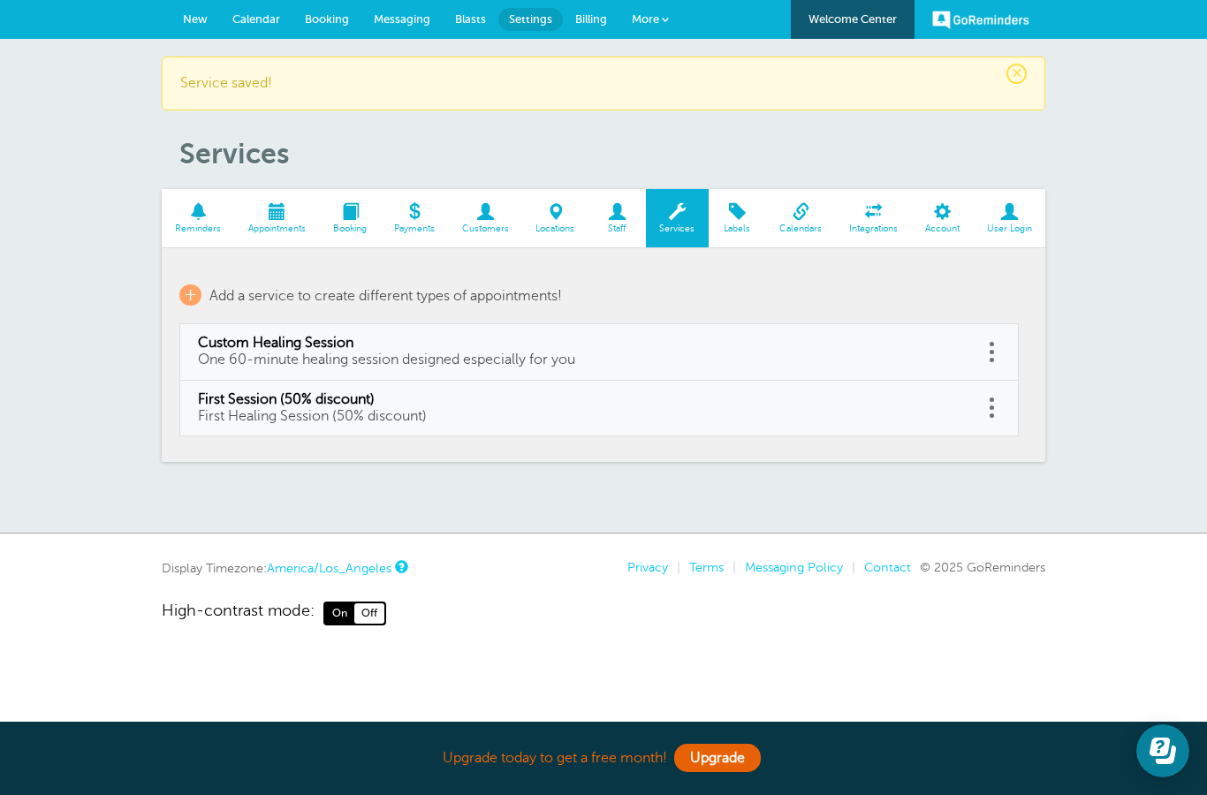
click at [483, 218] on span at bounding box center [485, 211] width 74 height 17
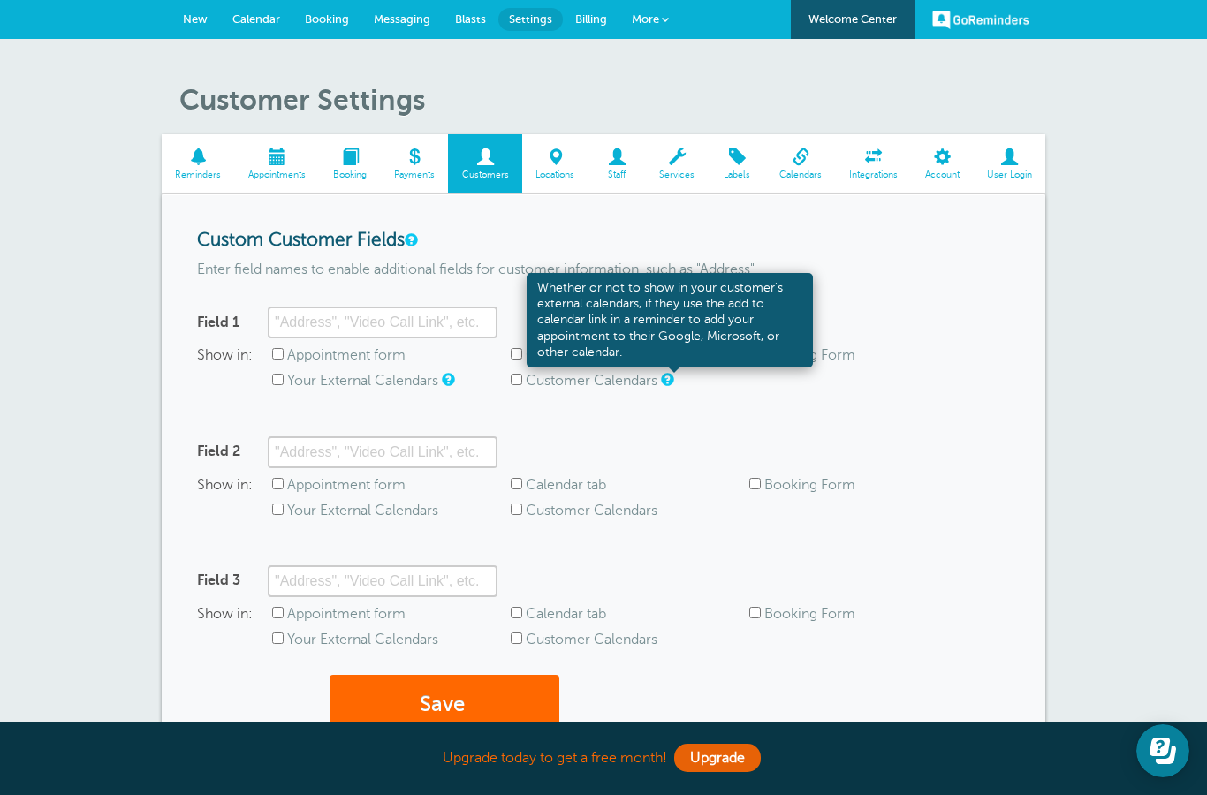
click at [672, 381] on link at bounding box center [666, 379] width 11 height 11
click at [641, 413] on form "Custom Customer Fields Enter field names to enable additional fields for custom…" at bounding box center [603, 492] width 813 height 524
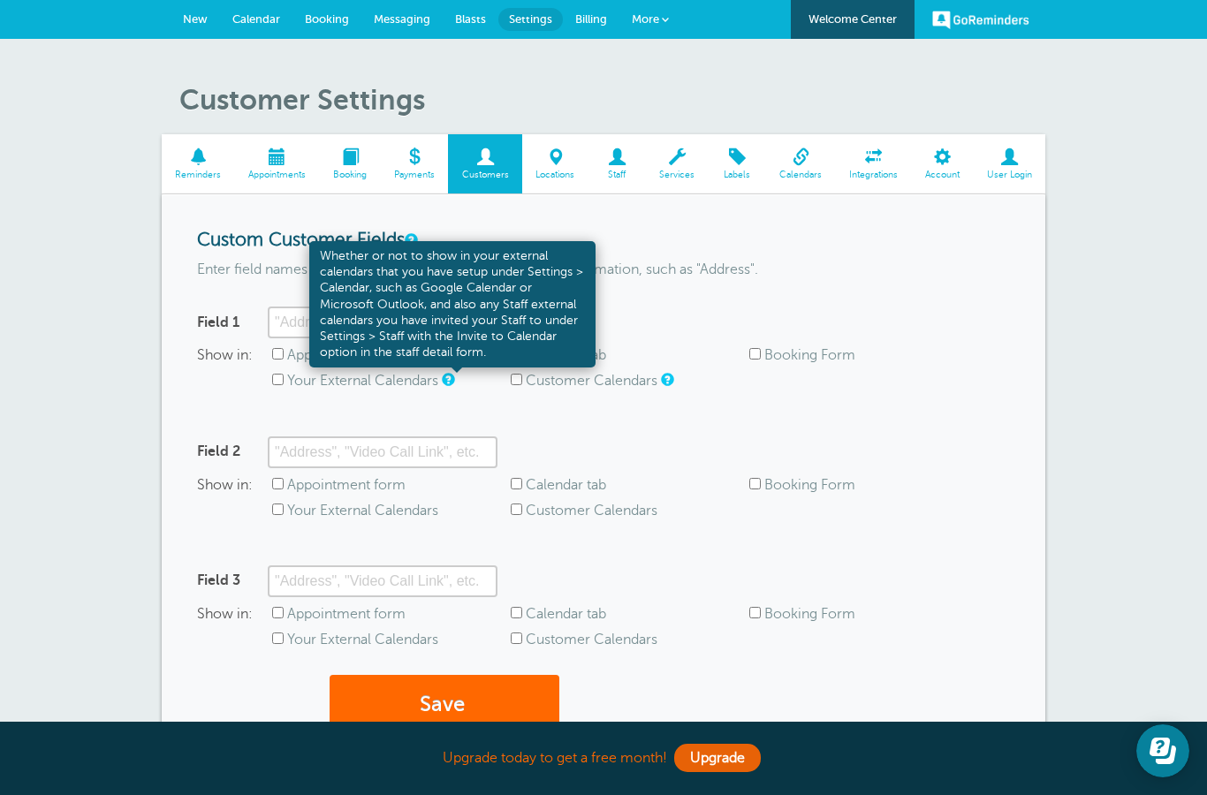
click at [452, 379] on link at bounding box center [447, 379] width 11 height 11
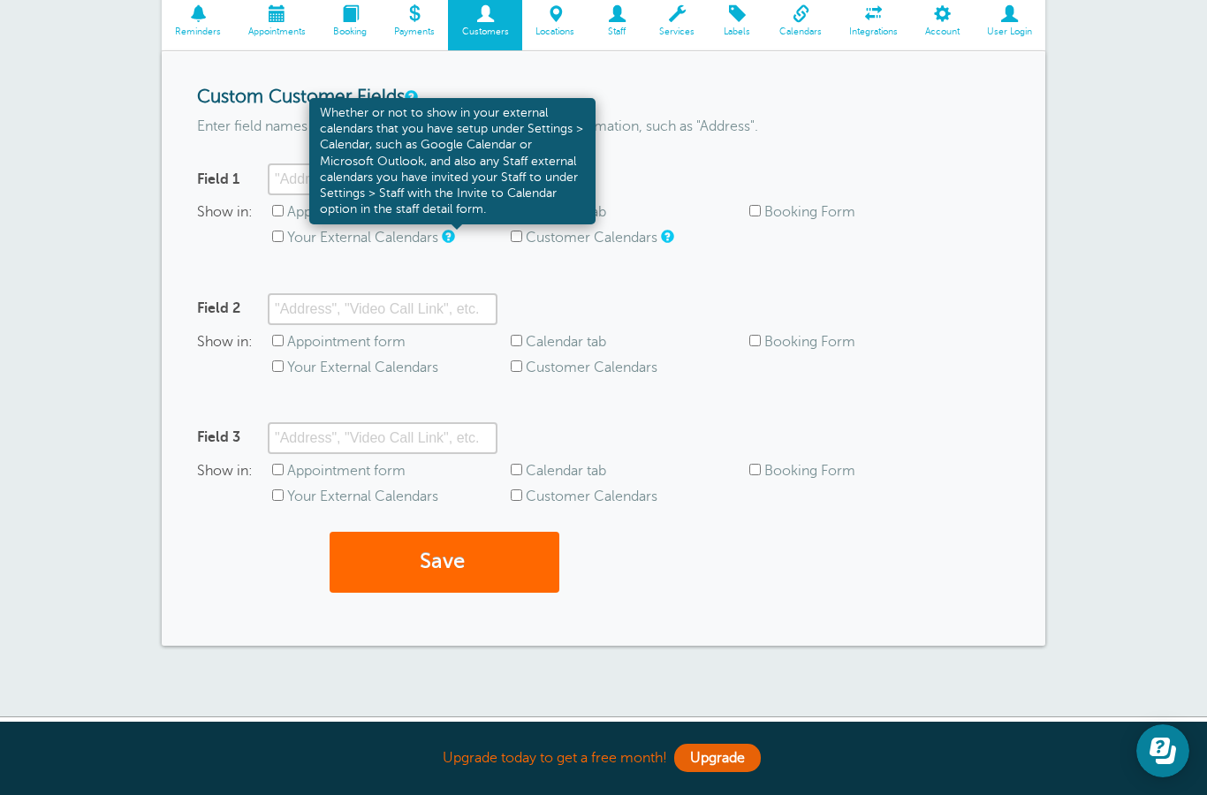
scroll to position [163, 0]
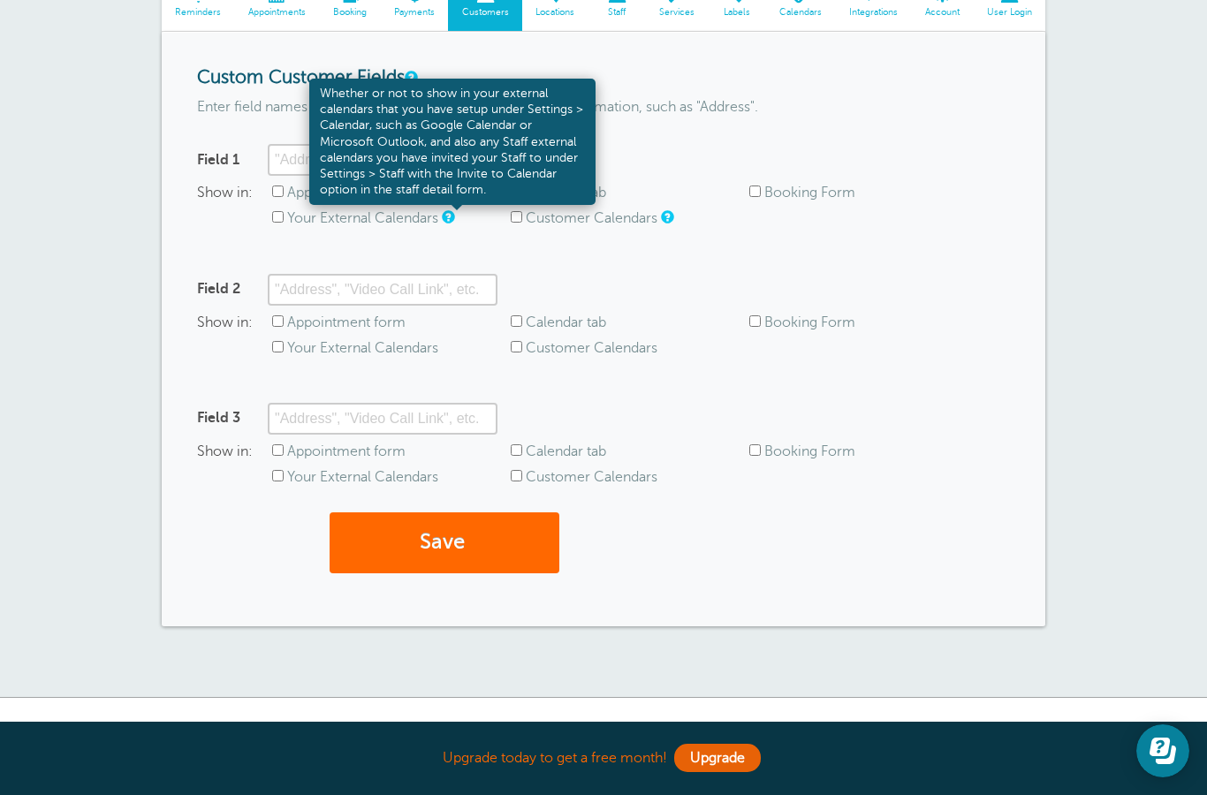
click at [784, 525] on div "Save" at bounding box center [603, 552] width 813 height 79
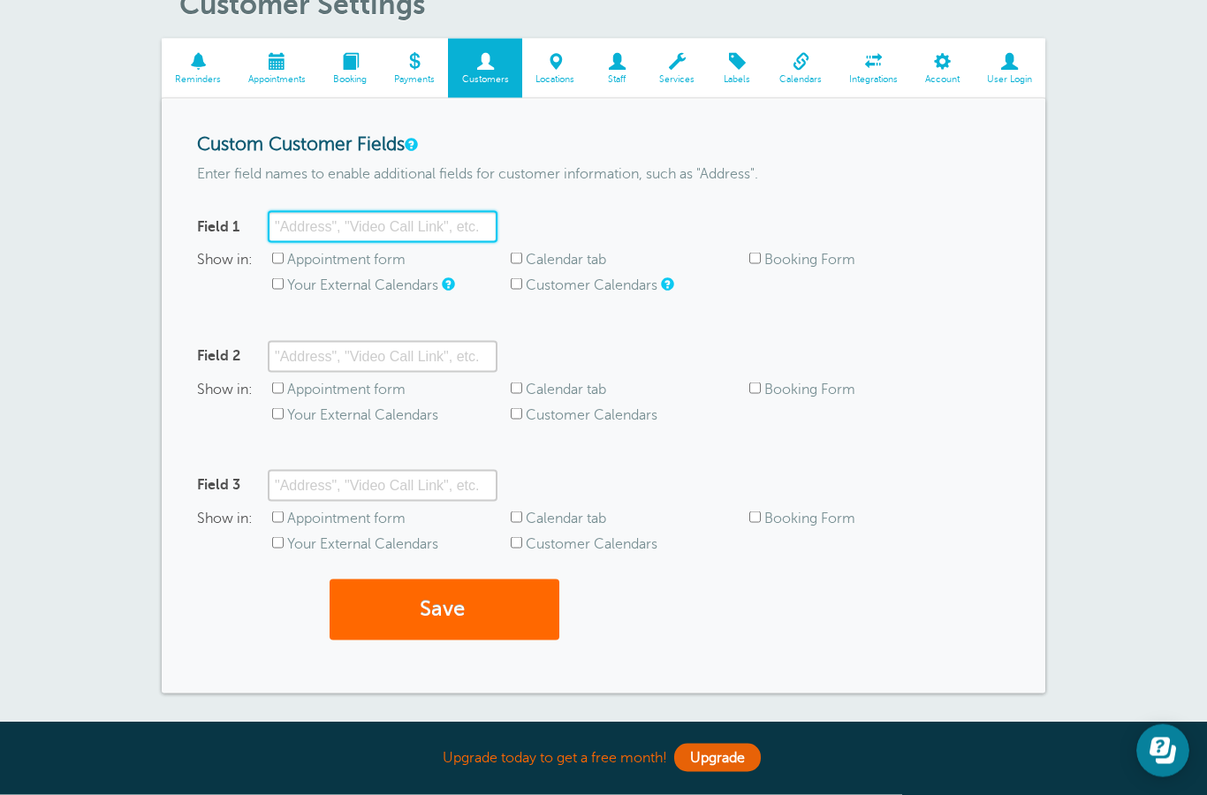
click at [374, 214] on input "Field 1" at bounding box center [383, 227] width 230 height 32
type input "Birthday"
click at [277, 287] on input "Your External Calendars" at bounding box center [277, 283] width 11 height 11
checkbox input "true"
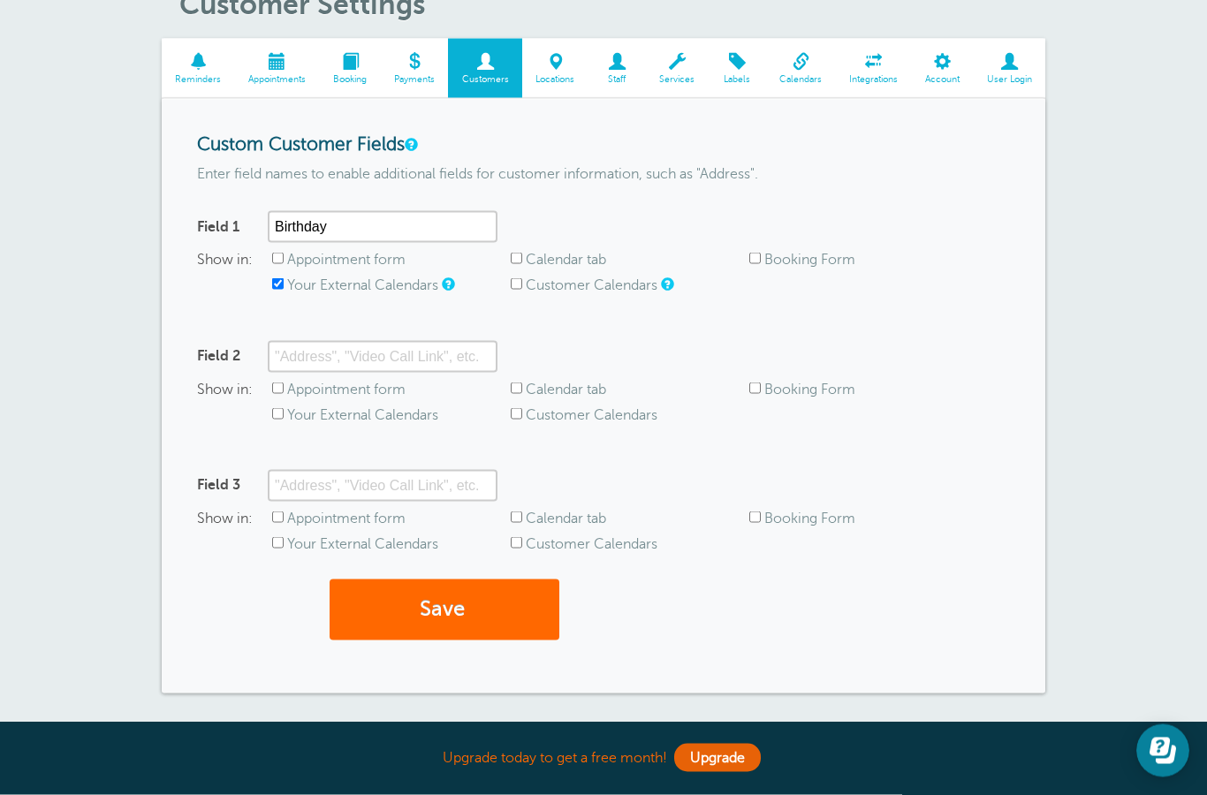
scroll to position [96, 0]
click at [457, 606] on button "Save" at bounding box center [445, 609] width 230 height 61
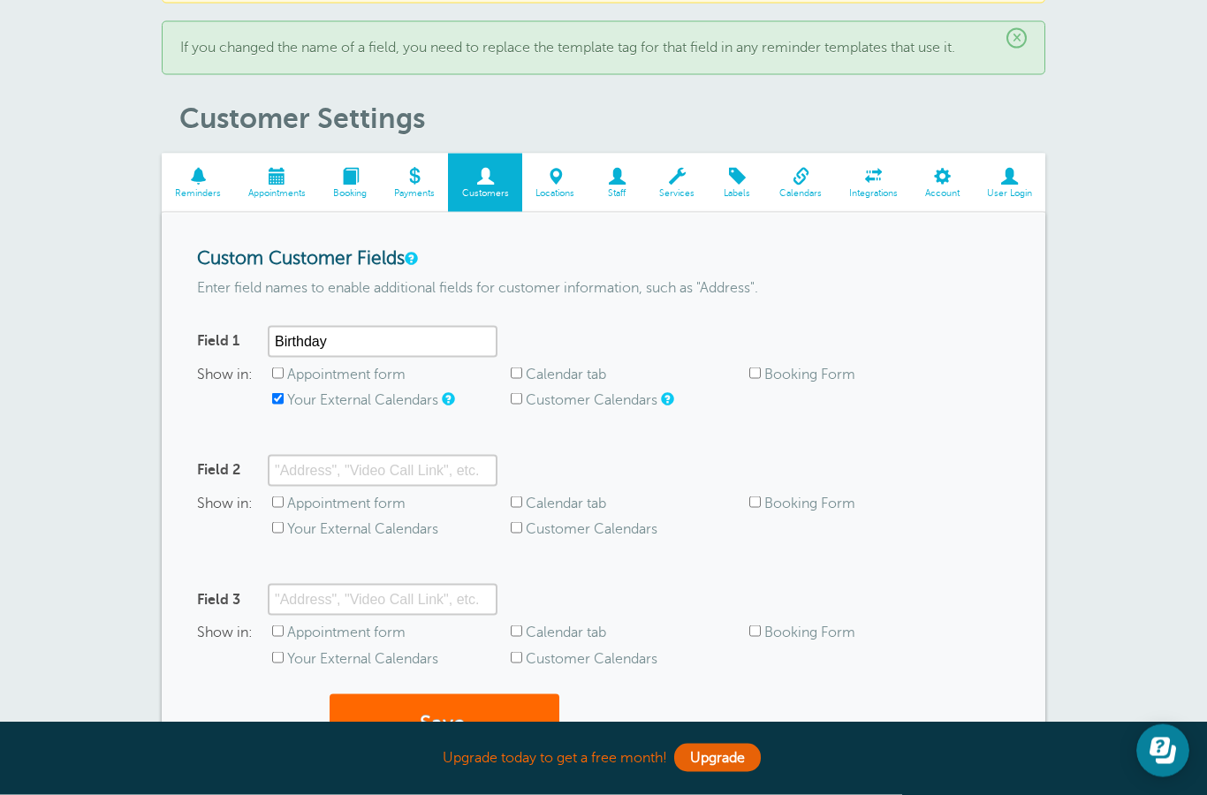
scroll to position [106, 0]
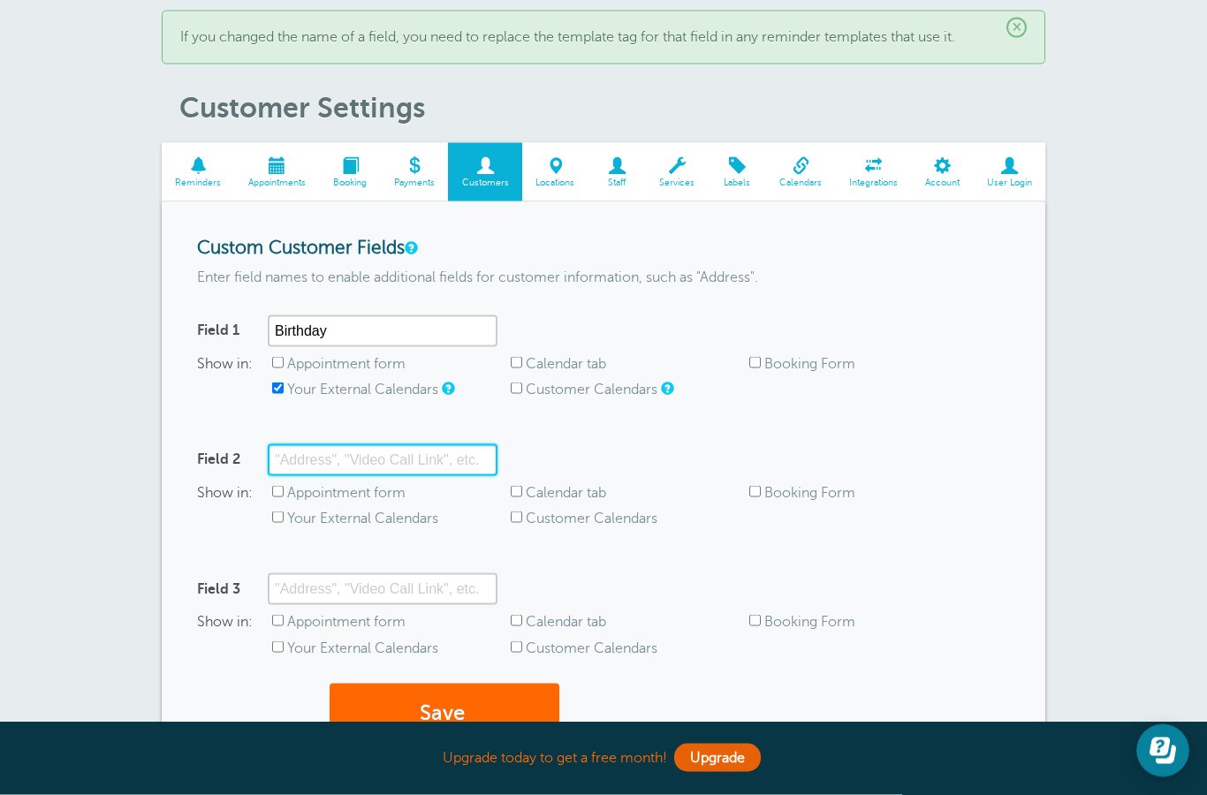
click at [395, 468] on input "Field 2" at bounding box center [383, 461] width 230 height 32
type input "Day"
click at [284, 490] on input "Appointment form" at bounding box center [277, 491] width 11 height 11
checkbox input "true"
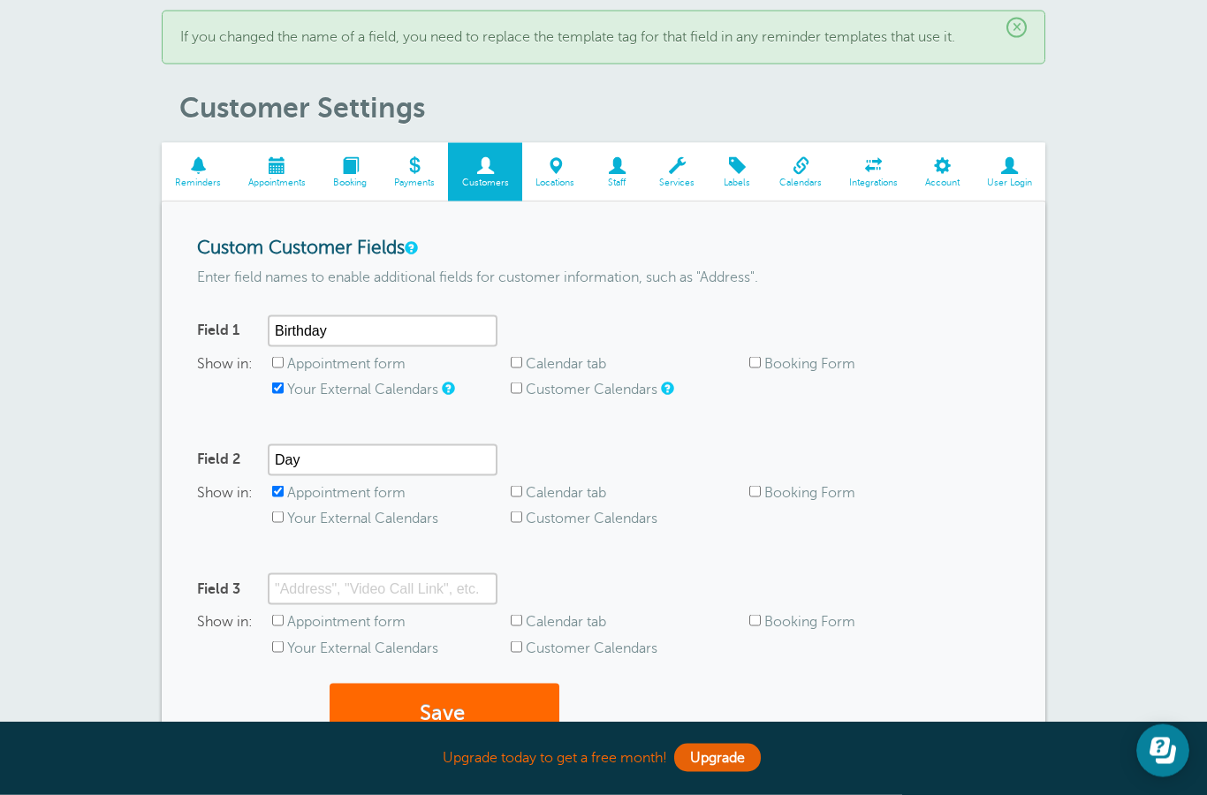
click at [755, 491] on input "Booking Form" at bounding box center [754, 491] width 11 height 11
checkbox input "true"
click at [428, 700] on button "Save" at bounding box center [445, 713] width 230 height 61
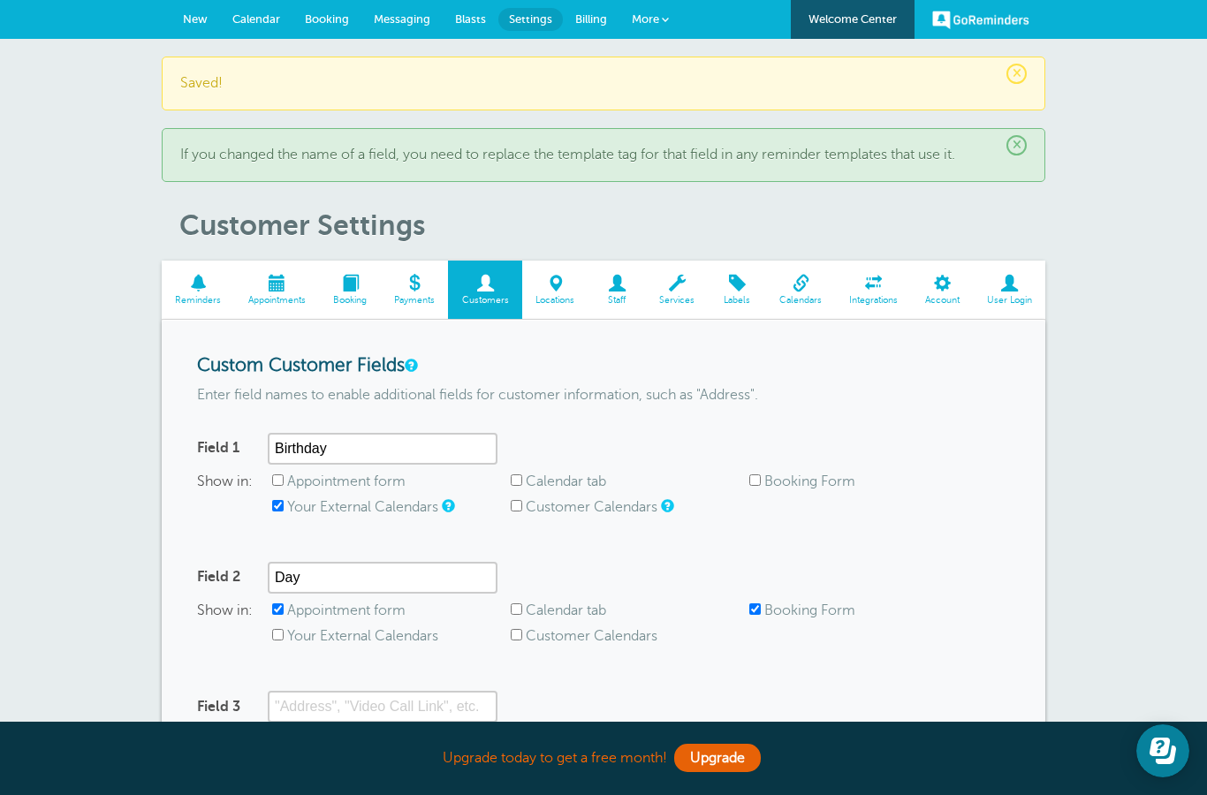
click at [187, 285] on span at bounding box center [198, 283] width 73 height 17
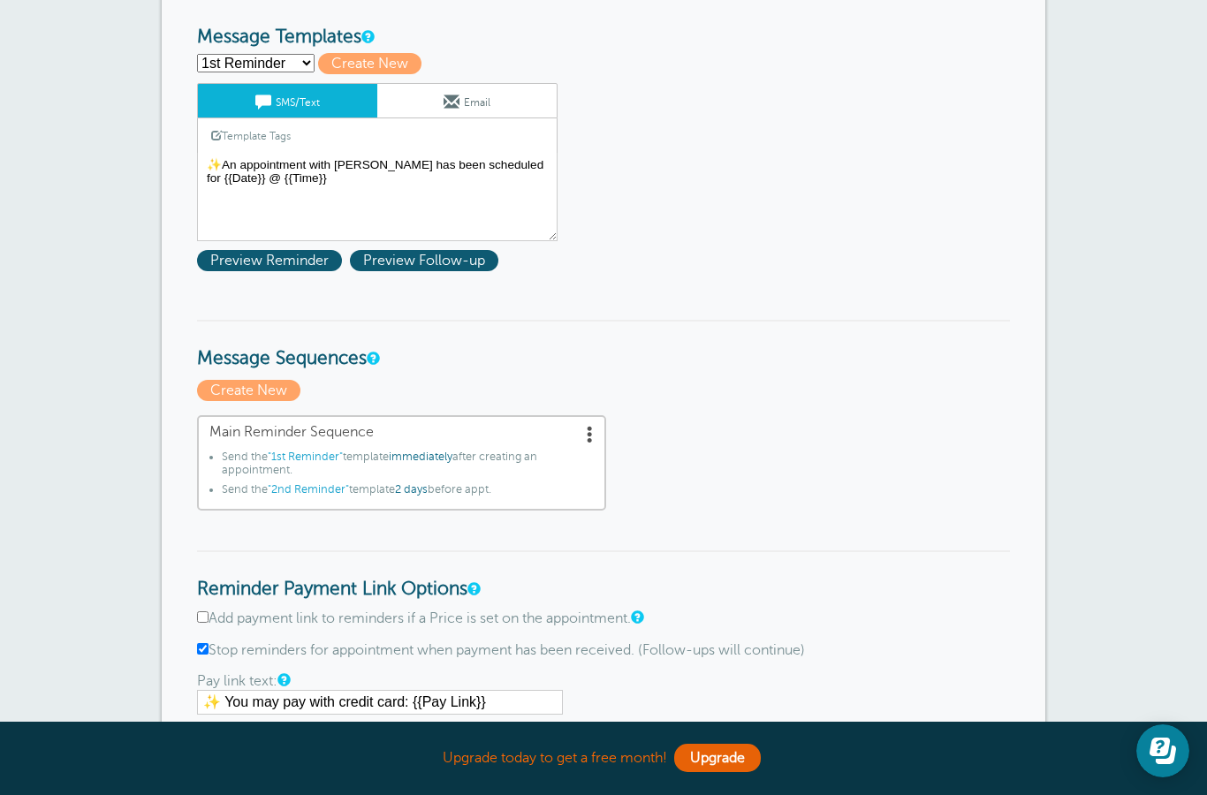
scroll to position [197, 0]
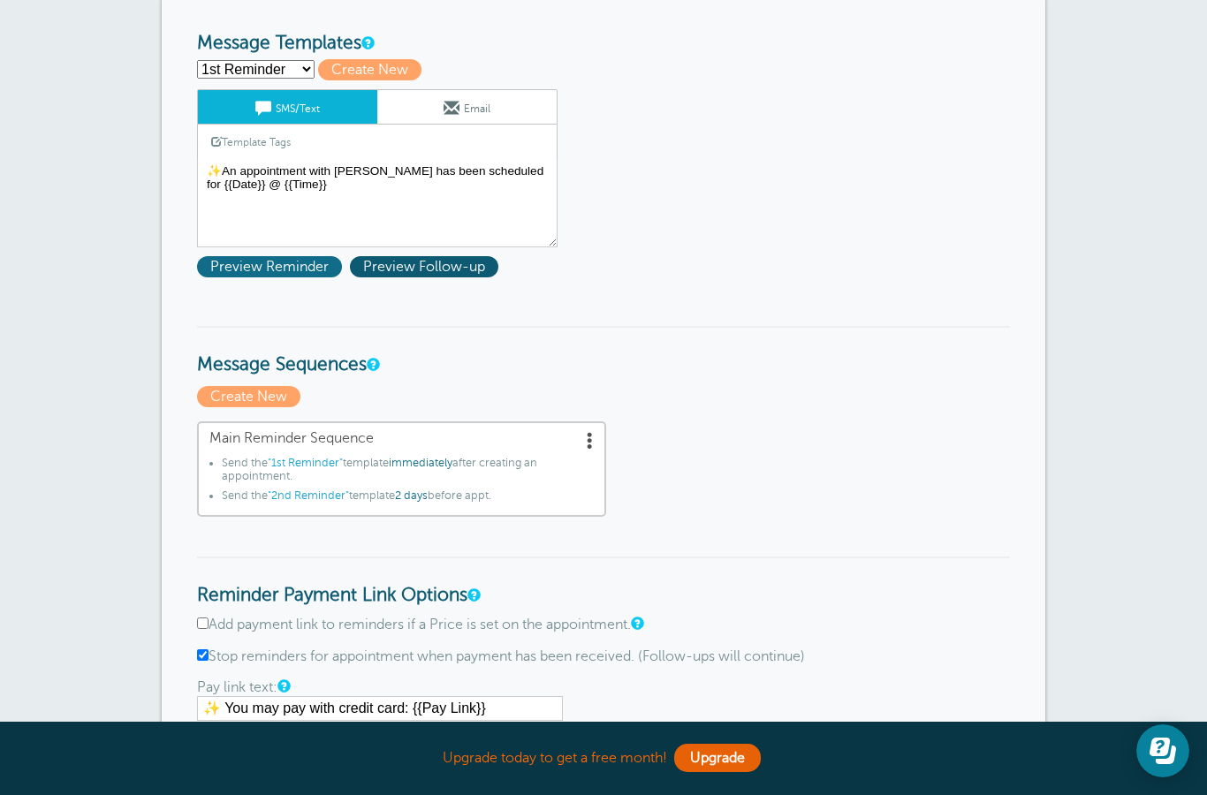
click at [280, 265] on span "Preview Reminder" at bounding box center [269, 266] width 145 height 21
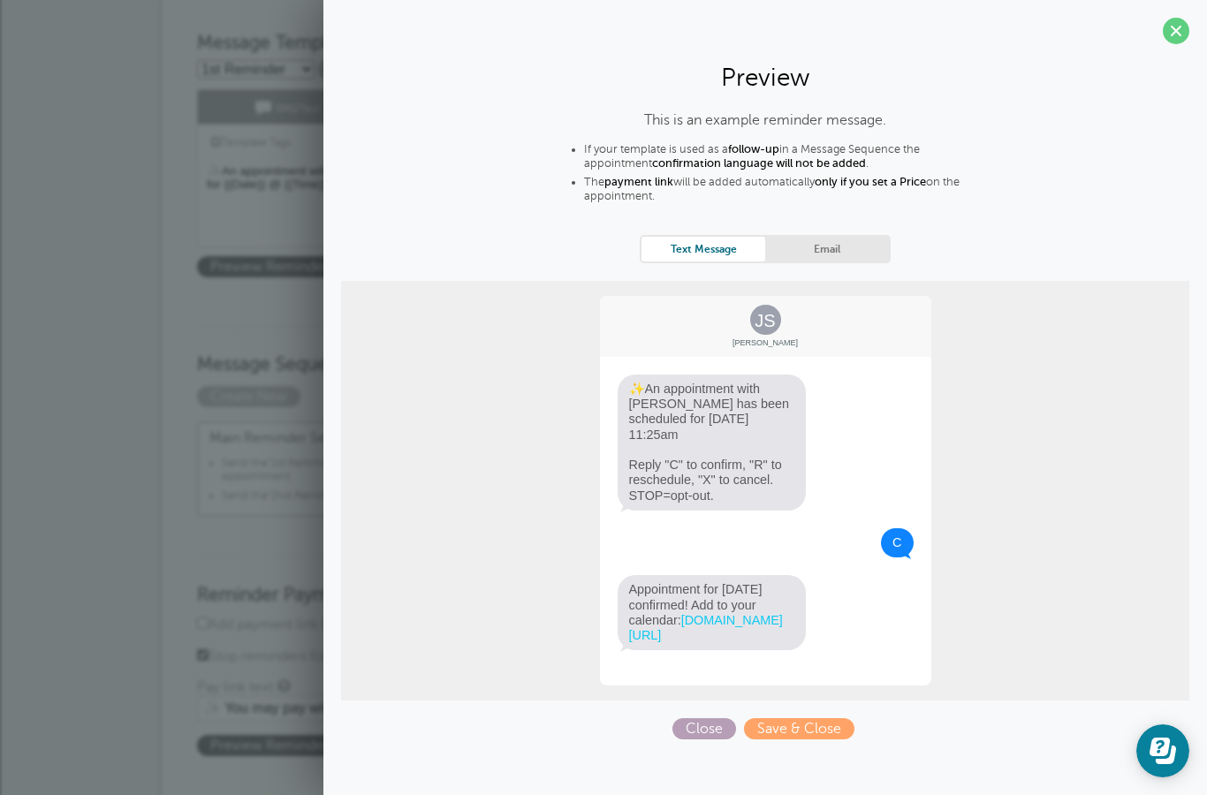
click at [715, 734] on span "Close" at bounding box center [705, 728] width 64 height 21
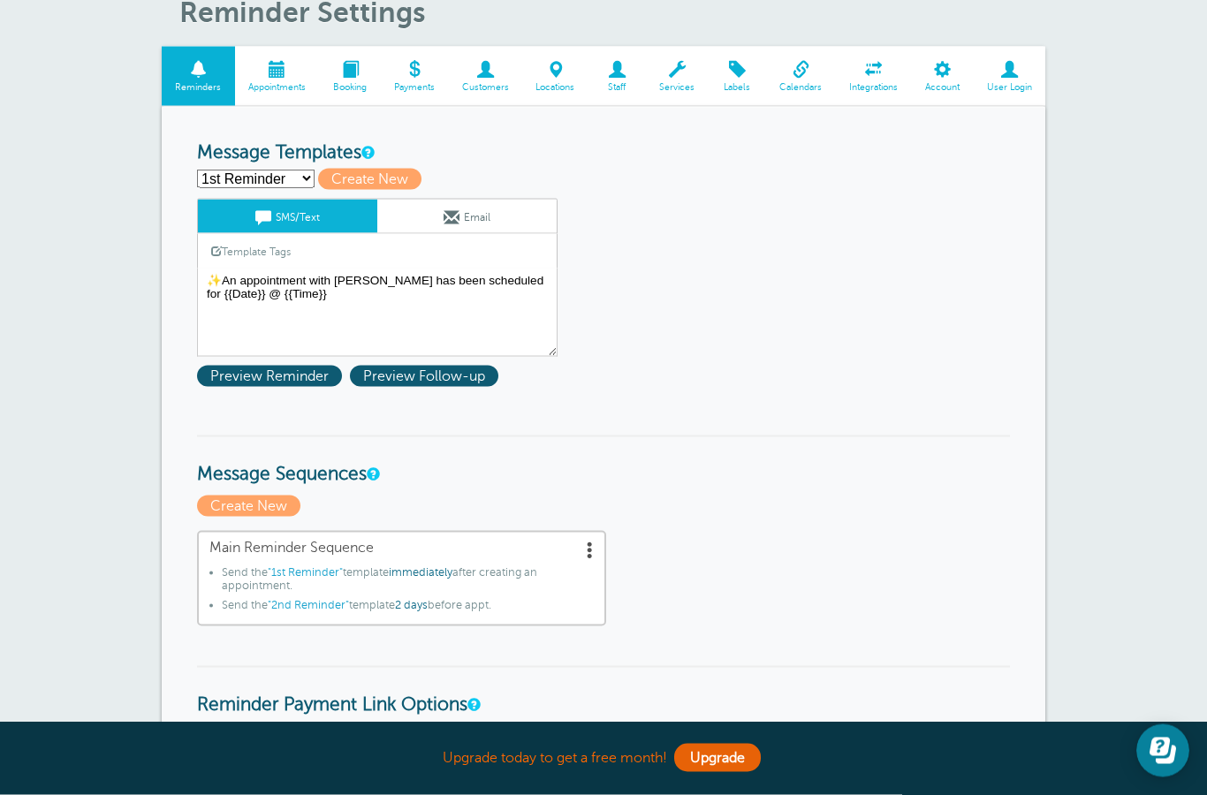
click at [291, 171] on select "1st Reminder 2nd Reminder Third Reminder Create new..." at bounding box center [256, 179] width 118 height 19
select select "159597"
type input "2nd Reminder"
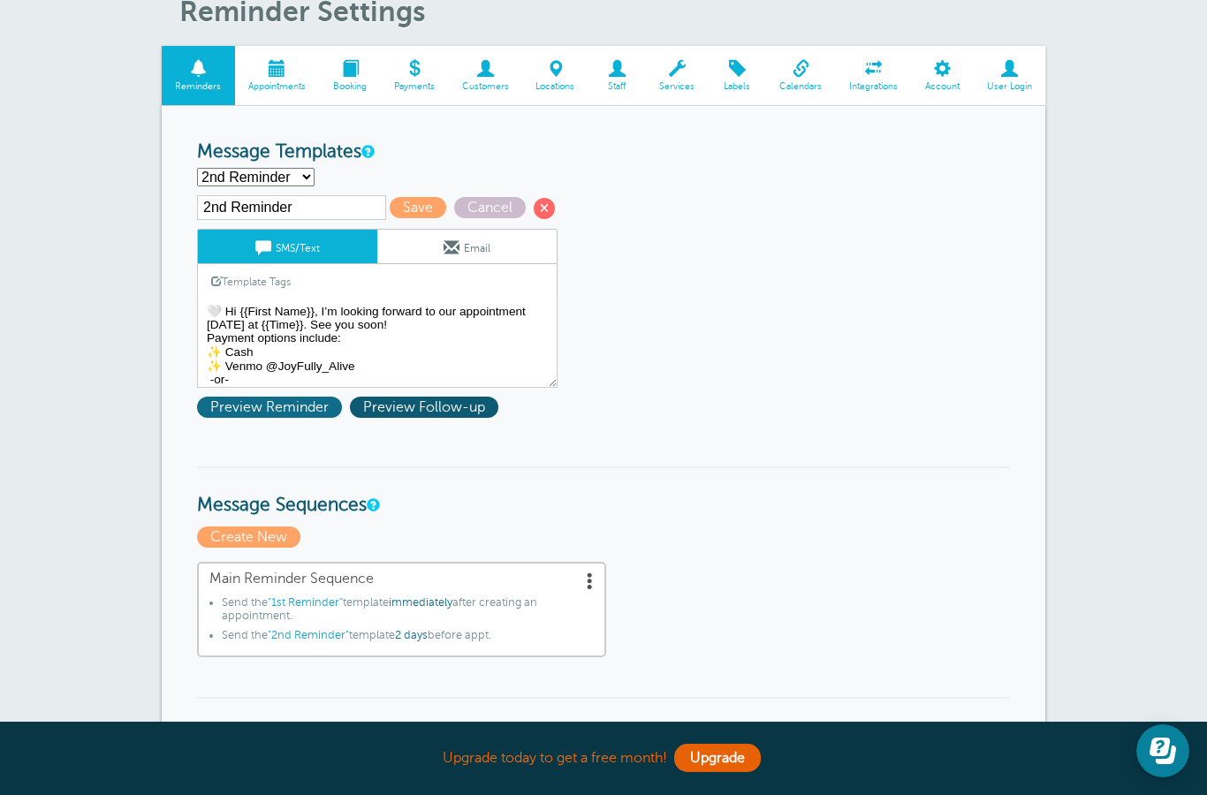
click at [264, 402] on span "Preview Reminder" at bounding box center [269, 407] width 145 height 21
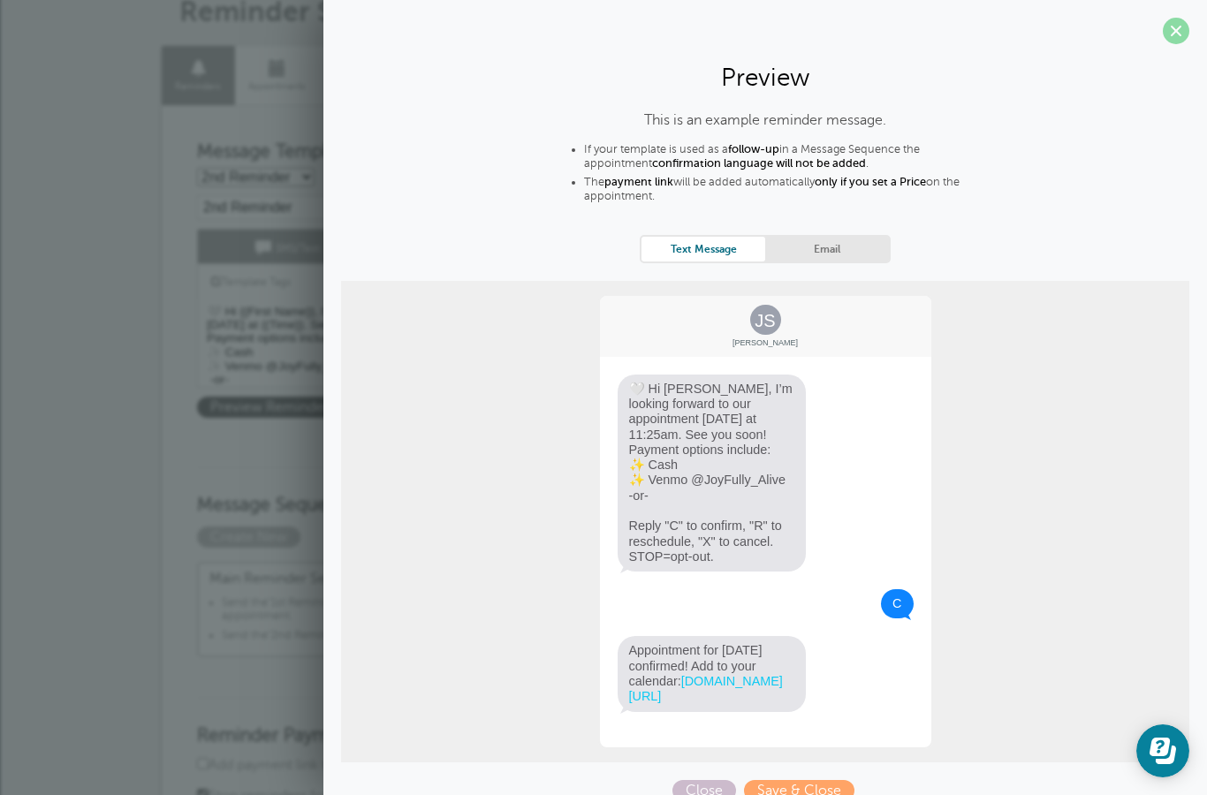
click at [1167, 35] on span at bounding box center [1176, 31] width 27 height 27
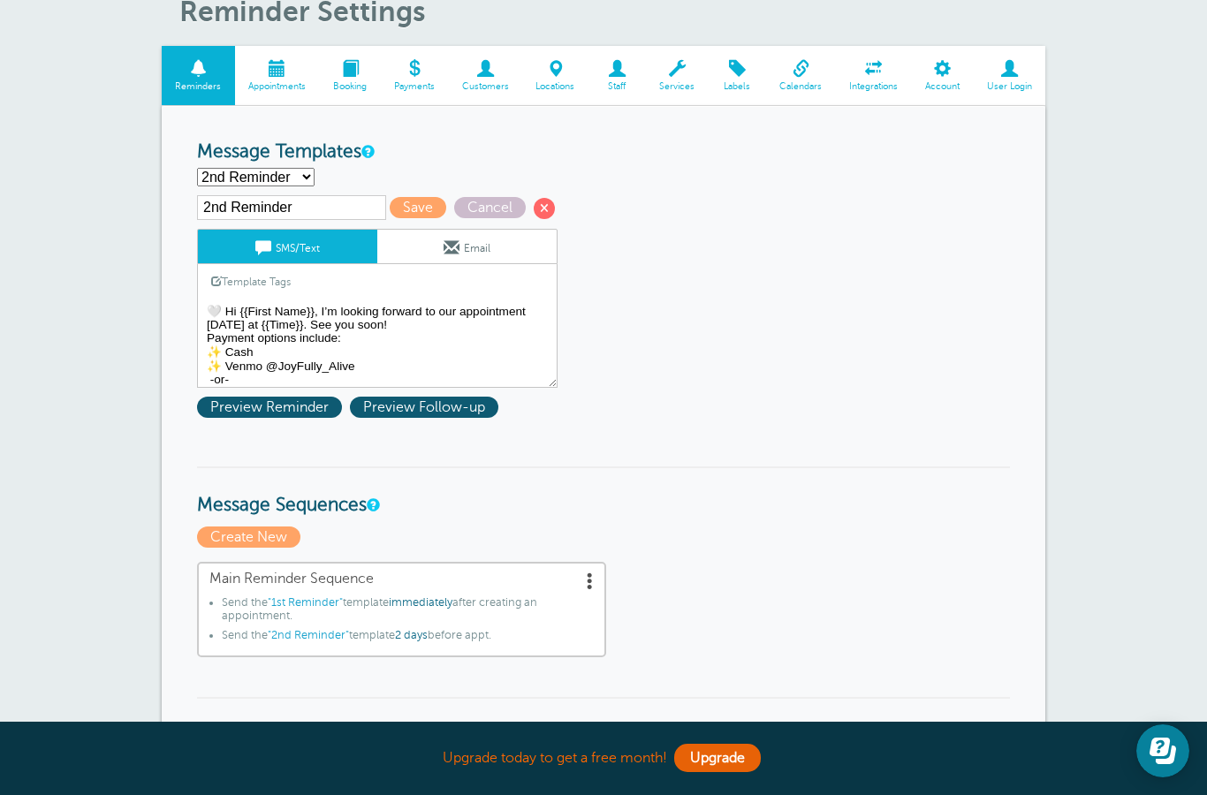
click at [435, 336] on textarea "✨An appointment with Autumn has been scheduled for {{Date}} @ {{Time}}" at bounding box center [377, 344] width 361 height 88
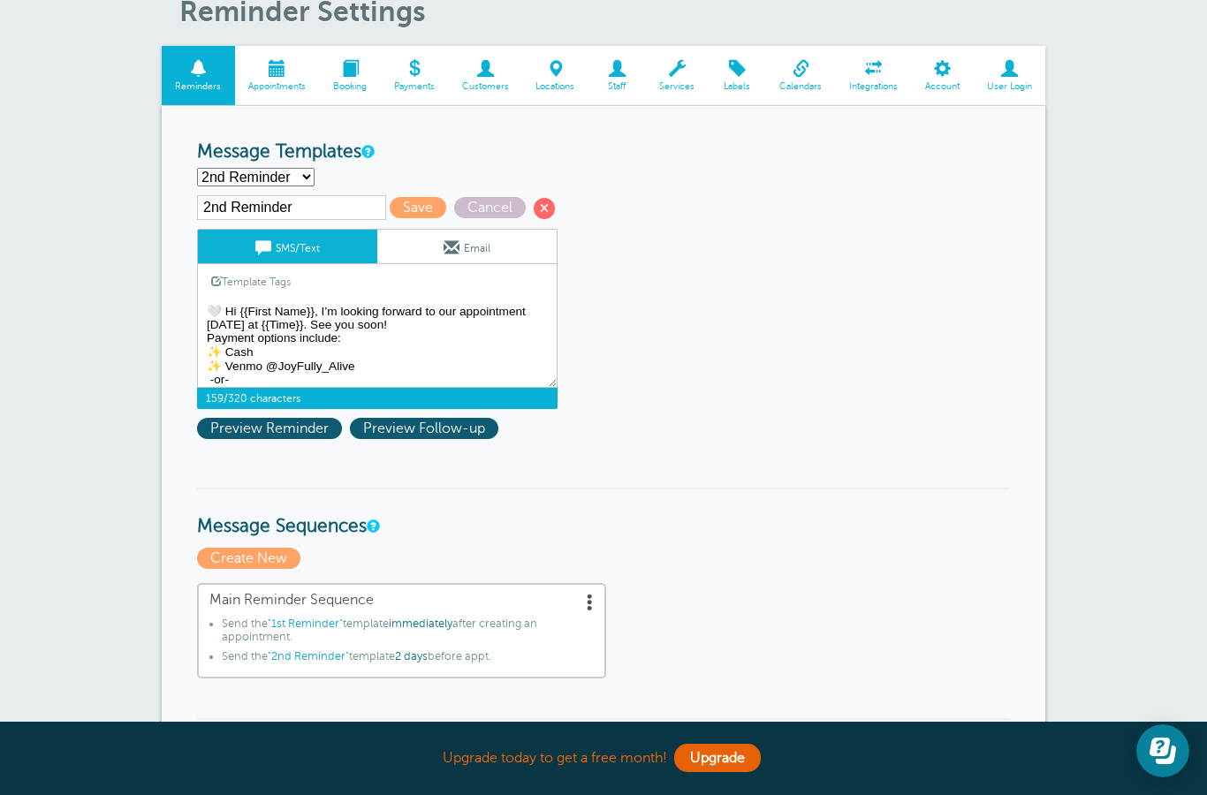
scroll to position [87, 0]
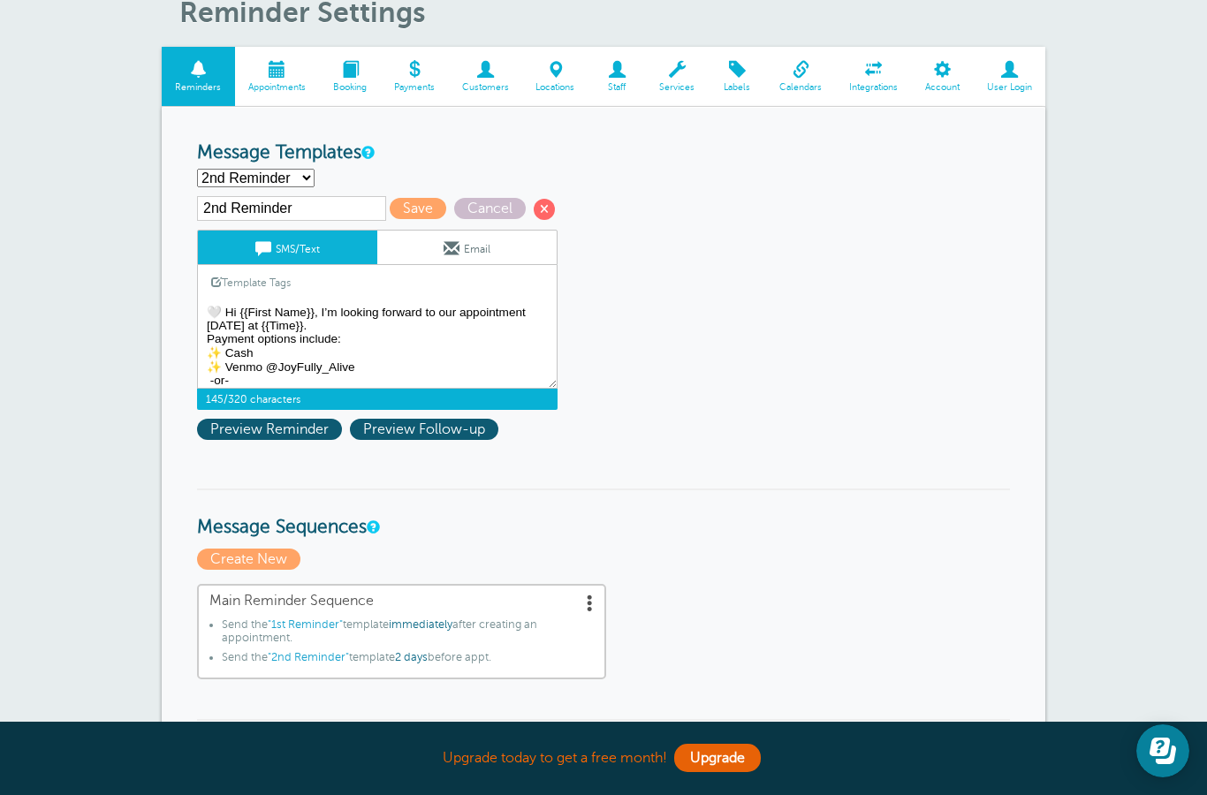
click at [249, 343] on textarea "✨An appointment with Autumn has been scheduled for {{Date}} @ {{Time}}" at bounding box center [377, 344] width 361 height 88
type textarea "🤍 Hi {{First Name}}, I’m looking forward to our appointment Tuesday at {{Time}}…"
click at [390, 215] on span "Save" at bounding box center [418, 208] width 57 height 21
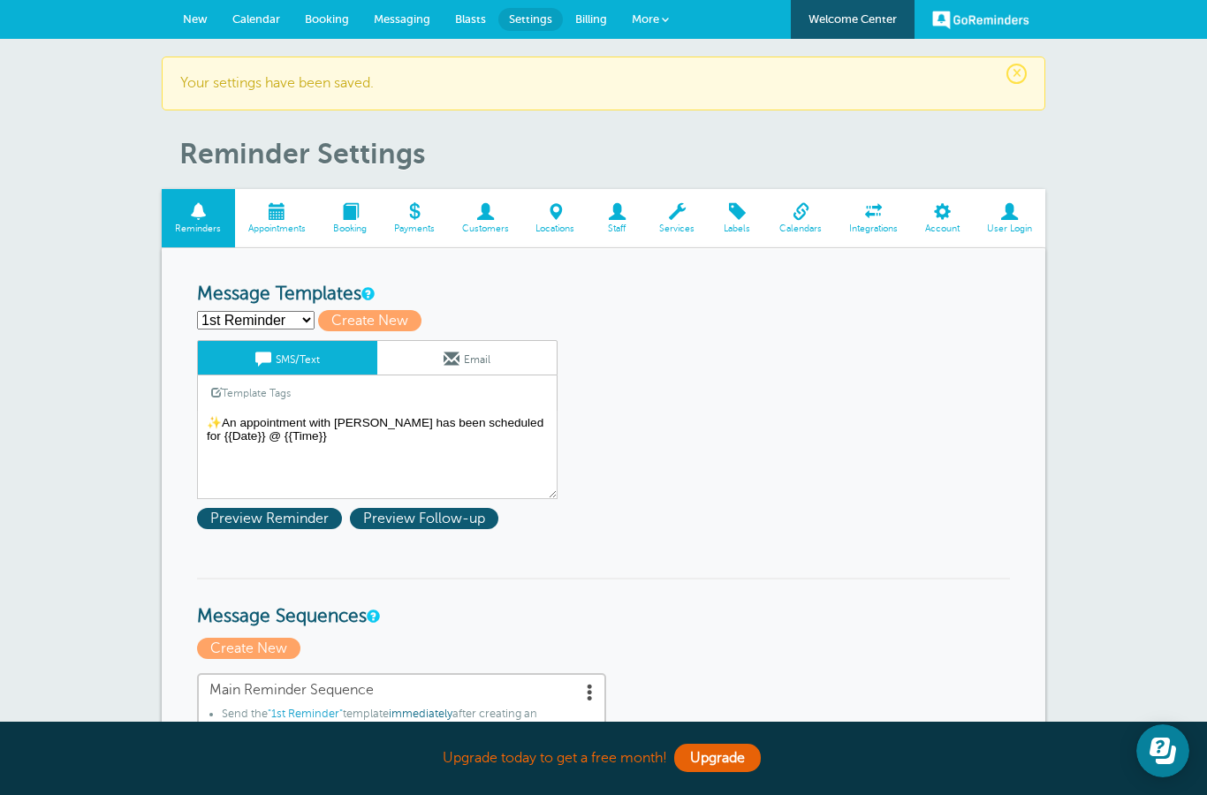
click at [273, 325] on select "1st Reminder 2nd Reminder Third Reminder Create new..." at bounding box center [256, 320] width 118 height 19
select select "159597"
type input "2nd Reminder"
type textarea "🤍 Hi {{First Name}}, I’m looking forward to our appointment Tuesday at {{Time}}…"
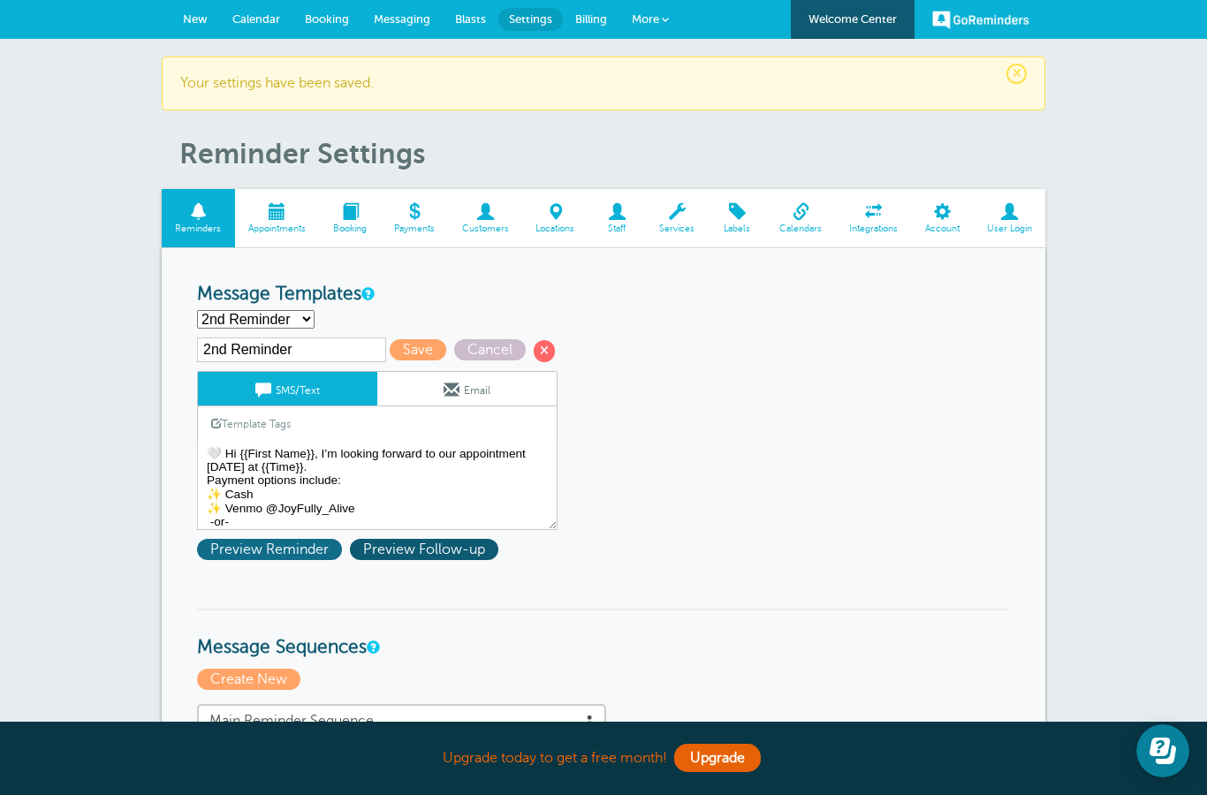
click at [279, 552] on span "Preview Reminder" at bounding box center [269, 549] width 145 height 21
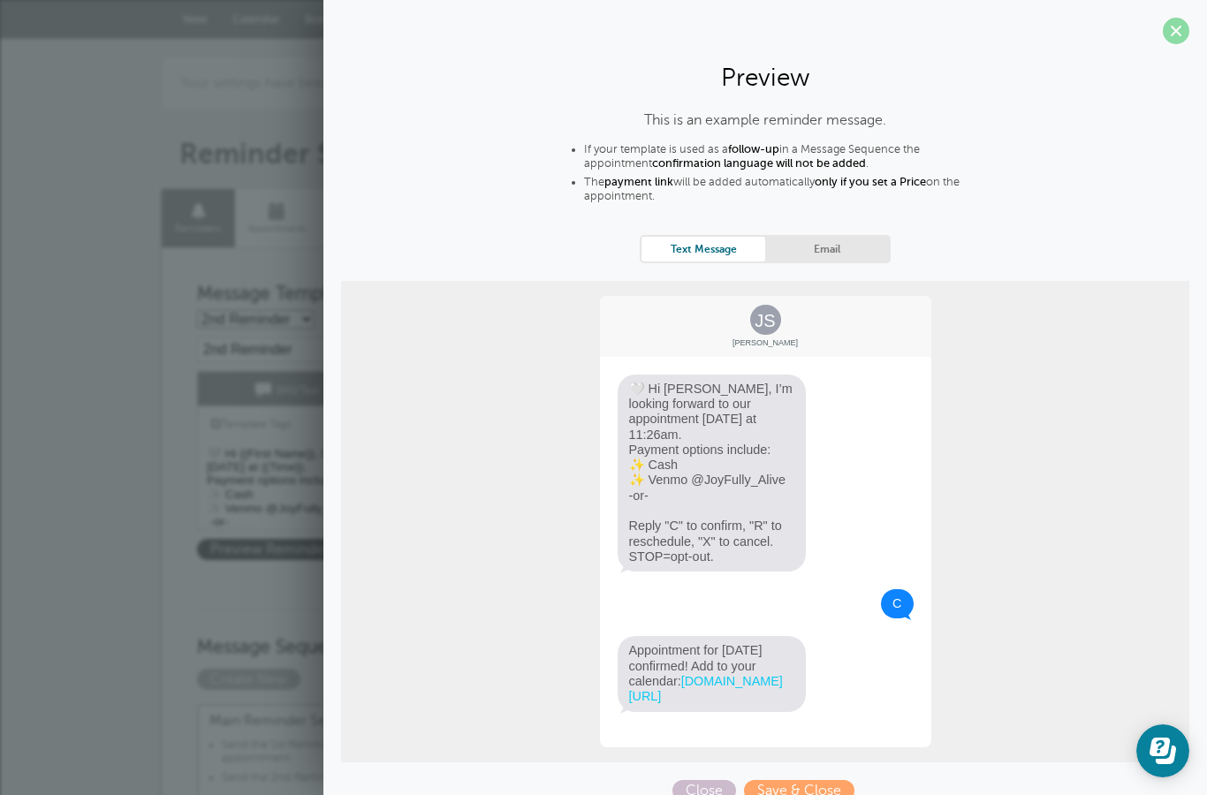
click at [1177, 28] on span at bounding box center [1176, 31] width 27 height 27
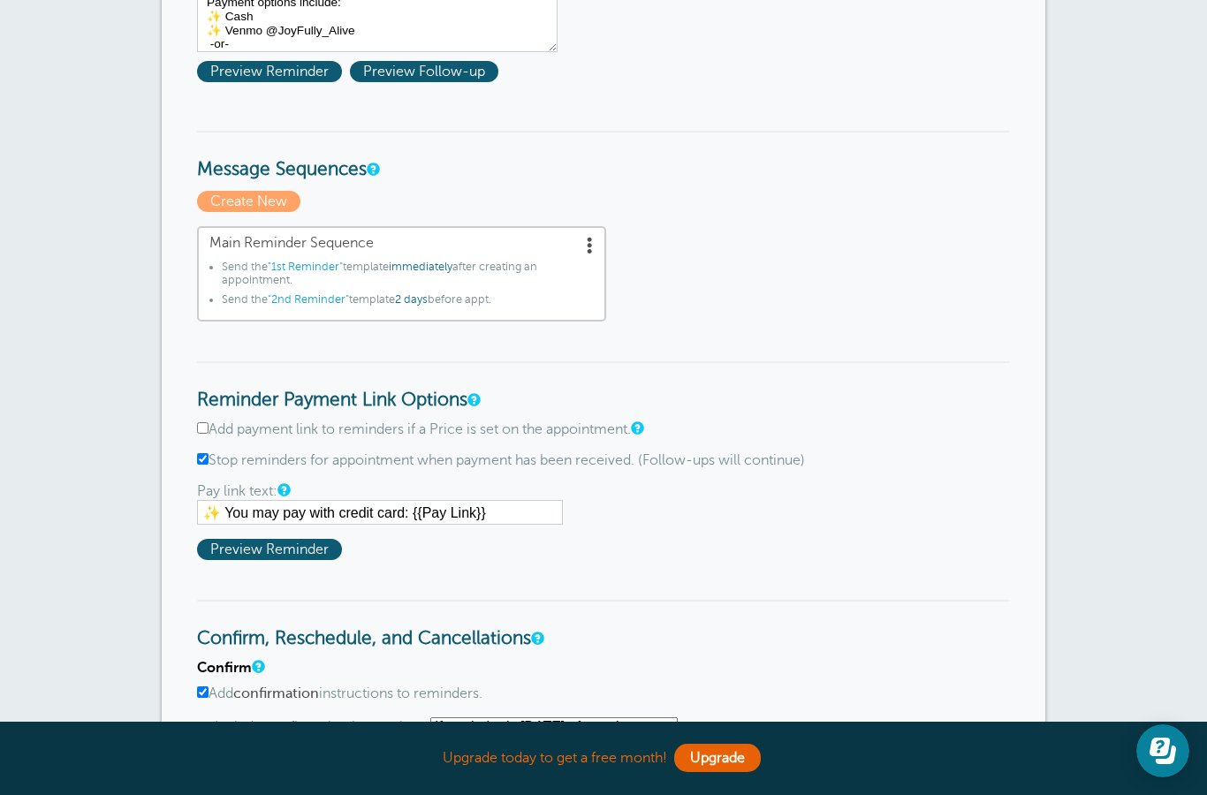
scroll to position [489, 0]
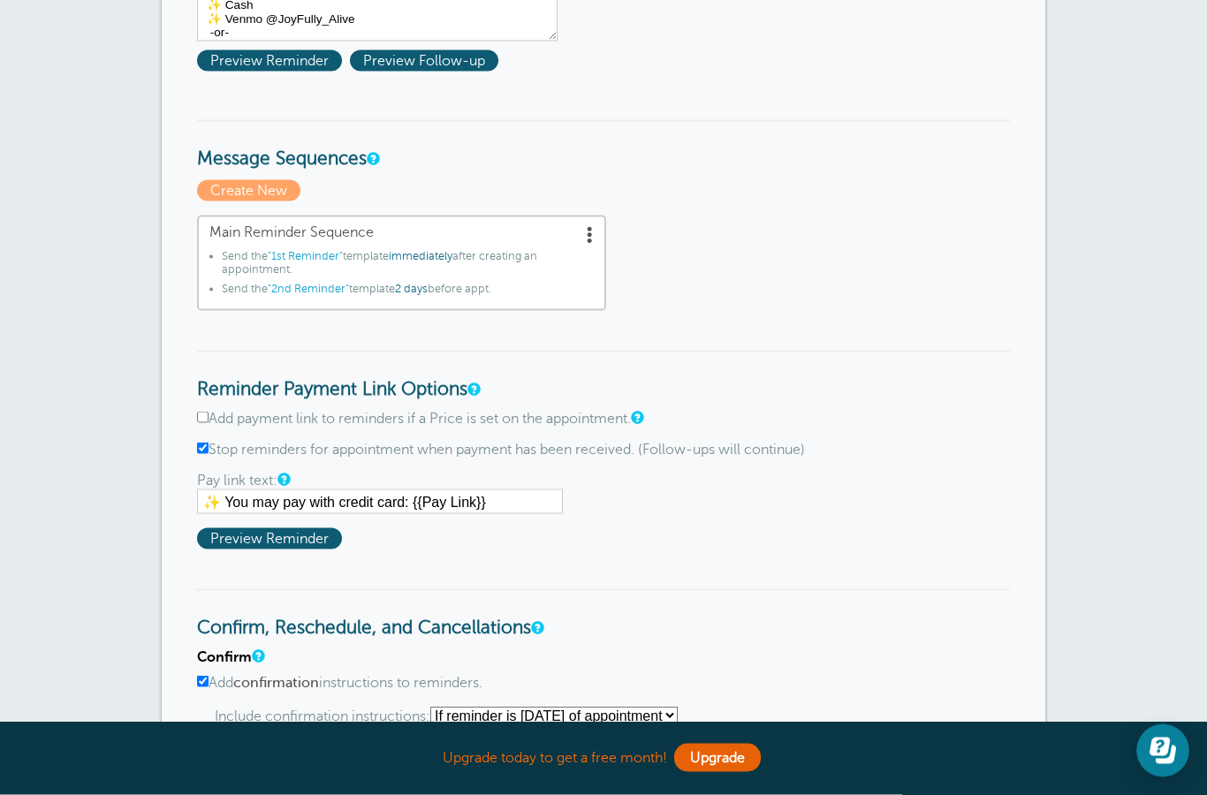
click at [205, 423] on input "Add payment link to reminders if a Price is set on the appointment." at bounding box center [202, 417] width 11 height 11
checkbox input "true"
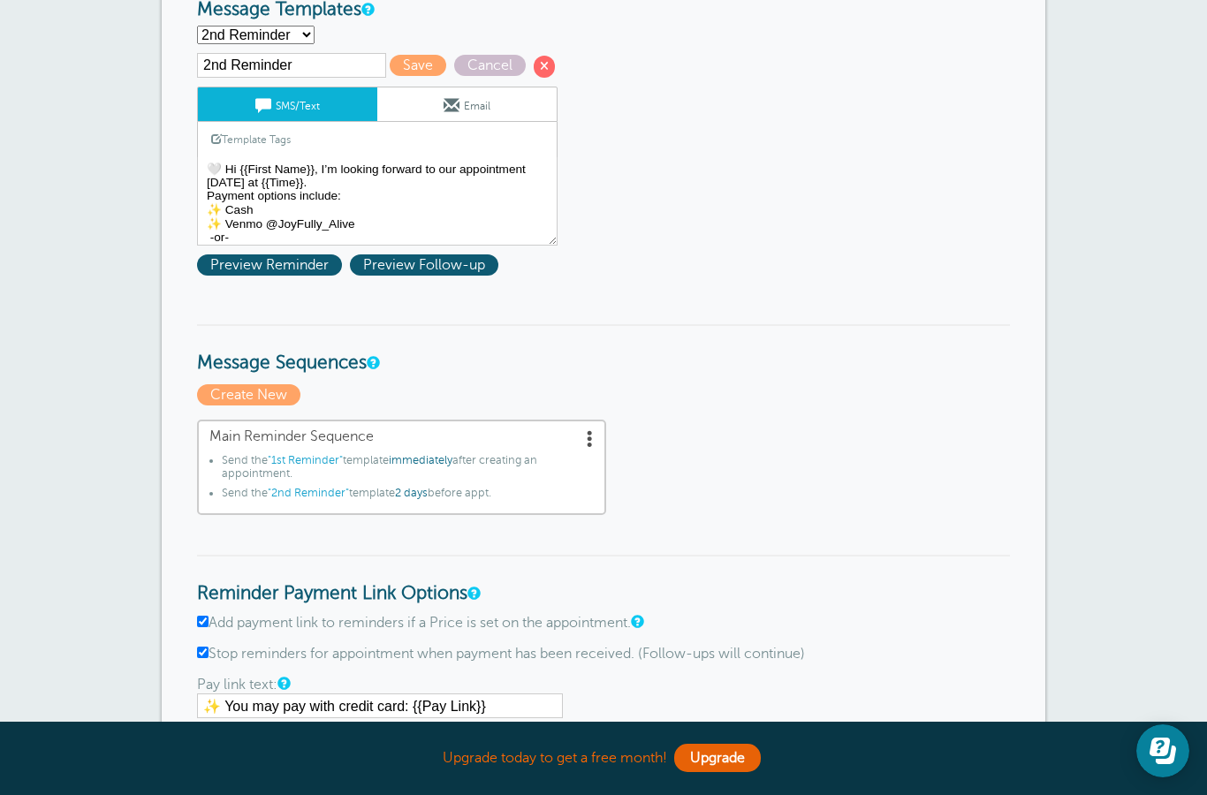
scroll to position [284, 0]
click at [390, 77] on span "Save" at bounding box center [418, 66] width 57 height 21
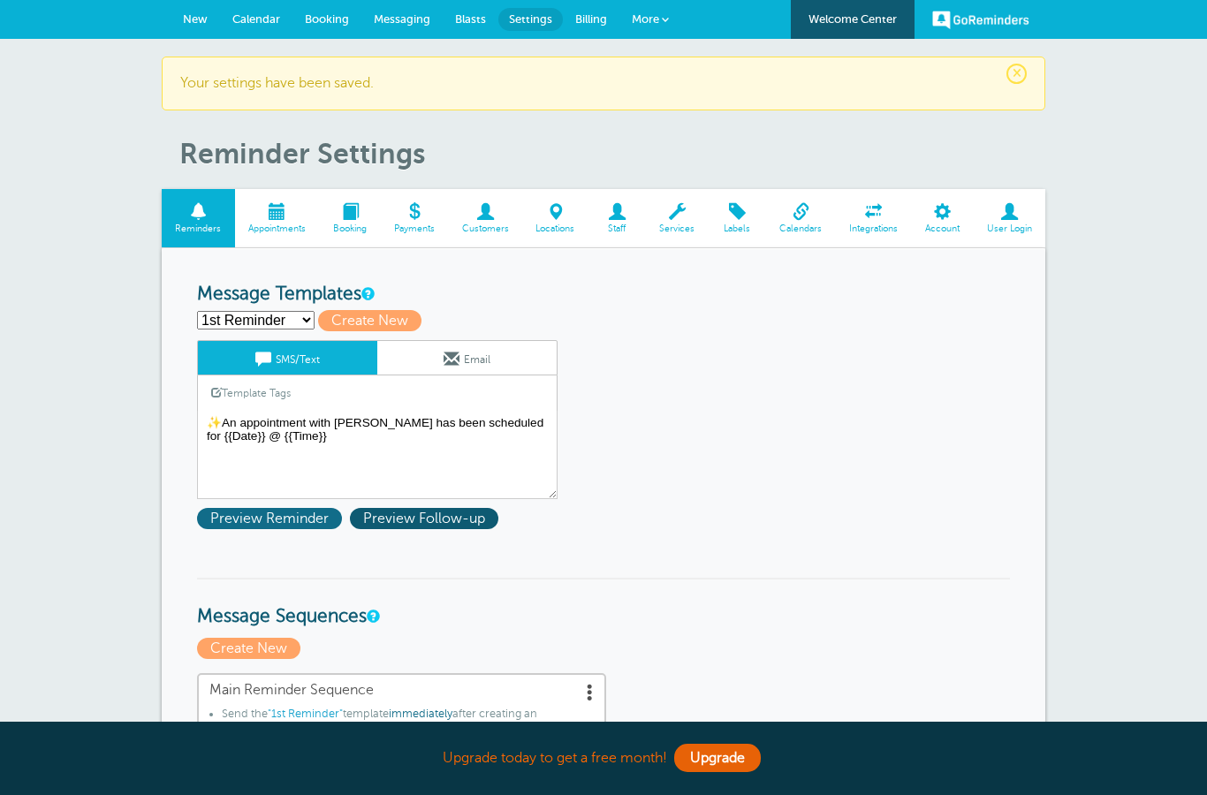
click at [273, 525] on span "Preview Reminder" at bounding box center [269, 518] width 145 height 21
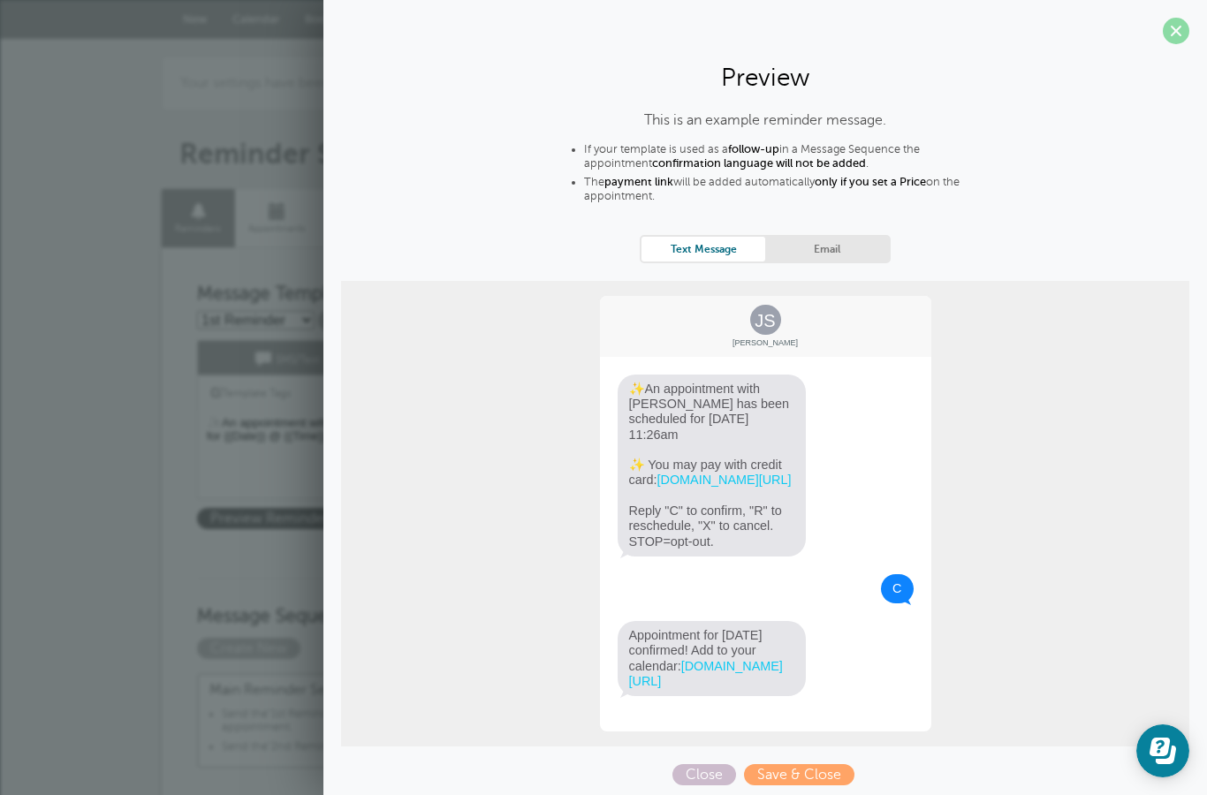
click at [1175, 33] on span at bounding box center [1176, 31] width 27 height 27
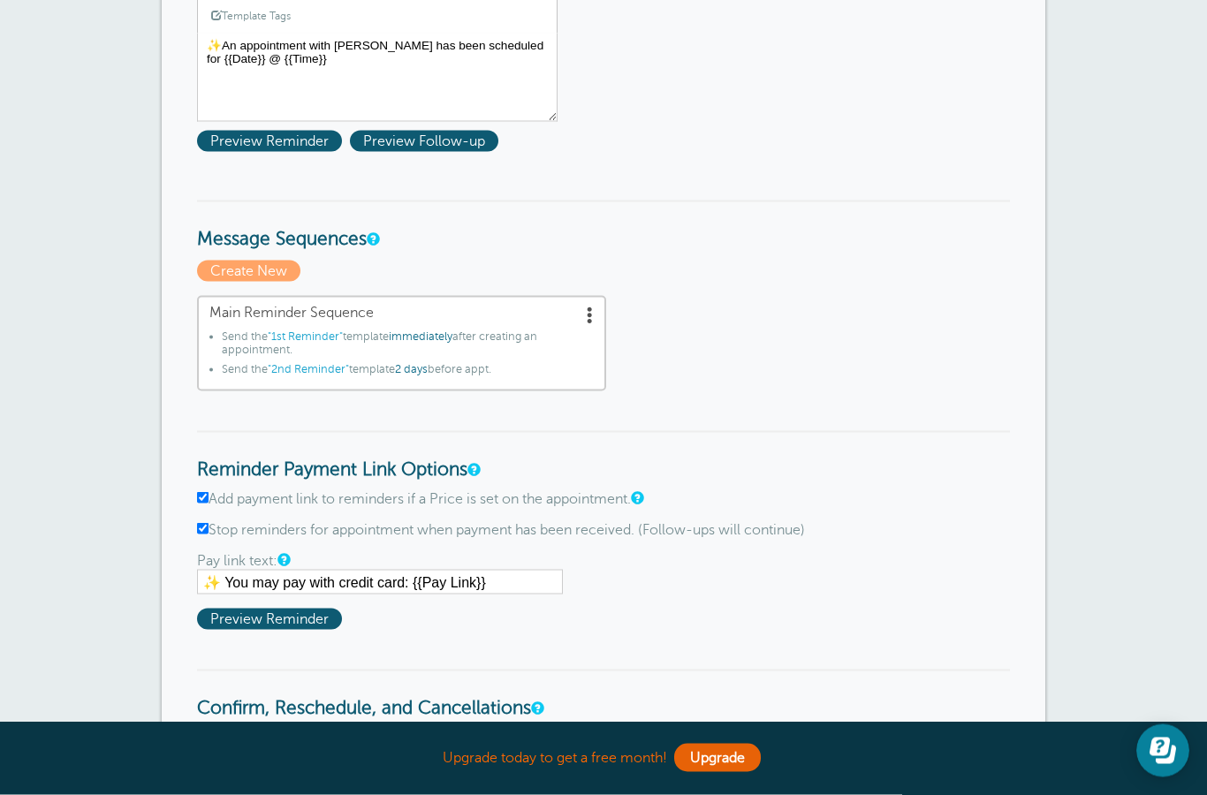
scroll to position [421, 0]
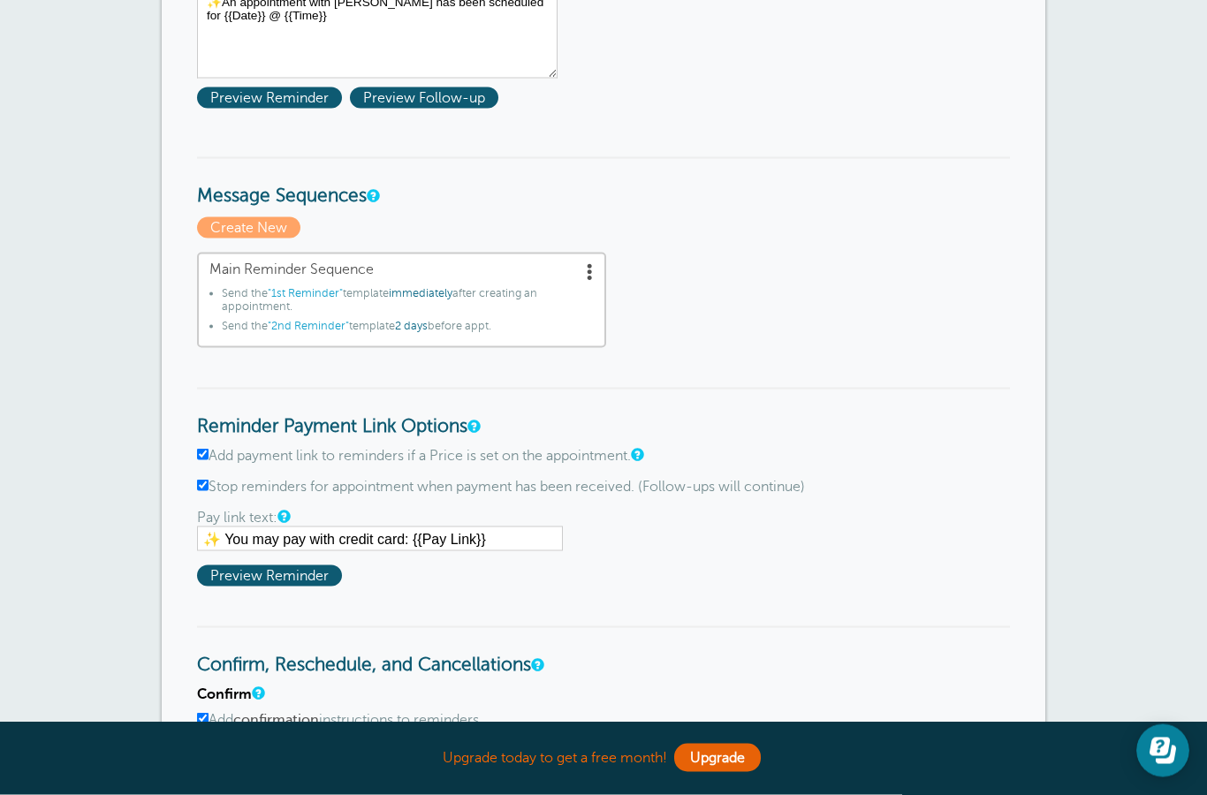
click at [217, 448] on label "Add payment link to reminders if a Price is set on the appointment." at bounding box center [603, 456] width 813 height 17
click at [209, 449] on input "Add payment link to reminders if a Price is set on the appointment." at bounding box center [202, 454] width 11 height 11
checkbox input "false"
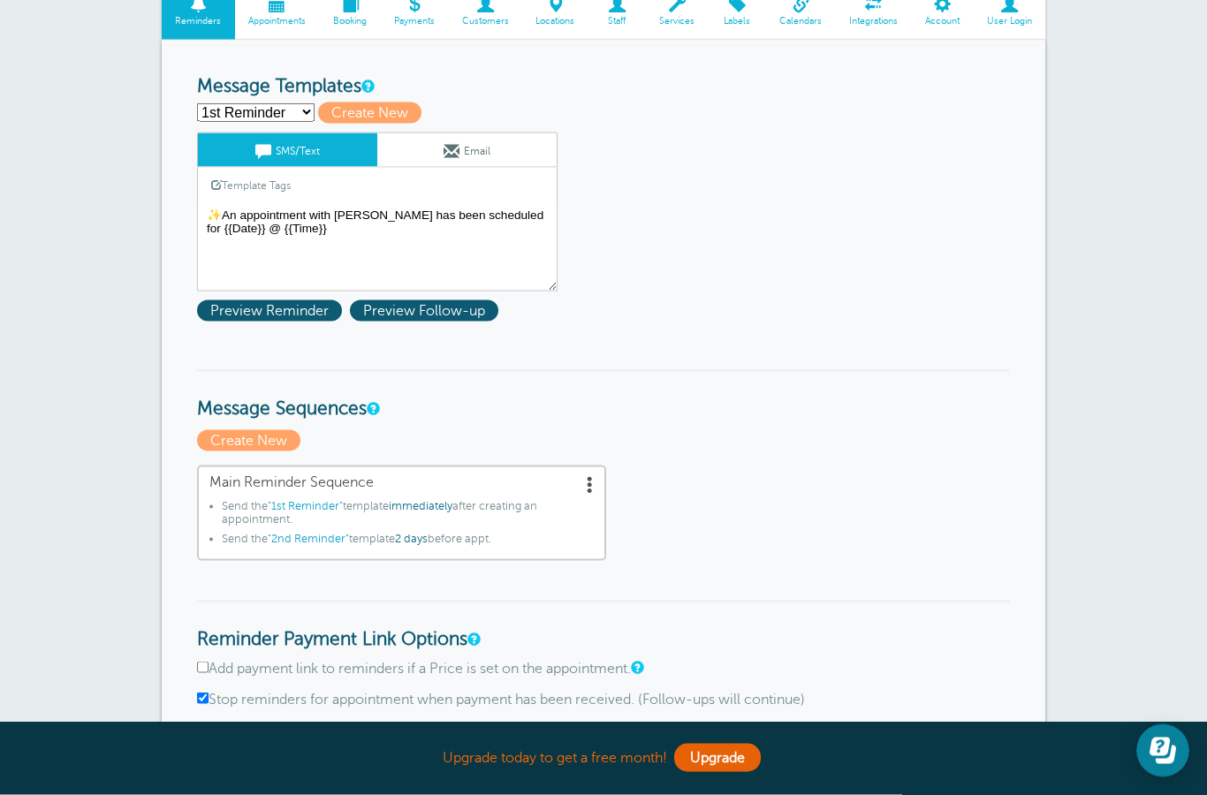
scroll to position [207, 0]
click at [281, 119] on select "1st Reminder 2nd Reminder Third Reminder Create new..." at bounding box center [256, 113] width 118 height 19
click at [296, 114] on select "1st Reminder 2nd Reminder Third Reminder Create new..." at bounding box center [256, 112] width 118 height 19
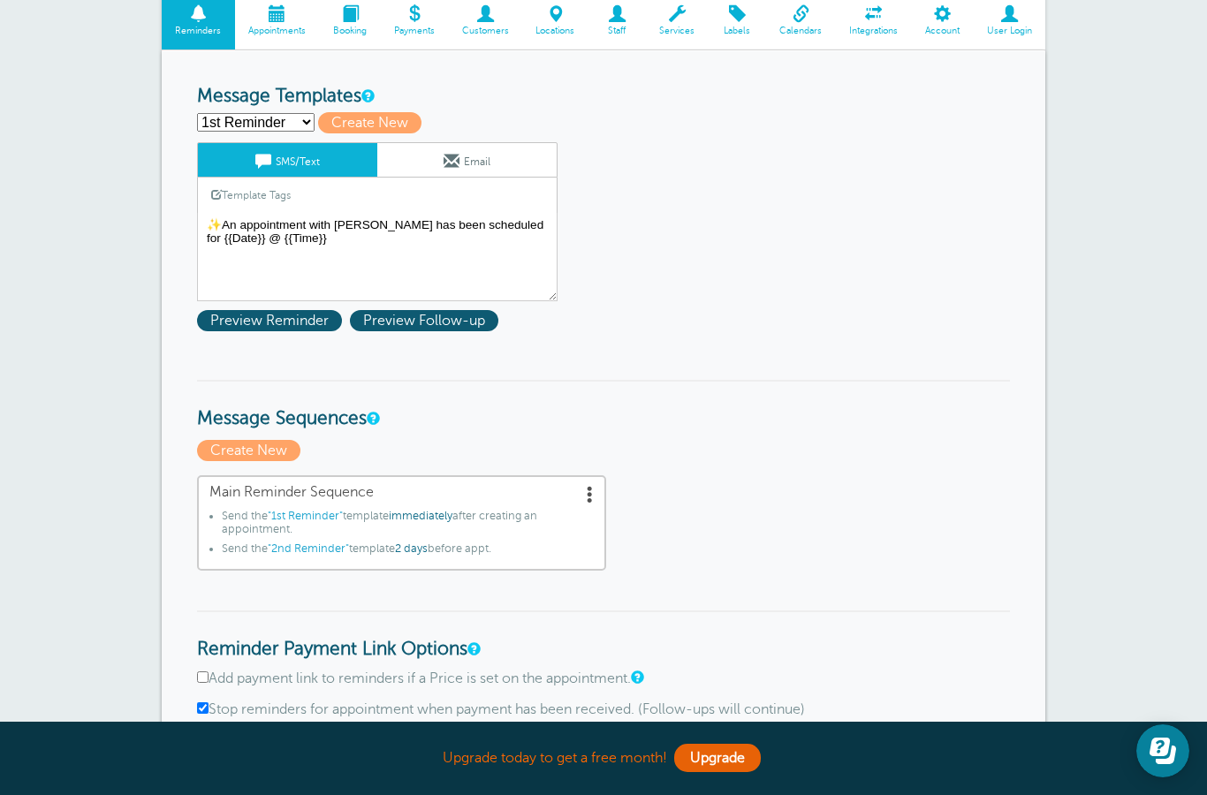
scroll to position [173, 0]
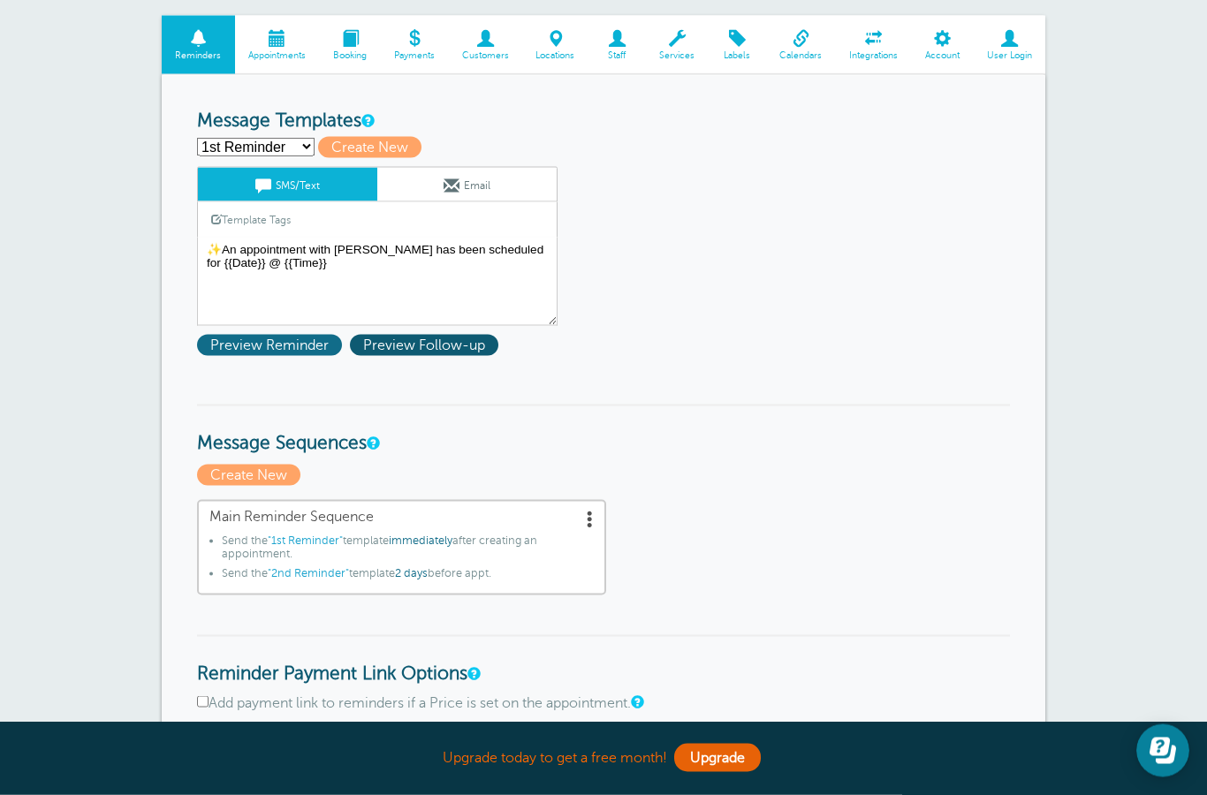
click at [281, 353] on span "Preview Reminder" at bounding box center [269, 345] width 145 height 21
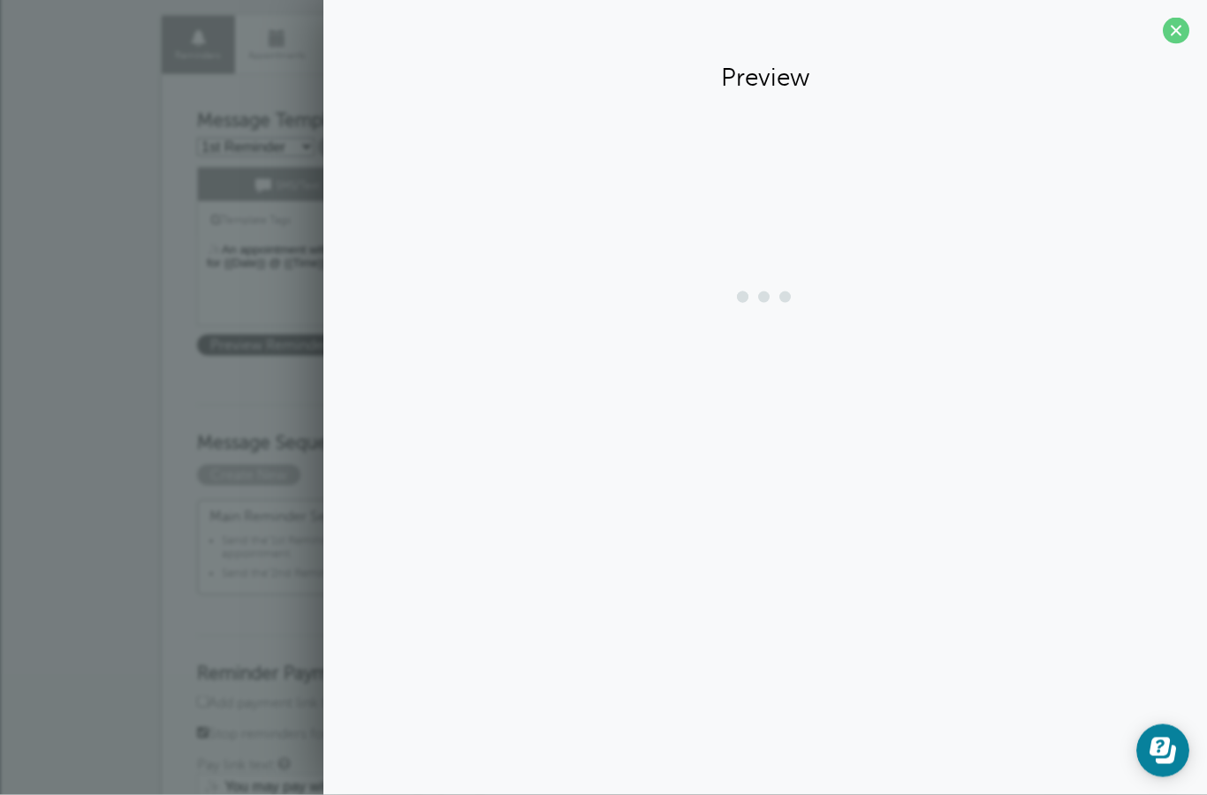
scroll to position [174, 0]
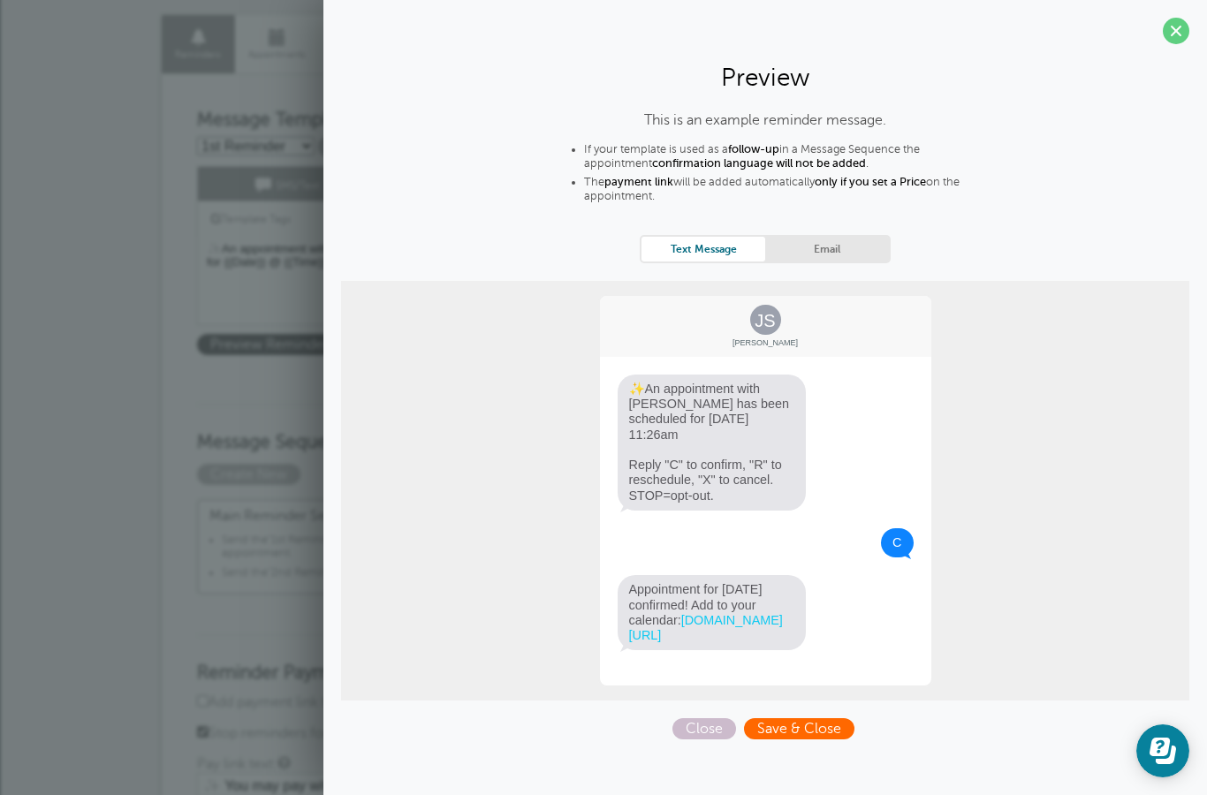
click at [804, 718] on span "Save & Close" at bounding box center [799, 728] width 110 height 21
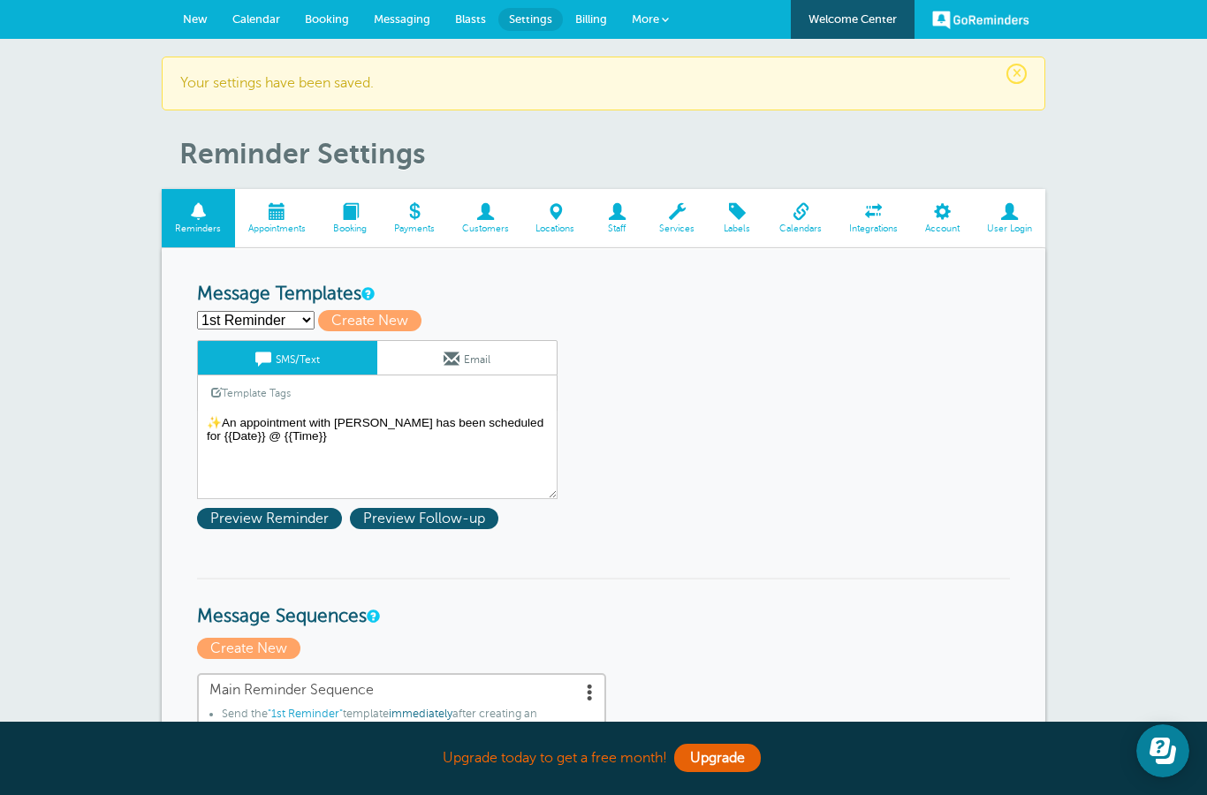
click at [268, 316] on select "1st Reminder 2nd Reminder Third Reminder Create new..." at bounding box center [256, 320] width 118 height 19
select select "159597"
type input "2nd Reminder"
type textarea "🤍 Hi {{First Name}}, I’m looking forward to our appointment Tuesday at {{Time}}…"
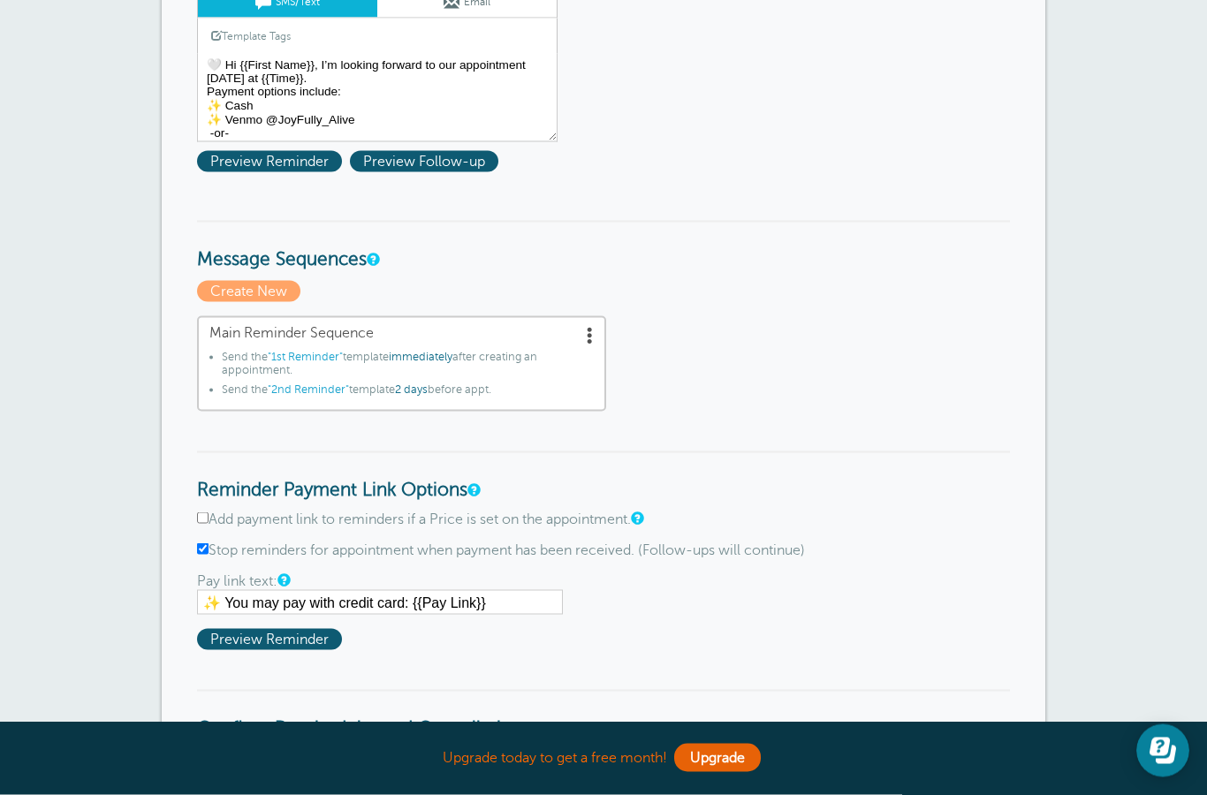
scroll to position [441, 0]
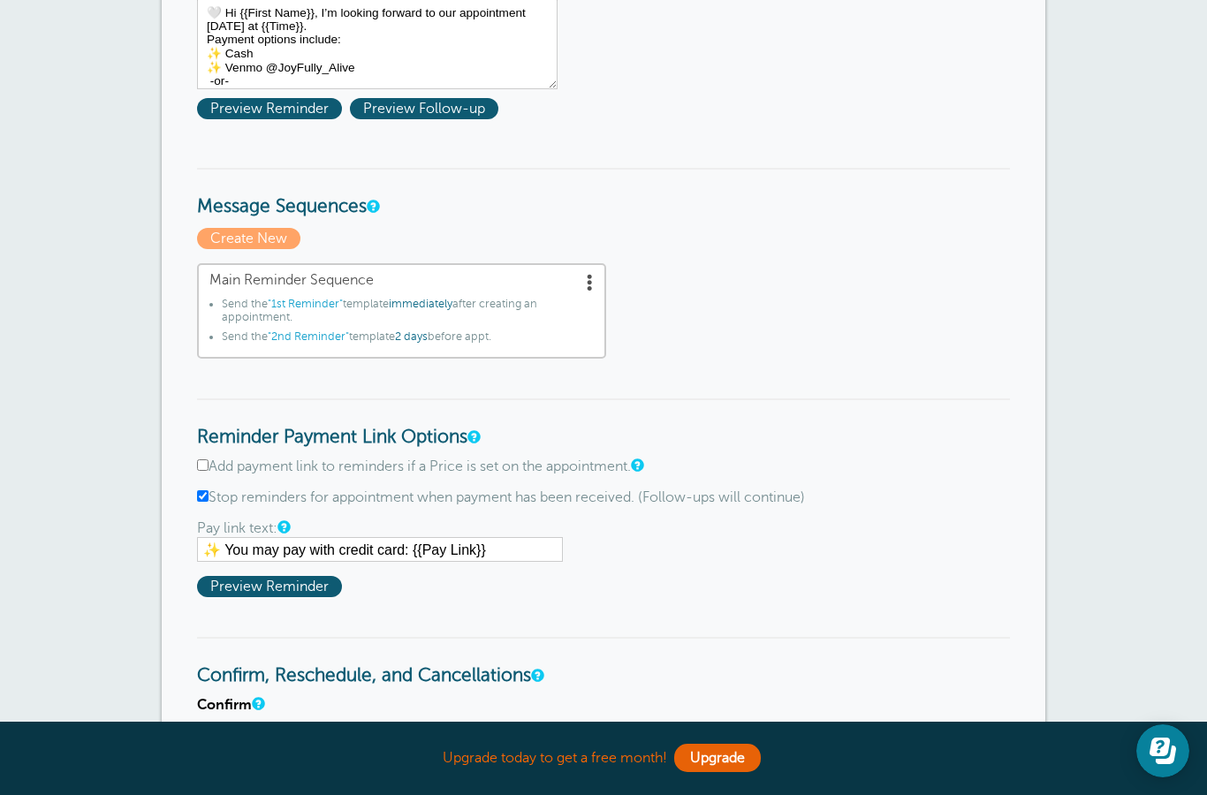
click at [205, 468] on input "Add payment link to reminders if a Price is set on the appointment." at bounding box center [202, 465] width 11 height 11
checkbox input "true"
click at [291, 591] on span "Preview Reminder" at bounding box center [269, 586] width 145 height 21
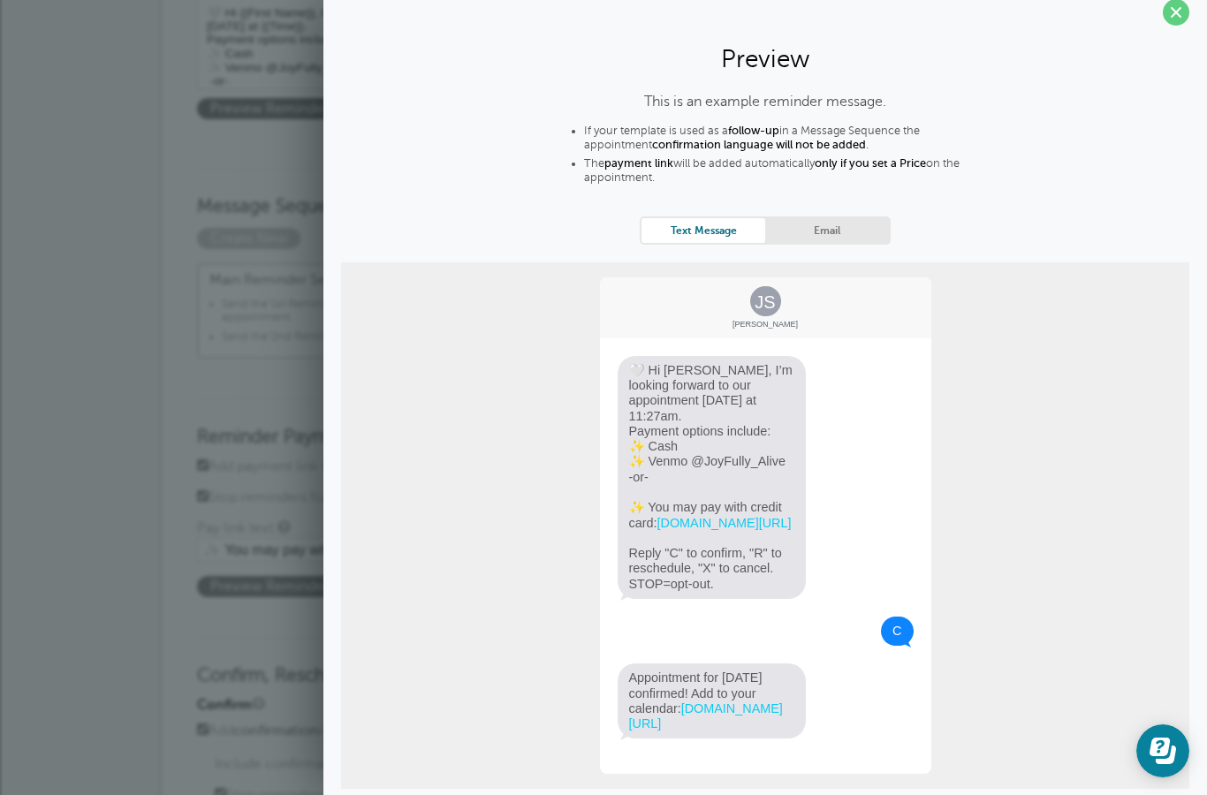
scroll to position [17, 0]
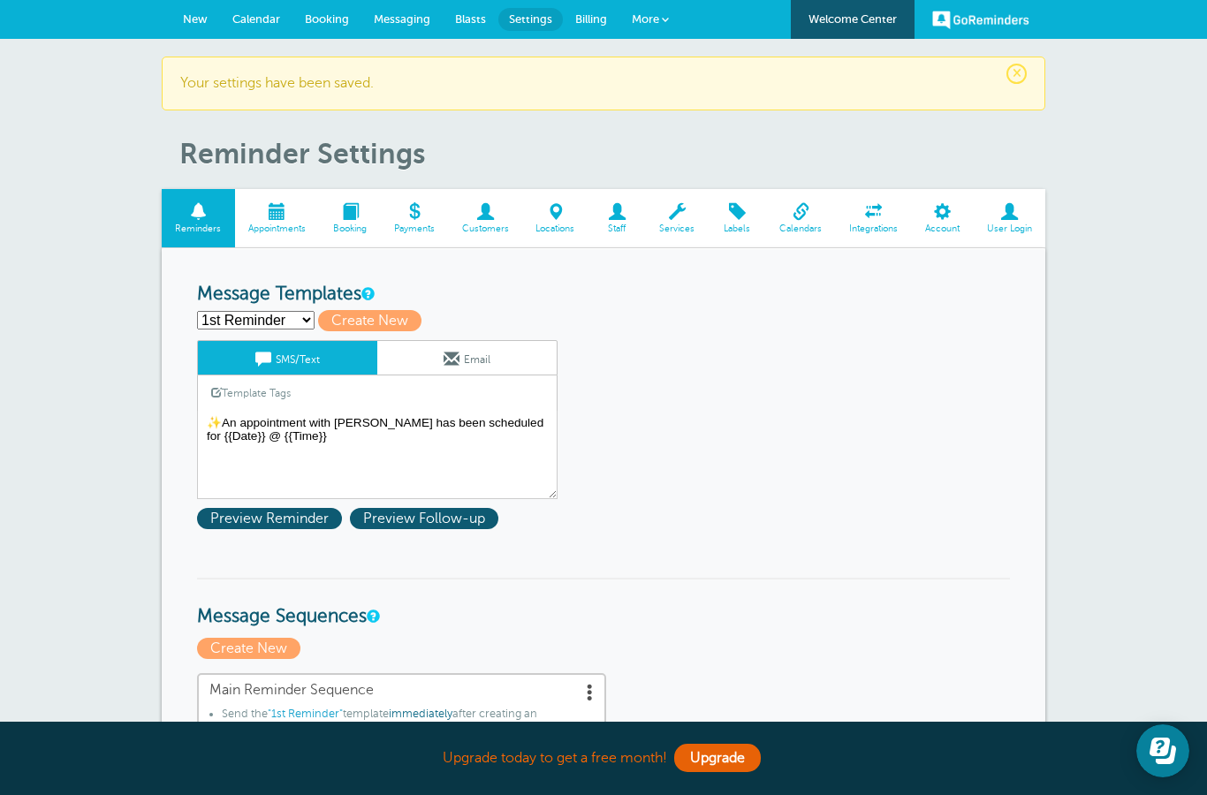
click at [279, 224] on span "Appointments" at bounding box center [277, 229] width 67 height 11
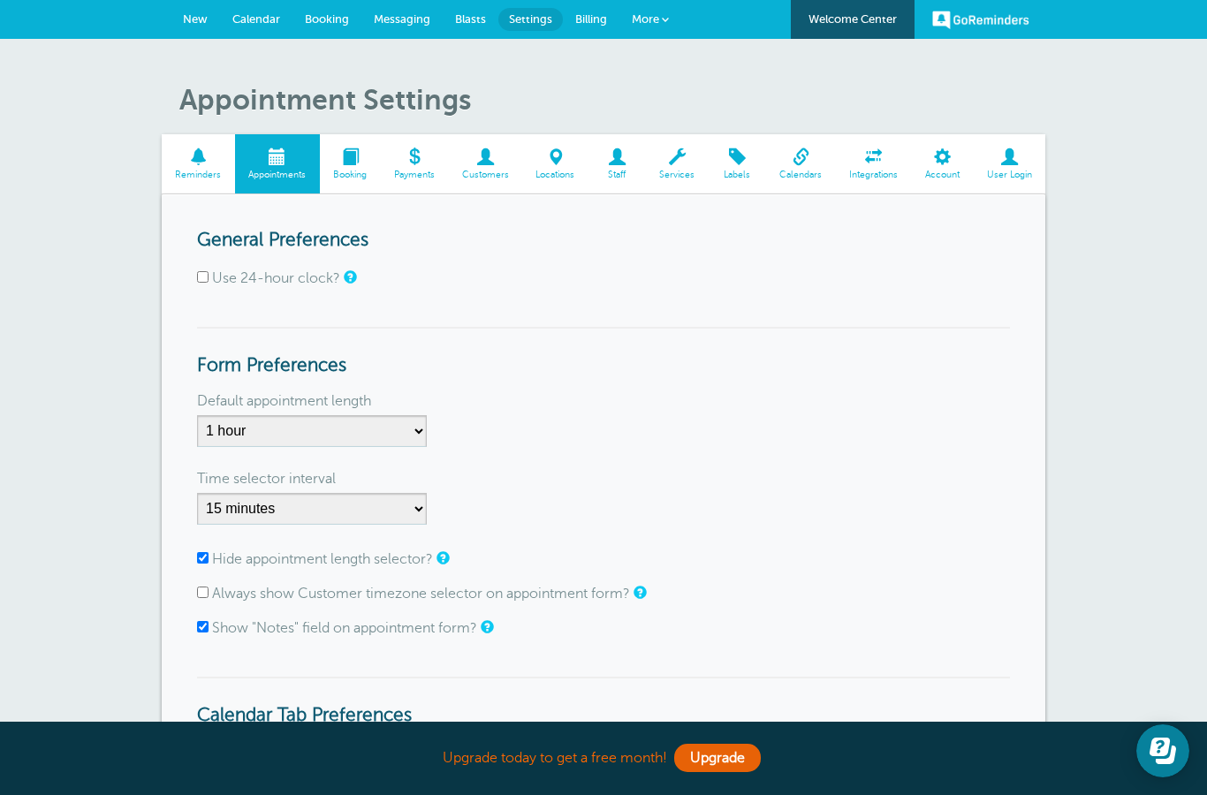
click at [465, 162] on span at bounding box center [485, 156] width 74 height 17
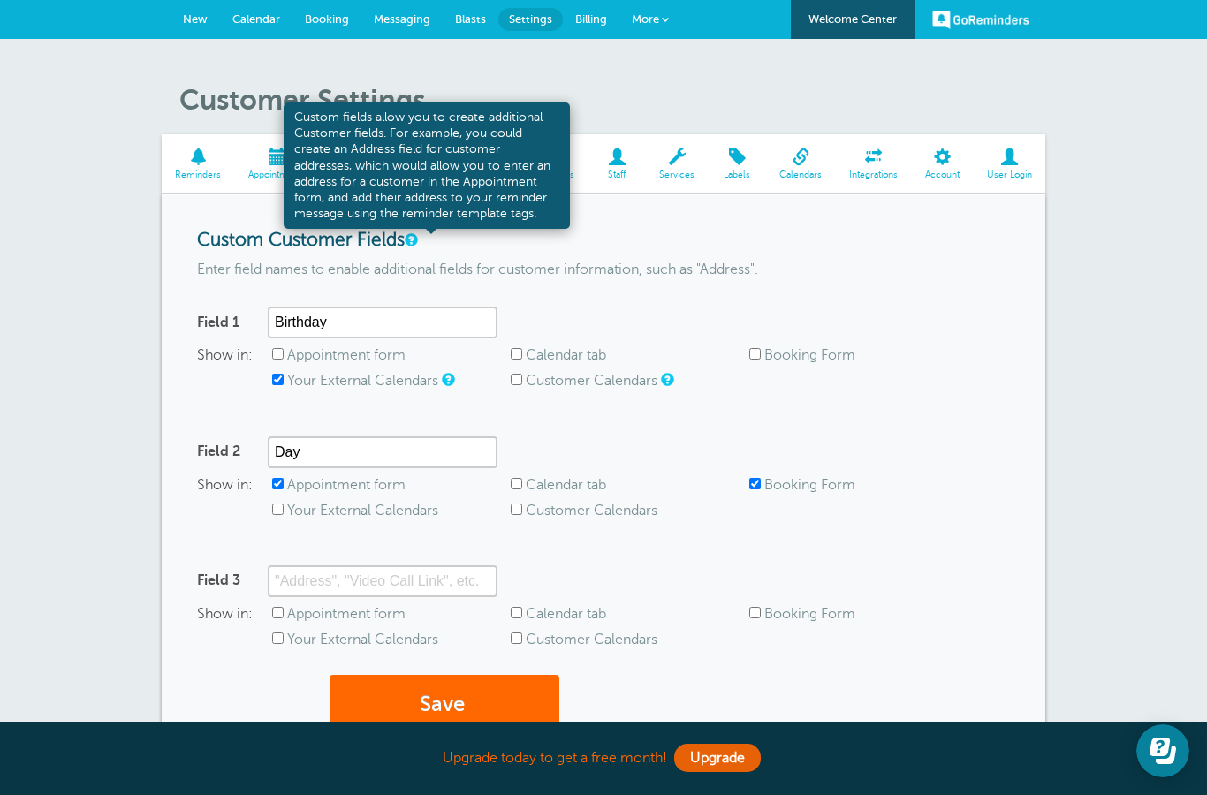
click at [415, 242] on link at bounding box center [410, 239] width 11 height 11
click at [832, 277] on form "Custom Customer Fields Enter field names to enable additional fields for custom…" at bounding box center [603, 492] width 813 height 524
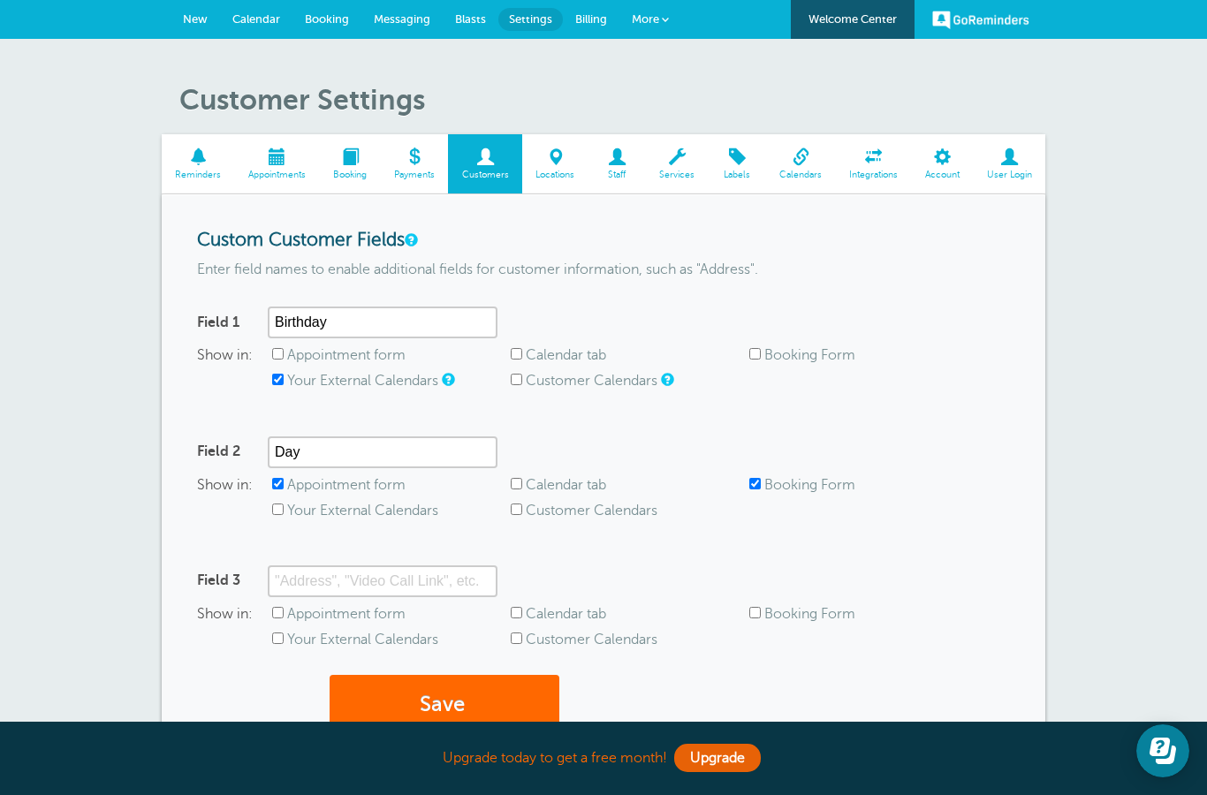
click at [328, 20] on span "Booking" at bounding box center [327, 18] width 44 height 13
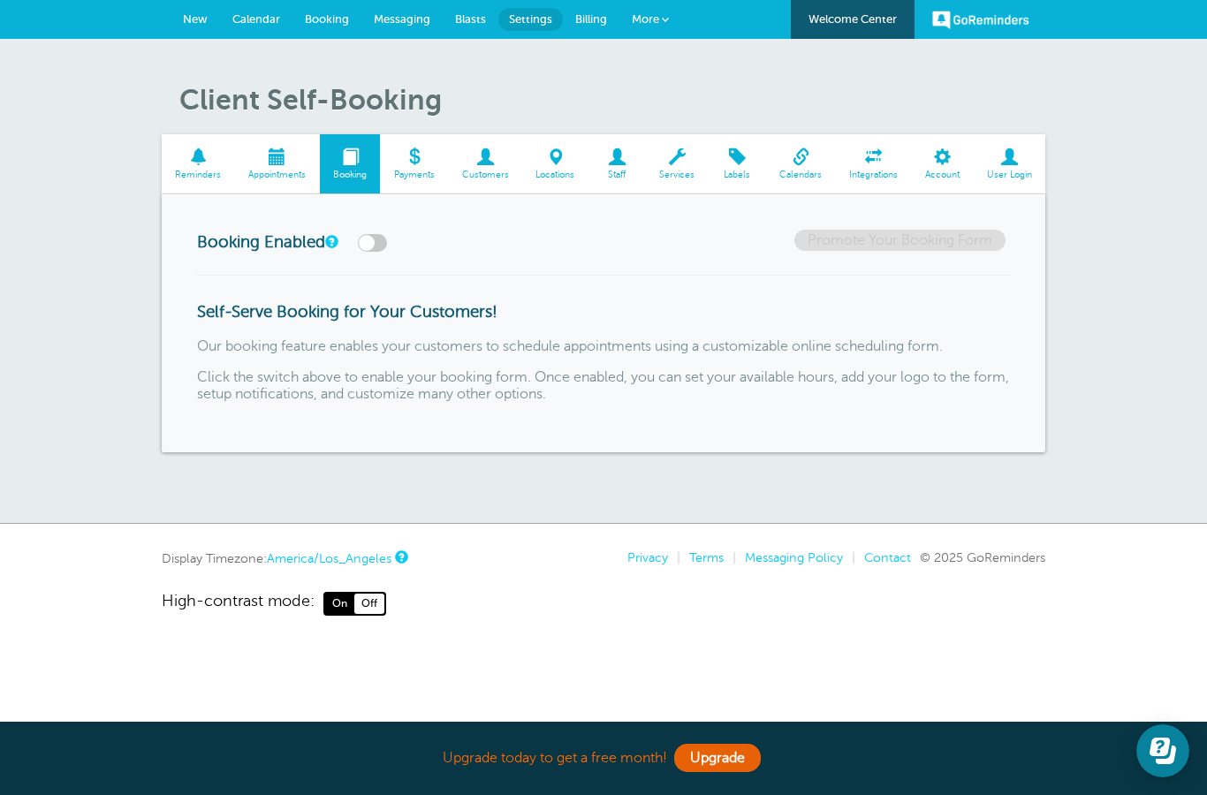
click at [381, 244] on label at bounding box center [372, 243] width 29 height 18
click at [0, 0] on input "checkbox" at bounding box center [0, 0] width 0 height 0
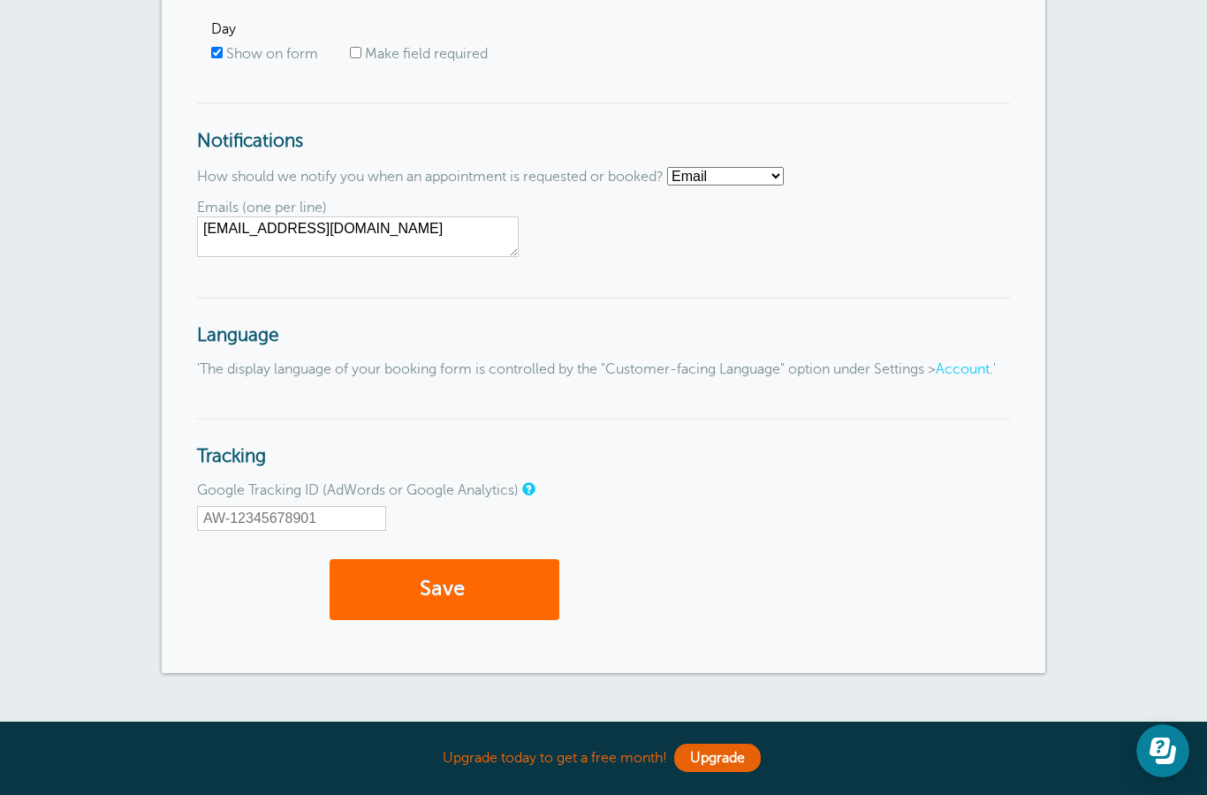
scroll to position [1935, 0]
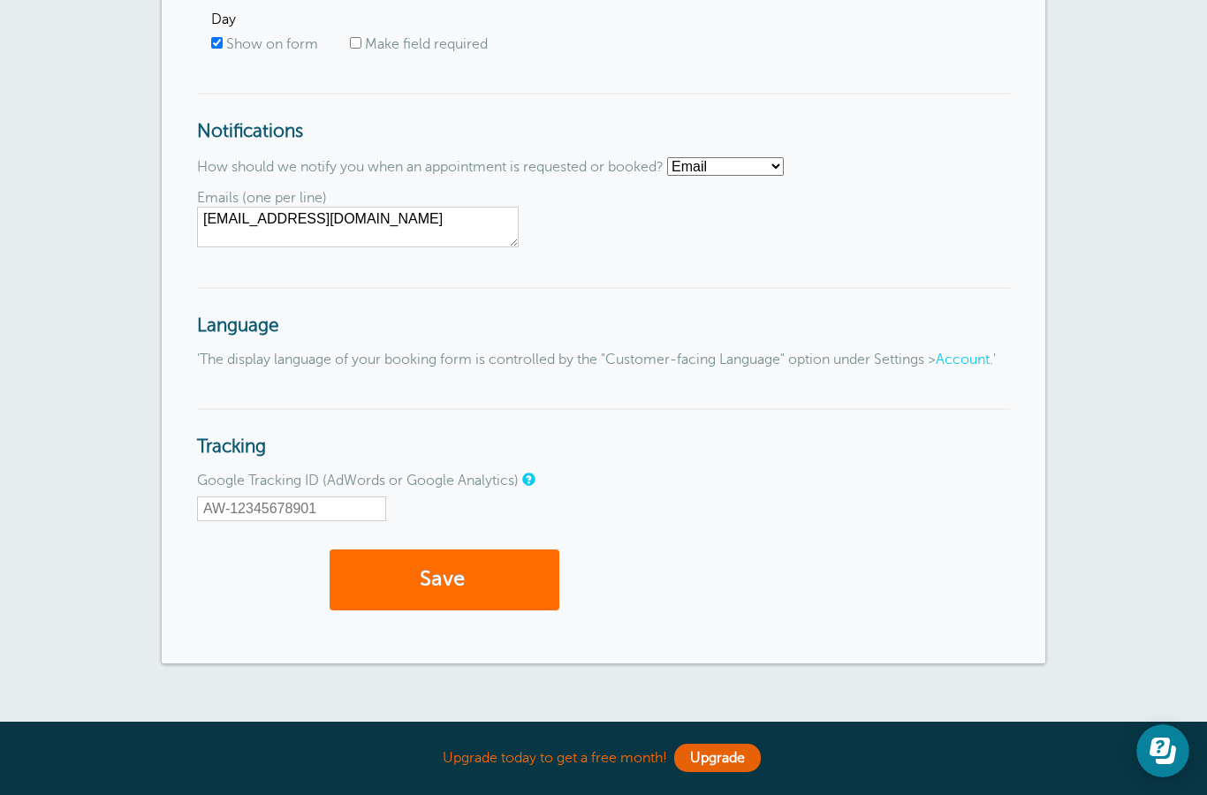
click at [432, 611] on button "Save" at bounding box center [445, 580] width 230 height 61
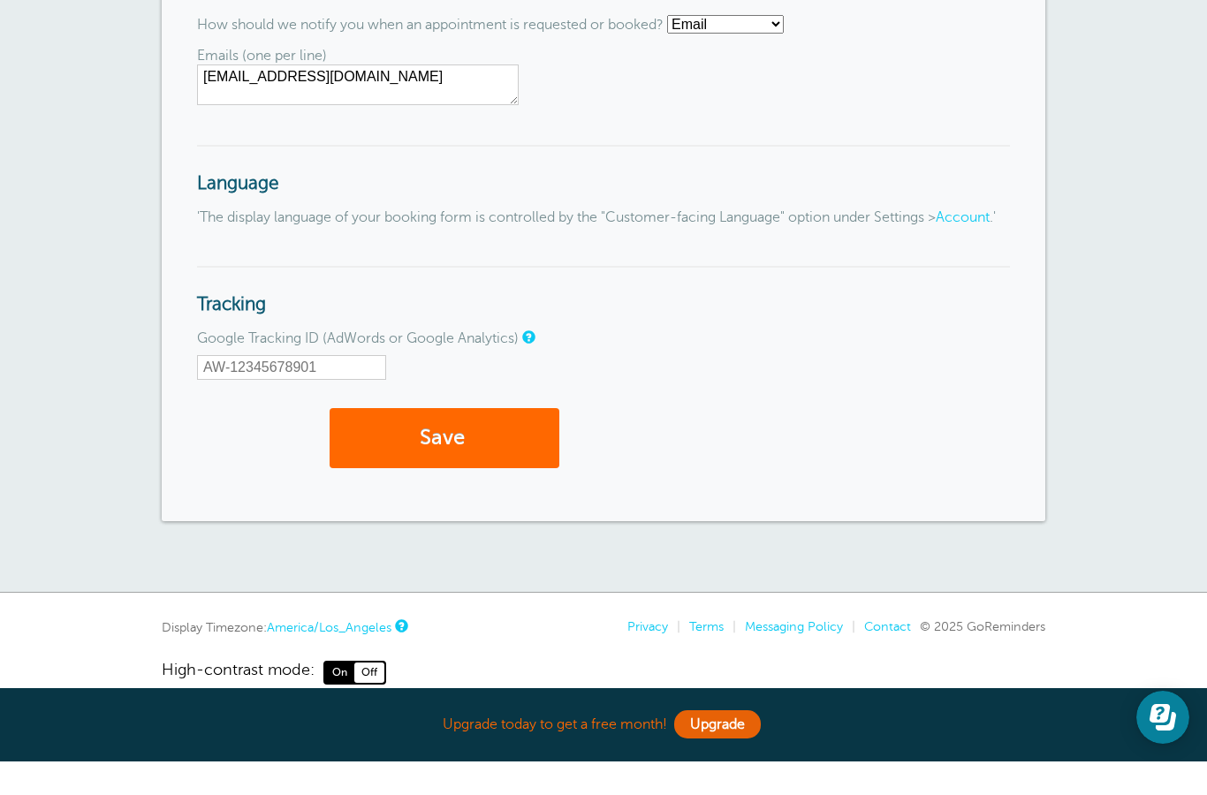
scroll to position [2098, 0]
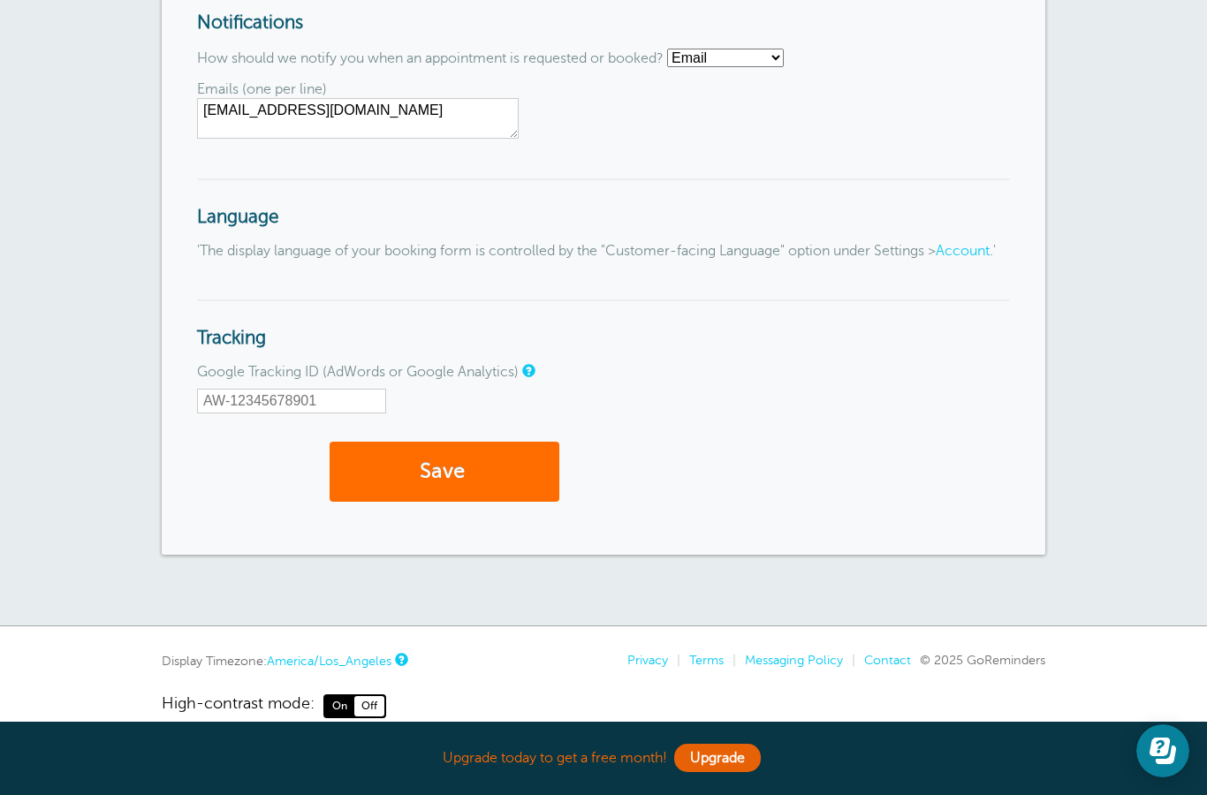
click at [445, 503] on button "Save" at bounding box center [445, 472] width 230 height 61
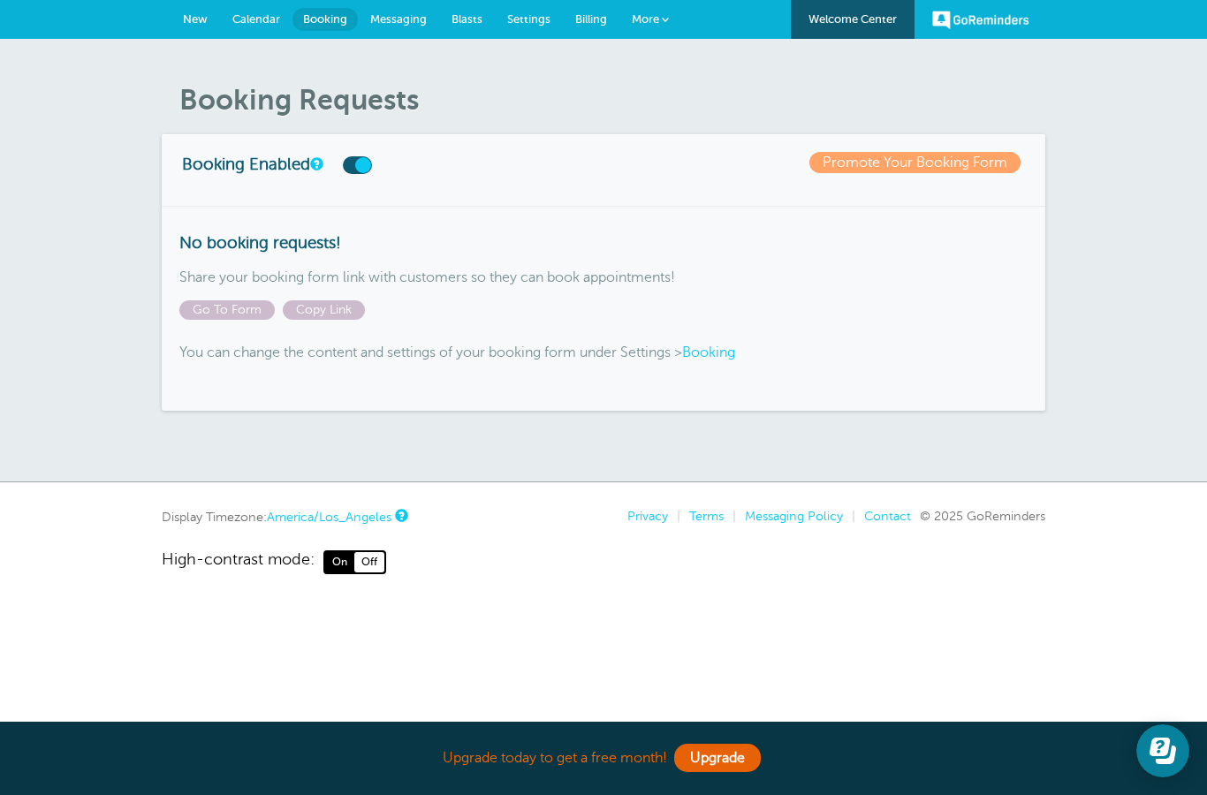
click at [264, 19] on span "Calendar" at bounding box center [256, 18] width 48 height 13
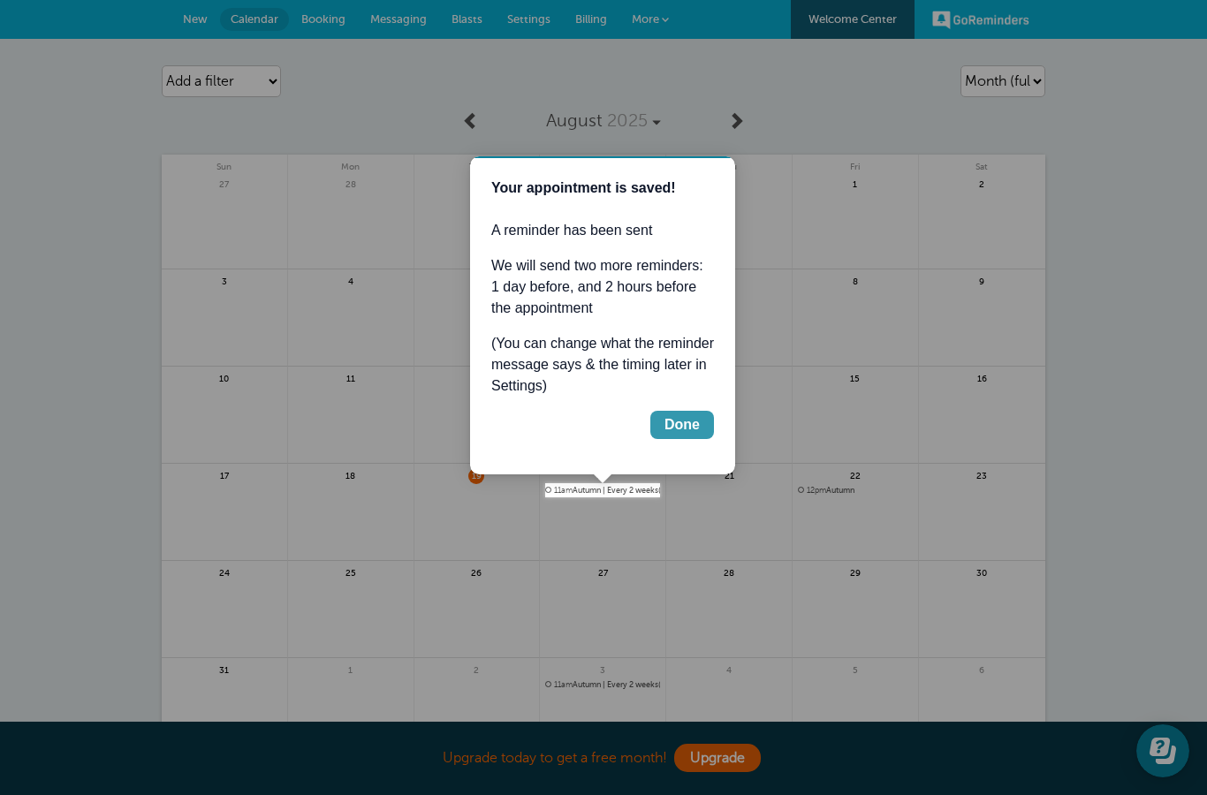
click at [673, 429] on div "Done" at bounding box center [682, 424] width 35 height 21
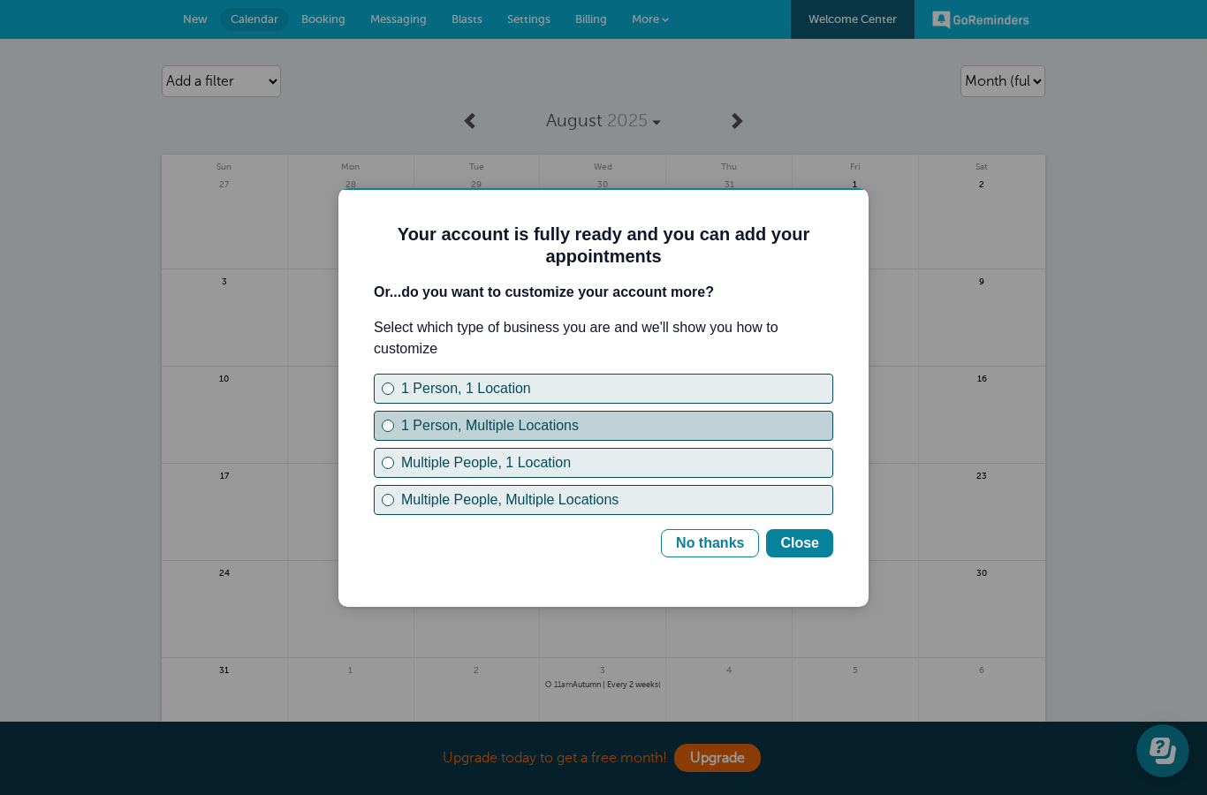
click at [679, 430] on div "1 Person, Multiple Locations" at bounding box center [616, 425] width 431 height 21
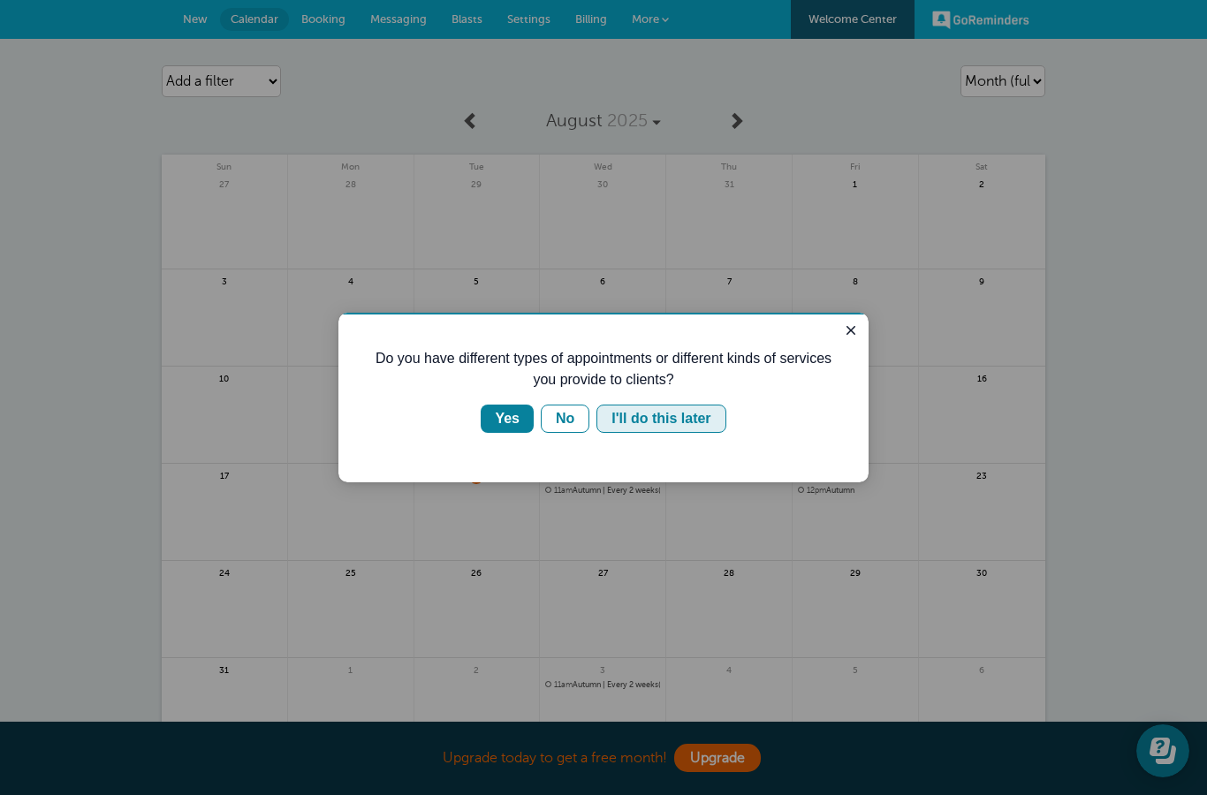
click at [671, 424] on div "I'll do this later" at bounding box center [661, 418] width 99 height 21
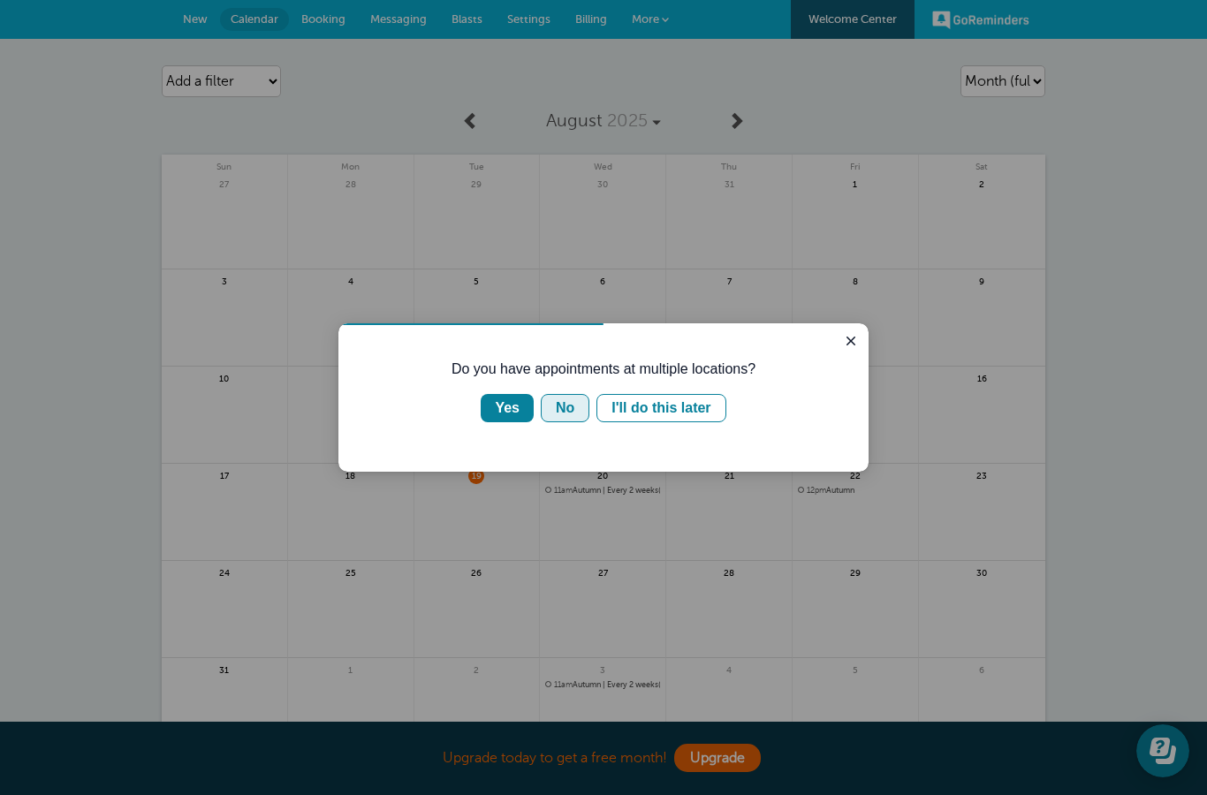
click at [568, 421] on button "No" at bounding box center [565, 408] width 49 height 28
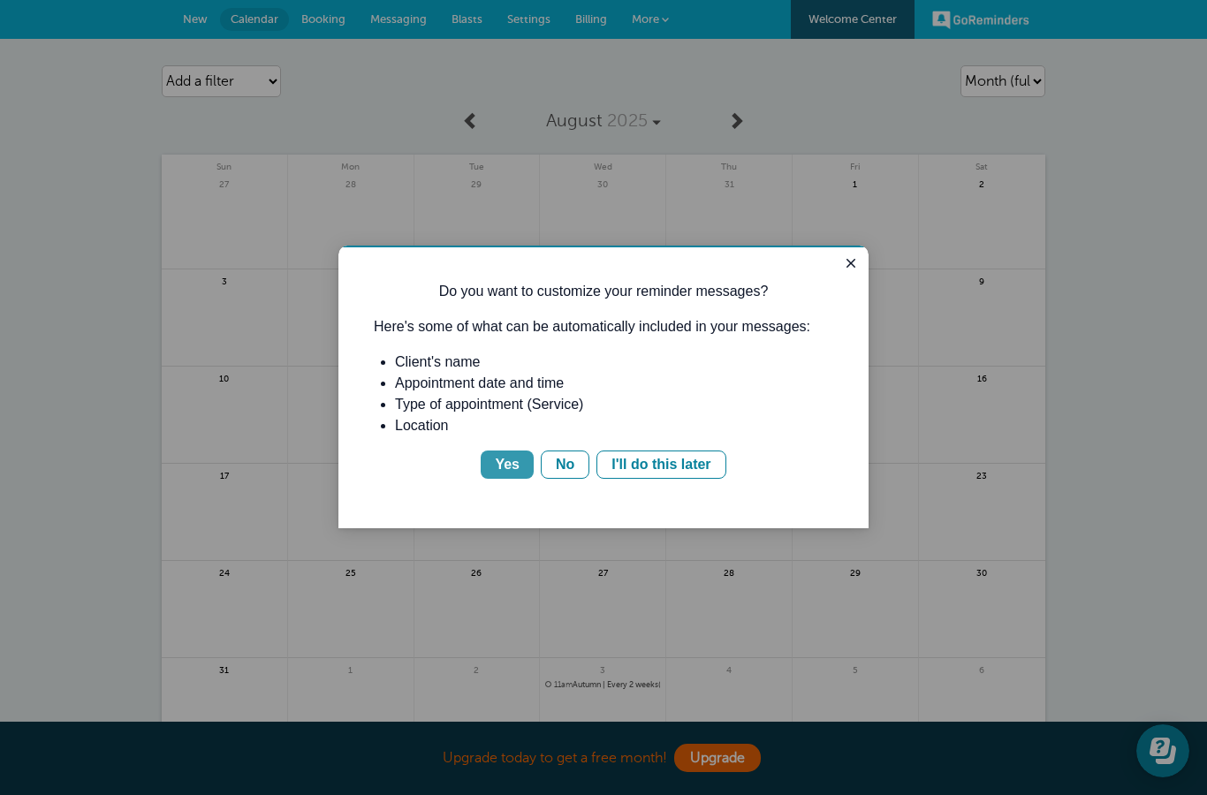
click at [500, 475] on div "Yes" at bounding box center [507, 464] width 25 height 21
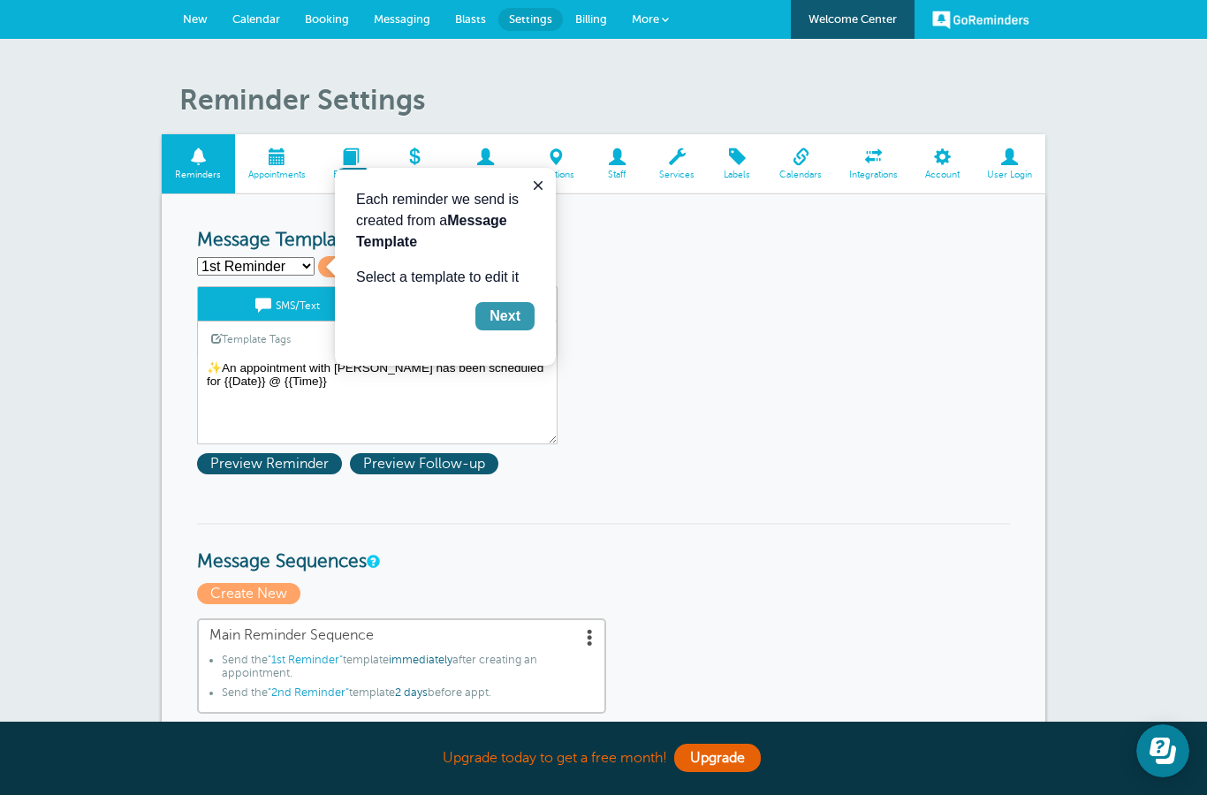
click at [502, 319] on div "Next" at bounding box center [505, 316] width 31 height 21
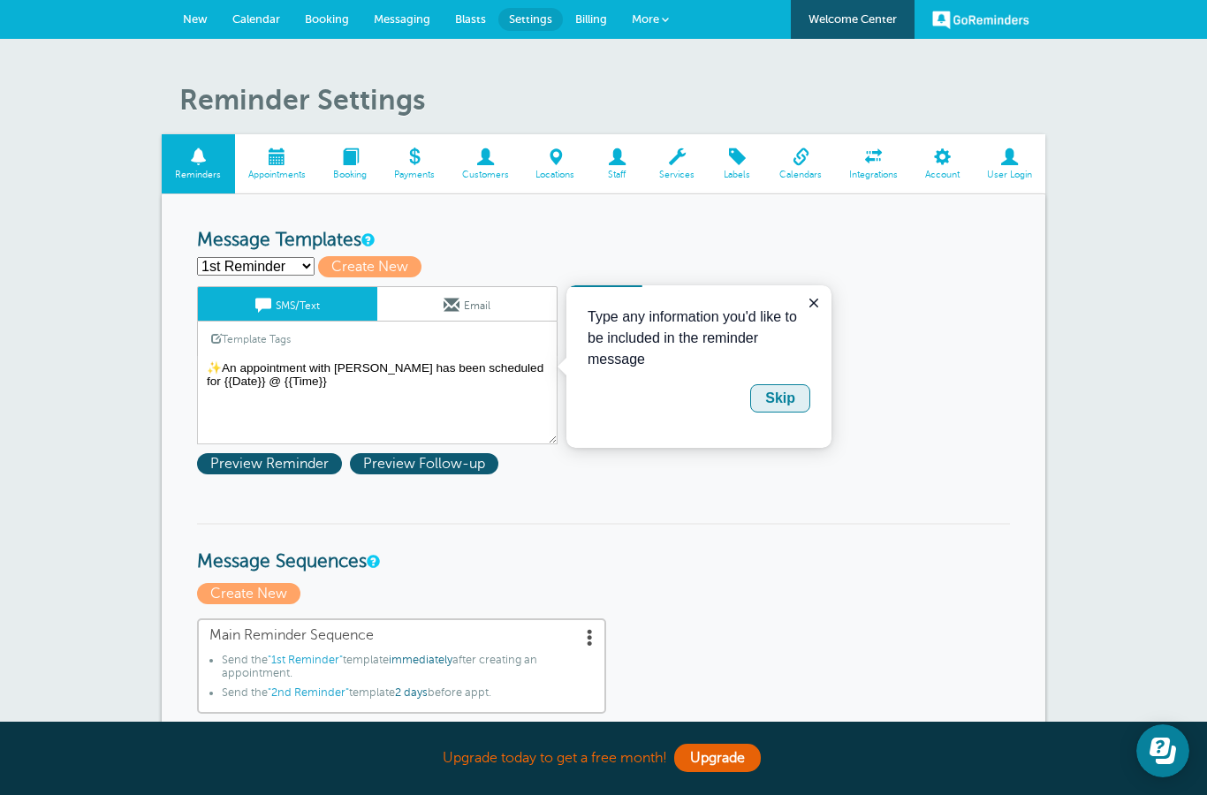
click at [783, 403] on div "Skip" at bounding box center [780, 398] width 30 height 21
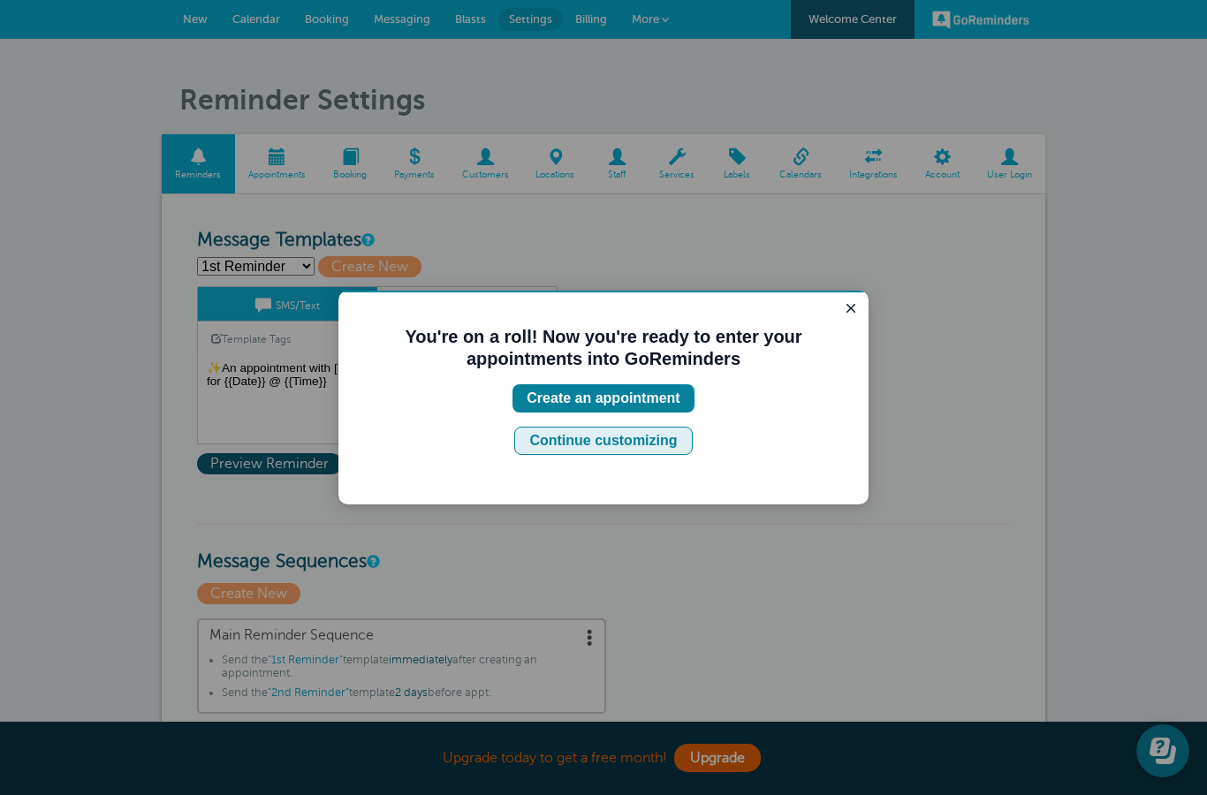
click at [650, 440] on div "Continue customizing" at bounding box center [603, 440] width 148 height 21
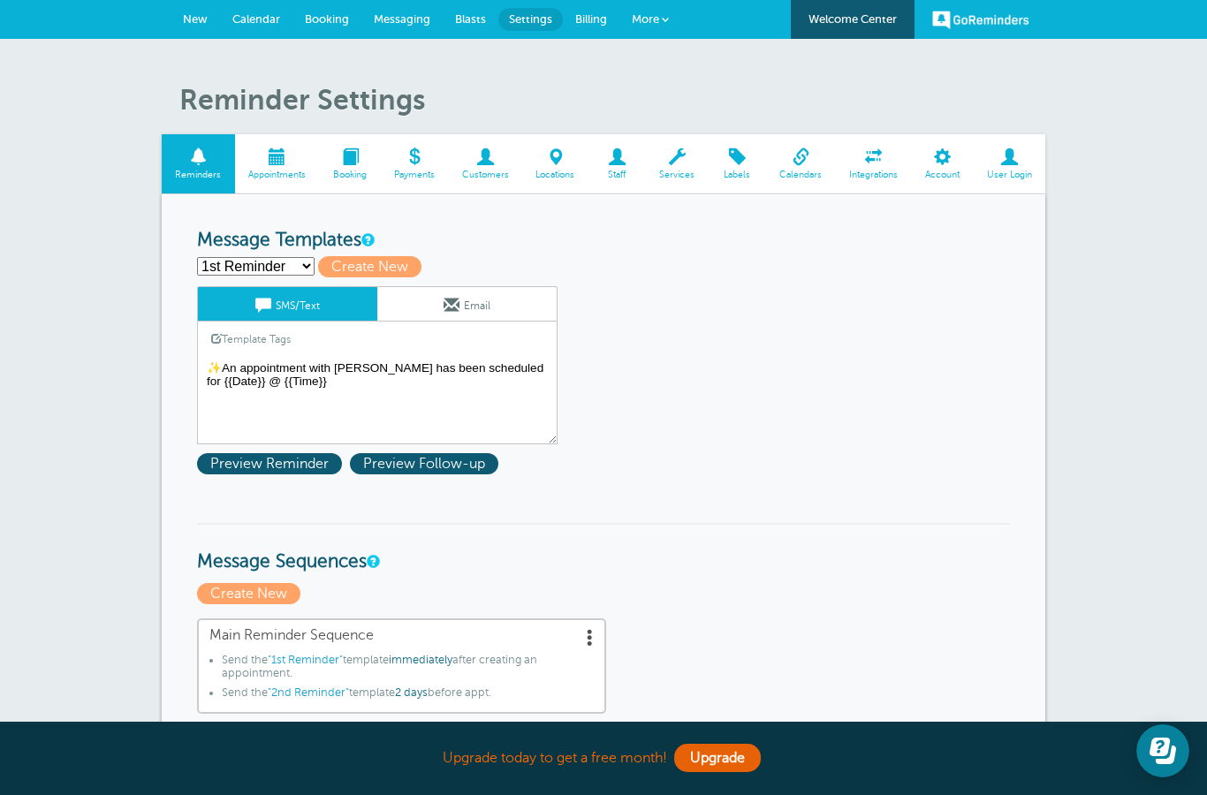
click at [308, 371] on textarea "✨An appointment with [PERSON_NAME] has been scheduled for {{Date}} @ {{Time}}" at bounding box center [377, 400] width 361 height 88
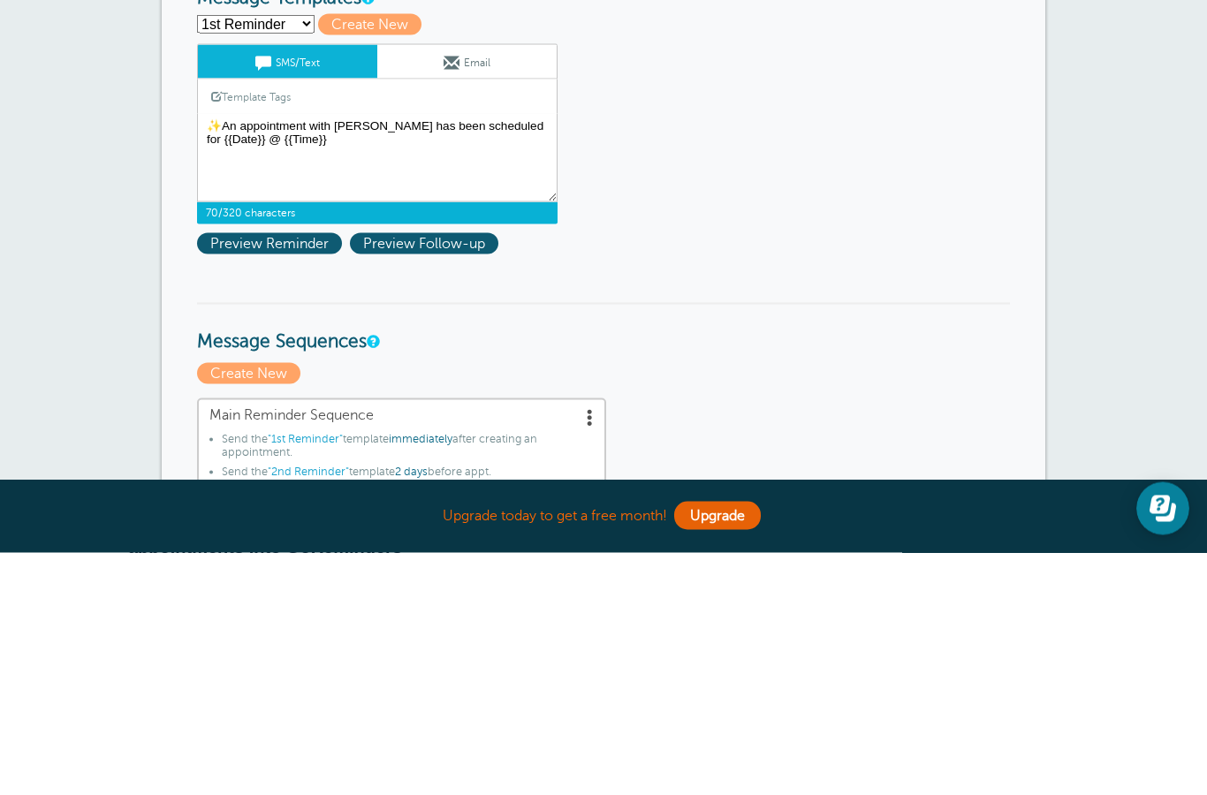
scroll to position [142, 0]
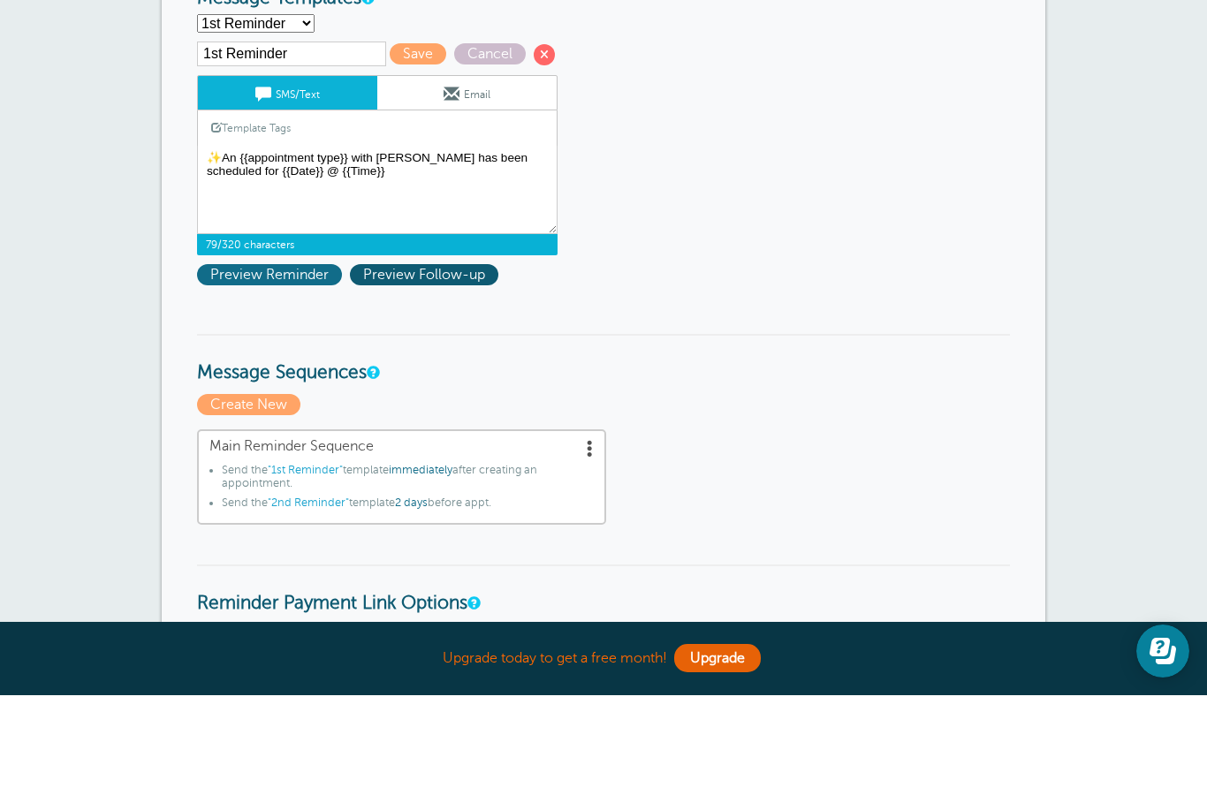
click at [277, 364] on span "Preview Reminder" at bounding box center [269, 374] width 145 height 21
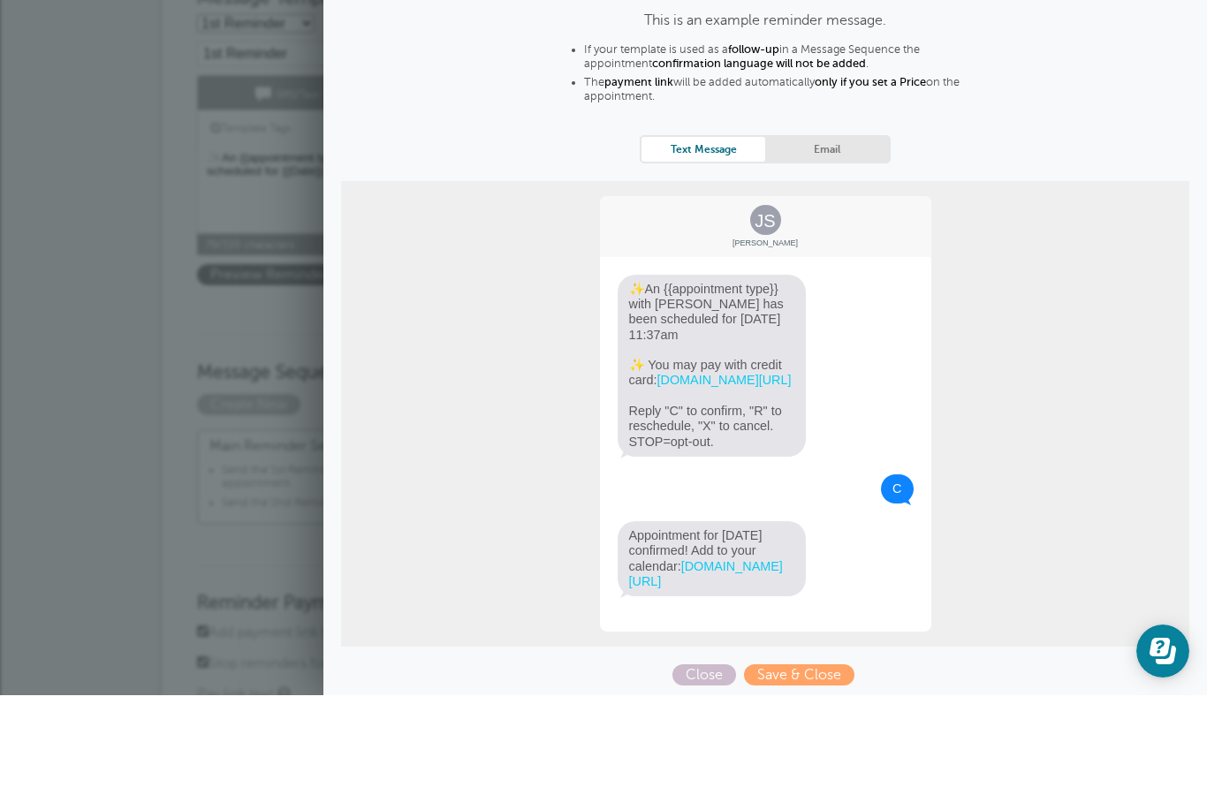
scroll to position [243, 0]
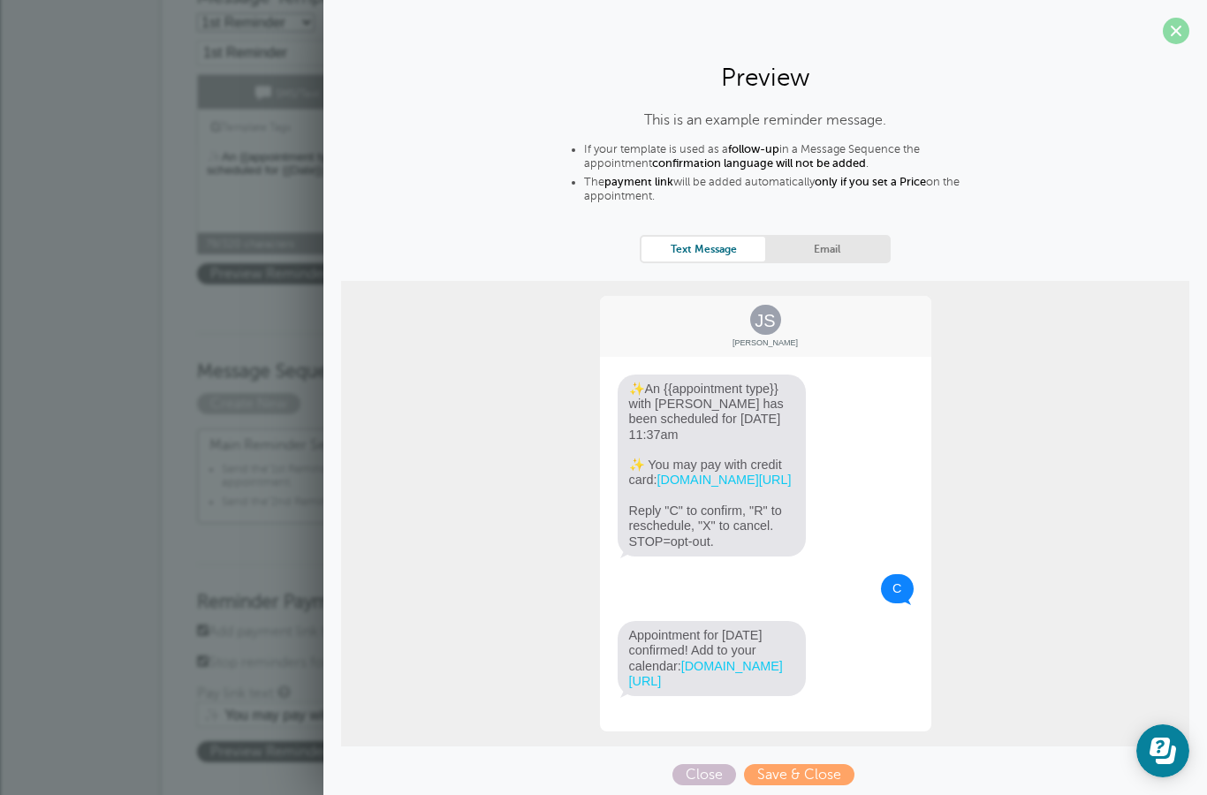
click at [1175, 25] on span at bounding box center [1176, 31] width 27 height 27
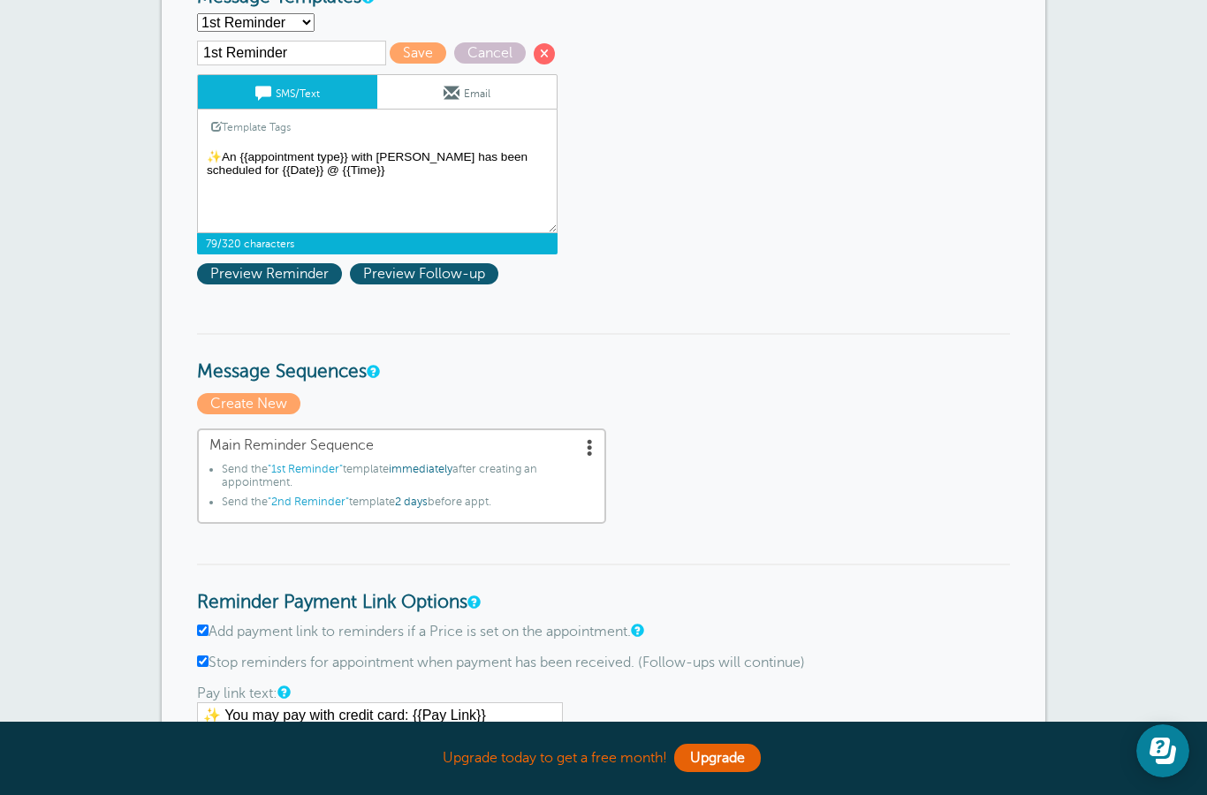
click at [348, 162] on textarea "✨An appointment with [PERSON_NAME] has been scheduled for {{Date}} @ {{Time}}" at bounding box center [377, 189] width 361 height 88
click at [476, 223] on textarea "✨An appointment with [PERSON_NAME] has been scheduled for {{Date}} @ {{Time}}" at bounding box center [377, 190] width 361 height 88
click at [291, 284] on span "Preview Reminder" at bounding box center [269, 274] width 145 height 21
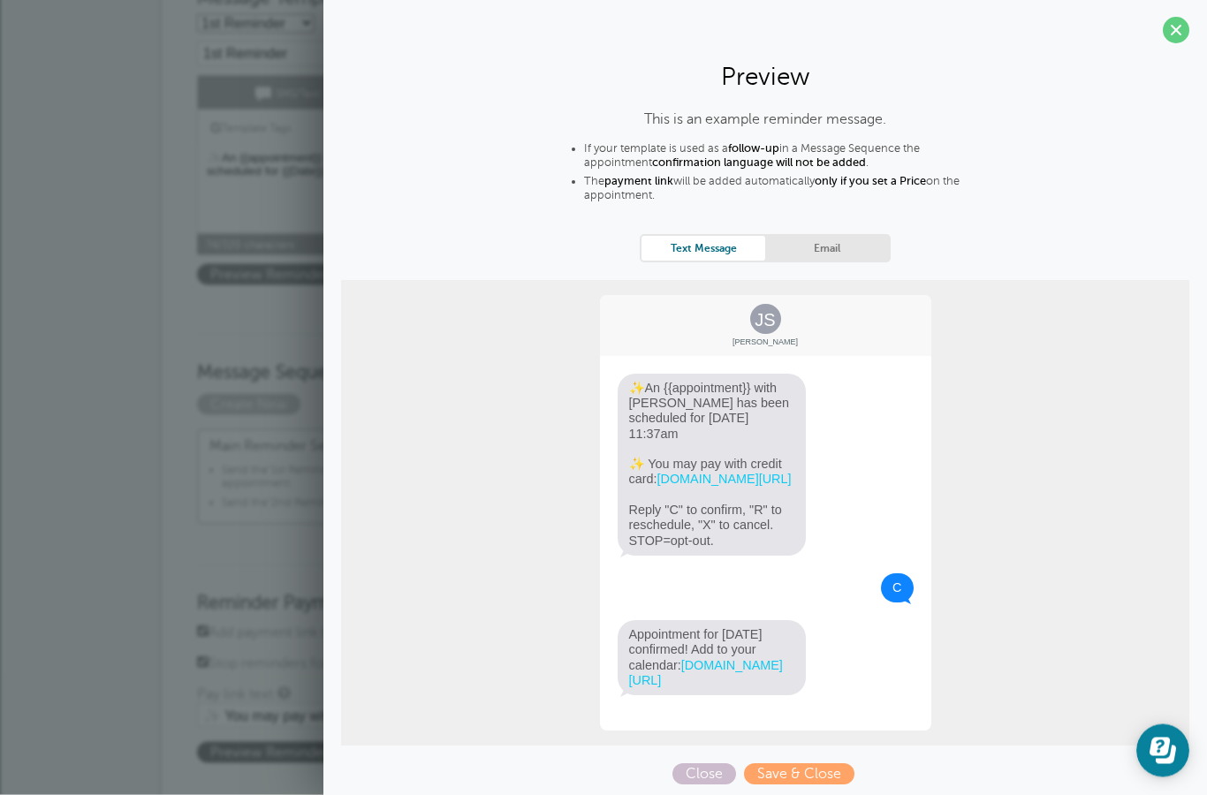
scroll to position [243, 0]
click at [1184, 29] on span at bounding box center [1176, 31] width 27 height 27
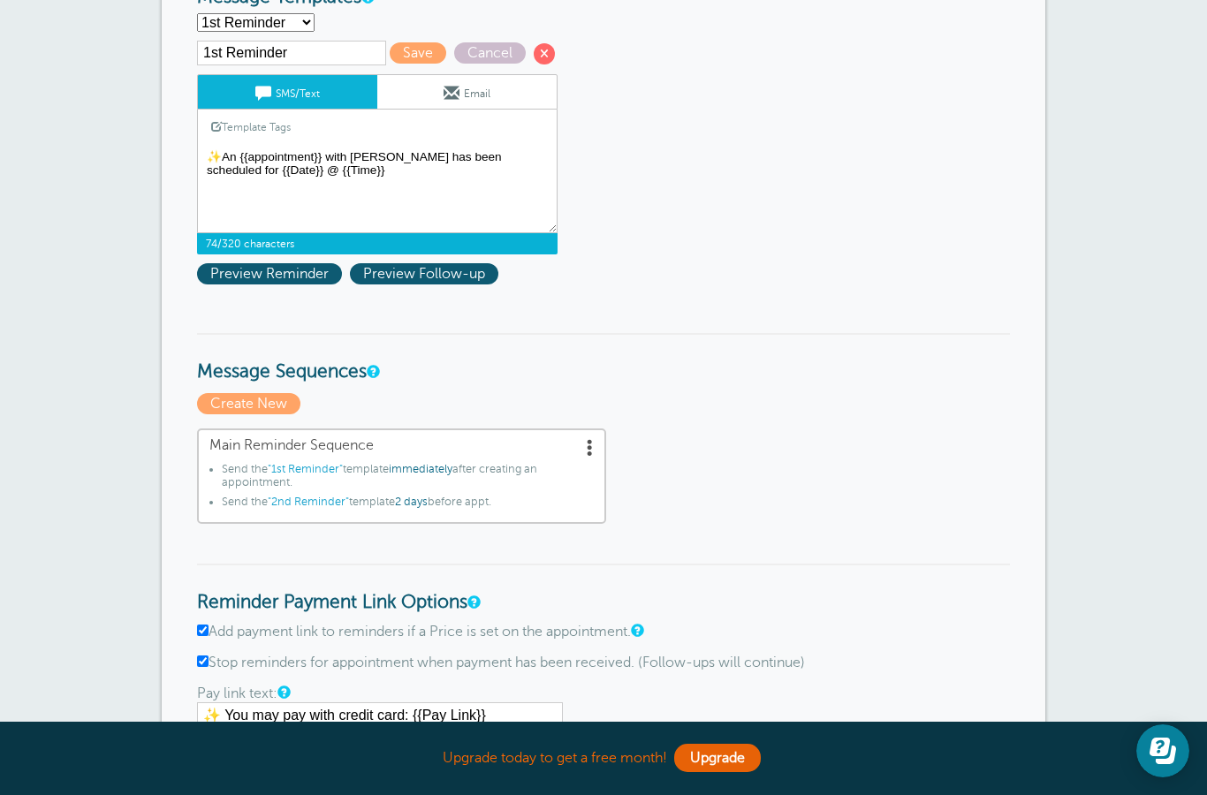
click at [323, 169] on textarea "✨An appointment with [PERSON_NAME] has been scheduled for {{Date}} @ {{Time}}" at bounding box center [377, 189] width 361 height 88
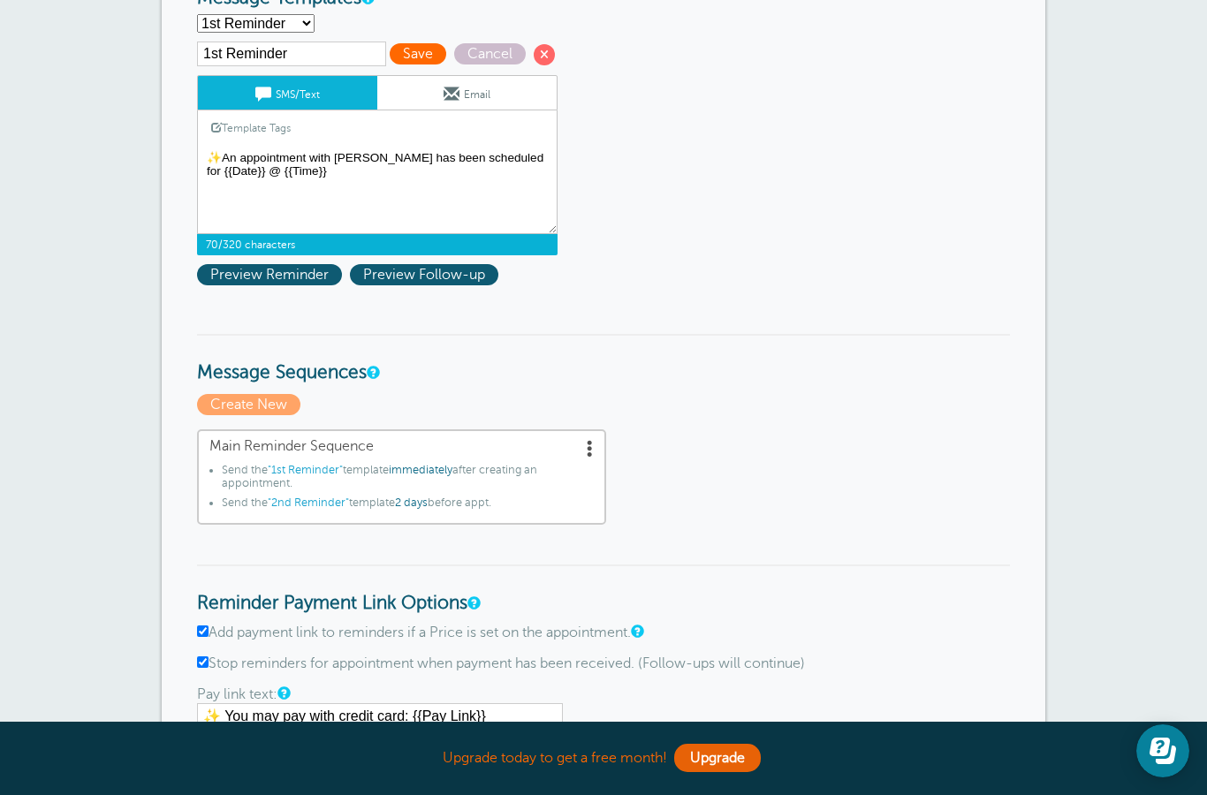
type textarea "✨An appointment with [PERSON_NAME] has been scheduled for {{Date}} @ {{Time}}"
click at [390, 60] on span "Save" at bounding box center [418, 53] width 57 height 21
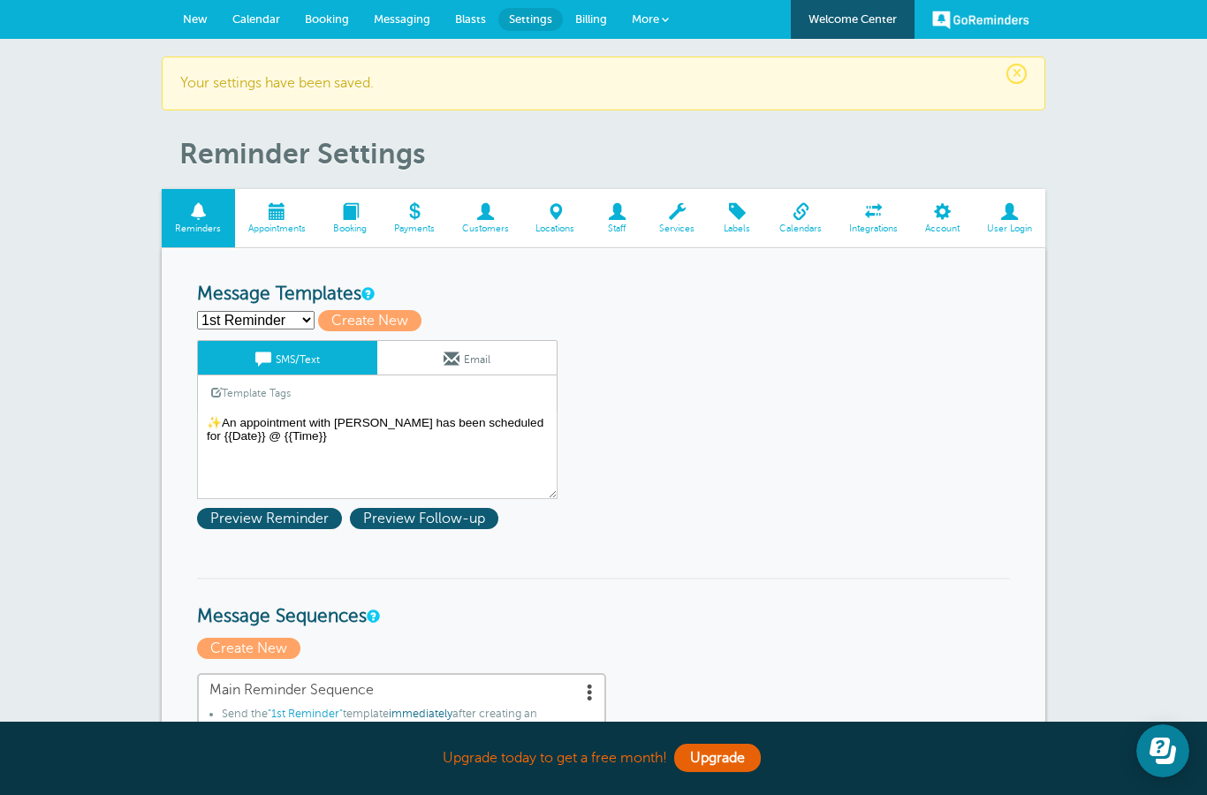
click at [413, 214] on span at bounding box center [414, 211] width 68 height 17
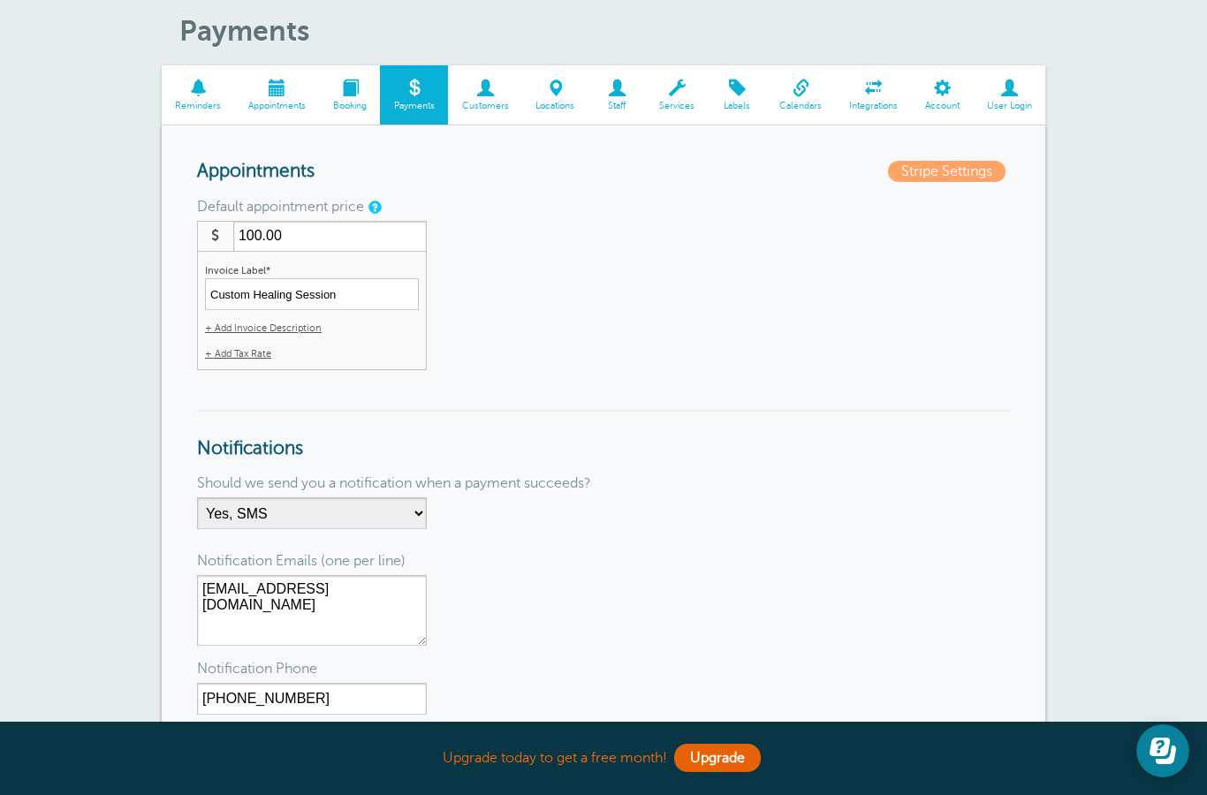
scroll to position [35, 0]
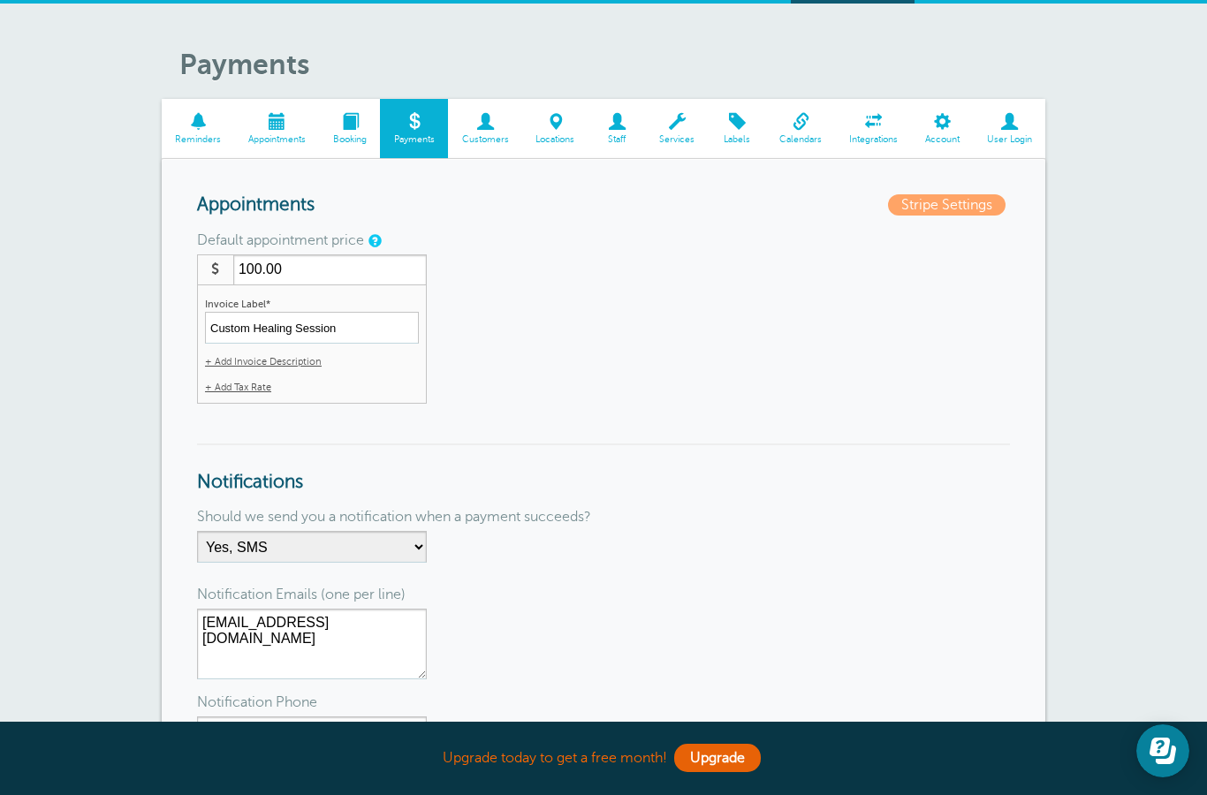
click at [347, 130] on span at bounding box center [350, 121] width 61 height 17
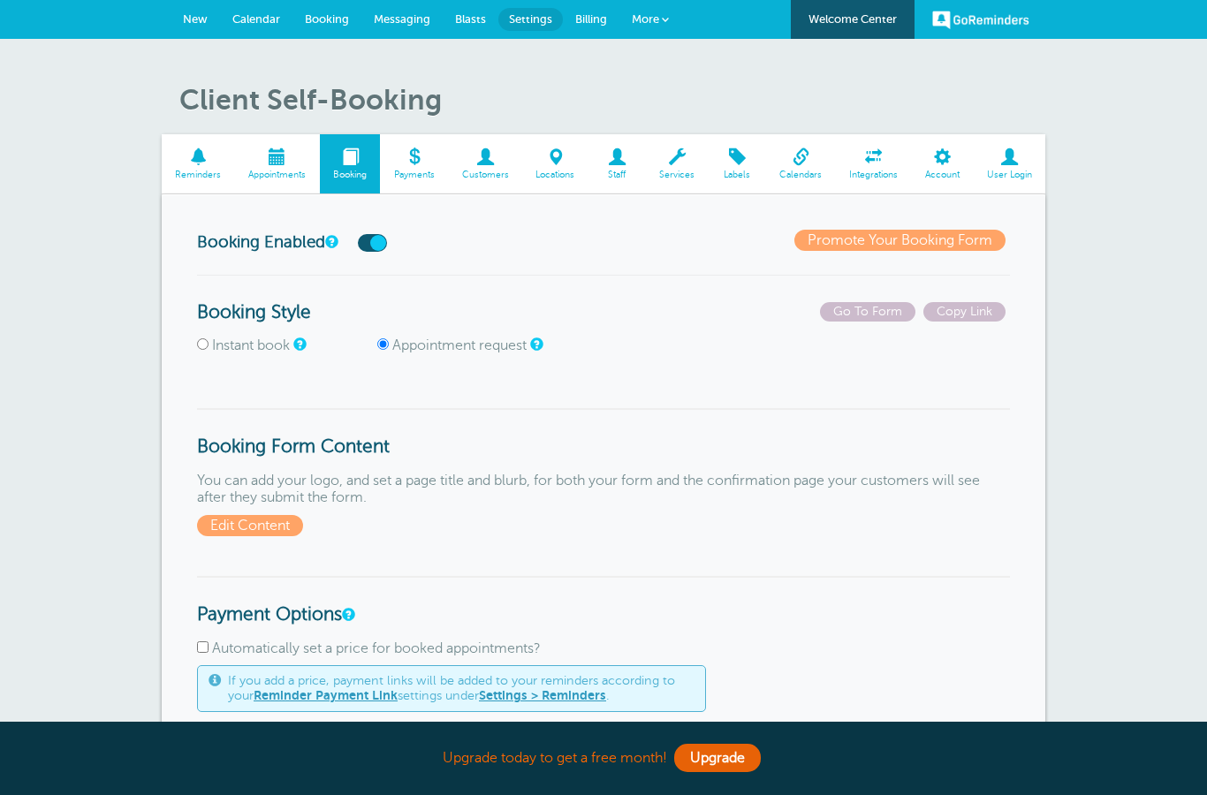
click at [265, 163] on span at bounding box center [277, 156] width 85 height 17
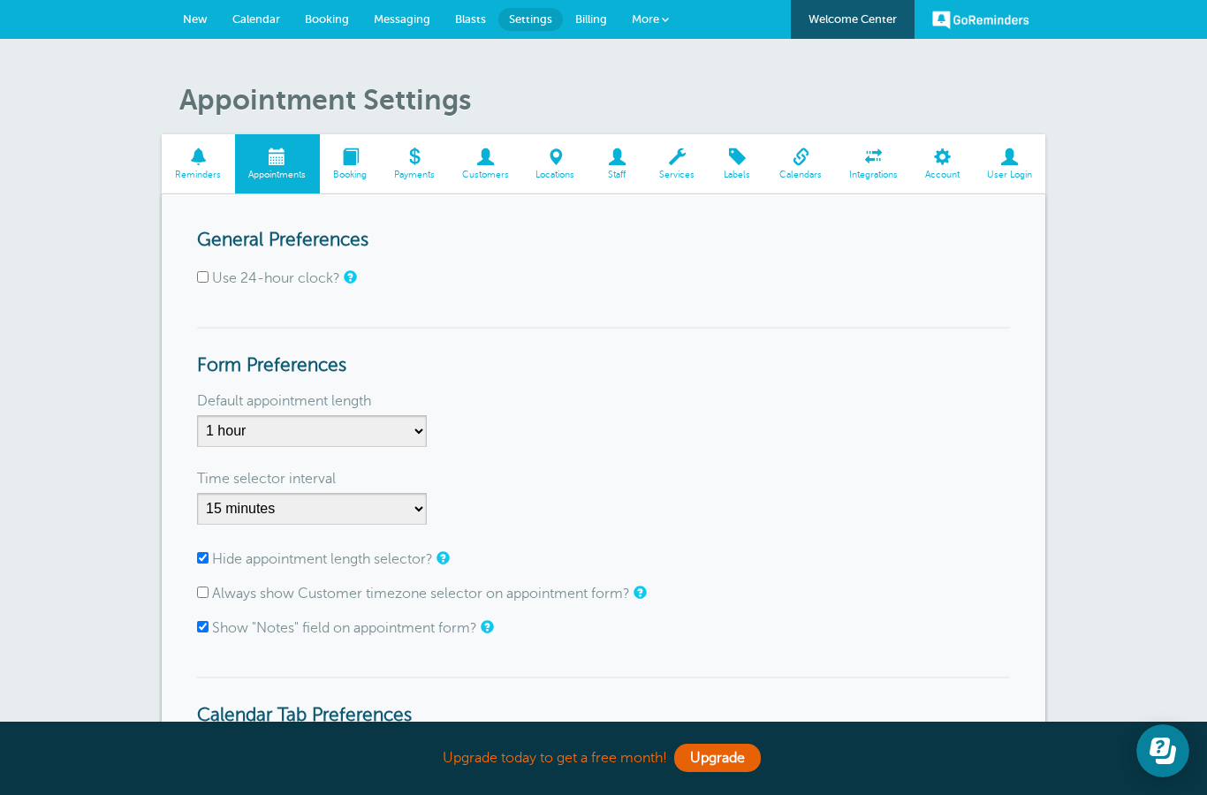
click at [647, 29] on link "More" at bounding box center [651, 20] width 62 height 40
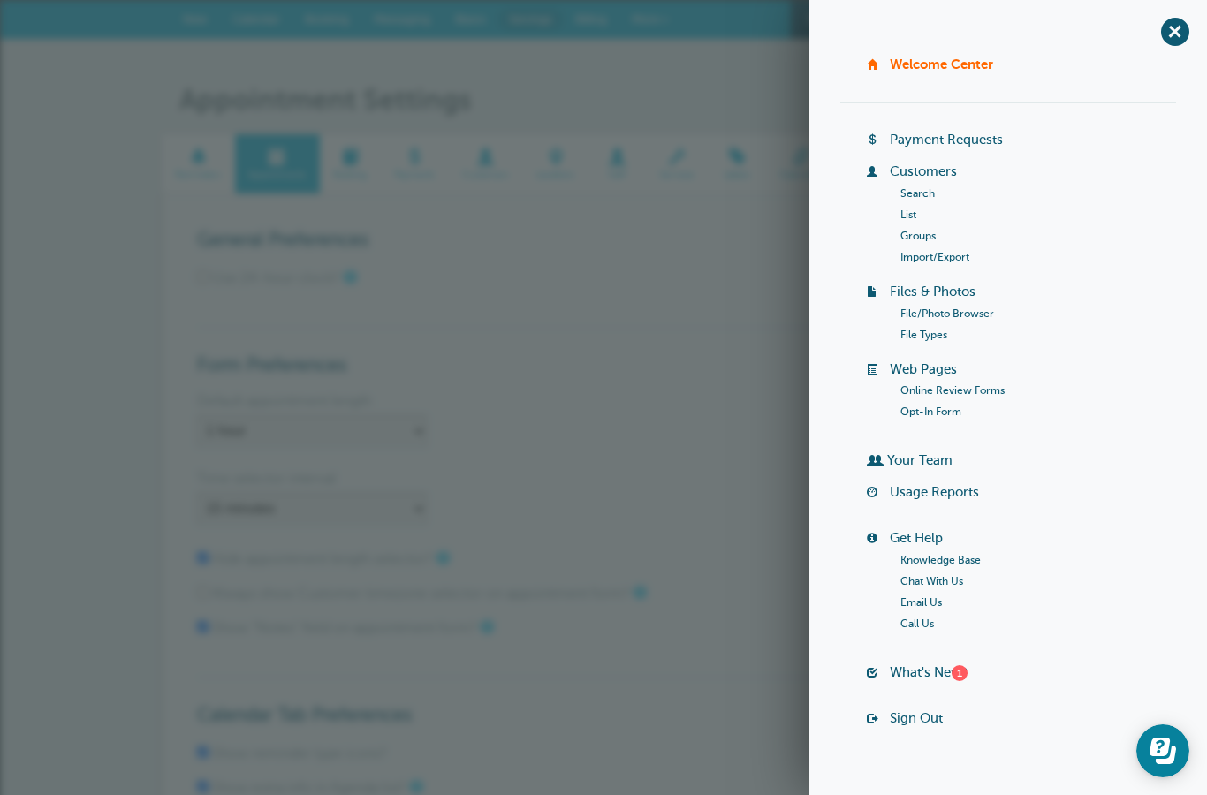
click at [924, 178] on link "Customers" at bounding box center [923, 171] width 67 height 14
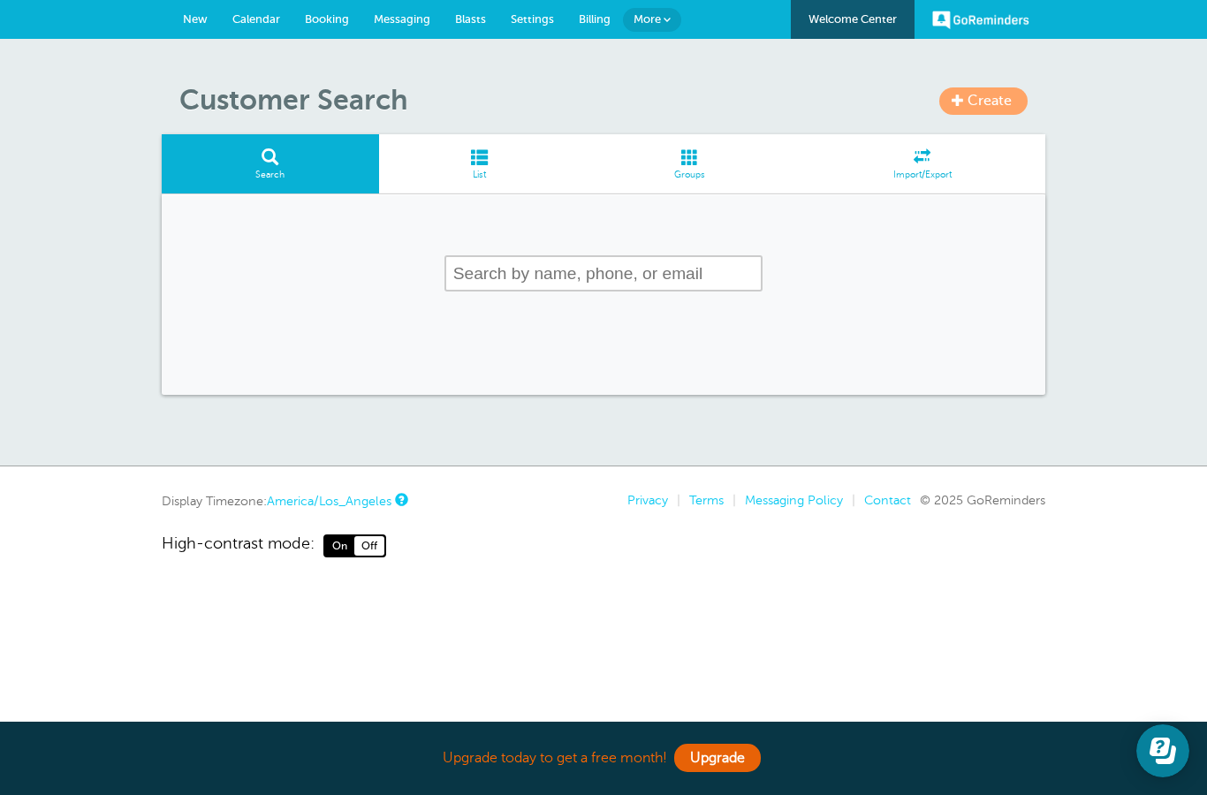
click at [989, 105] on span "Create" at bounding box center [990, 101] width 44 height 16
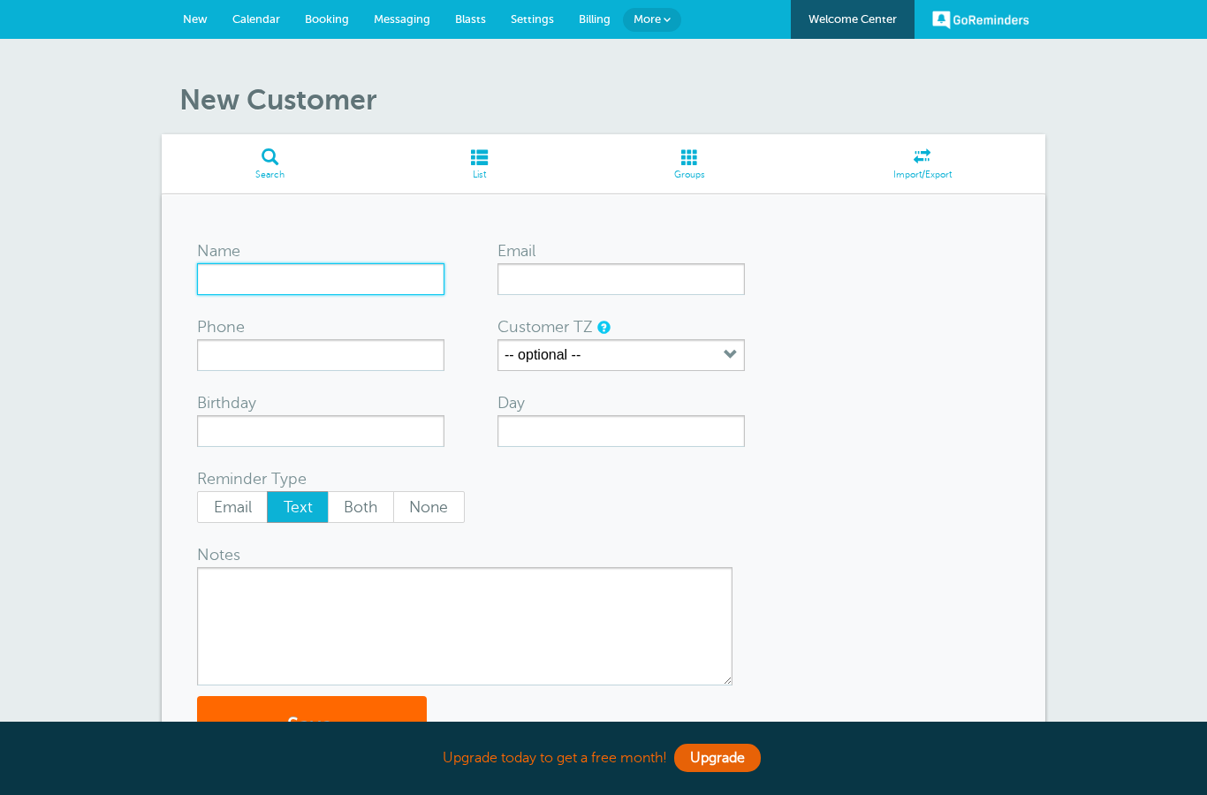
click at [296, 268] on input "Name" at bounding box center [320, 279] width 247 height 32
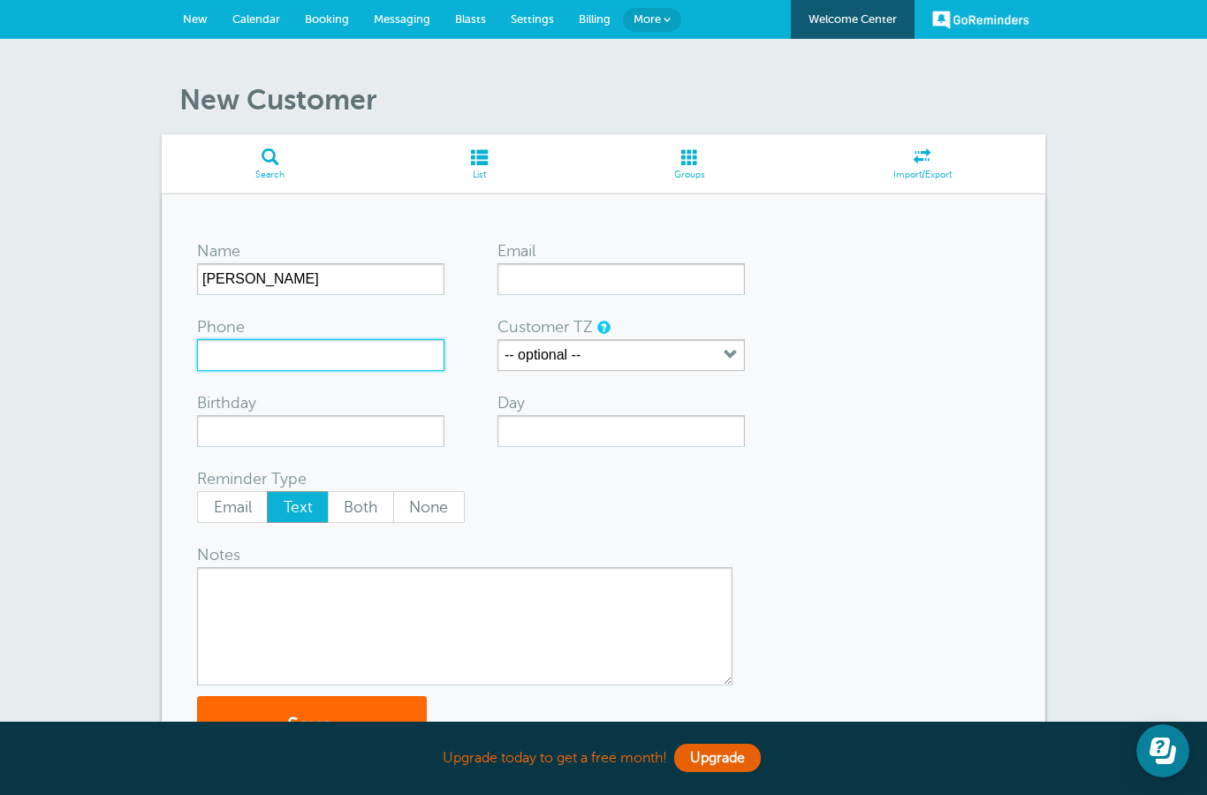
click at [282, 360] on input "Phone" at bounding box center [320, 355] width 247 height 32
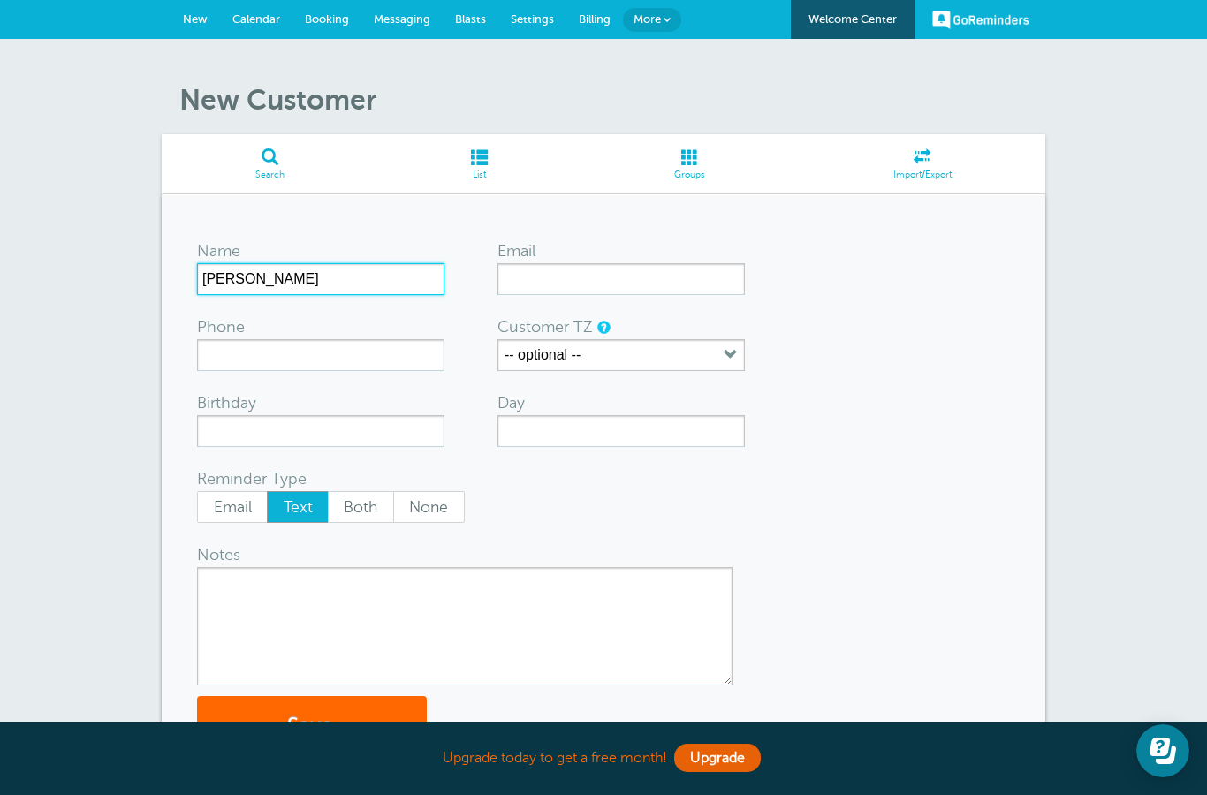
click at [328, 278] on input "[PERSON_NAME]" at bounding box center [320, 279] width 247 height 32
type input "Eileen R."
click at [296, 353] on input "Phone" at bounding box center [320, 355] width 247 height 32
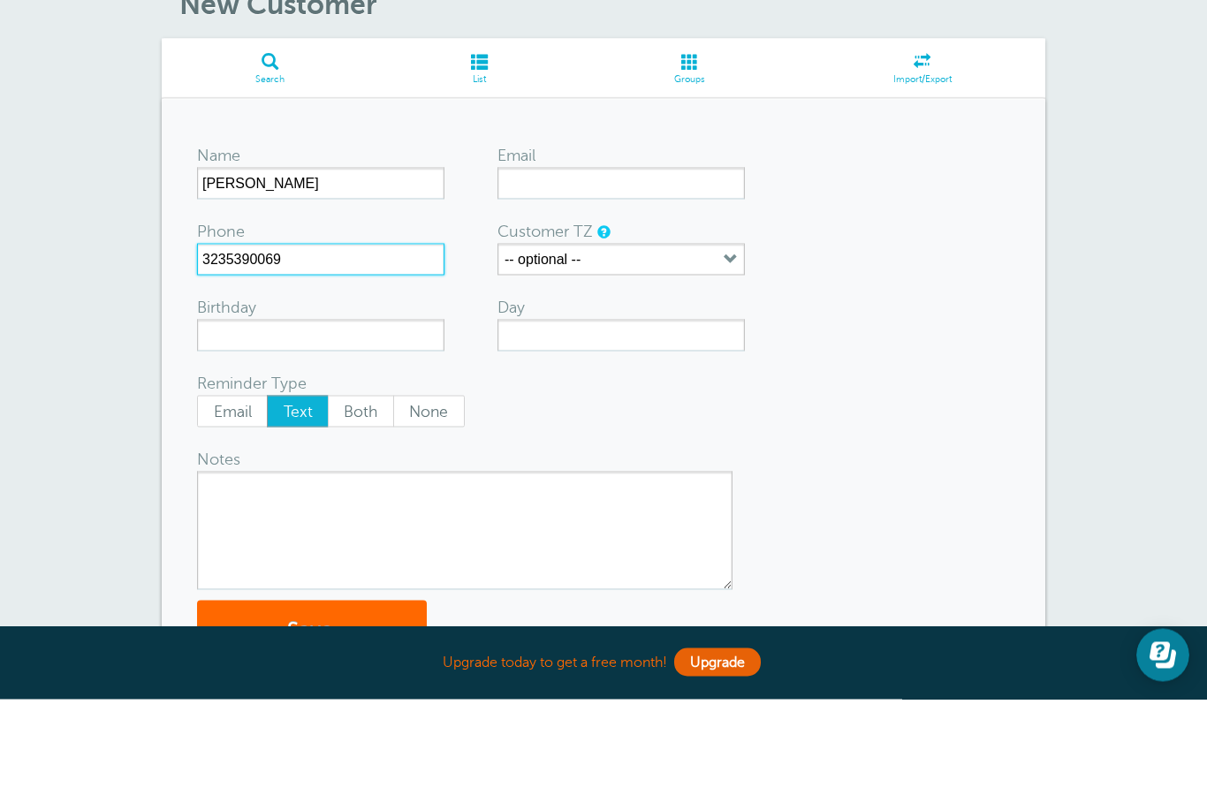
scroll to position [52, 0]
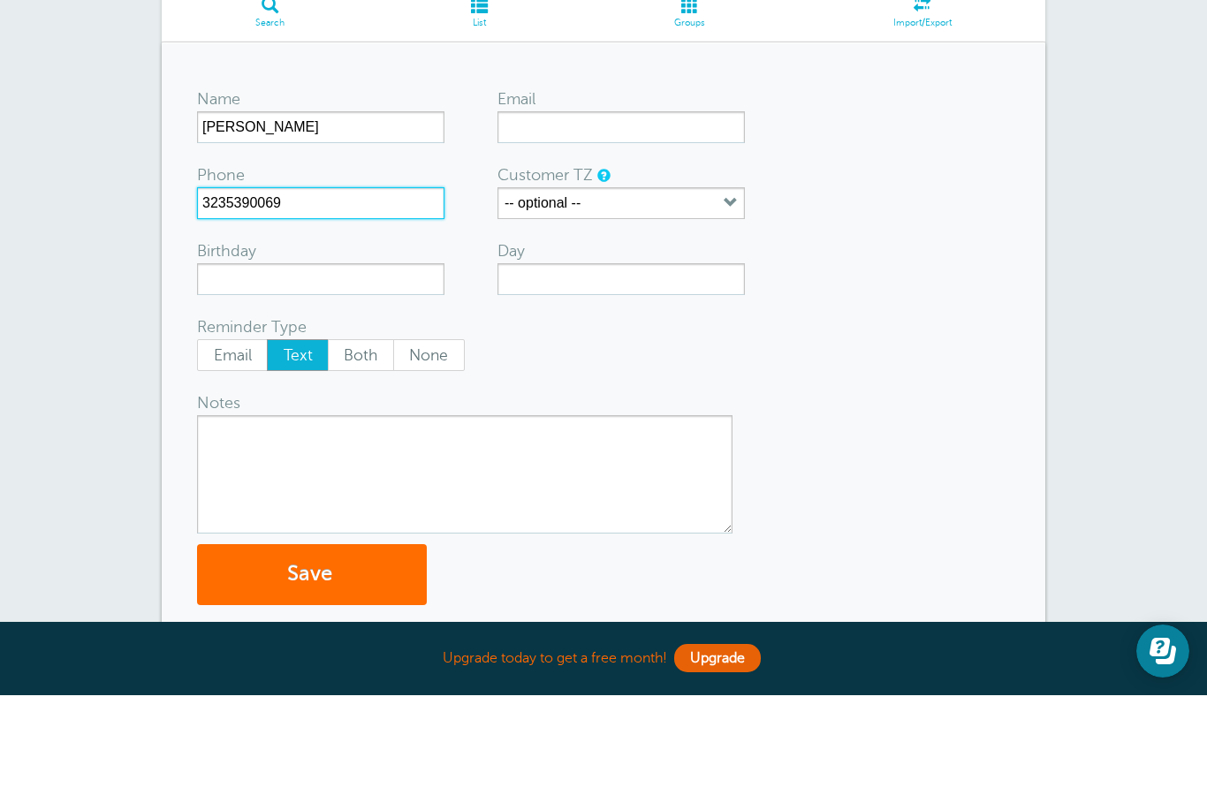
type input "3235390069"
click at [311, 644] on button "Save" at bounding box center [312, 674] width 230 height 61
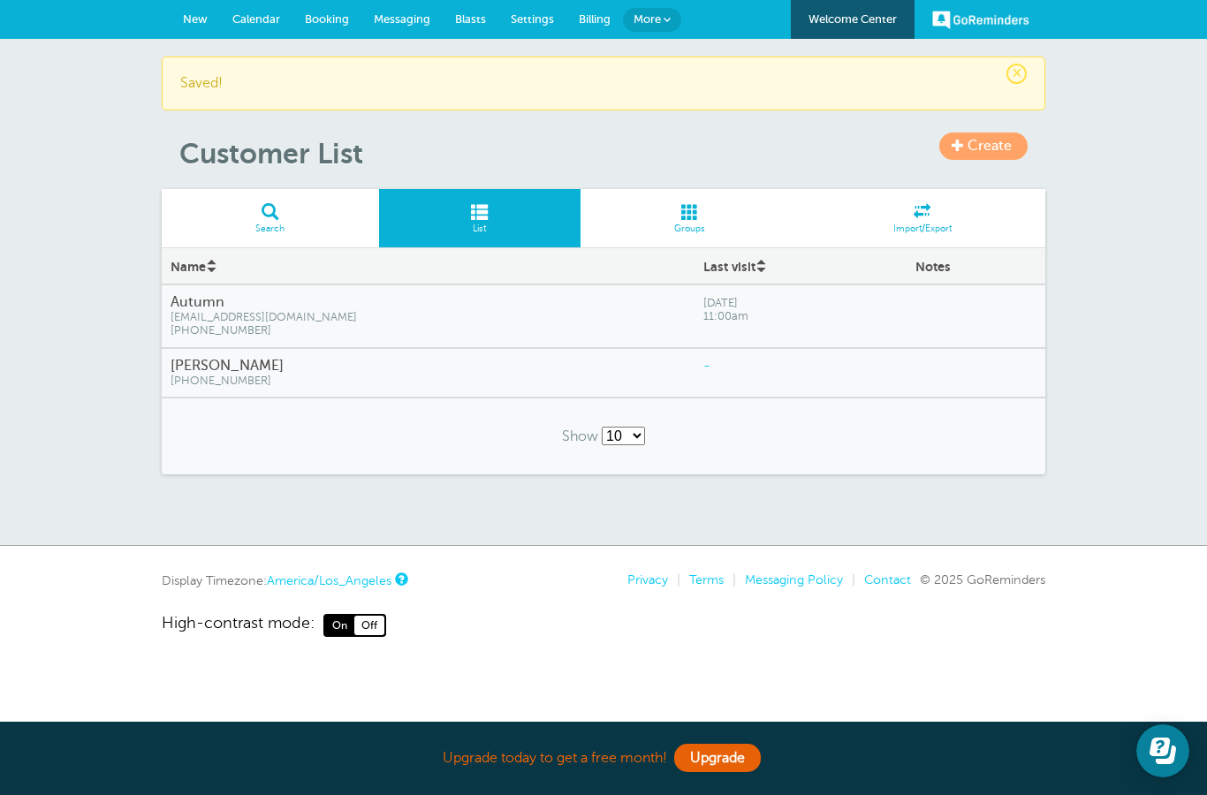
click at [637, 439] on select "10 25 50 100" at bounding box center [623, 436] width 43 height 19
select select "/a/customer/list-rows/name-asc/0/25"
click at [625, 433] on select "10 25 50 100" at bounding box center [623, 436] width 43 height 19
select select "/a/customer/list-rows/name-asc/0/10"
click at [994, 143] on span "Create" at bounding box center [990, 146] width 44 height 16
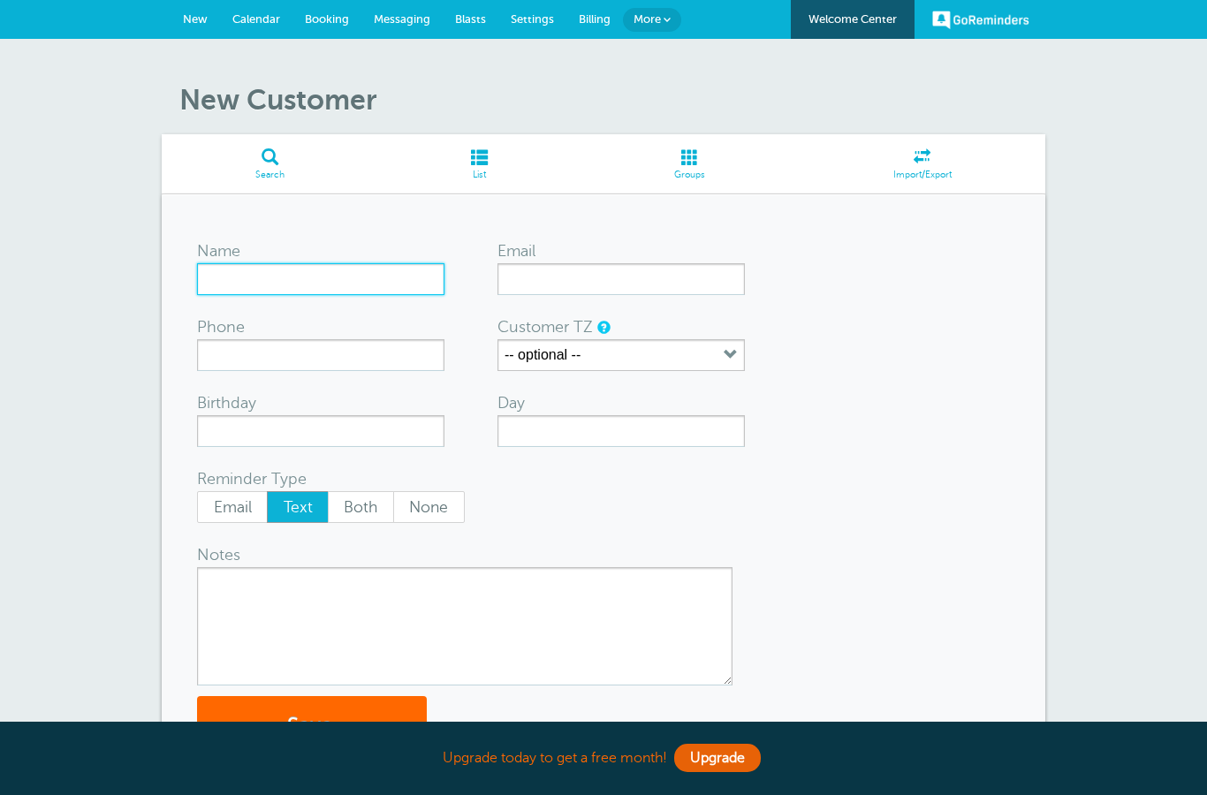
click at [285, 279] on input "Name" at bounding box center [320, 279] width 247 height 32
click at [288, 589] on textarea "Notes" at bounding box center [465, 626] width 536 height 118
click at [355, 280] on input "[PERSON_NAME]" at bounding box center [320, 279] width 247 height 32
type input "[PERSON_NAME]"
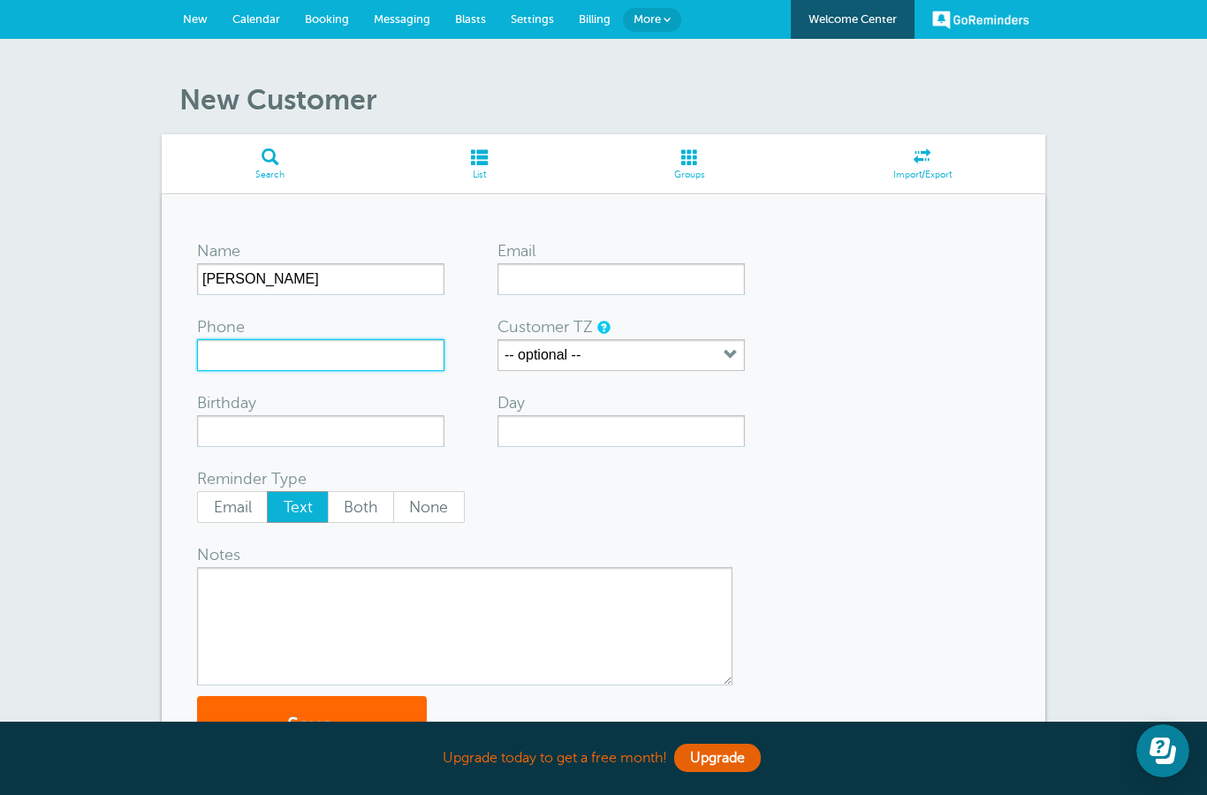
click at [308, 346] on input "Phone" at bounding box center [320, 355] width 247 height 32
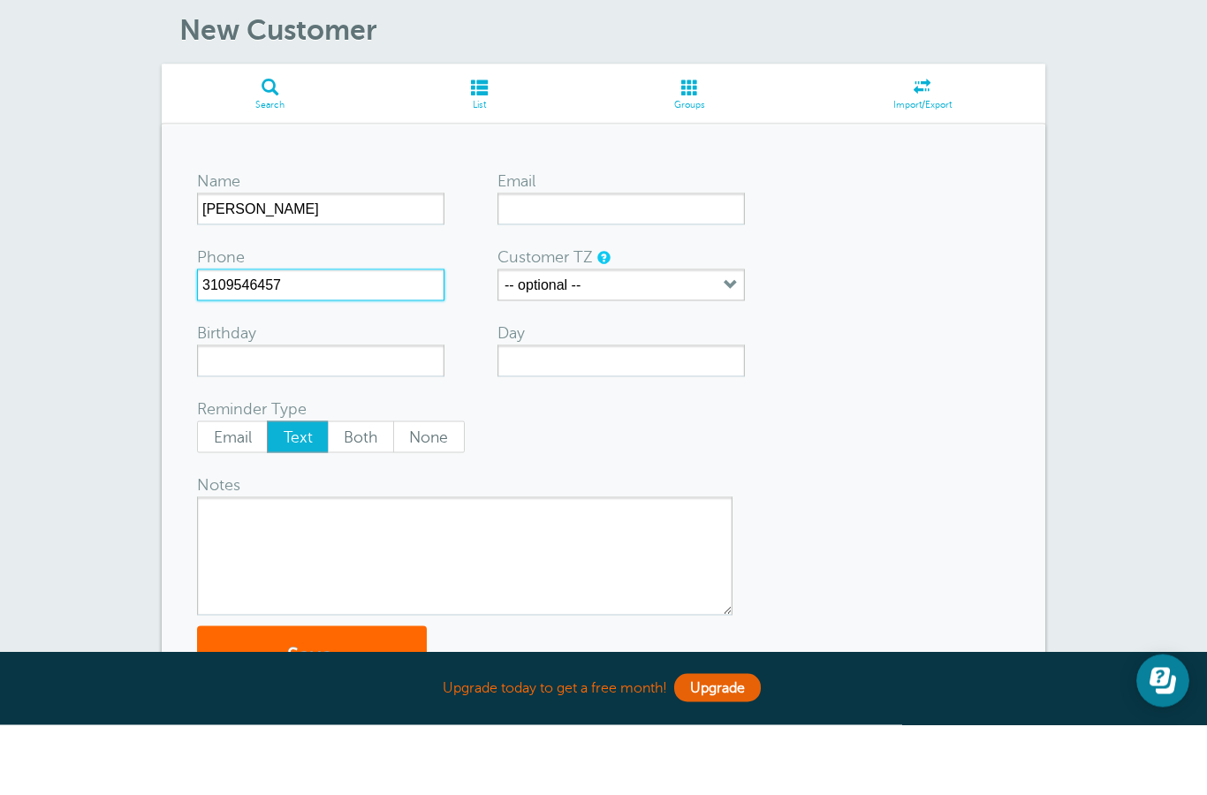
type input "3109546457"
click at [307, 567] on textarea "Notes" at bounding box center [465, 626] width 536 height 118
type textarea "Last Name: [PERSON_NAME]"
click at [334, 714] on span "submit" at bounding box center [334, 726] width 5 height 24
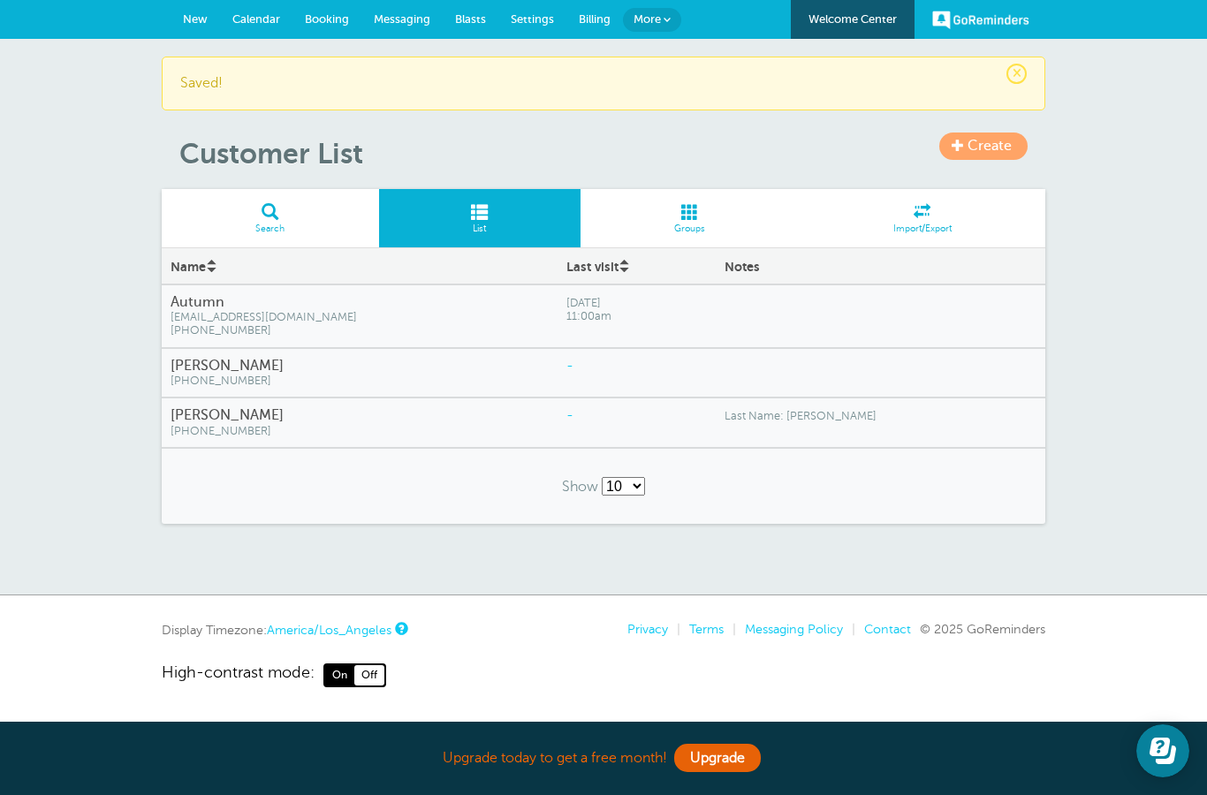
click at [285, 366] on h4 "[PERSON_NAME]" at bounding box center [360, 366] width 378 height 17
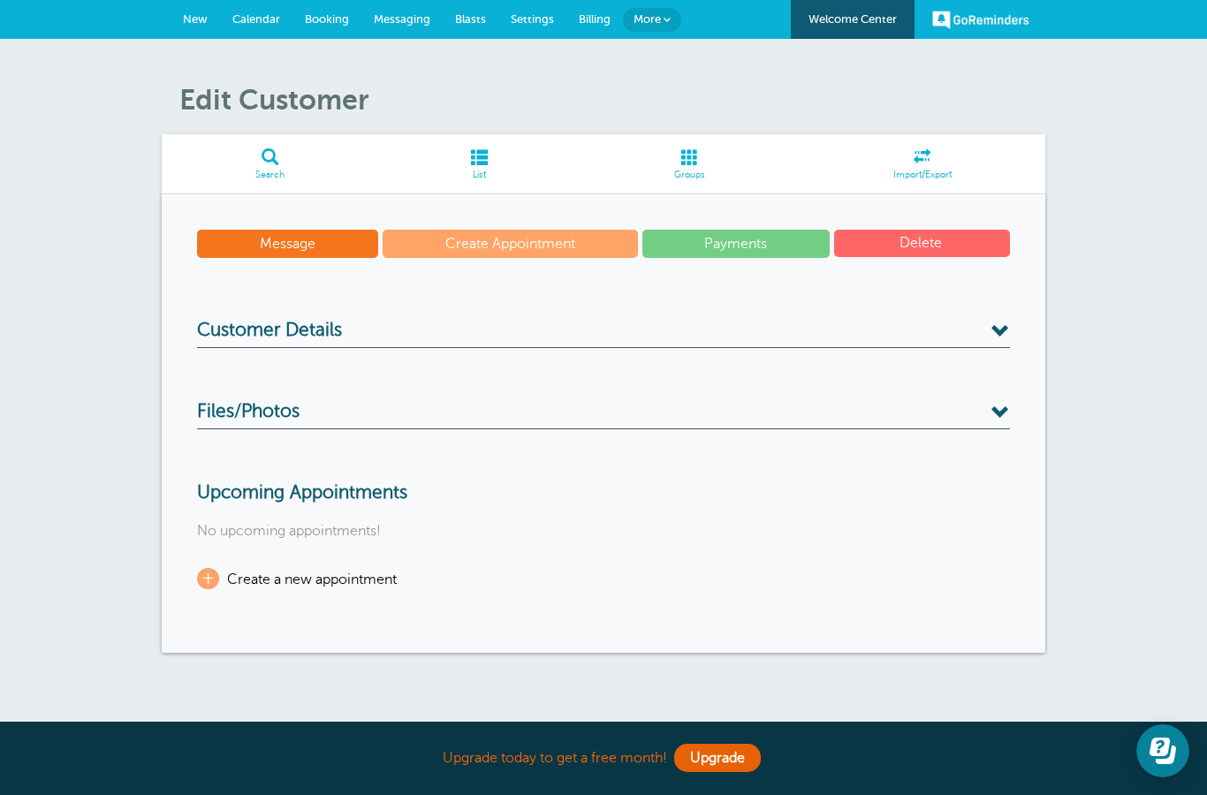
click at [271, 163] on span at bounding box center [270, 156] width 217 height 17
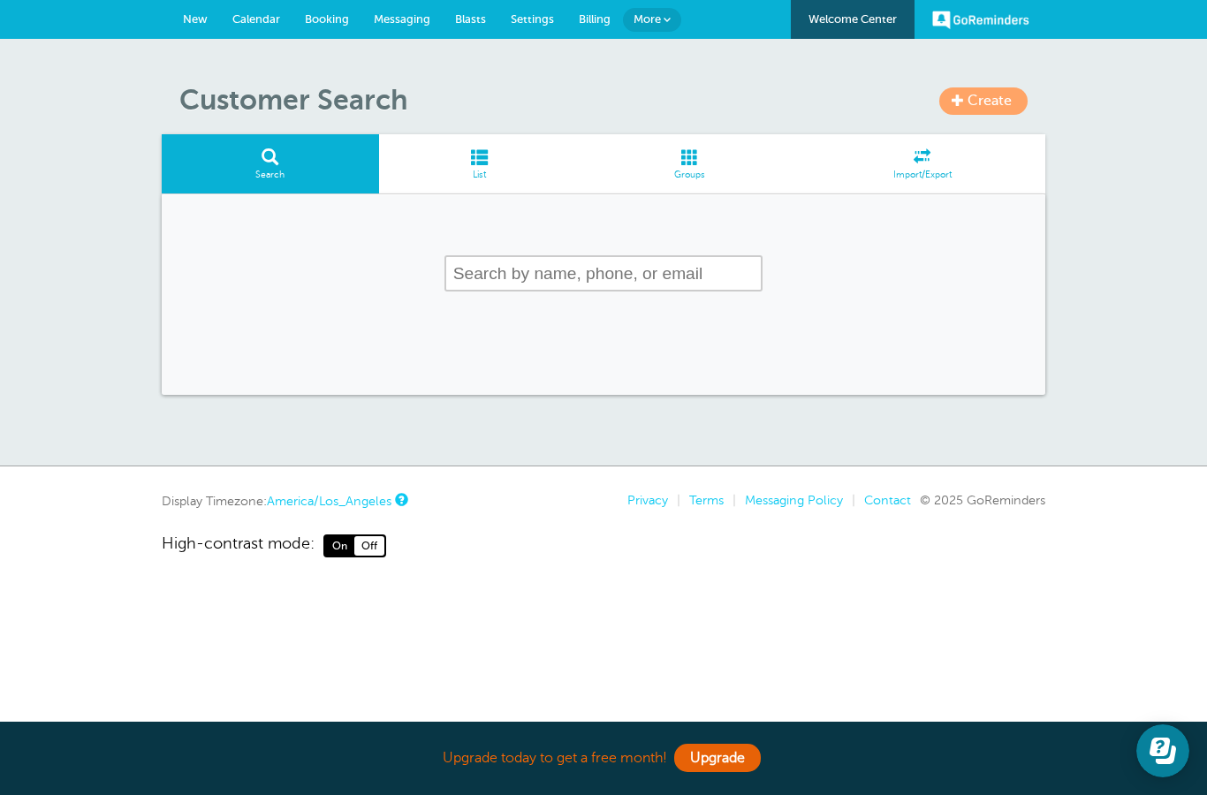
click at [480, 151] on span at bounding box center [479, 156] width 201 height 17
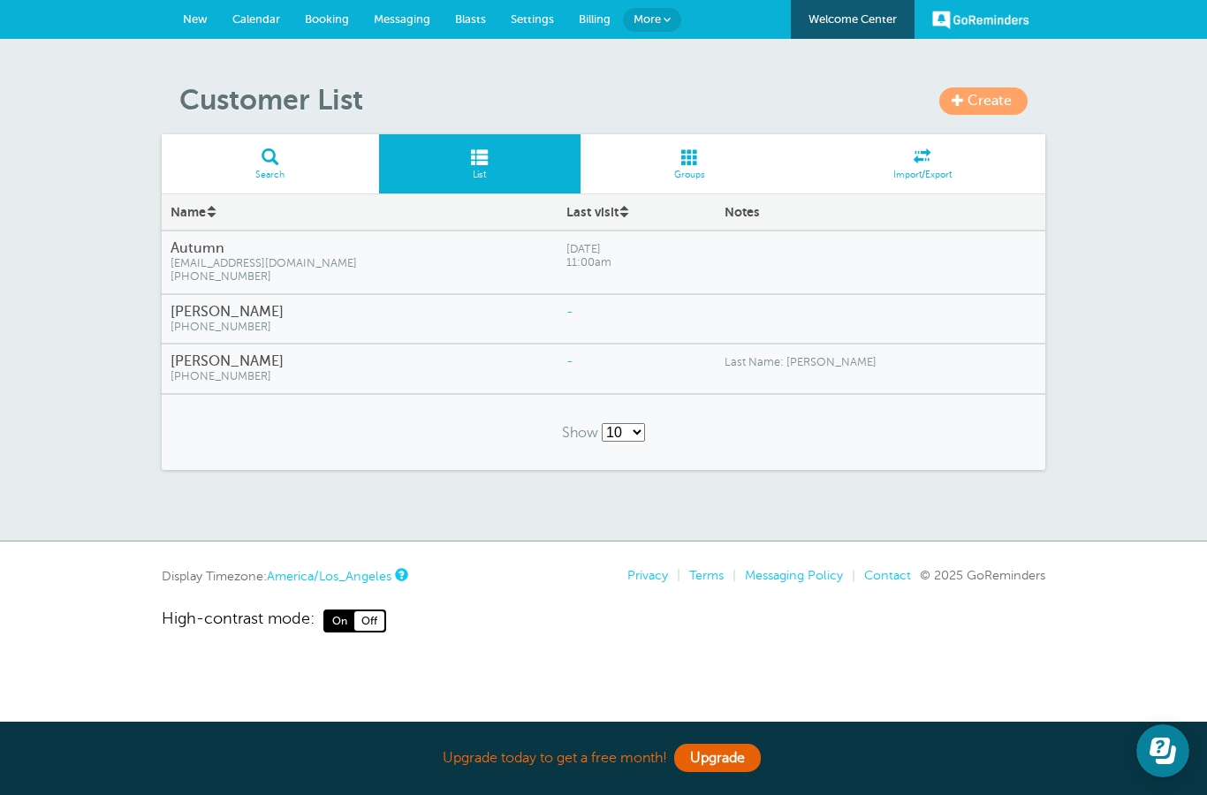
click at [448, 321] on span "[PHONE_NUMBER]" at bounding box center [360, 327] width 378 height 13
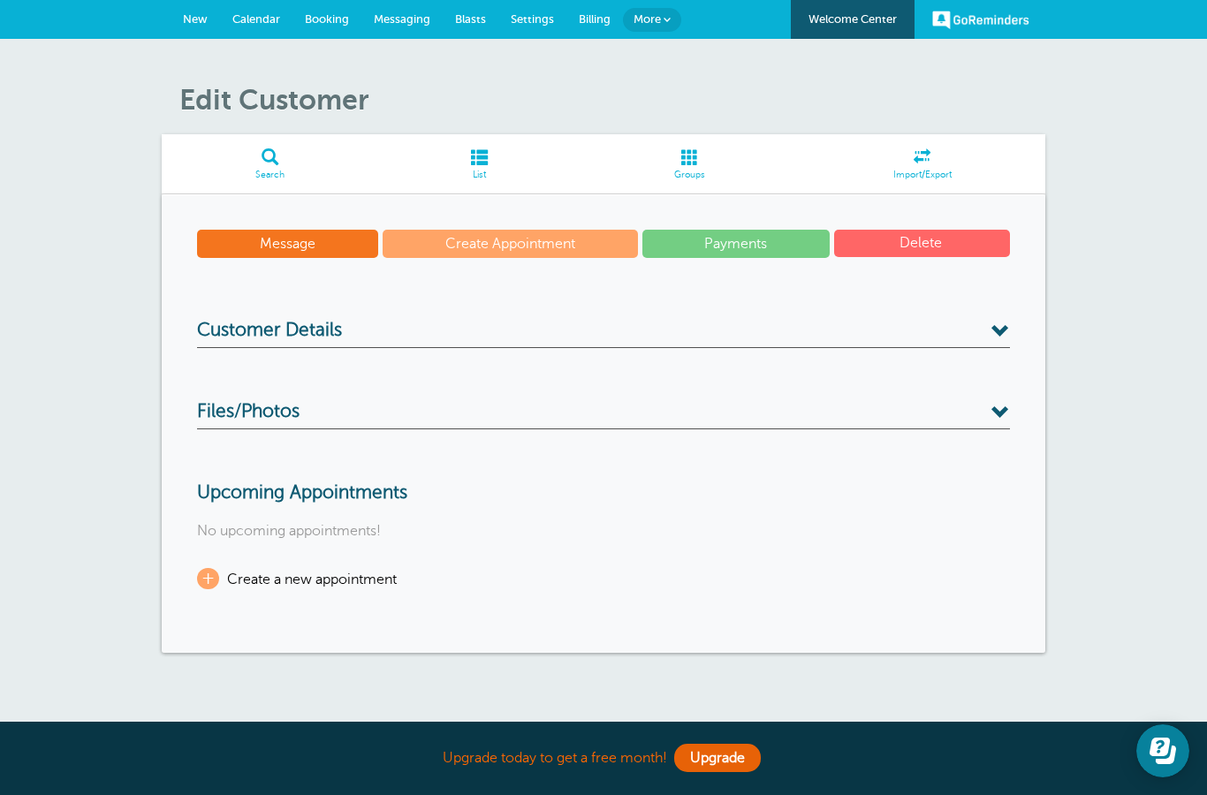
click at [1007, 331] on span at bounding box center [1001, 332] width 19 height 19
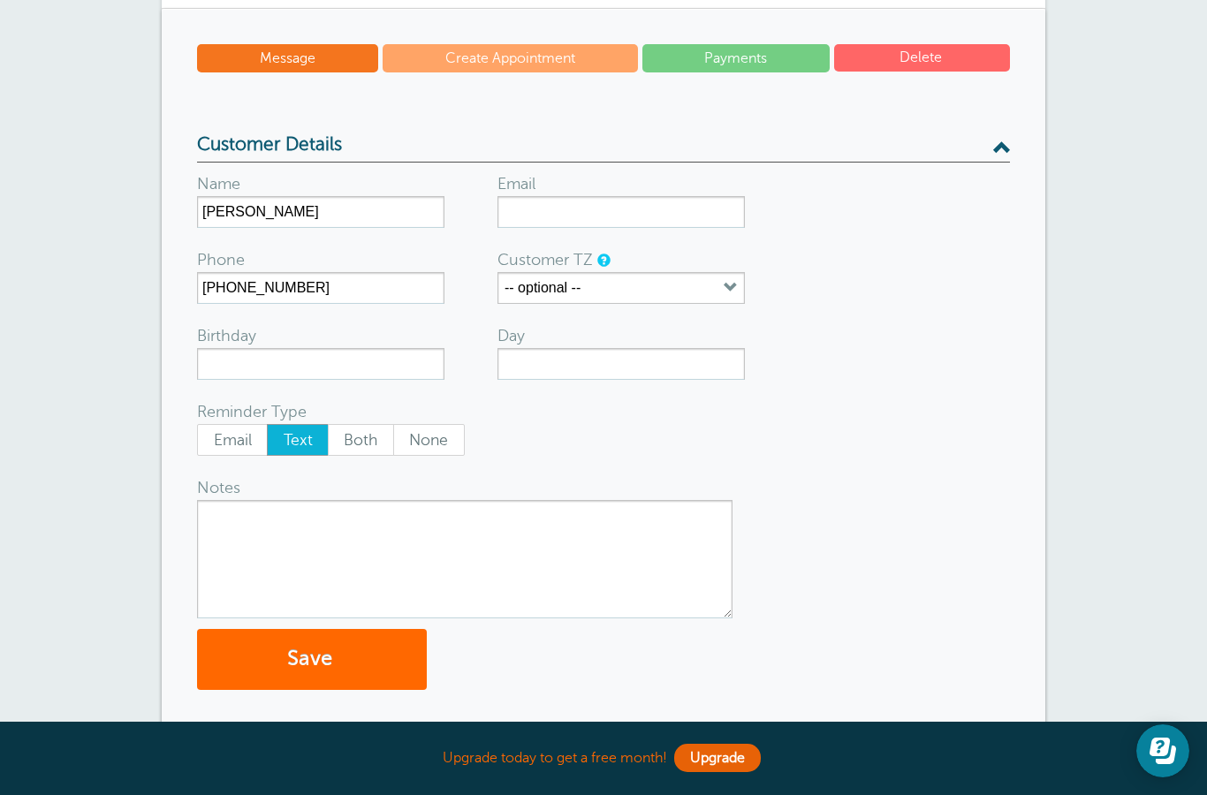
scroll to position [196, 0]
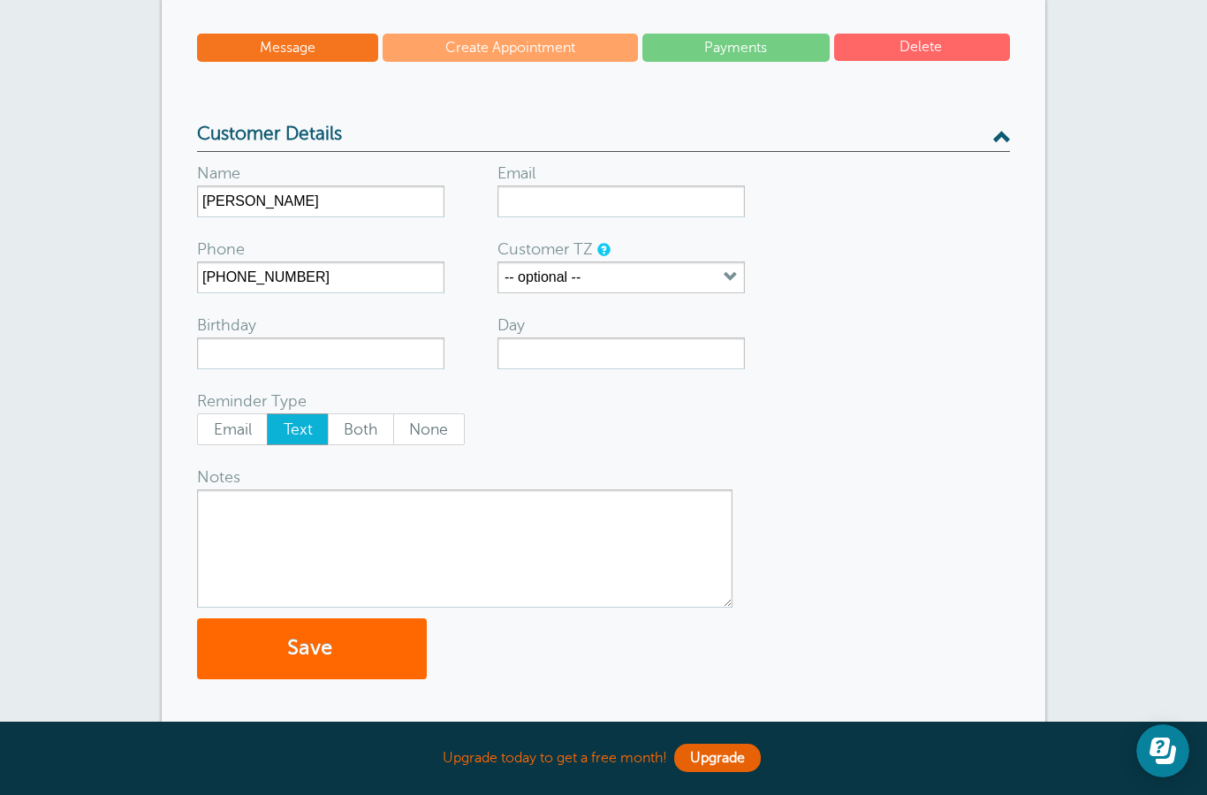
click at [376, 529] on textarea "Notes" at bounding box center [465, 549] width 536 height 118
type textarea "Last Name: [PERSON_NAME]"
click at [323, 641] on button "Save" at bounding box center [312, 649] width 230 height 61
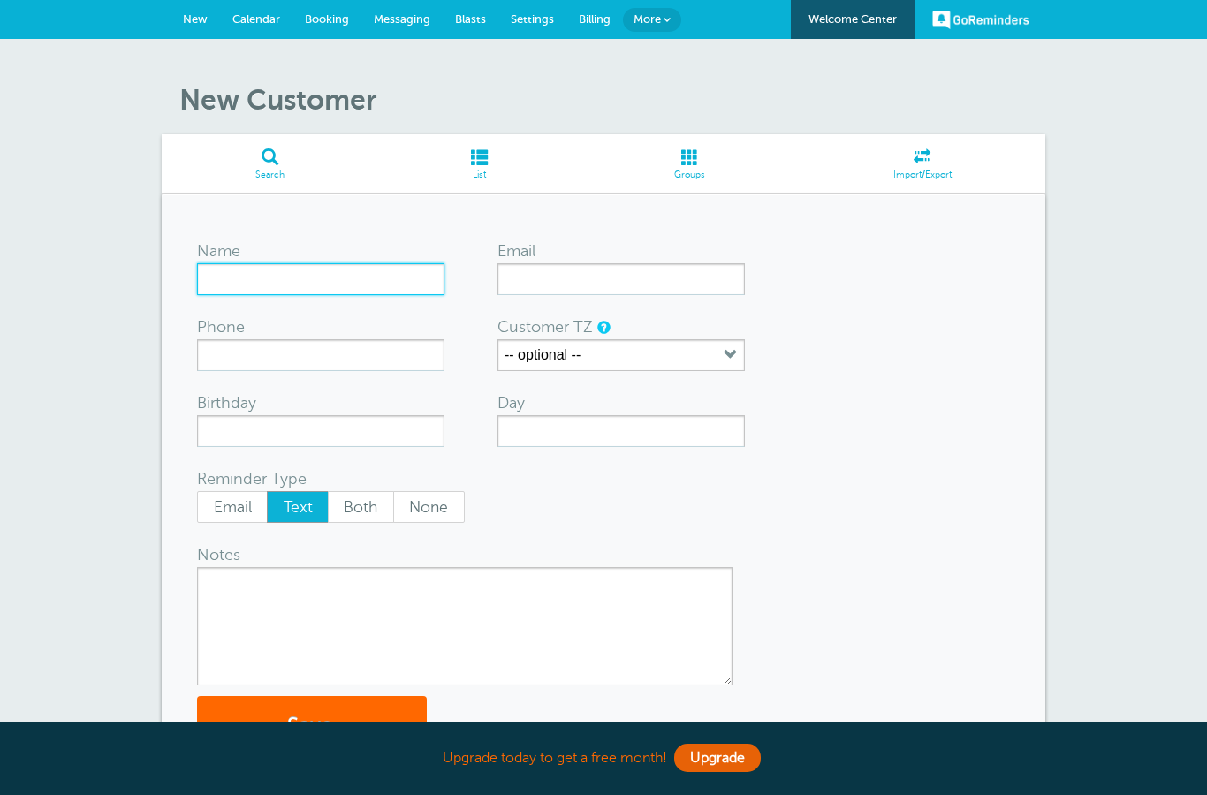
click at [276, 267] on input "Name" at bounding box center [320, 279] width 247 height 32
type input "Lauren"
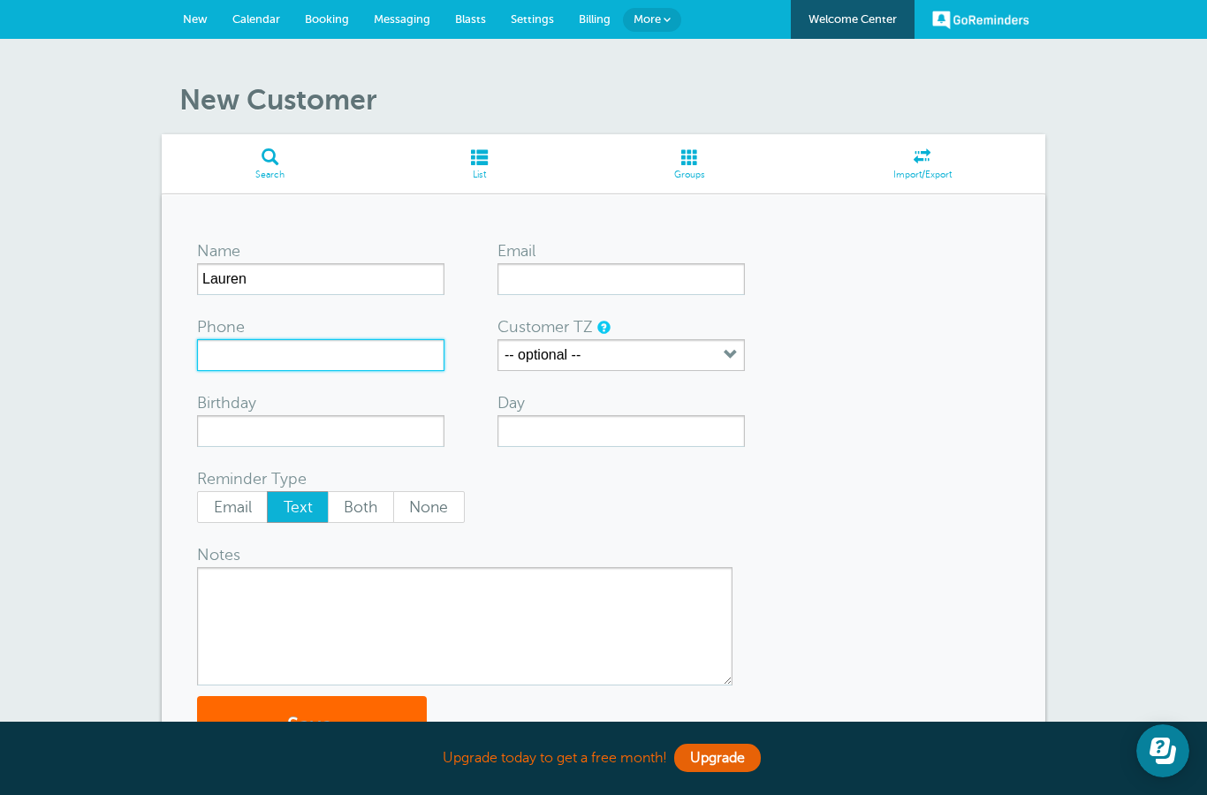
click at [280, 361] on input "Phone" at bounding box center [320, 355] width 247 height 32
click at [343, 604] on textarea "Notes" at bounding box center [465, 626] width 536 height 118
type textarea "Last Name: [PERSON_NAME]"
click at [348, 352] on input "Phone" at bounding box center [320, 355] width 247 height 32
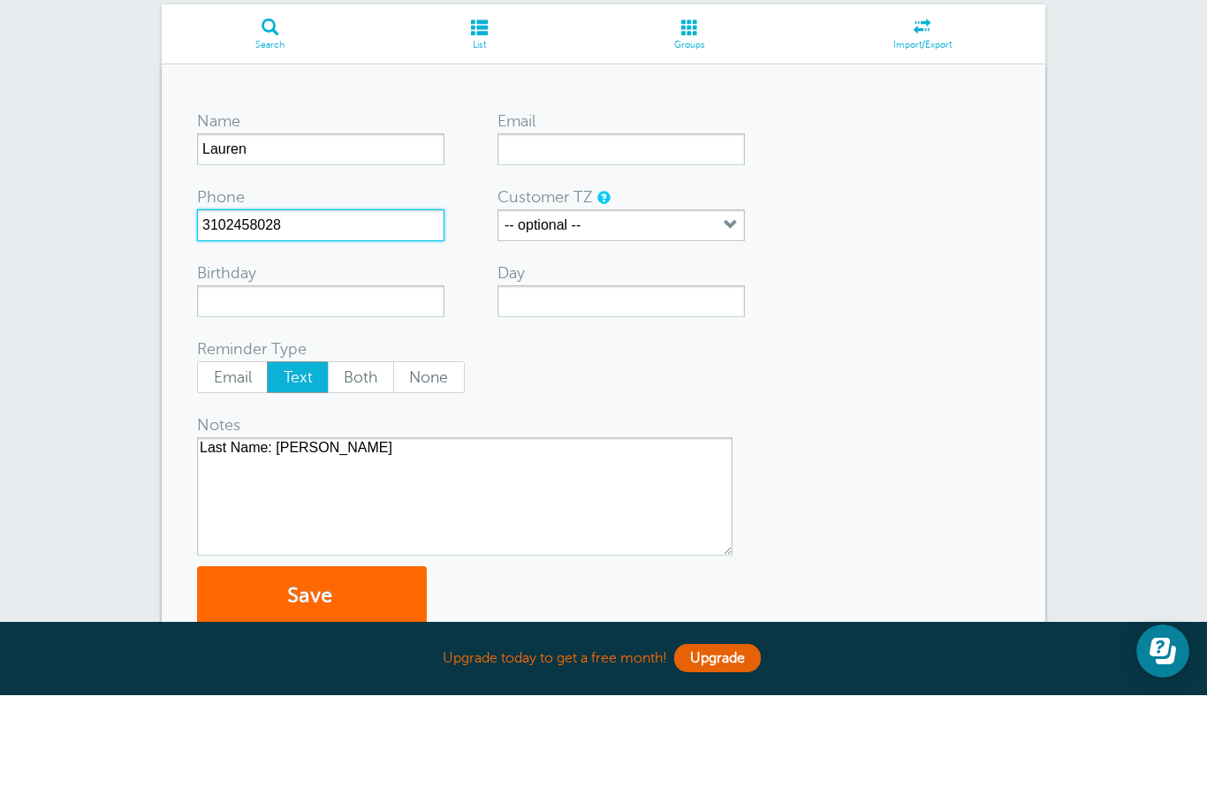
scroll to position [67, 0]
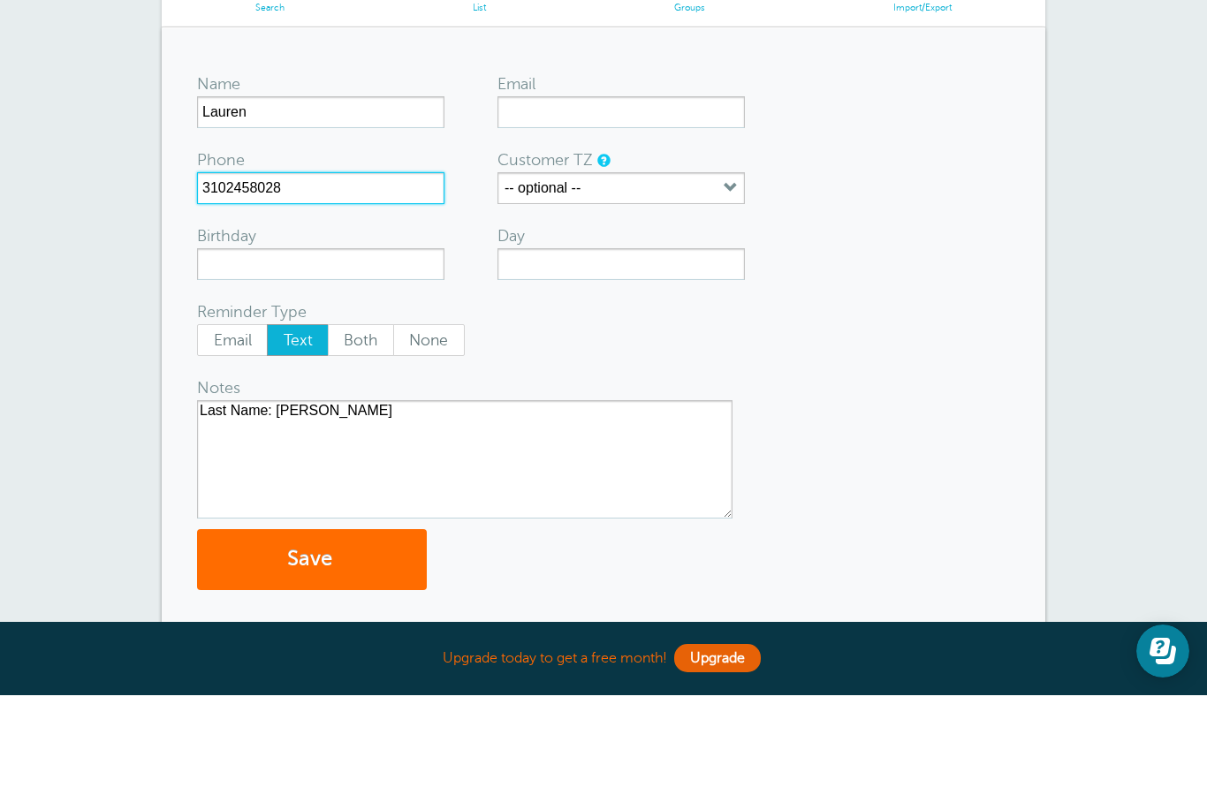
type input "3102458028"
click at [316, 629] on button "Save" at bounding box center [312, 659] width 230 height 61
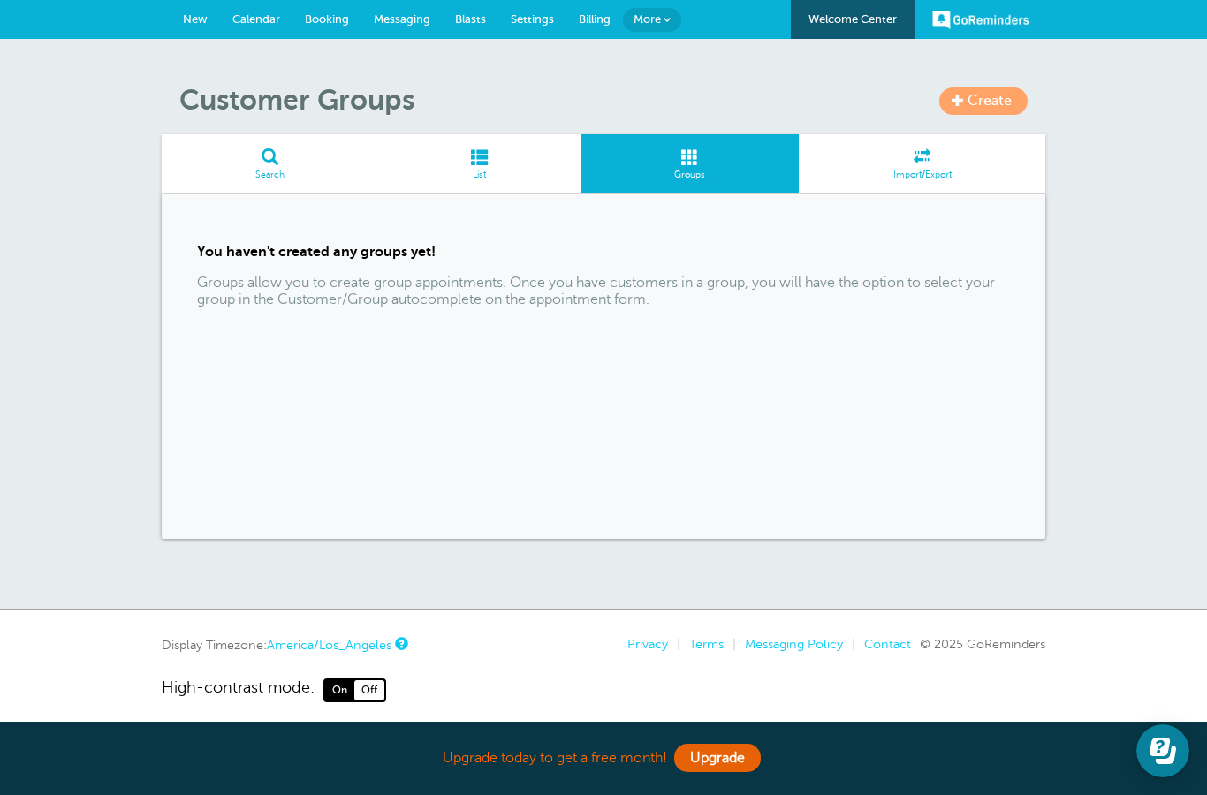
click at [483, 170] on span "List" at bounding box center [480, 175] width 184 height 11
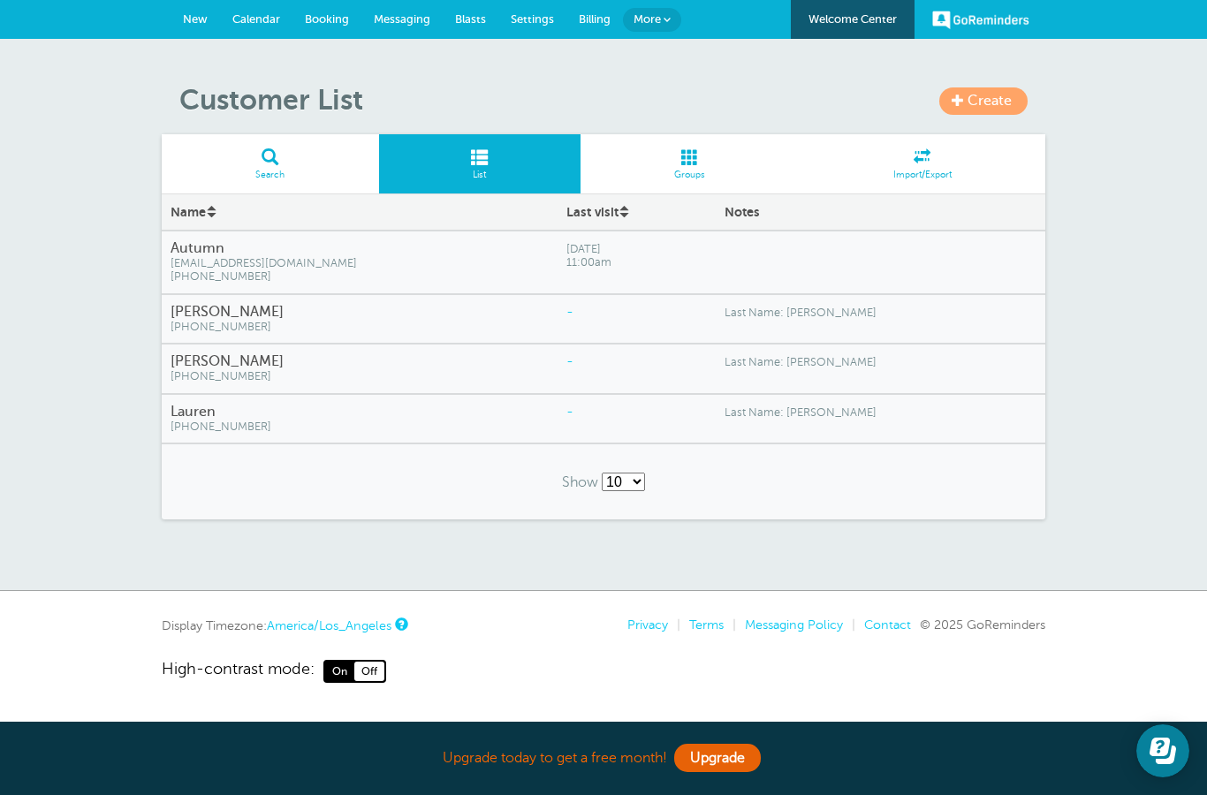
click at [978, 101] on span "Create" at bounding box center [990, 101] width 44 height 16
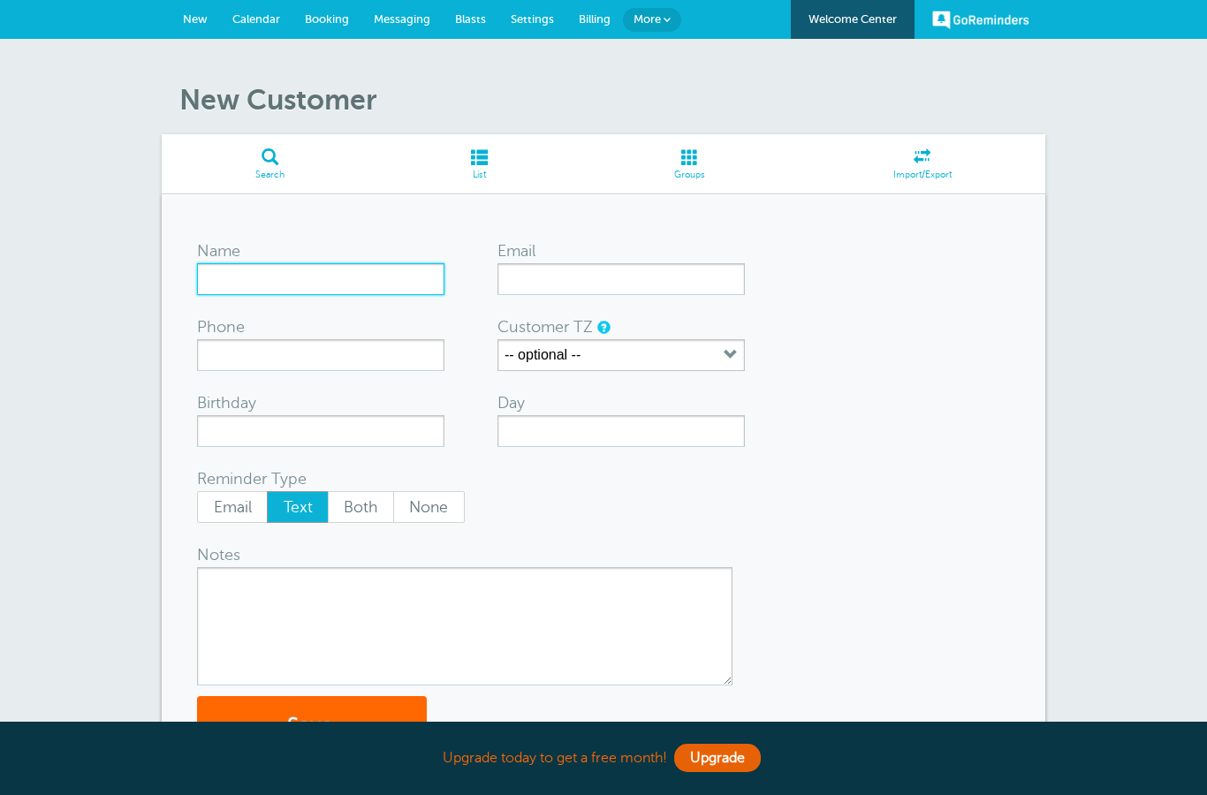
click at [318, 285] on input "Name" at bounding box center [320, 279] width 247 height 32
type input "[PERSON_NAME]"
click at [272, 608] on textarea "Notes" at bounding box center [465, 626] width 536 height 118
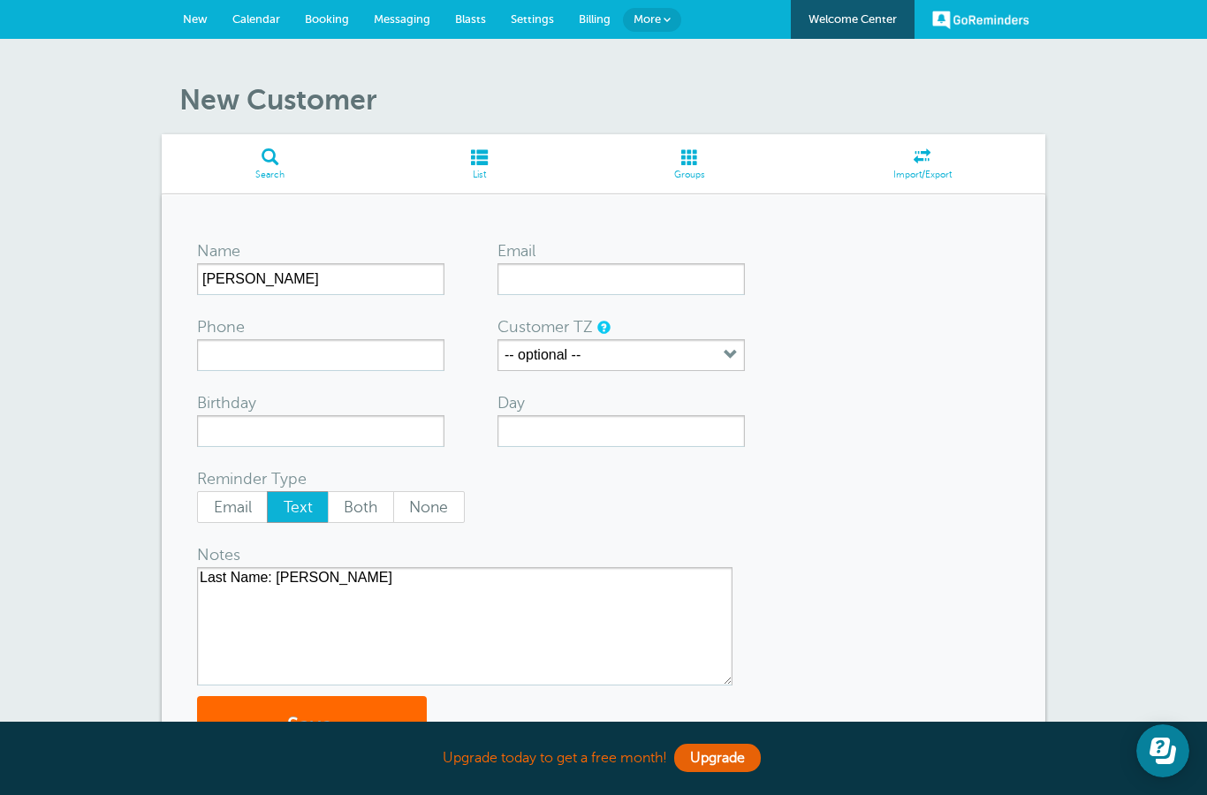
type textarea "Last Name: [PERSON_NAME]"
click at [287, 368] on input "Phone" at bounding box center [320, 355] width 247 height 32
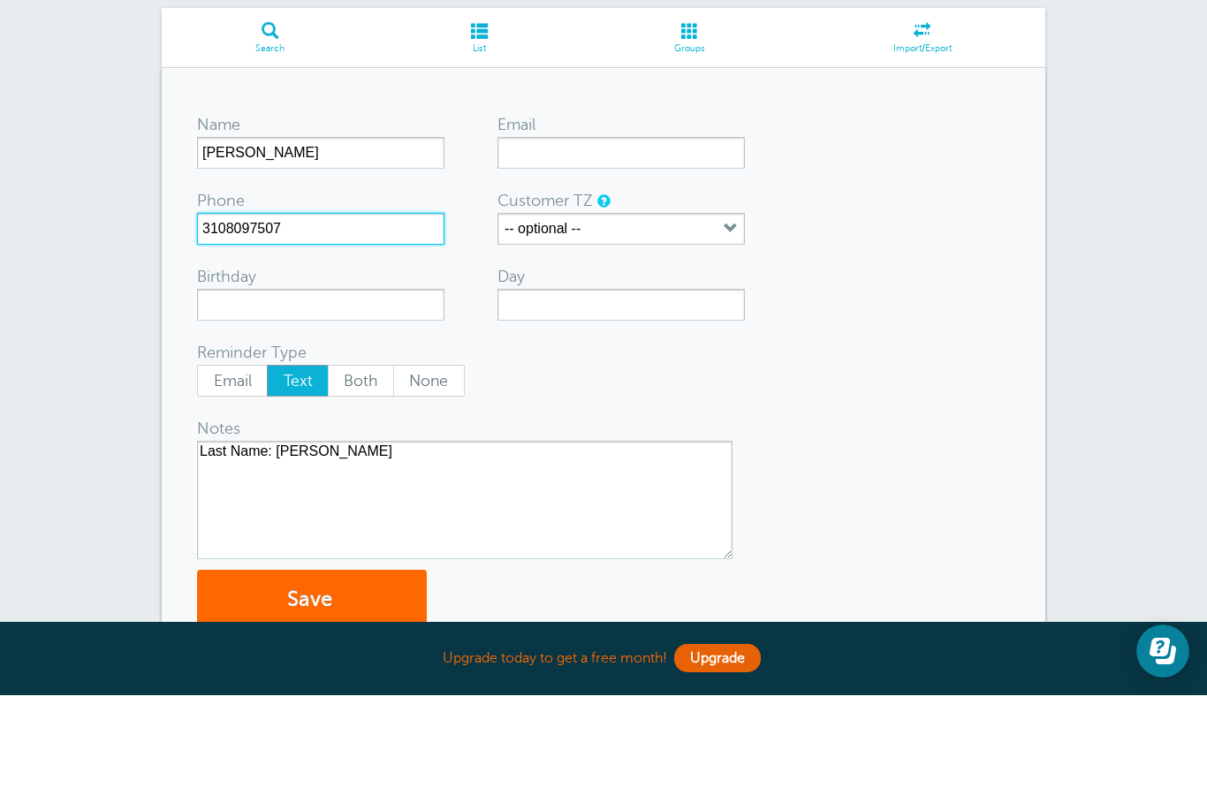
scroll to position [51, 0]
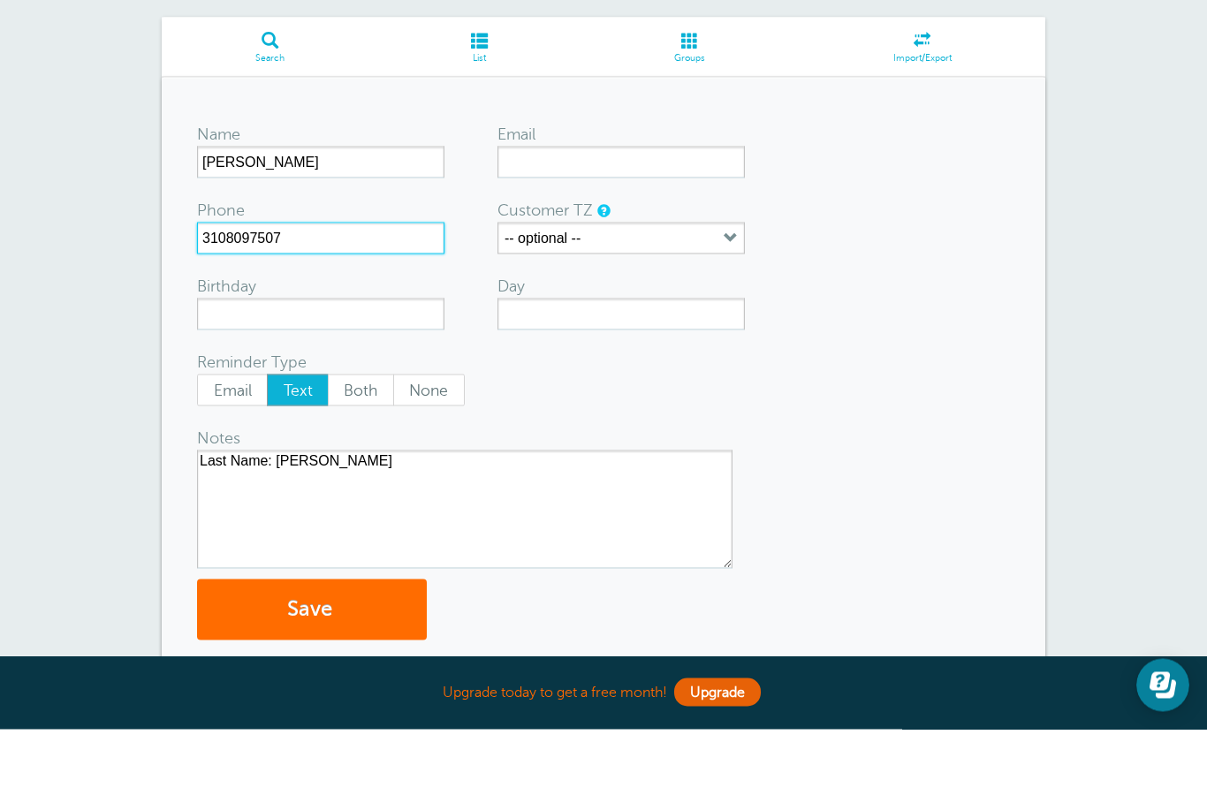
type input "3108097507"
click at [306, 645] on button "Save" at bounding box center [312, 675] width 230 height 61
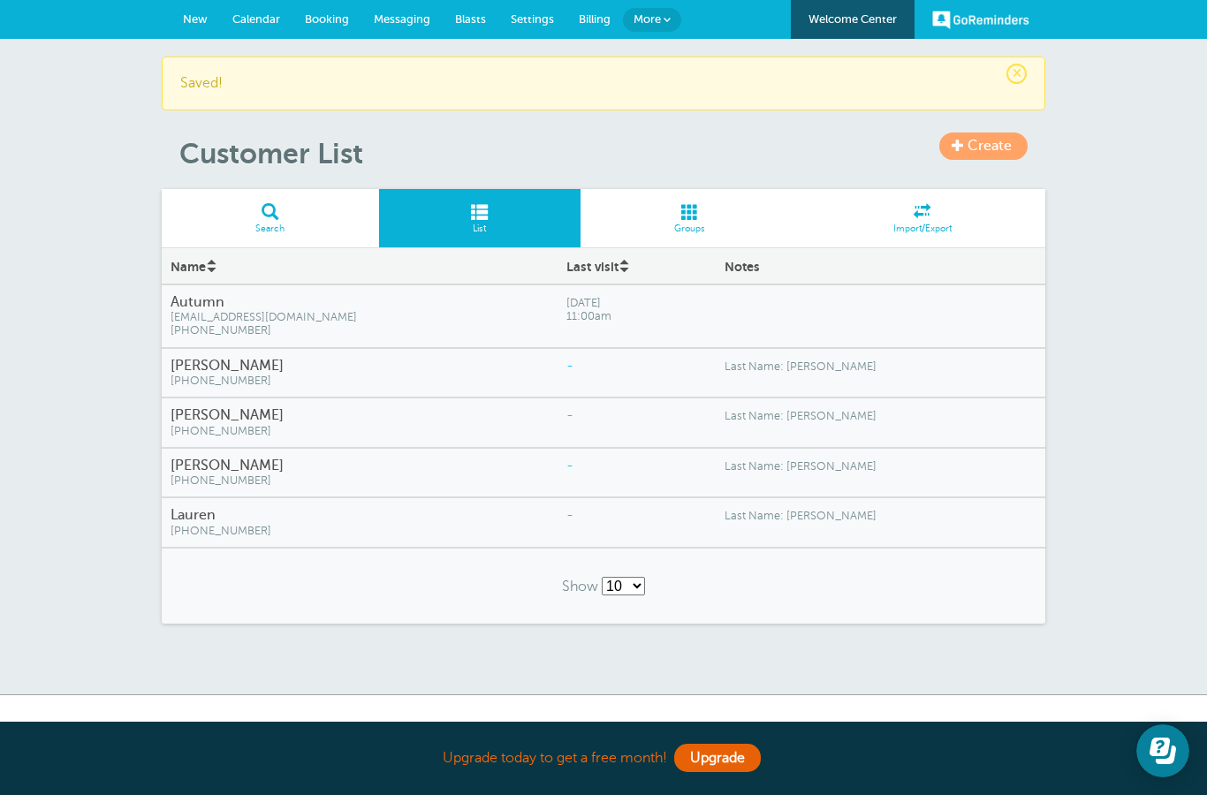
click at [974, 151] on span "Create" at bounding box center [990, 146] width 44 height 16
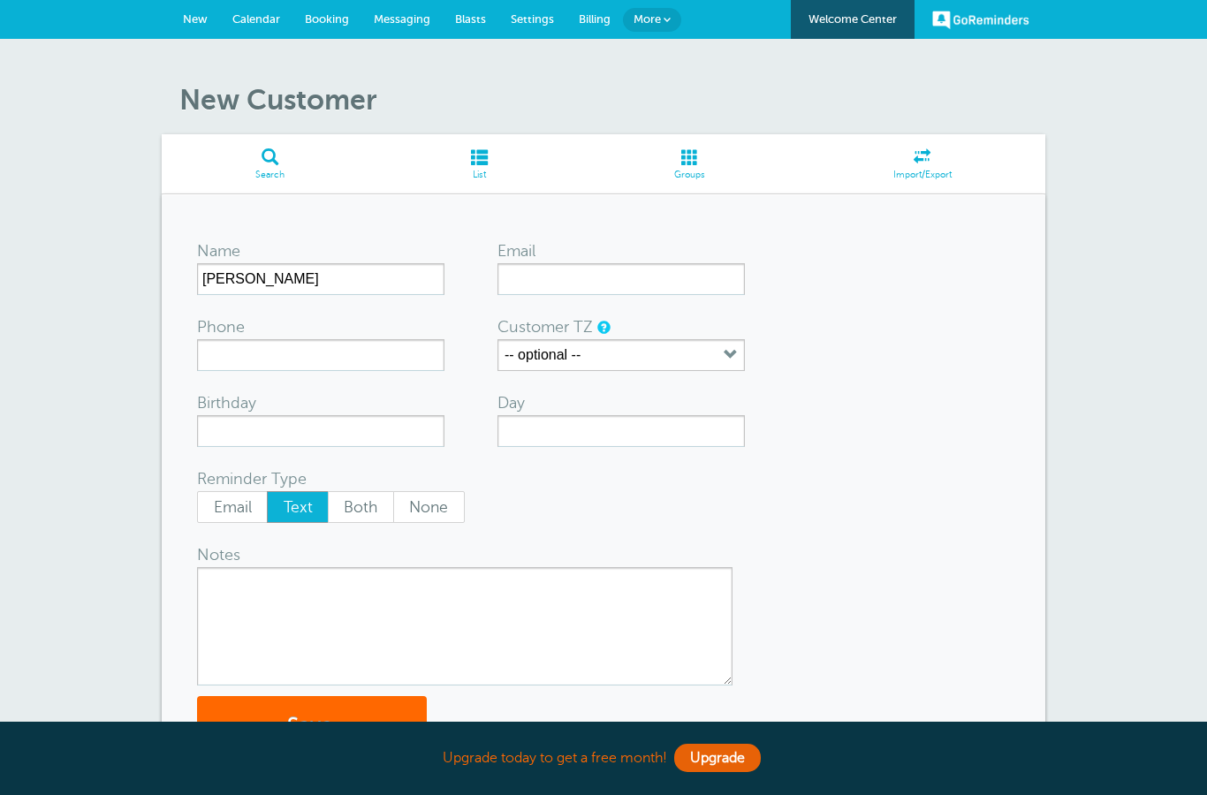
type input "Sylvia"
click at [299, 356] on input "Phone" at bounding box center [320, 355] width 247 height 32
click at [283, 611] on textarea "Notes" at bounding box center [465, 626] width 536 height 118
type textarea "Last Name: P."
click at [297, 353] on input "Phone" at bounding box center [320, 355] width 247 height 32
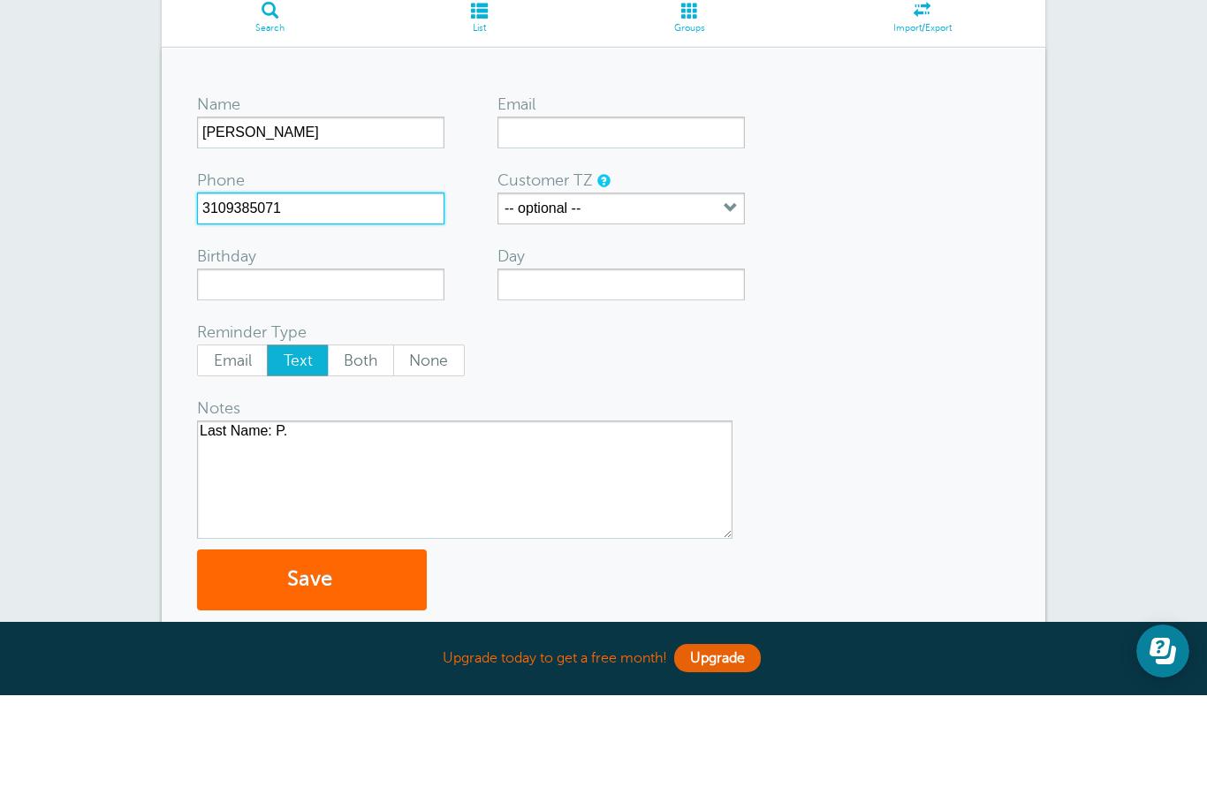
scroll to position [185, 0]
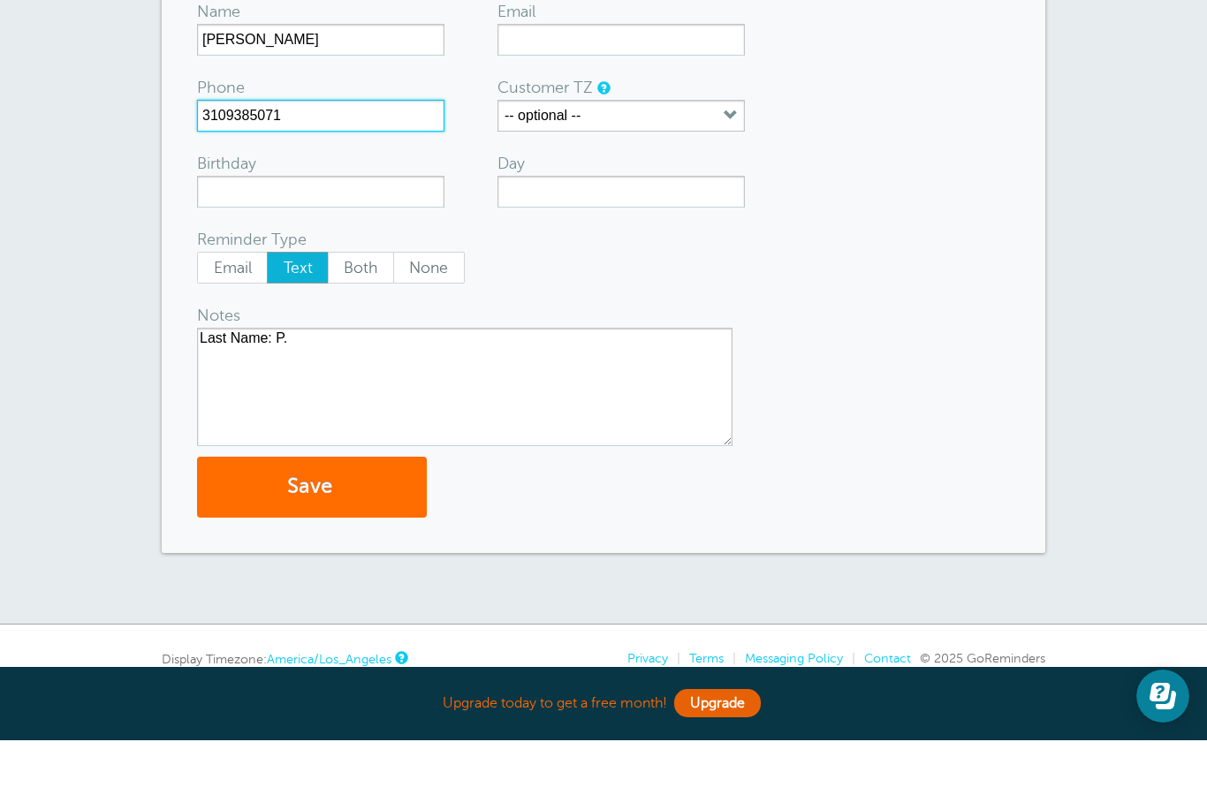
type input "3109385071"
click at [349, 512] on button "Save" at bounding box center [312, 542] width 230 height 61
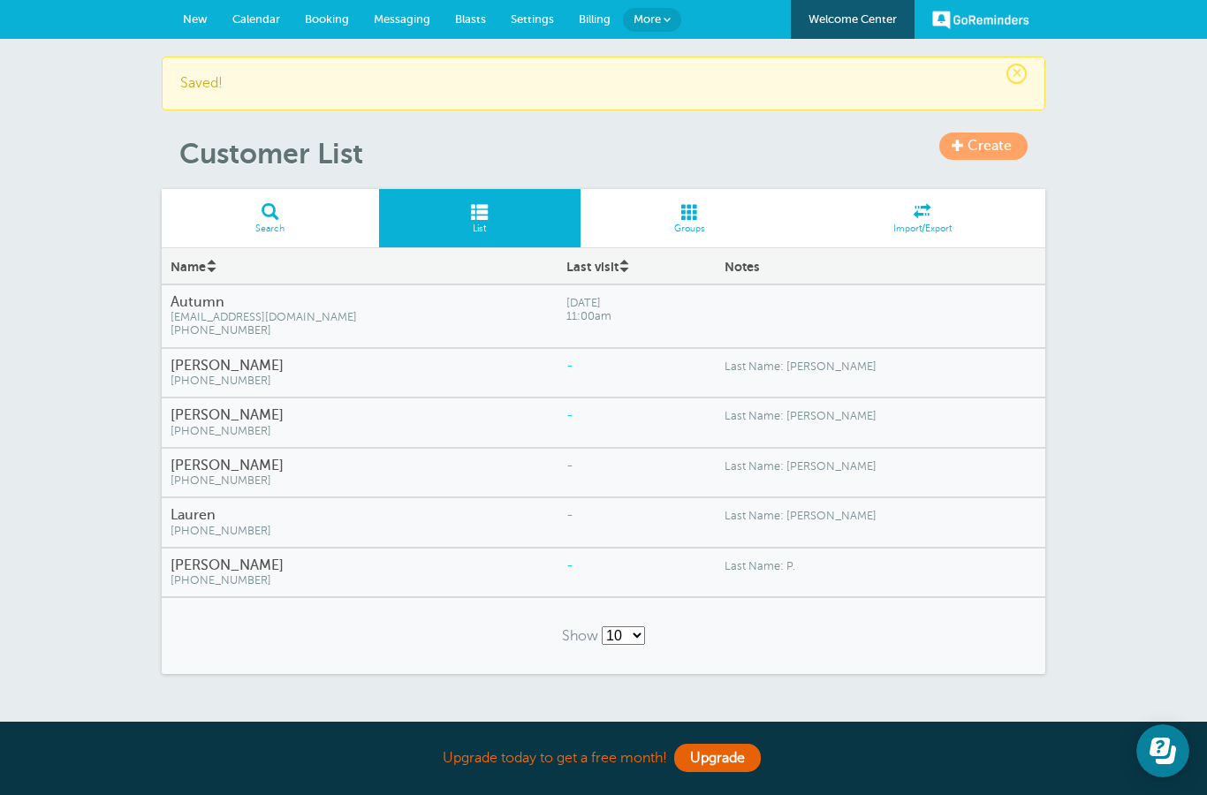
click at [539, 22] on span "Settings" at bounding box center [532, 18] width 43 height 13
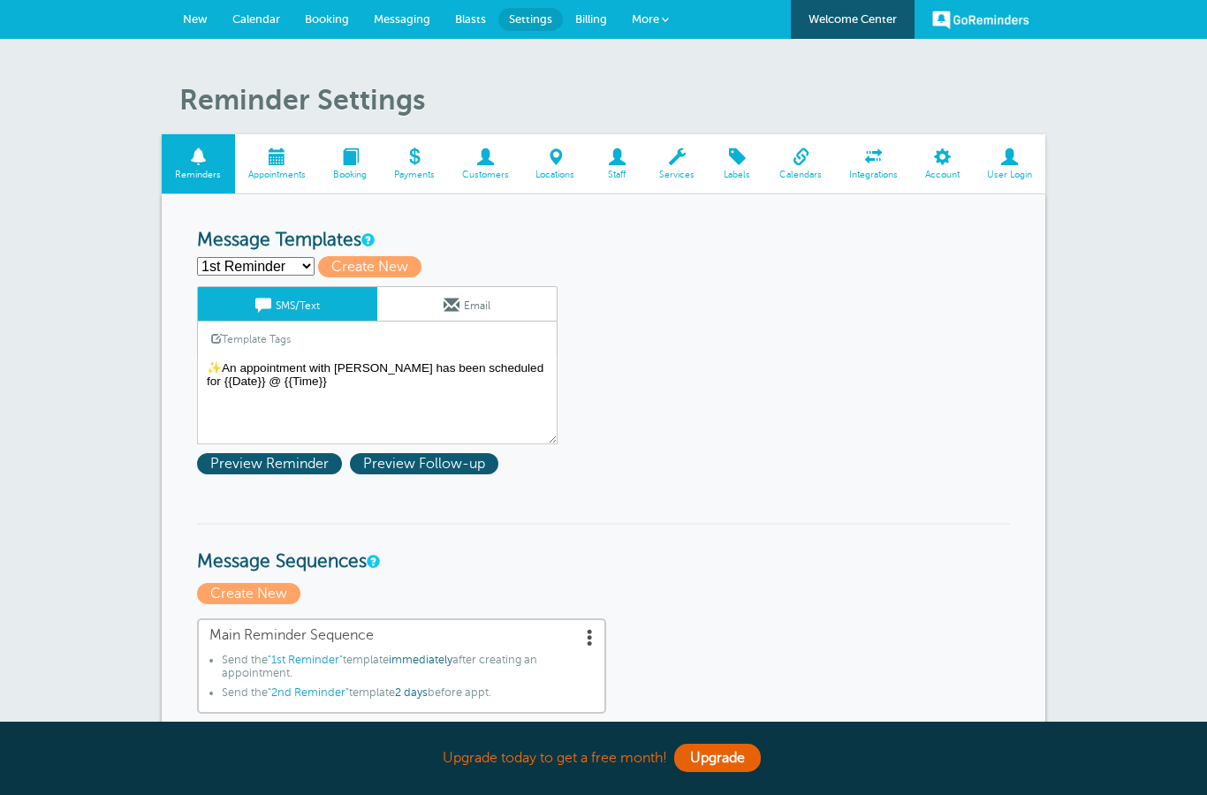
click at [488, 165] on link "Customers" at bounding box center [485, 163] width 74 height 59
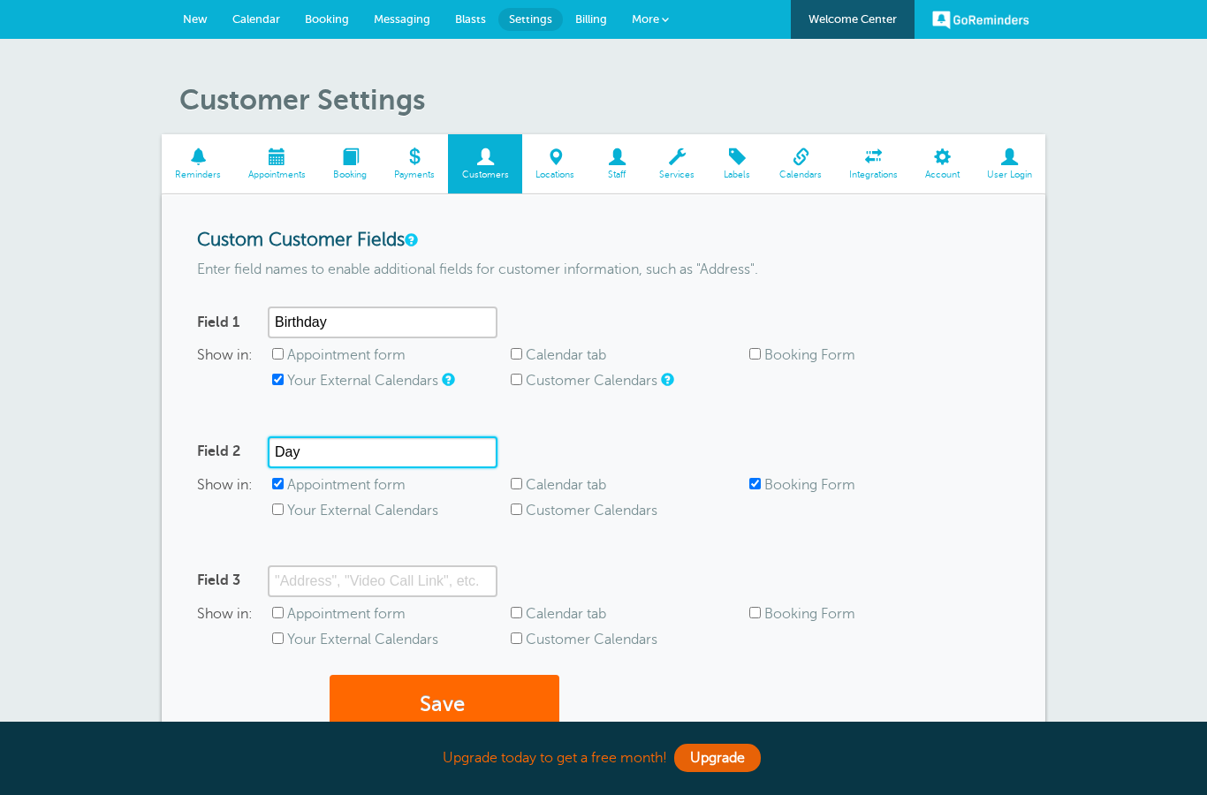
click at [358, 437] on input "Day" at bounding box center [383, 453] width 230 height 32
type input "D"
type input "Last Name"
click at [270, 512] on div "Show in: Appointment form Calendar tab Booking Form Your External Calendars Cus…" at bounding box center [603, 502] width 813 height 51
click at [278, 512] on input "Your External Calendars" at bounding box center [277, 509] width 11 height 11
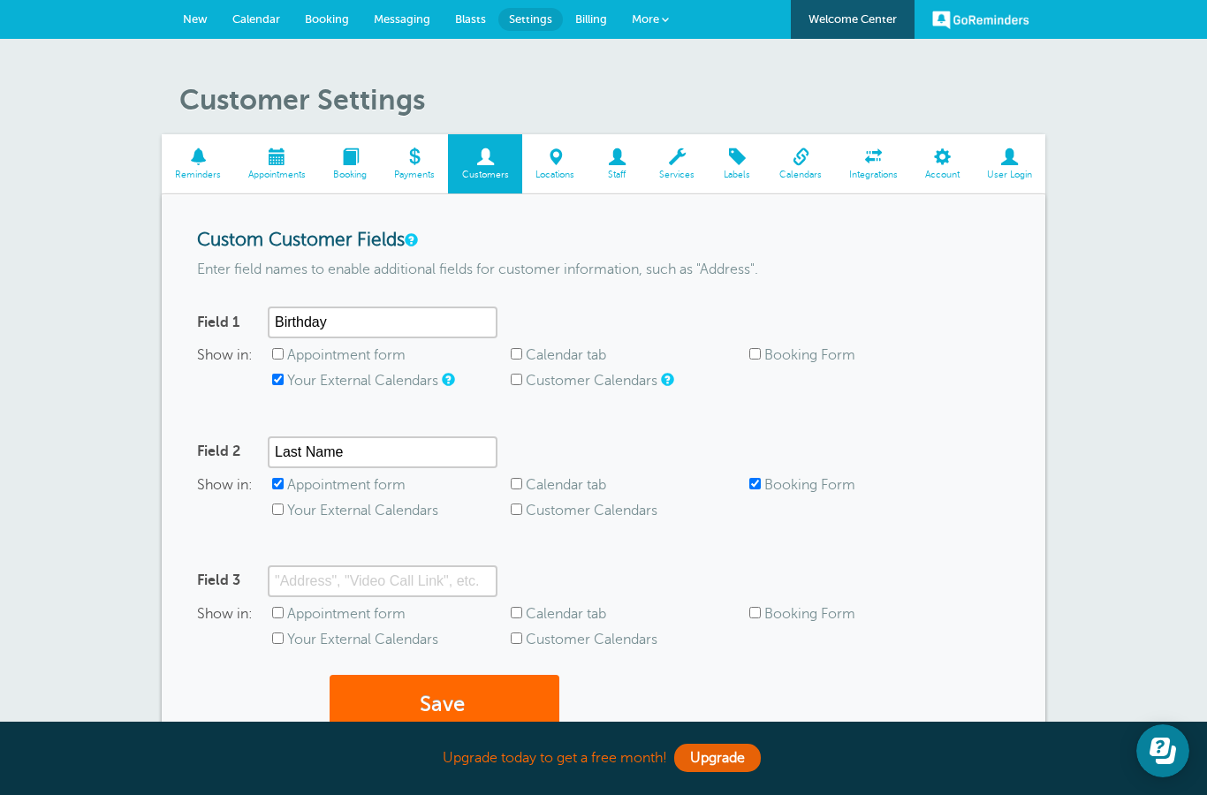
checkbox input "true"
click at [426, 696] on button "Save" at bounding box center [445, 705] width 230 height 61
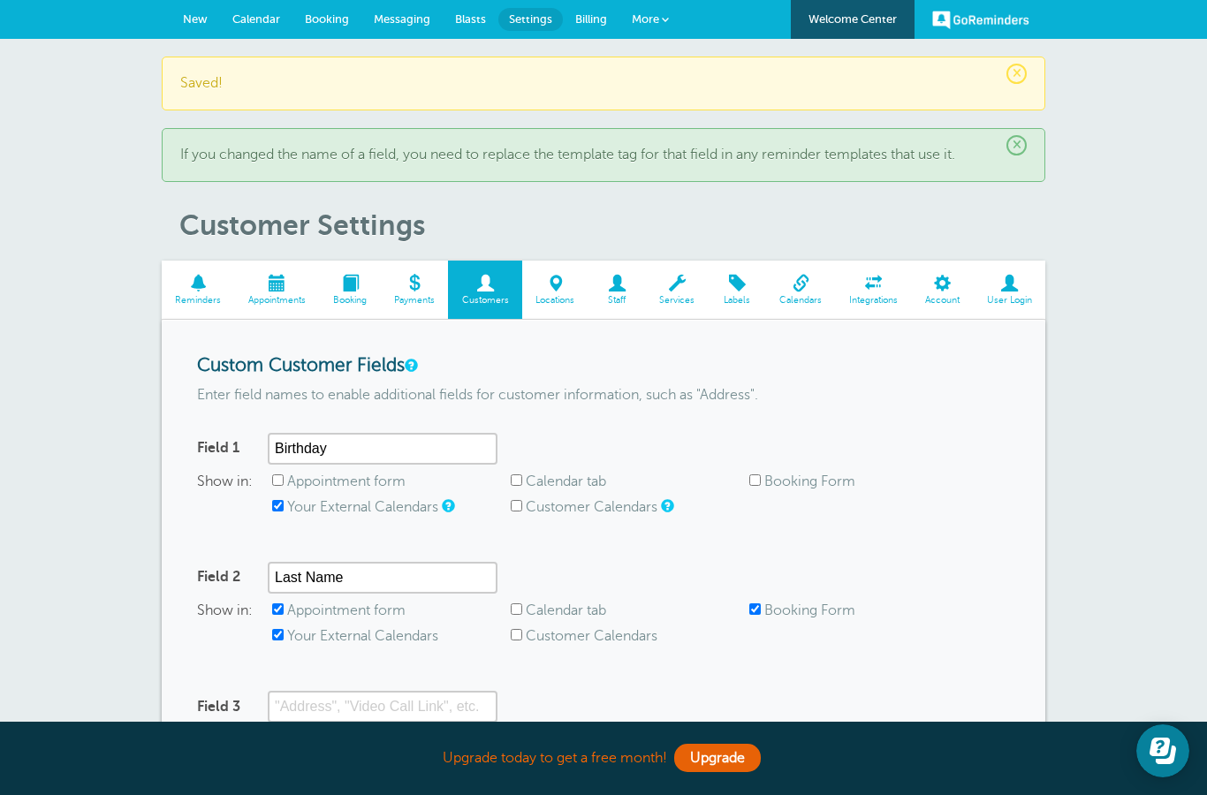
click at [197, 19] on span "New" at bounding box center [195, 18] width 25 height 13
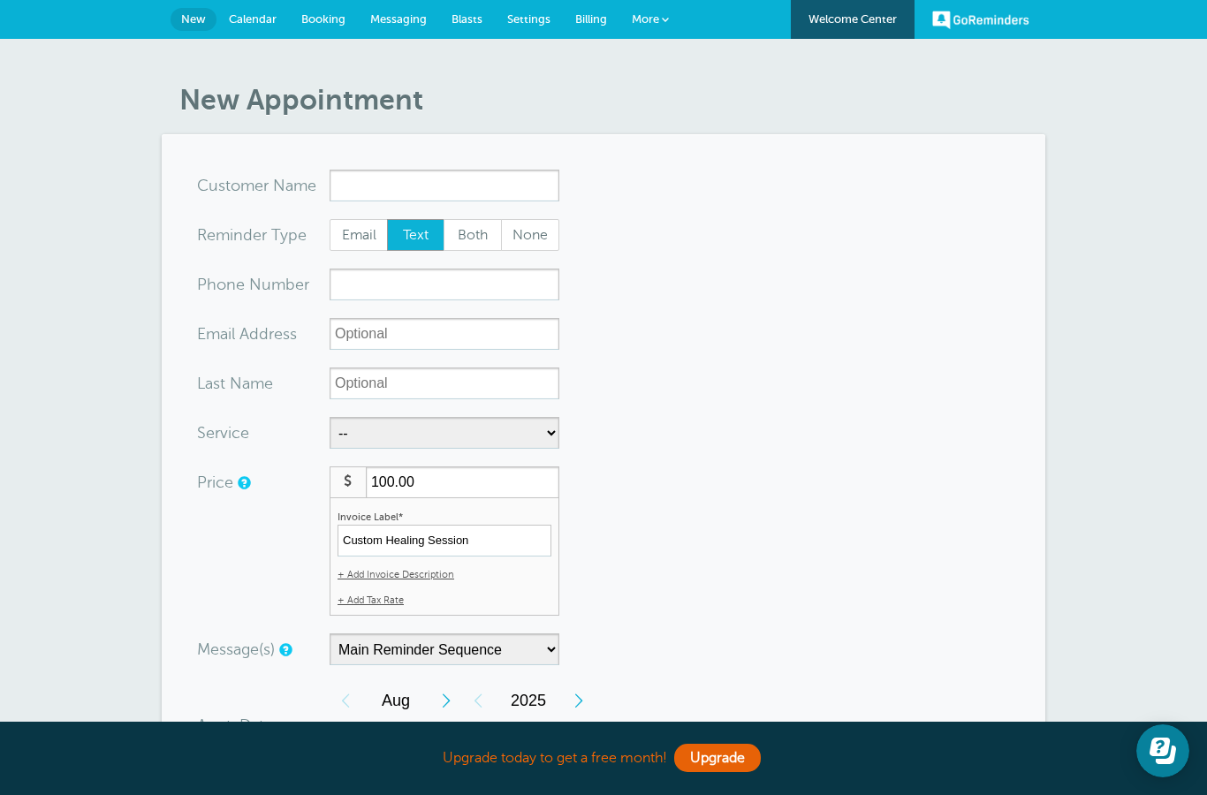
click at [267, 20] on span "Calendar" at bounding box center [253, 18] width 48 height 13
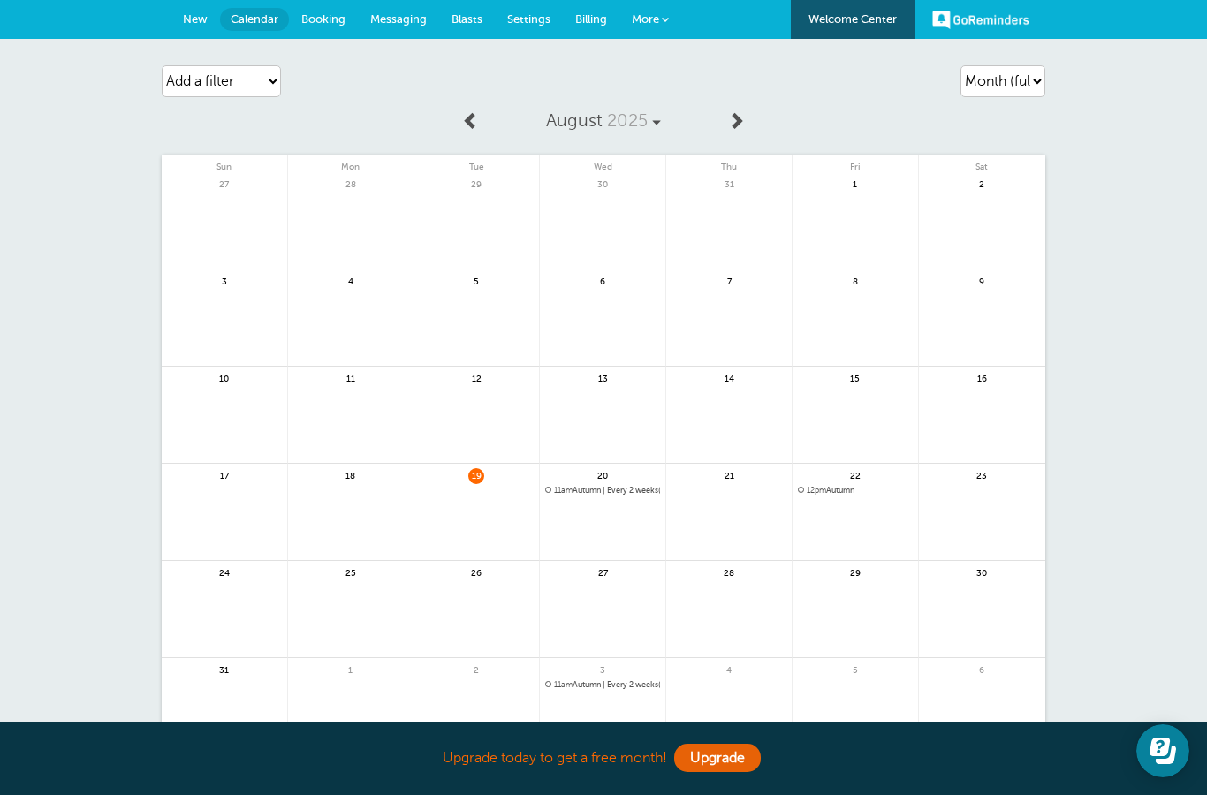
click at [331, 11] on link "Booking" at bounding box center [323, 19] width 69 height 39
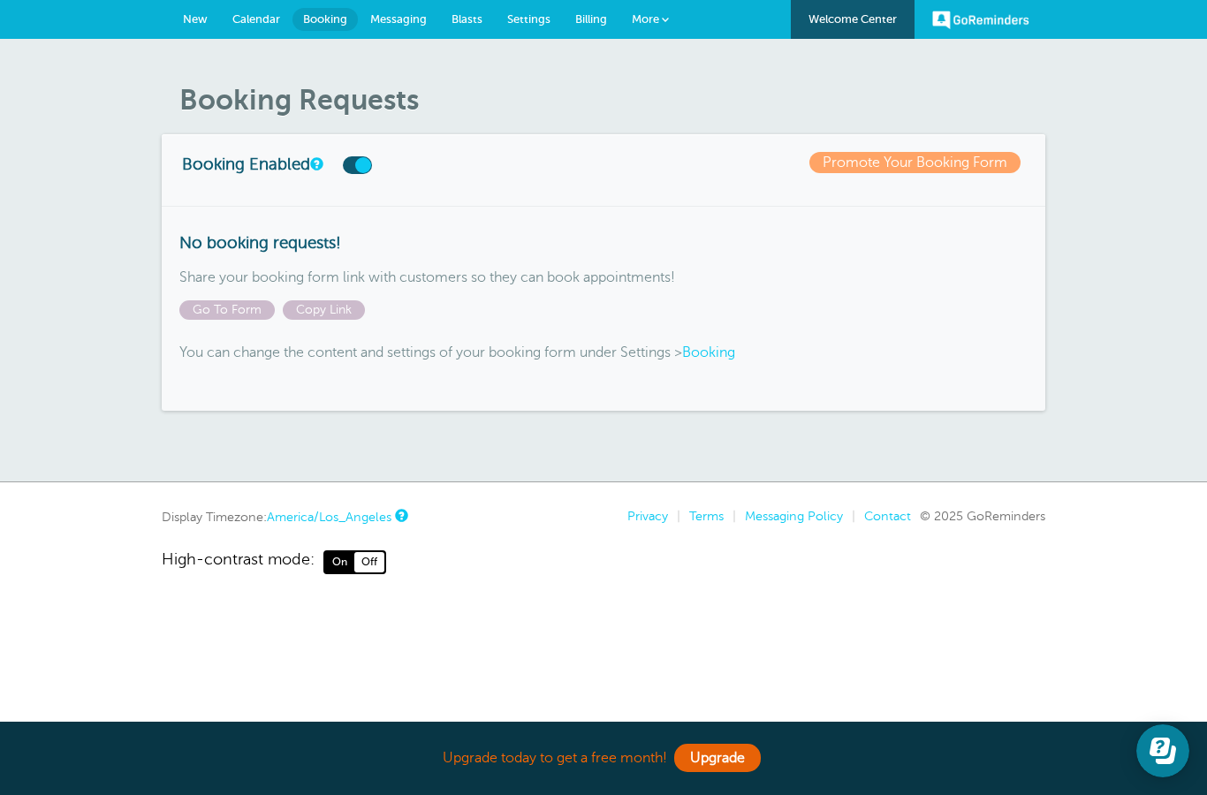
click at [643, 25] on span "More" at bounding box center [645, 18] width 27 height 13
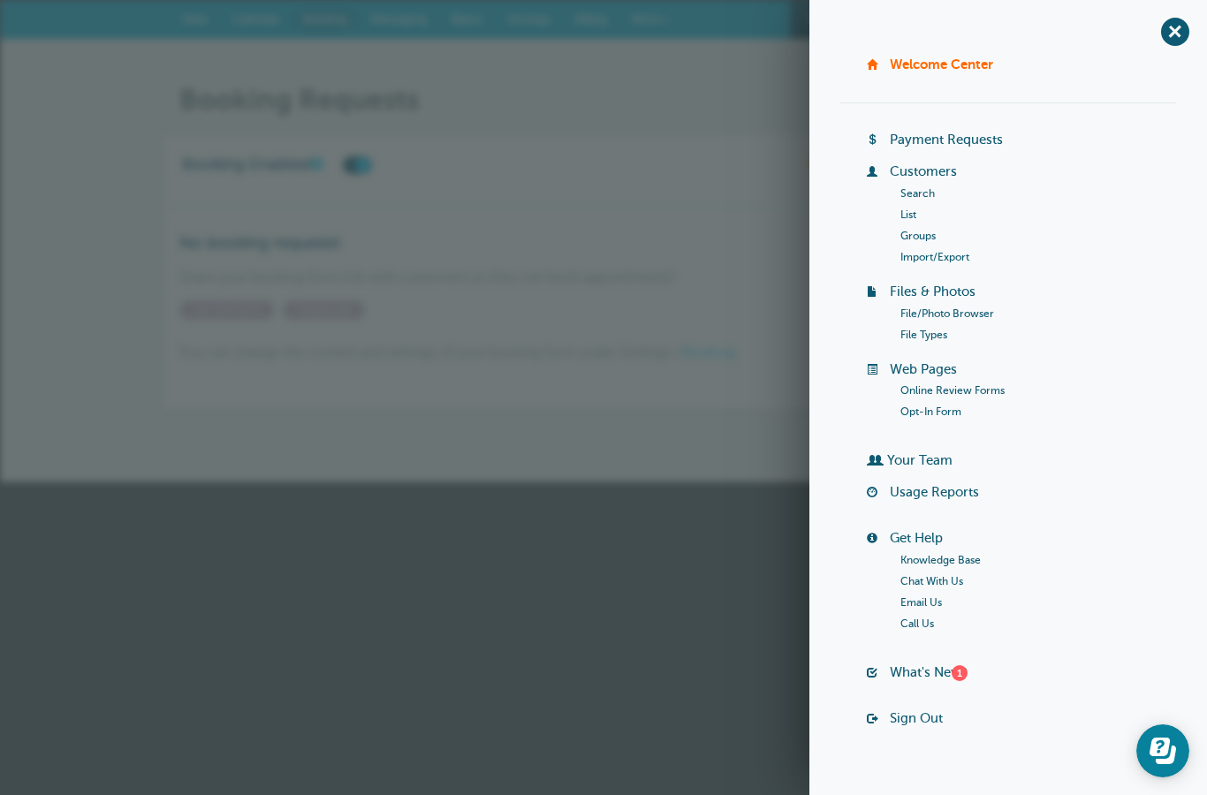
click at [922, 177] on link "Customers" at bounding box center [923, 171] width 67 height 14
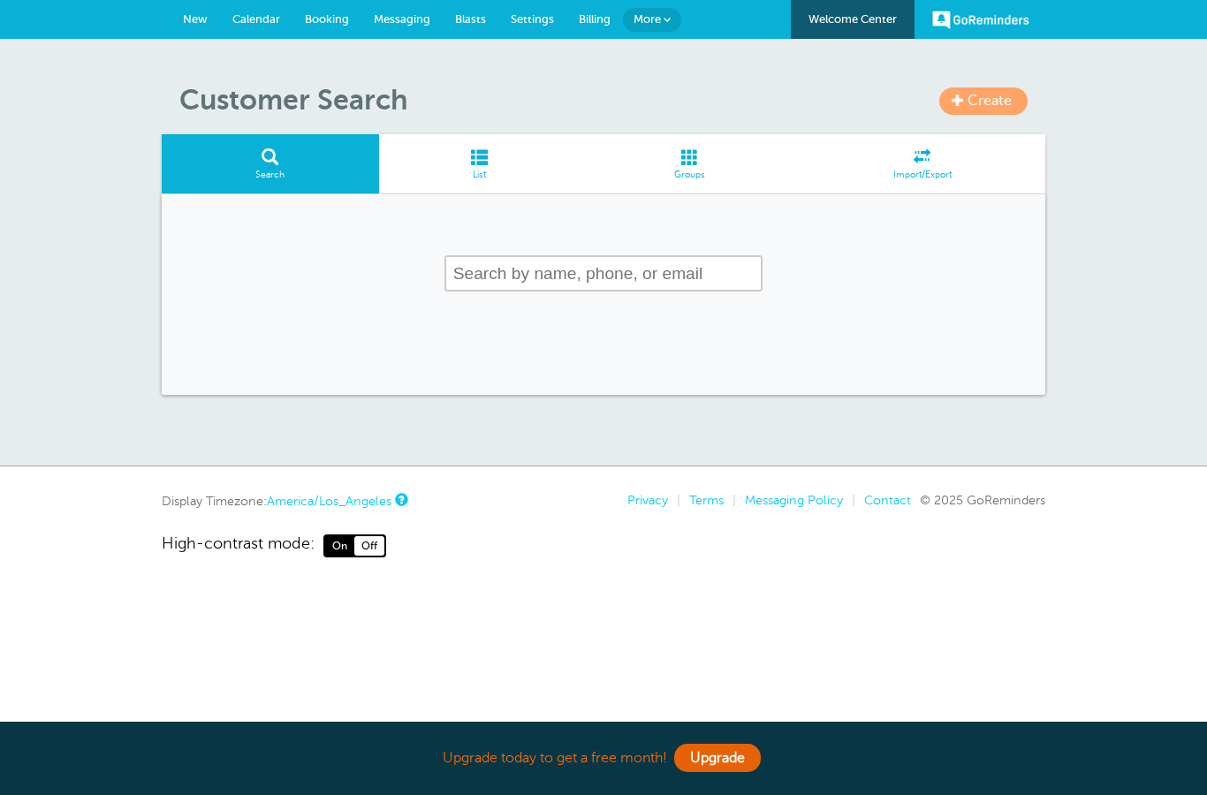
click at [483, 170] on span "List" at bounding box center [480, 175] width 184 height 11
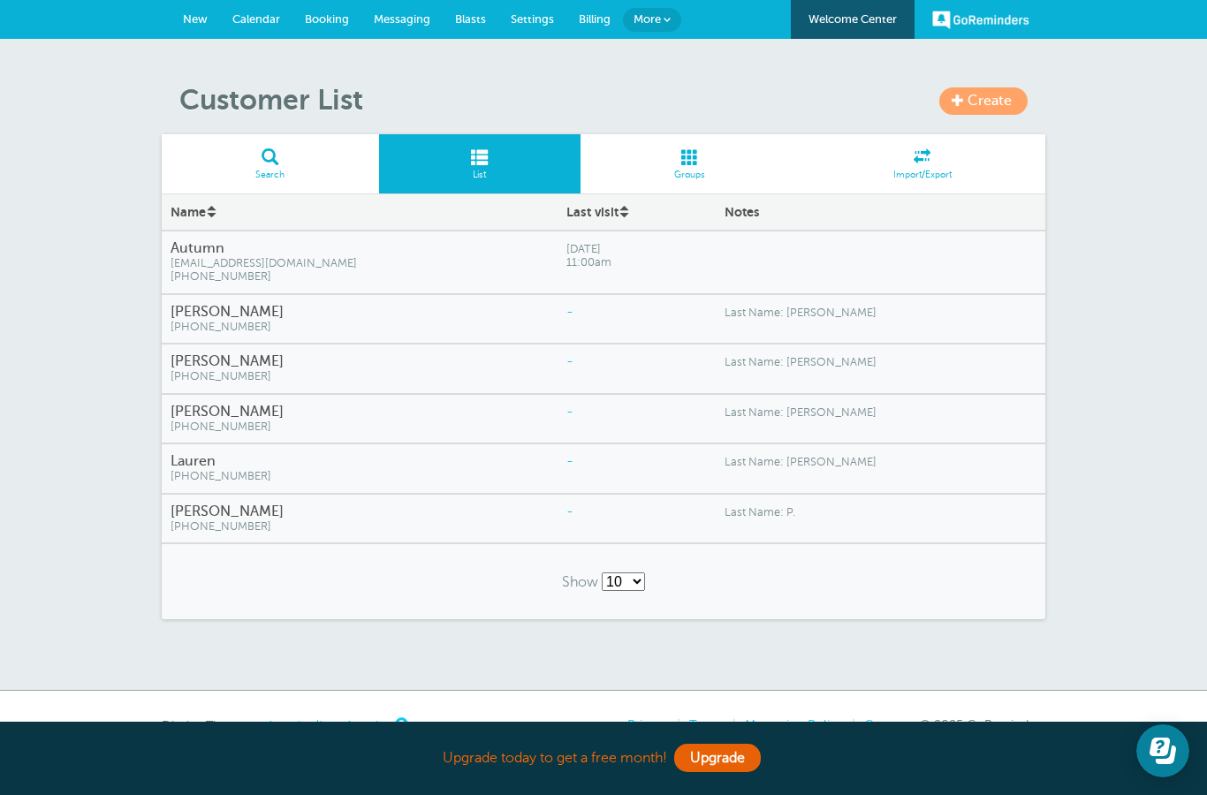
click at [331, 252] on h4 "Autumn" at bounding box center [360, 248] width 378 height 17
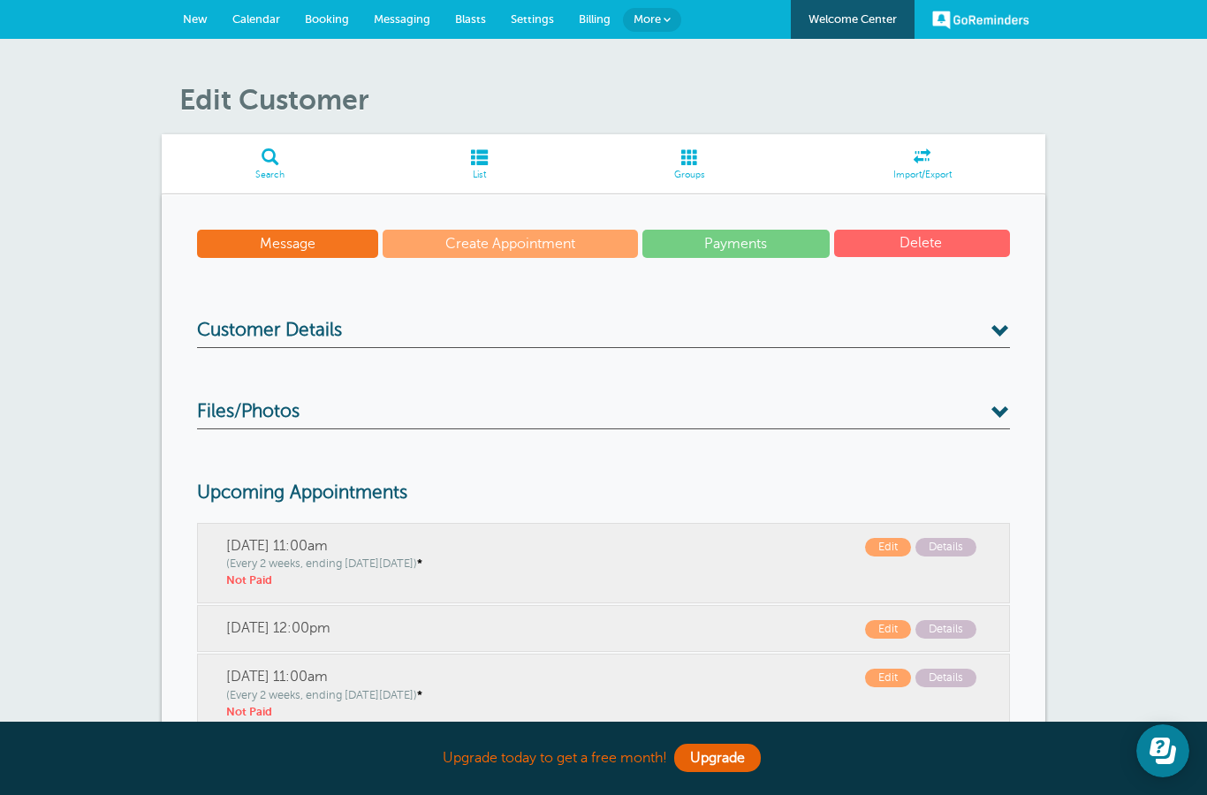
click at [1003, 325] on span at bounding box center [1001, 332] width 19 height 19
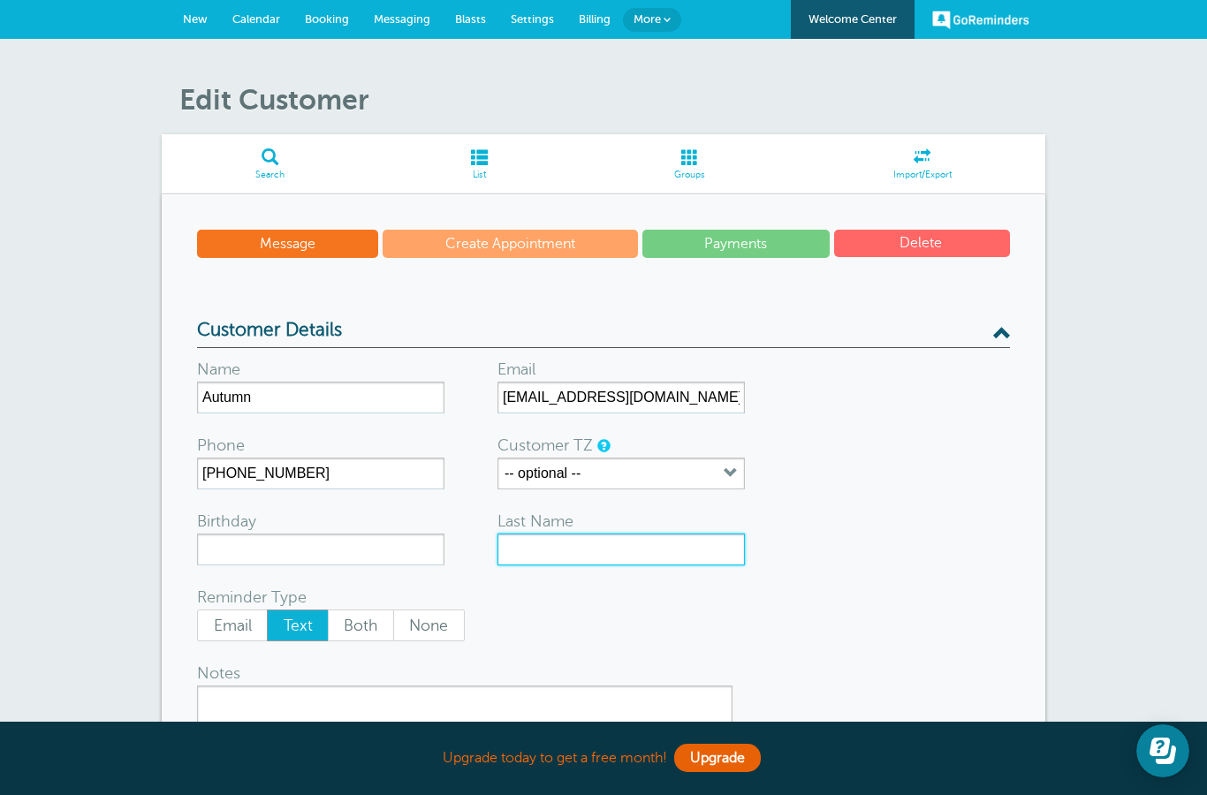
click at [594, 540] on input "Last Name" at bounding box center [621, 550] width 247 height 32
type input "[PERSON_NAME]"
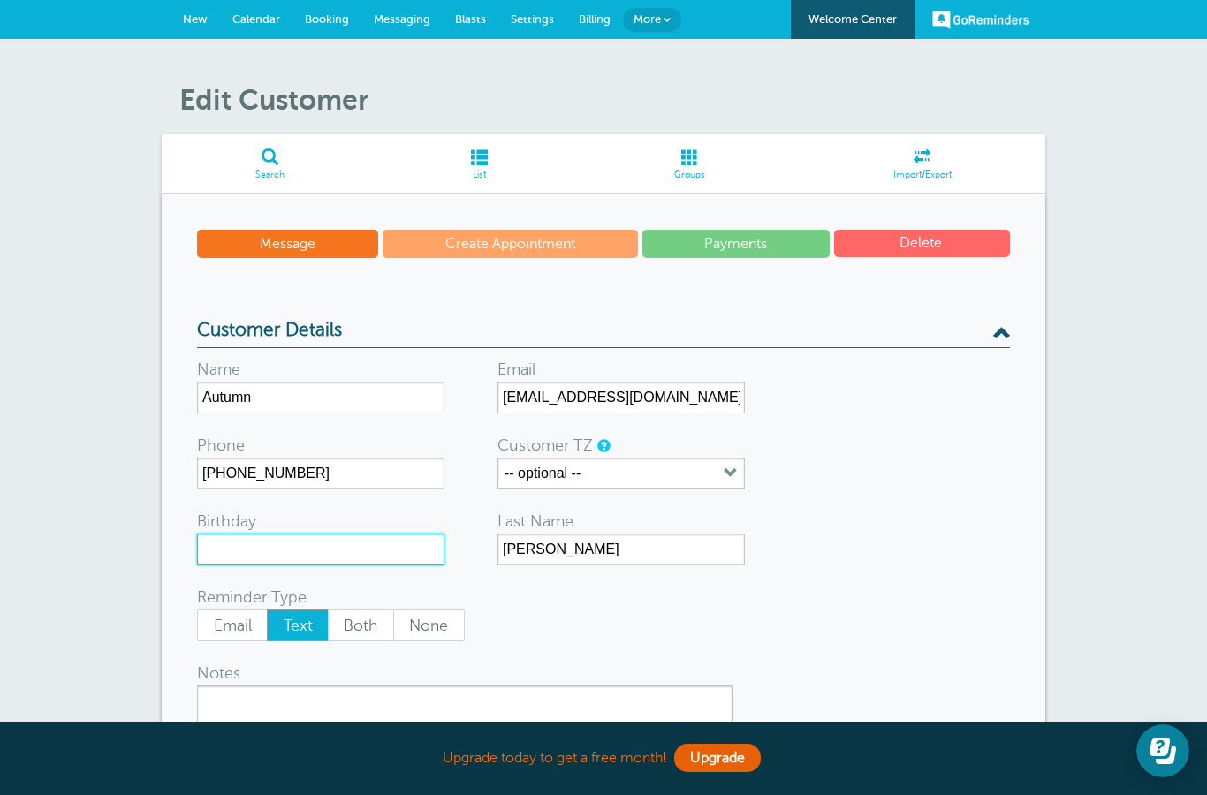
click at [290, 553] on input "Birthday" at bounding box center [320, 550] width 247 height 32
type input "5"
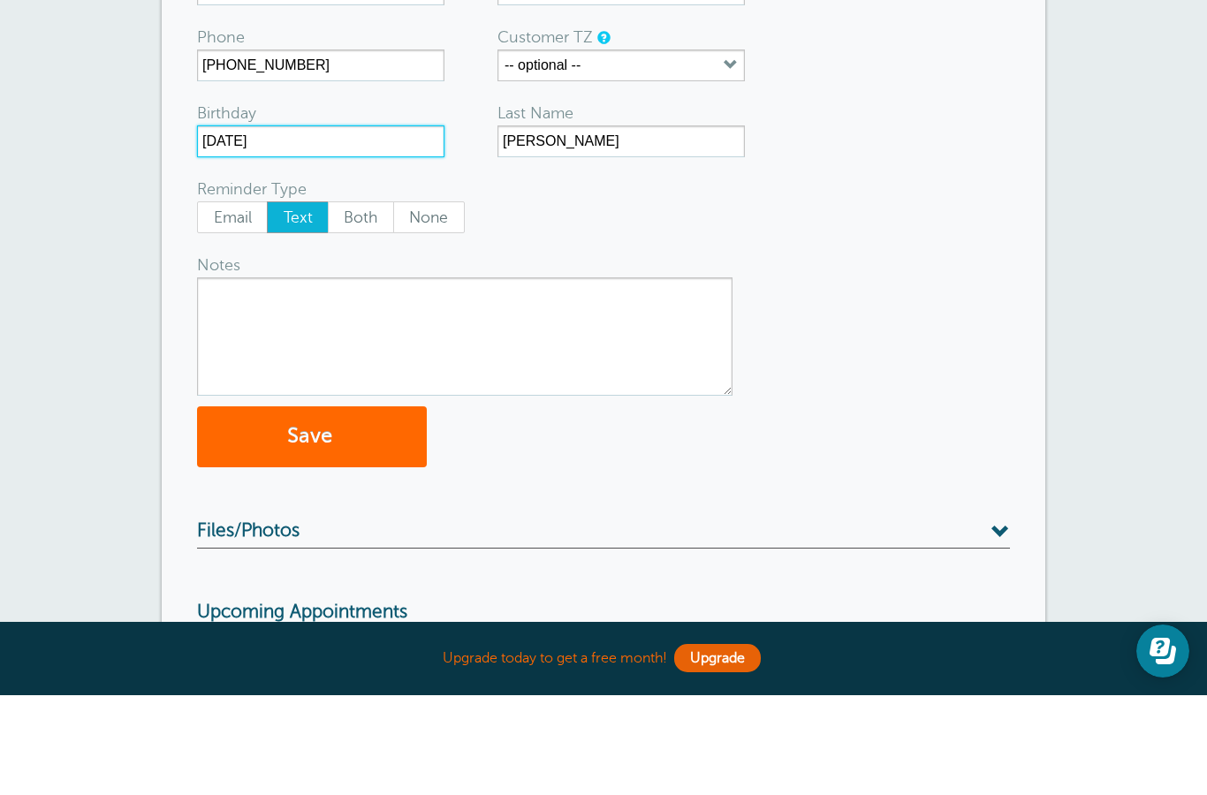
scroll to position [332, 0]
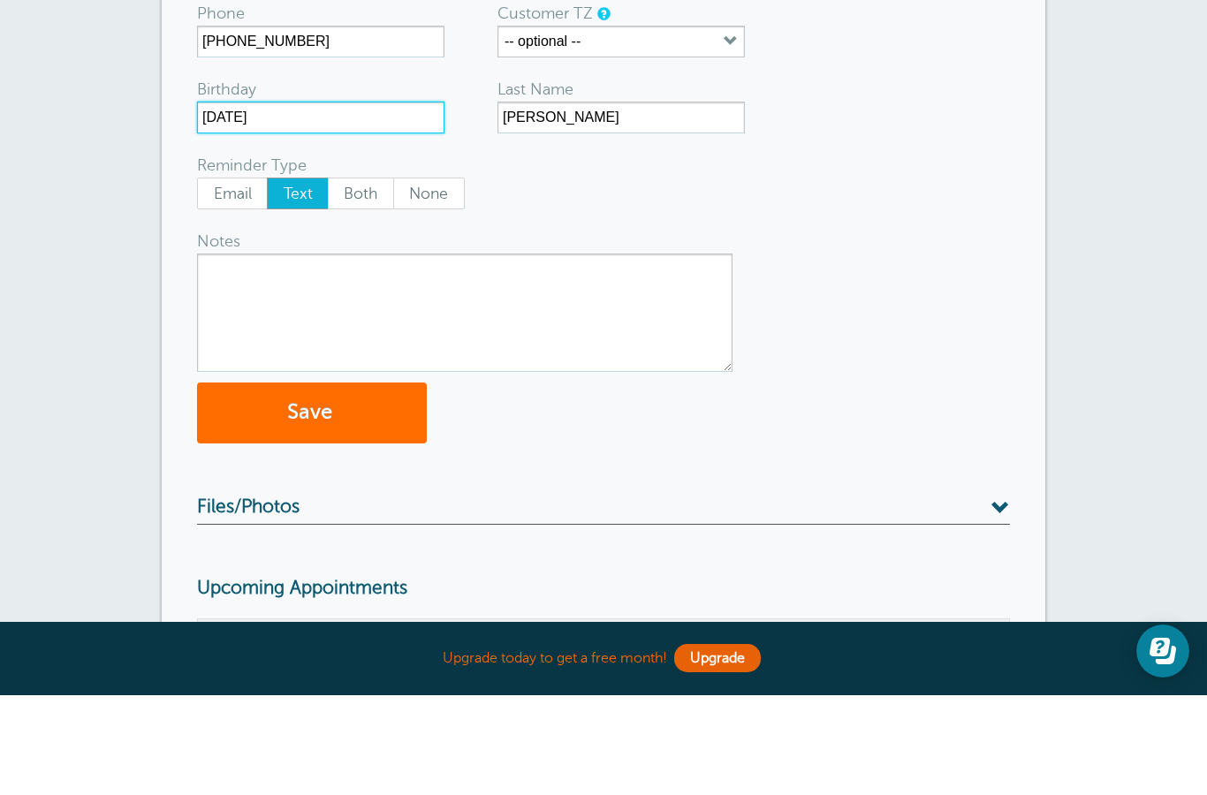
type input "May 17"
click at [336, 500] on span "submit" at bounding box center [334, 512] width 5 height 24
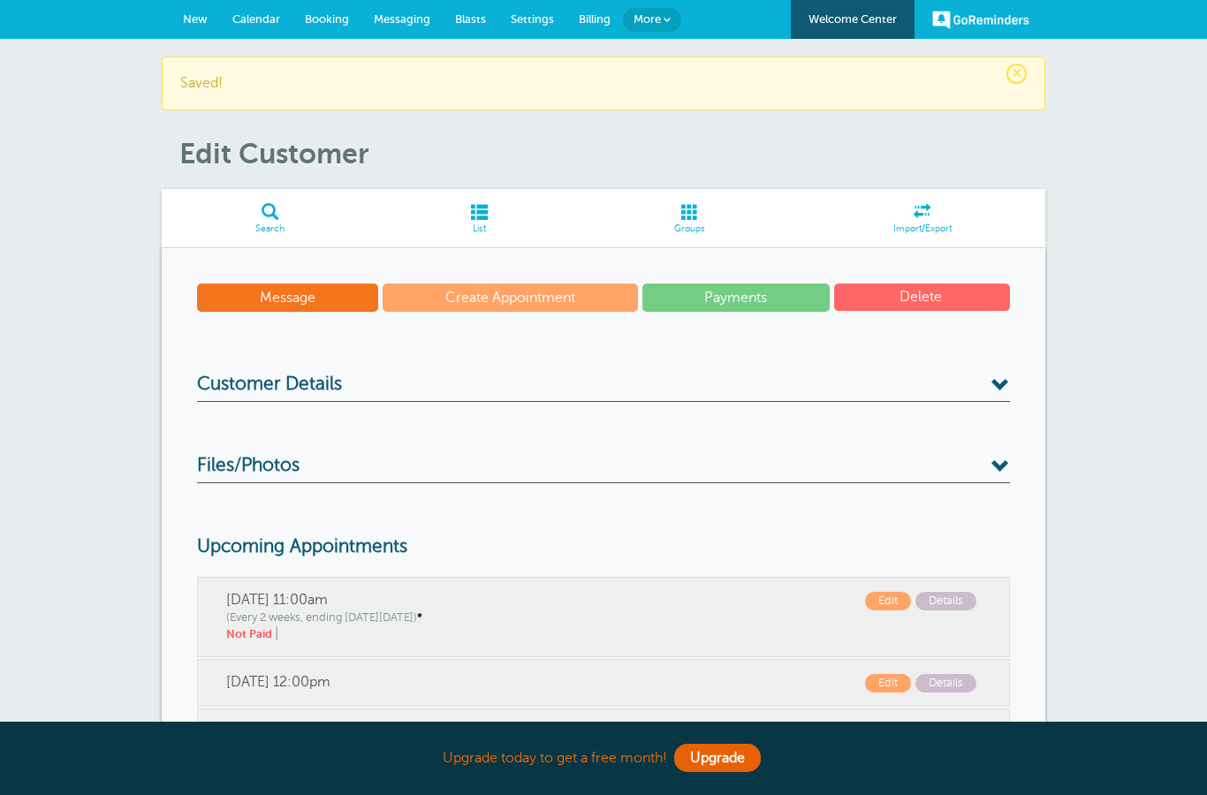
click at [734, 455] on h3 "Files/Photos" at bounding box center [603, 469] width 813 height 28
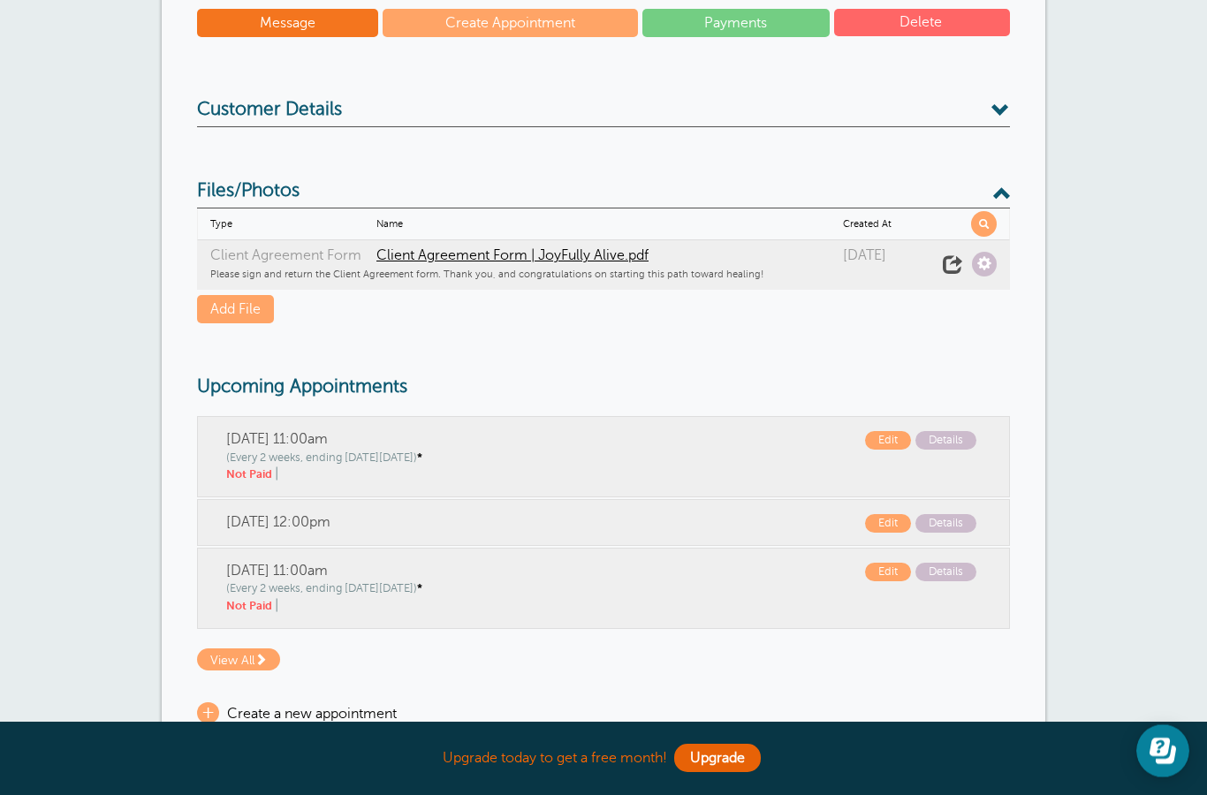
scroll to position [289, 0]
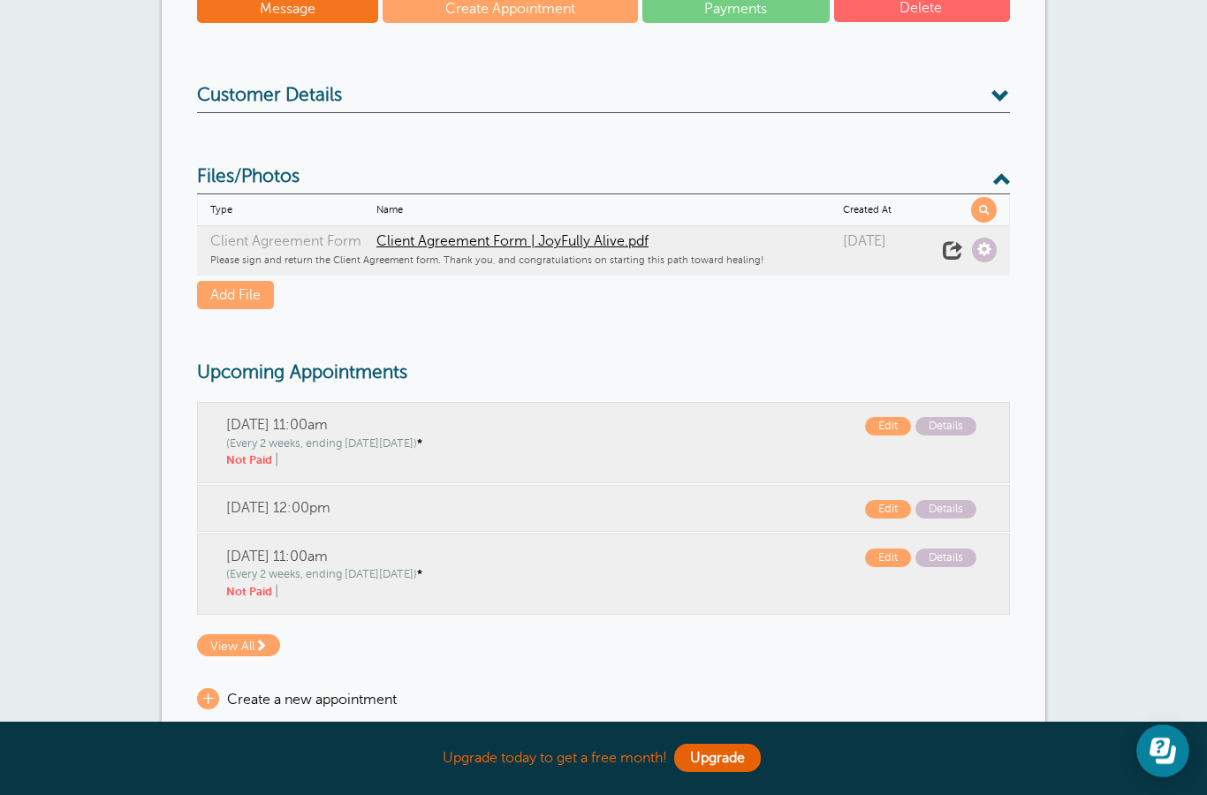
click at [946, 253] on span at bounding box center [952, 250] width 25 height 25
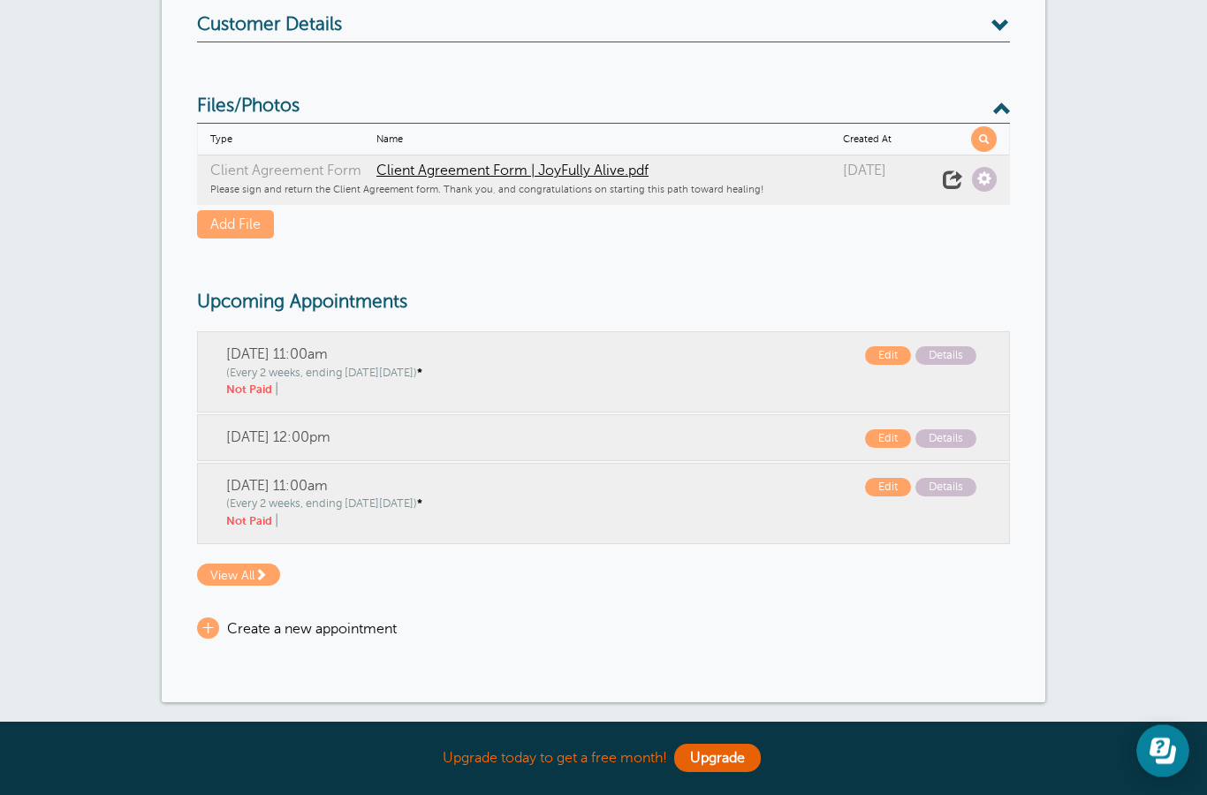
click at [983, 179] on span at bounding box center [984, 179] width 25 height 25
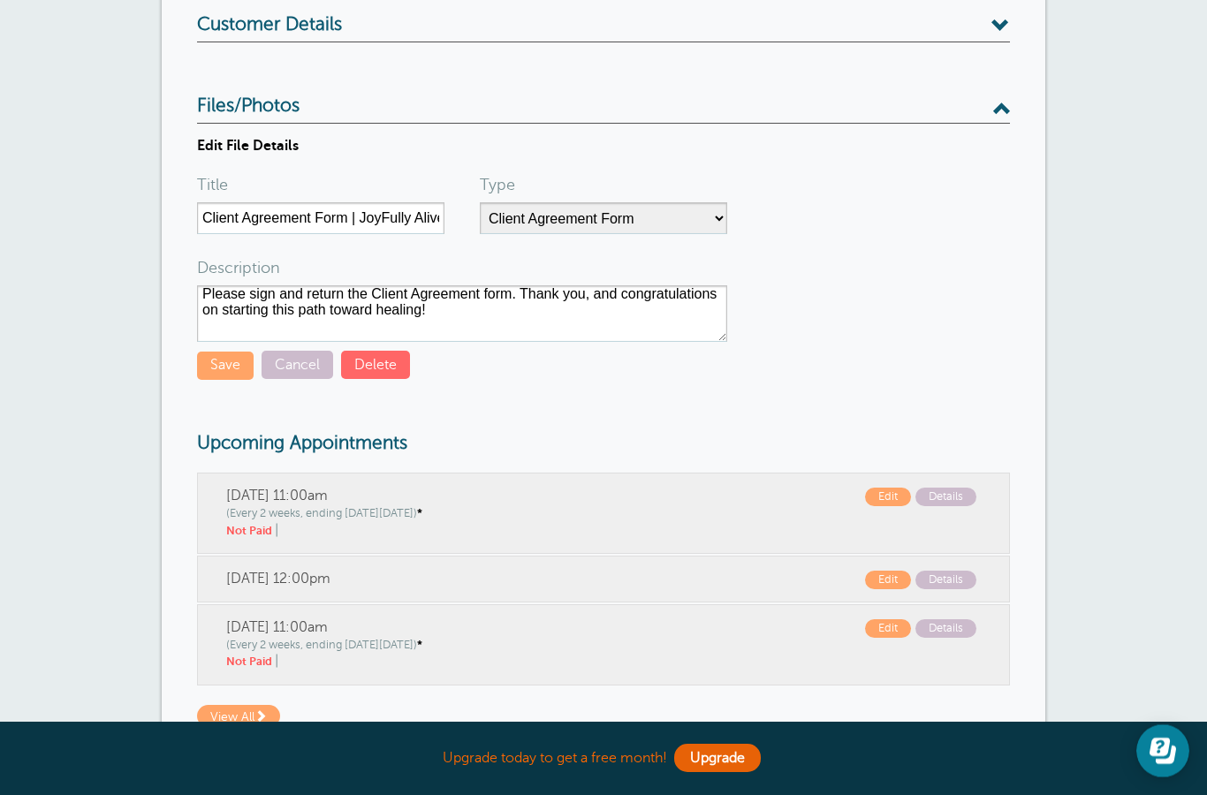
click at [232, 362] on button "Save" at bounding box center [225, 365] width 57 height 27
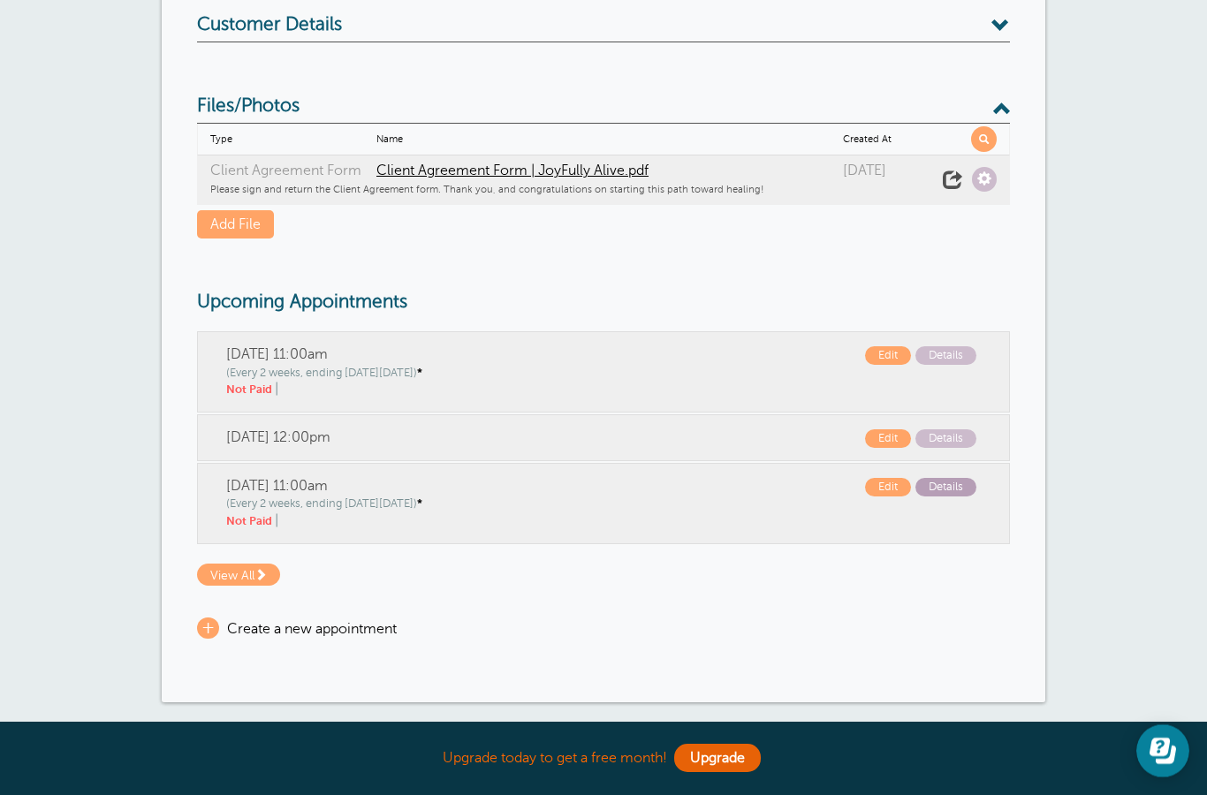
click at [961, 484] on span "Details" at bounding box center [946, 487] width 61 height 19
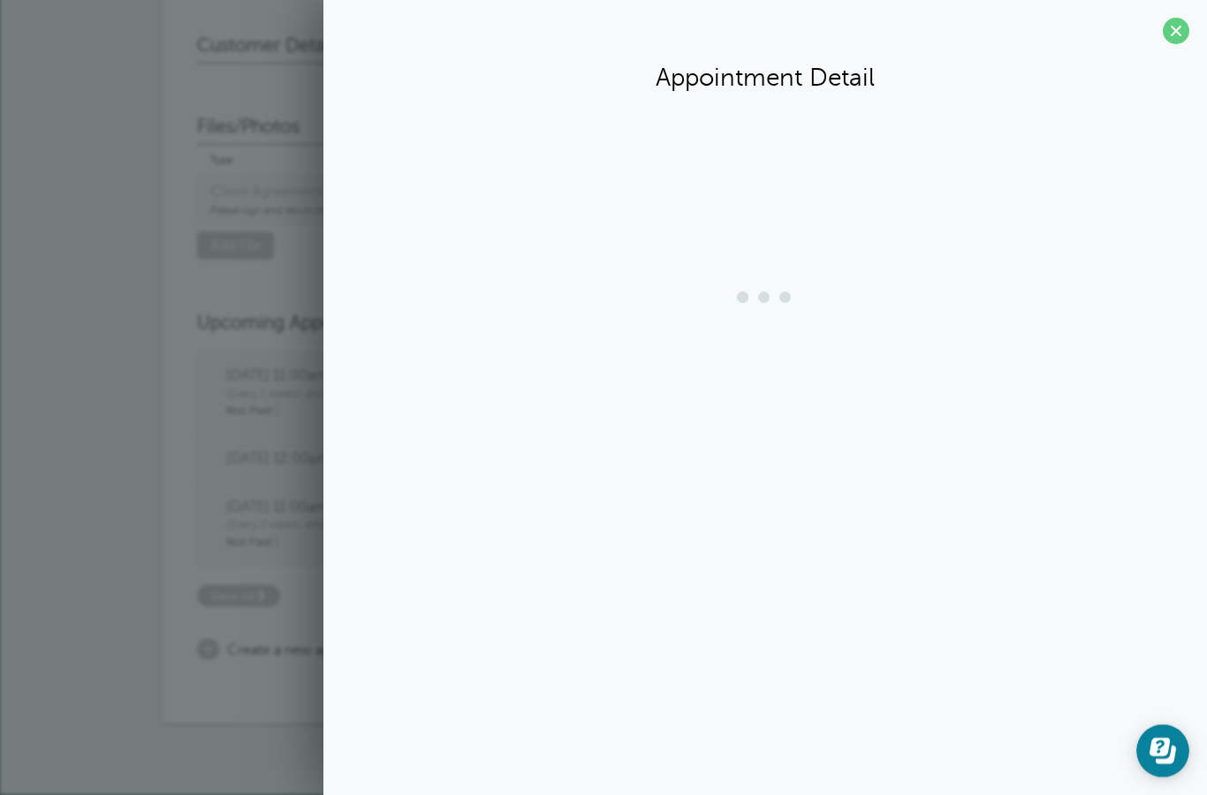
scroll to position [332, 0]
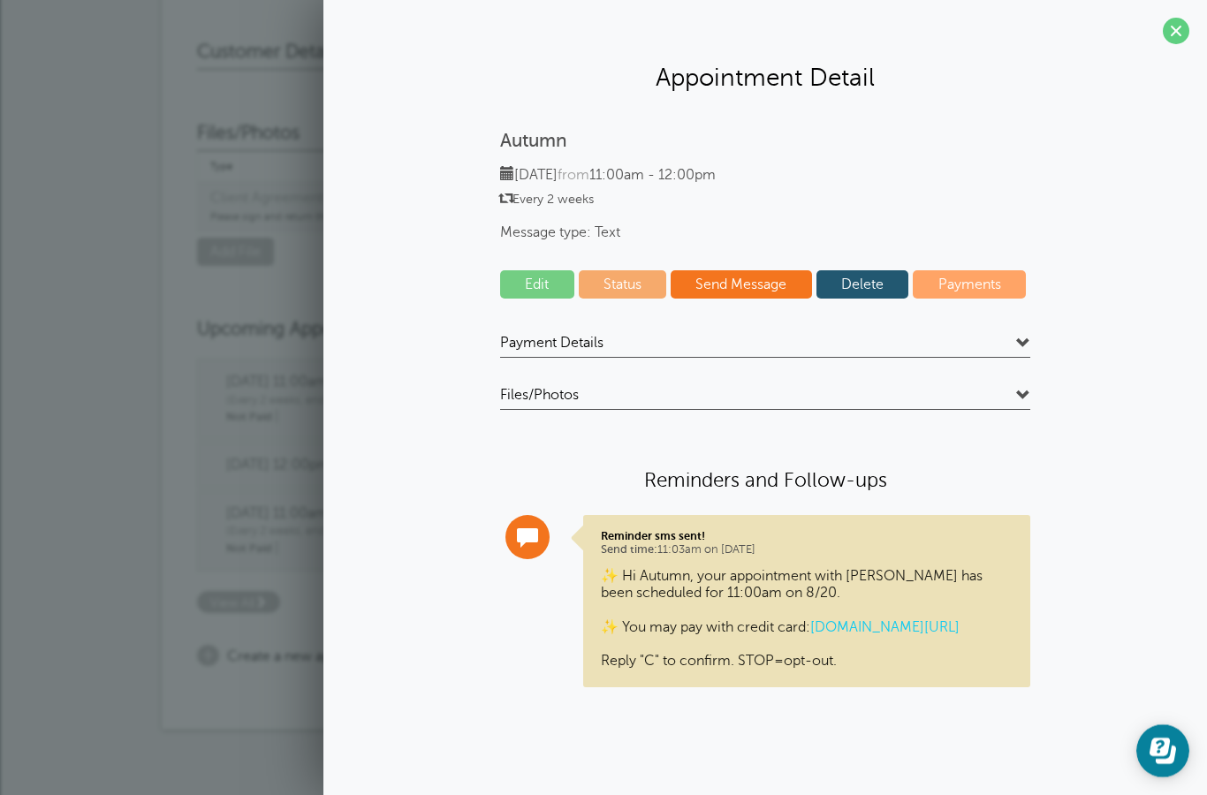
click at [1006, 342] on h4 "Payment Details" at bounding box center [765, 346] width 530 height 24
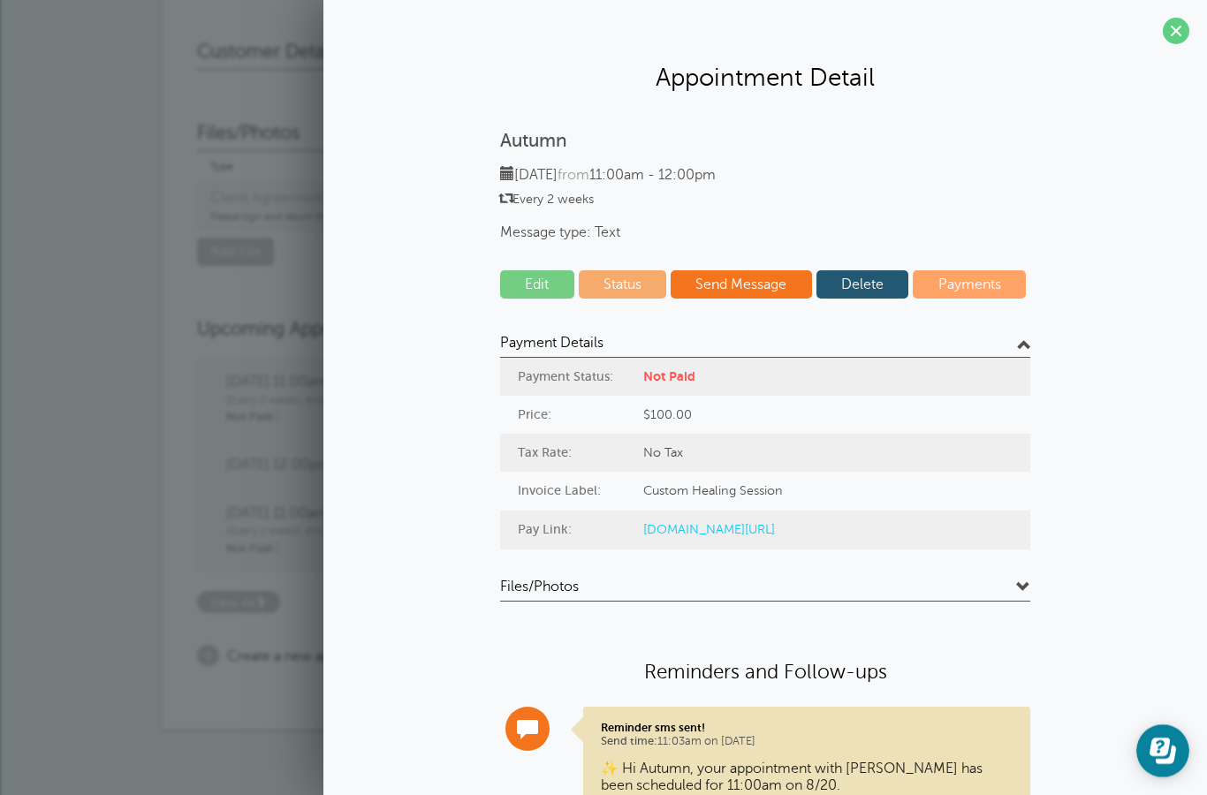
click at [741, 528] on link "[DOMAIN_NAME][URL]" at bounding box center [709, 529] width 132 height 14
click at [790, 374] on div "Payment Status: Not Paid" at bounding box center [765, 377] width 530 height 38
click at [600, 276] on link "Status" at bounding box center [623, 284] width 88 height 28
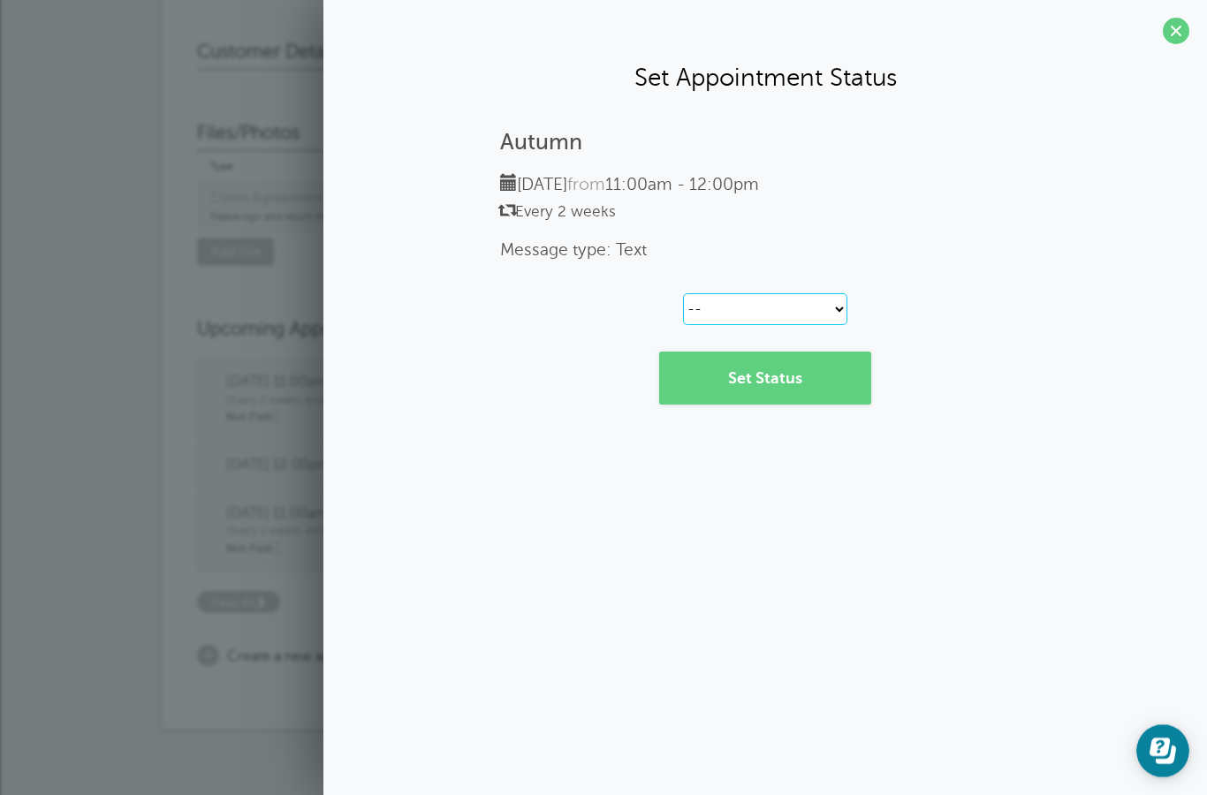
click at [781, 310] on select "-- Confirmed Reschedule Requested Cancelled" at bounding box center [765, 309] width 164 height 32
click at [1178, 28] on span at bounding box center [1176, 31] width 27 height 27
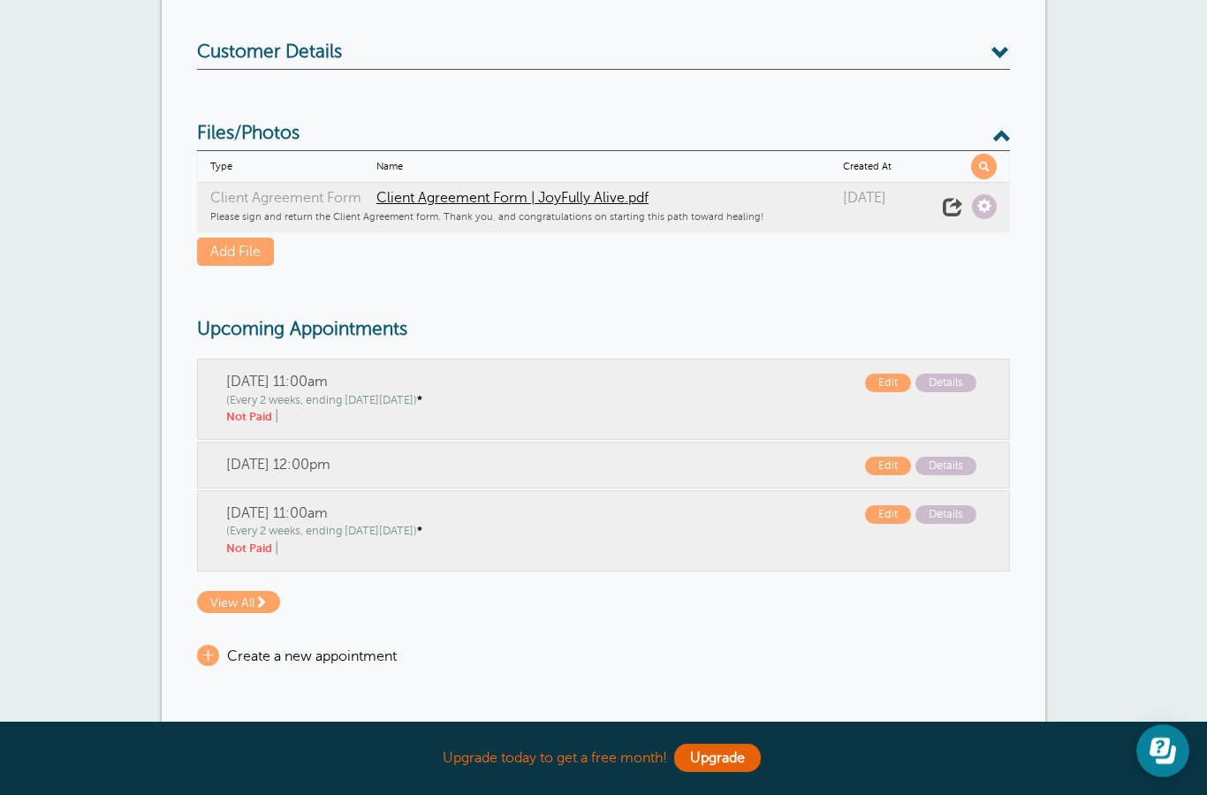
click at [995, 60] on span at bounding box center [1001, 53] width 19 height 19
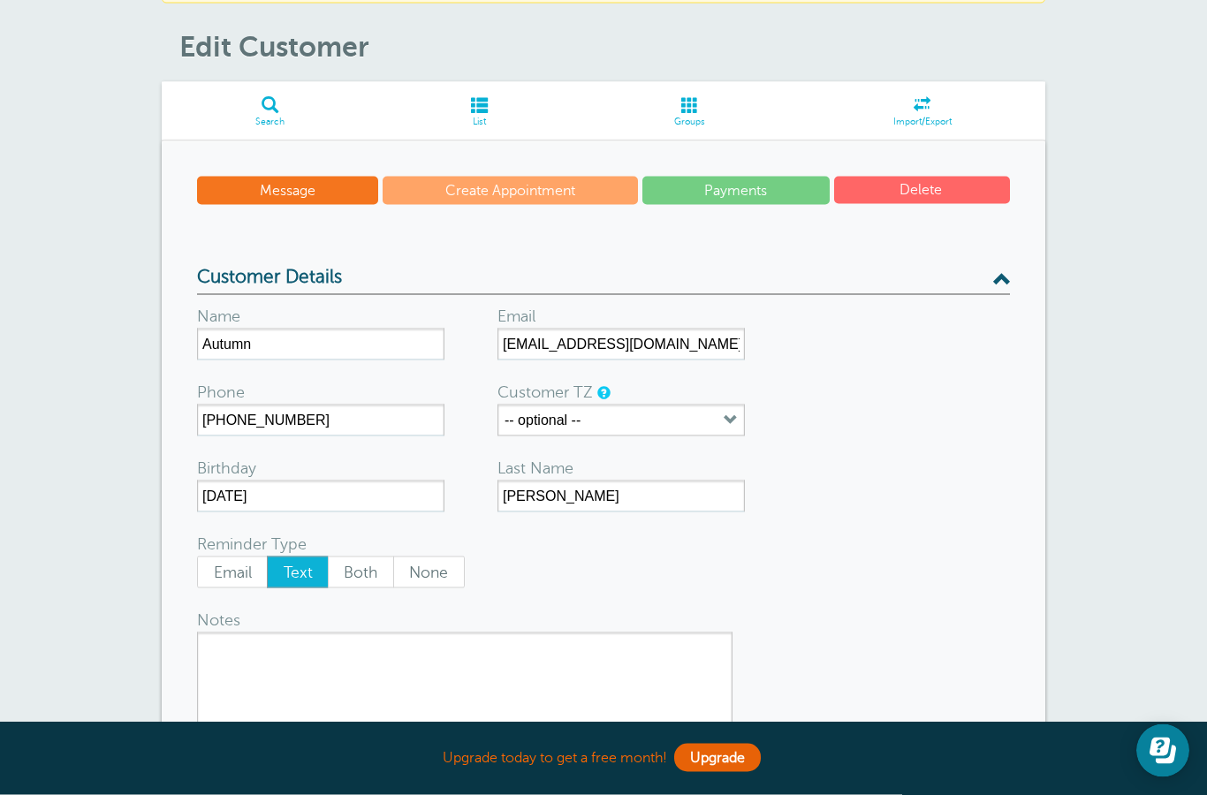
scroll to position [108, 0]
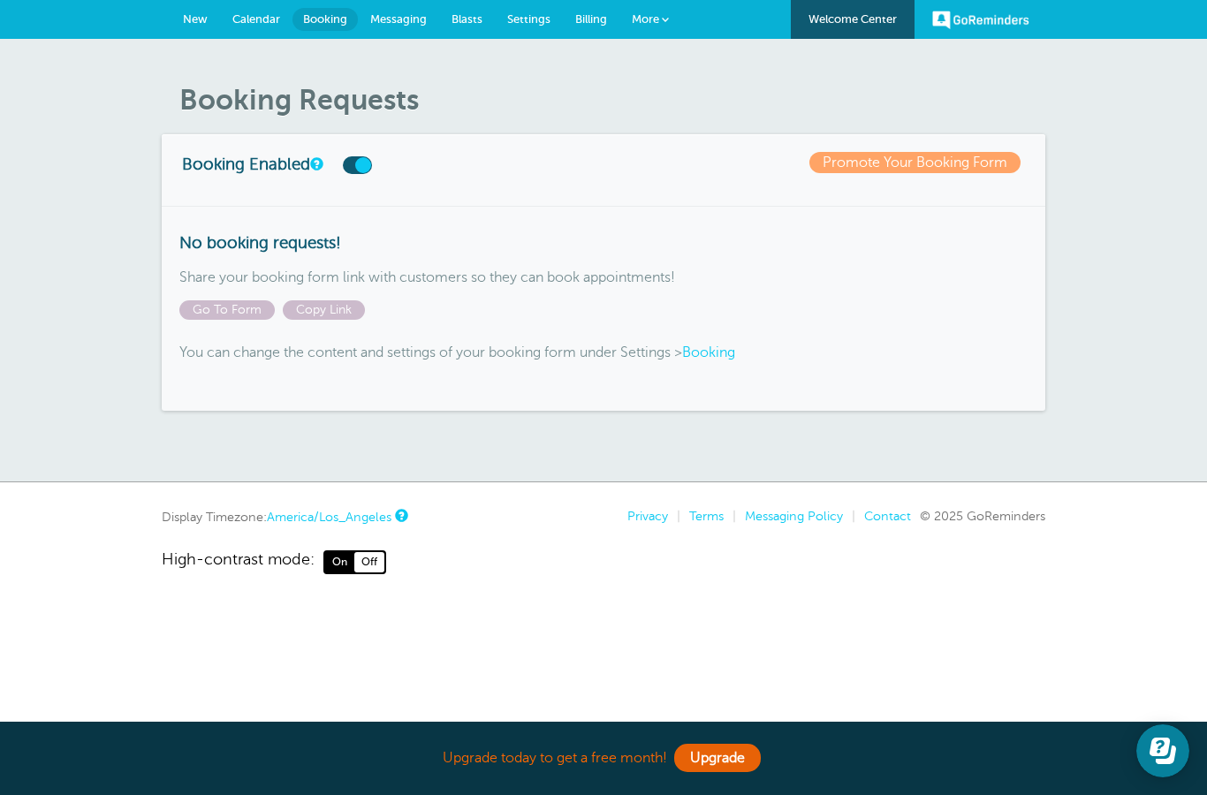
click at [247, 7] on link "Calendar" at bounding box center [256, 19] width 72 height 39
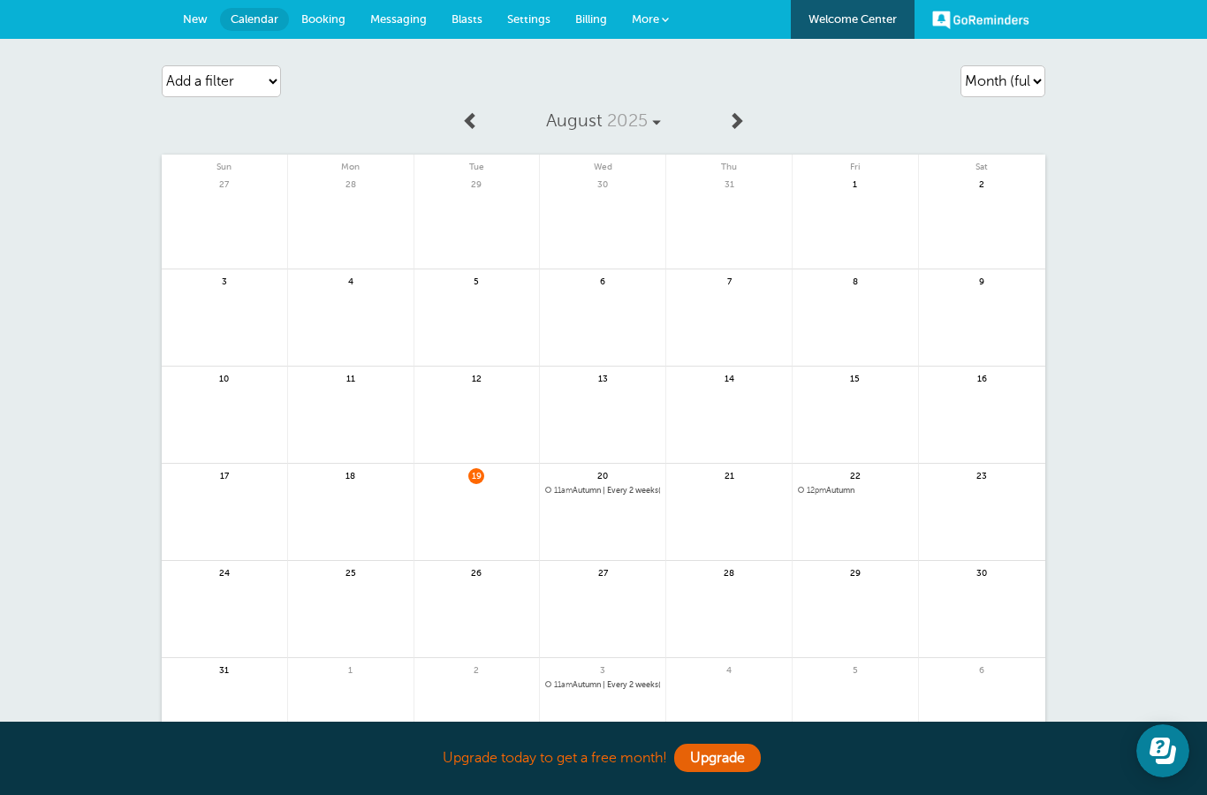
click at [829, 488] on span "12pm Autumn" at bounding box center [855, 491] width 115 height 10
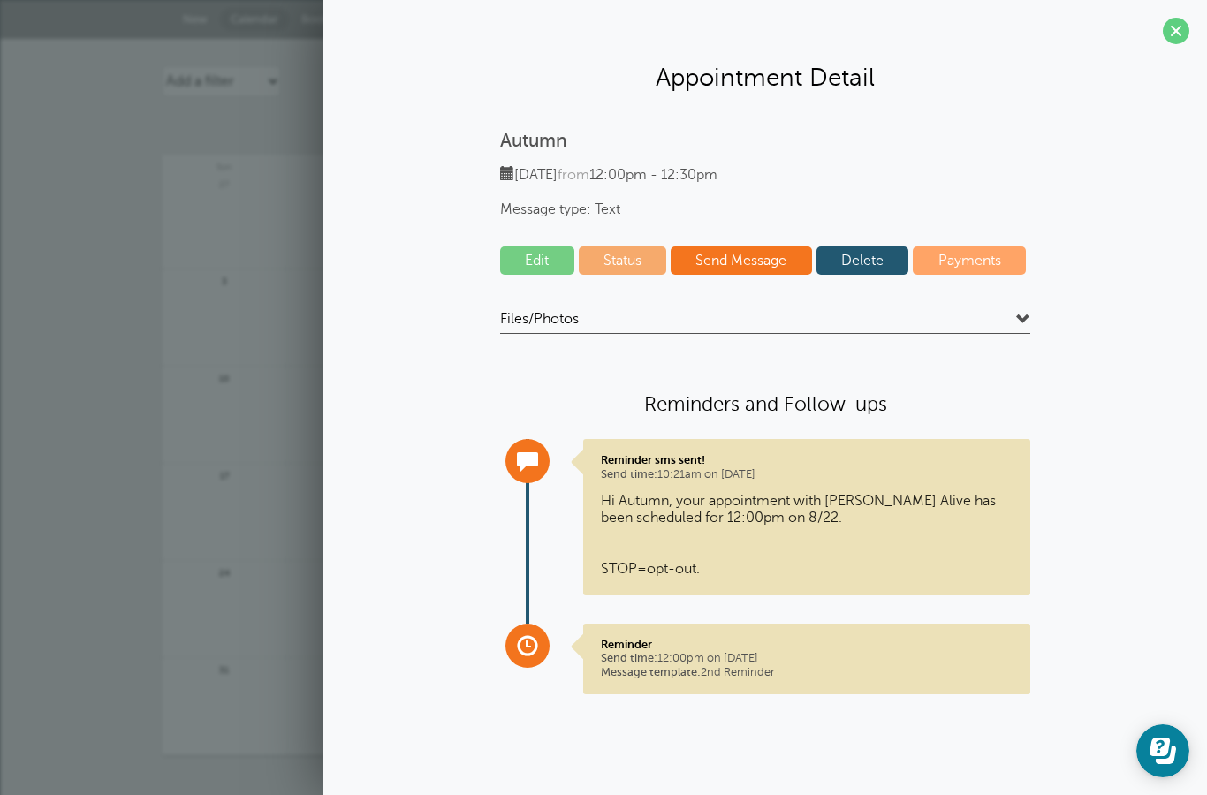
click at [877, 264] on link "Delete" at bounding box center [863, 261] width 93 height 28
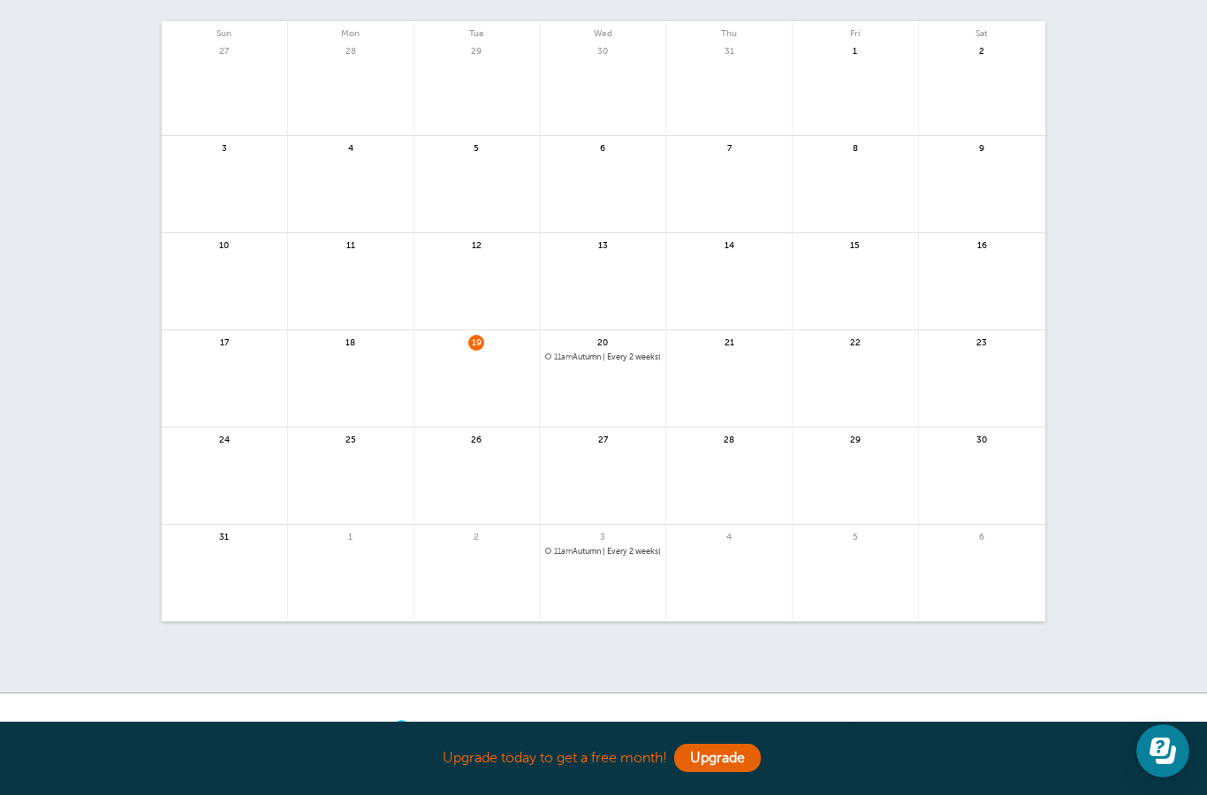
scroll to position [158, 0]
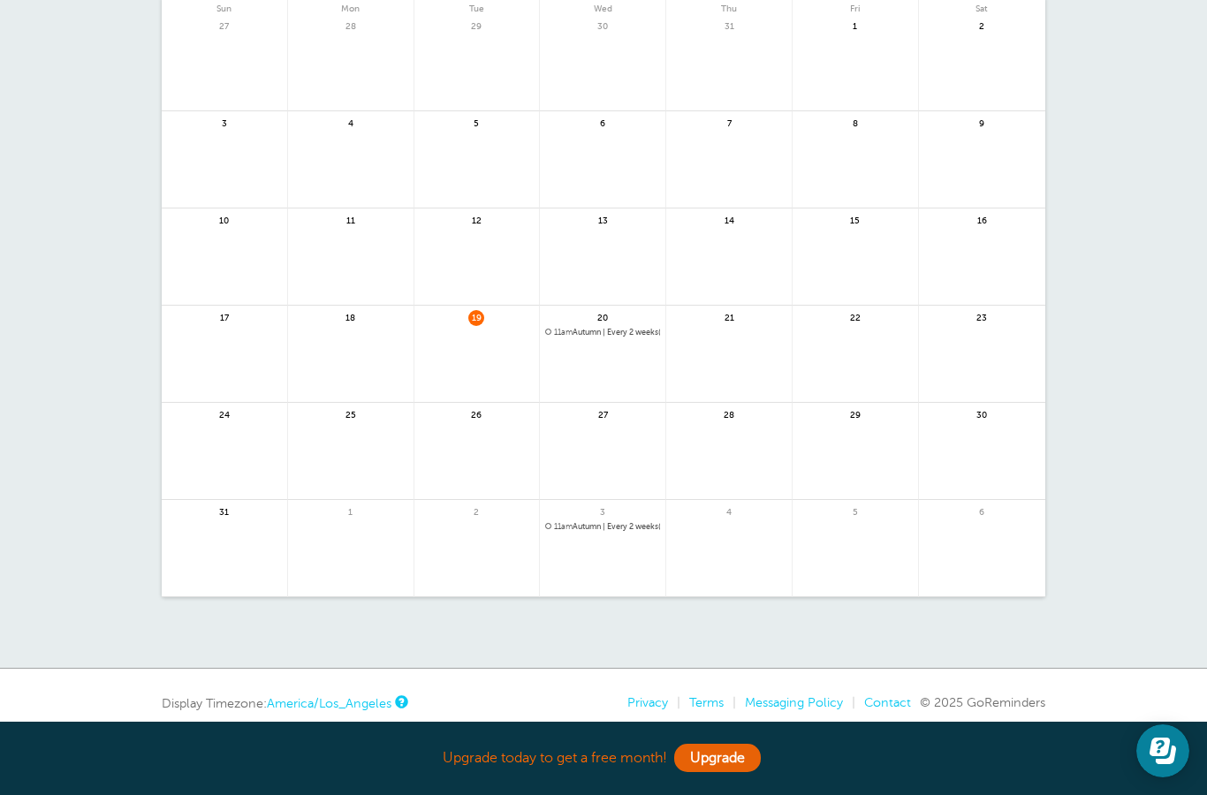
click at [604, 526] on span "11am Autumn | Every 2 weeks(Last time)" at bounding box center [602, 527] width 115 height 10
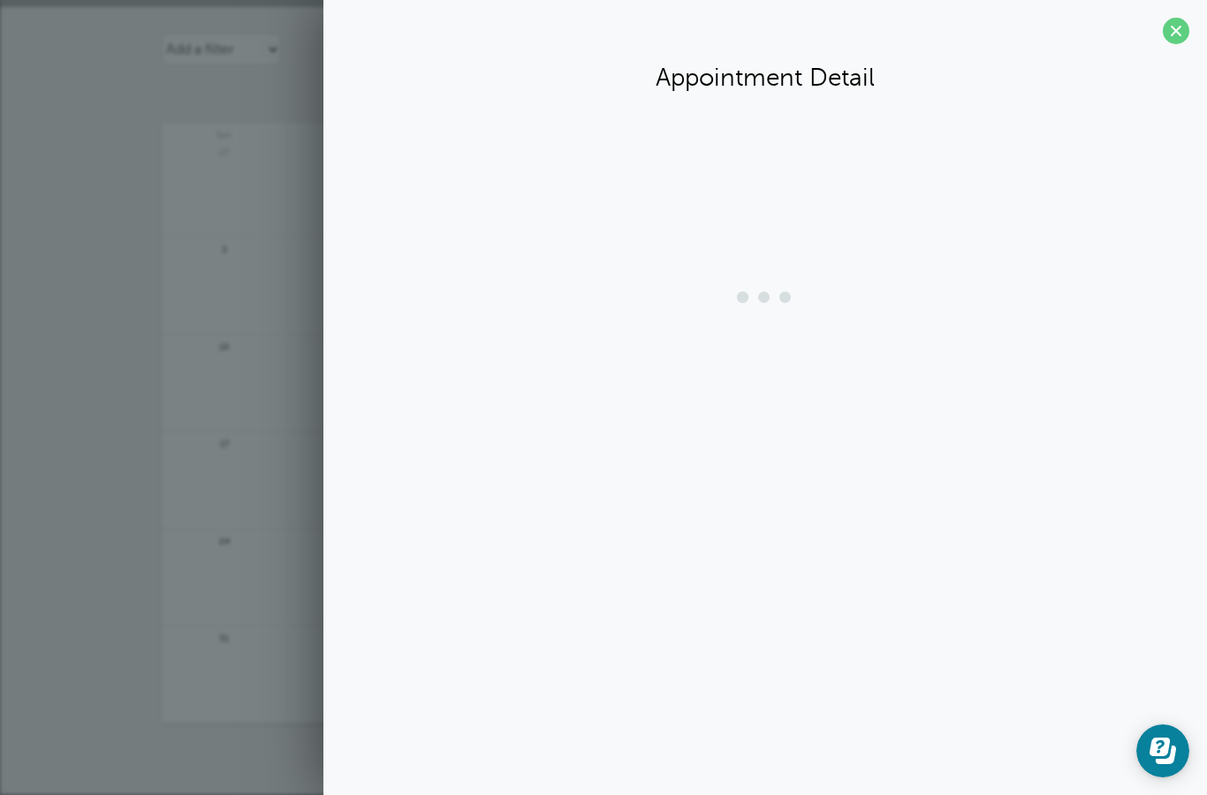
scroll to position [31, 0]
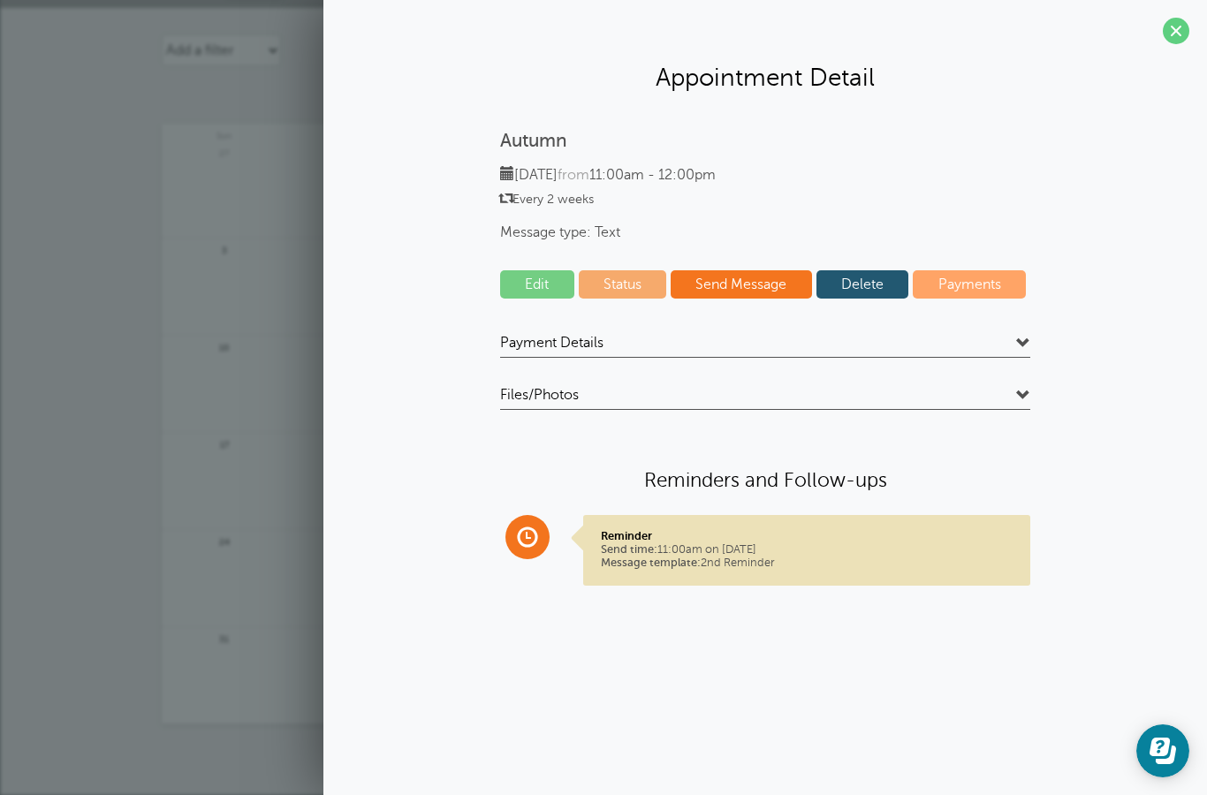
click at [538, 279] on link "Edit" at bounding box center [537, 284] width 74 height 28
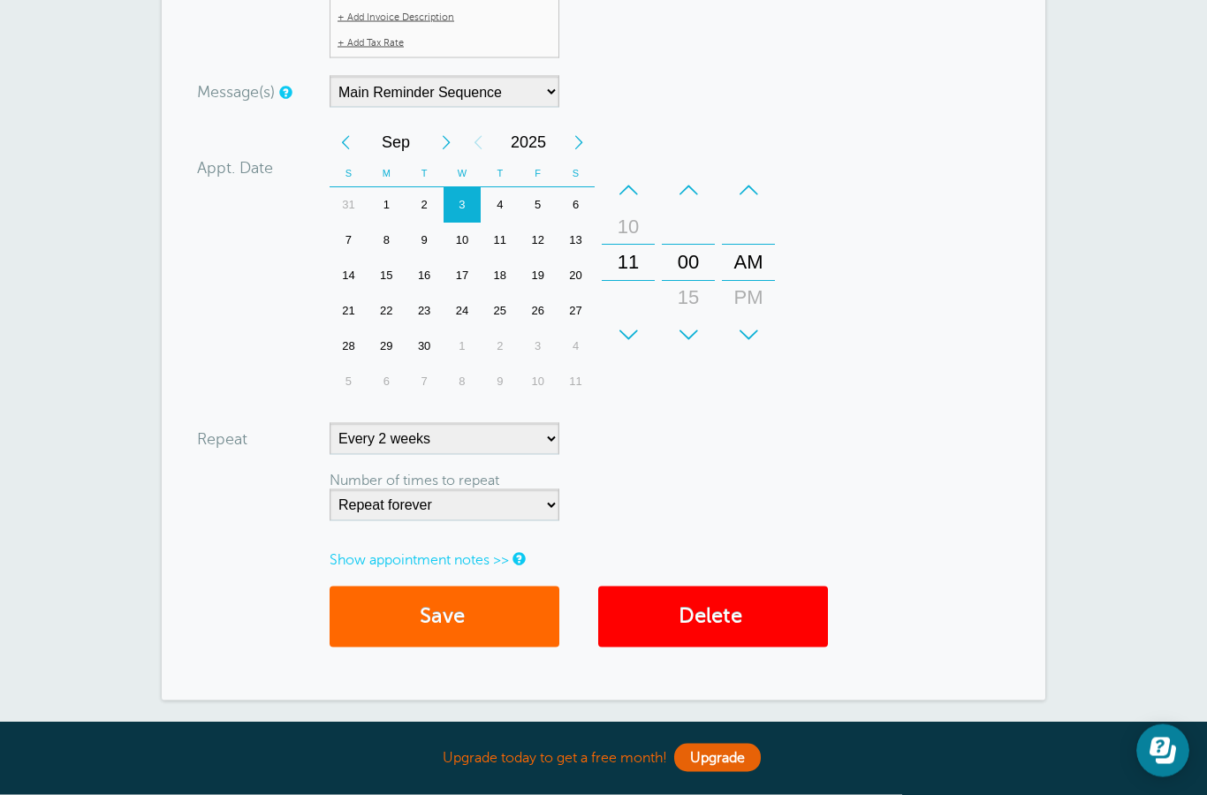
scroll to position [618, 0]
click at [497, 501] on select "Repeat forever 2 3 4 5 6 7 8 9 10 11 12 13 14 15 16 17 18 19 20" at bounding box center [445, 505] width 230 height 32
click at [502, 441] on select "No Daily Weekly Every 2 weeks Every 3 weeks Every 4 weeks Monthly Every 5 weeks…" at bounding box center [445, 438] width 230 height 32
select select
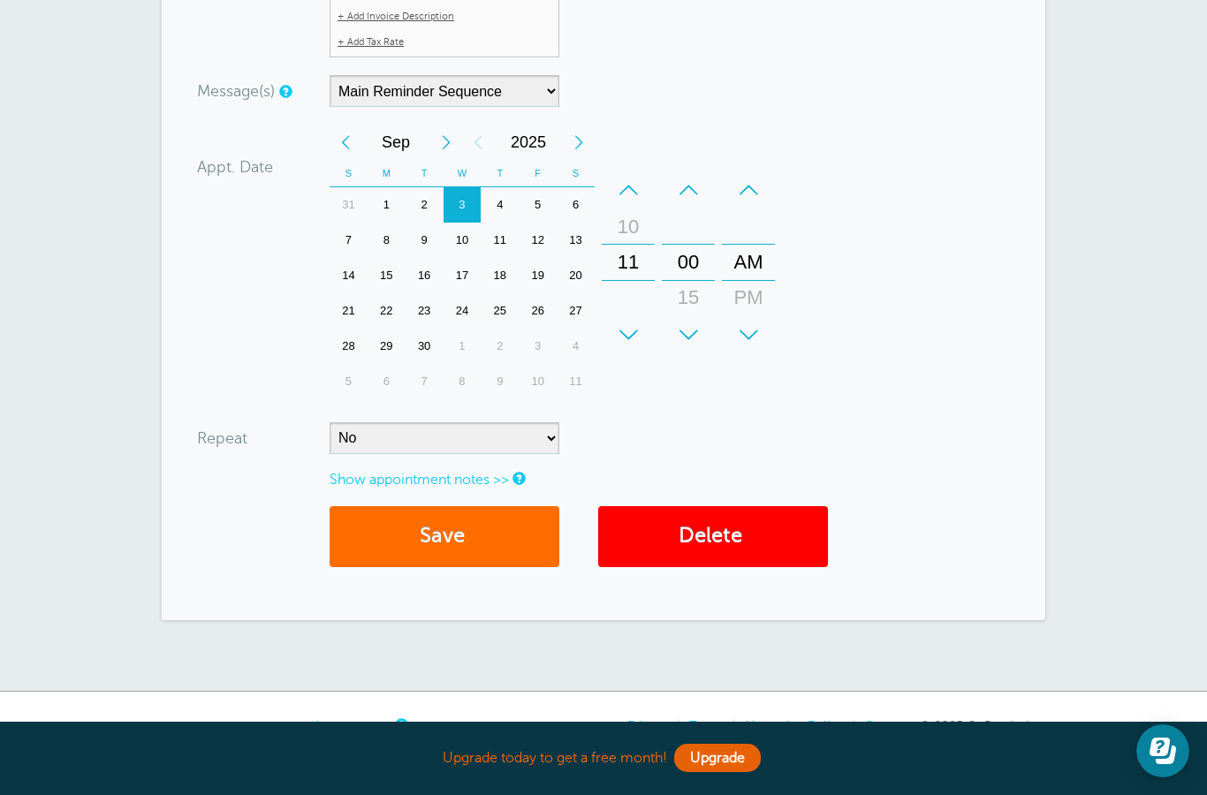
click at [445, 542] on button "Save" at bounding box center [445, 536] width 230 height 61
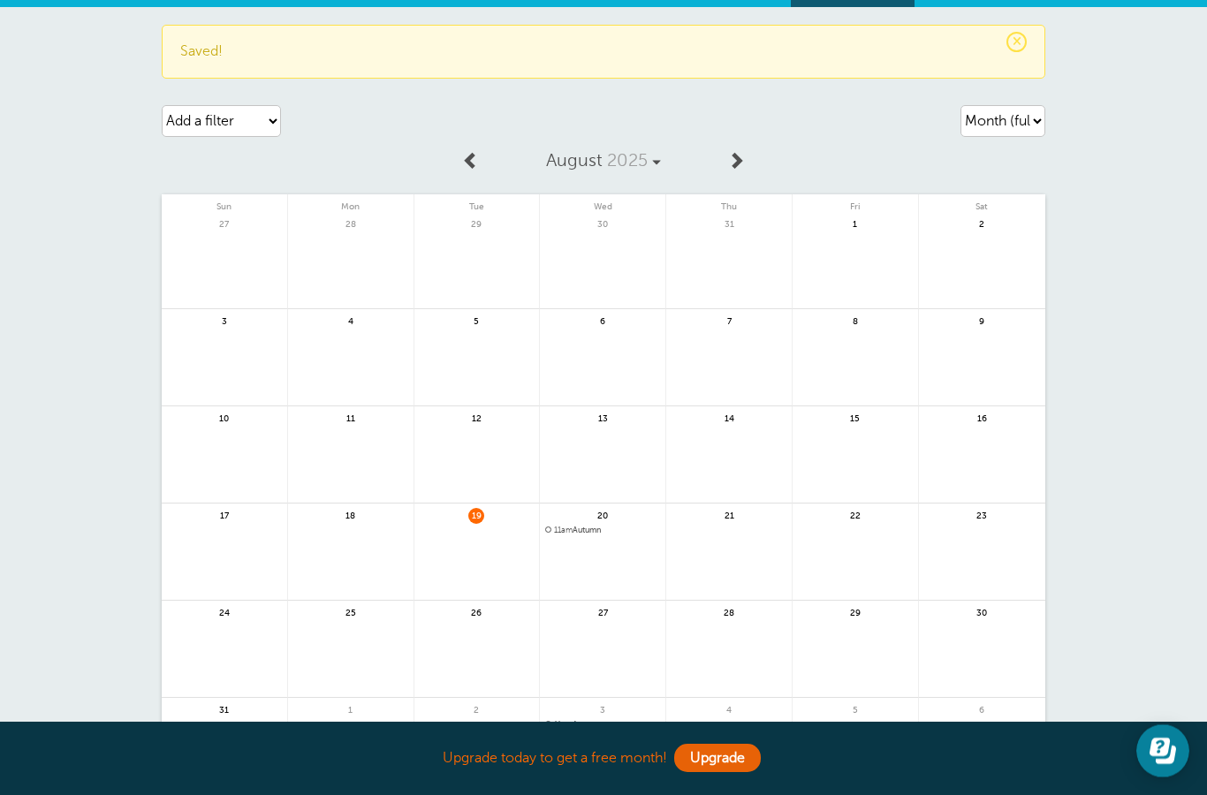
scroll to position [57, 0]
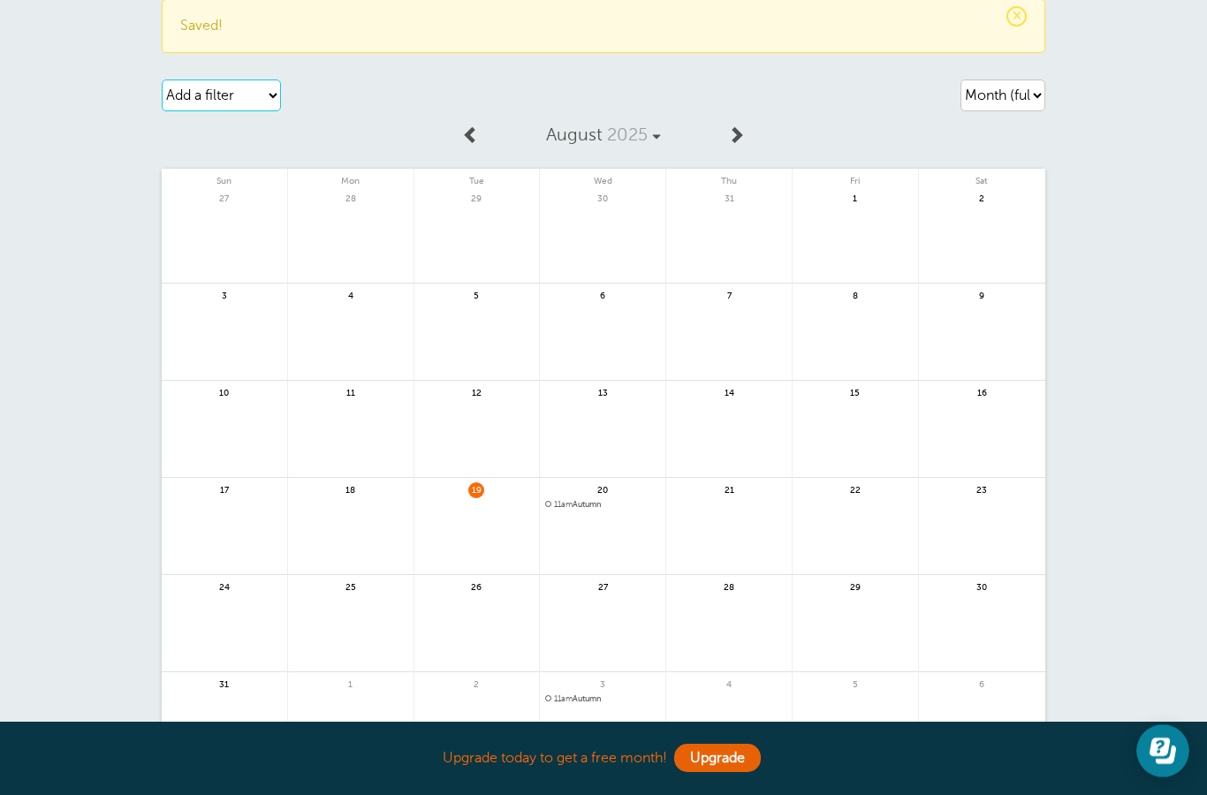
click at [206, 95] on select "Add a filter Customer Search Service Appointment Status Payment Status" at bounding box center [221, 96] width 119 height 32
select select "services"
select select
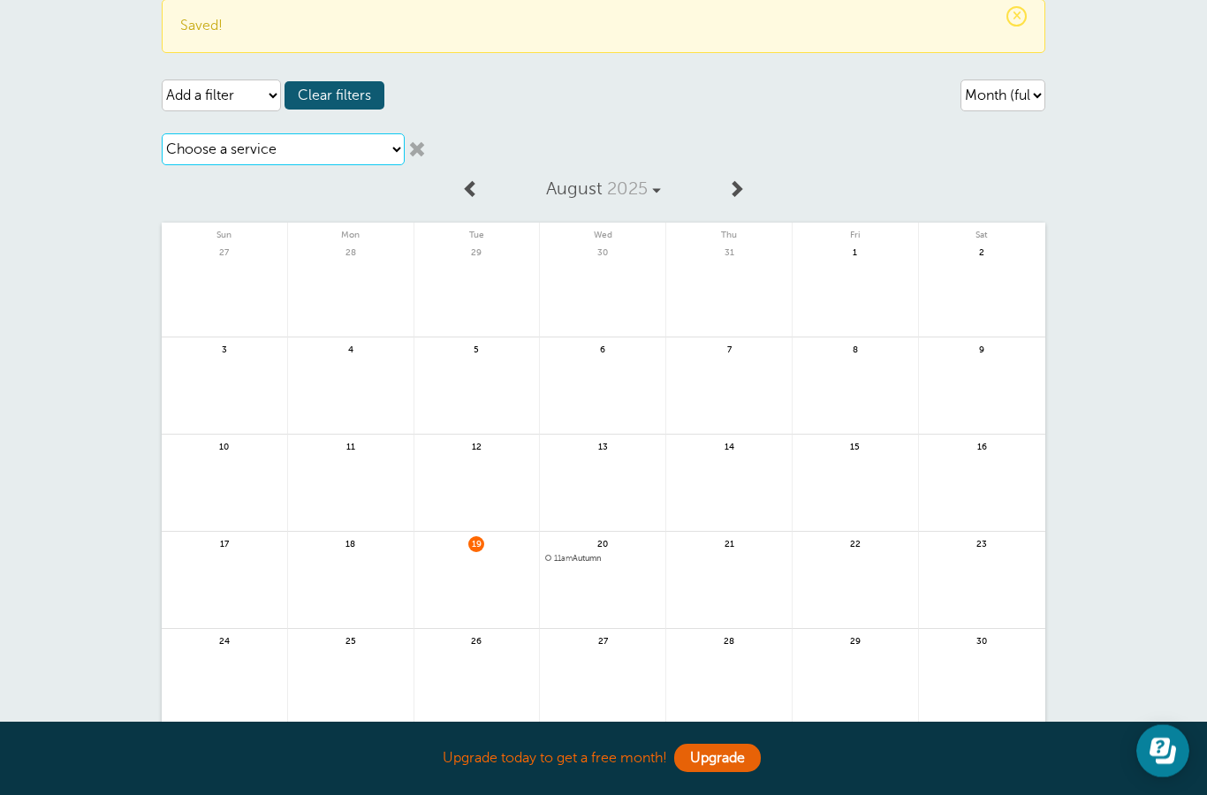
click at [194, 150] on select "Choose a service Custom Healing Session First Session (50% discount)" at bounding box center [283, 149] width 243 height 32
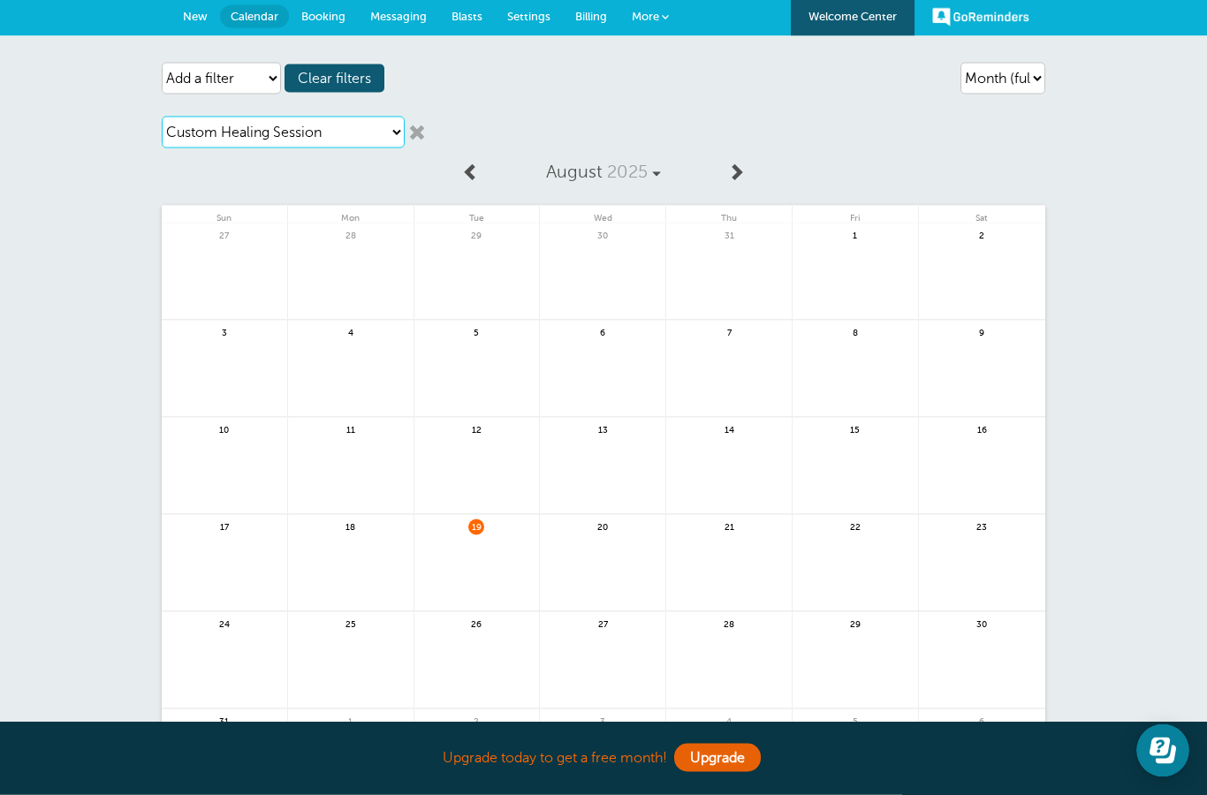
scroll to position [0, 0]
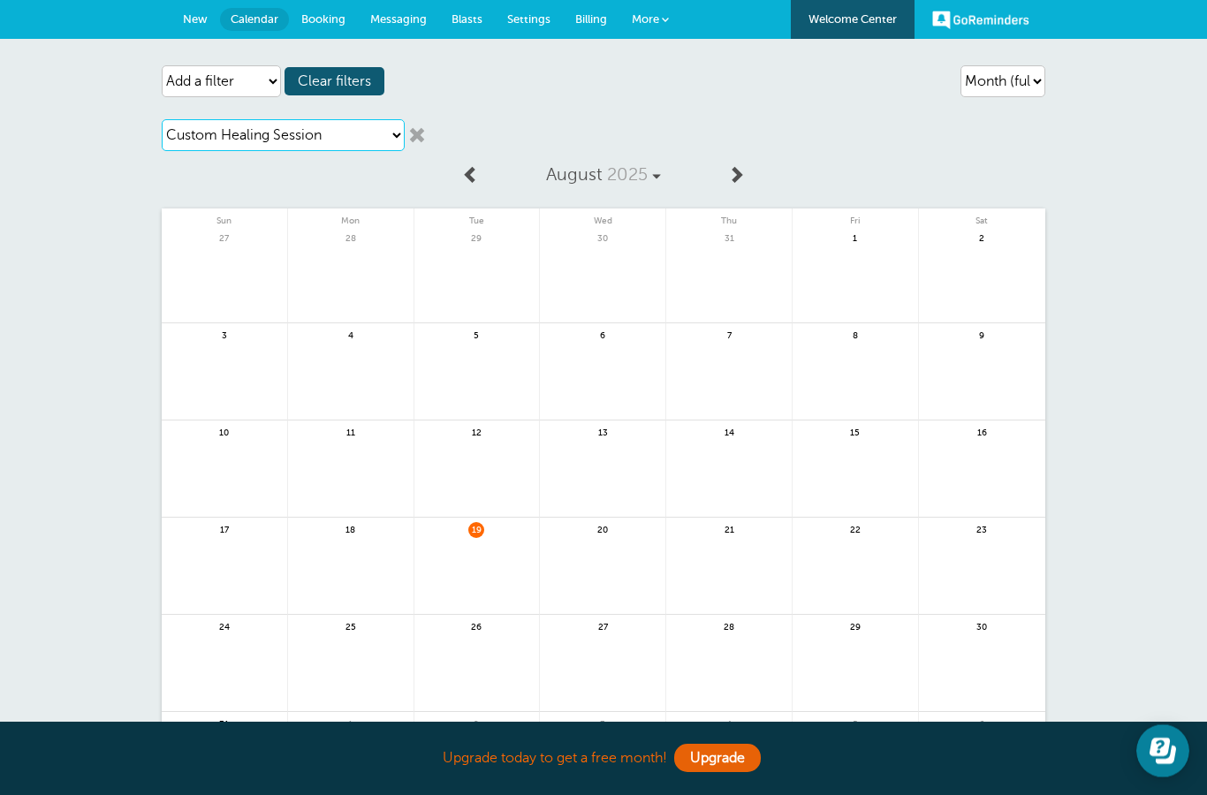
click at [196, 133] on select "Choose a service Custom Healing Session First Session (50% discount)" at bounding box center [283, 135] width 243 height 32
select select "27997"
click at [196, 148] on select "Choose a service Custom Healing Session First Session (50% discount)" at bounding box center [283, 135] width 243 height 32
select select
click at [575, 541] on span "11am Autumn" at bounding box center [602, 545] width 115 height 10
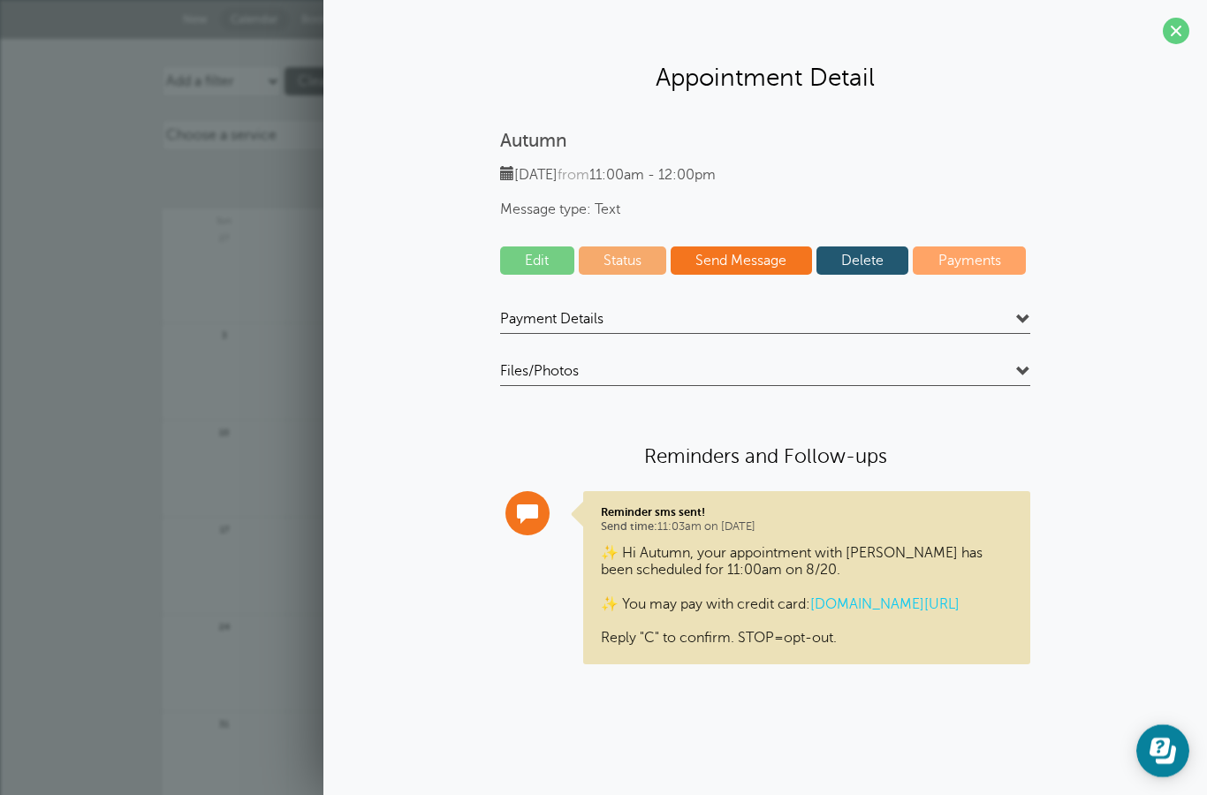
click at [988, 365] on h4 "Files/Photos" at bounding box center [765, 374] width 530 height 24
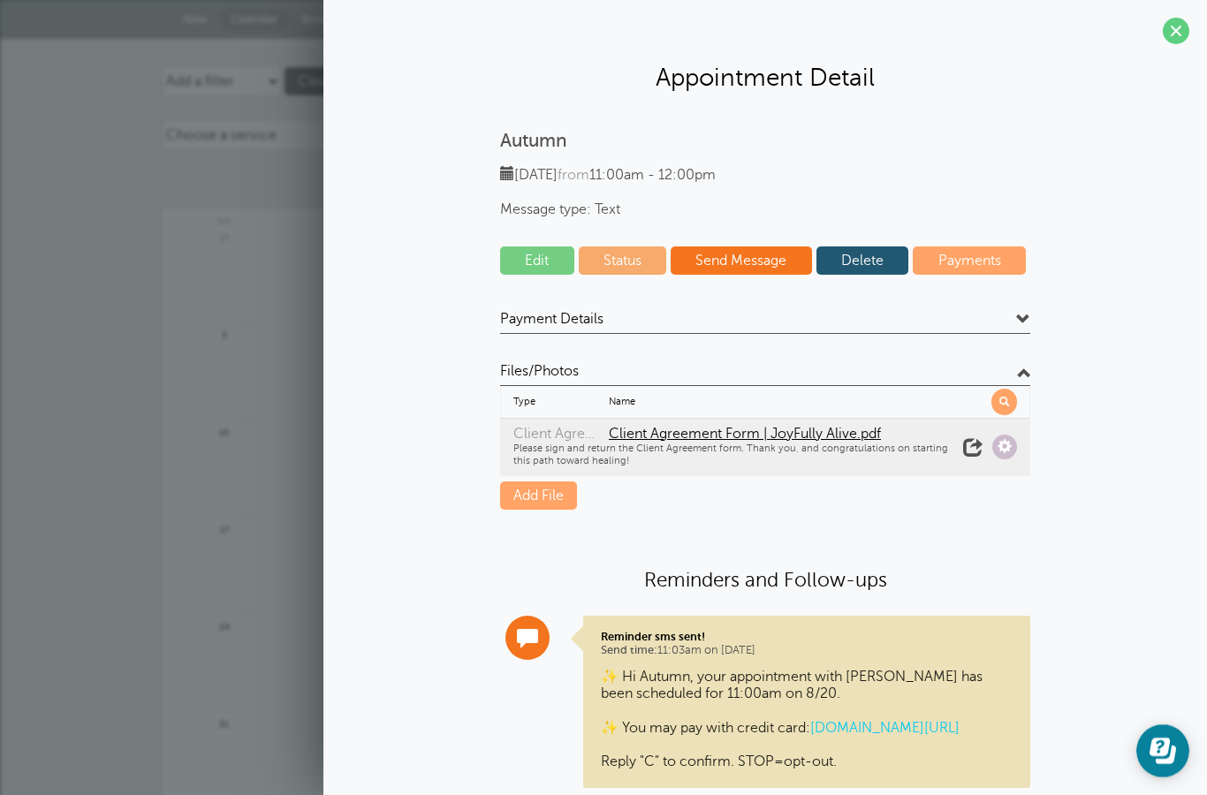
click at [1024, 323] on span at bounding box center [1023, 320] width 14 height 14
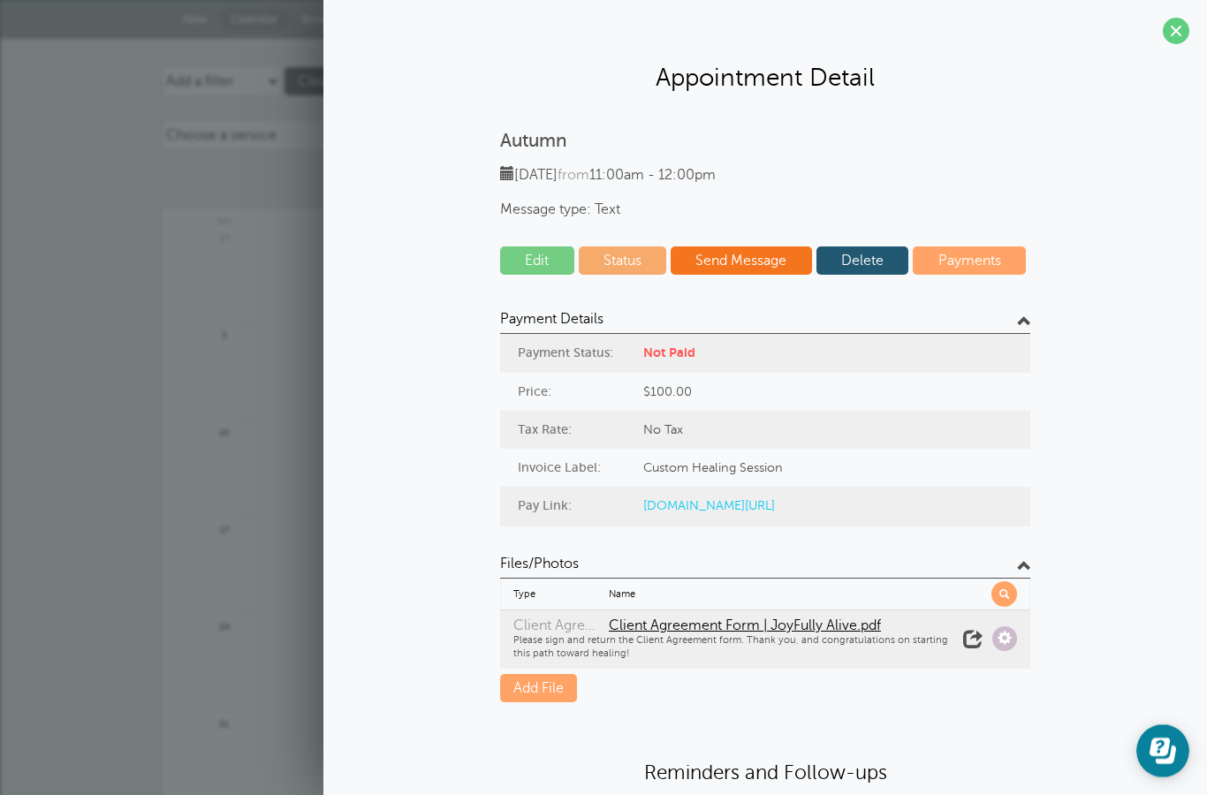
click at [1091, 426] on div "Autumn [DATE] from 11:00am - 12:00pm Message type: Text Edit Status Send Messag…" at bounding box center [765, 569] width 848 height 879
click at [1174, 37] on span at bounding box center [1176, 31] width 27 height 27
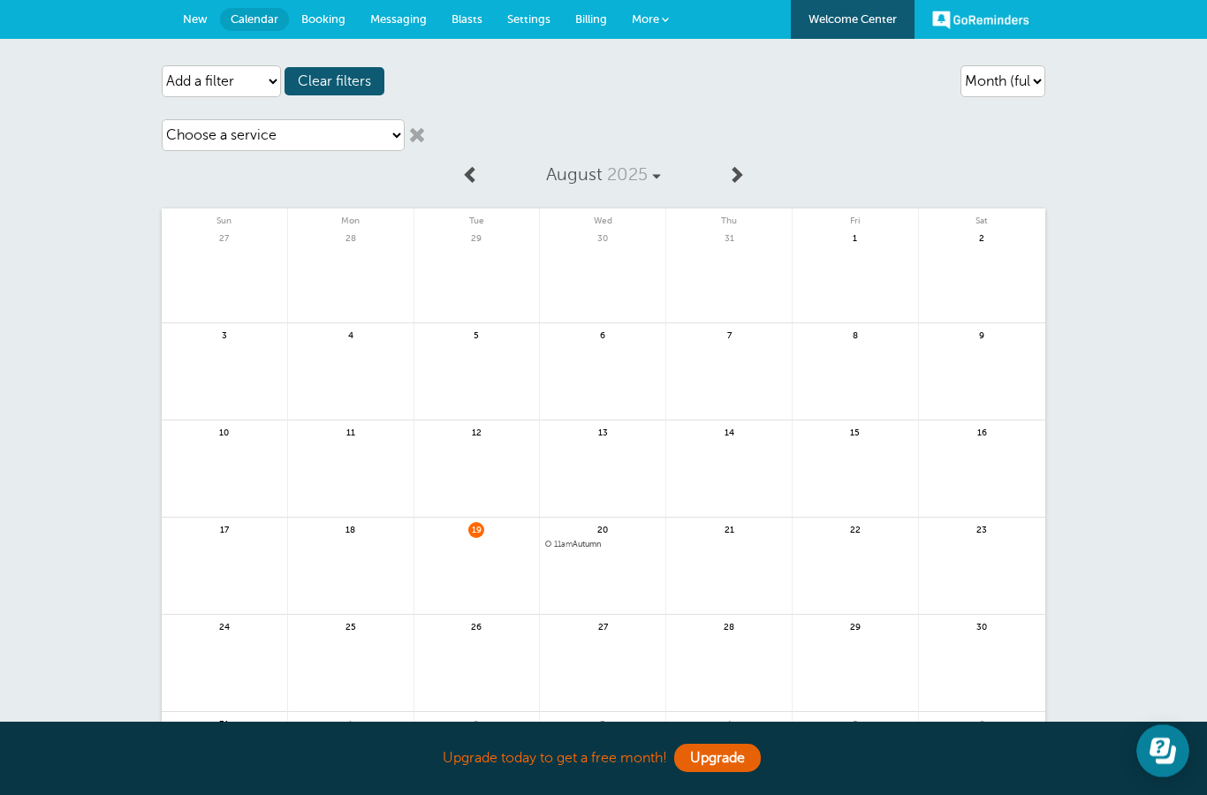
click at [314, 19] on span "Booking" at bounding box center [323, 18] width 44 height 13
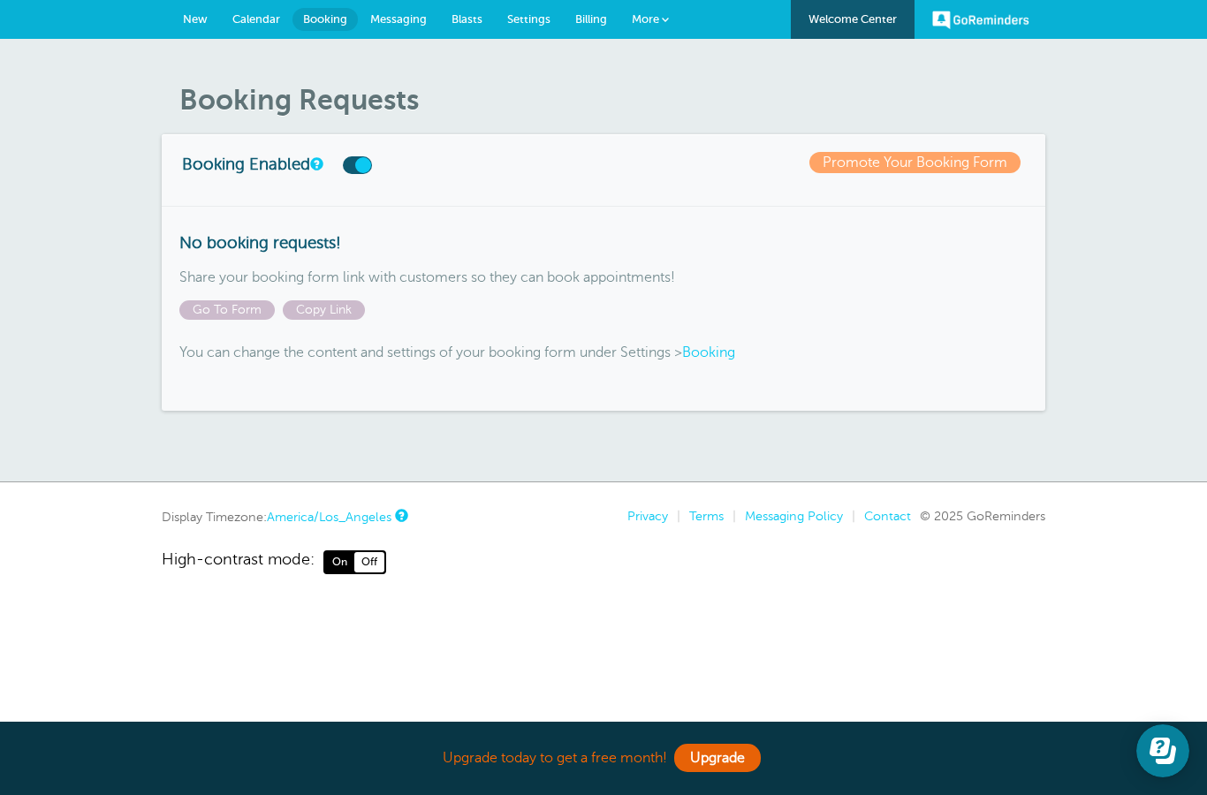
click at [176, 19] on link "New" at bounding box center [195, 19] width 49 height 39
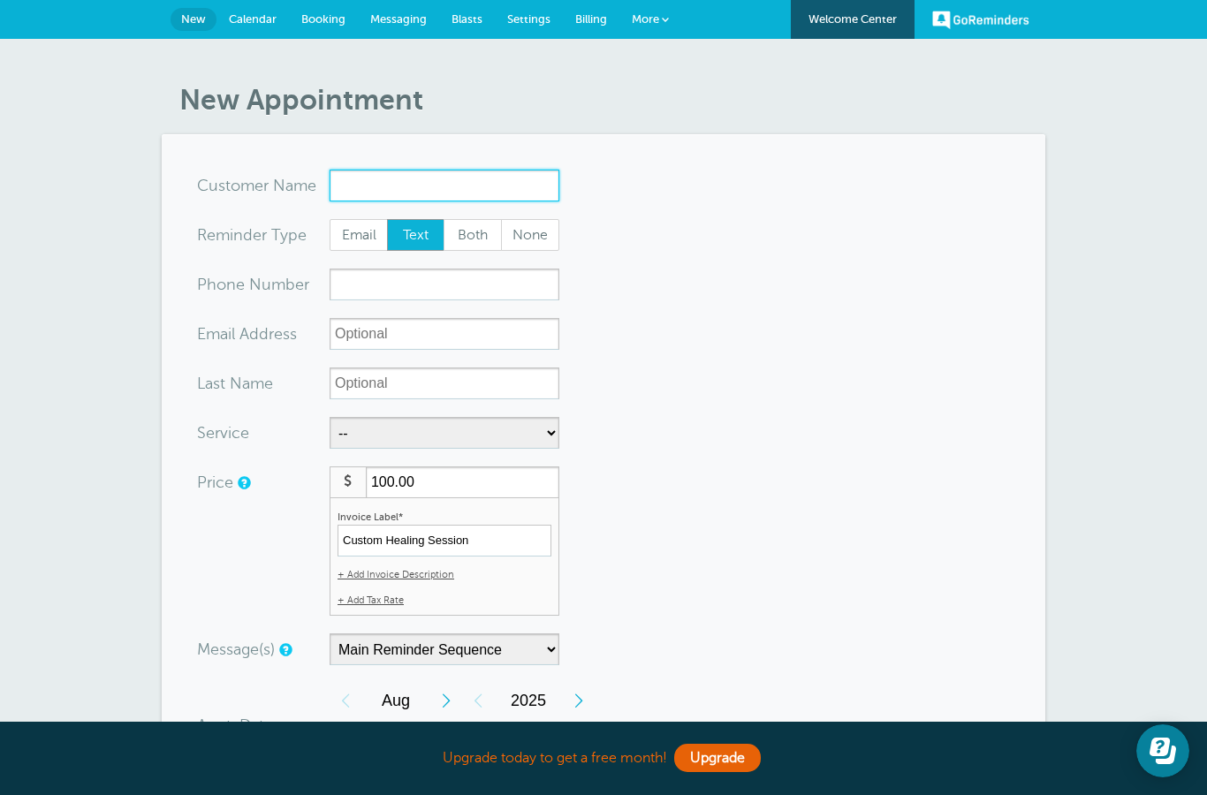
click at [427, 182] on input "x-no-autofill" at bounding box center [445, 186] width 230 height 32
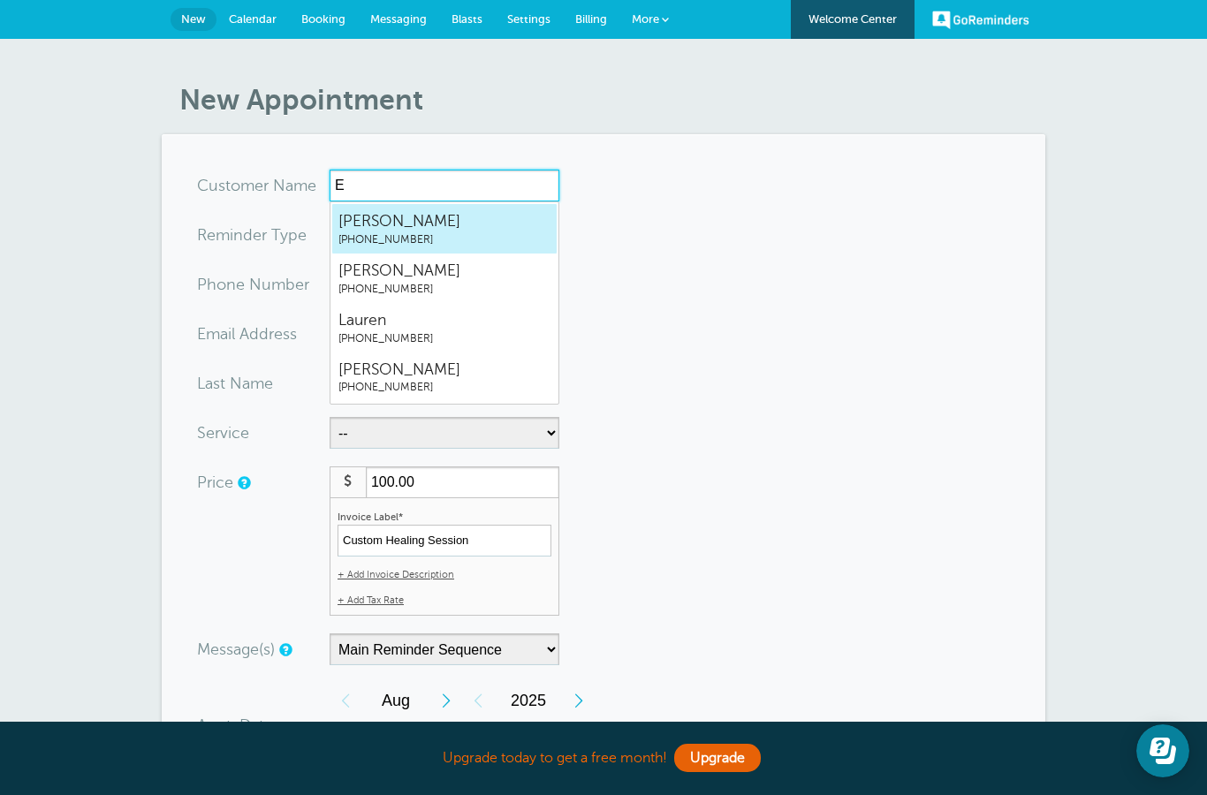
click at [432, 234] on span "(323) 539-0069" at bounding box center [444, 239] width 212 height 15
type input "Eileen3235390069"
type input "Eileen"
type input "(323) 539-0069"
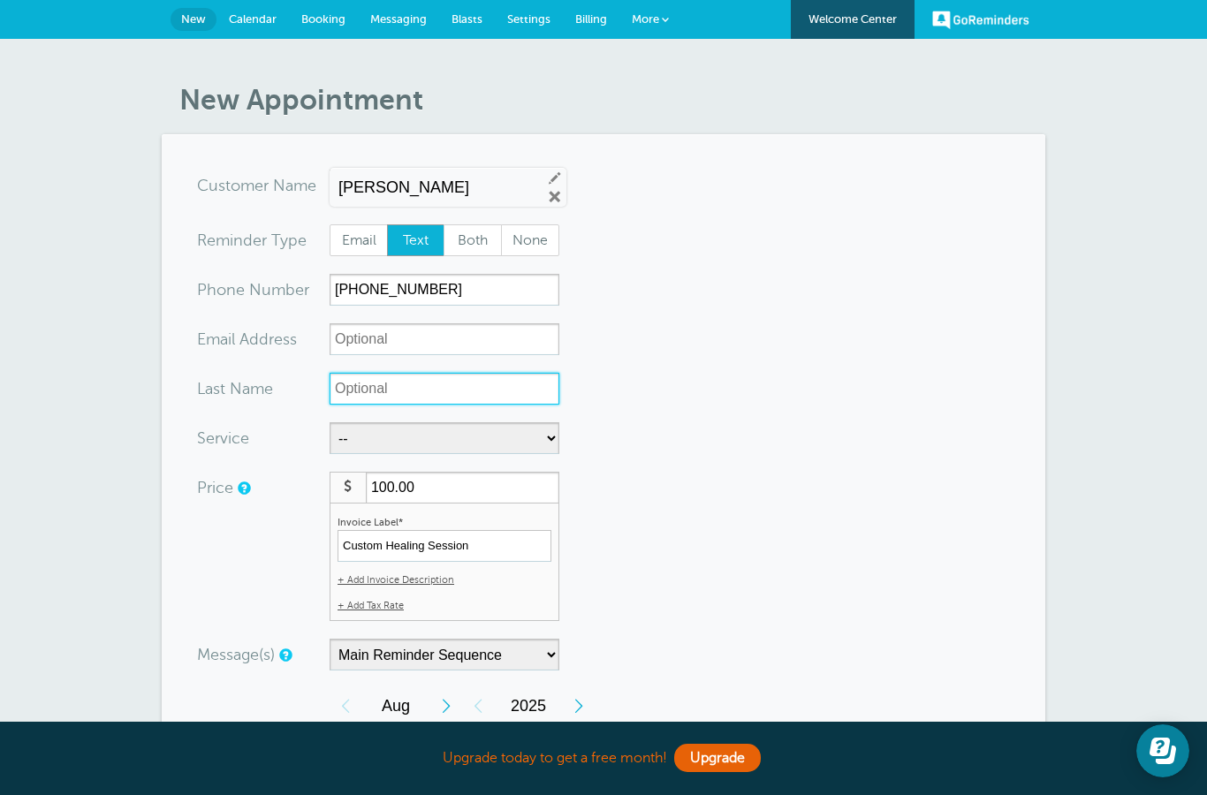
click at [444, 387] on input "Last Name" at bounding box center [445, 389] width 230 height 32
type input "R."
click at [537, 24] on span "Settings" at bounding box center [528, 18] width 43 height 13
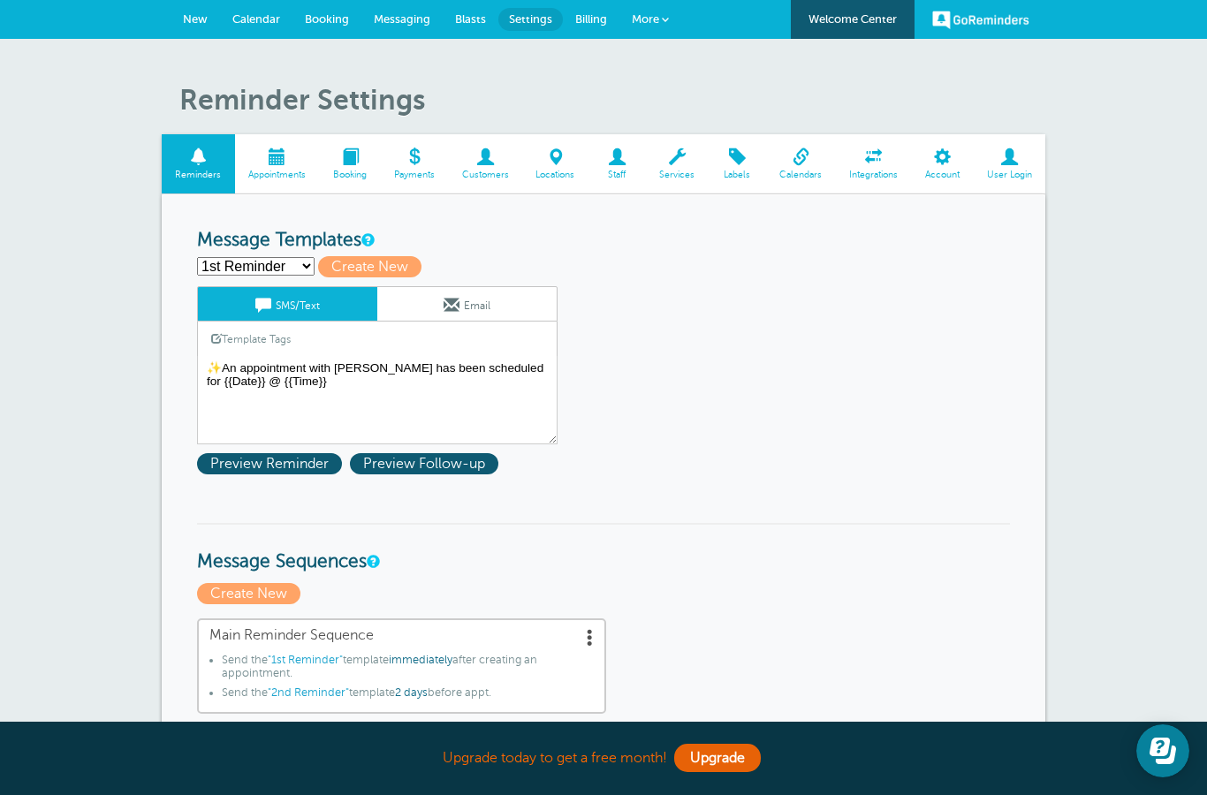
click at [487, 155] on span at bounding box center [485, 156] width 74 height 17
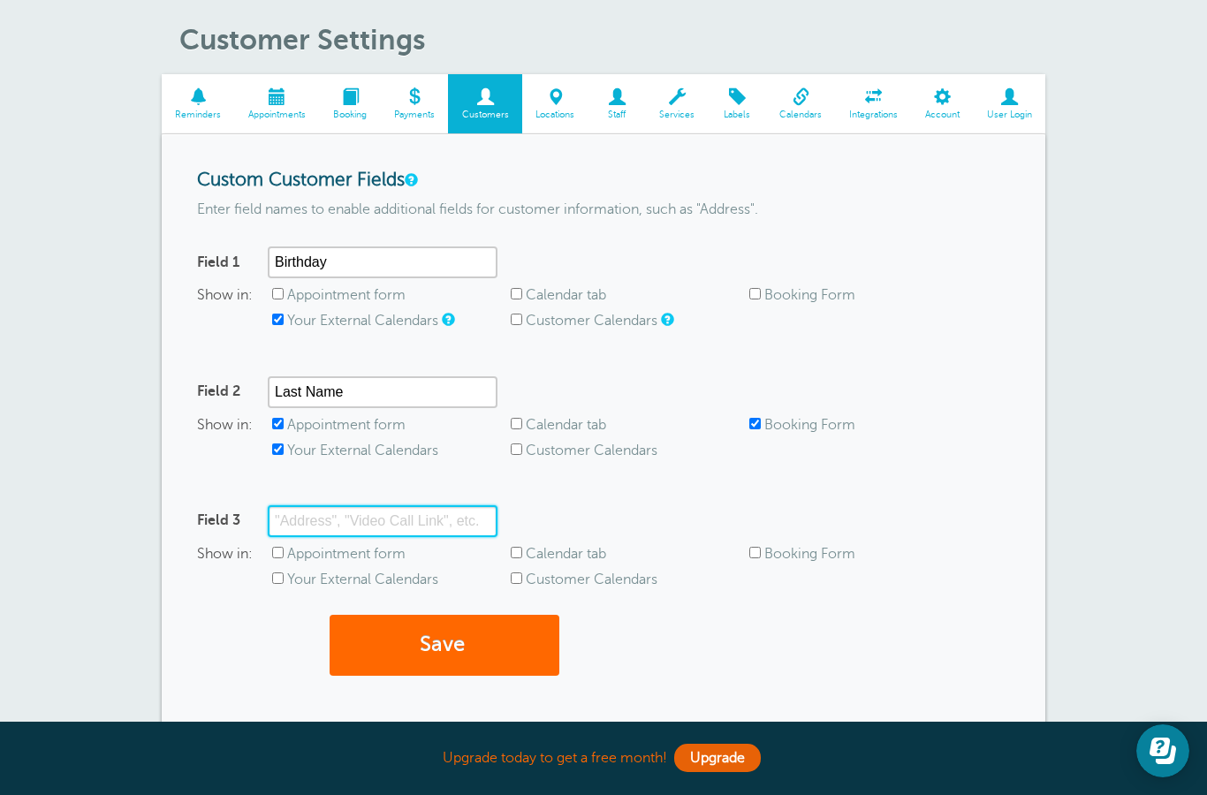
click at [418, 518] on input "Field 3" at bounding box center [383, 522] width 230 height 32
type input "Session No."
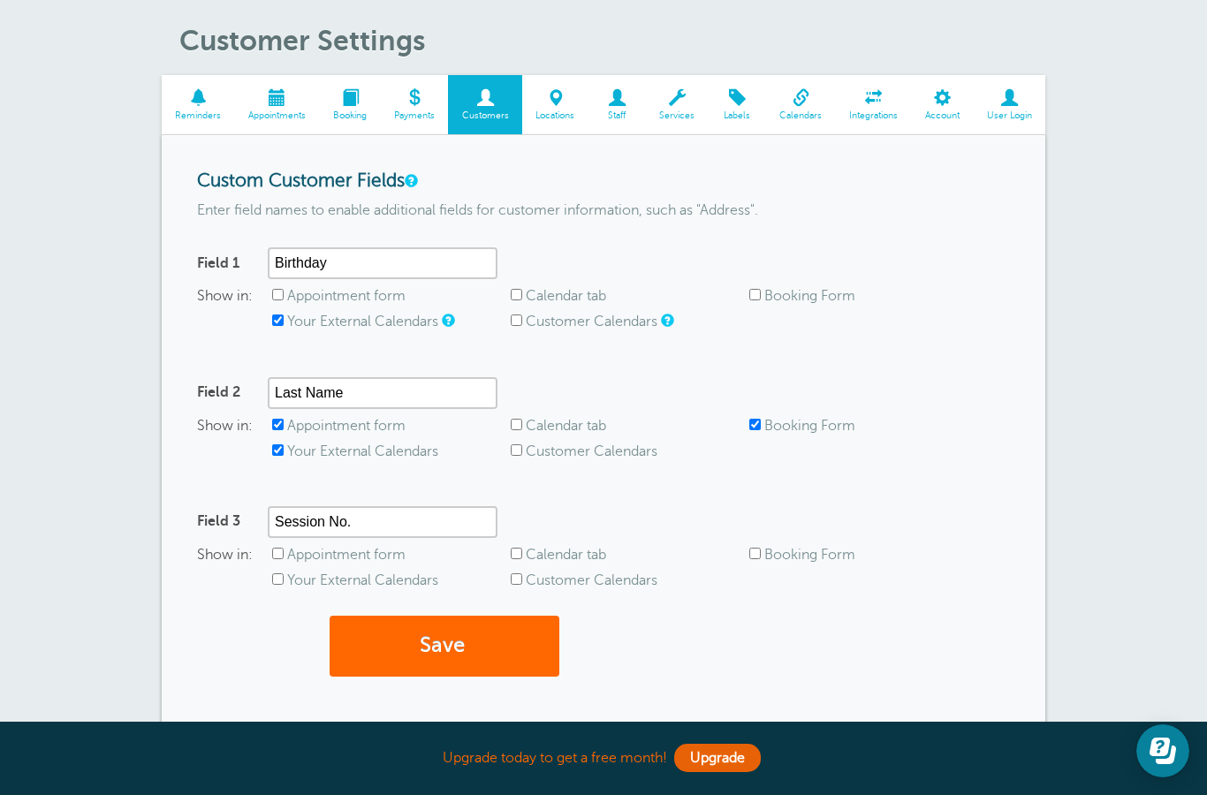
click at [283, 548] on input "Appointment form" at bounding box center [277, 553] width 11 height 11
checkbox input "true"
click at [273, 582] on input "Your External Calendars" at bounding box center [277, 579] width 11 height 11
checkbox input "true"
click at [520, 574] on input "Customer Calendars" at bounding box center [516, 579] width 11 height 11
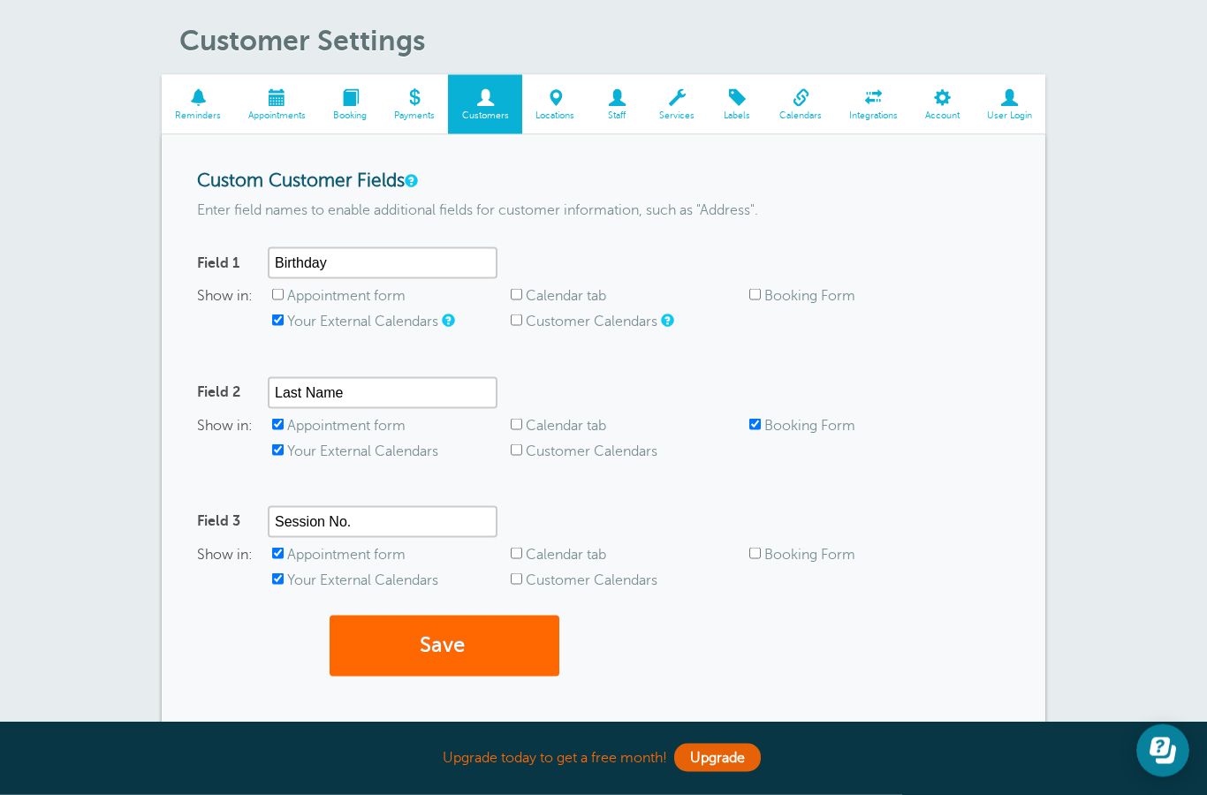
checkbox input "true"
click at [522, 554] on input "Calendar tab" at bounding box center [516, 553] width 11 height 11
checkbox input "true"
click at [519, 290] on input "Calendar tab" at bounding box center [516, 294] width 11 height 11
checkbox input "true"
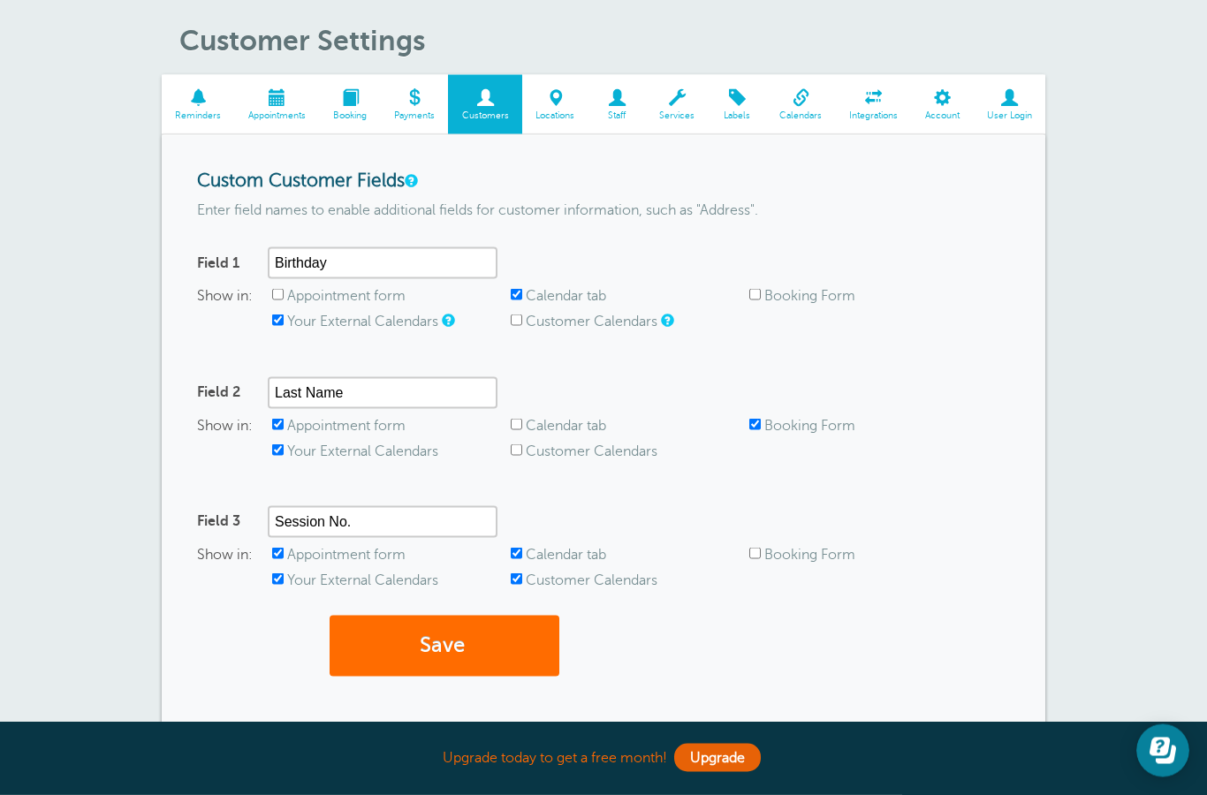
click at [462, 646] on button "Save" at bounding box center [445, 646] width 230 height 61
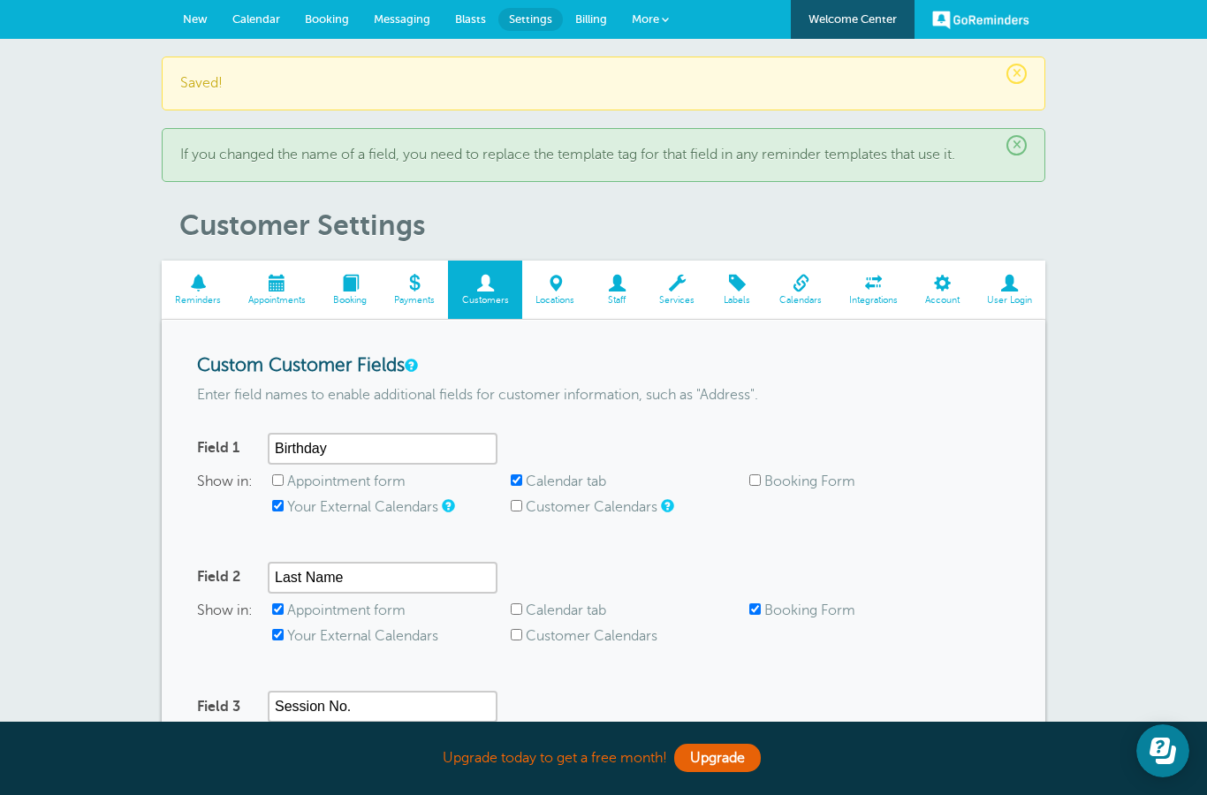
click at [275, 483] on input "Appointment form" at bounding box center [277, 480] width 11 height 11
checkbox input "true"
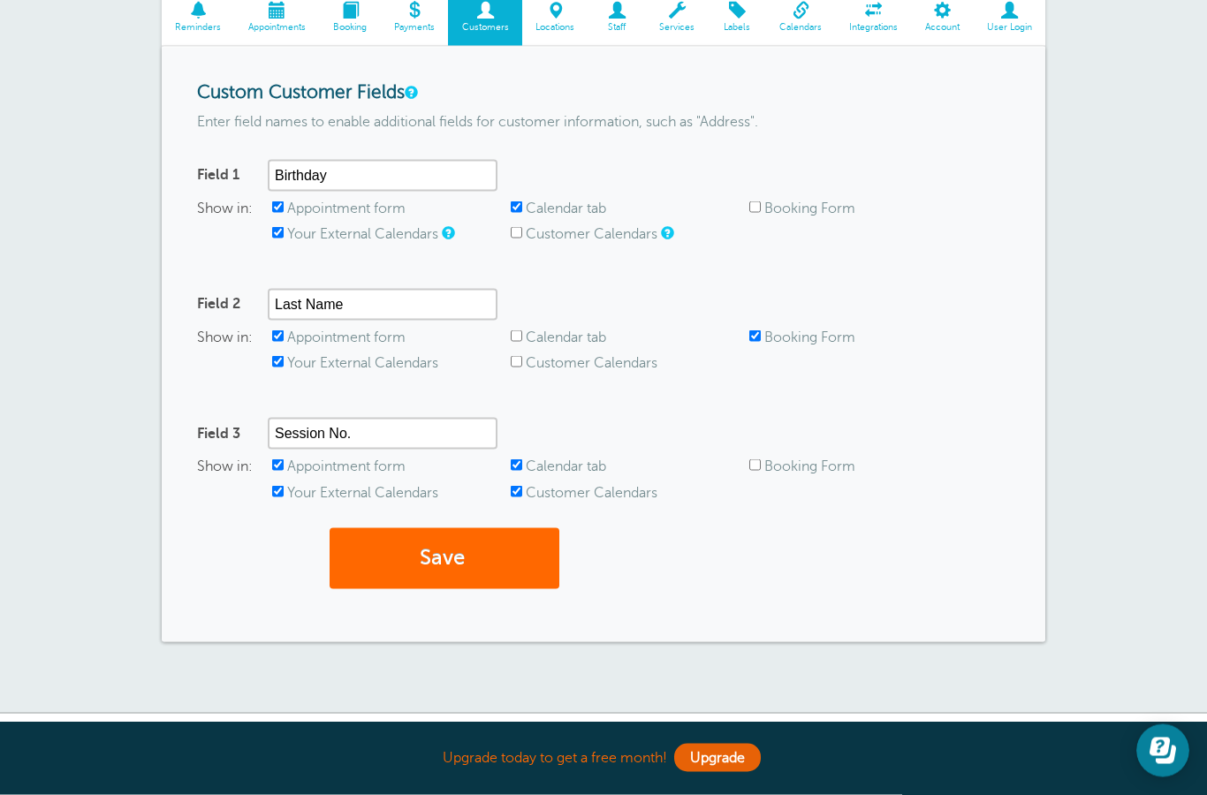
scroll to position [276, 0]
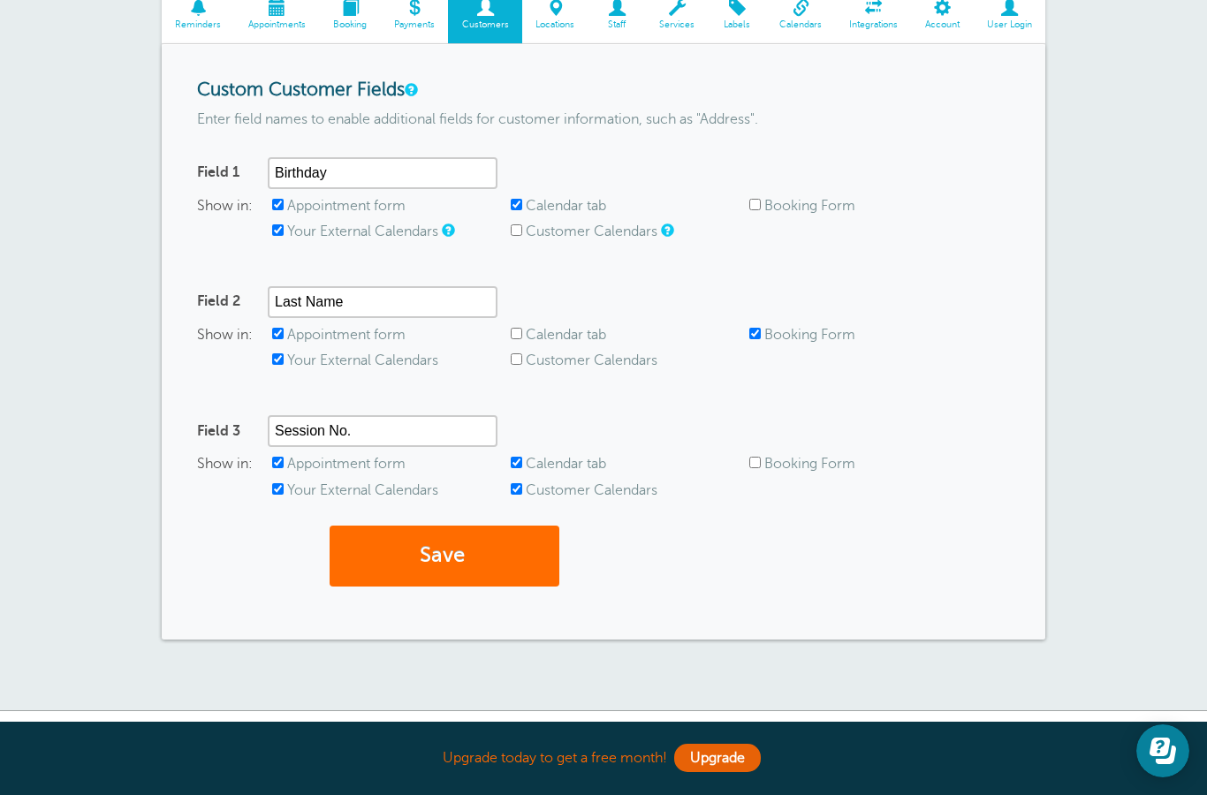
click at [445, 547] on button "Save" at bounding box center [445, 556] width 230 height 61
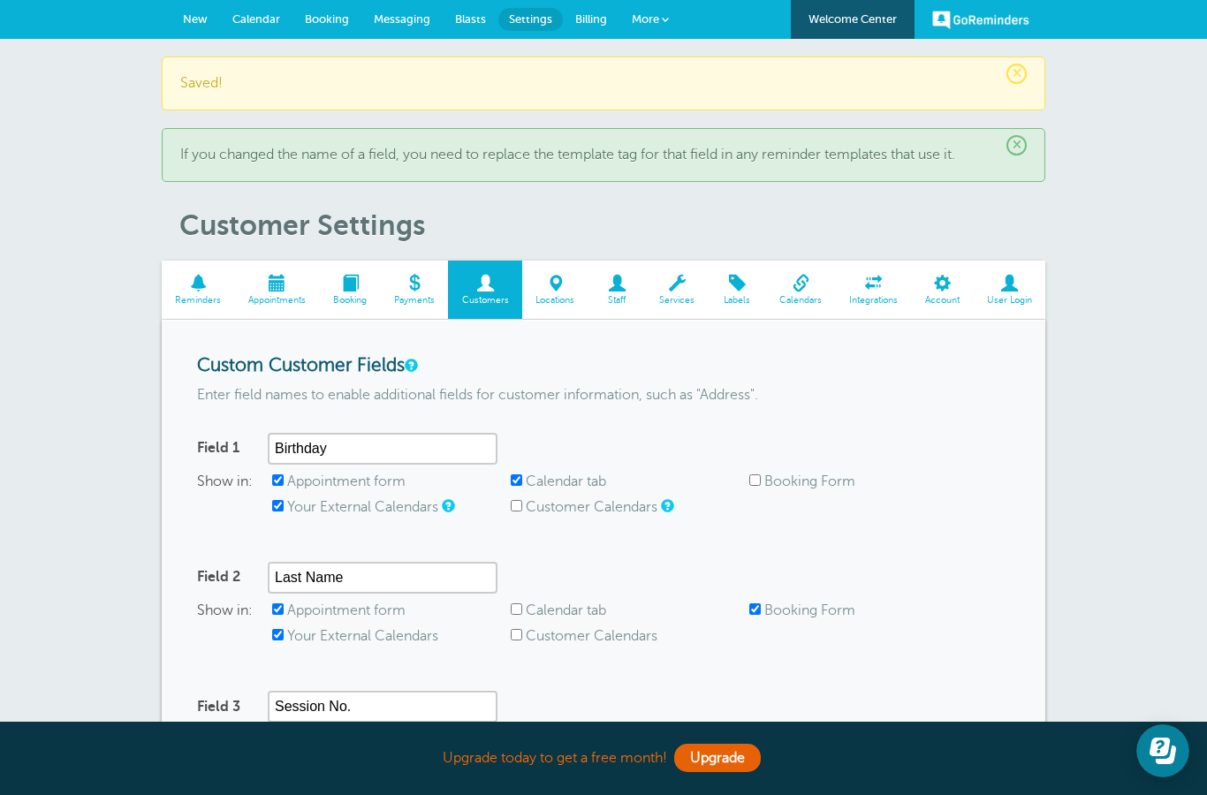
click at [195, 22] on span "New" at bounding box center [195, 18] width 25 height 13
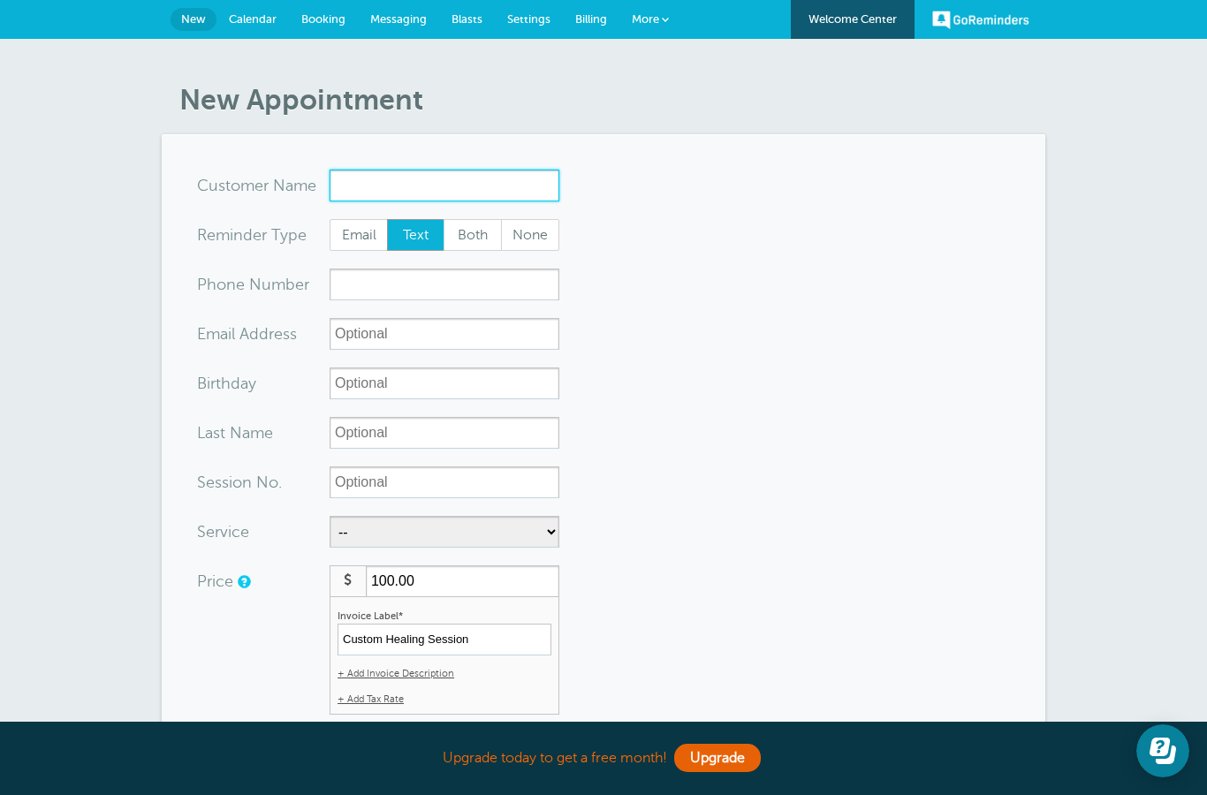
click at [426, 194] on input "x-no-autofill" at bounding box center [445, 186] width 230 height 32
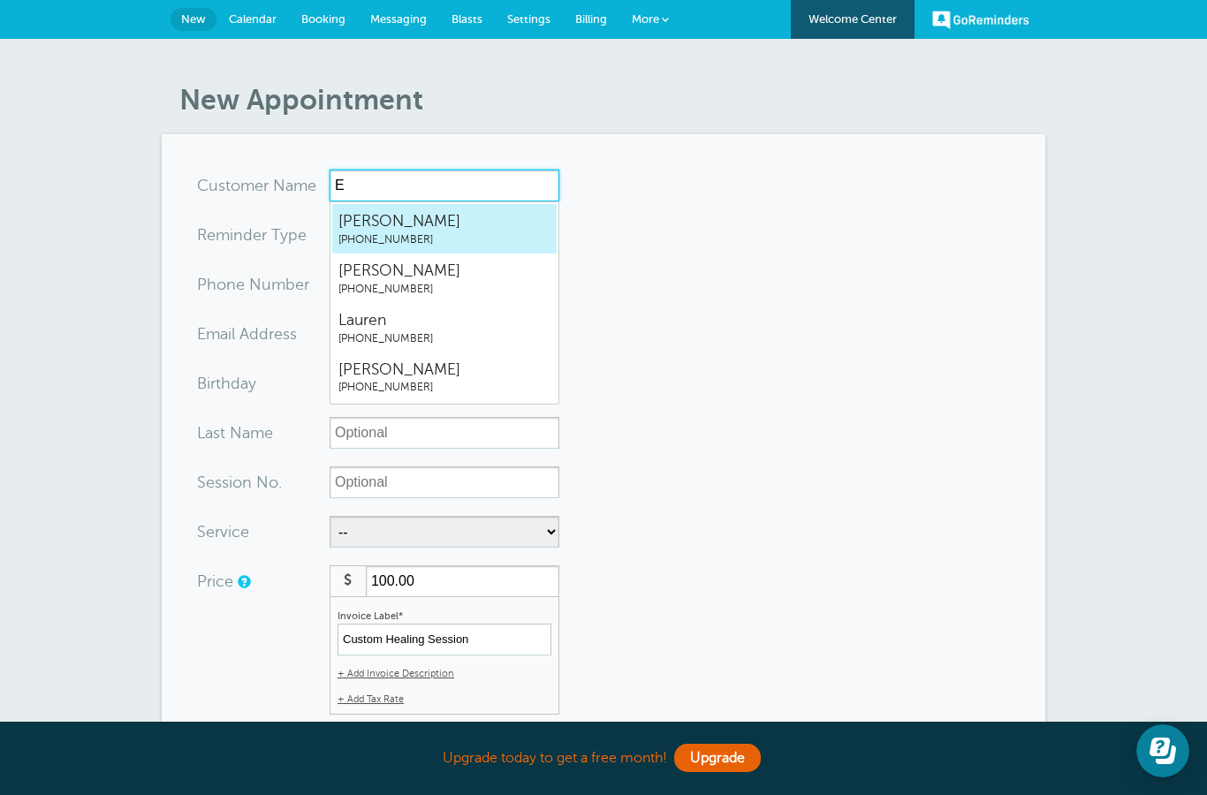
click at [450, 227] on span "Eileen" at bounding box center [444, 221] width 212 height 22
type input "Eileen3235390069"
type input "Eileen"
type input "(323) 539-0069"
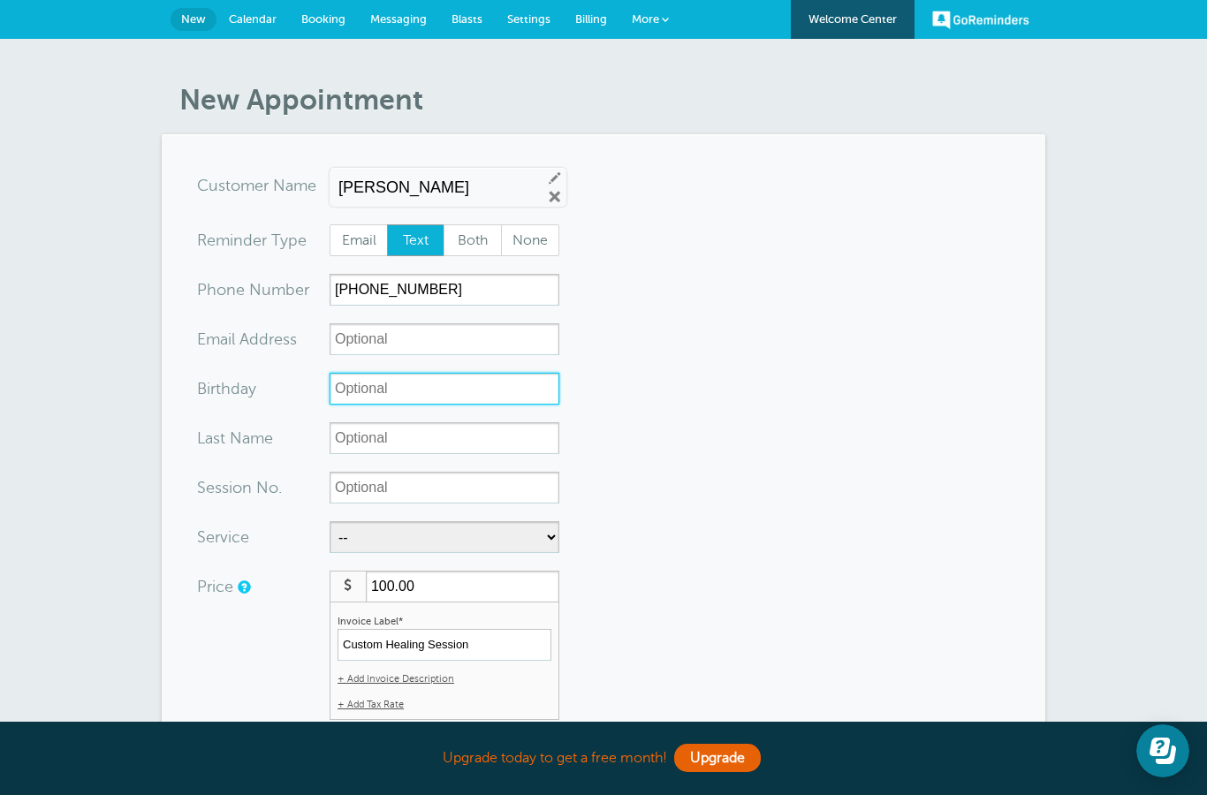
click at [442, 398] on input "Birthday" at bounding box center [445, 389] width 230 height 32
click at [594, 482] on form "You are creating a new customer. To use an existing customer select one from th…" at bounding box center [603, 734] width 813 height 1129
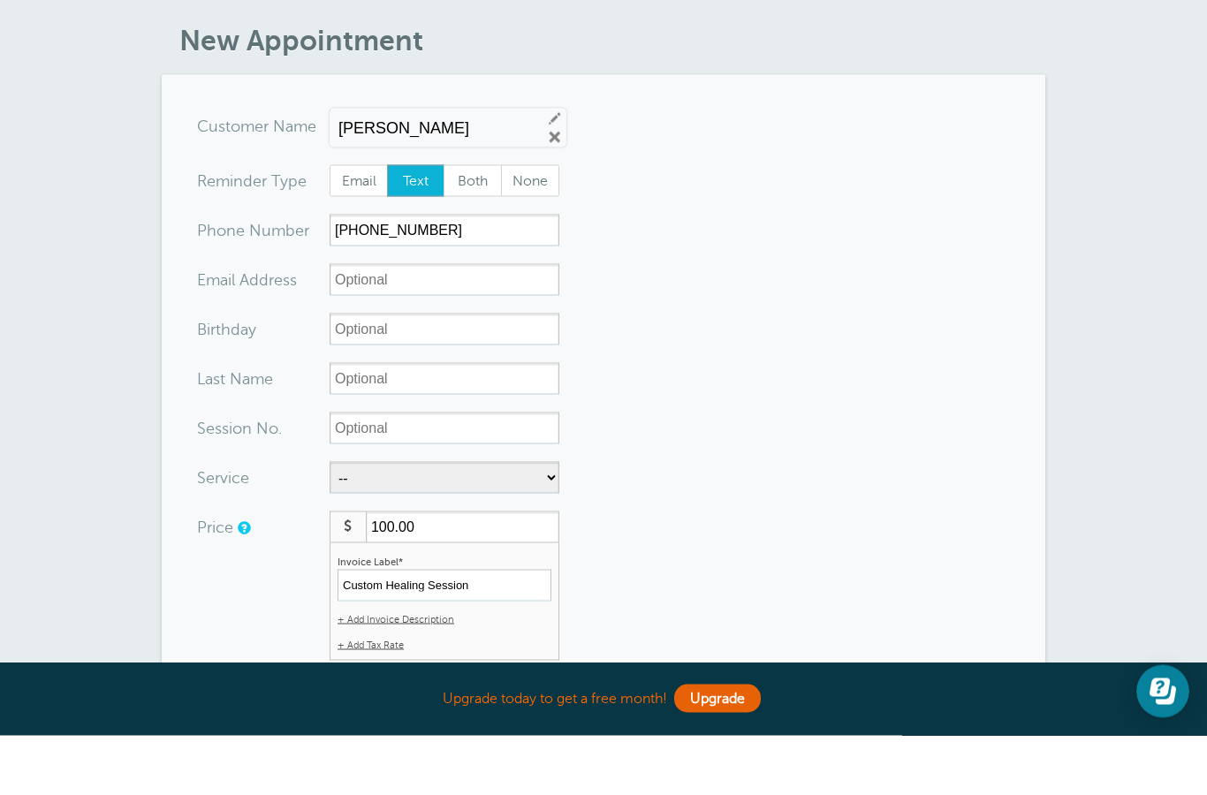
scroll to position [59, 0]
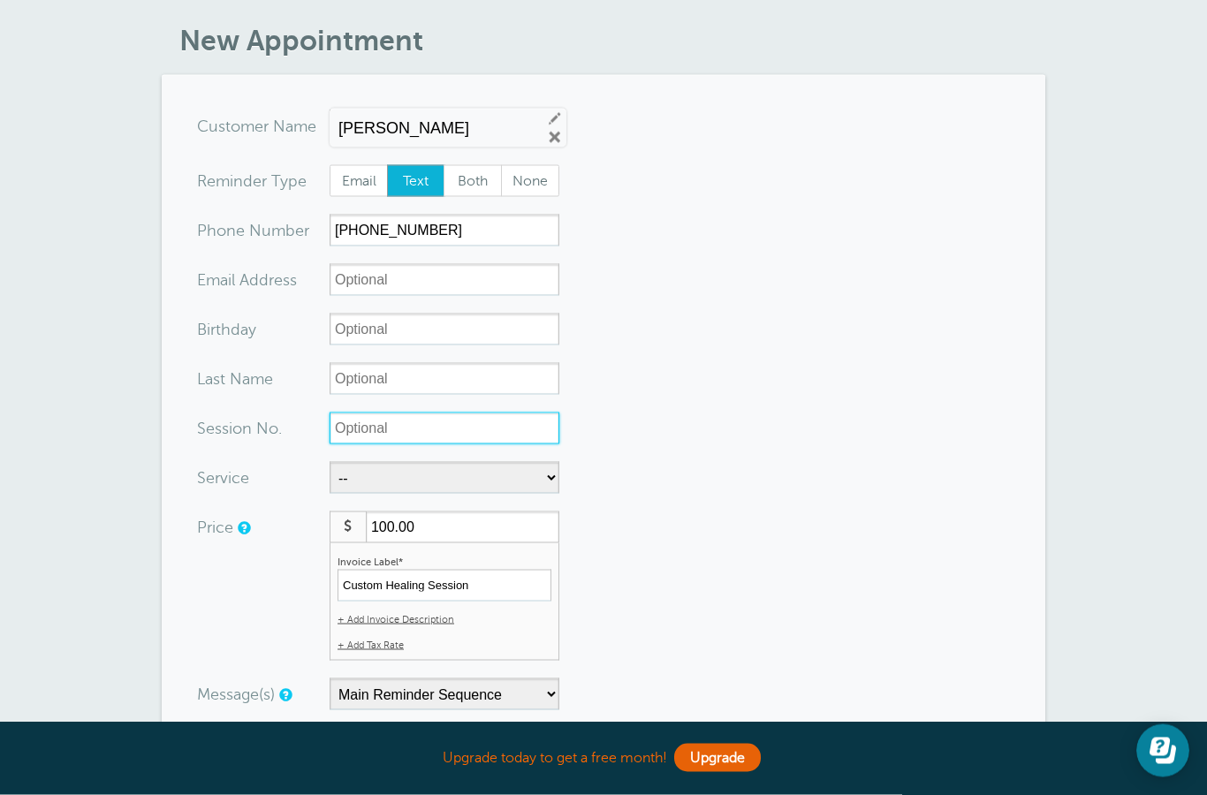
click at [405, 439] on input "Session No." at bounding box center [445, 429] width 230 height 32
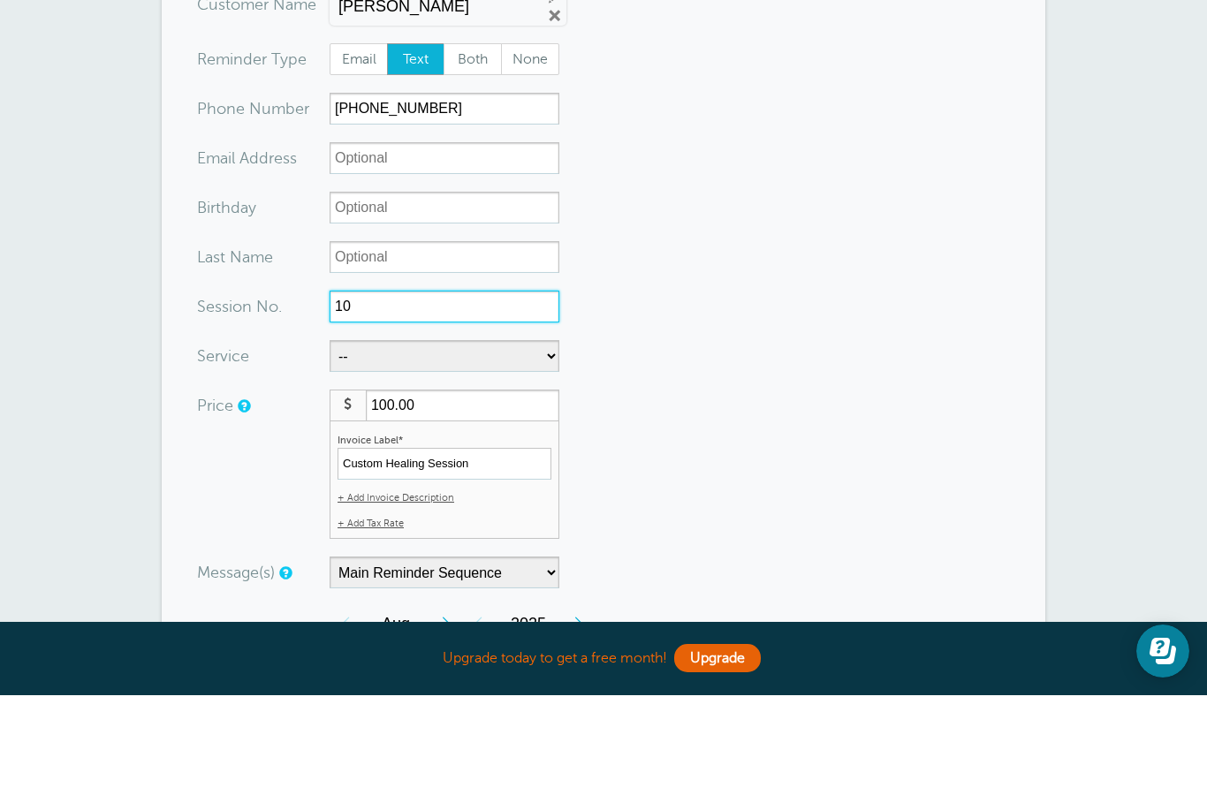
scroll to position [136, 0]
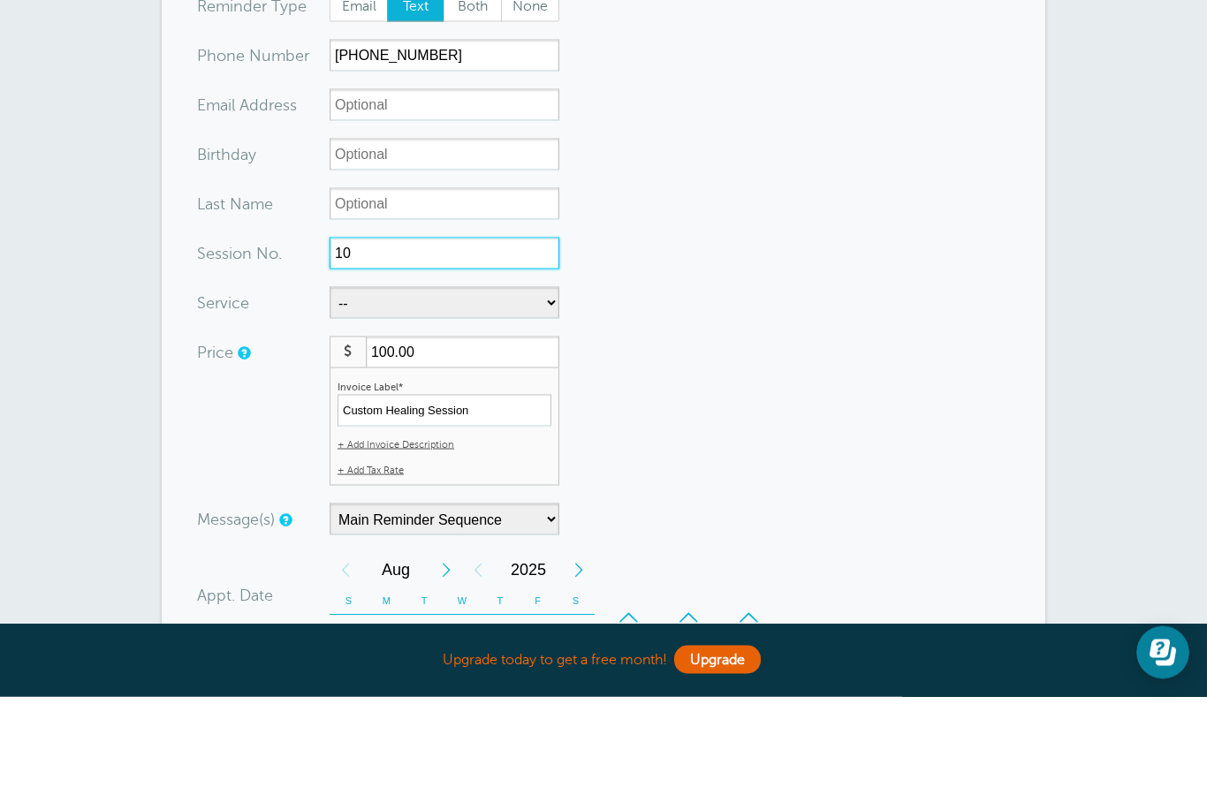
type input "10"
click at [500, 602] on select "Main Reminder Sequence" at bounding box center [445, 618] width 230 height 32
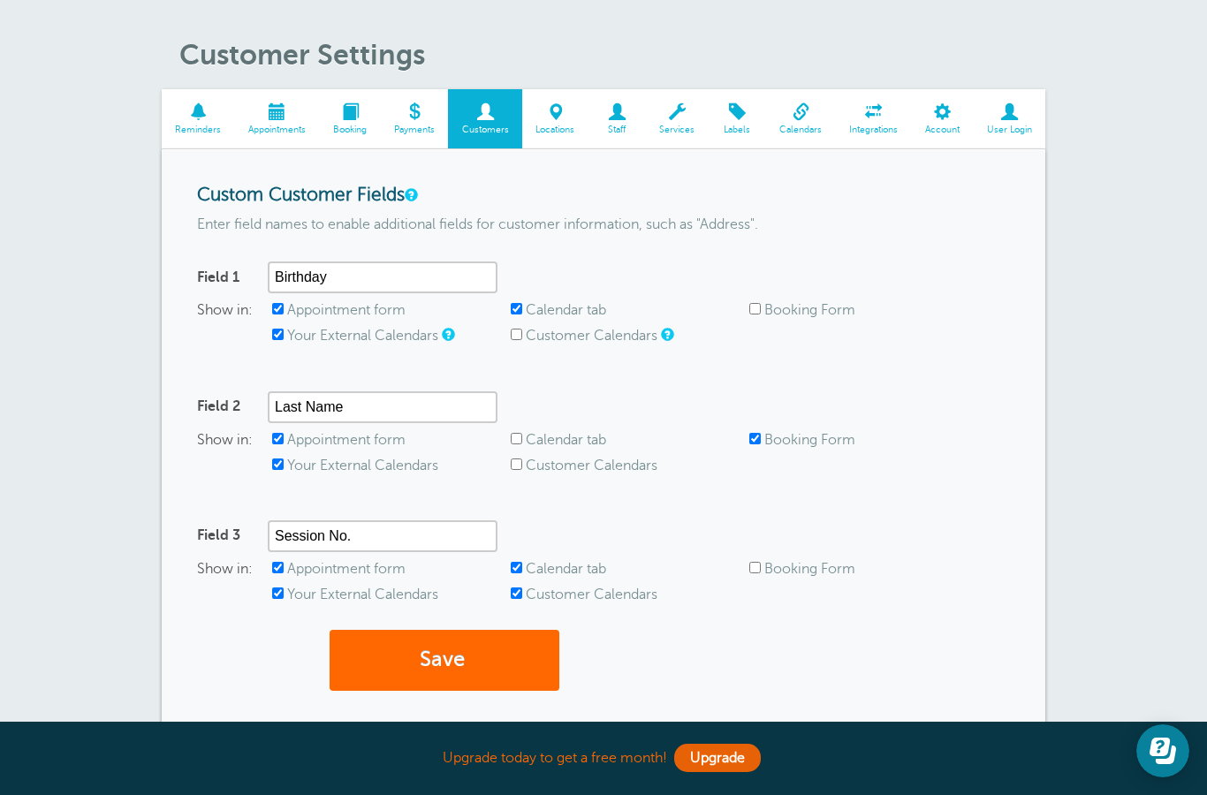
click at [274, 312] on input "Appointment form" at bounding box center [277, 308] width 11 height 11
checkbox input "false"
click at [284, 338] on input "Your External Calendars" at bounding box center [277, 334] width 11 height 11
checkbox input "false"
click at [522, 303] on input "Calendar tab" at bounding box center [516, 308] width 11 height 11
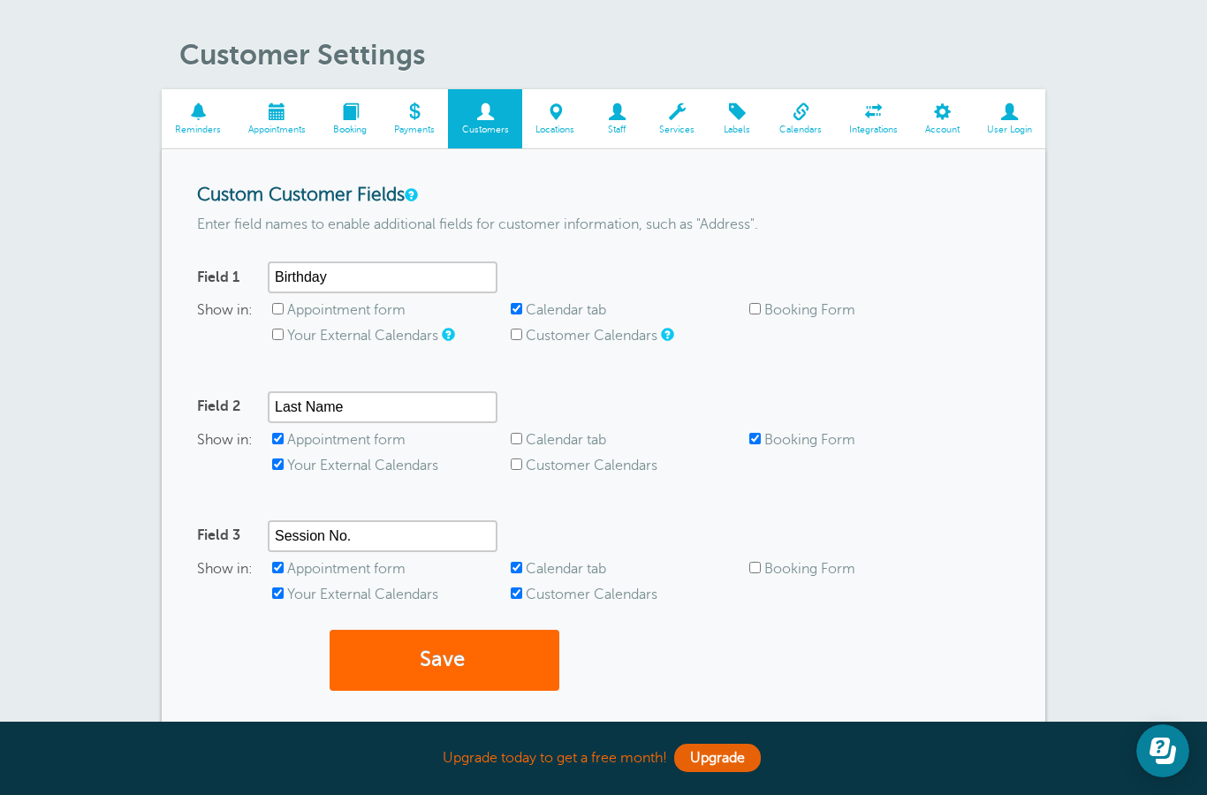
checkbox input "false"
click at [393, 266] on input "Birthday" at bounding box center [383, 278] width 230 height 32
type input "B"
type input "Session No."
click at [394, 402] on input "Last Name" at bounding box center [383, 408] width 230 height 32
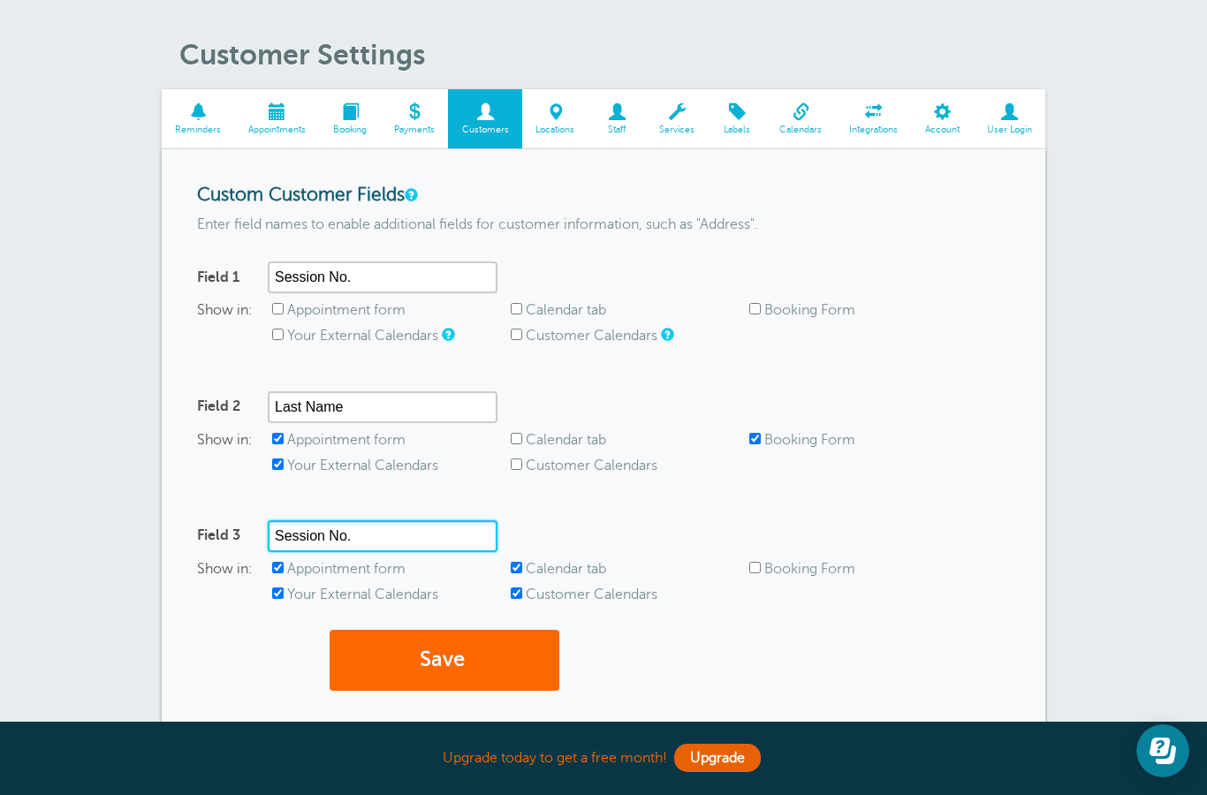
click at [417, 543] on input "Session No." at bounding box center [383, 537] width 230 height 32
type input "S"
click at [283, 303] on input "Appointment form" at bounding box center [277, 308] width 11 height 11
checkbox input "true"
click at [282, 337] on input "Your External Calendars" at bounding box center [277, 334] width 11 height 11
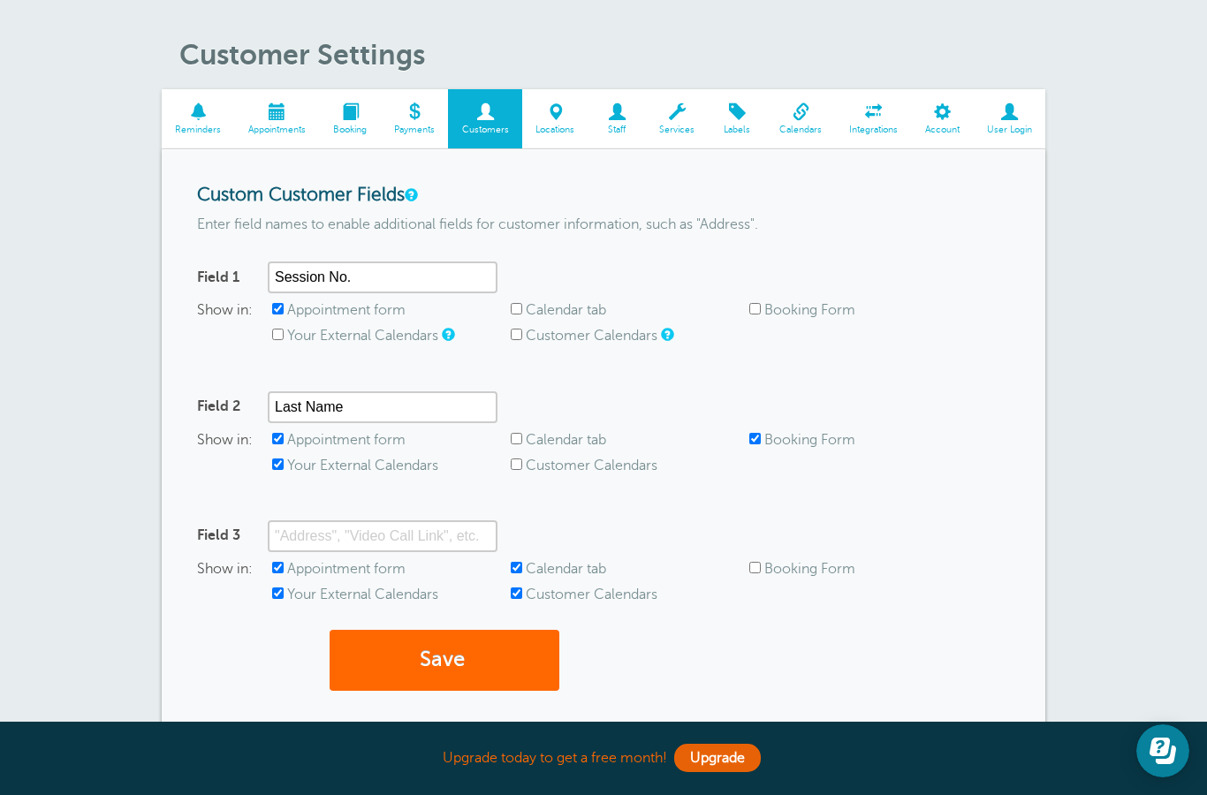
checkbox input "true"
click at [515, 588] on input "Customer Calendars" at bounding box center [516, 593] width 11 height 11
click at [514, 588] on input "Customer Calendars" at bounding box center [516, 593] width 11 height 11
checkbox input "true"
click at [516, 566] on input "Calendar tab" at bounding box center [516, 567] width 11 height 11
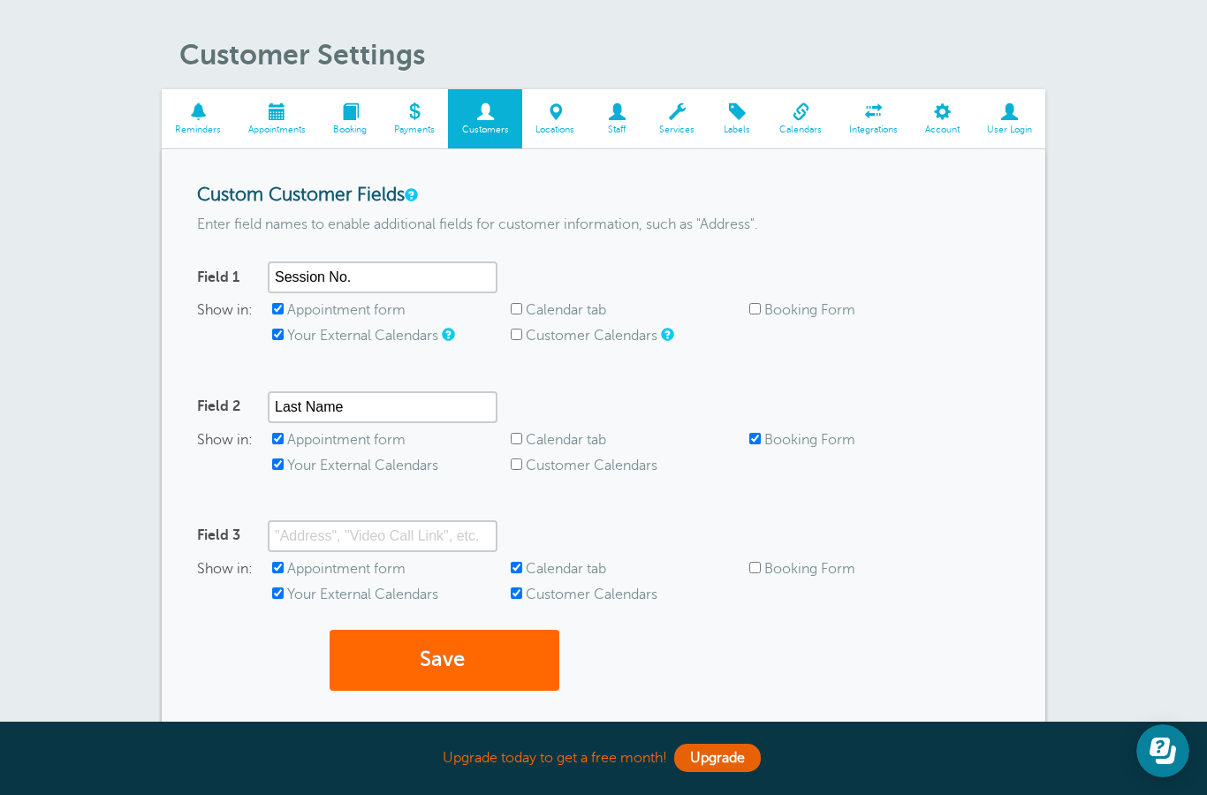
checkbox input "false"
click at [521, 596] on input "Customer Calendars" at bounding box center [516, 593] width 11 height 11
checkbox input "false"
click at [277, 601] on div "Show in: Appointment form Calendar tab Booking Form Your External Calendars Cus…" at bounding box center [603, 586] width 813 height 51
click at [530, 340] on label "Customer Calendars" at bounding box center [592, 336] width 132 height 16
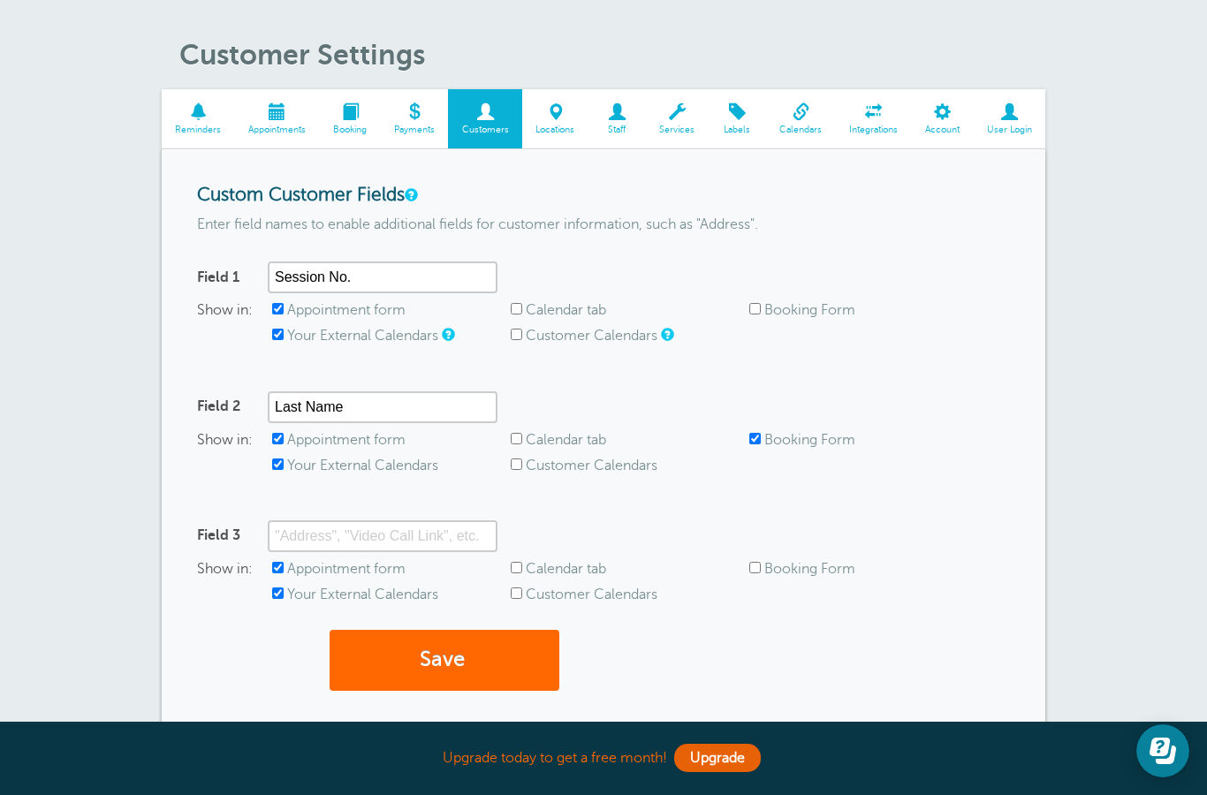
click at [522, 340] on input "Customer Calendars" at bounding box center [516, 334] width 11 height 11
checkbox input "true"
click at [761, 311] on input "Booking Form" at bounding box center [754, 308] width 11 height 11
click at [754, 312] on input "Booking Form" at bounding box center [754, 308] width 11 height 11
checkbox input "false"
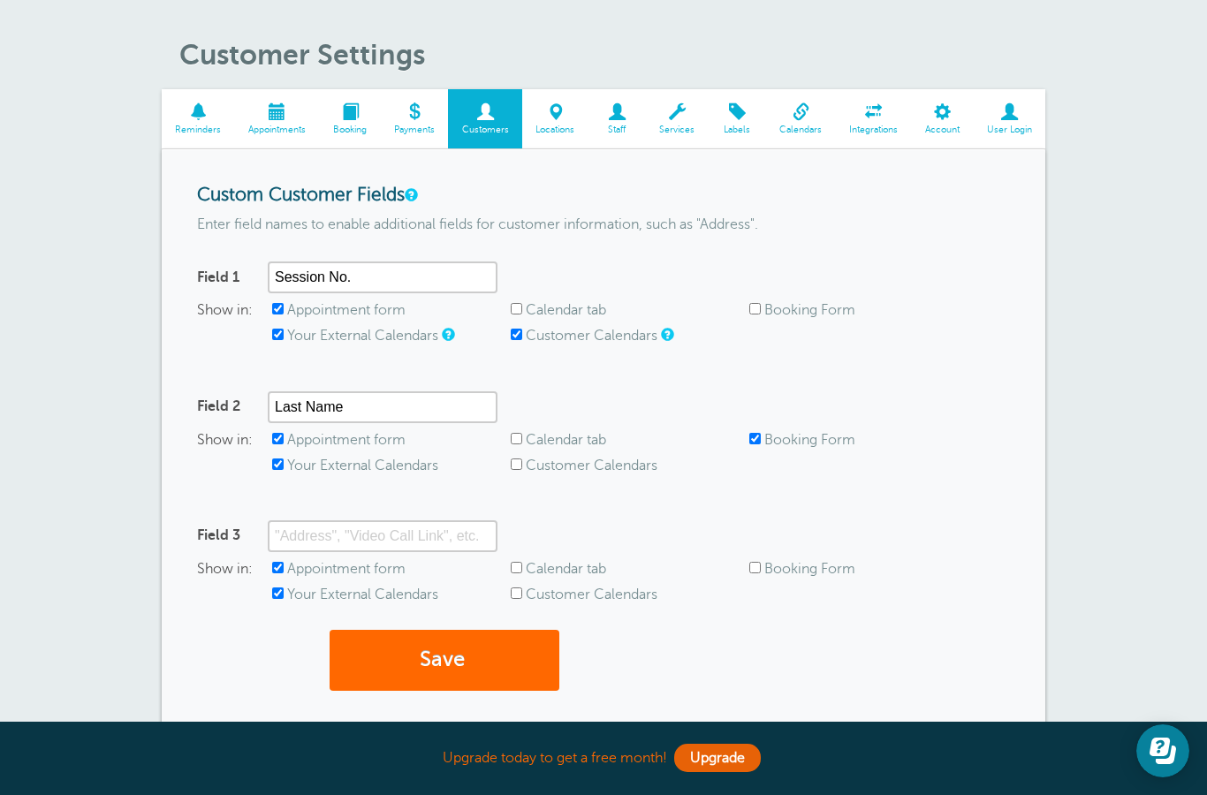
click at [761, 433] on input "Booking Form" at bounding box center [754, 438] width 11 height 11
click at [759, 442] on input "Booking Form" at bounding box center [754, 438] width 11 height 11
checkbox input "true"
click at [281, 570] on input "Appointment form" at bounding box center [277, 567] width 11 height 11
click at [284, 572] on input "Appointment form" at bounding box center [277, 567] width 11 height 11
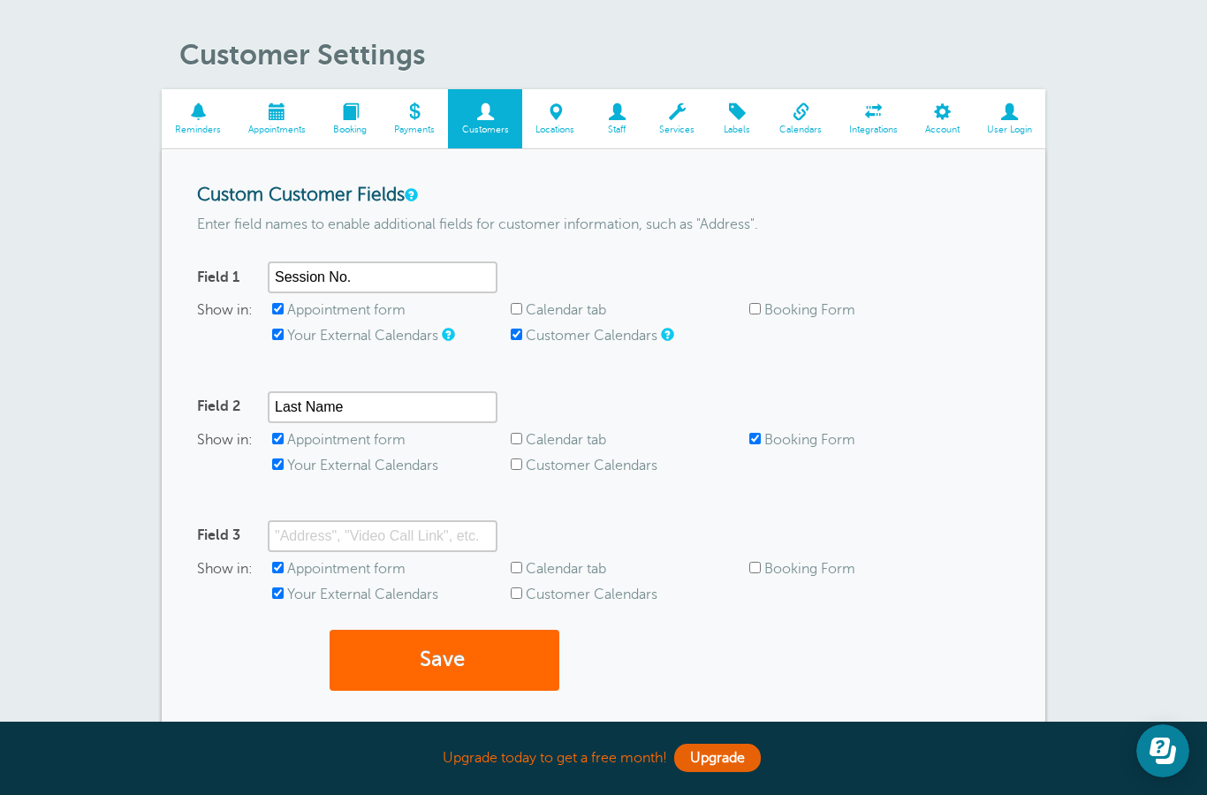
click at [277, 572] on input "Appointment form" at bounding box center [277, 567] width 11 height 11
checkbox input "false"
click at [279, 574] on div "Show in: Appointment form Calendar tab Booking Form Your External Calendars Cus…" at bounding box center [603, 586] width 813 height 51
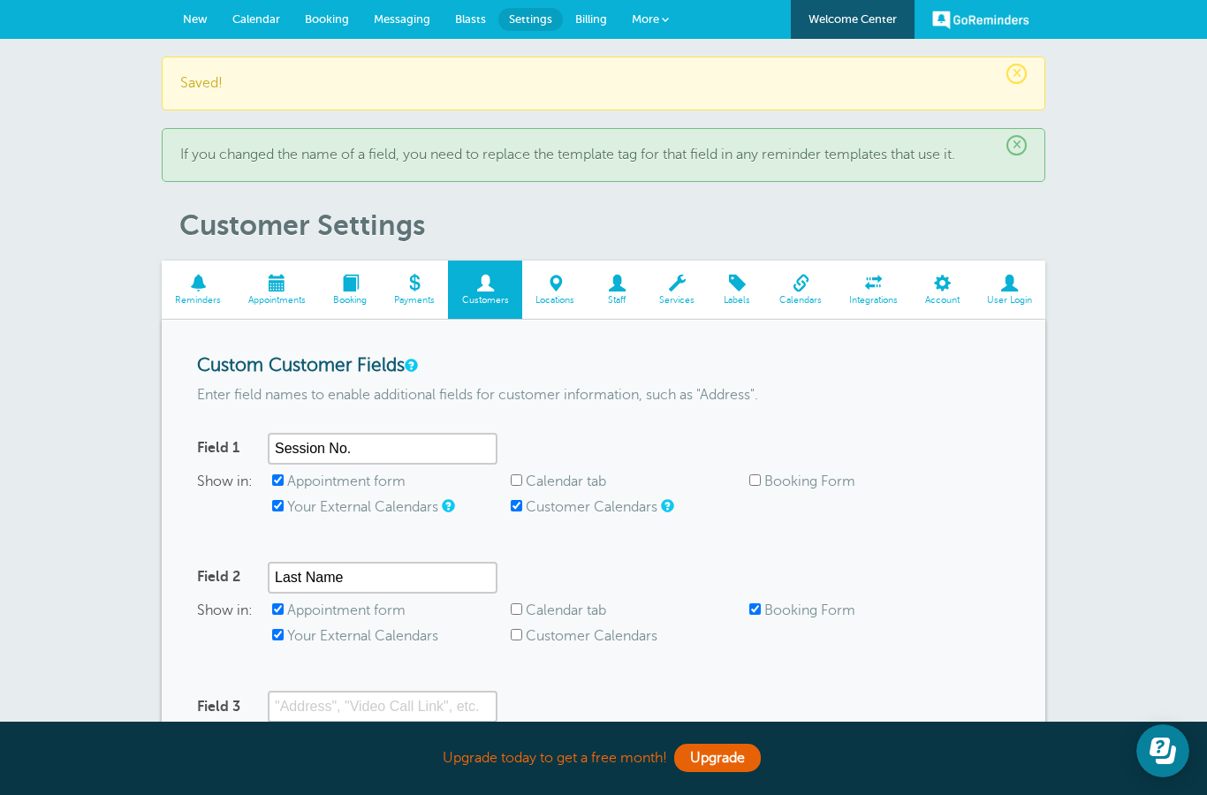
click at [410, 292] on span at bounding box center [414, 283] width 68 height 17
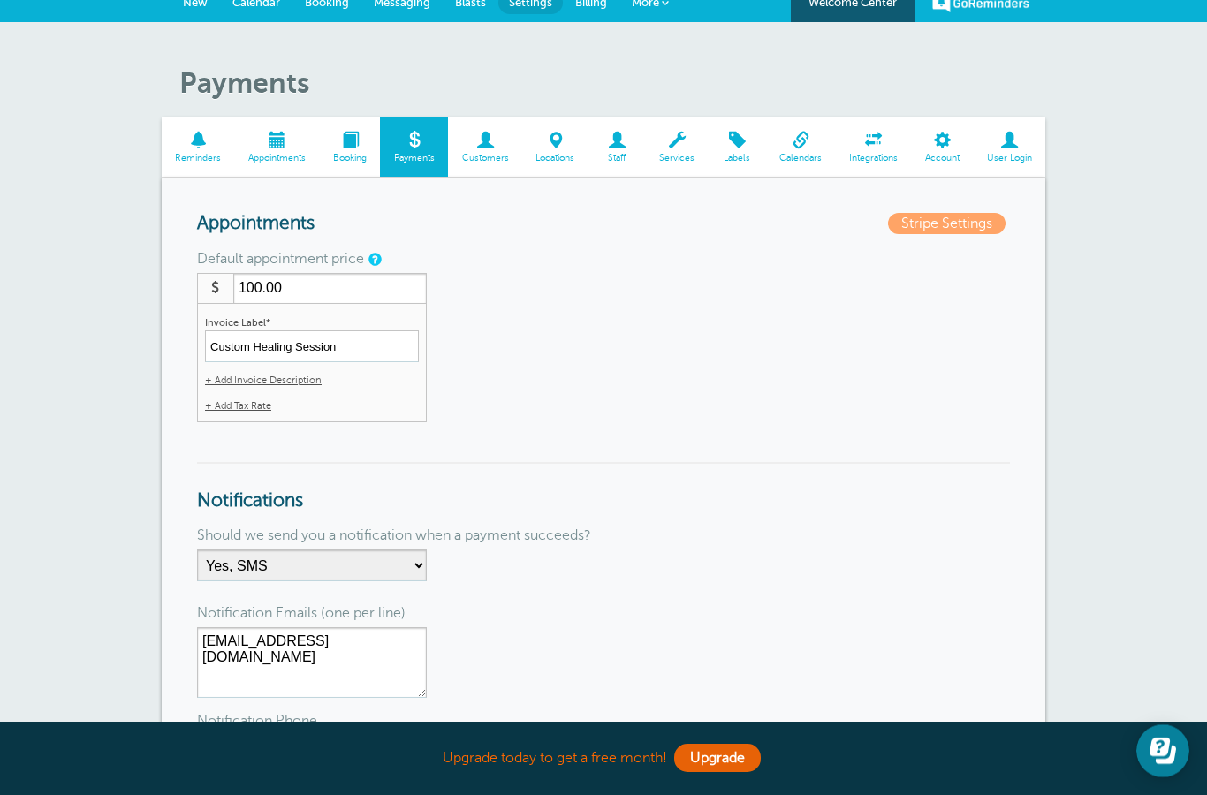
scroll to position [15, 0]
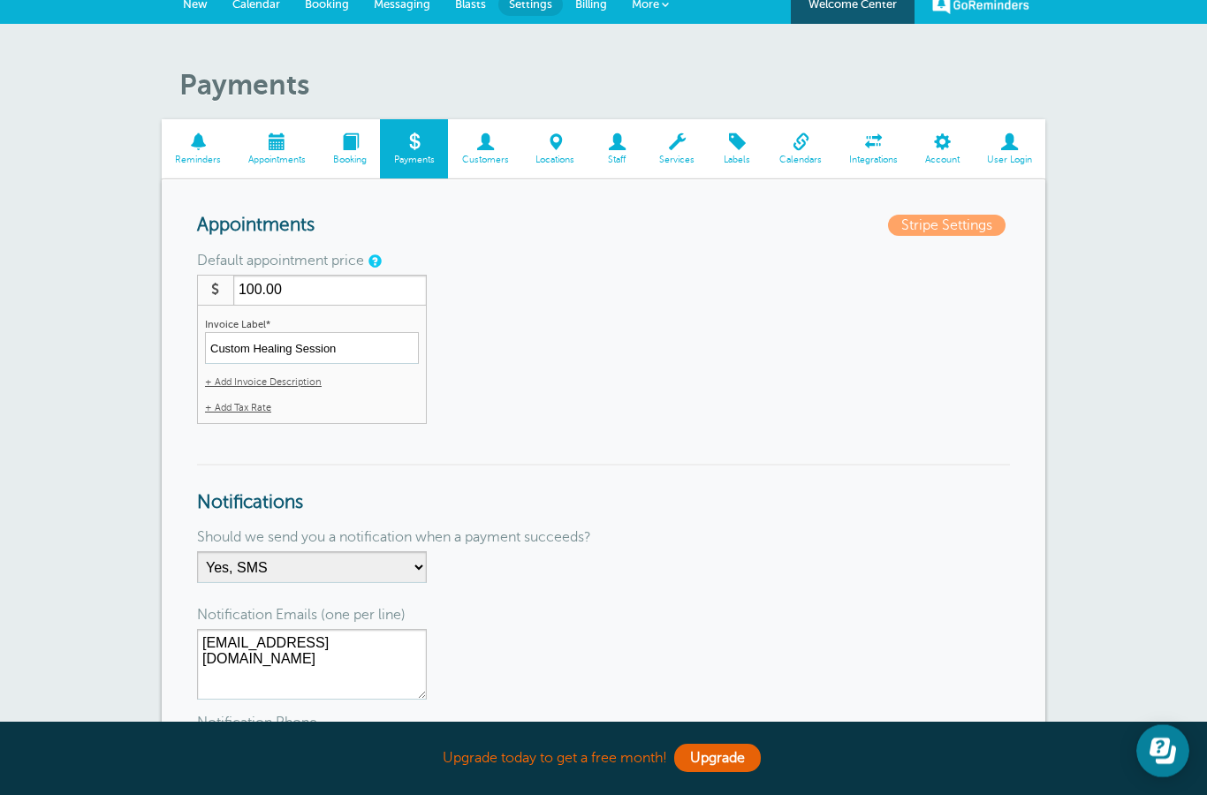
click at [675, 127] on link "Services" at bounding box center [677, 148] width 63 height 59
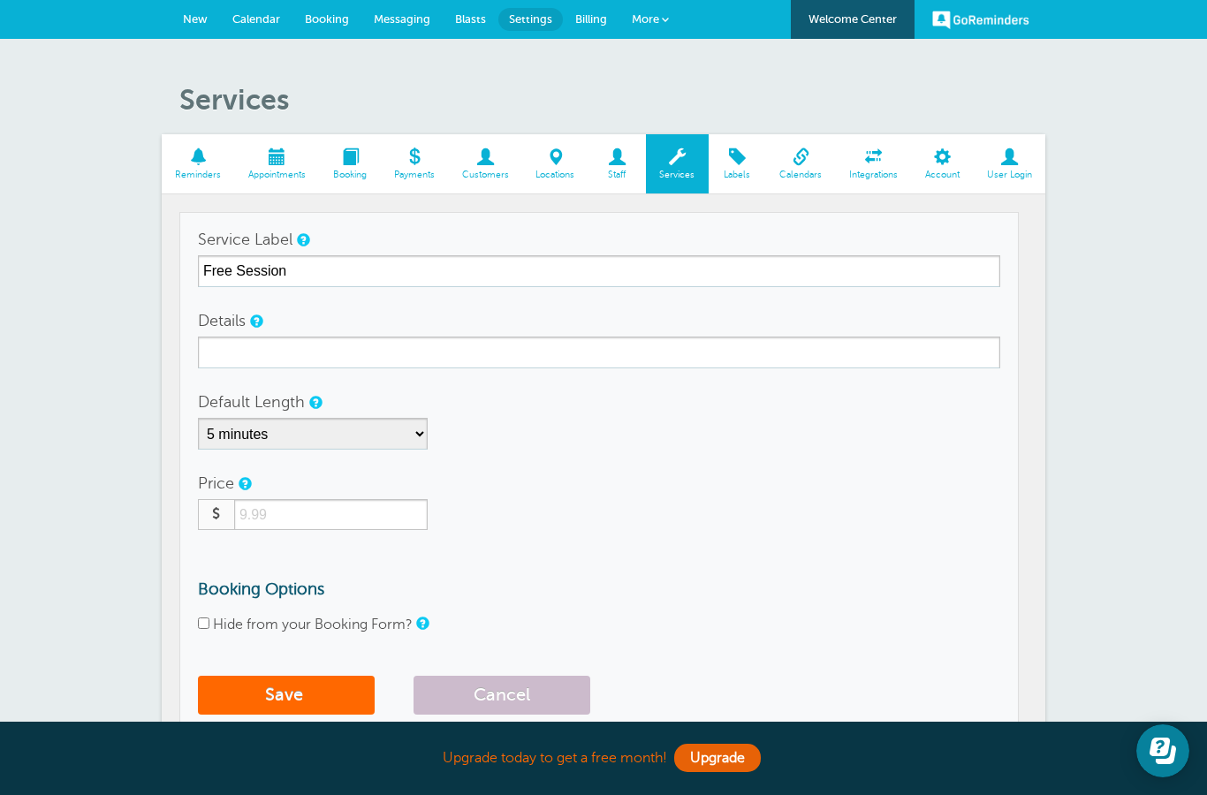
type input "Free Session"
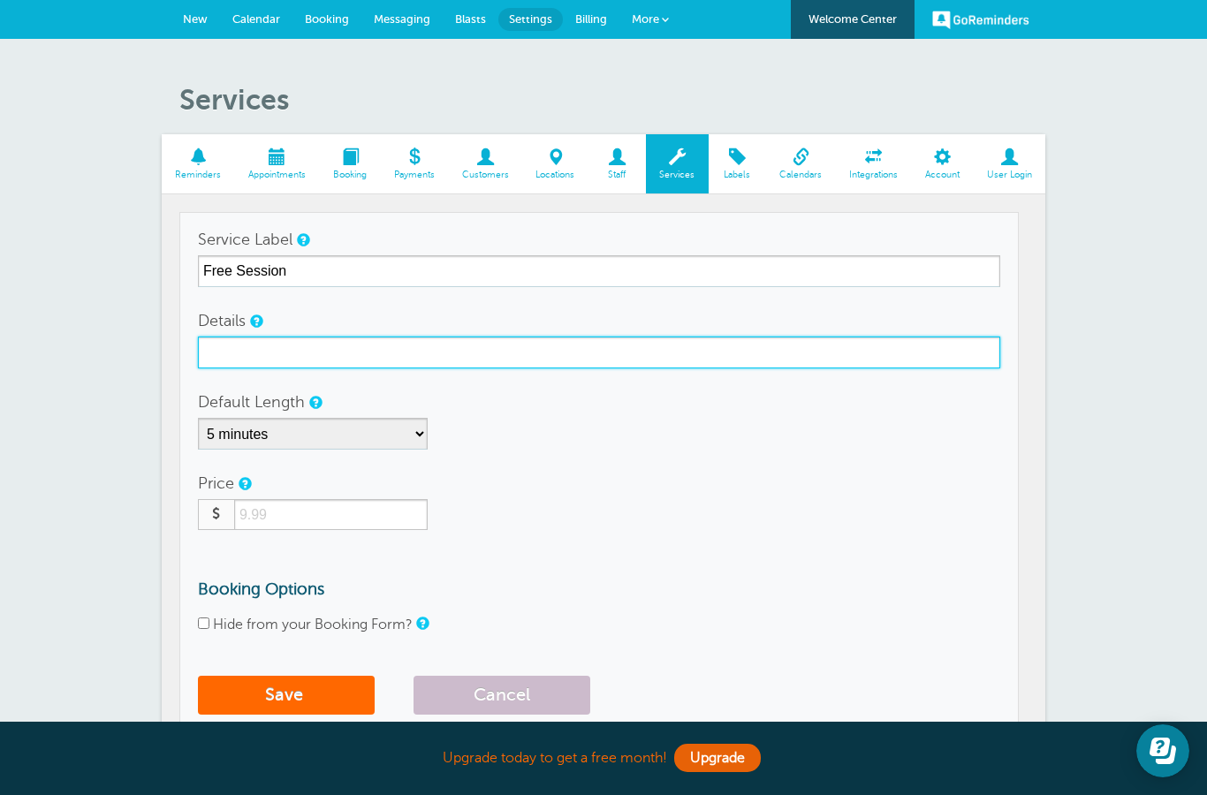
click at [287, 364] on input "Details" at bounding box center [599, 353] width 802 height 32
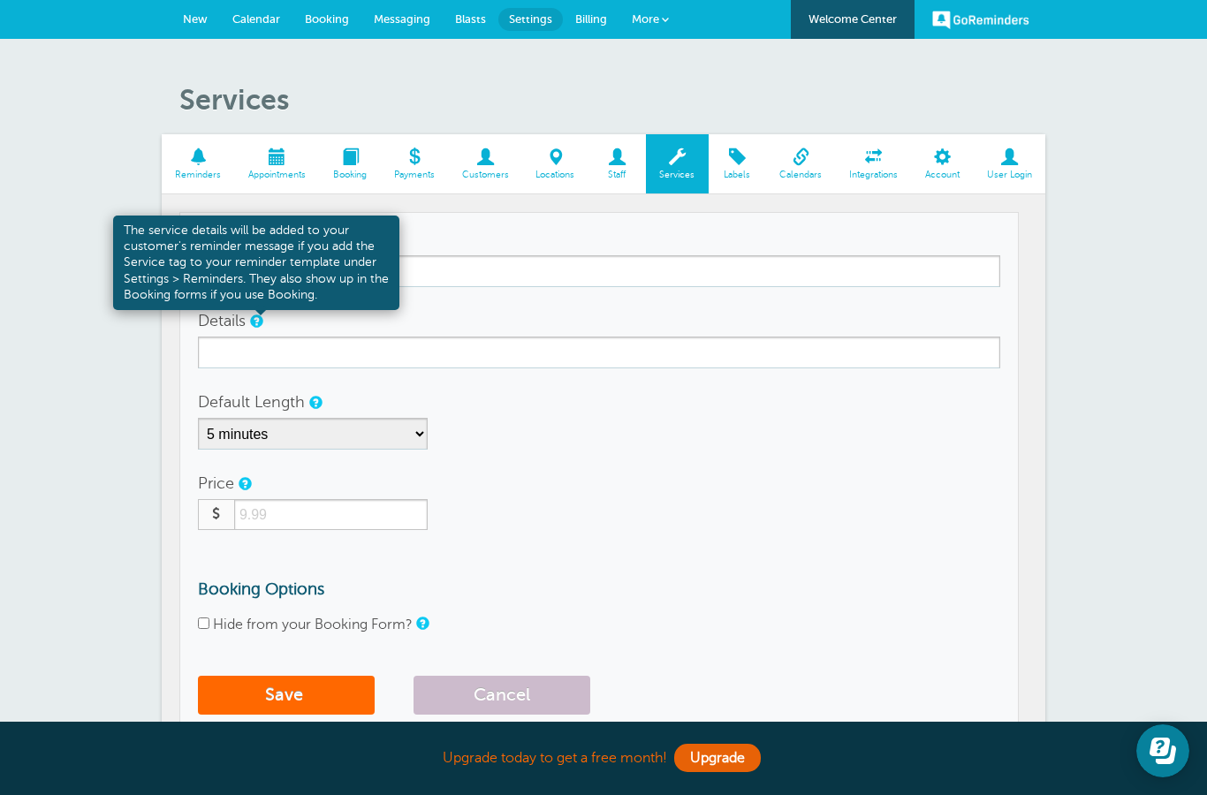
click at [261, 319] on link at bounding box center [255, 320] width 11 height 11
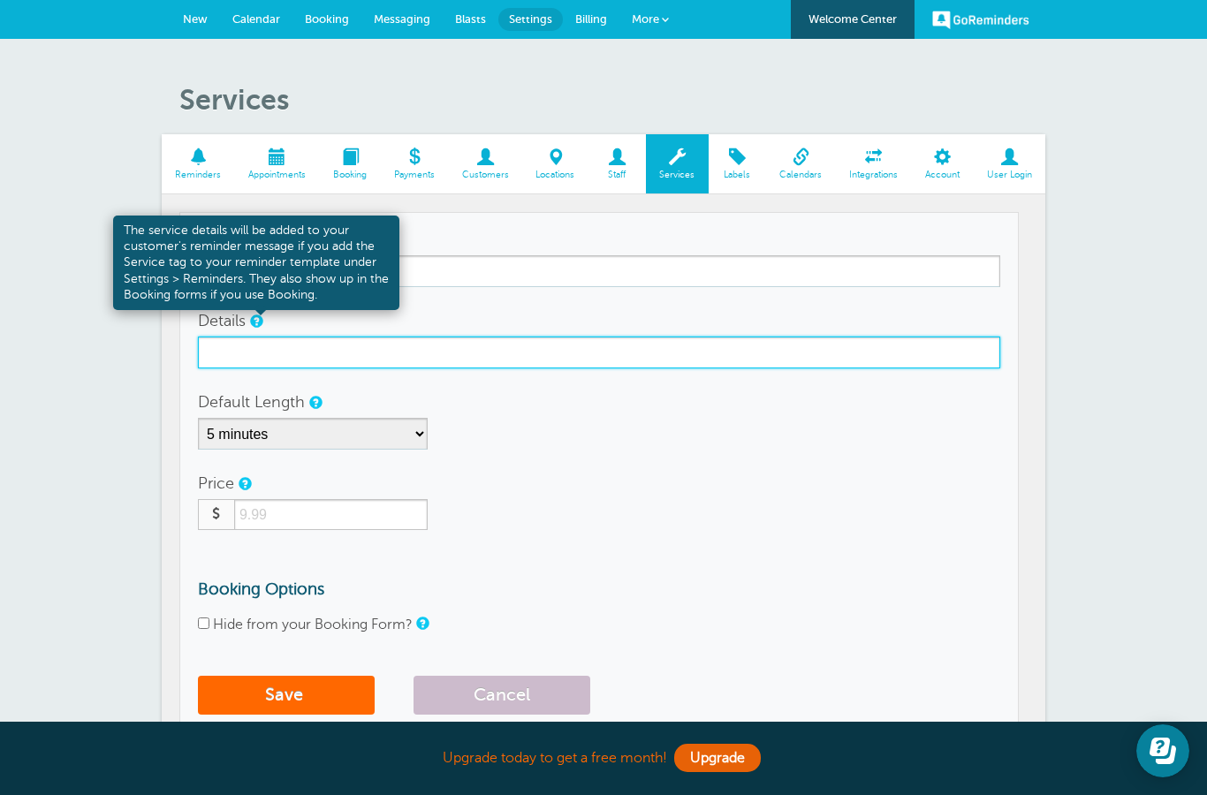
click at [294, 346] on input "Details" at bounding box center [599, 353] width 802 height 32
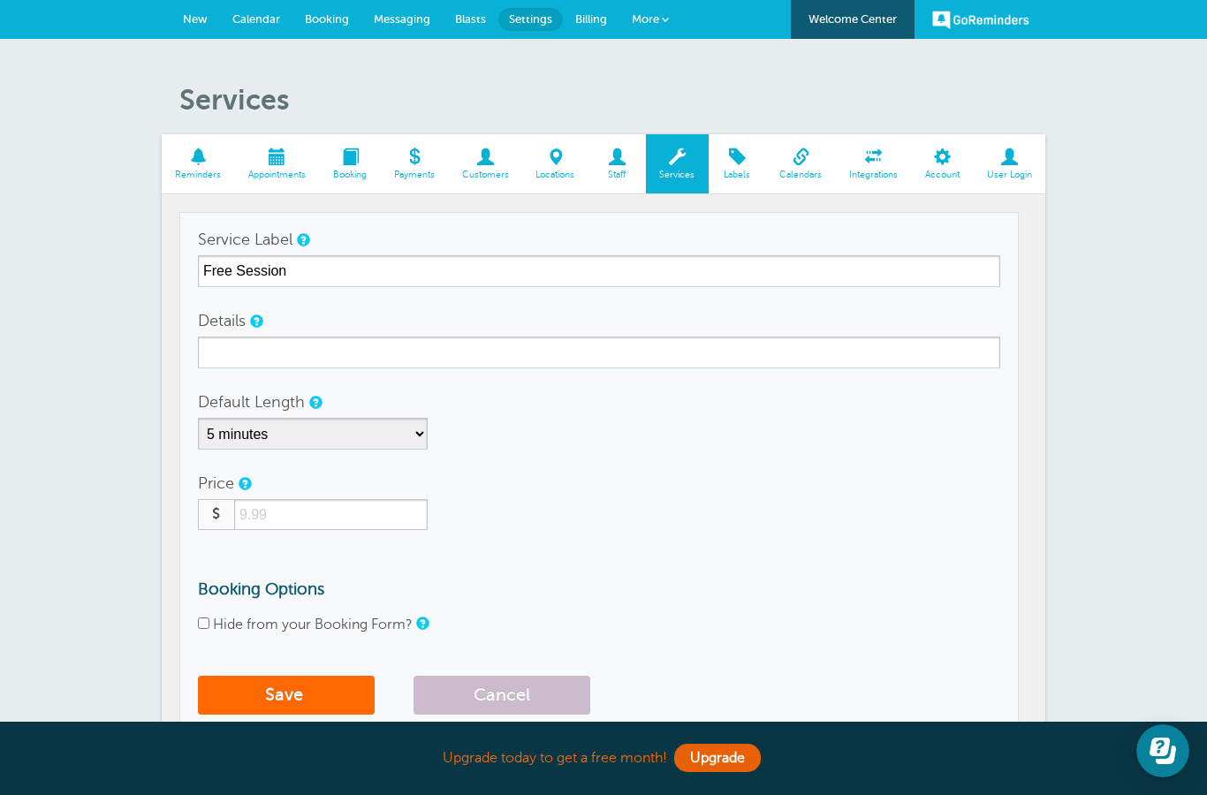
click at [348, 428] on select "5 minutes 10 minutes 15 minutes 20 minutes 25 minutes 30 minutes 35 minutes 40 …" at bounding box center [313, 434] width 230 height 32
select select "60"
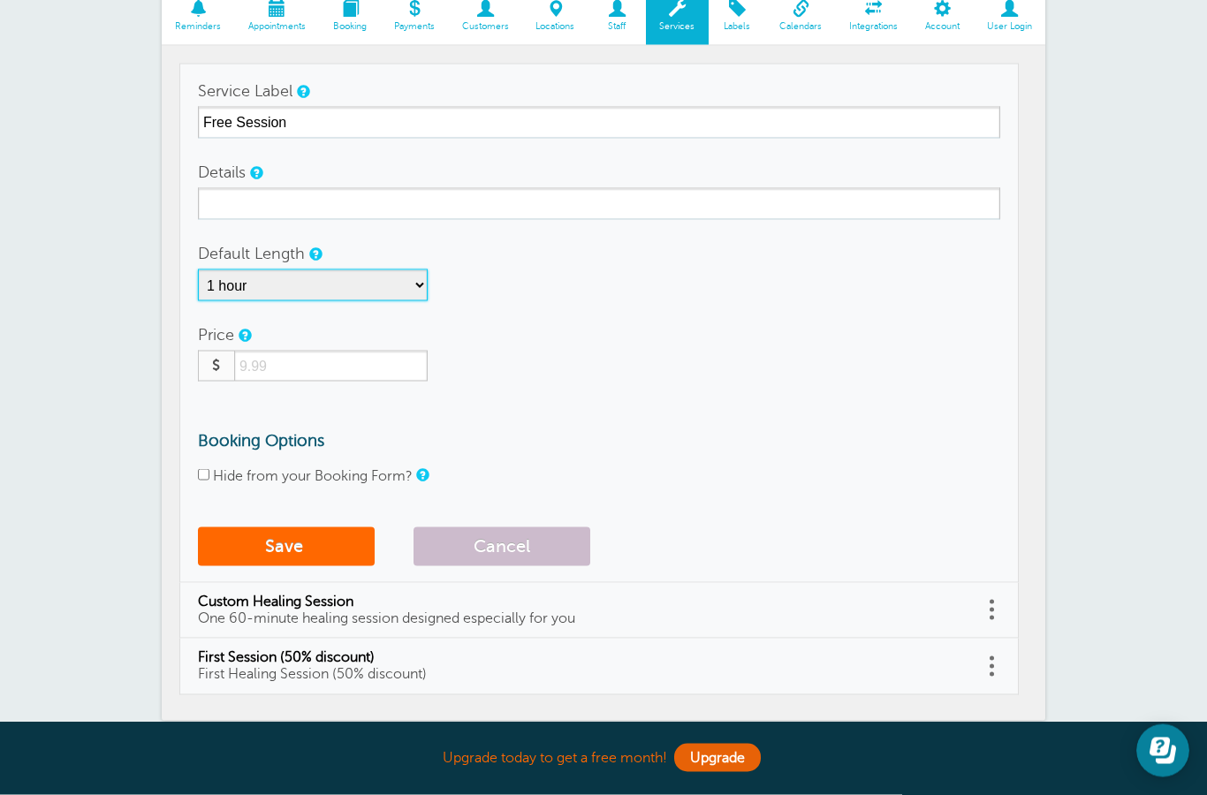
scroll to position [149, 0]
click at [361, 371] on input "number" at bounding box center [331, 365] width 194 height 31
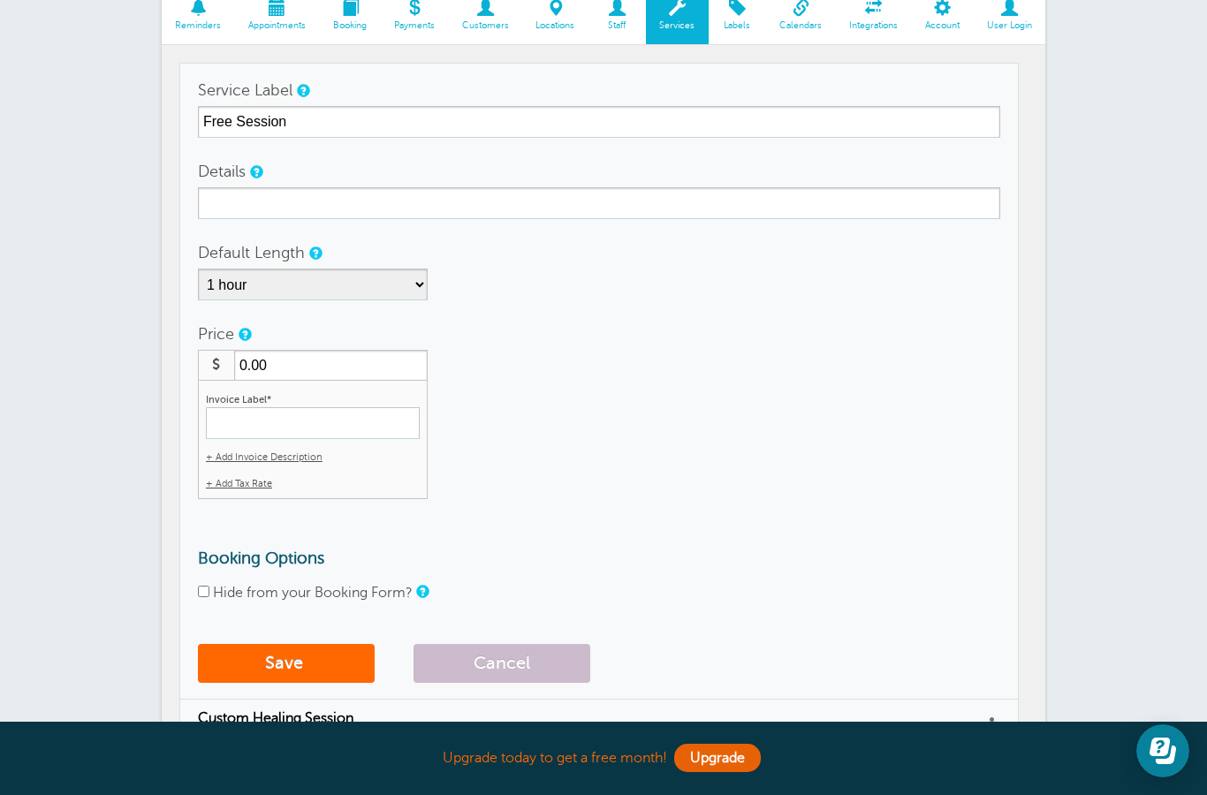
type input "0.00"
click at [327, 436] on input "Invoice Label*" at bounding box center [313, 423] width 214 height 32
type input "Custom Healing Session"
click at [201, 588] on input "Hide from your Booking Form?" at bounding box center [203, 591] width 11 height 11
checkbox input "true"
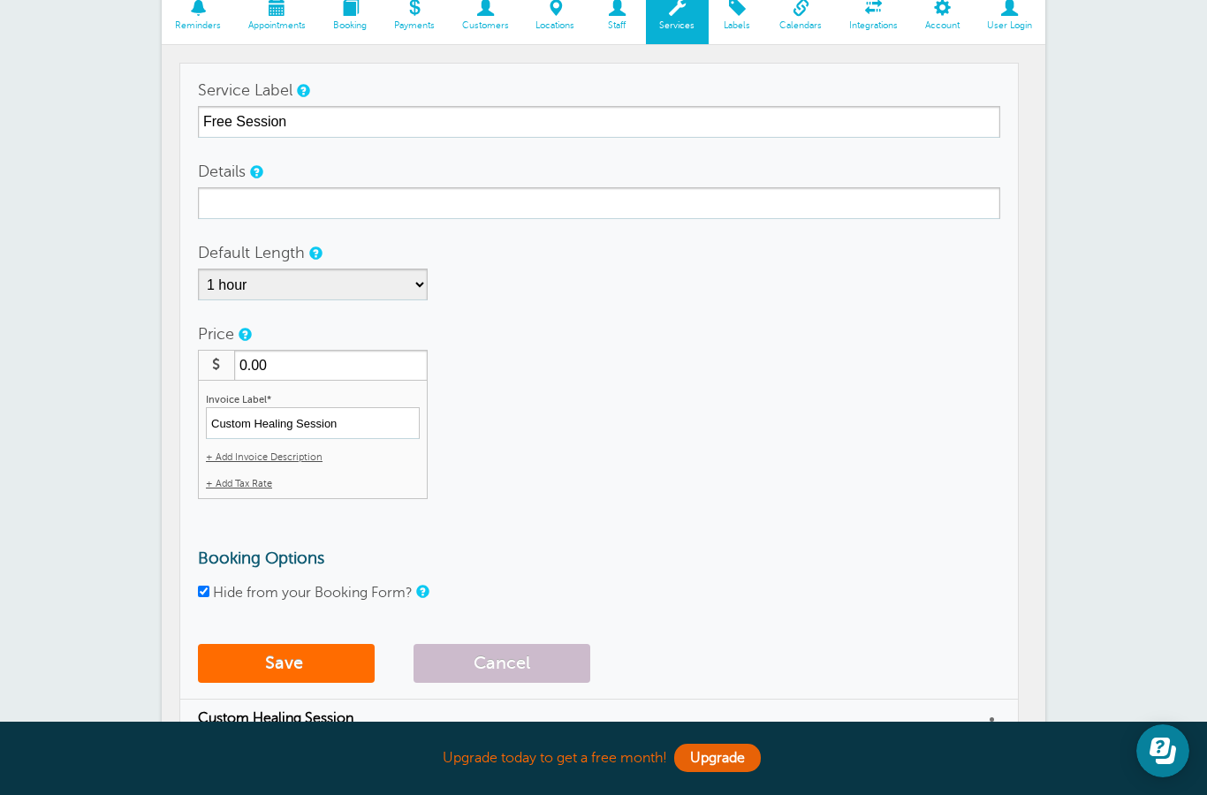
click at [294, 664] on button "Save" at bounding box center [286, 663] width 177 height 39
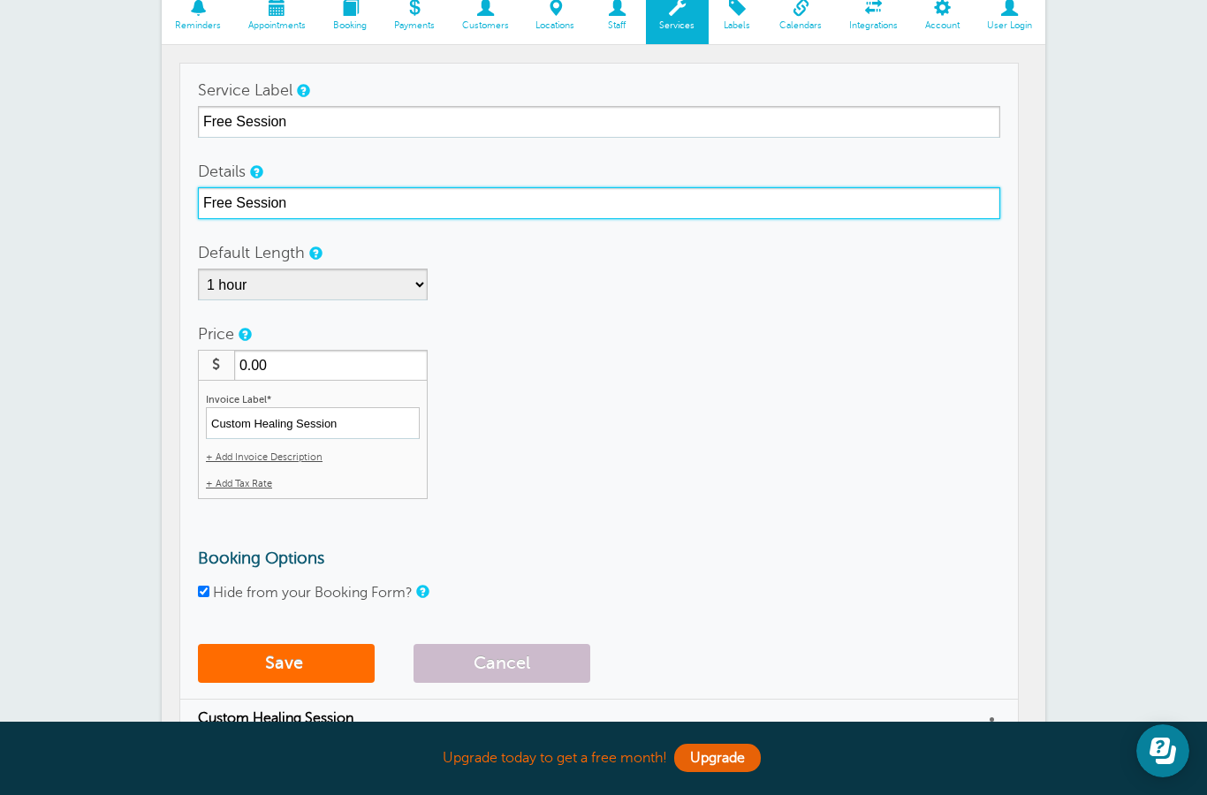
type input "Free Session"
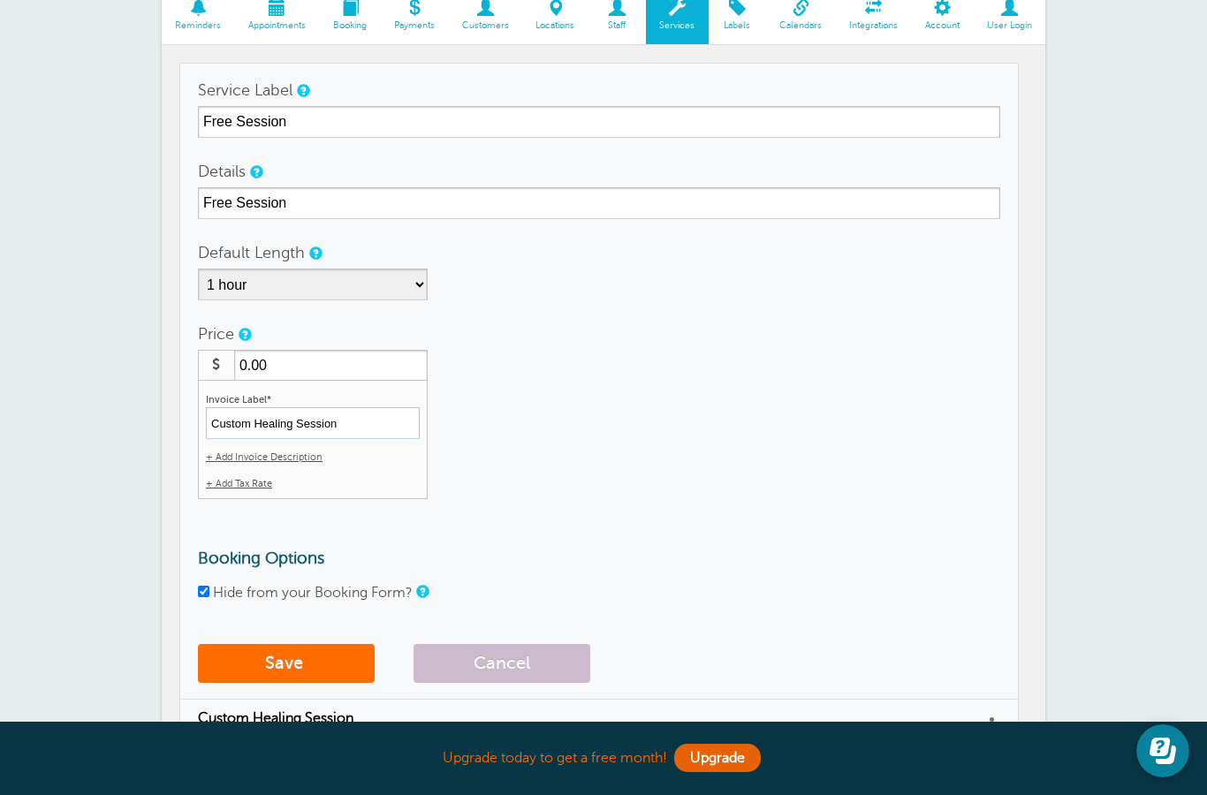
click at [279, 667] on button "Save" at bounding box center [286, 663] width 177 height 39
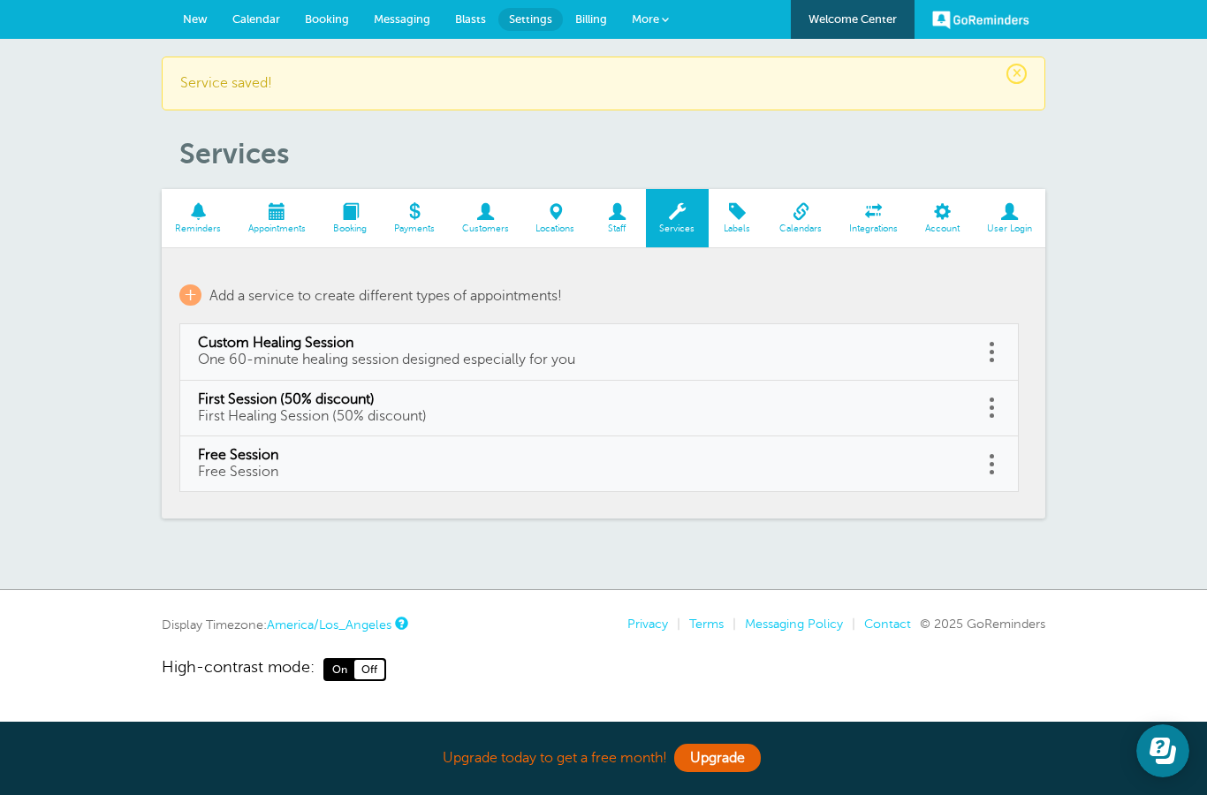
click at [385, 452] on span "Free Session" at bounding box center [581, 455] width 767 height 17
type input "Free Session"
select select "60"
checkbox input "true"
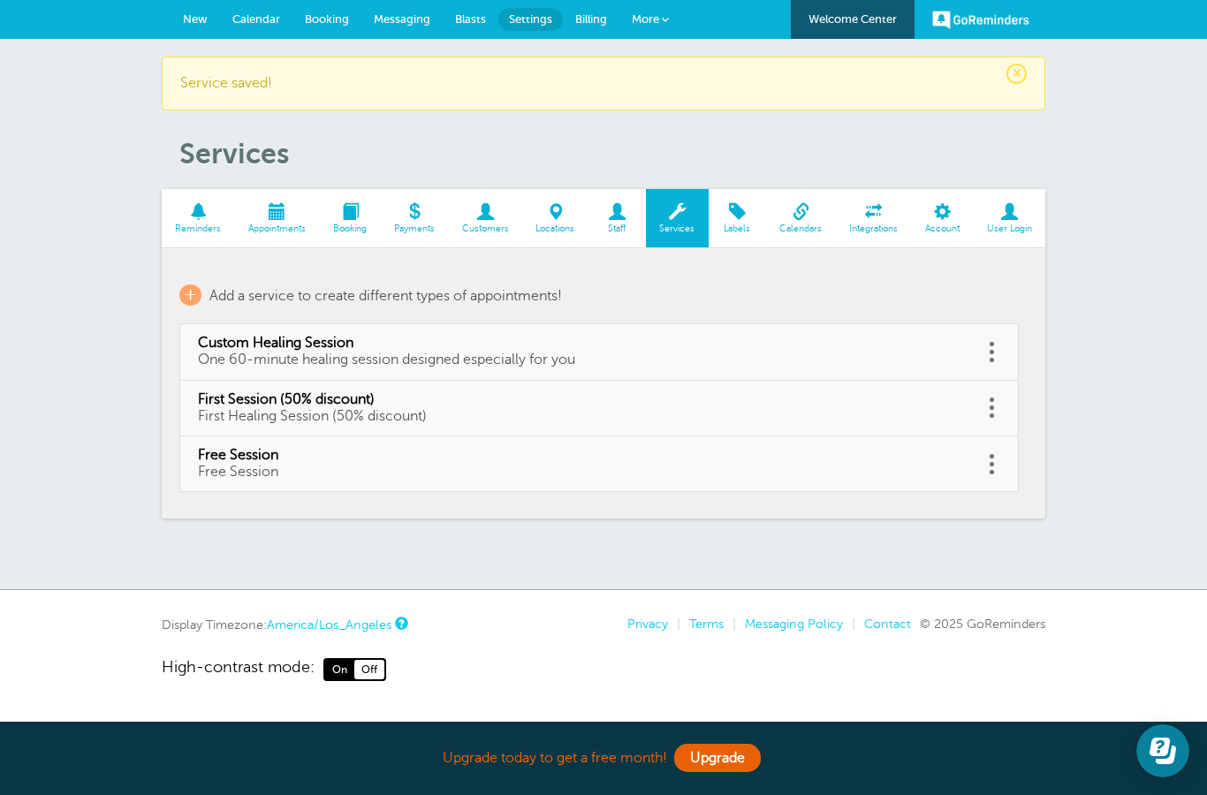
select select "60"
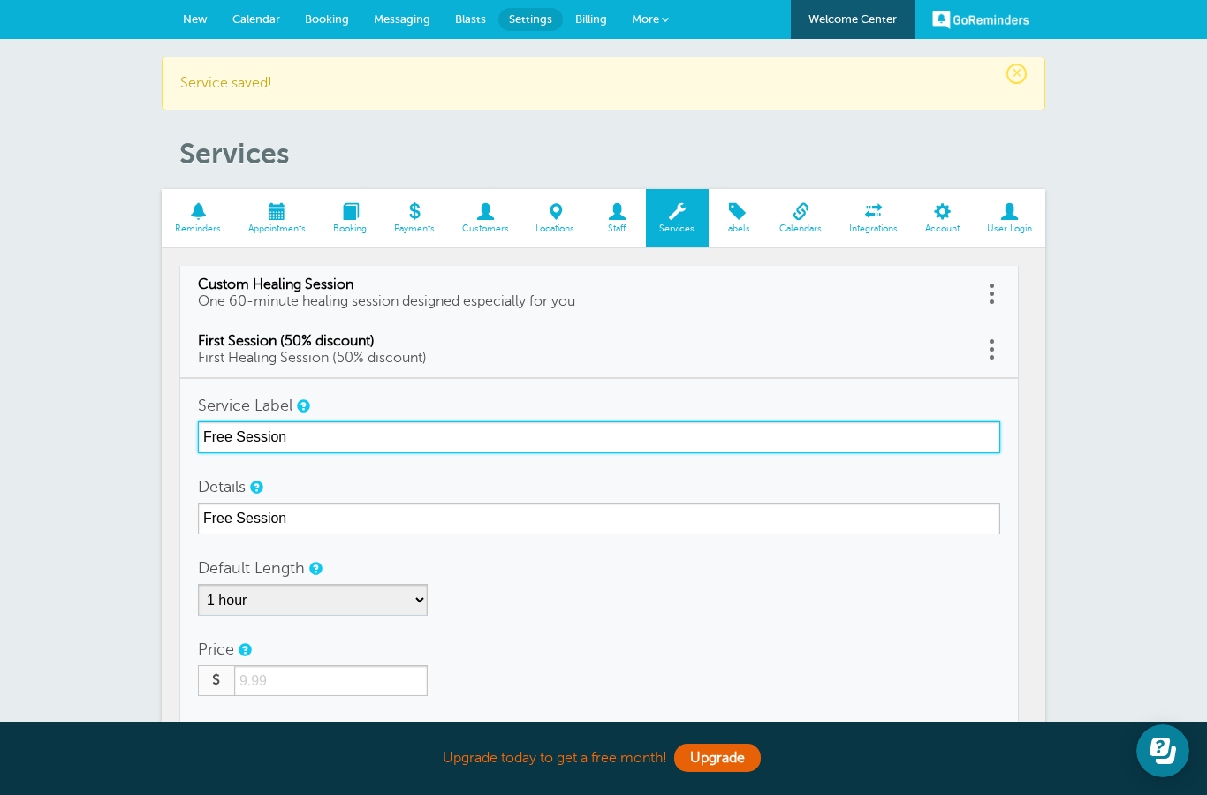
click at [372, 431] on input "Free Session" at bounding box center [599, 438] width 802 height 32
type input "Scholarship Session"
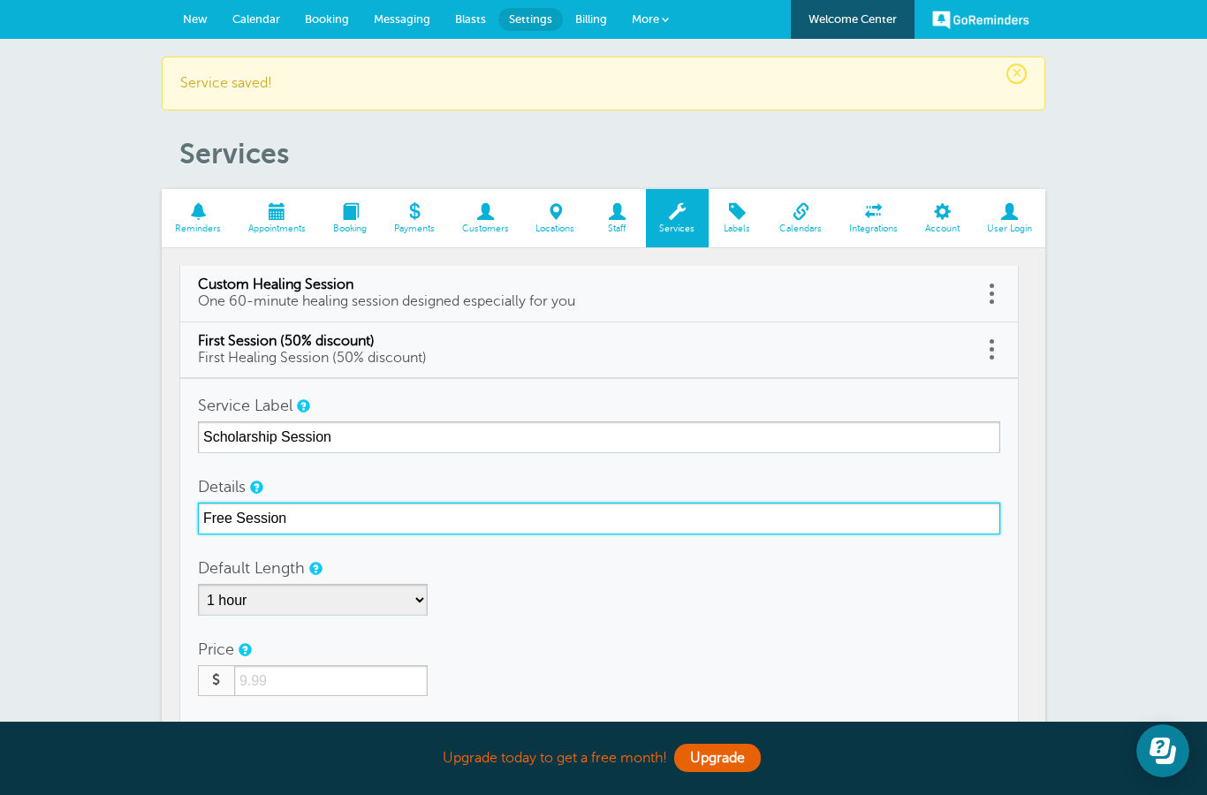
click at [228, 519] on input "Free Session" at bounding box center [599, 519] width 802 height 32
type input "Scholarship Session"
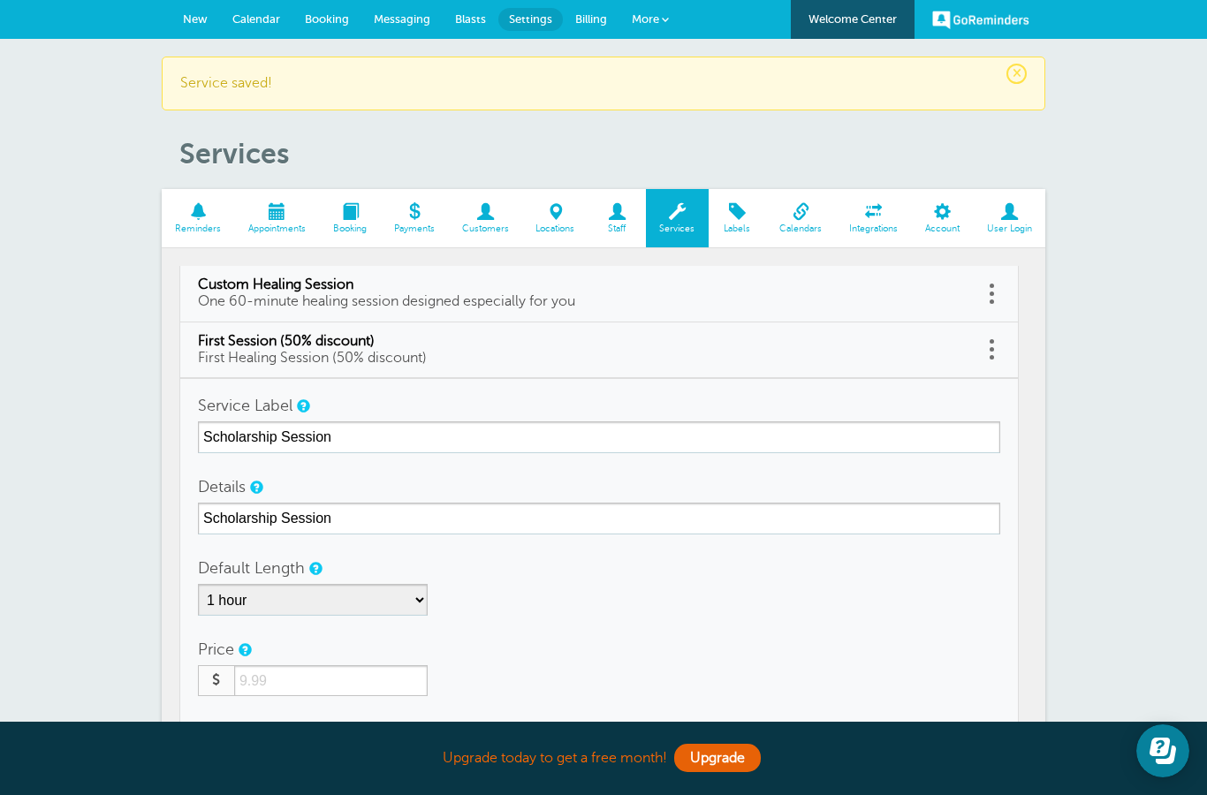
click at [532, 572] on div "Default Length 5 minutes 10 minutes 15 minutes 20 minutes 25 minutes 30 minutes…" at bounding box center [599, 584] width 802 height 64
click at [561, 577] on div "Default Length 5 minutes 10 minutes 15 minutes 20 minutes 25 minutes 30 minutes…" at bounding box center [599, 584] width 802 height 64
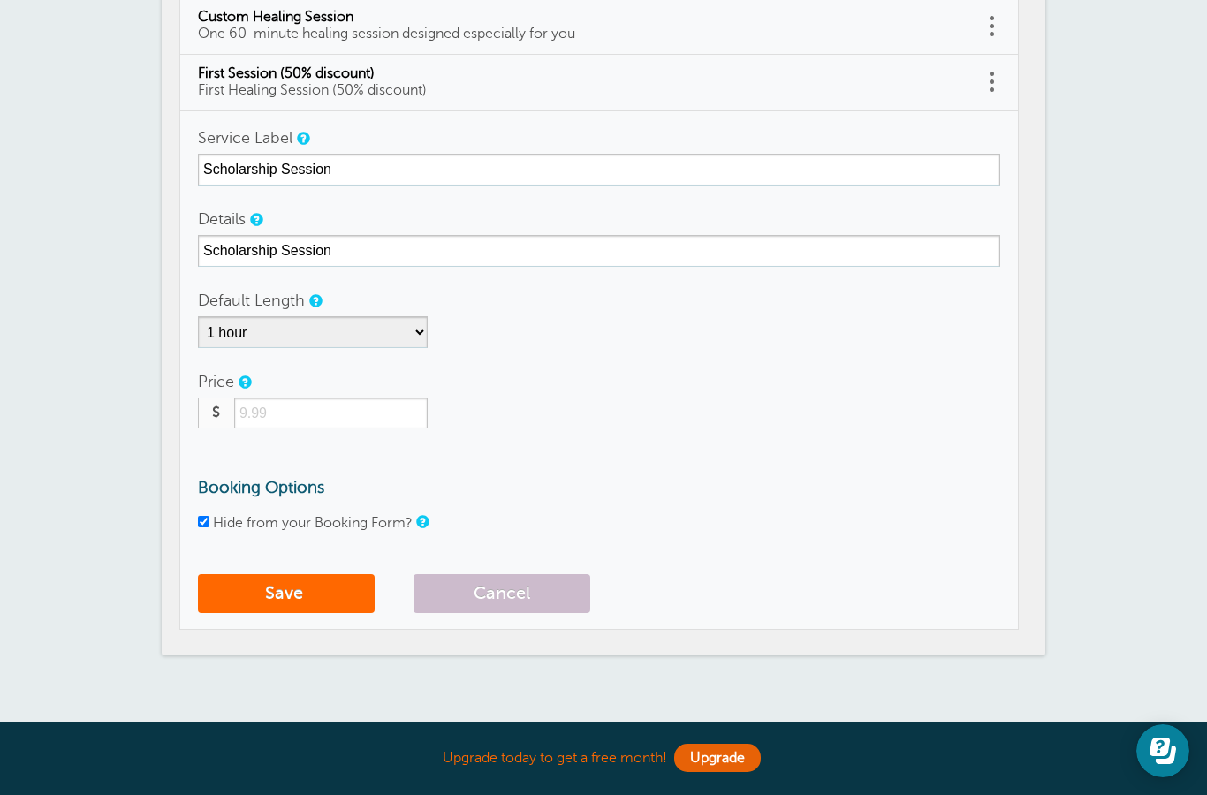
click at [350, 414] on input "number" at bounding box center [331, 413] width 194 height 31
click at [247, 380] on link at bounding box center [244, 382] width 11 height 11
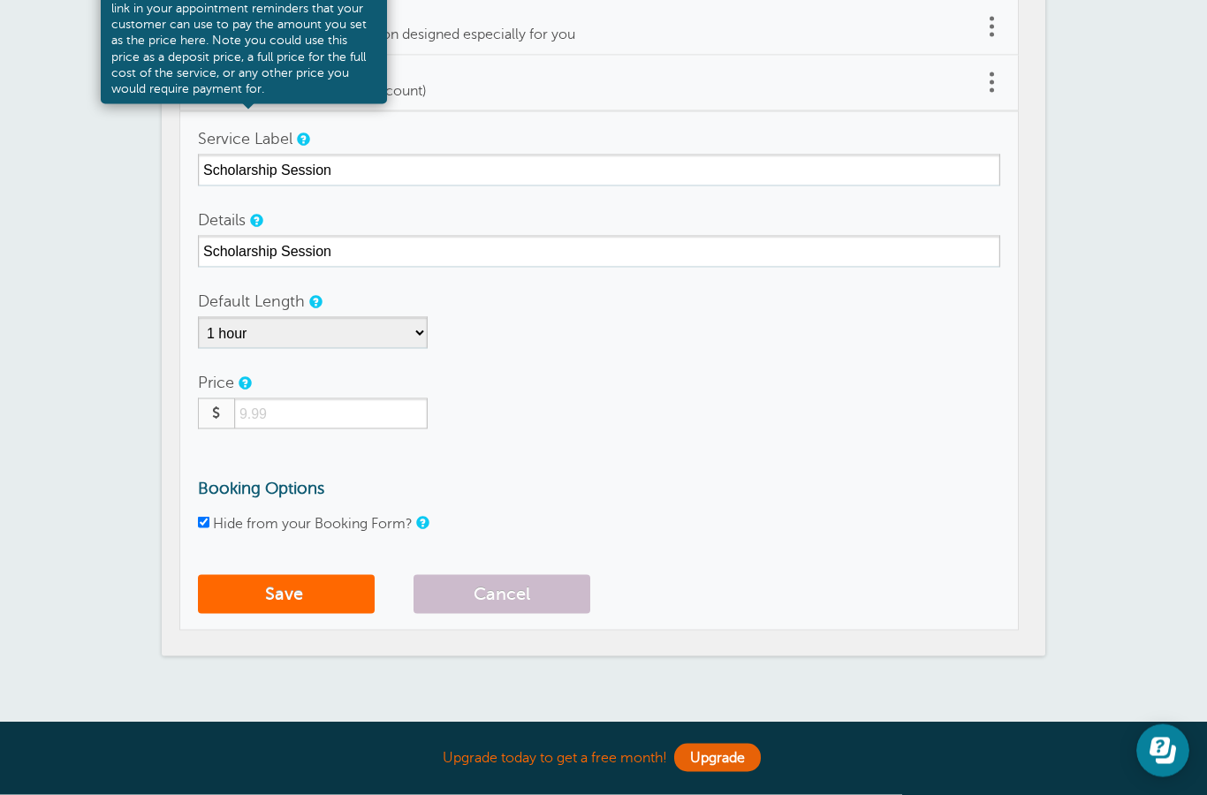
click at [307, 422] on input "number" at bounding box center [331, 414] width 194 height 31
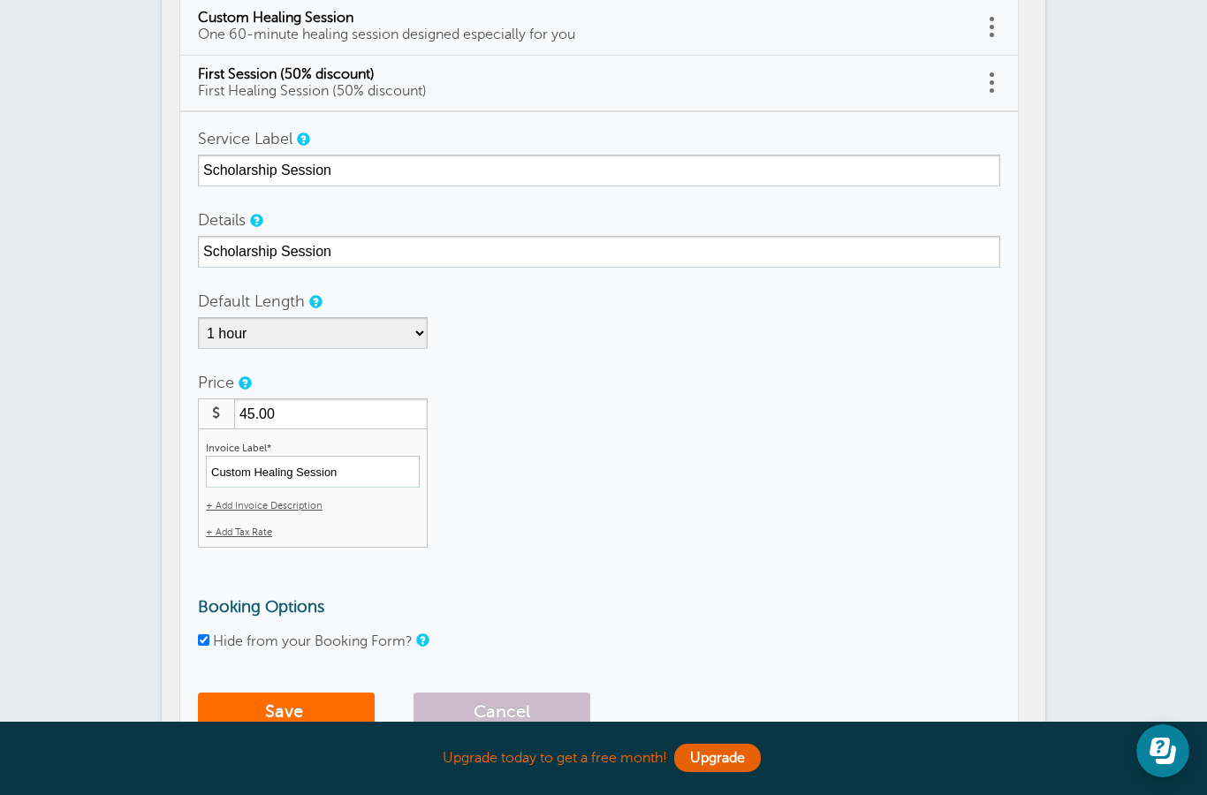
type input "45.00"
click at [288, 700] on button "Save" at bounding box center [286, 712] width 177 height 39
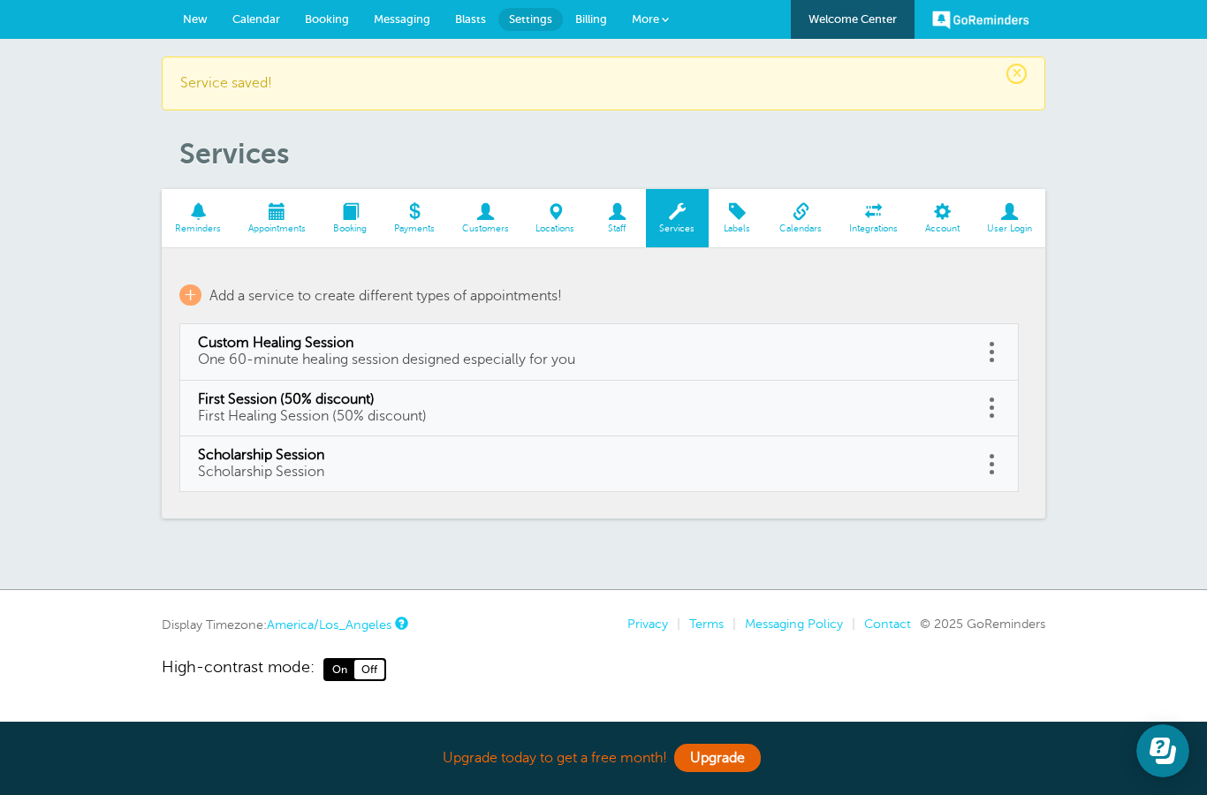
click at [481, 458] on span "Scholarship Session" at bounding box center [581, 455] width 767 height 17
type input "Scholarship Session"
select select "60"
type input "45"
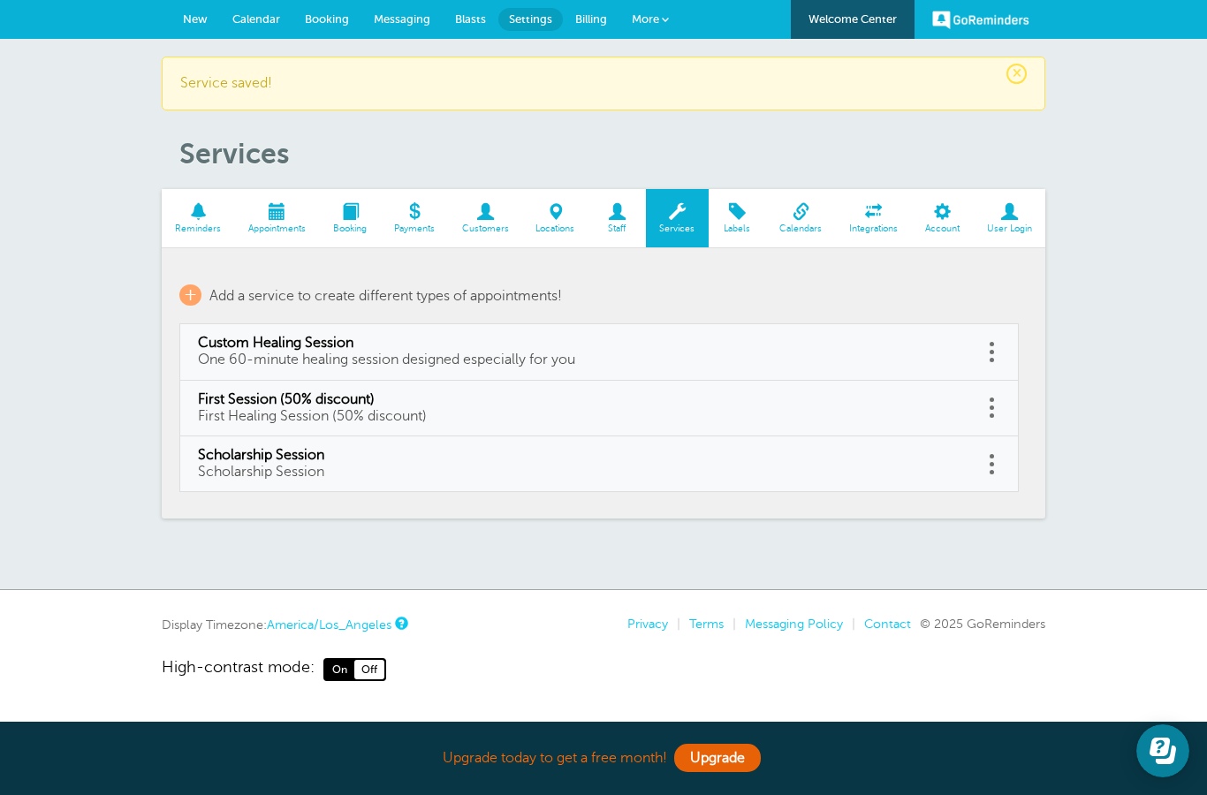
type input "Custom Healing Session"
checkbox input "true"
select select "60"
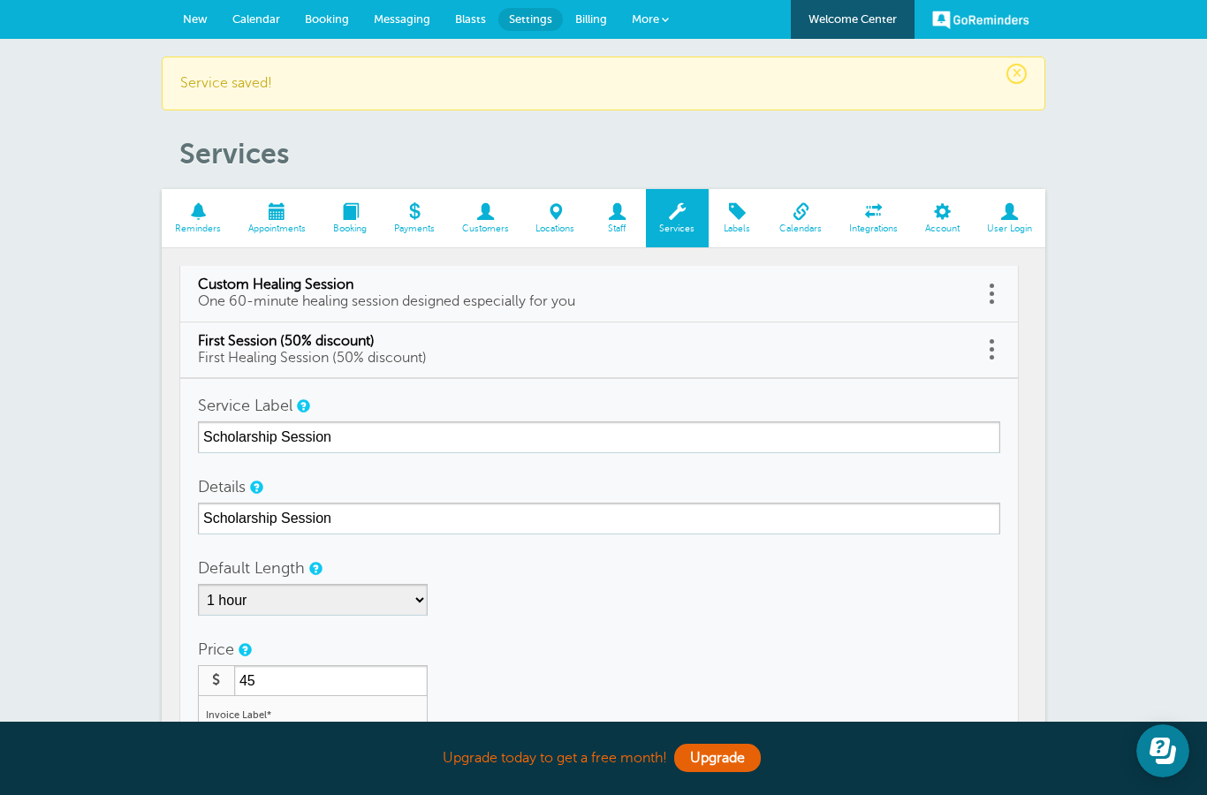
click at [946, 224] on span "Account" at bounding box center [942, 229] width 44 height 11
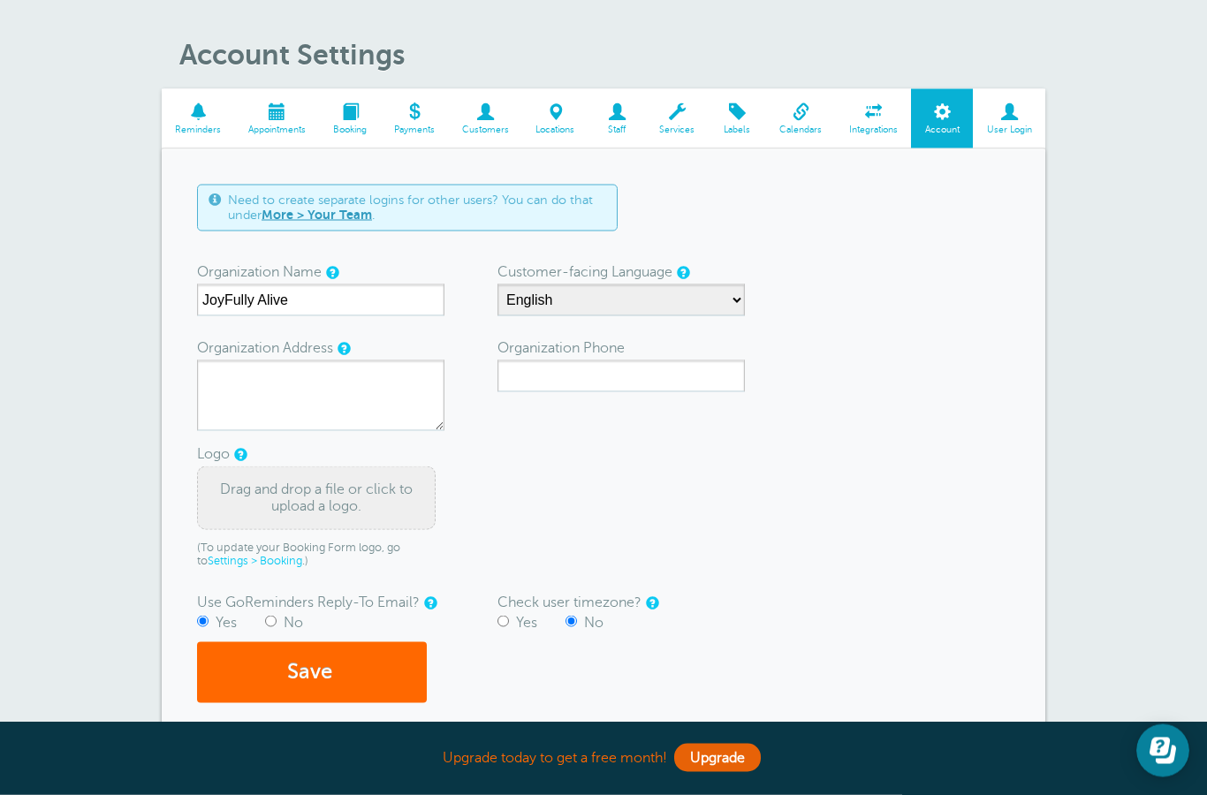
scroll to position [40, 0]
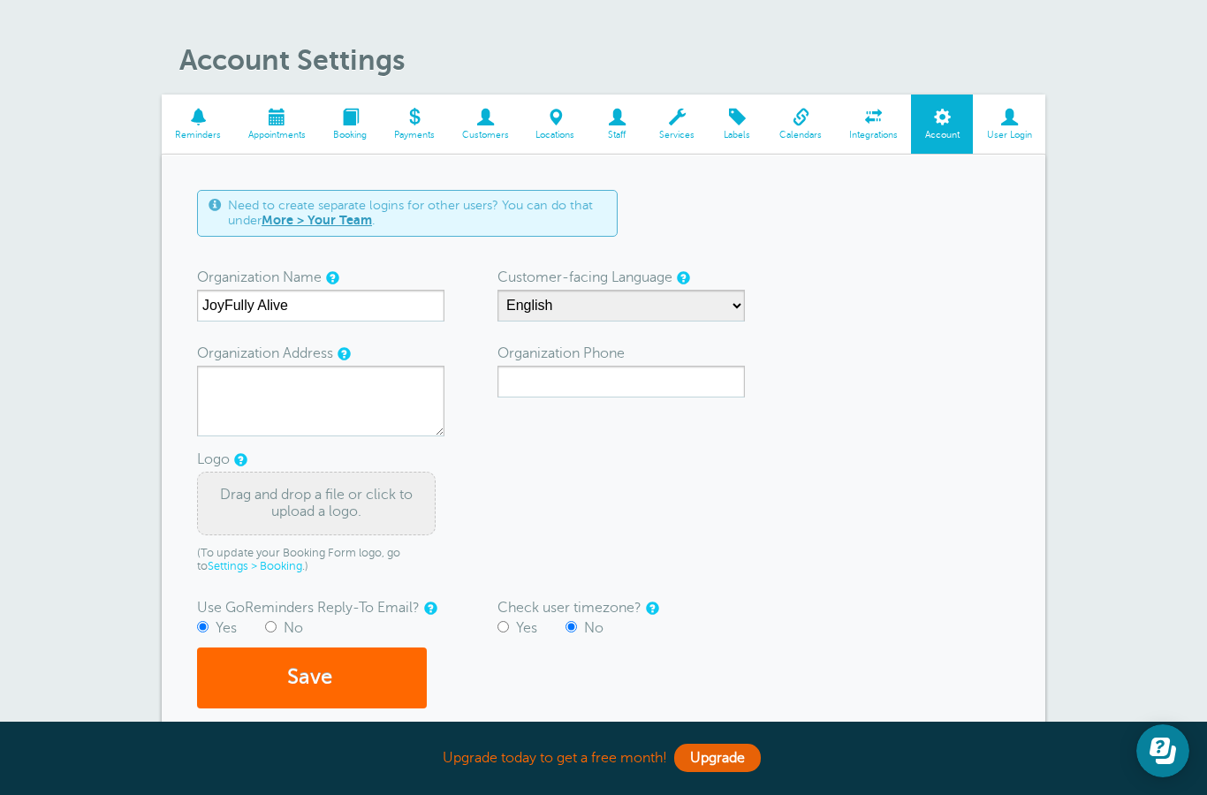
click at [559, 106] on link "Locations" at bounding box center [555, 124] width 66 height 59
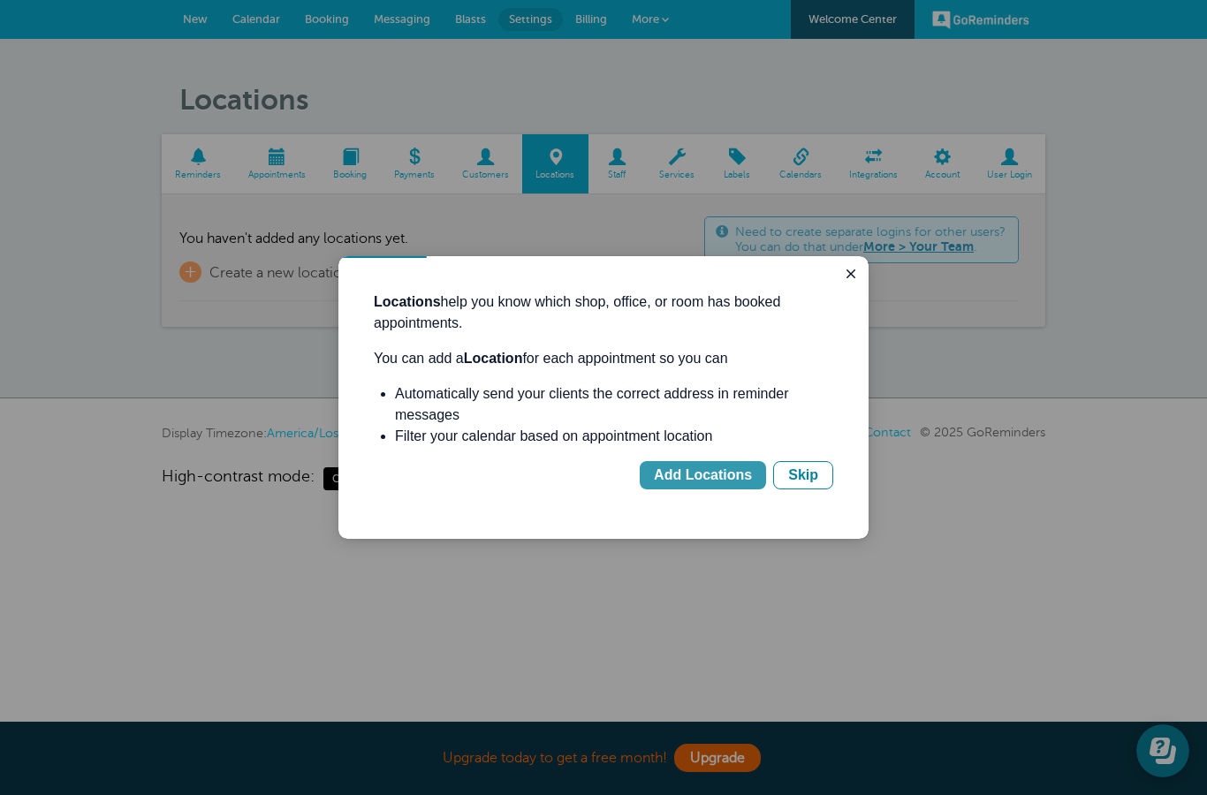
click at [703, 477] on div "Add Locations" at bounding box center [703, 475] width 98 height 21
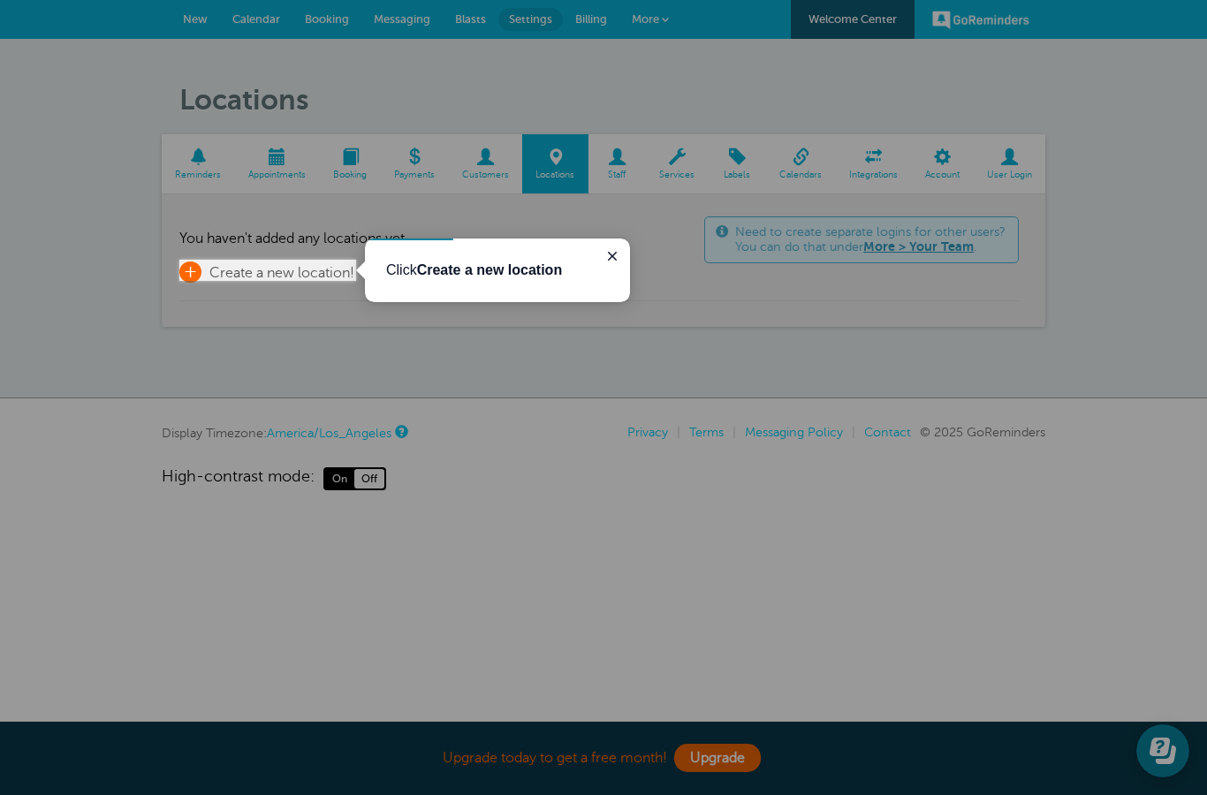
click at [189, 265] on span "+" at bounding box center [190, 272] width 22 height 21
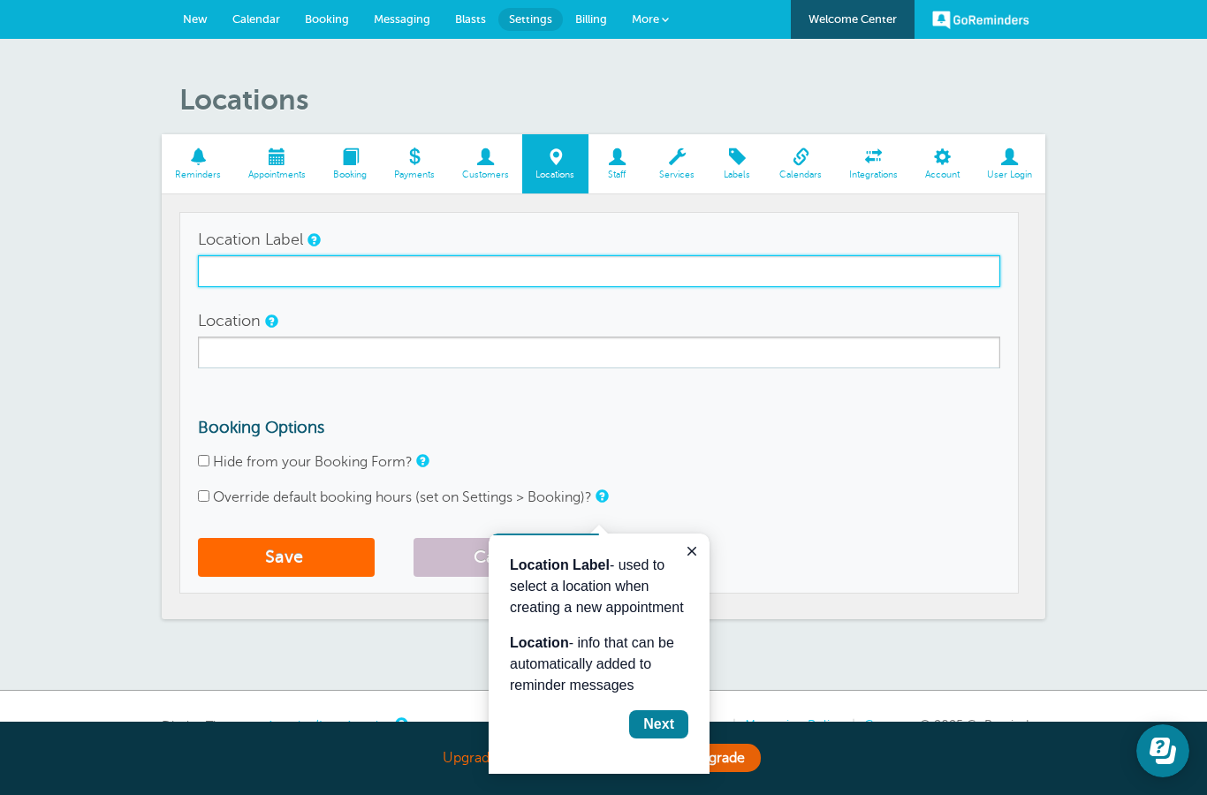
click at [373, 277] on input "Location Label" at bounding box center [599, 271] width 802 height 32
type input "Healing Space | Torrance"
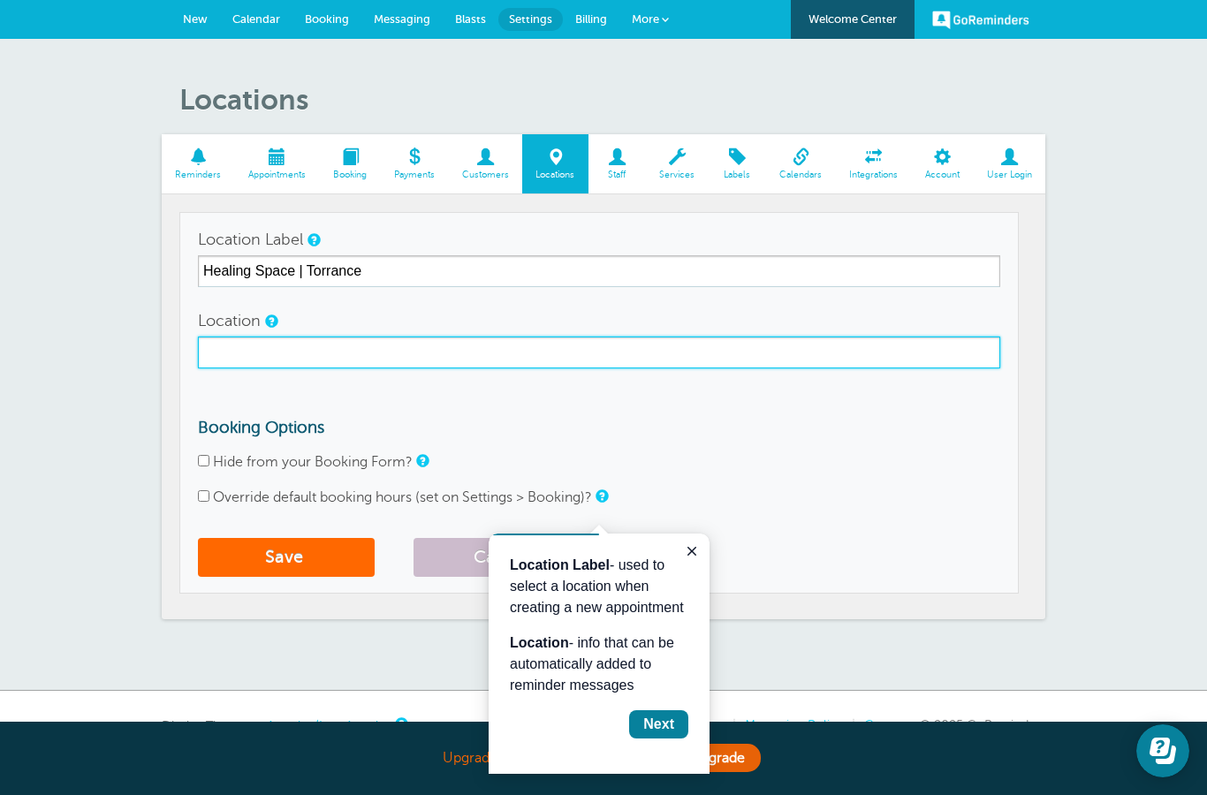
click at [286, 356] on input "Location" at bounding box center [599, 353] width 802 height 32
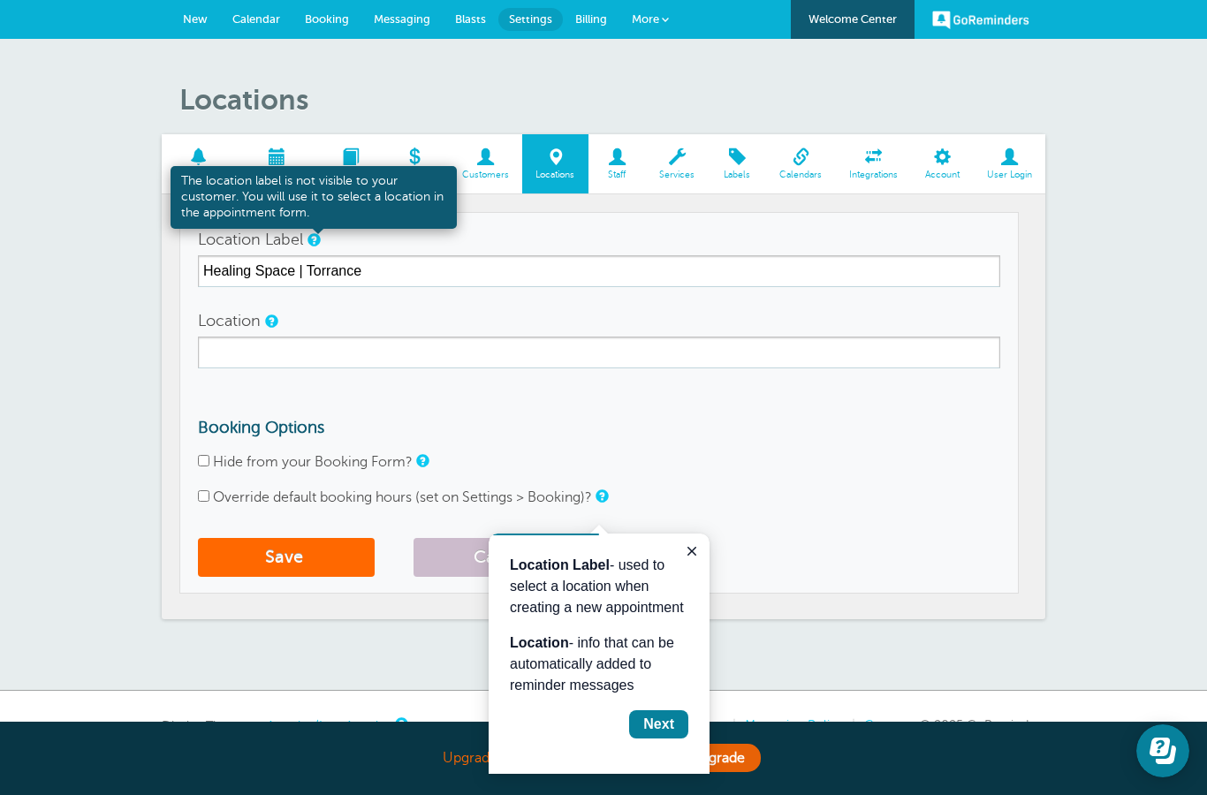
click at [318, 239] on link at bounding box center [313, 239] width 11 height 11
click at [268, 326] on link at bounding box center [270, 320] width 11 height 11
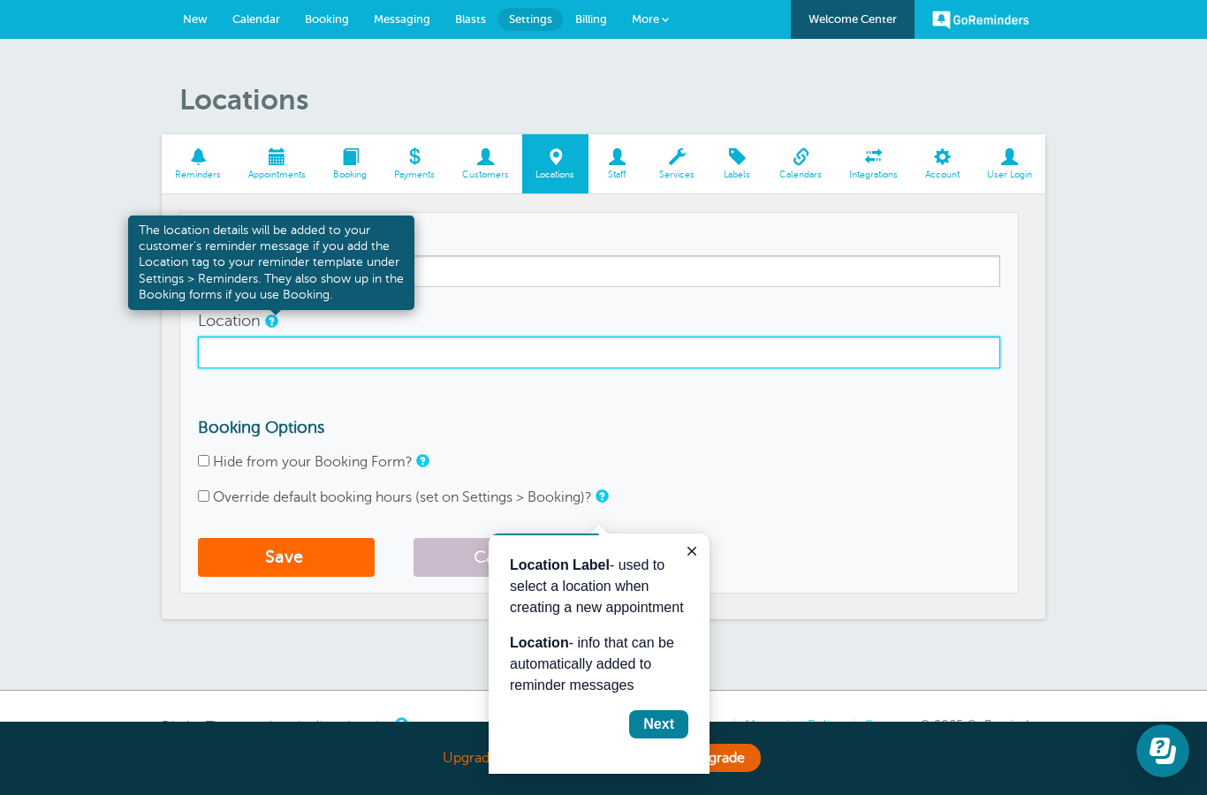
click at [327, 343] on input "Location" at bounding box center [599, 353] width 802 height 32
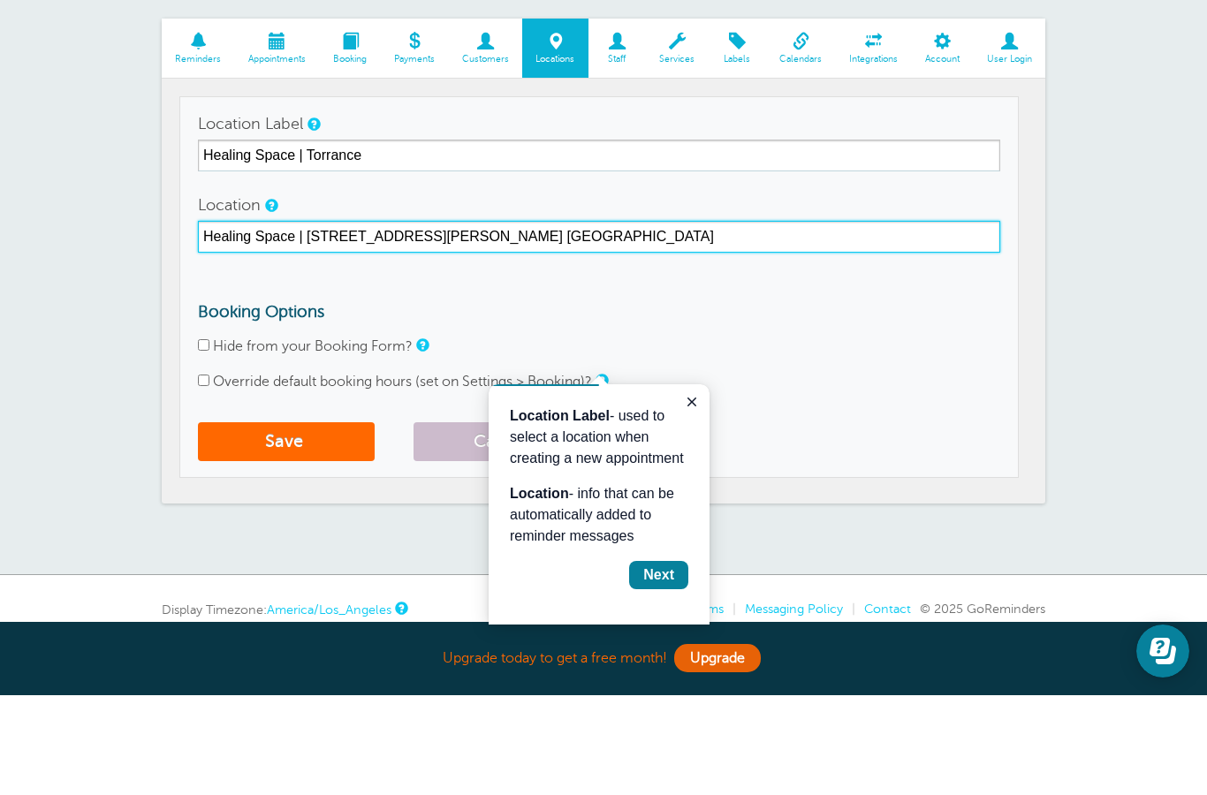
scroll to position [19, 0]
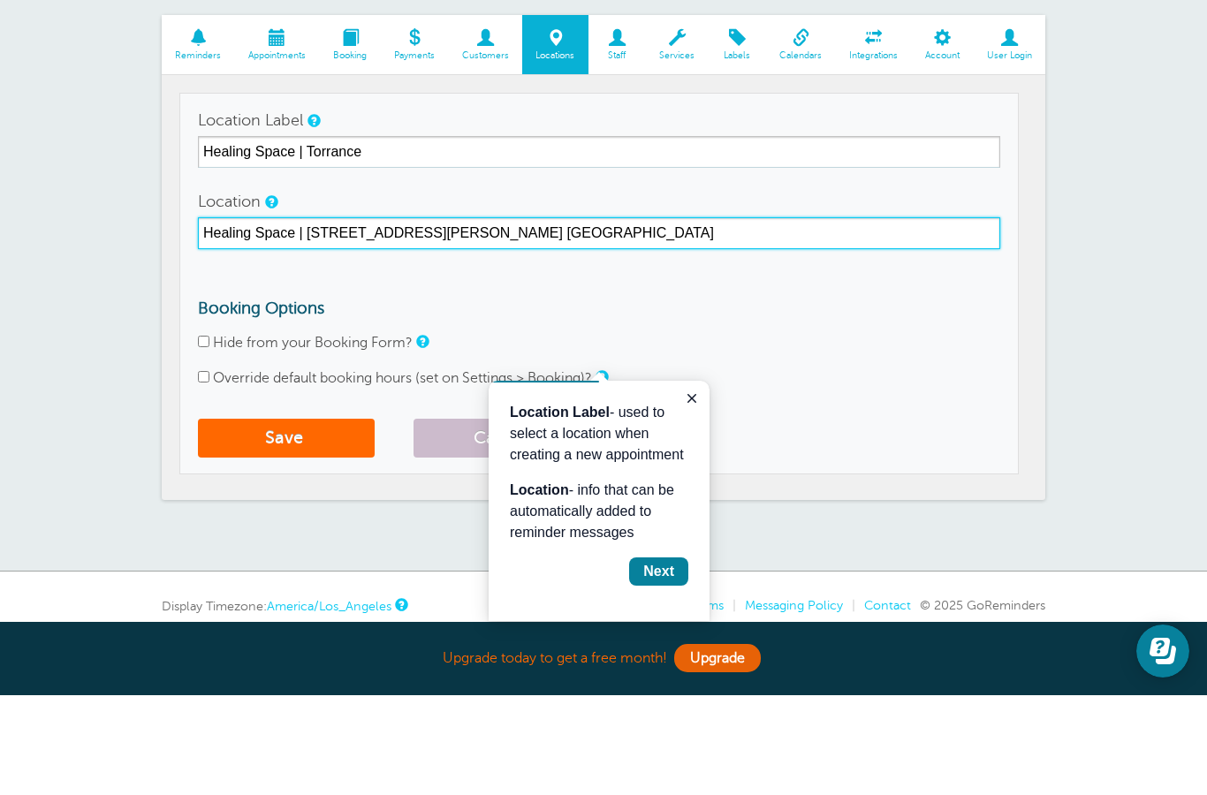
type input "Healing Space | 3635 Newton St., Ste. G, Torrance, CA 90505"
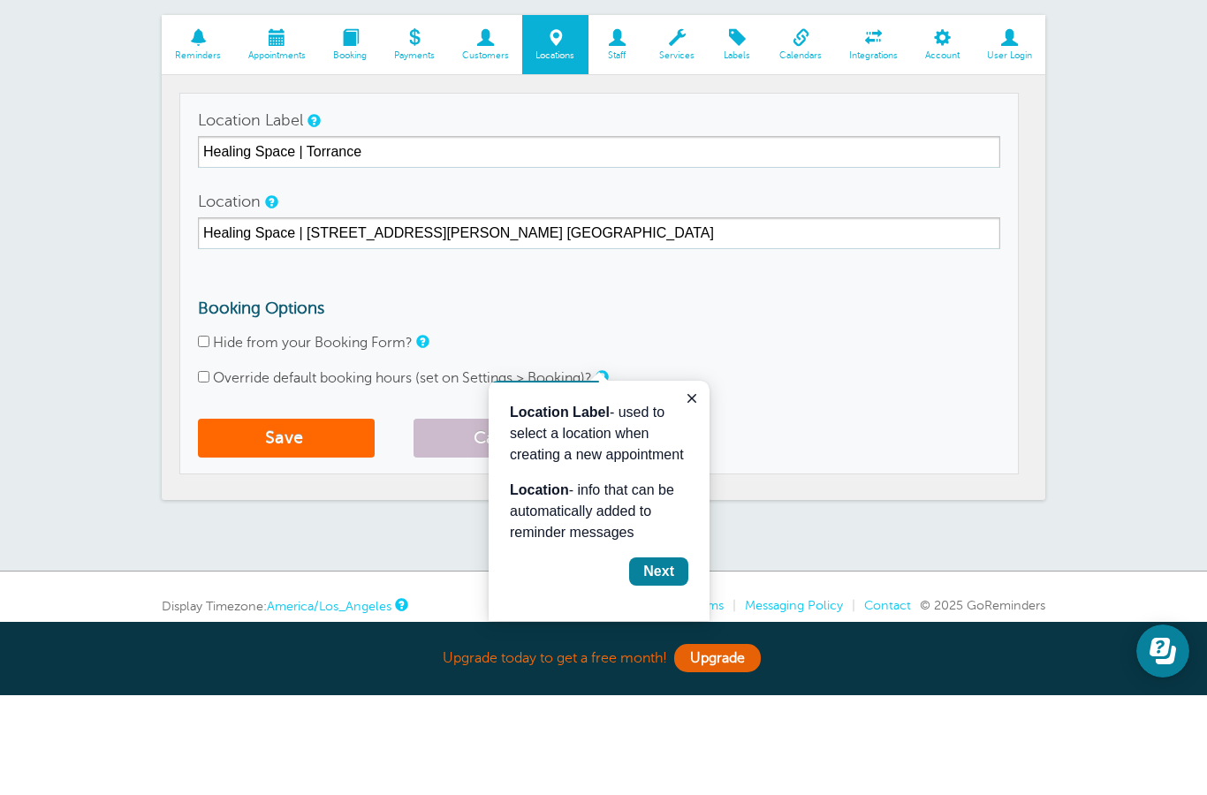
click at [659, 621] on div "Location Label - used to select a location when creating a new appointment Loca…" at bounding box center [599, 501] width 221 height 240
click at [665, 582] on div "Next" at bounding box center [658, 571] width 31 height 21
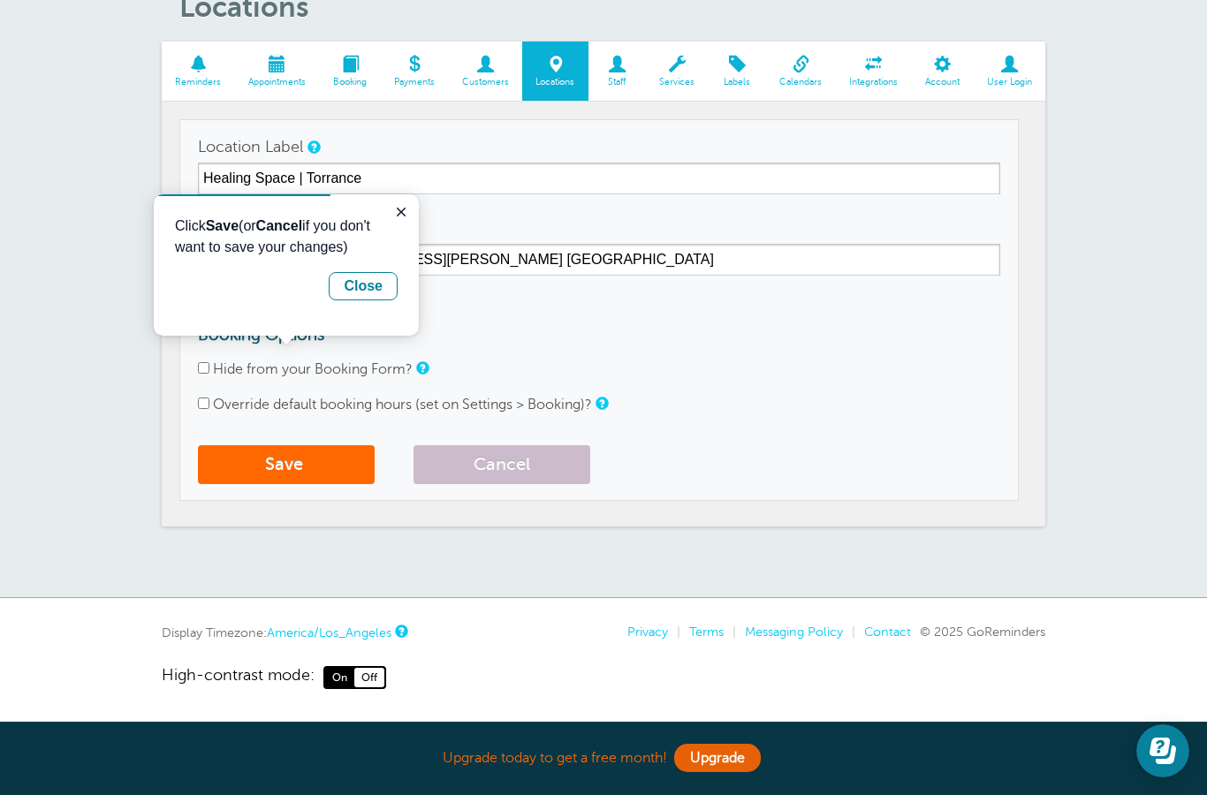
scroll to position [91, 0]
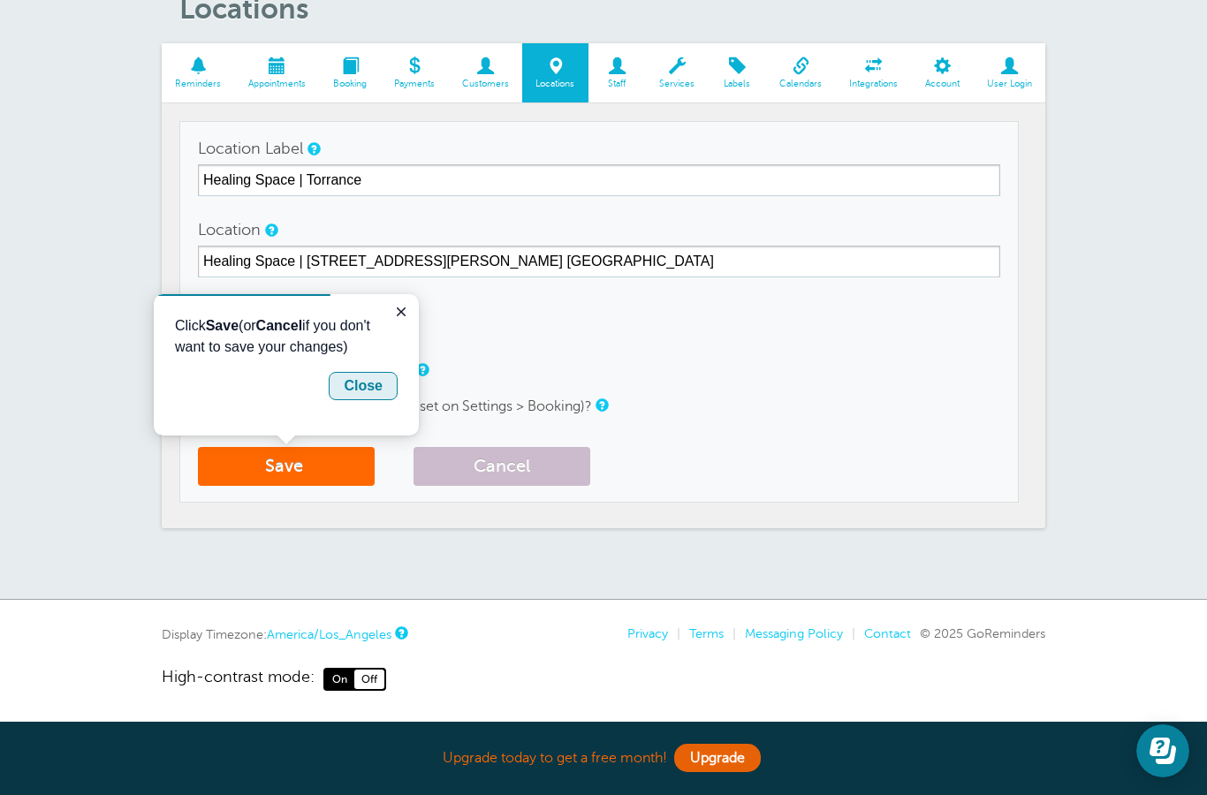
click at [370, 383] on div "Close" at bounding box center [363, 386] width 39 height 21
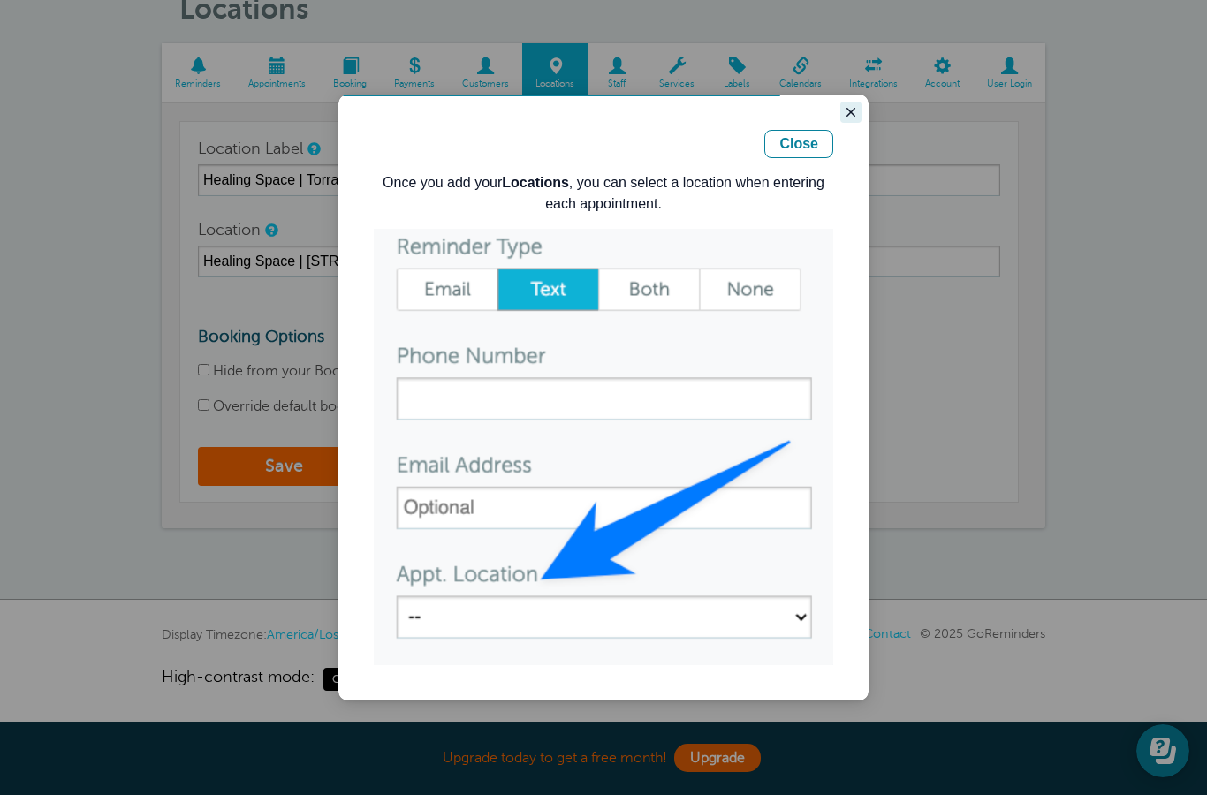
click at [843, 107] on button "Close guide" at bounding box center [850, 112] width 21 height 21
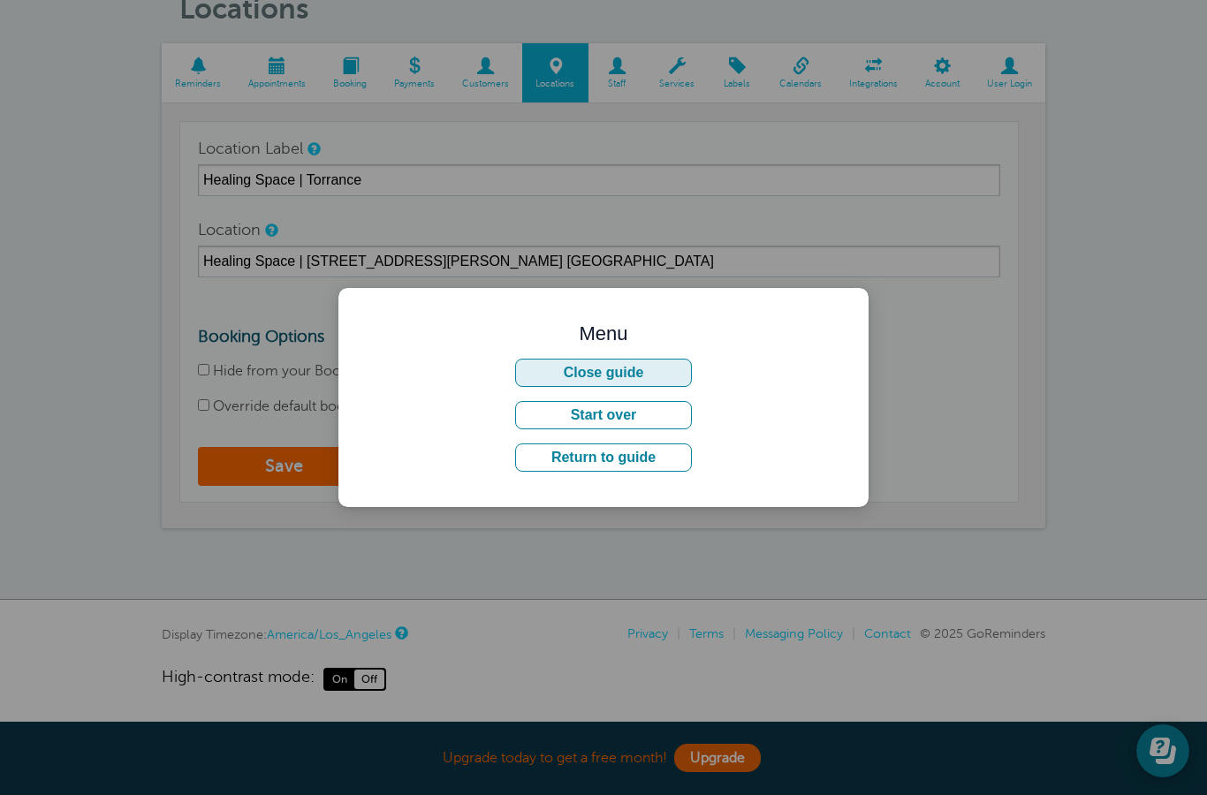
click at [629, 376] on button "Close guide" at bounding box center [603, 373] width 177 height 28
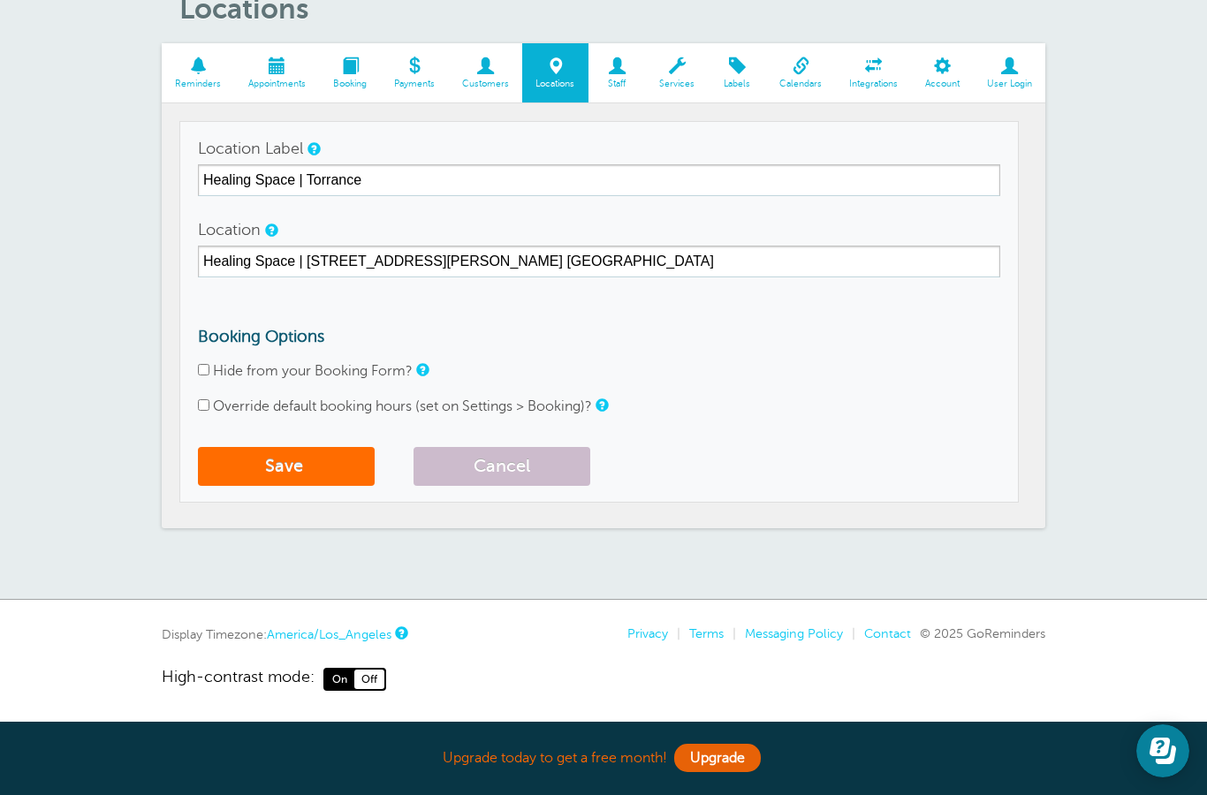
click at [278, 463] on button "Save" at bounding box center [286, 466] width 177 height 39
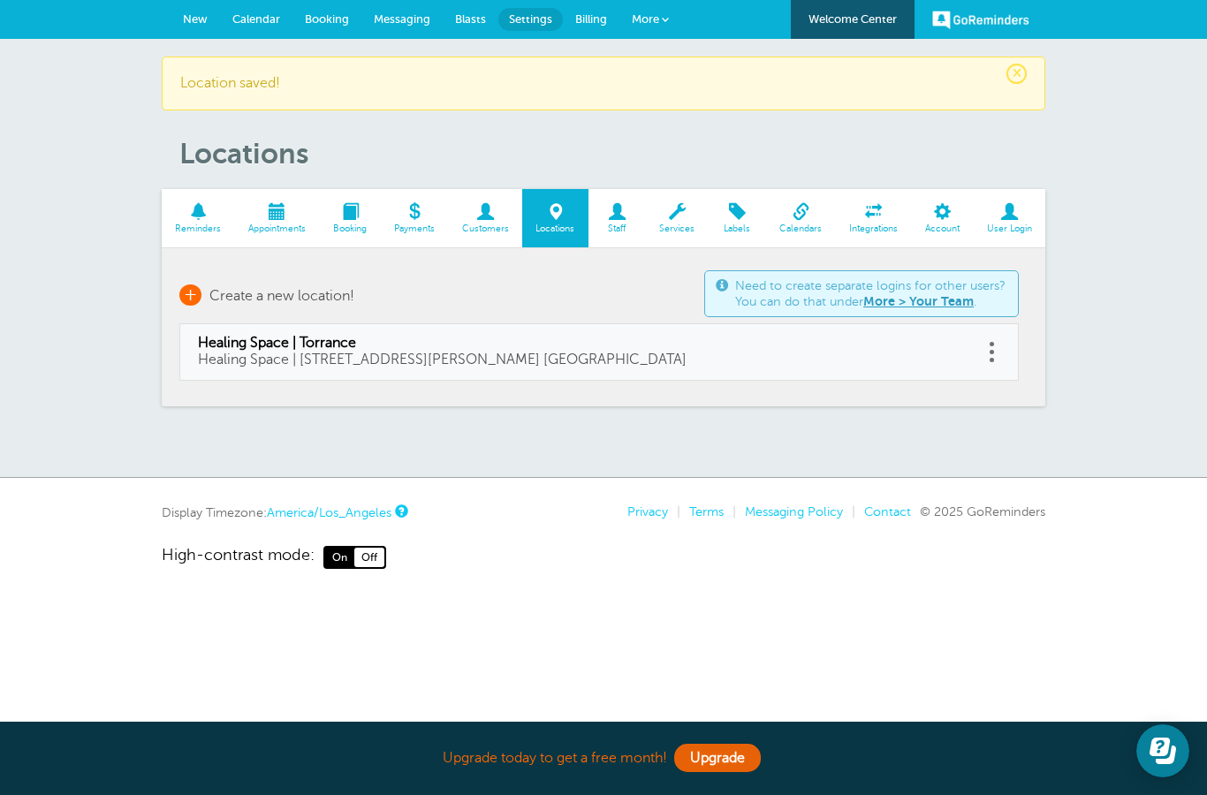
click at [190, 287] on span "+" at bounding box center [190, 295] width 22 height 21
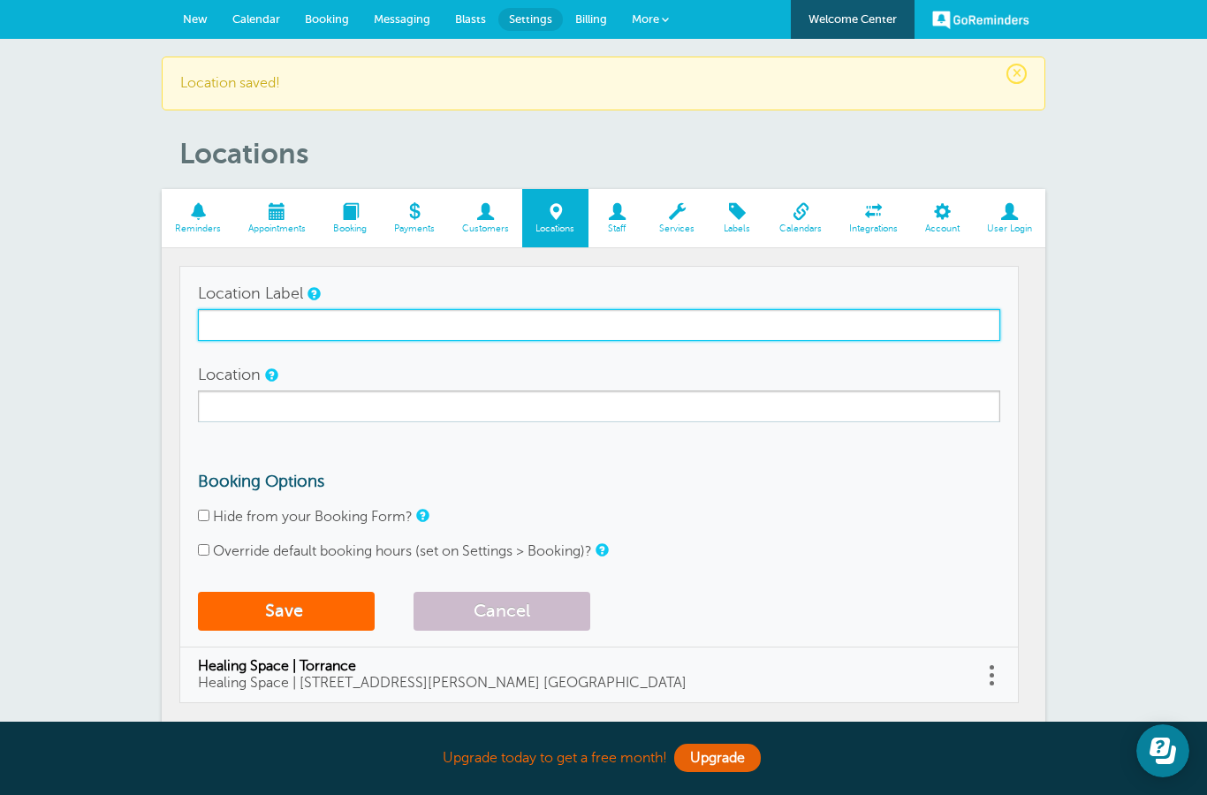
click at [376, 330] on input "Location Label" at bounding box center [599, 325] width 802 height 32
type input "Healing Space | [GEOGRAPHIC_DATA][PERSON_NAME]"
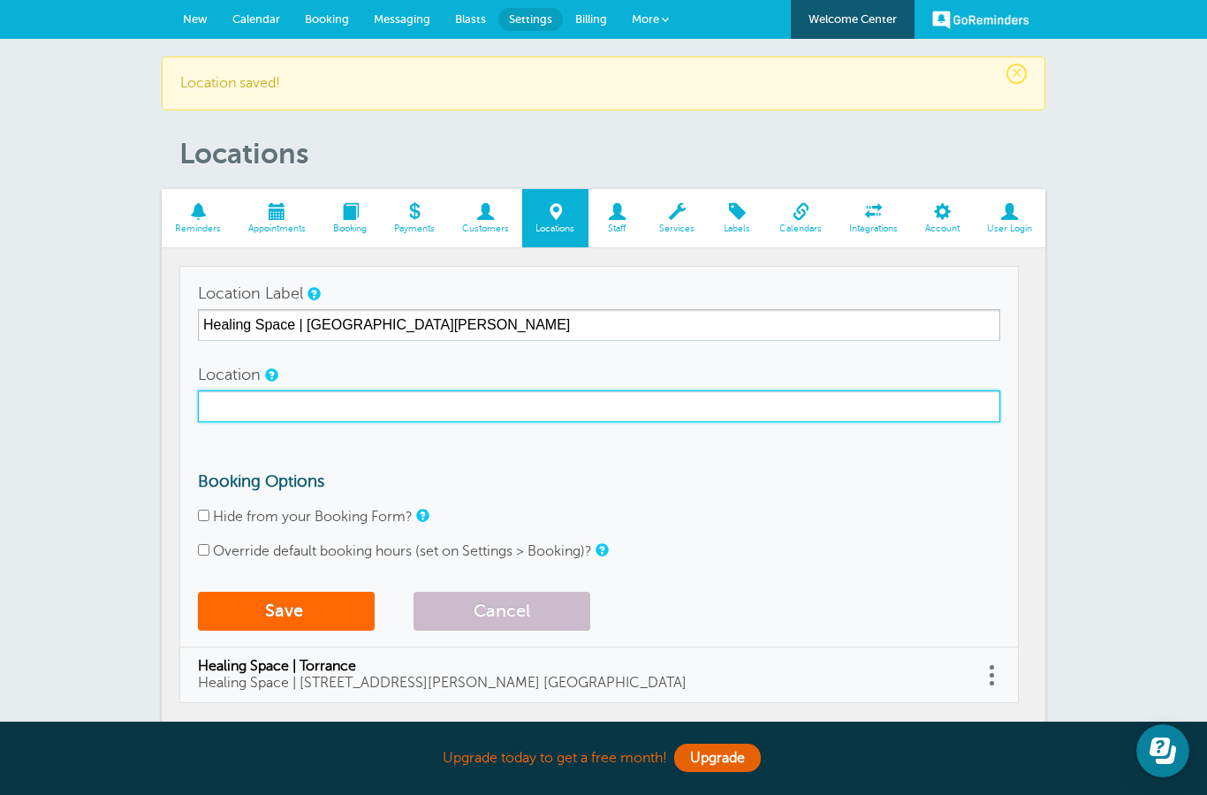
click at [369, 411] on input "Location" at bounding box center [599, 407] width 802 height 32
type input "Healing Space | [STREET_ADDRESS][PERSON_NAME]"
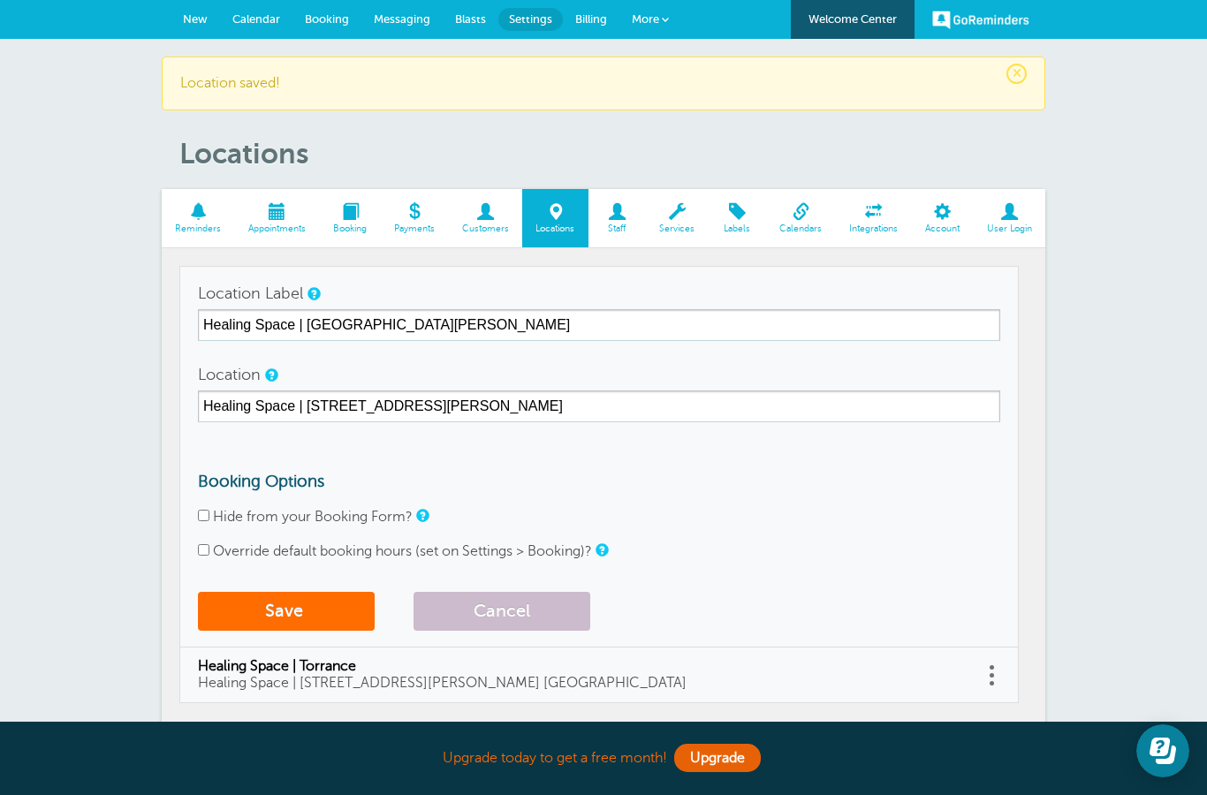
click at [277, 596] on button "Save" at bounding box center [286, 611] width 177 height 39
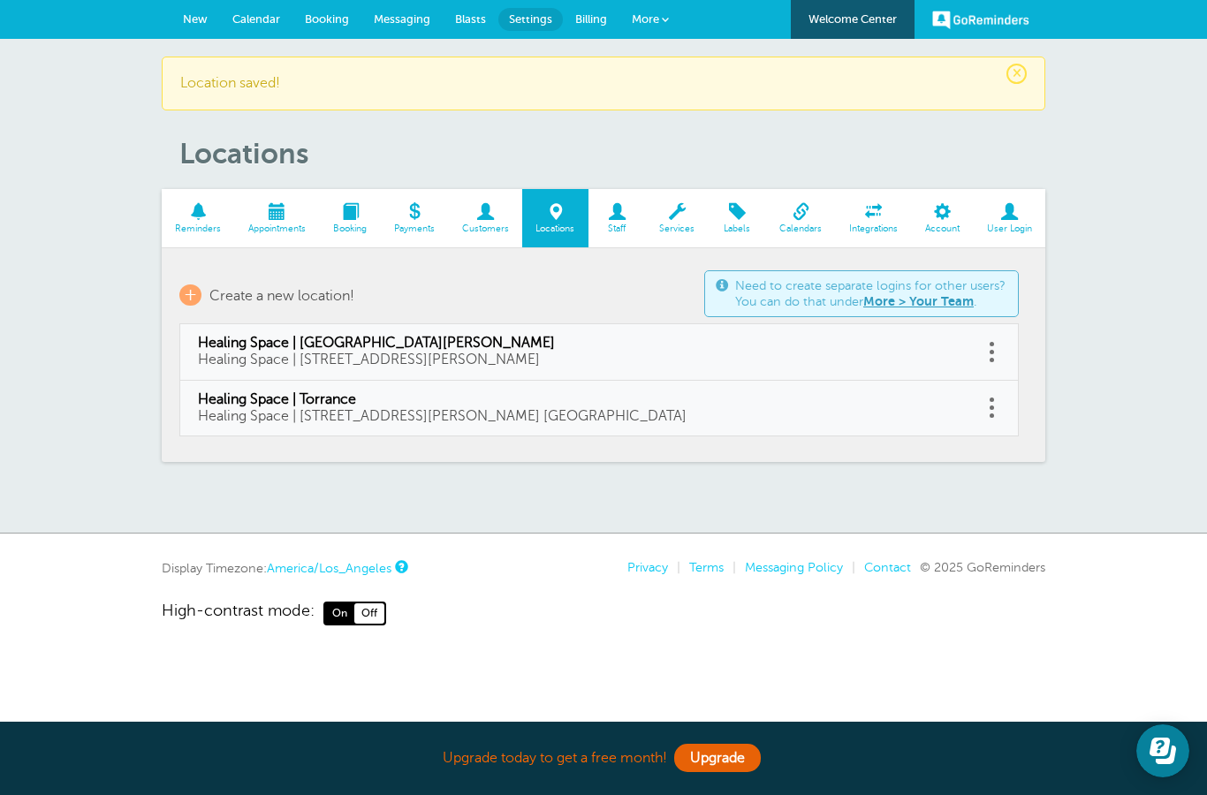
click at [677, 224] on span "Services" at bounding box center [677, 229] width 45 height 11
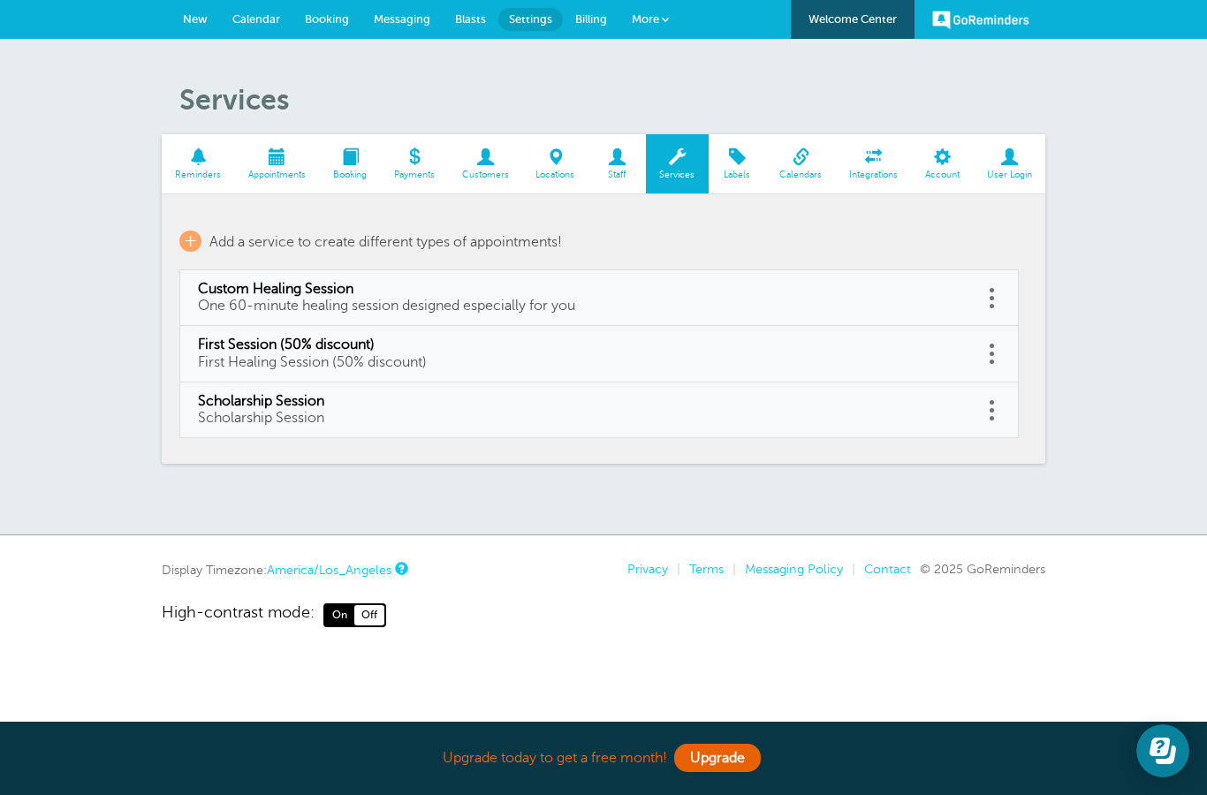
click at [414, 410] on link "Scholarship Session Scholarship Session" at bounding box center [581, 410] width 767 height 34
type input "Scholarship Session"
select select "60"
type input "45"
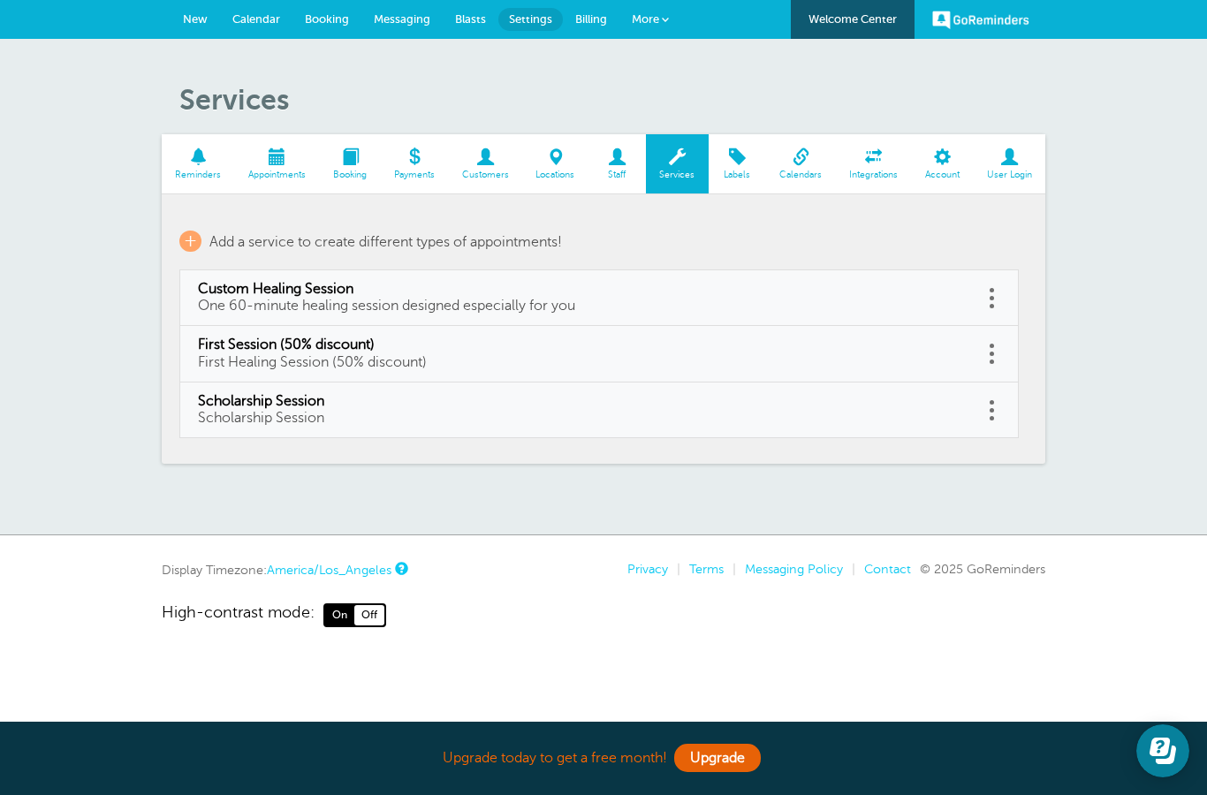
type input "Custom Healing Session"
checkbox input "true"
select select "60"
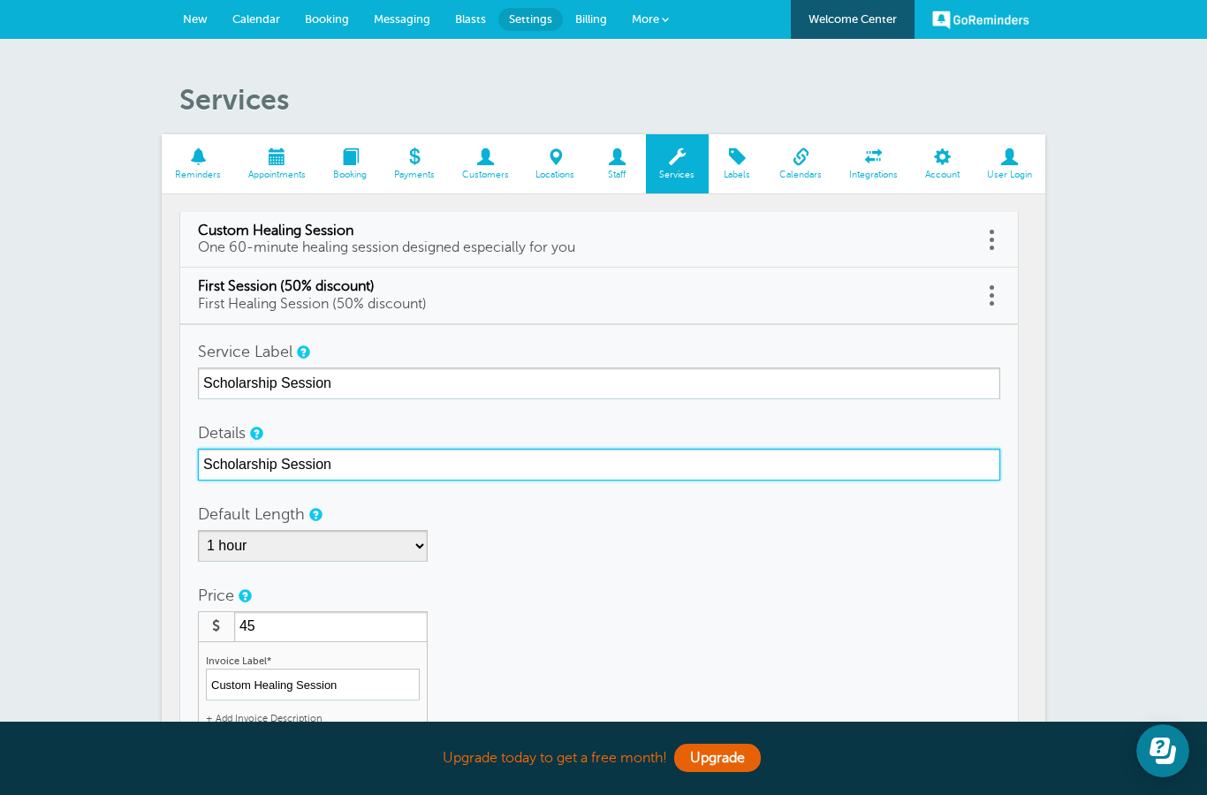
click at [478, 456] on input "Scholarship Session" at bounding box center [599, 465] width 802 height 32
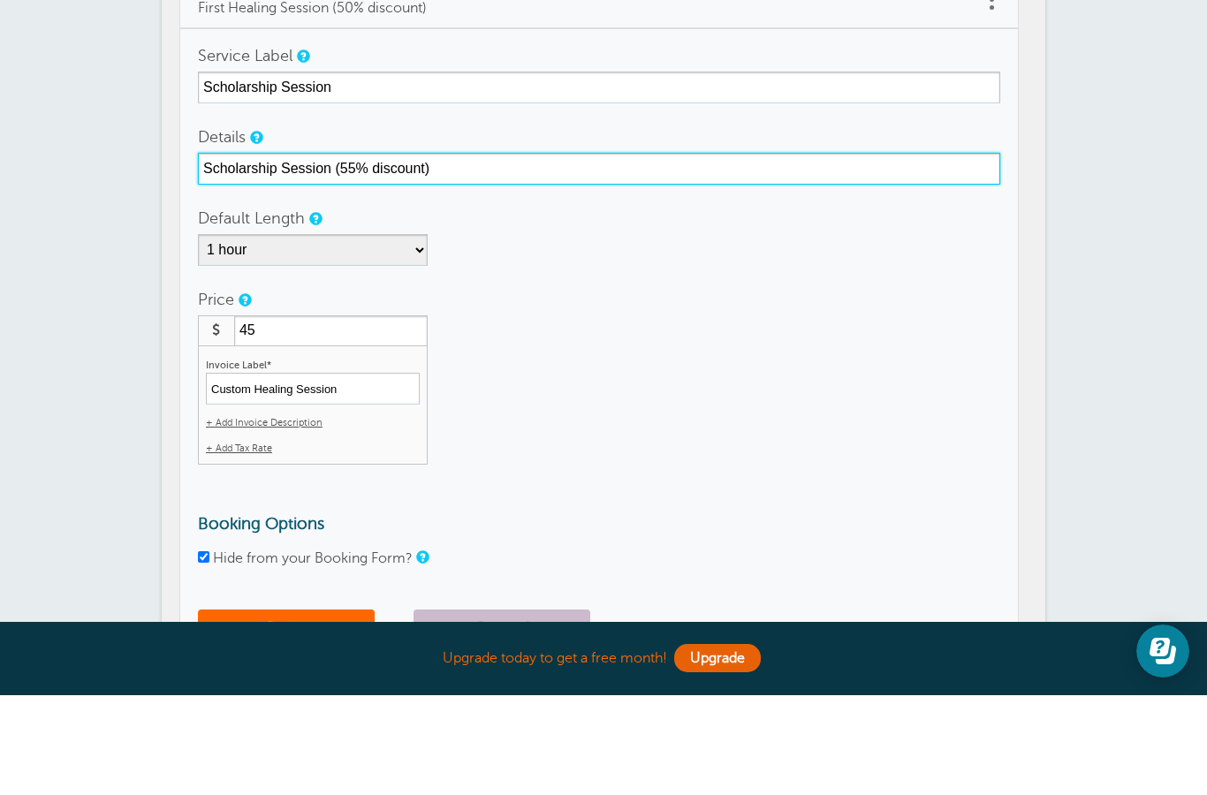
scroll to position [276, 0]
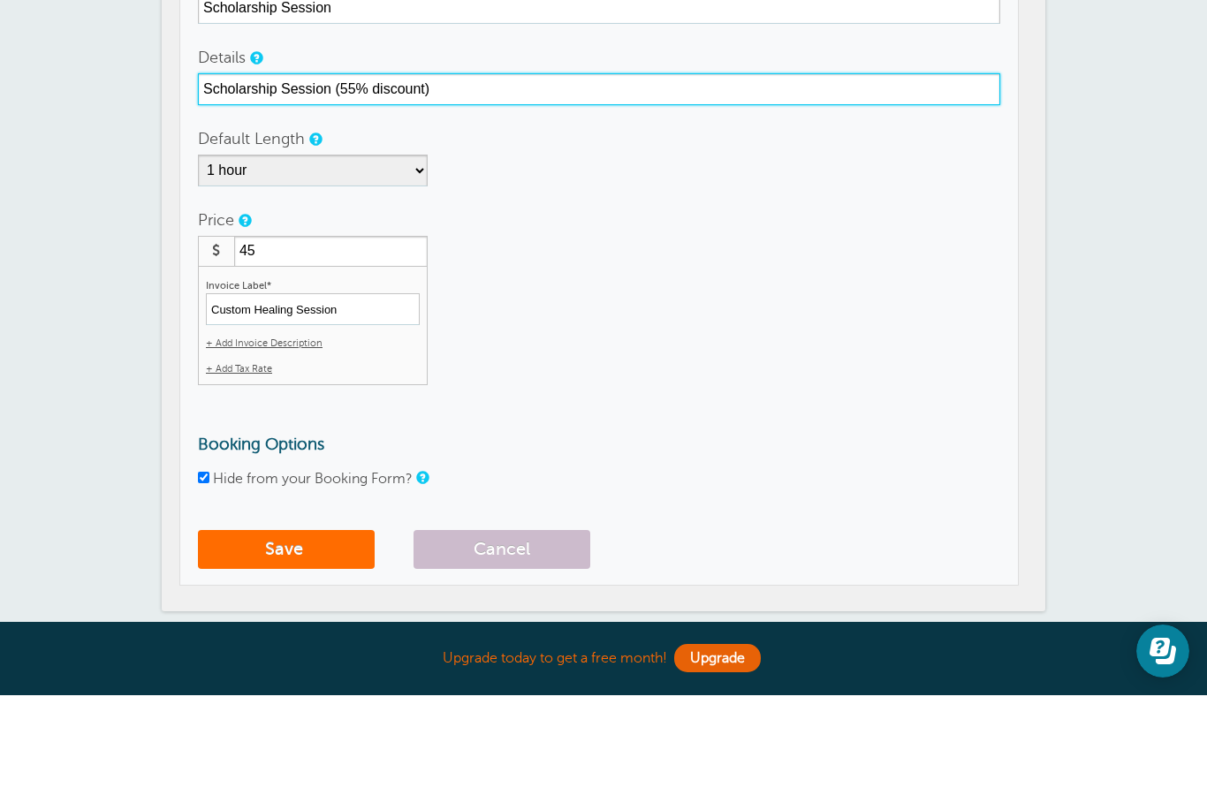
type input "Scholarship Session (55% discount)"
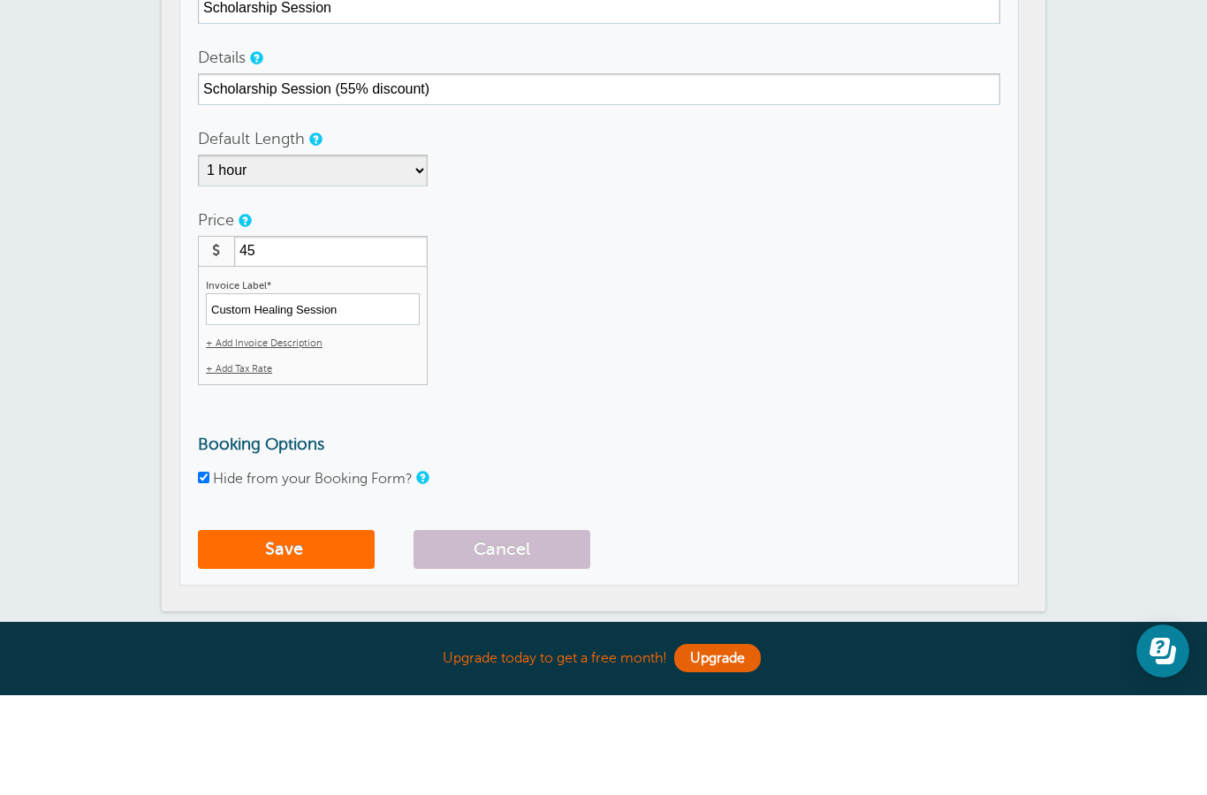
click at [281, 630] on button "Save" at bounding box center [286, 649] width 177 height 39
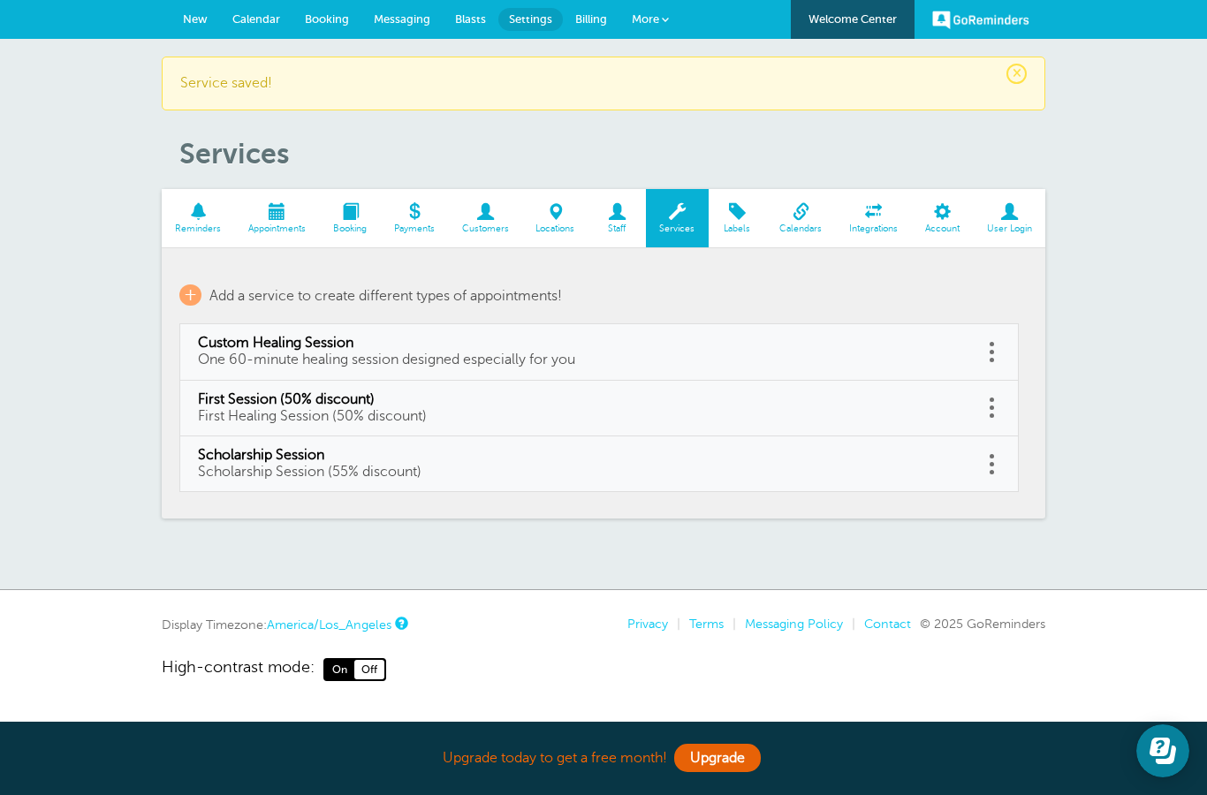
click at [185, 25] on span "New" at bounding box center [195, 18] width 25 height 13
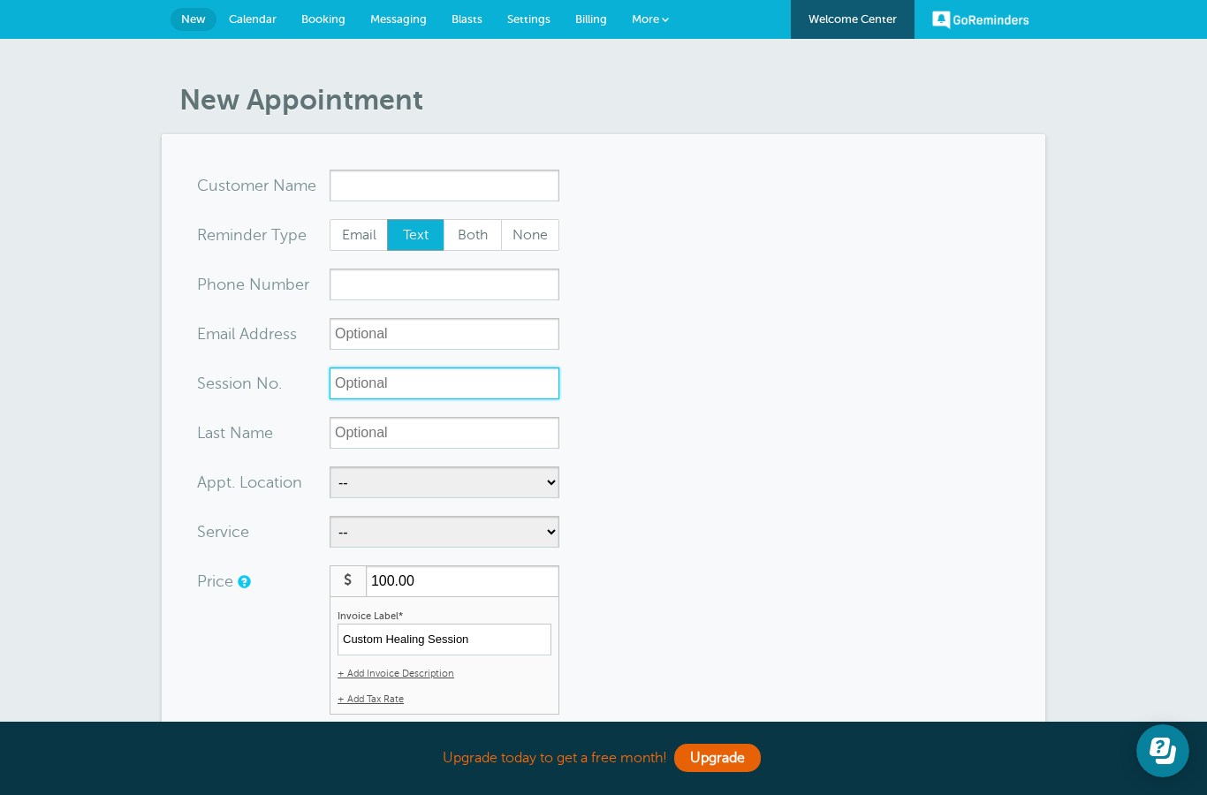
click at [445, 376] on input "Session No." at bounding box center [445, 384] width 230 height 32
type input "10"
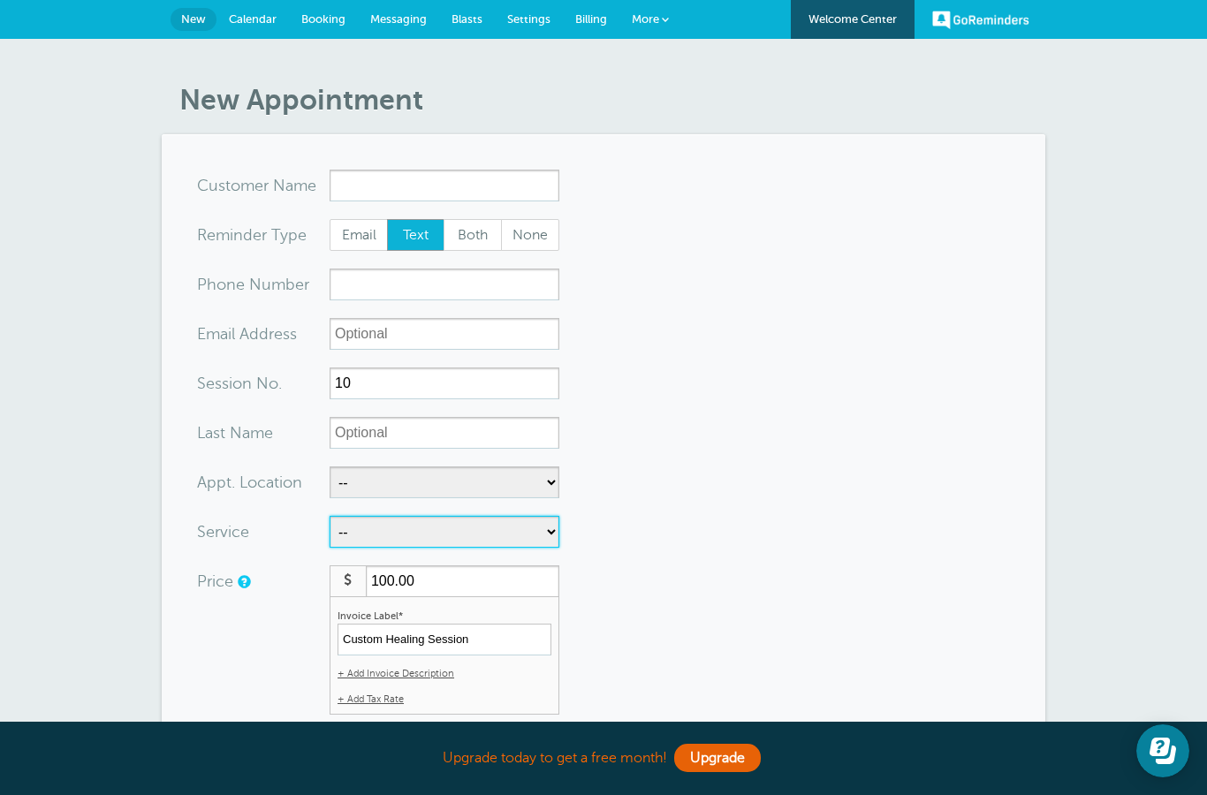
click at [462, 535] on select "-- Custom Healing Session First Session (50% discount) Scholarship Session" at bounding box center [445, 532] width 230 height 32
select select "27999"
type input "45.00"
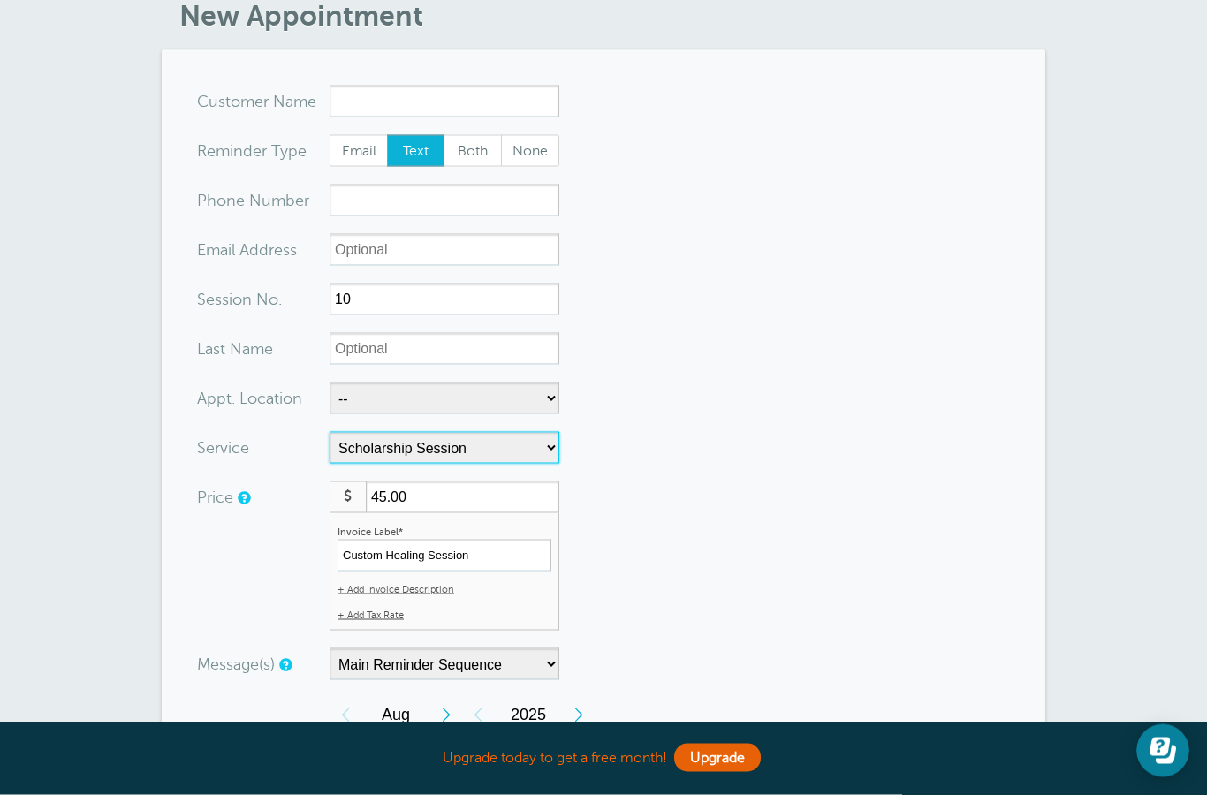
scroll to position [87, 0]
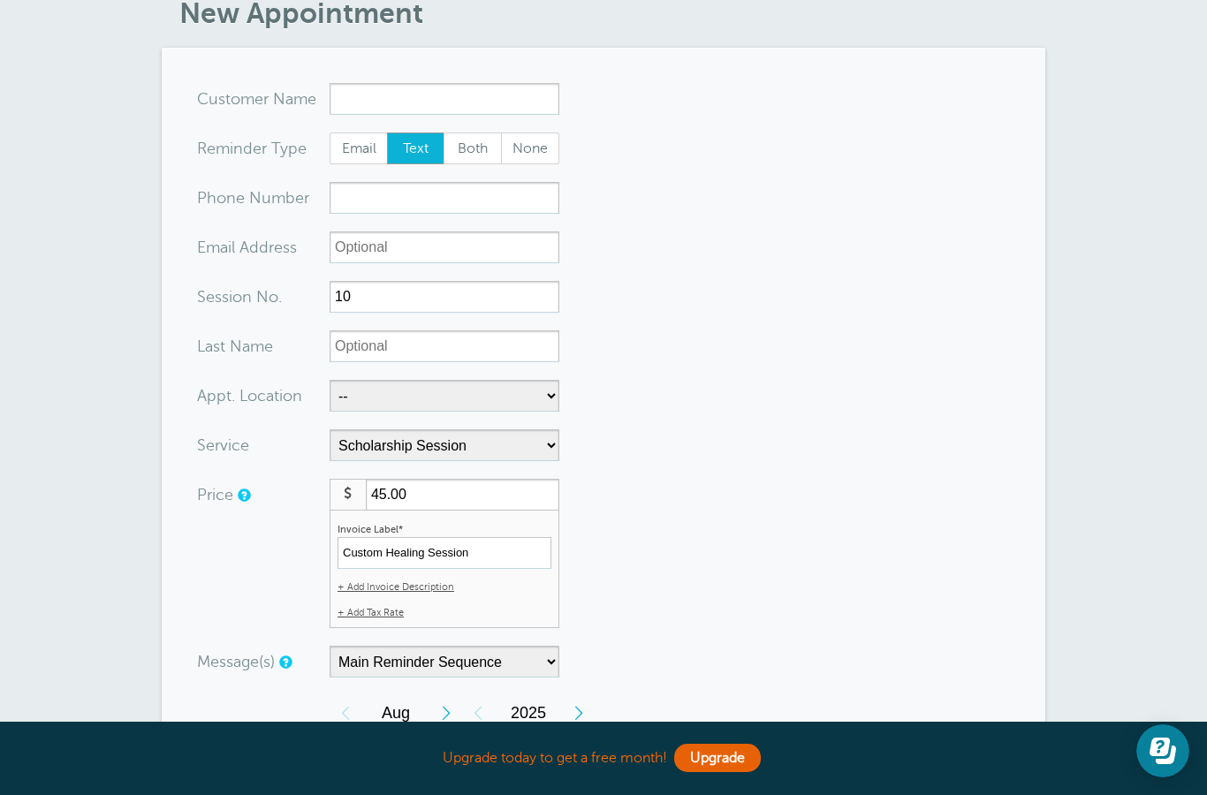
click at [431, 582] on span "+ Add Invoice Description" at bounding box center [396, 587] width 117 height 11
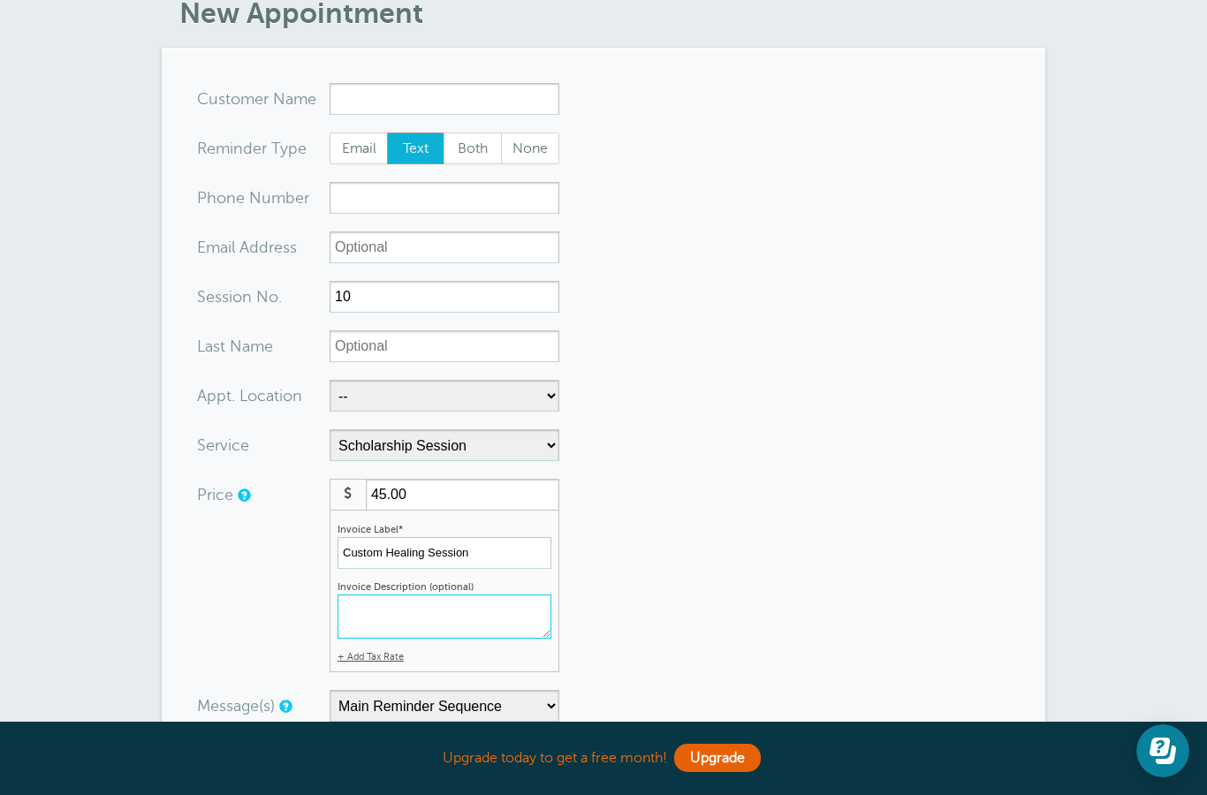
click at [479, 612] on textarea at bounding box center [445, 617] width 214 height 44
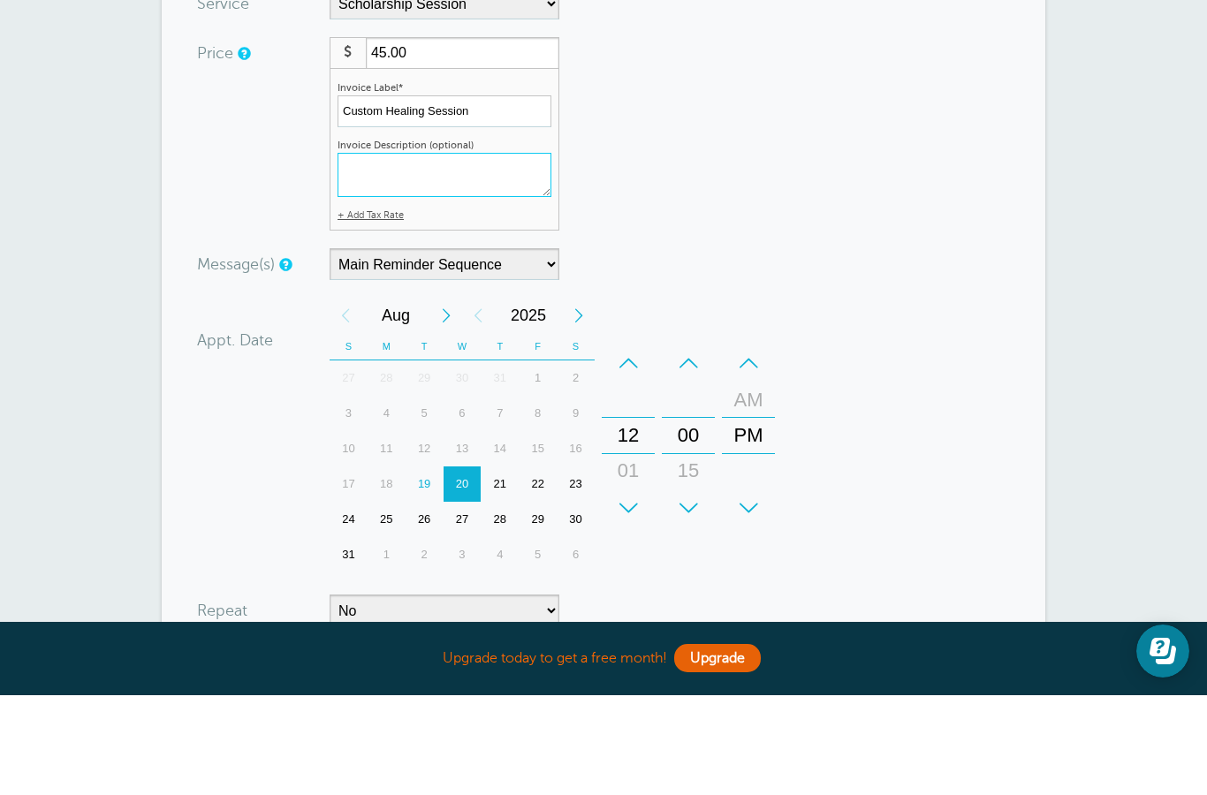
scroll to position [456, 0]
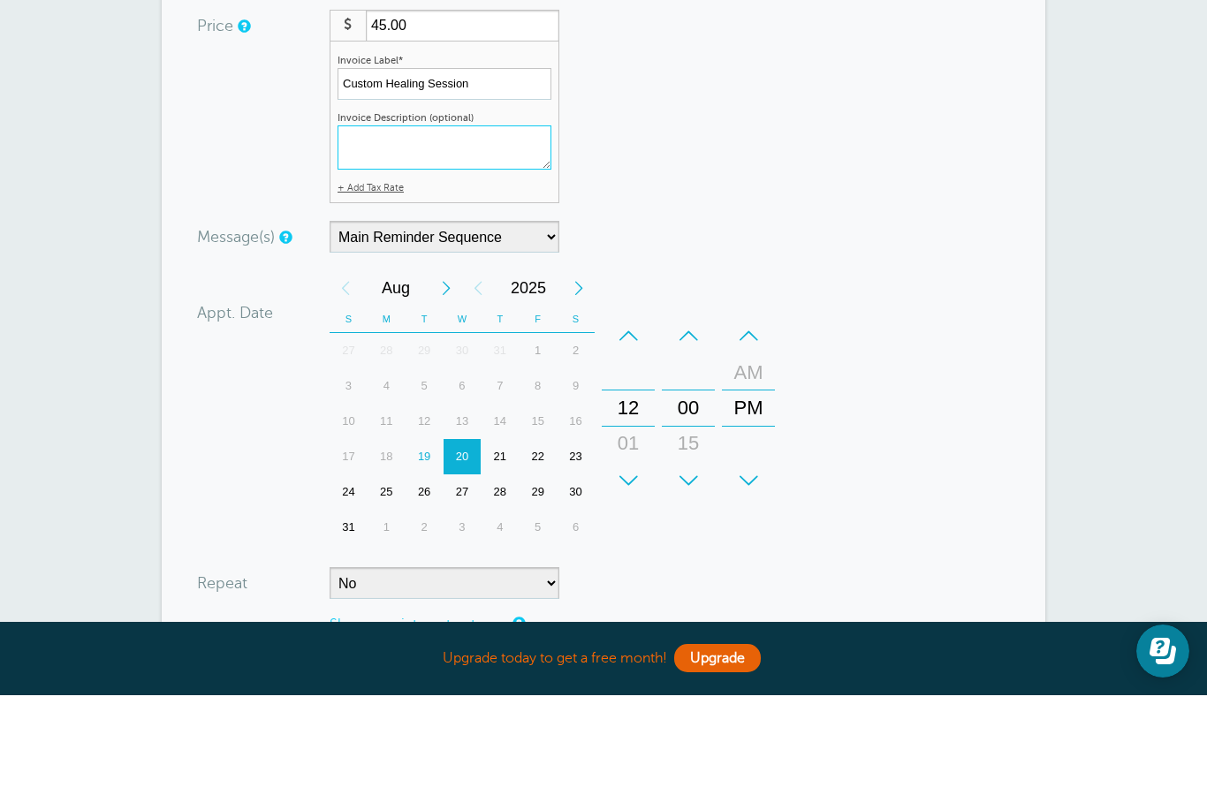
click at [427, 574] on div "26" at bounding box center [425, 591] width 38 height 35
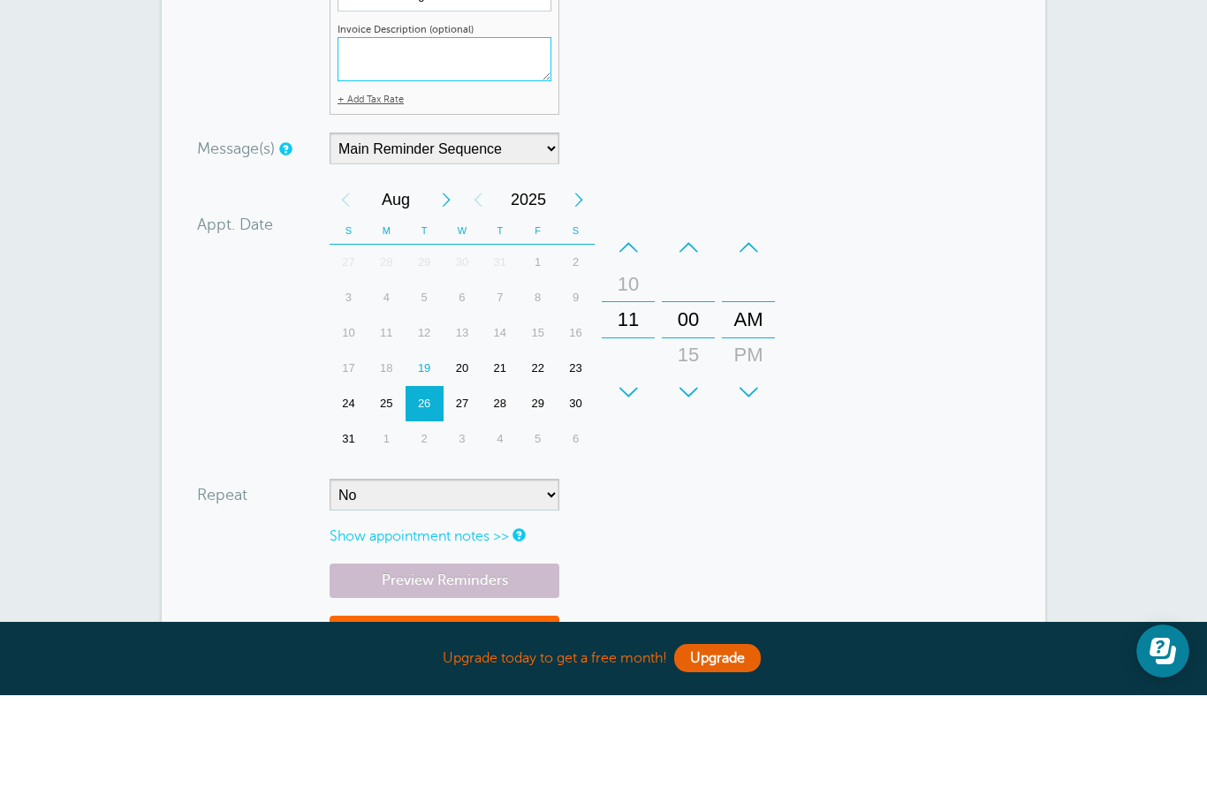
scroll to position [581, 0]
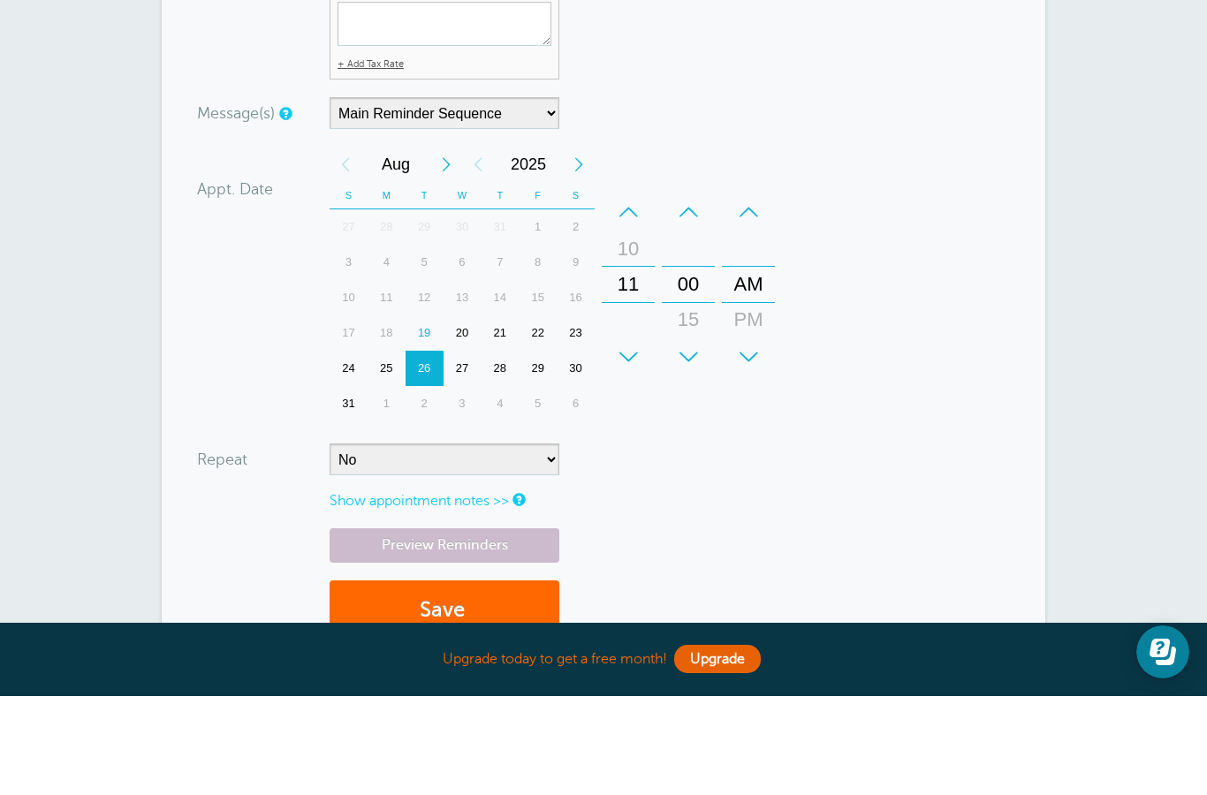
click at [440, 592] on link "Show appointment notes >>" at bounding box center [419, 600] width 179 height 16
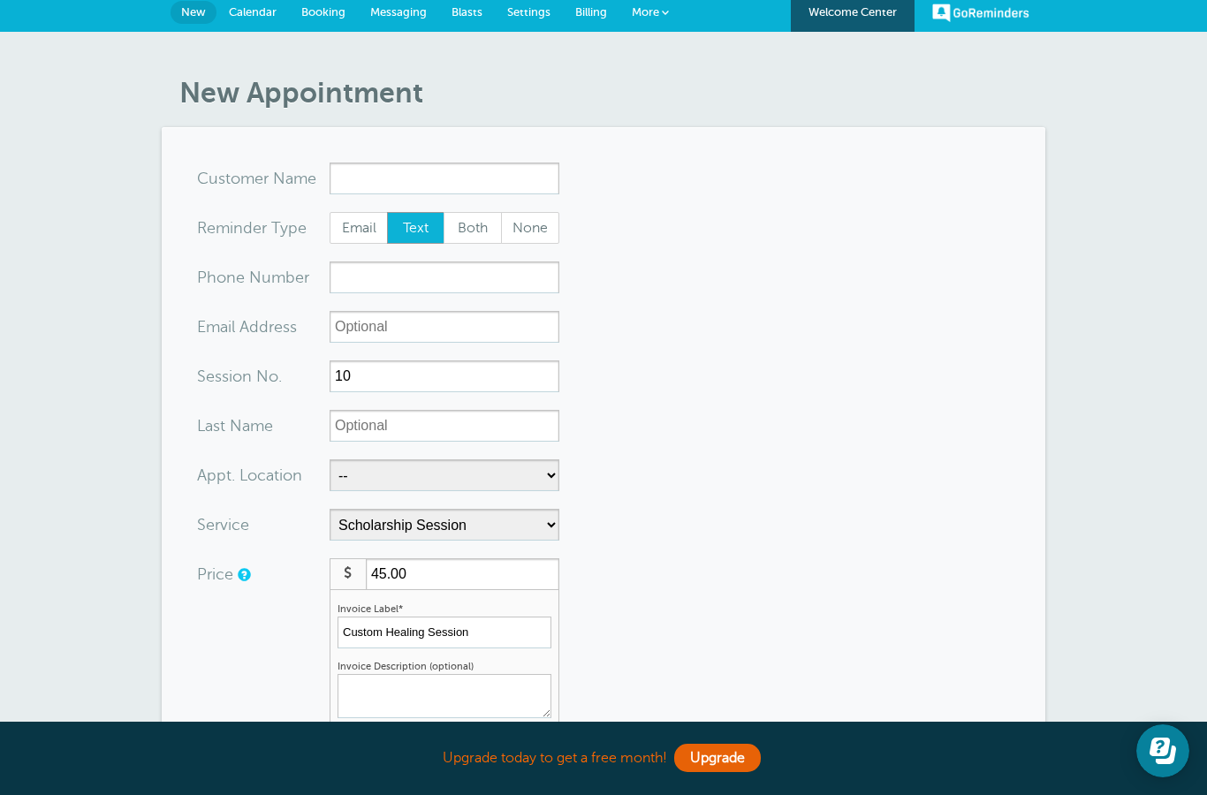
scroll to position [0, 0]
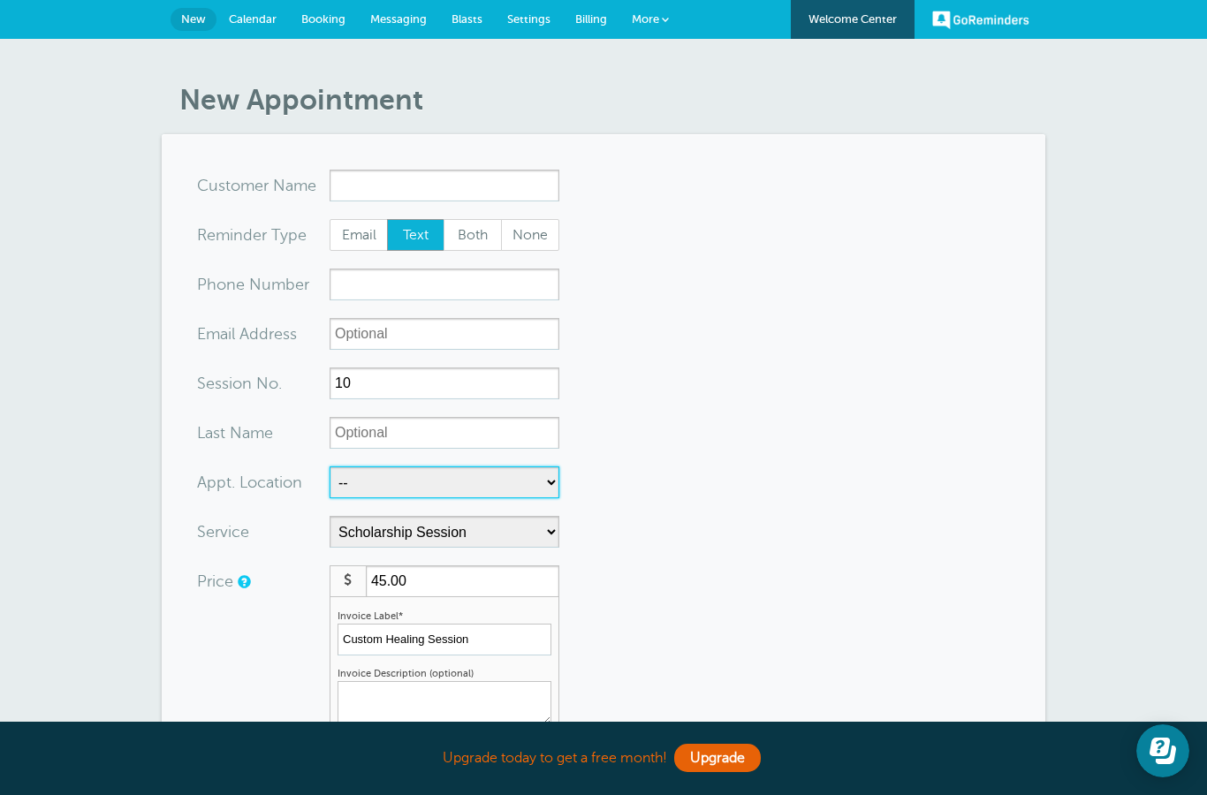
click at [452, 482] on select "-- Healing Space | San Pedro Healing Space | Torrance" at bounding box center [445, 483] width 230 height 32
select select "24823"
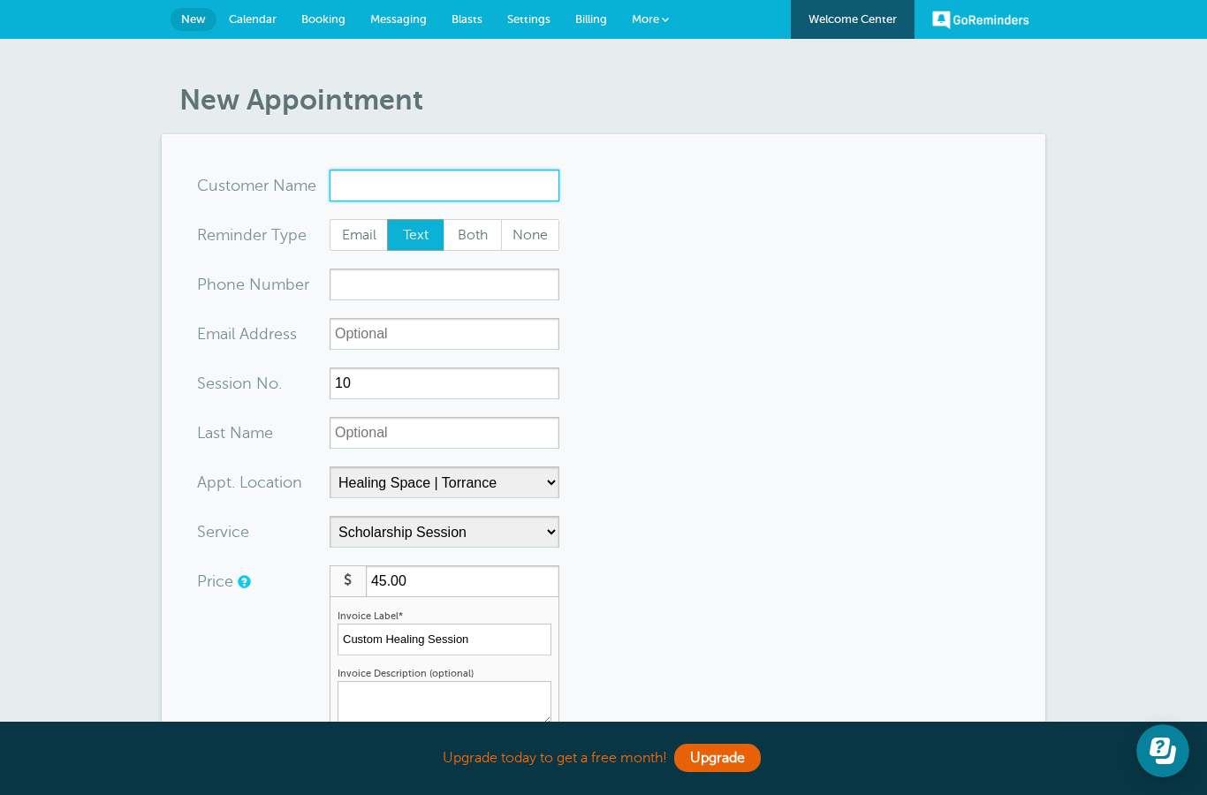
click at [401, 184] on input "x-no-autofill" at bounding box center [445, 186] width 230 height 32
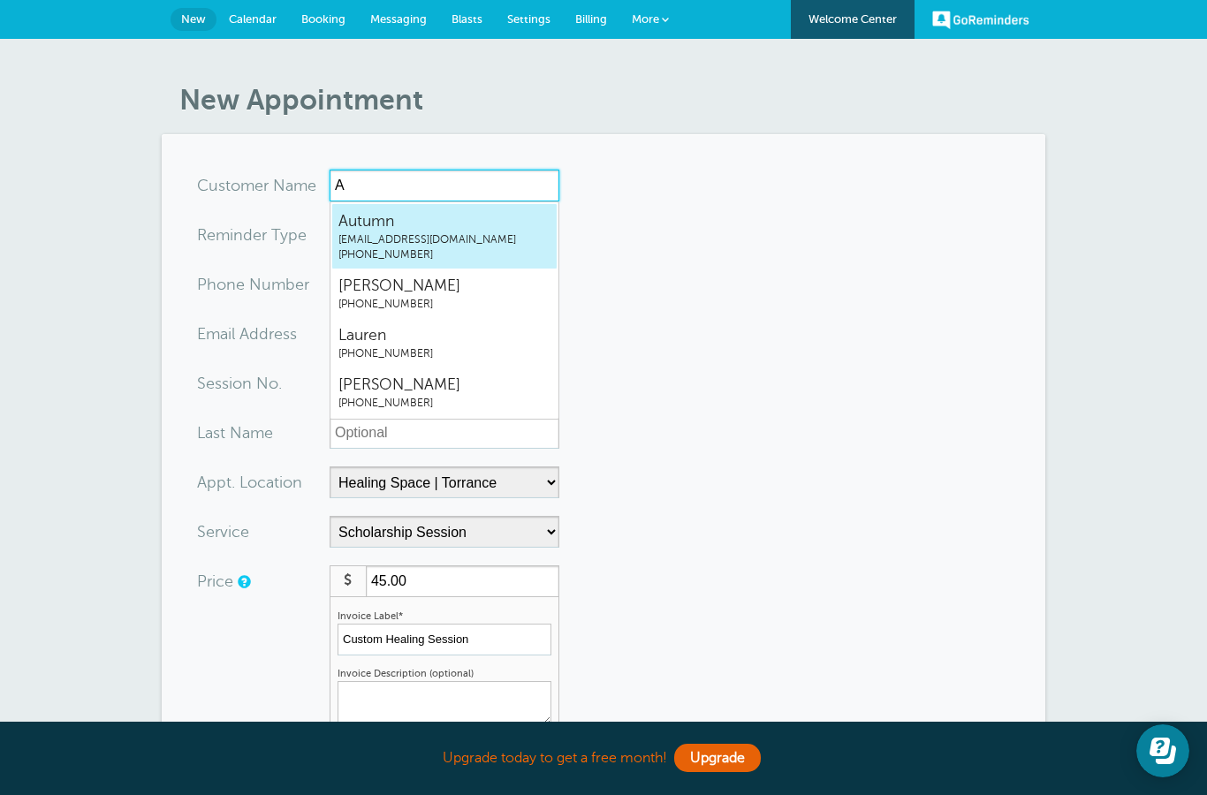
click at [446, 239] on span "fallstarrgaravito@gmail.com" at bounding box center [444, 239] width 212 height 15
type input "Autumnfallstarrgaravito@gmail.com5102993586"
type input "Autumn"
type input "(510) 299-3586"
type input "fallstarrgaravito@gmail.com"
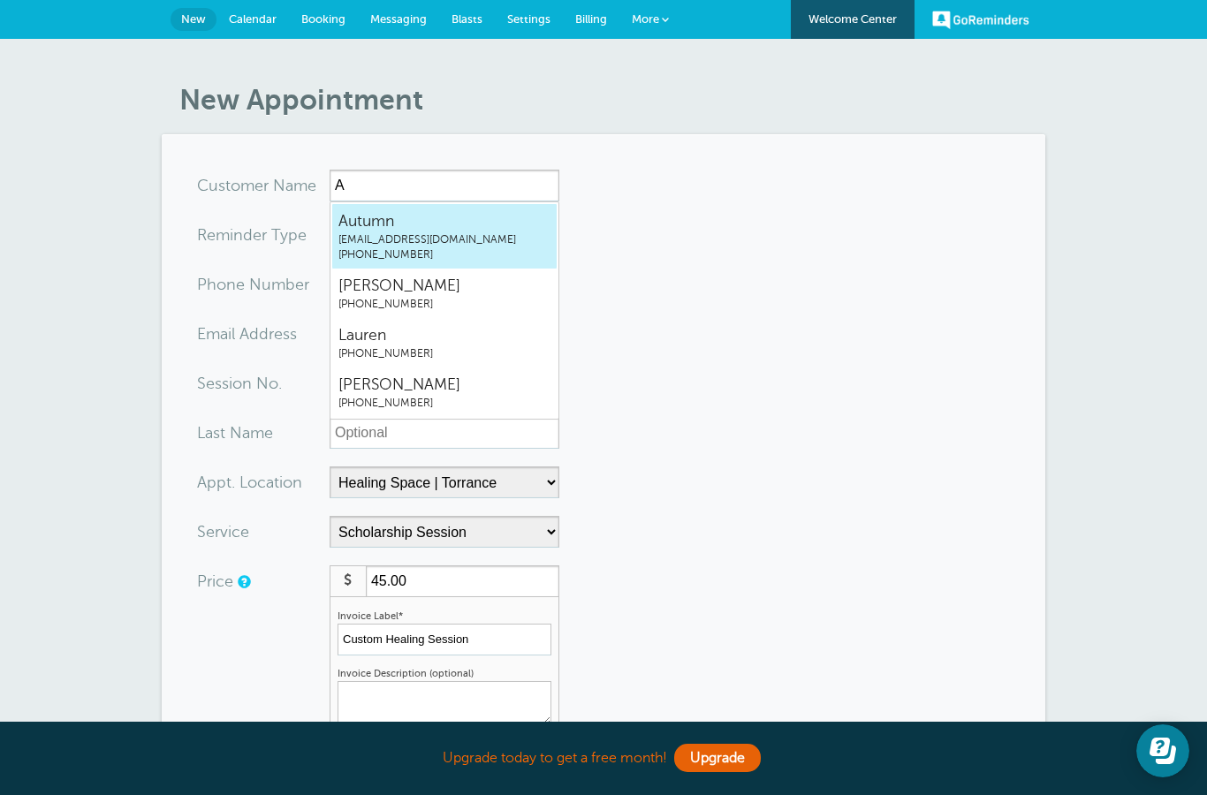
type input "Garavito"
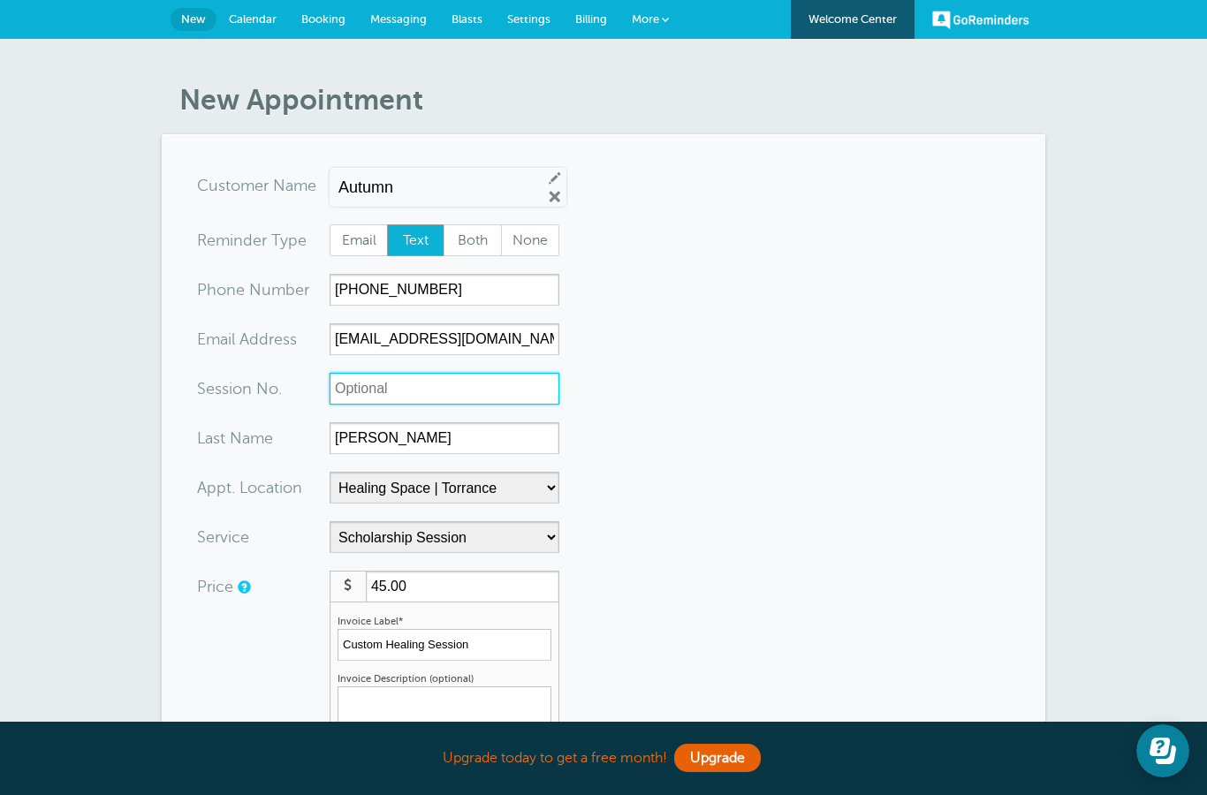
click at [427, 378] on input "Session No." at bounding box center [445, 389] width 230 height 32
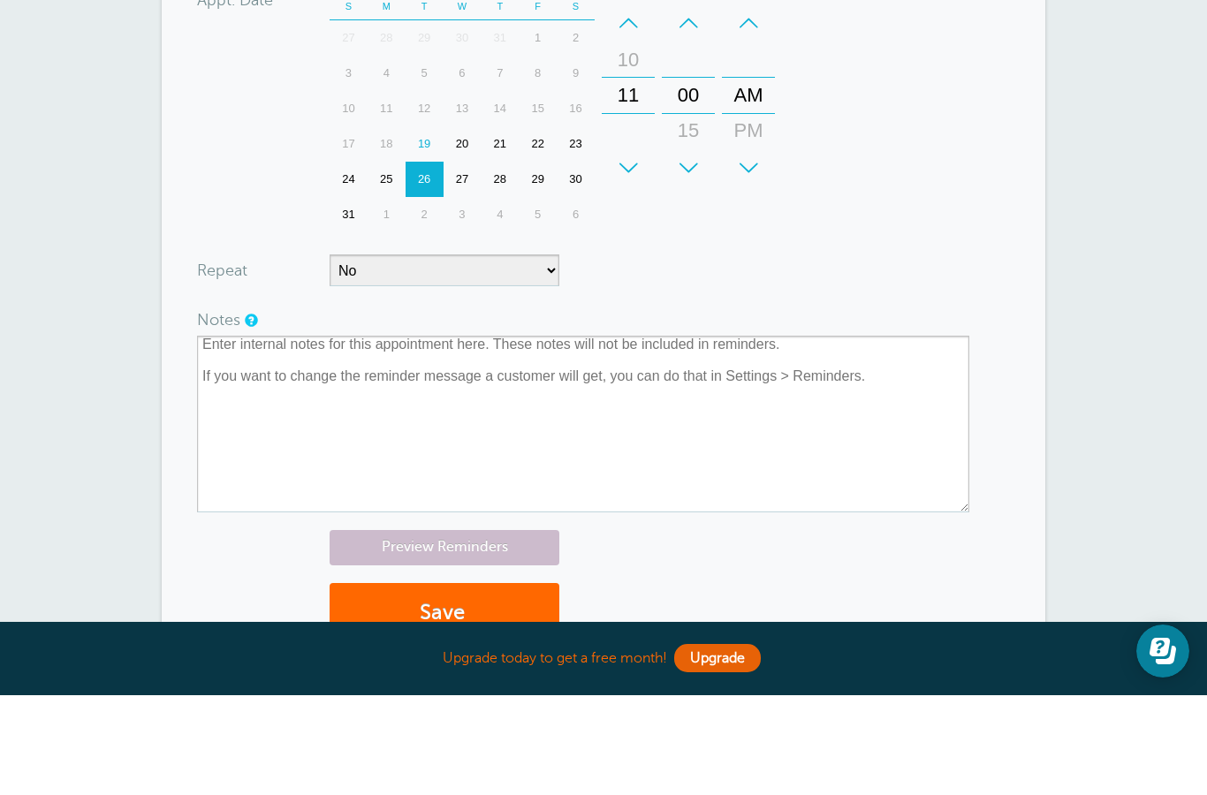
scroll to position [778, 0]
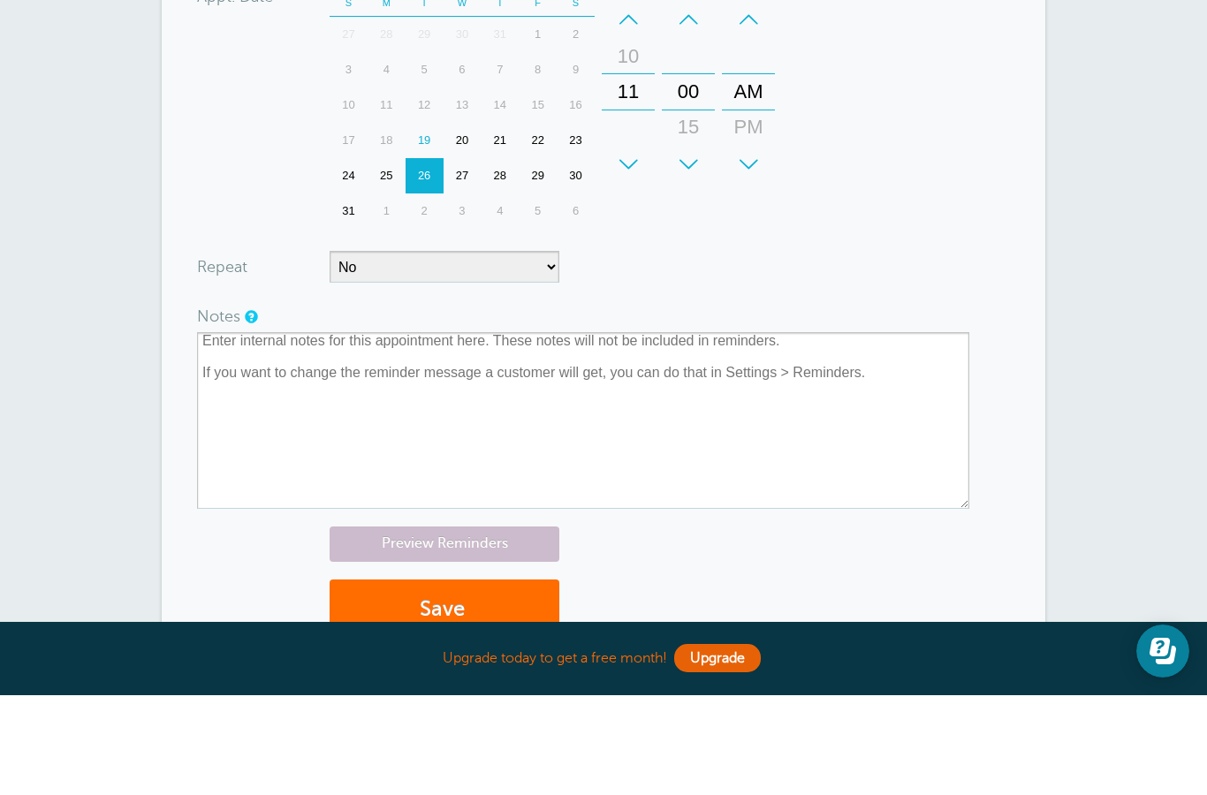
type input "10"
click at [455, 680] on button "Save" at bounding box center [445, 710] width 230 height 61
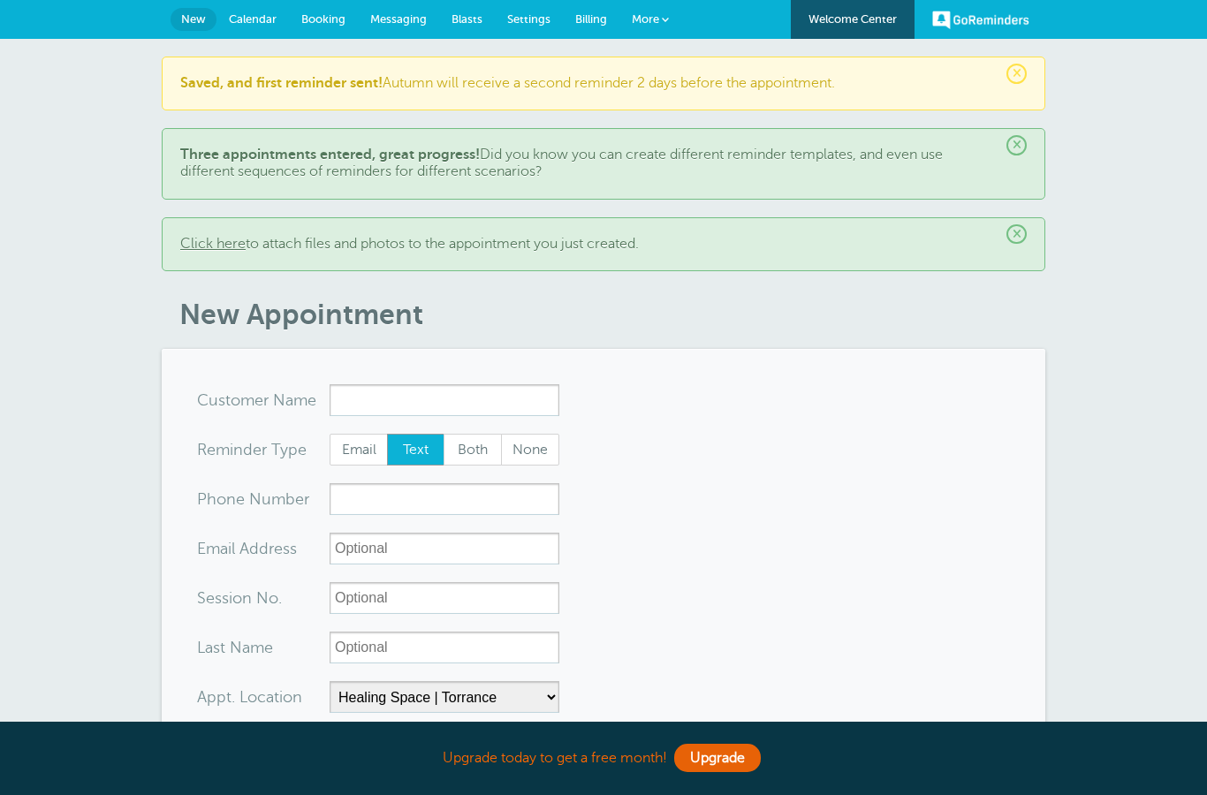
select select "24823"
click at [532, 23] on span "Settings" at bounding box center [528, 18] width 43 height 13
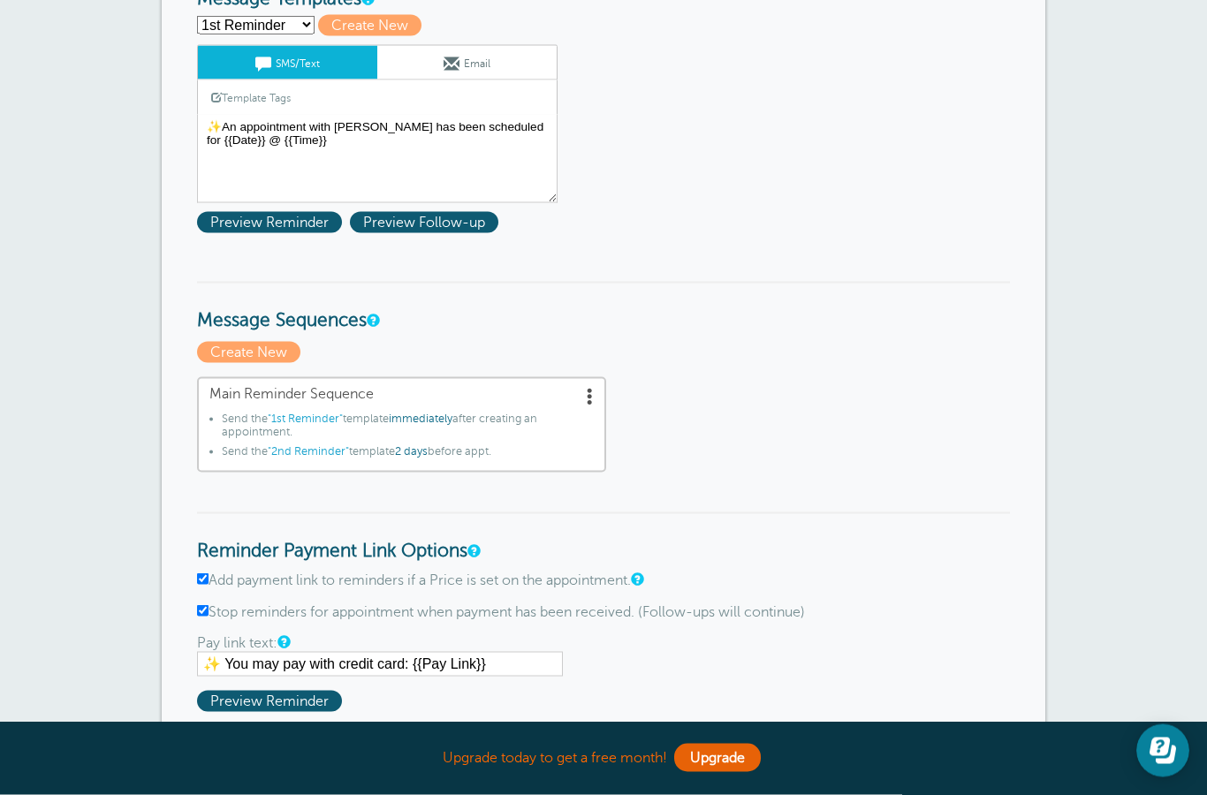
scroll to position [243, 0]
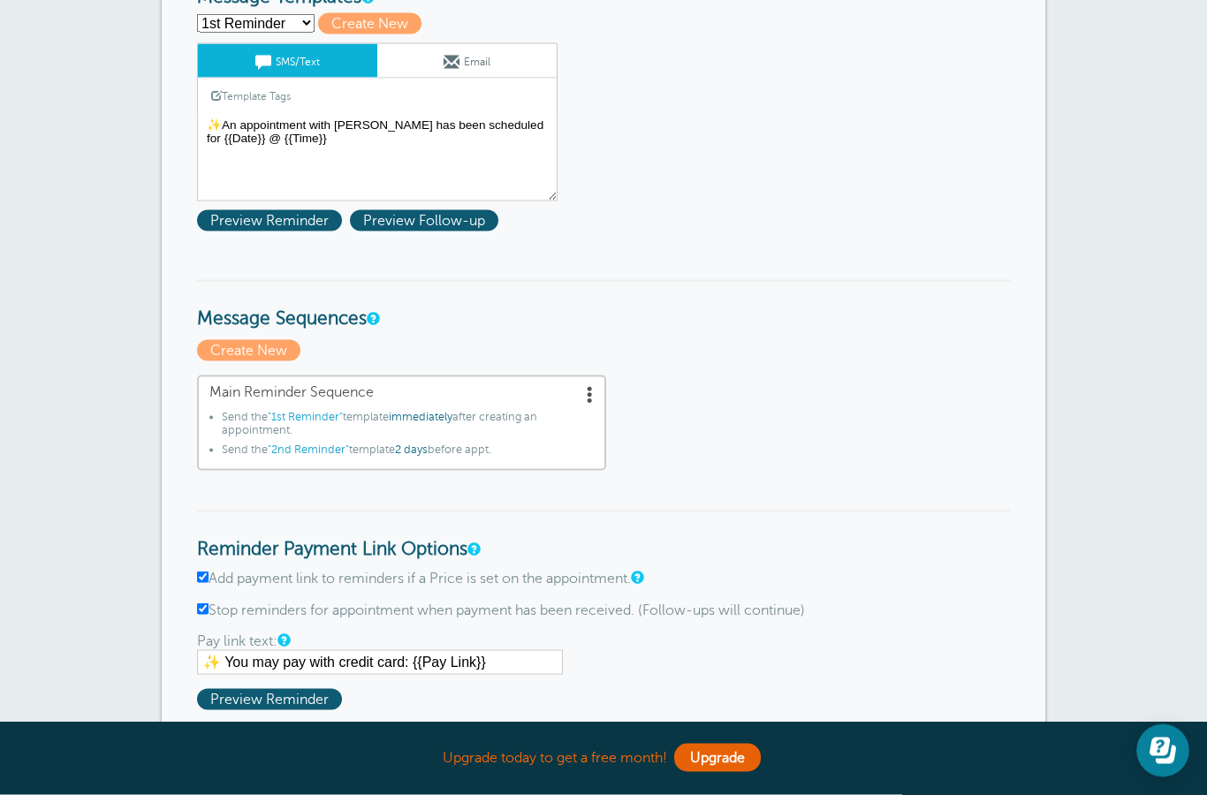
click at [204, 582] on input "Add payment link to reminders if a Price is set on the appointment." at bounding box center [202, 577] width 11 height 11
checkbox input "false"
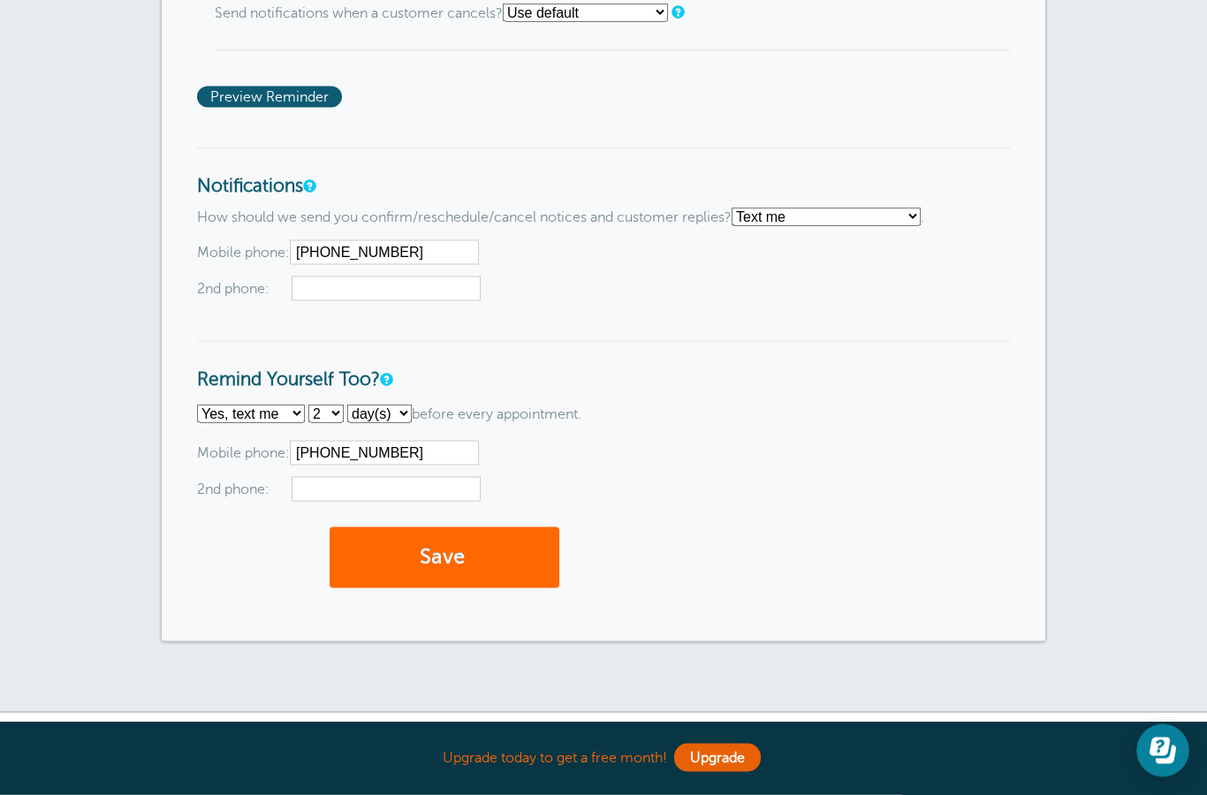
scroll to position [1637, 0]
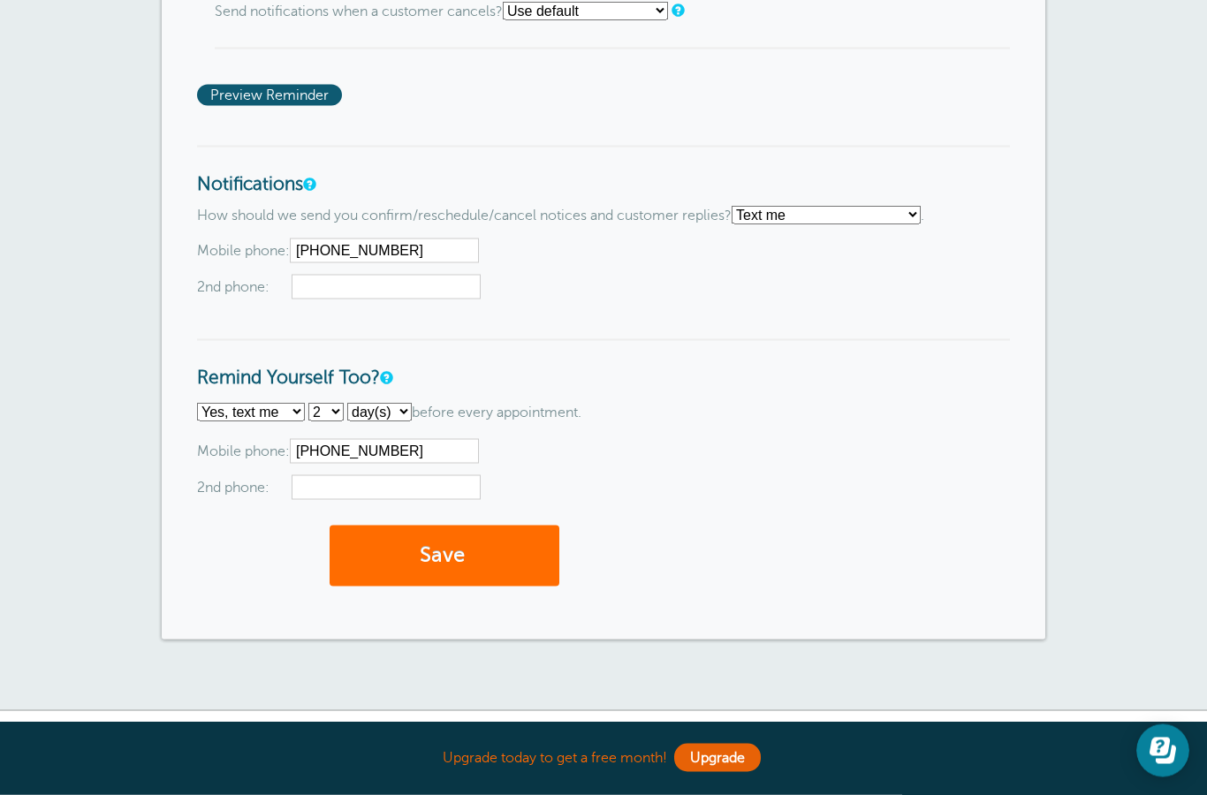
click at [444, 587] on button "Save" at bounding box center [445, 556] width 230 height 61
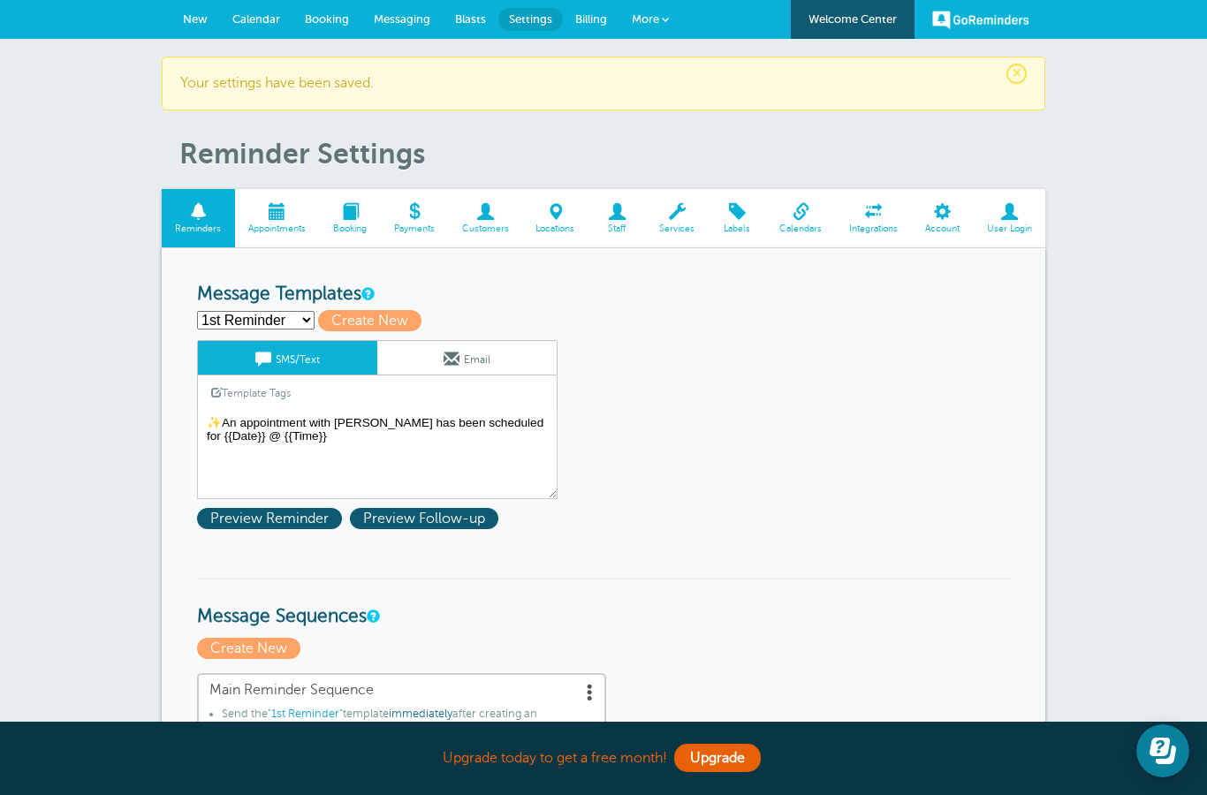
click at [284, 315] on select "1st Reminder 2nd Reminder Third Reminder Create new..." at bounding box center [256, 320] width 118 height 19
select select "159597"
type input "2nd Reminder"
type textarea "🤍 Hi {{First Name}}, I’m looking forward to our appointment [DATE] at {{Time}}.…"
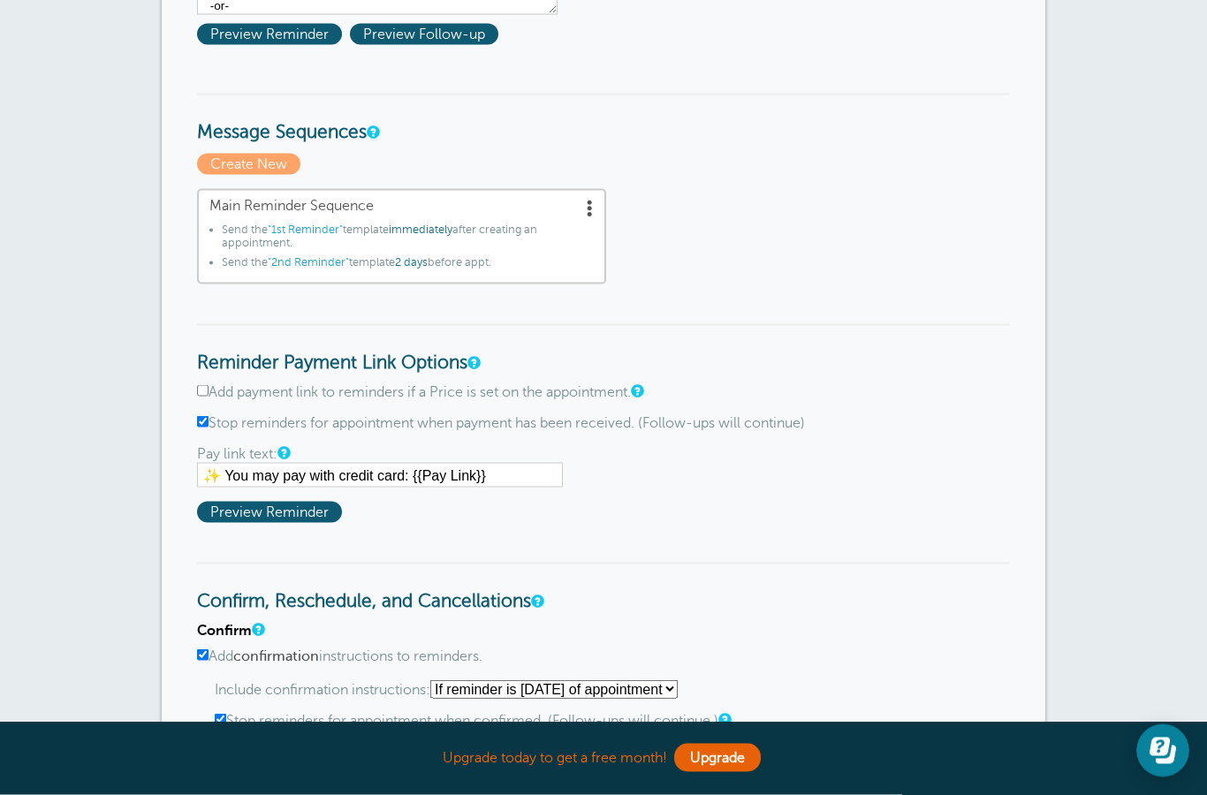
scroll to position [518, 0]
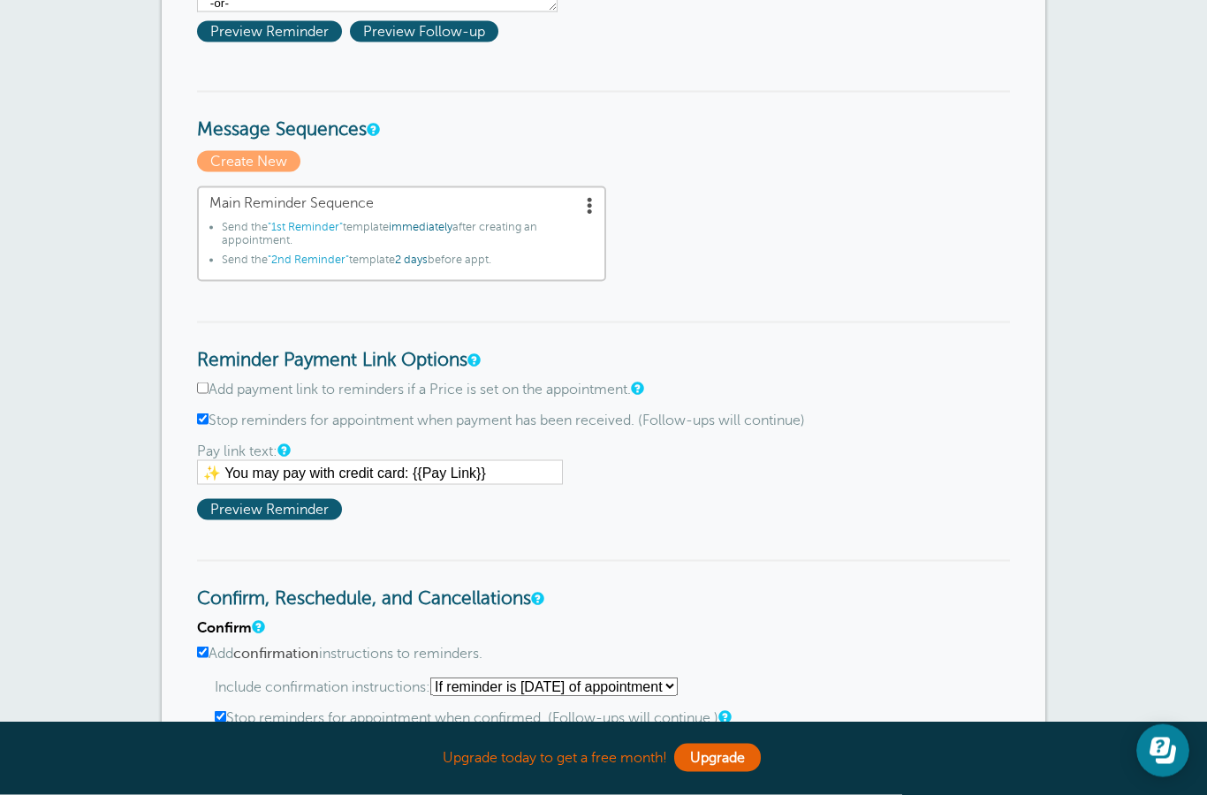
click at [209, 387] on input "Add payment link to reminders if a Price is set on the appointment." at bounding box center [202, 388] width 11 height 11
checkbox input "true"
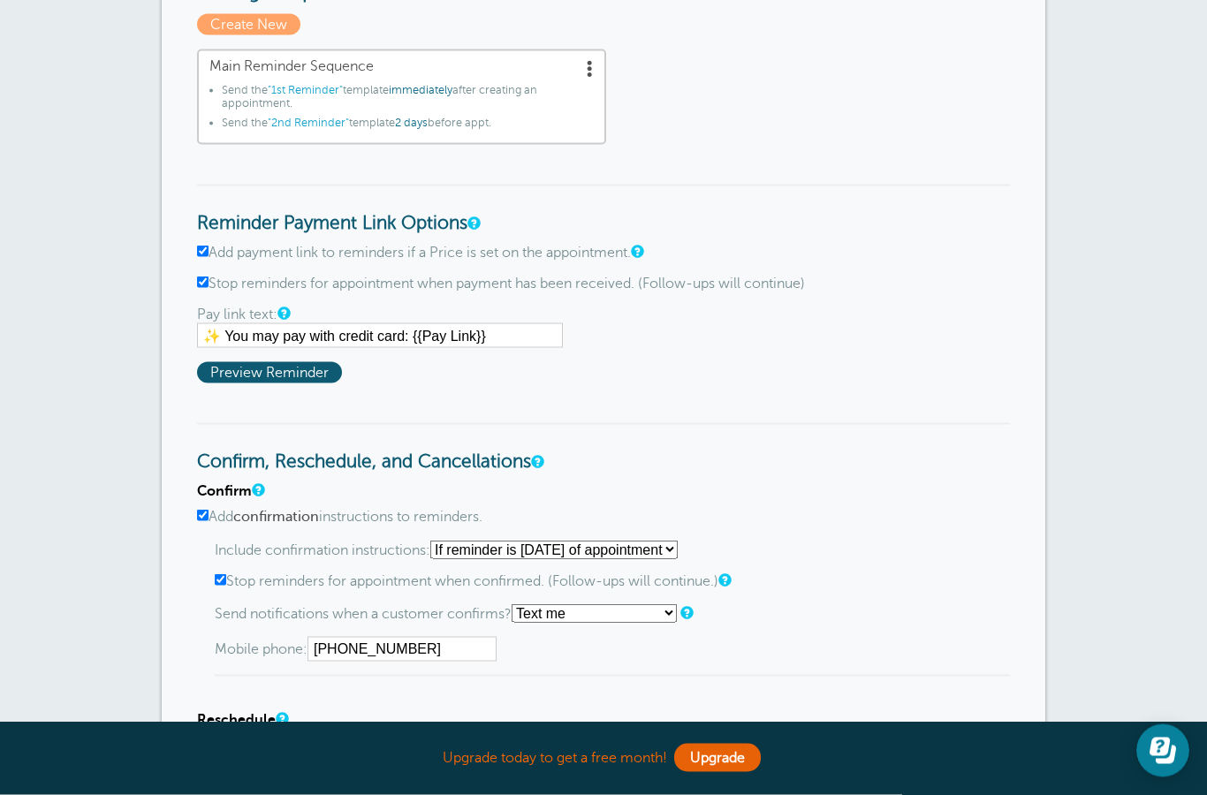
scroll to position [638, 0]
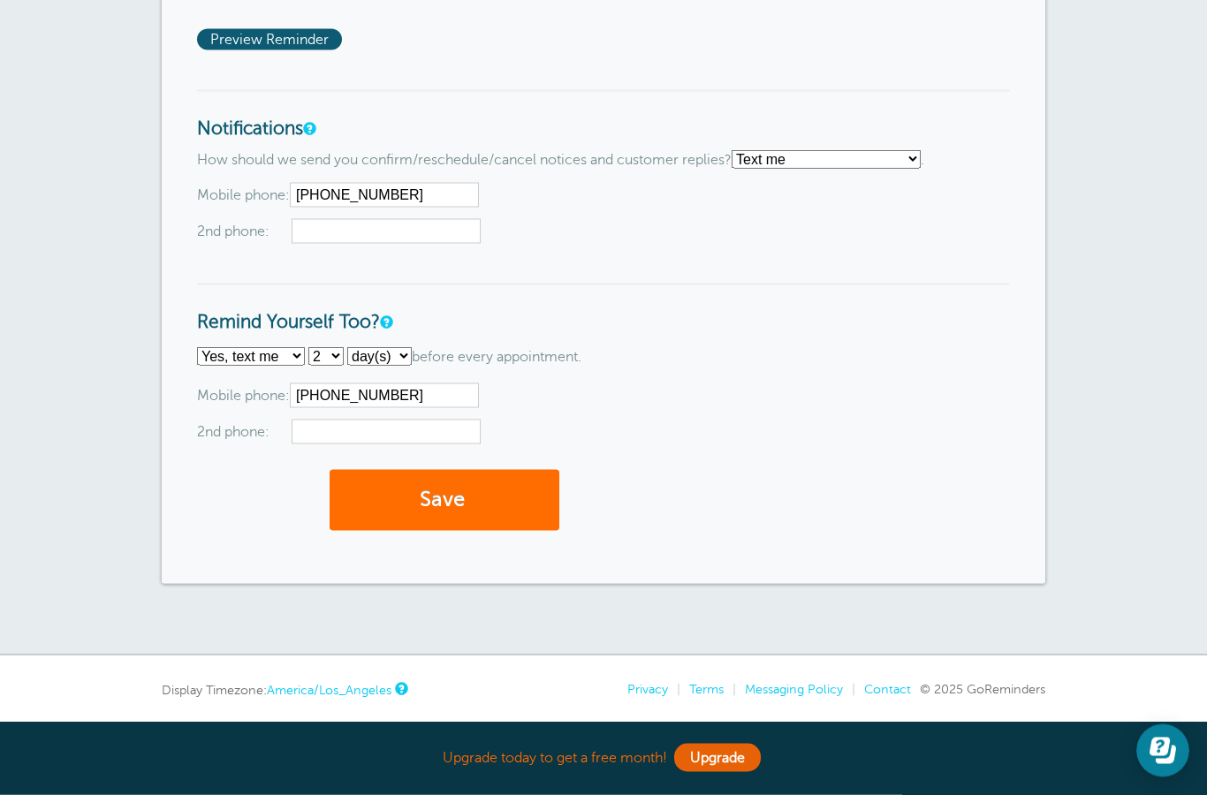
click at [462, 531] on button "Save" at bounding box center [445, 500] width 230 height 61
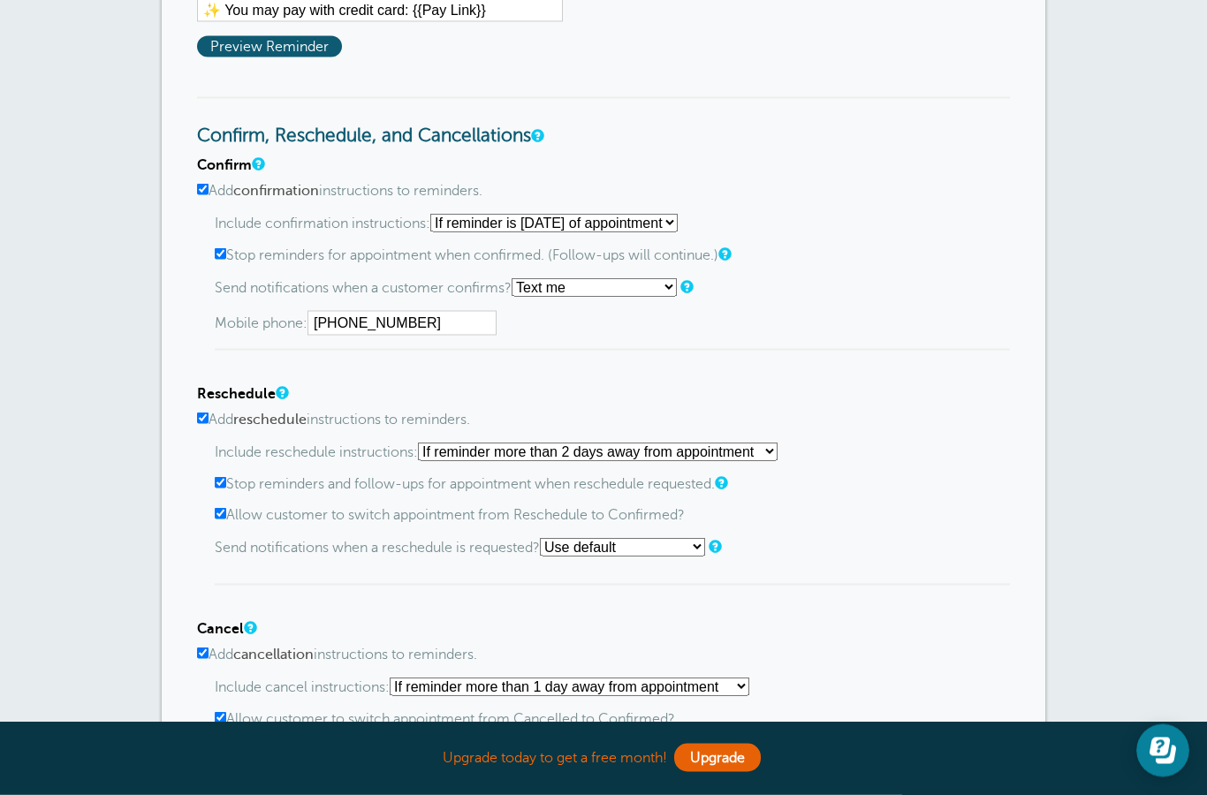
scroll to position [952, 0]
click at [729, 254] on link at bounding box center [723, 252] width 11 height 11
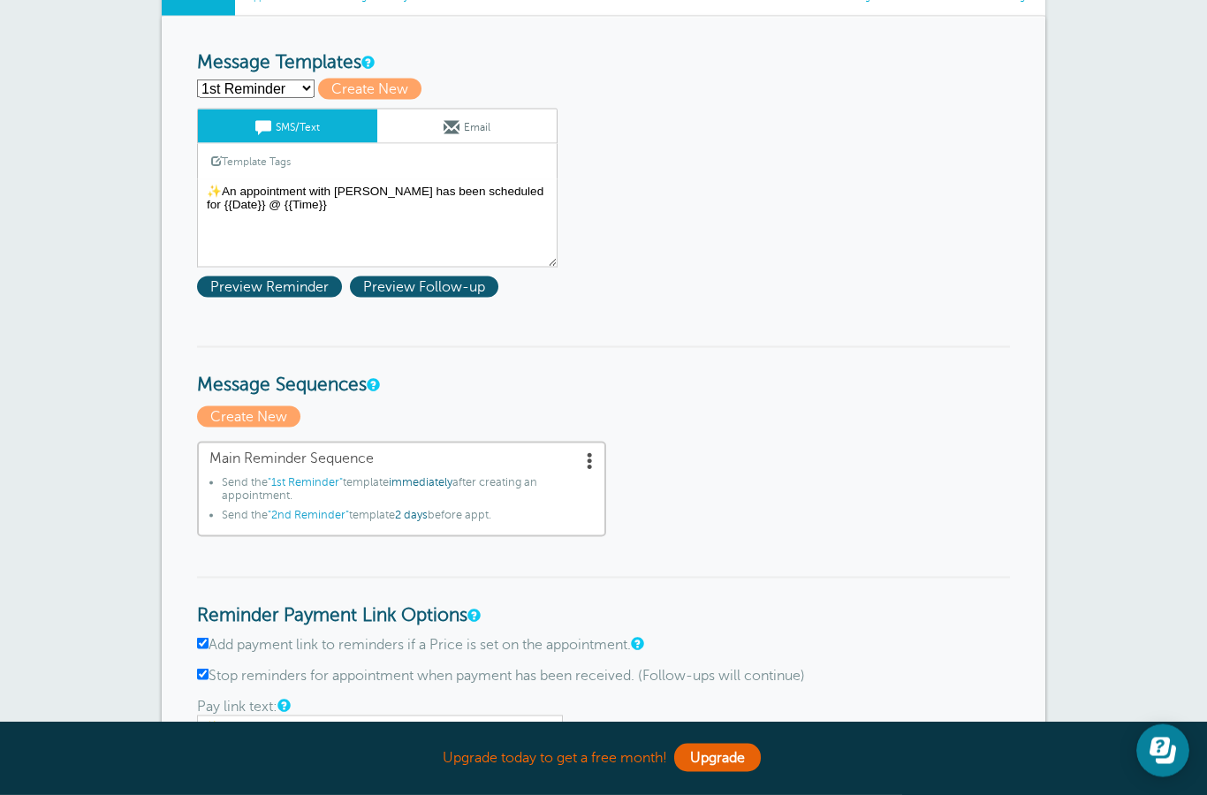
scroll to position [182, 0]
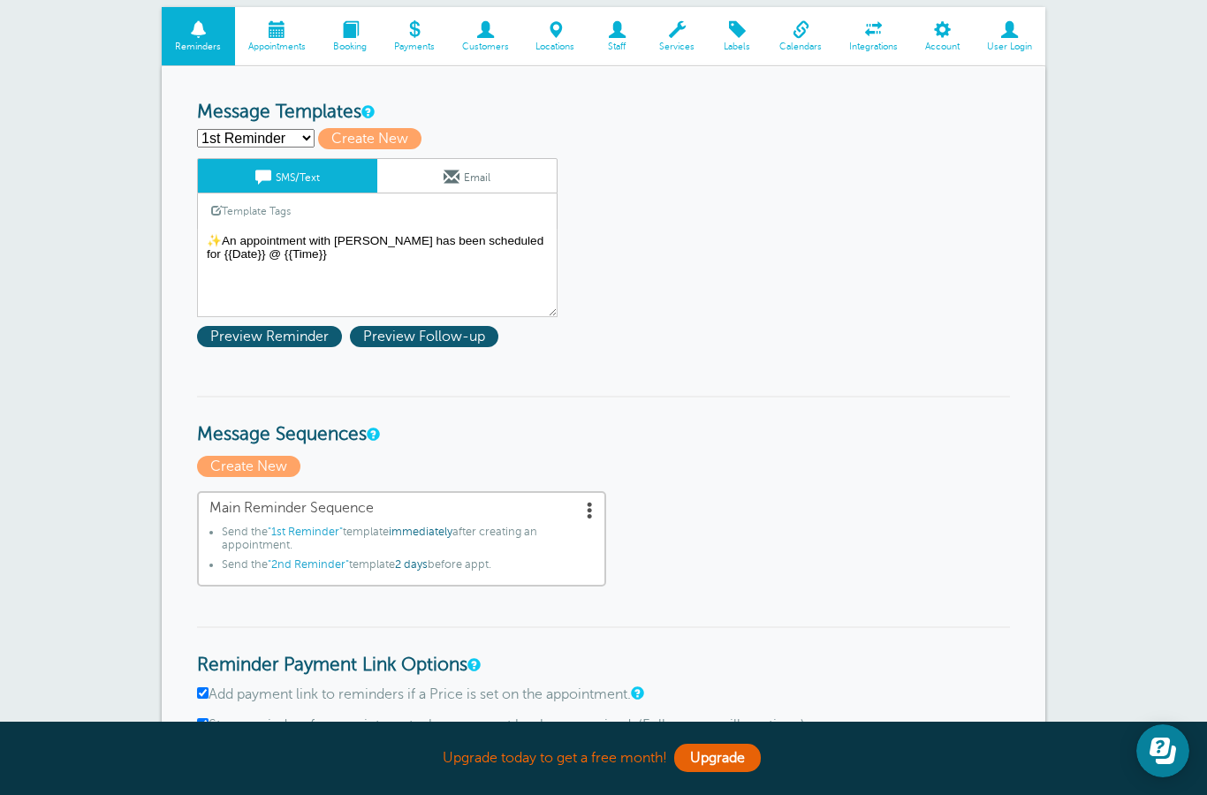
click at [264, 138] on select "1st Reminder 2nd Reminder Third Reminder Create new..." at bounding box center [256, 138] width 118 height 19
select select "159597"
type input "2nd Reminder"
type textarea "🤍 Hi {{First Name}}, I’m looking forward to our appointment Tuesday at {{Time}}…"
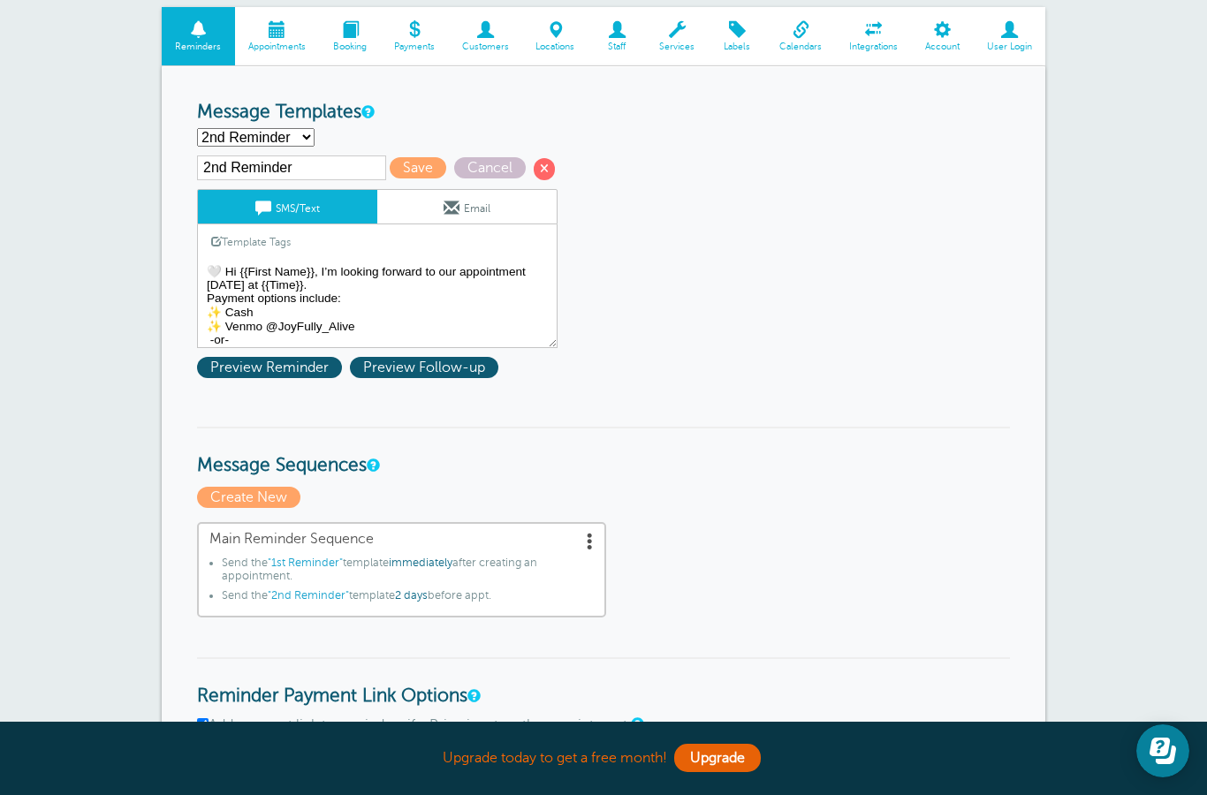
click at [210, 331] on textarea "✨An appointment with Autumn has been scheduled for {{Date}} @ {{Time}}" at bounding box center [377, 304] width 361 height 88
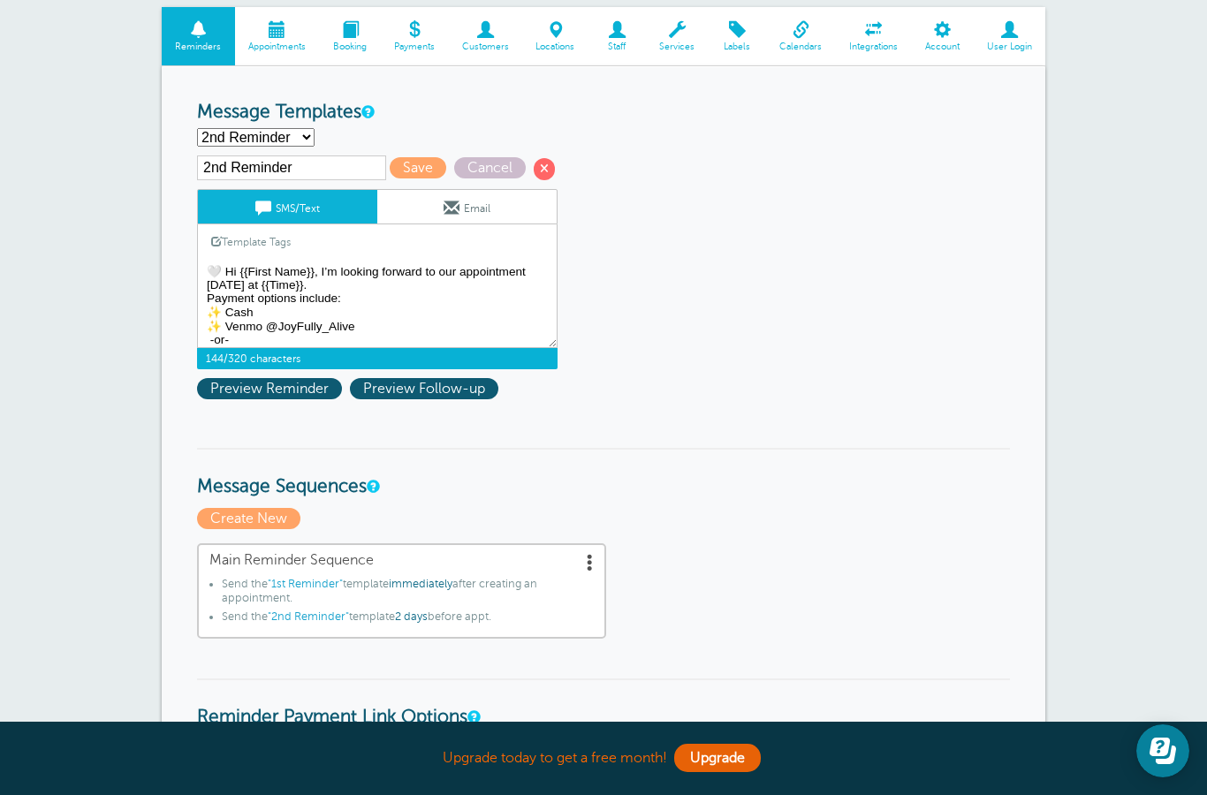
click at [213, 306] on textarea "✨An appointment with Autumn has been scheduled for {{Date}} @ {{Time}}" at bounding box center [377, 304] width 361 height 88
click at [211, 317] on textarea "✨An appointment with Autumn has been scheduled for {{Date}} @ {{Time}}" at bounding box center [377, 304] width 361 height 88
click at [292, 136] on select "1st Reminder 2nd Reminder Third Reminder Create new..." at bounding box center [256, 137] width 118 height 19
select select "159595"
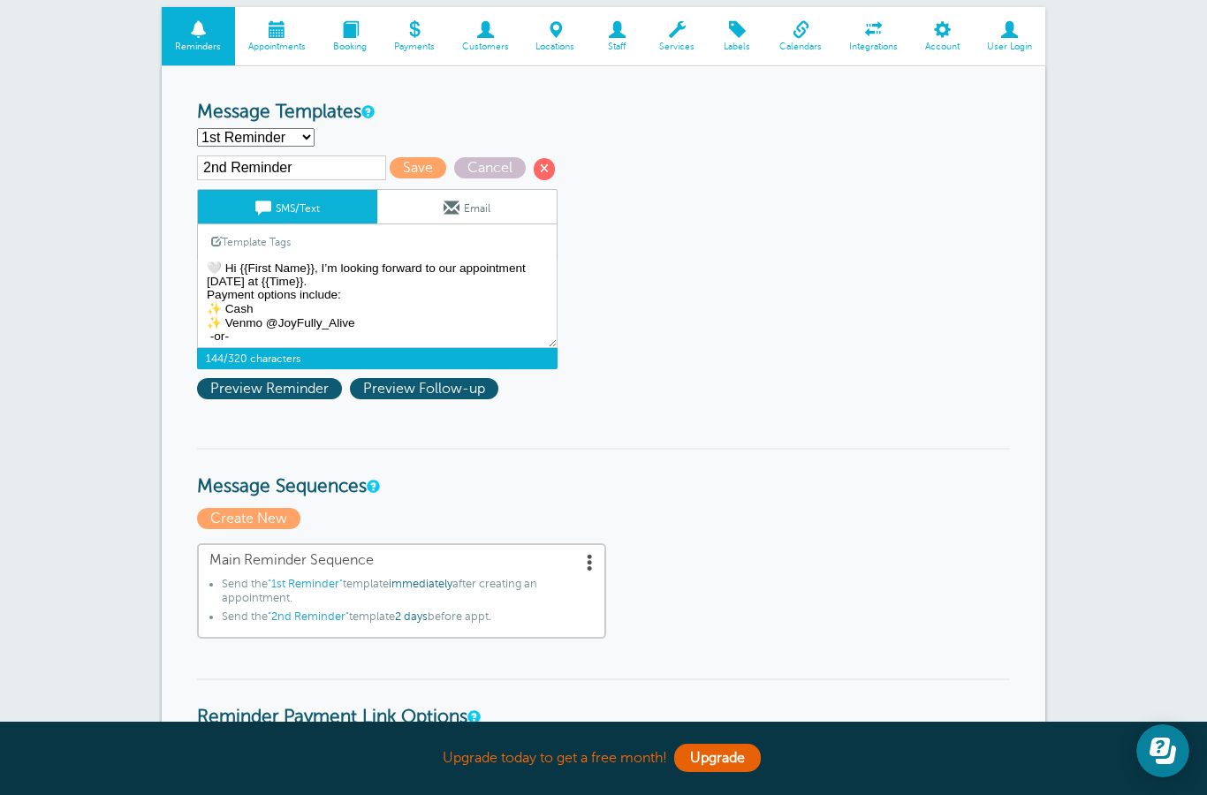
type input "1st Reminder"
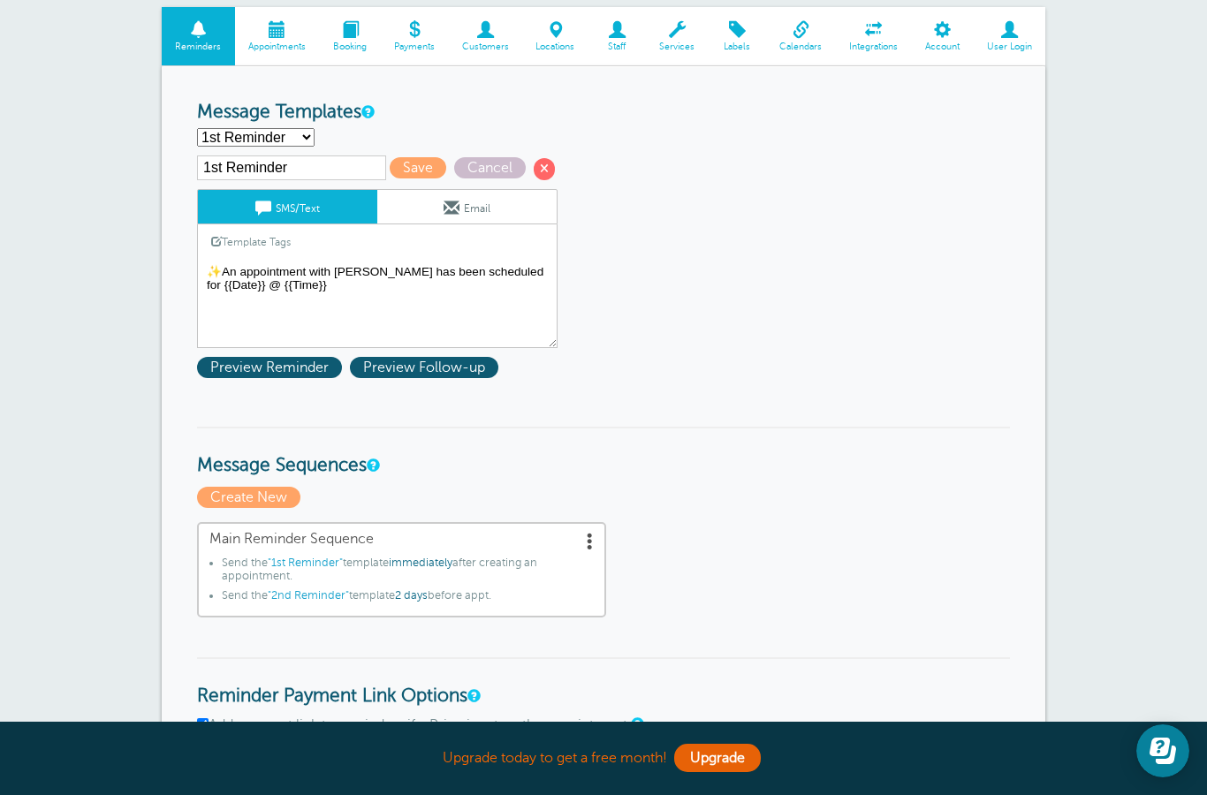
click at [220, 315] on textarea "✨An appointment with Autumn has been scheduled for {{Date}} @ {{Time}}" at bounding box center [377, 304] width 361 height 88
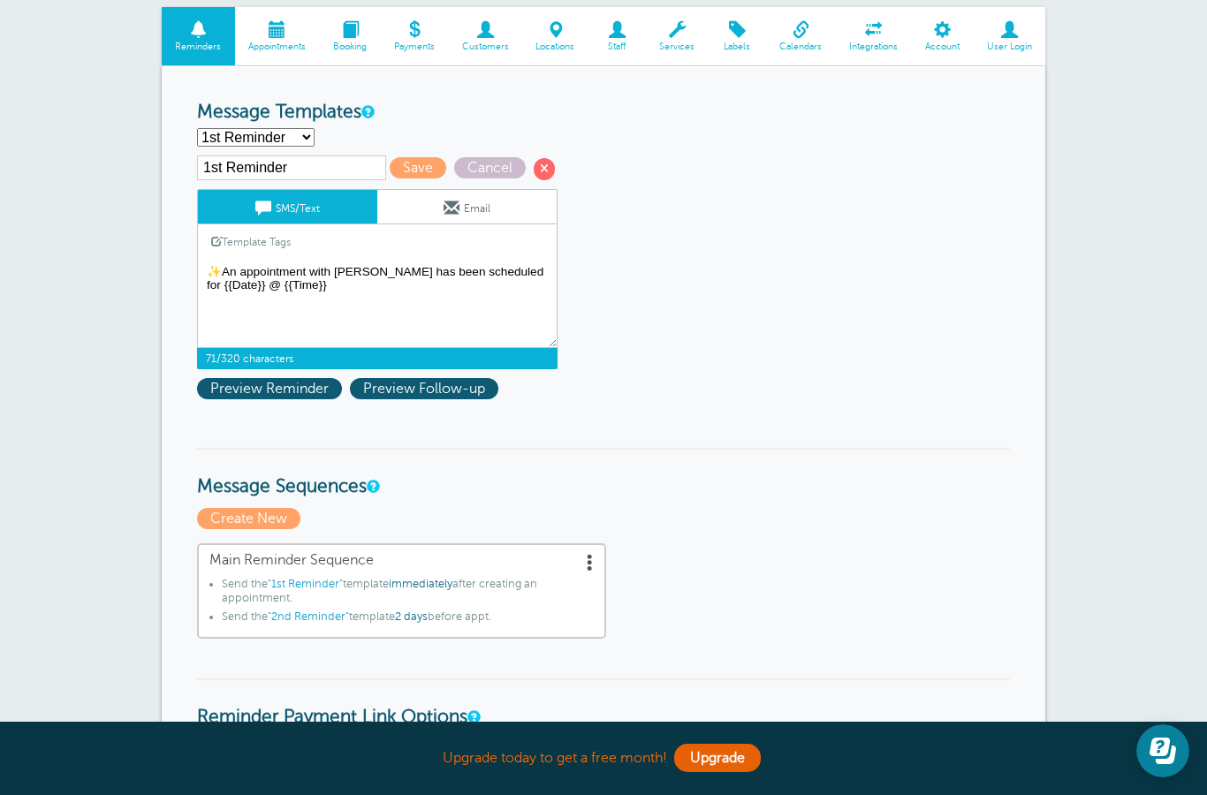
paste textarea "Payment options include: ✨ Cash ✨ Venmo @JoyFully_Alive -or-"
click at [208, 280] on textarea "✨An appointment with Autumn has been scheduled for {{Date}} @ {{Time}}" at bounding box center [377, 304] width 361 height 88
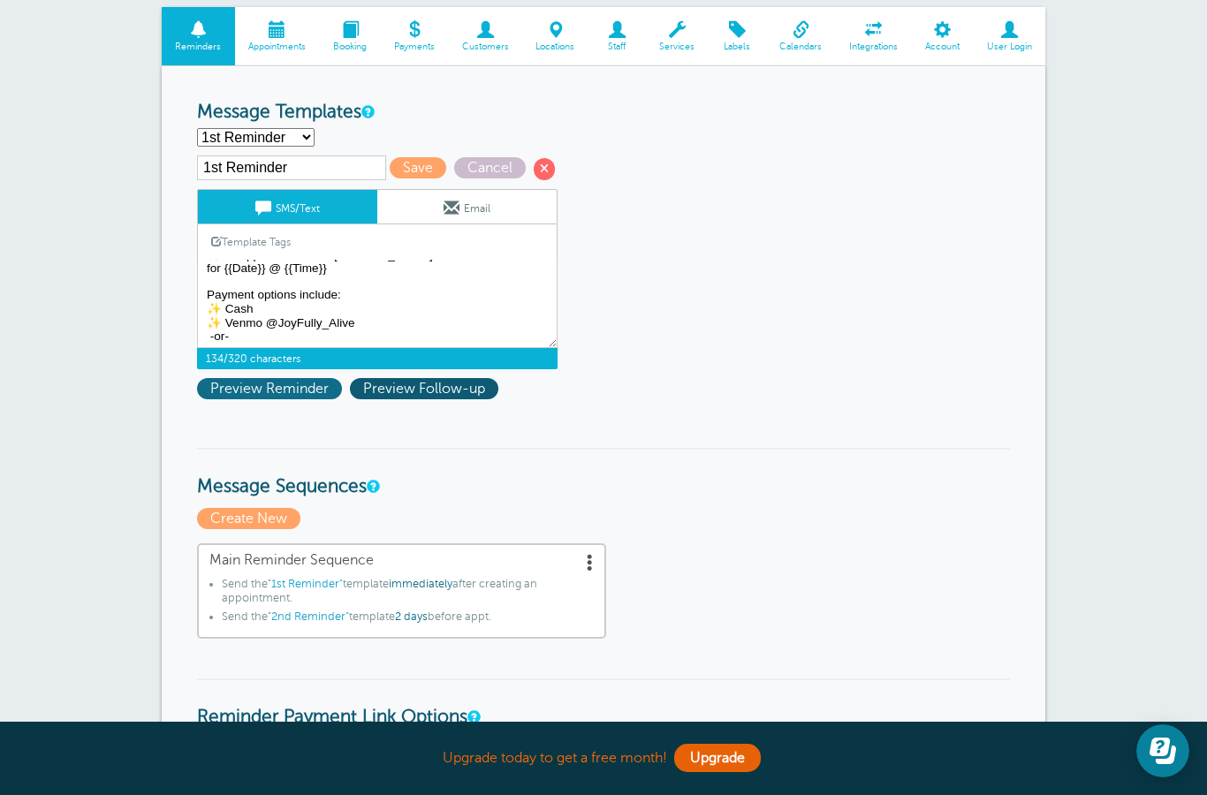
click at [265, 393] on span "Preview Reminder" at bounding box center [269, 388] width 145 height 21
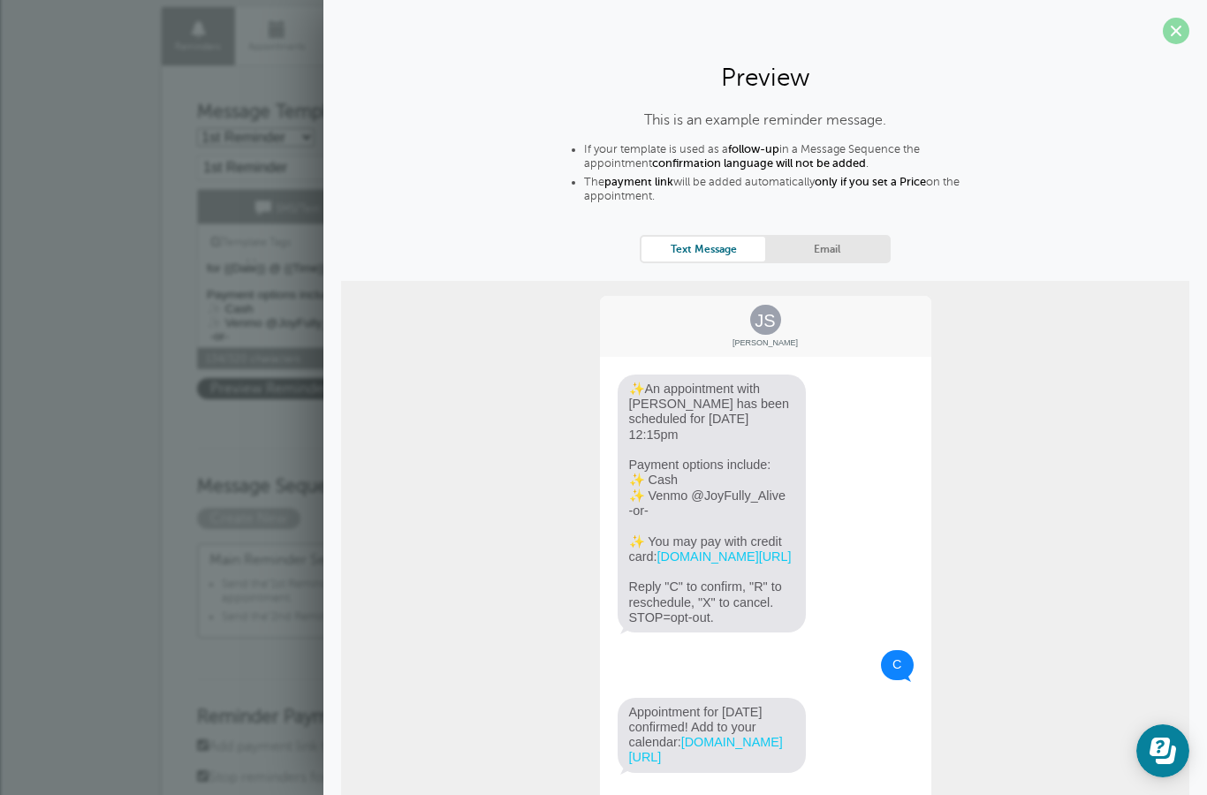
click at [1177, 22] on span at bounding box center [1176, 31] width 27 height 27
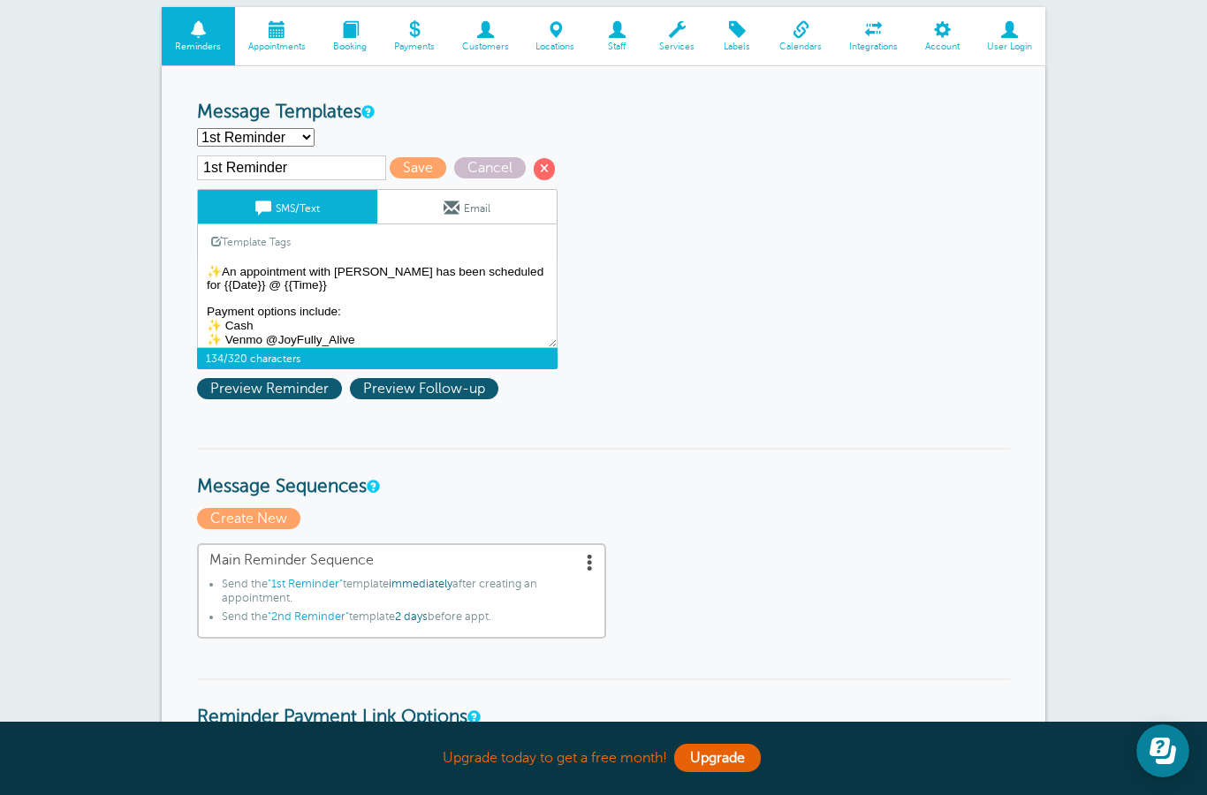
scroll to position [0, 0]
click at [226, 280] on textarea "✨An appointment with Autumn has been scheduled for {{Date}} @ {{Time}}" at bounding box center [377, 304] width 361 height 88
type textarea "An appointment with Autumn has been scheduled for {{Date}} @ {{Time}} Payment o…"
click at [252, 397] on span "Preview Reminder" at bounding box center [269, 388] width 145 height 21
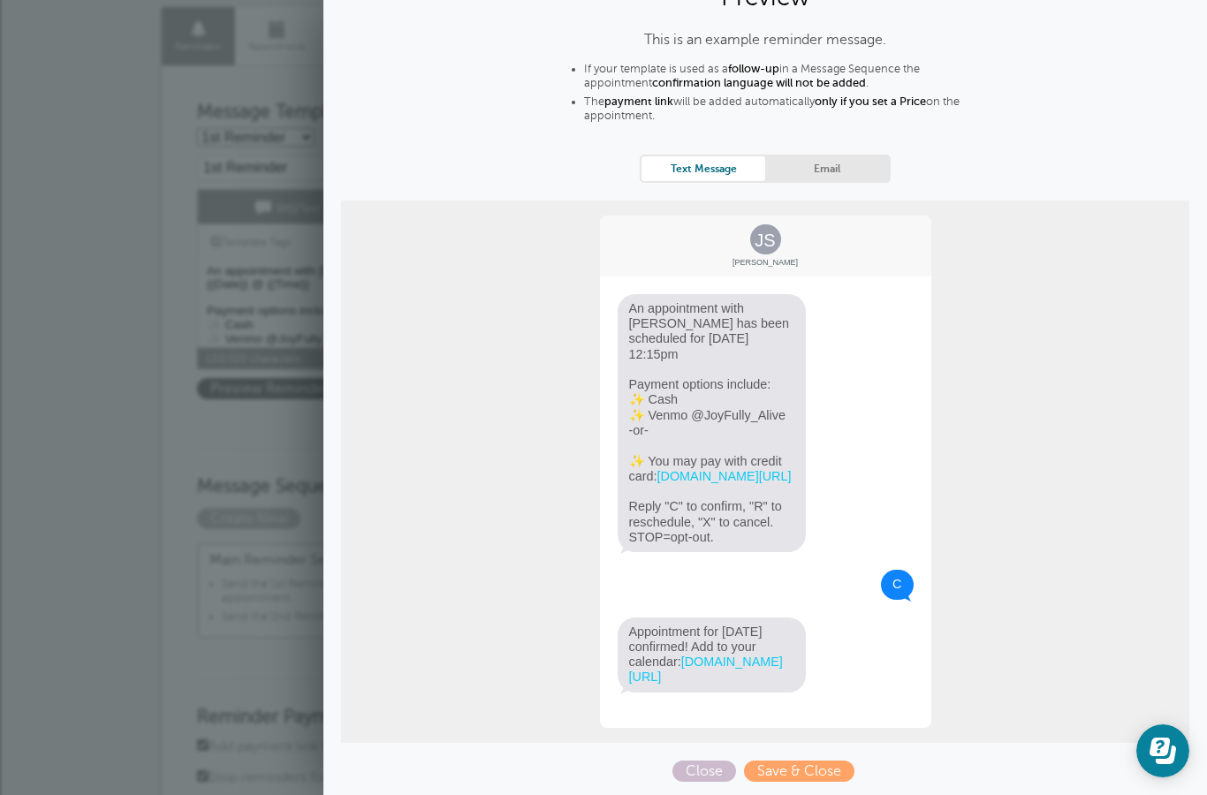
scroll to position [103, 0]
click at [785, 768] on span "Save & Close" at bounding box center [799, 771] width 110 height 21
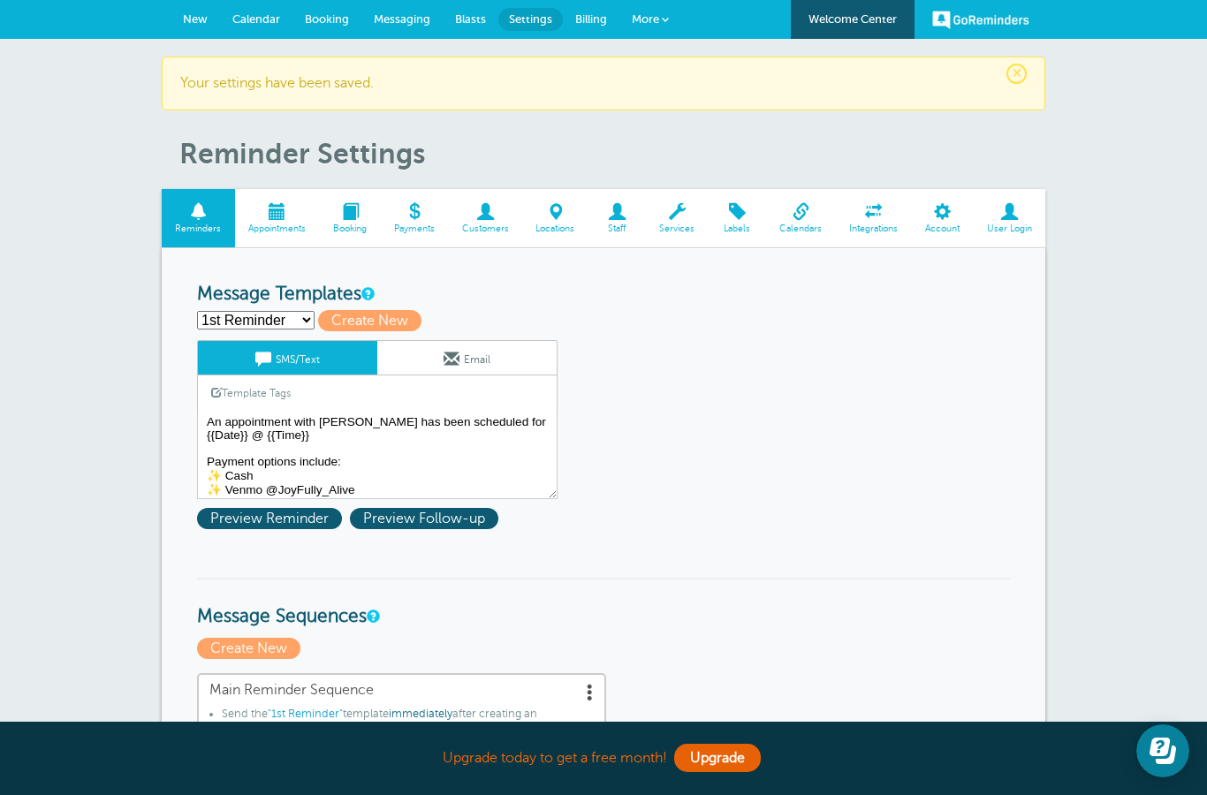
click at [977, 19] on link "GoReminders" at bounding box center [980, 19] width 97 height 39
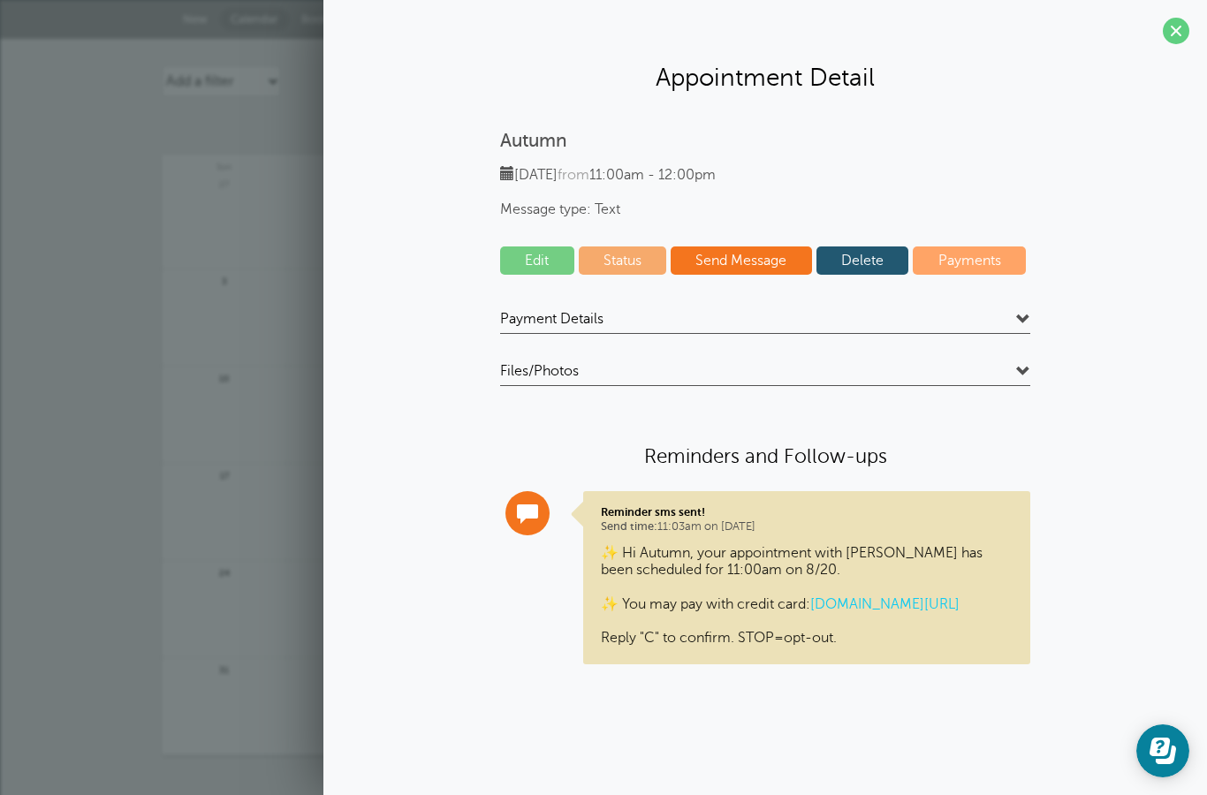
click at [1011, 330] on h4 "Payment Details" at bounding box center [765, 322] width 530 height 24
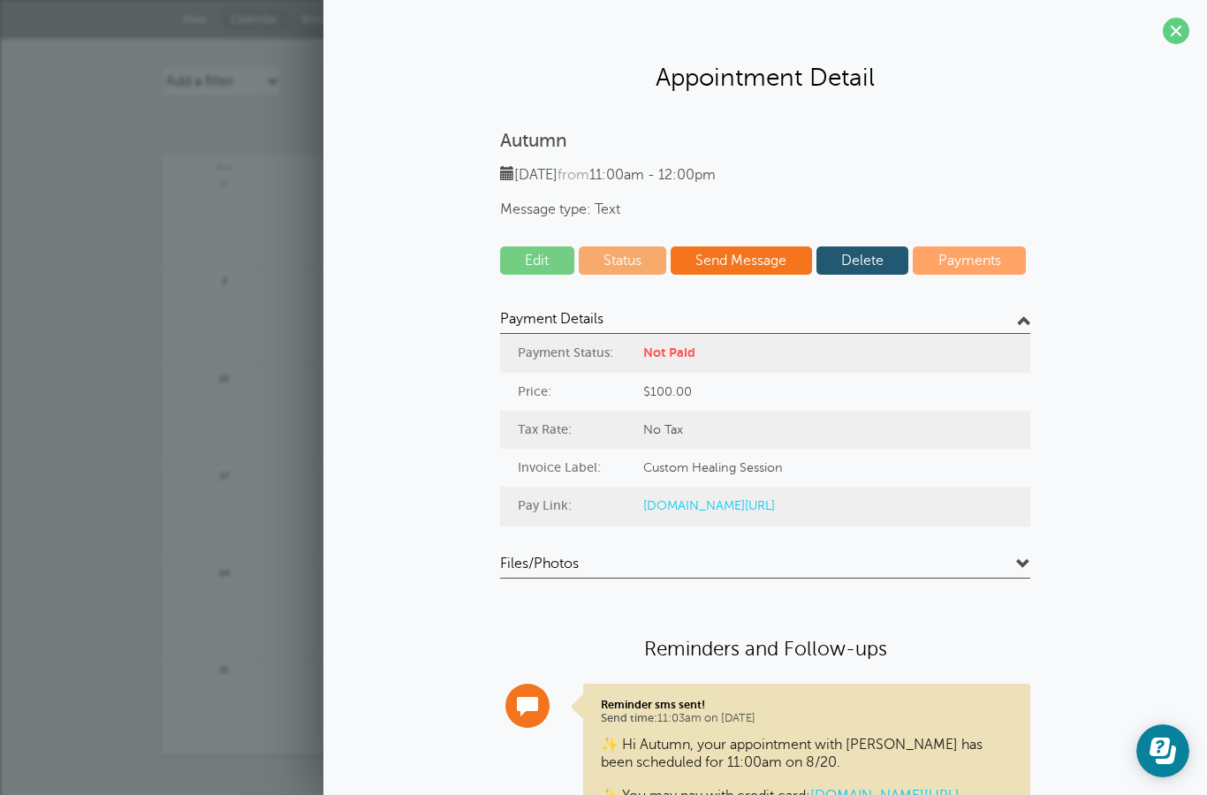
click at [1018, 315] on span at bounding box center [1023, 320] width 14 height 14
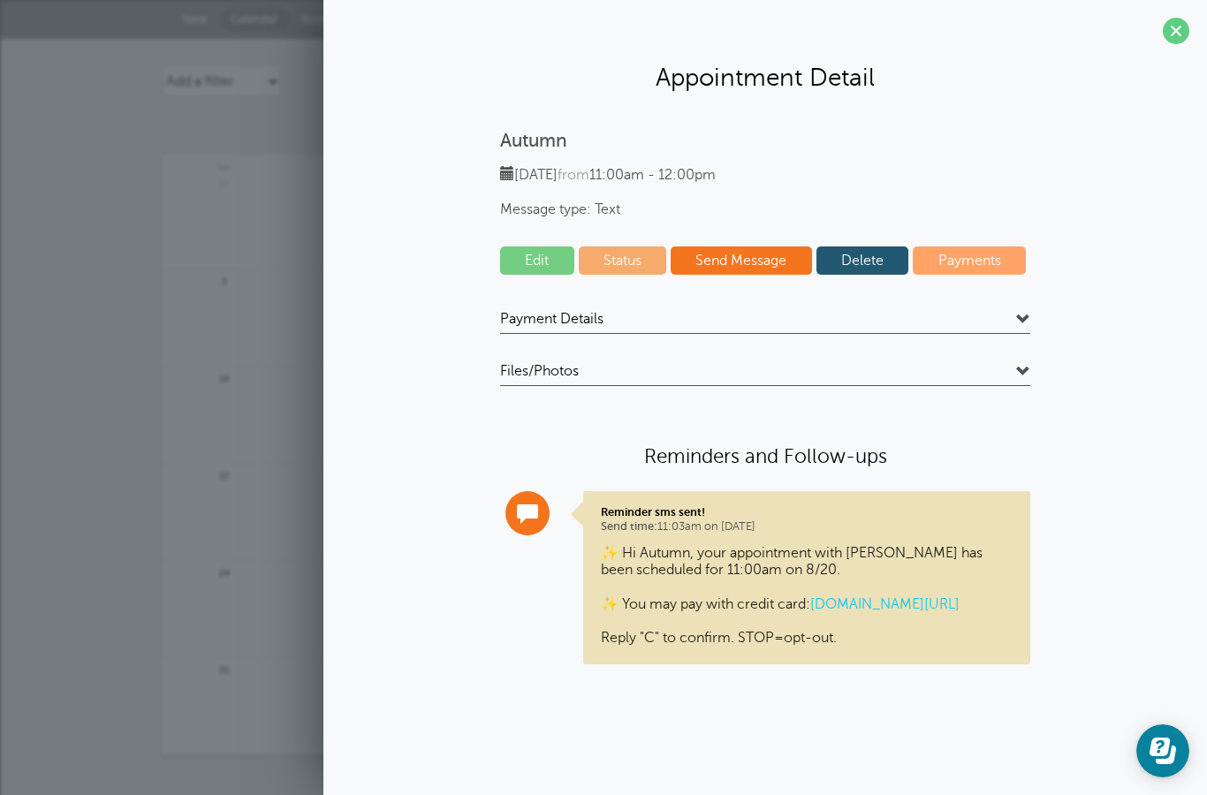
click at [997, 362] on h4 "Files/Photos" at bounding box center [765, 374] width 530 height 24
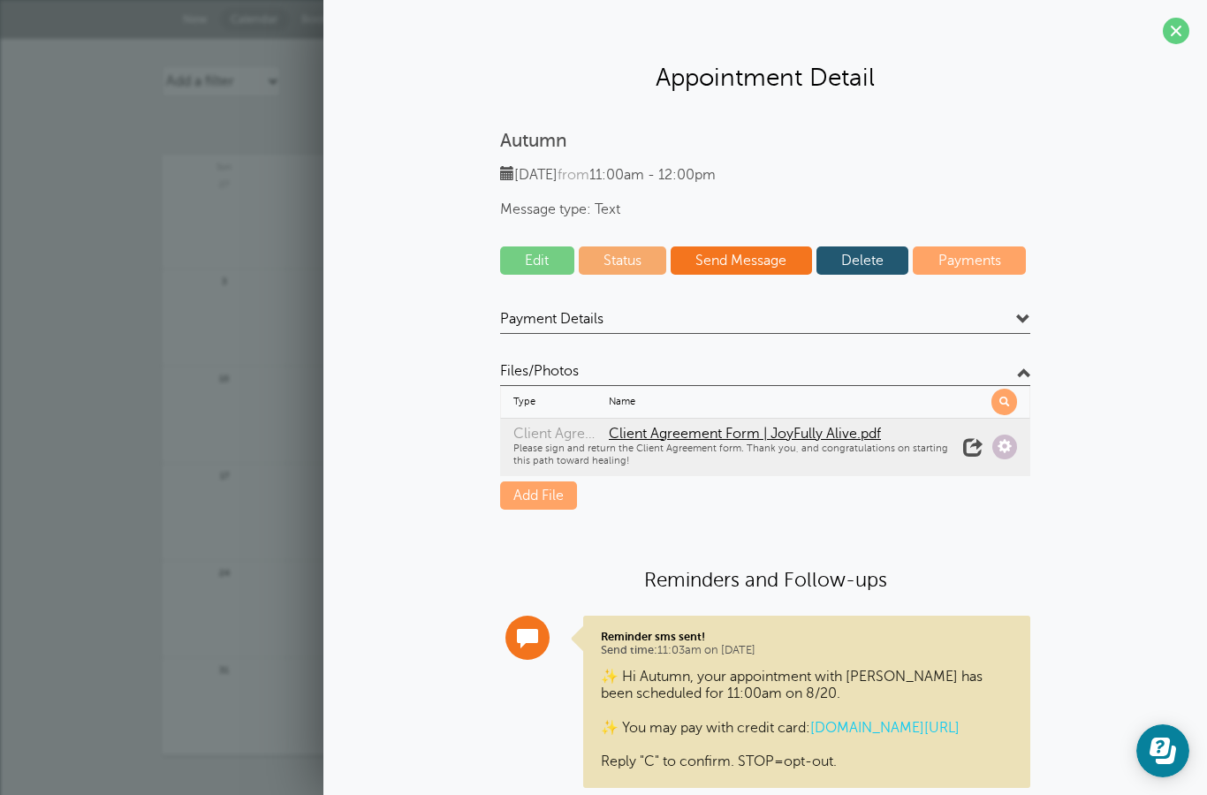
click at [1003, 371] on h4 "Files/Photos" at bounding box center [765, 374] width 530 height 24
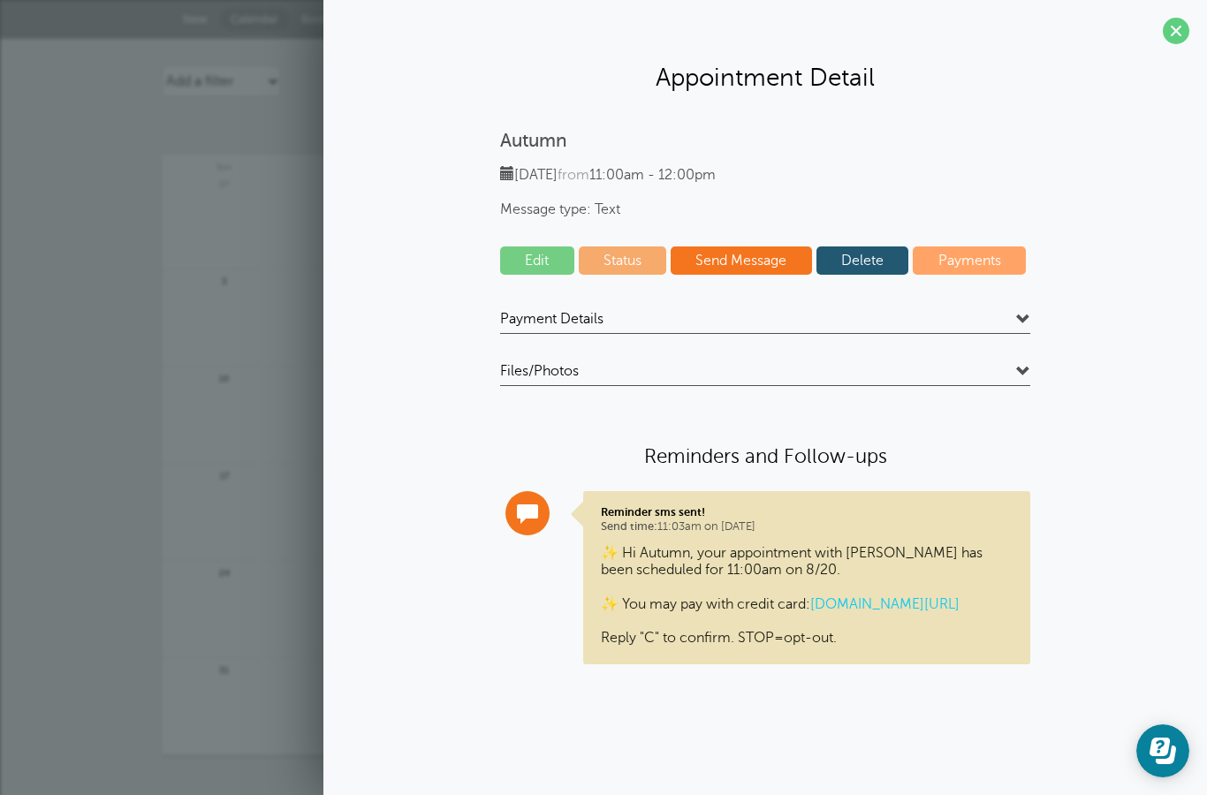
click at [742, 255] on link "Send Message" at bounding box center [741, 261] width 141 height 28
